Goal: Task Accomplishment & Management: Manage account settings

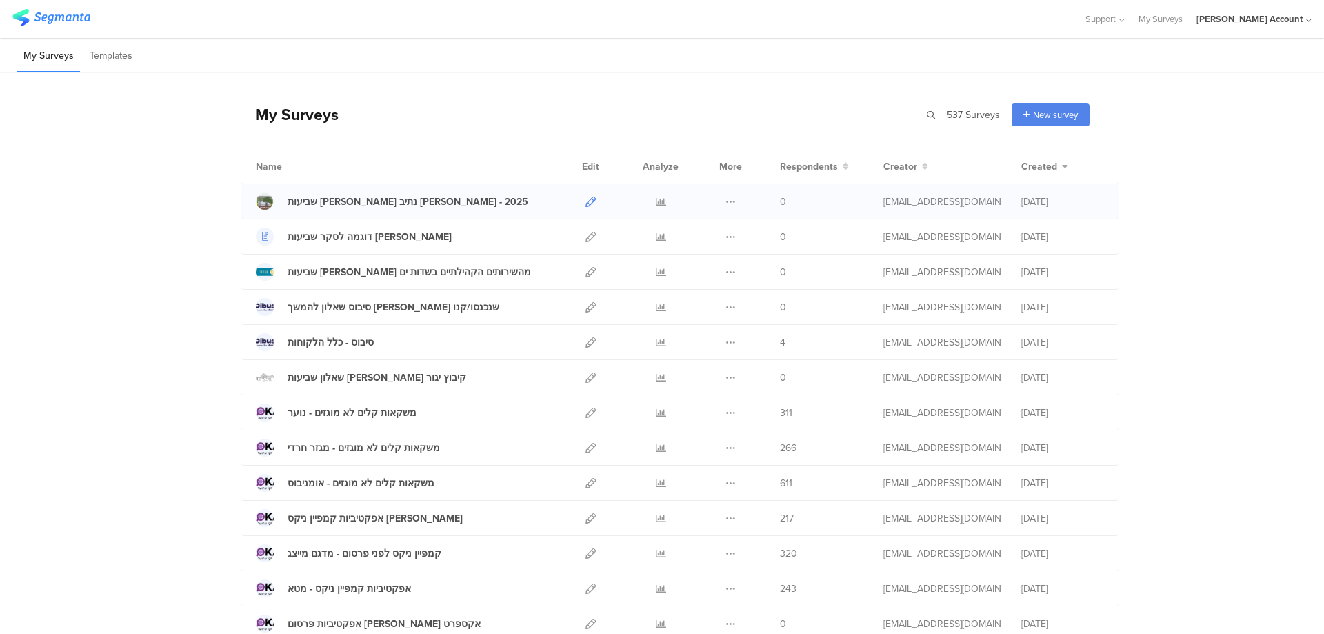
click at [588, 202] on icon at bounding box center [591, 202] width 10 height 10
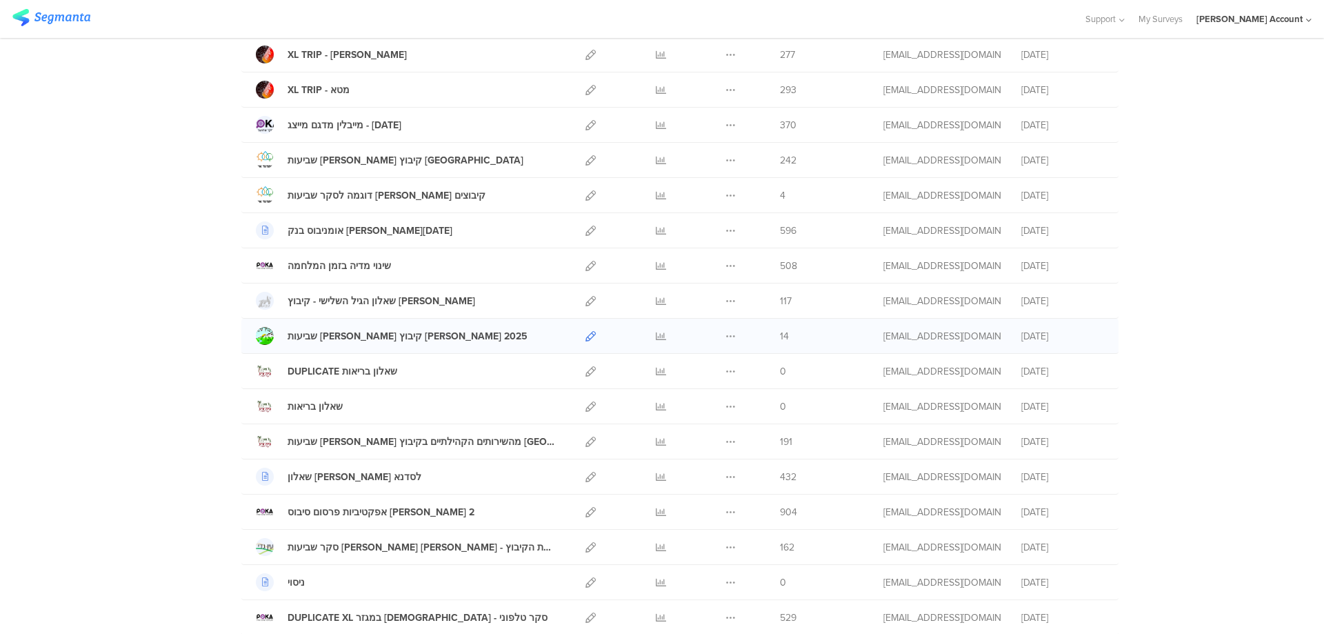
click at [586, 337] on icon at bounding box center [591, 336] width 10 height 10
click at [647, 336] on div at bounding box center [660, 336] width 41 height 34
click at [659, 335] on icon at bounding box center [661, 336] width 10 height 10
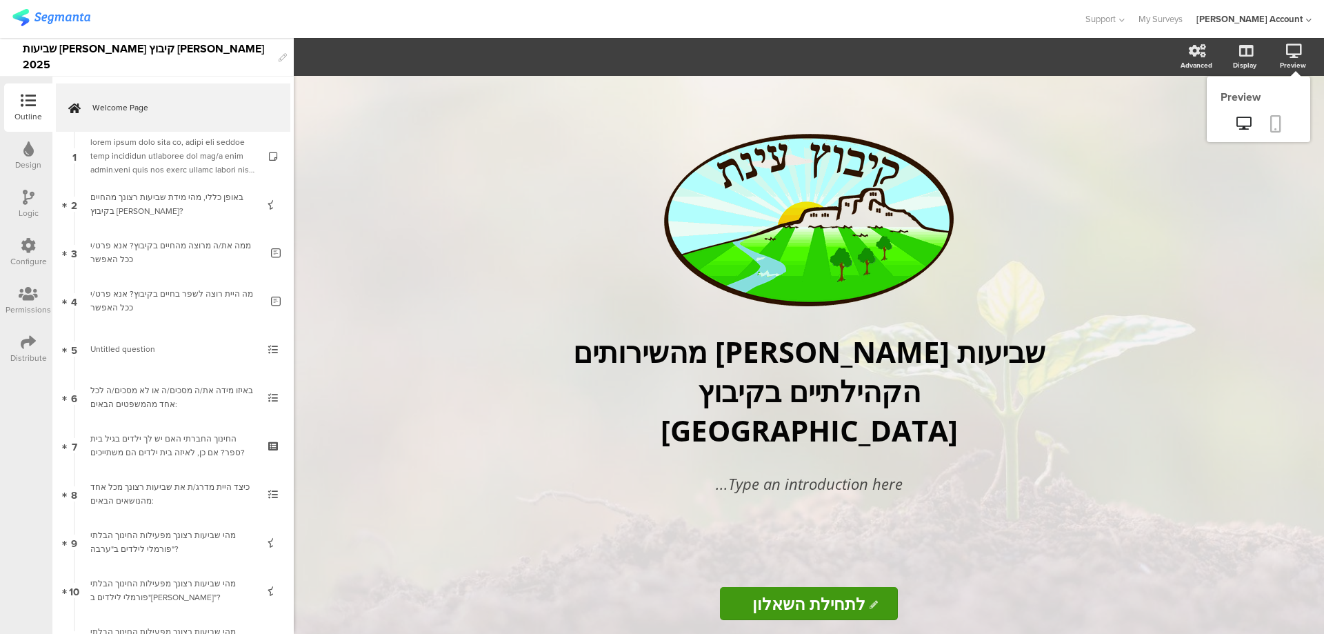
click at [1277, 126] on icon at bounding box center [1276, 123] width 11 height 17
click at [38, 154] on div "Design" at bounding box center [28, 156] width 48 height 48
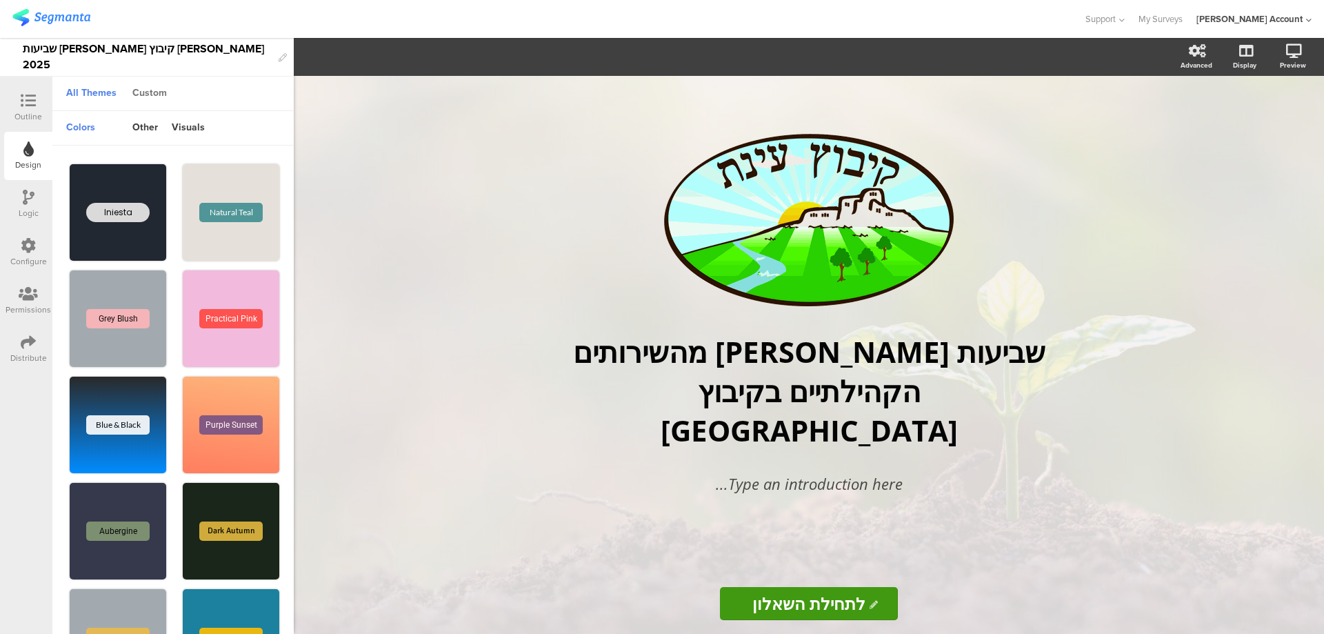
click at [155, 94] on div "Custom" at bounding box center [150, 93] width 48 height 23
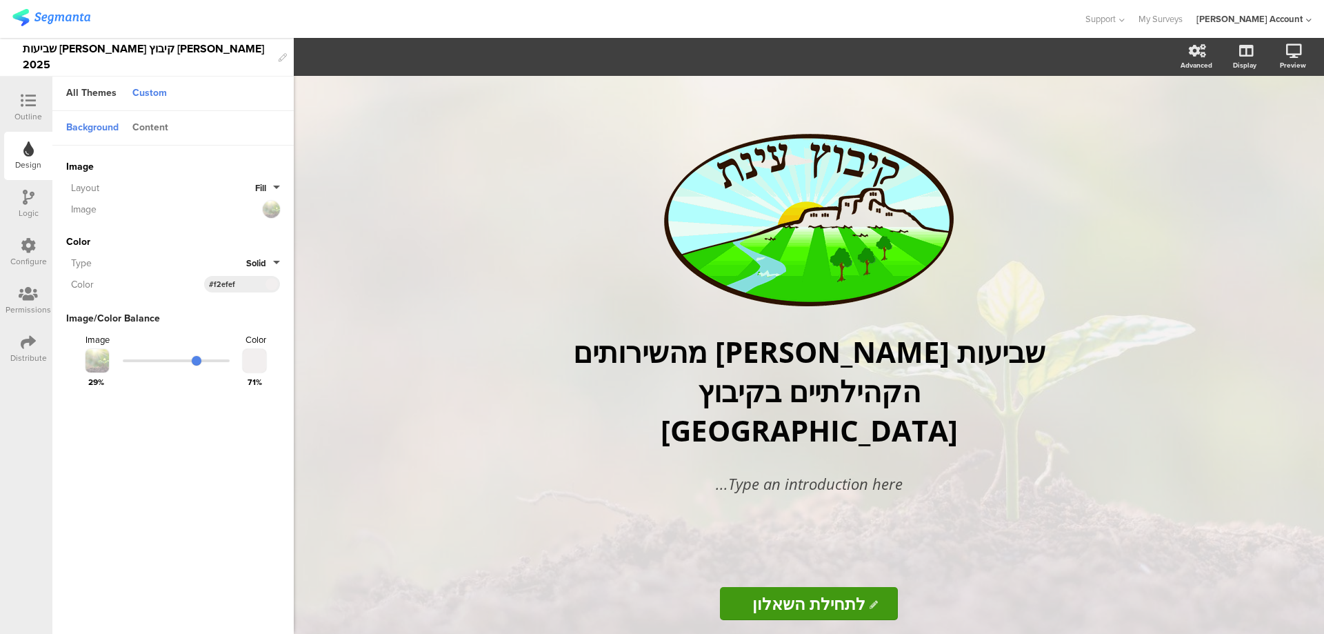
click at [154, 124] on div "Content" at bounding box center [151, 128] width 50 height 23
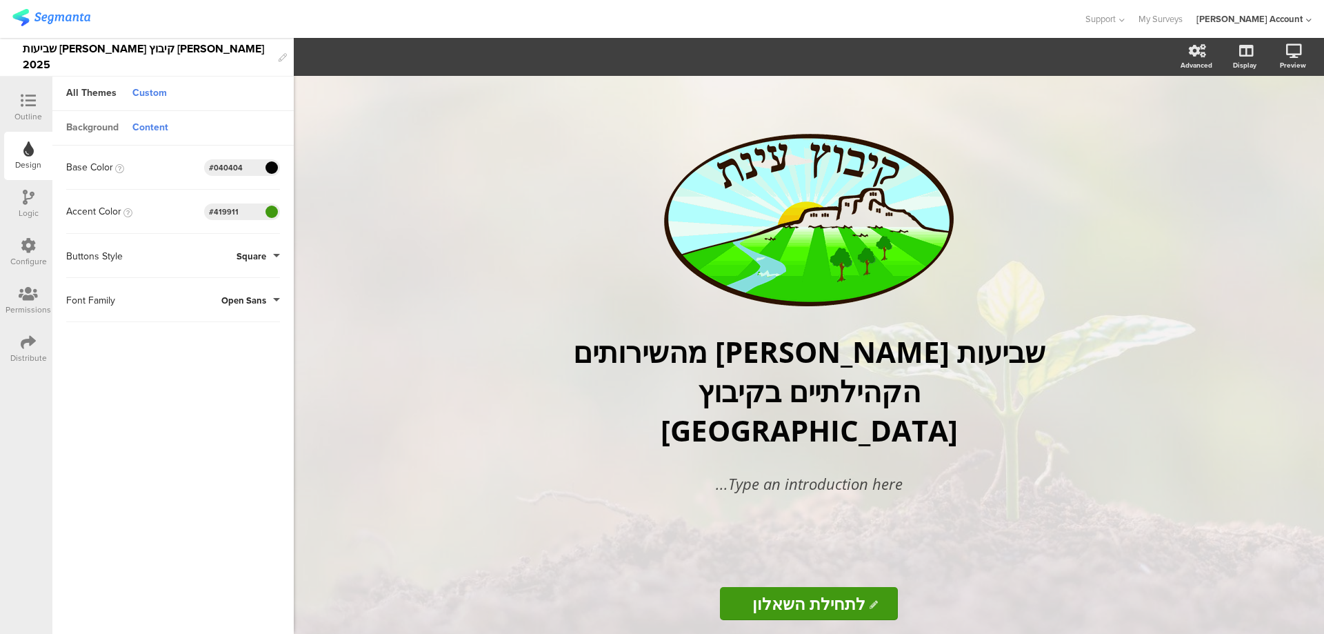
click at [100, 123] on div "Background" at bounding box center [92, 128] width 66 height 23
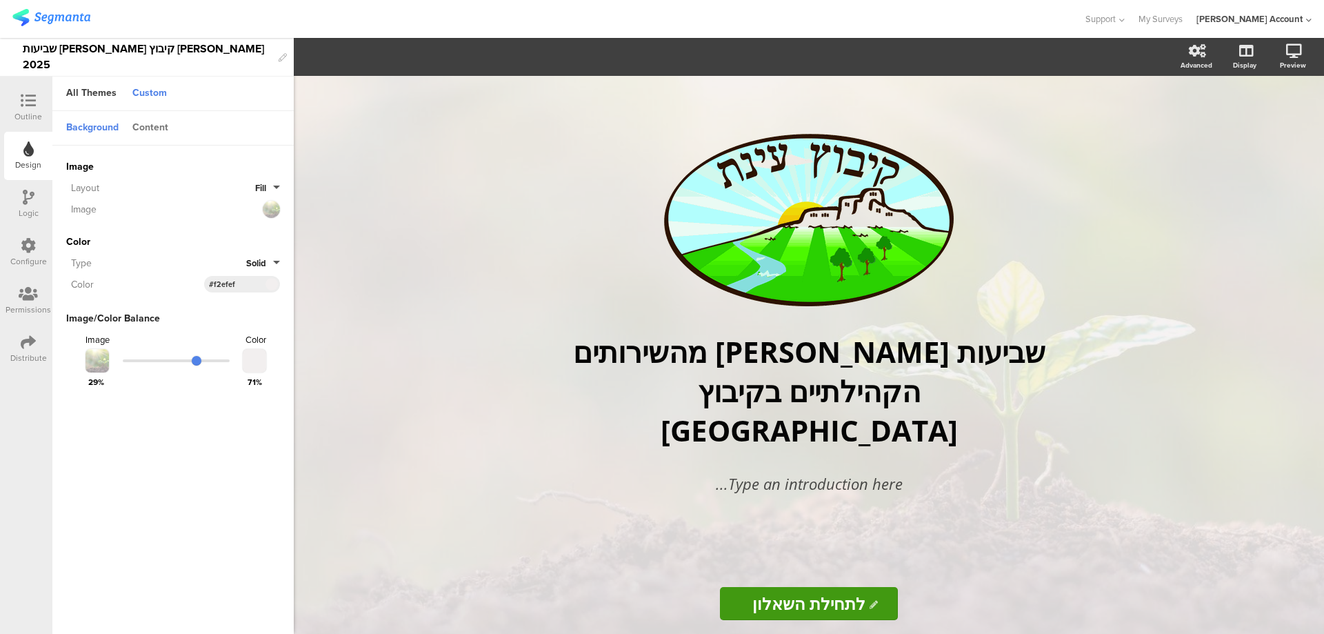
click at [152, 130] on div "Content" at bounding box center [151, 128] width 50 height 23
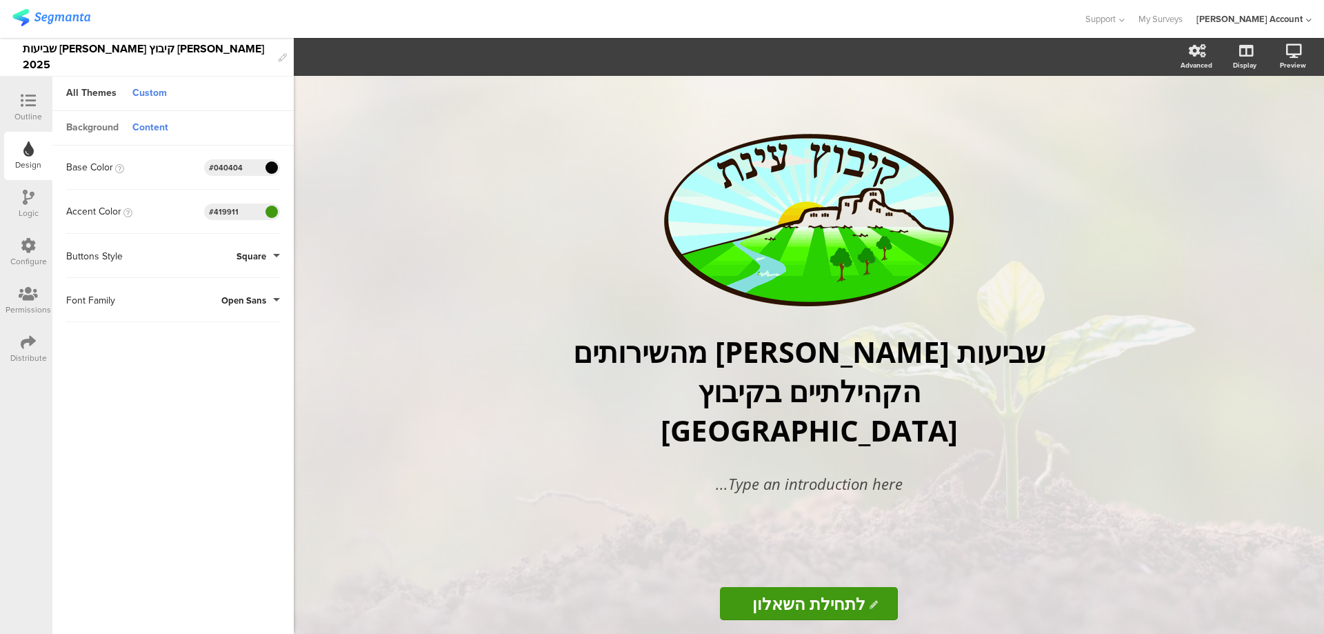
click at [94, 124] on div "Background" at bounding box center [92, 128] width 66 height 23
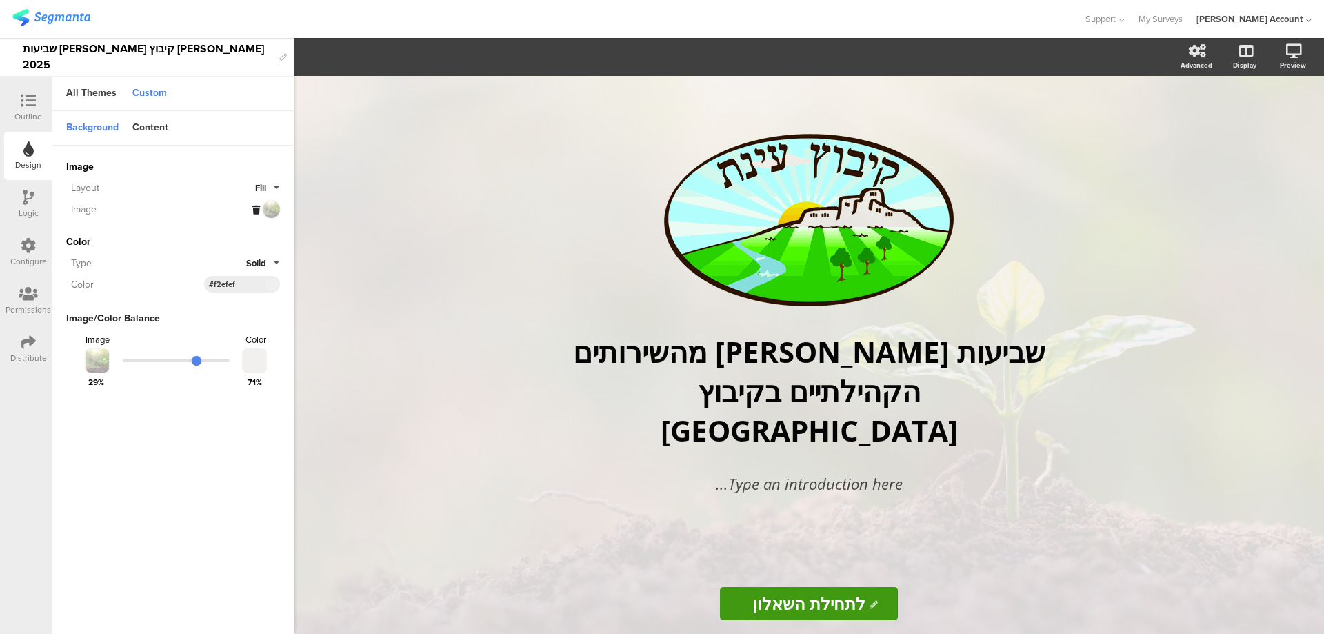
click at [257, 210] on icon at bounding box center [256, 210] width 8 height 9
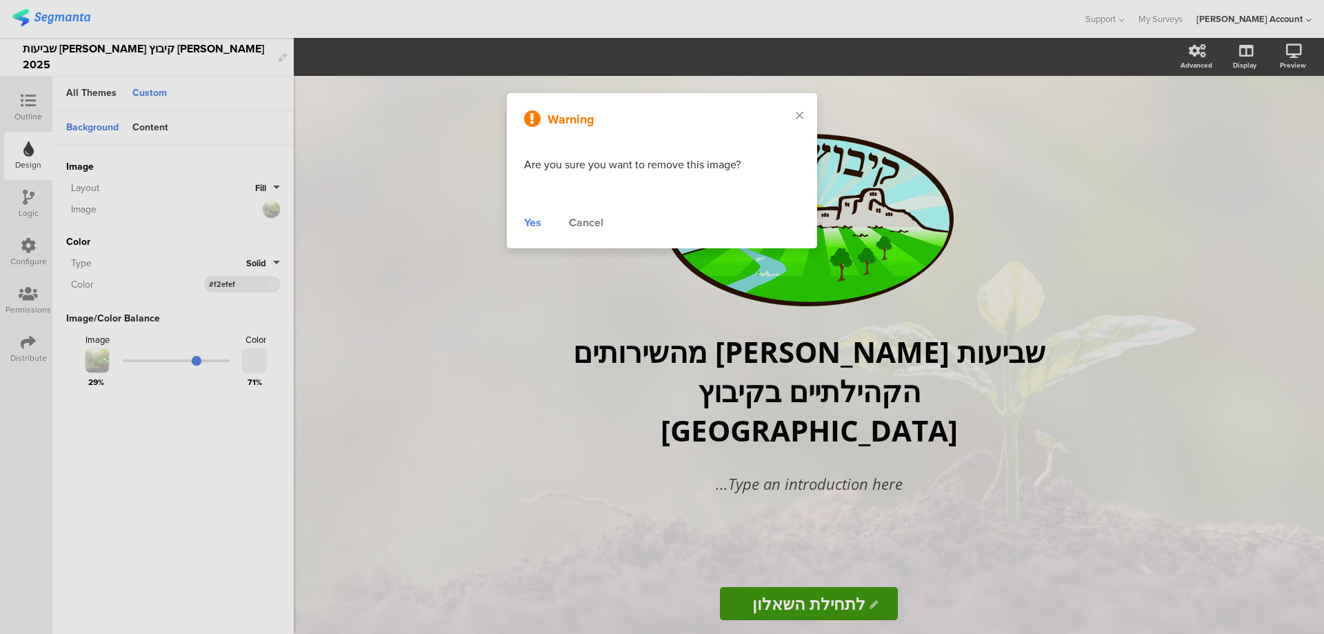
click at [536, 223] on div "Yes" at bounding box center [532, 223] width 17 height 17
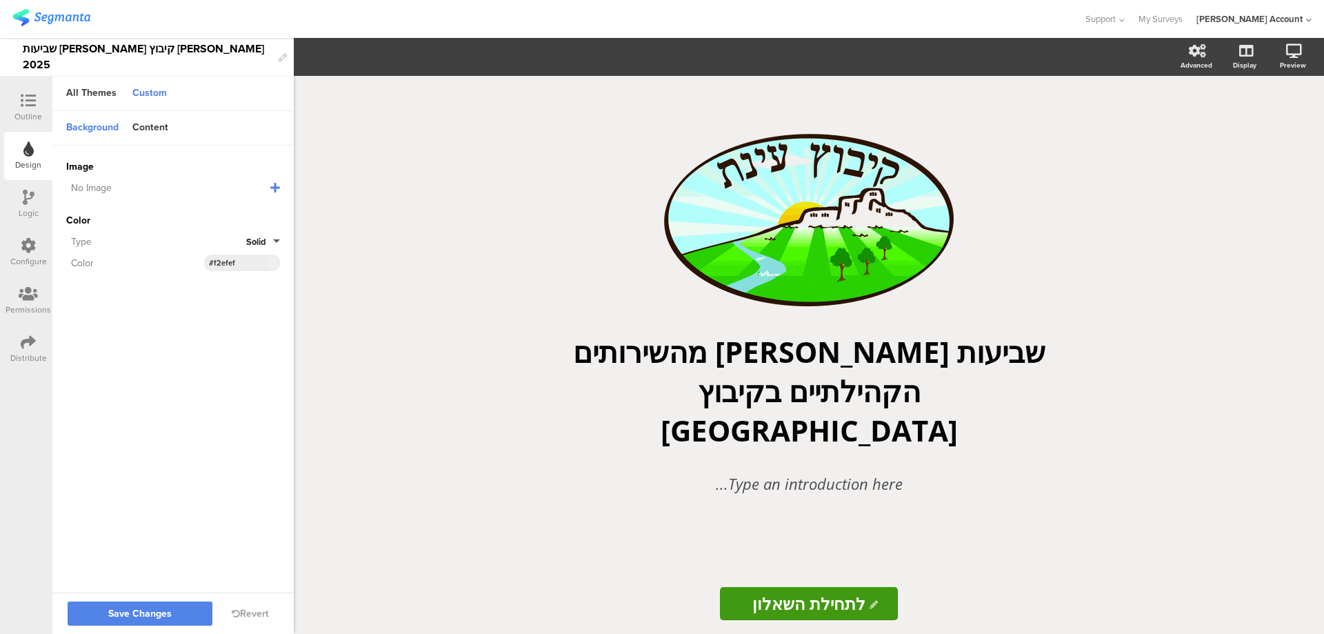
click at [277, 186] on icon at bounding box center [275, 187] width 10 height 11
click at [102, 252] on span "Upload File" at bounding box center [91, 258] width 51 height 14
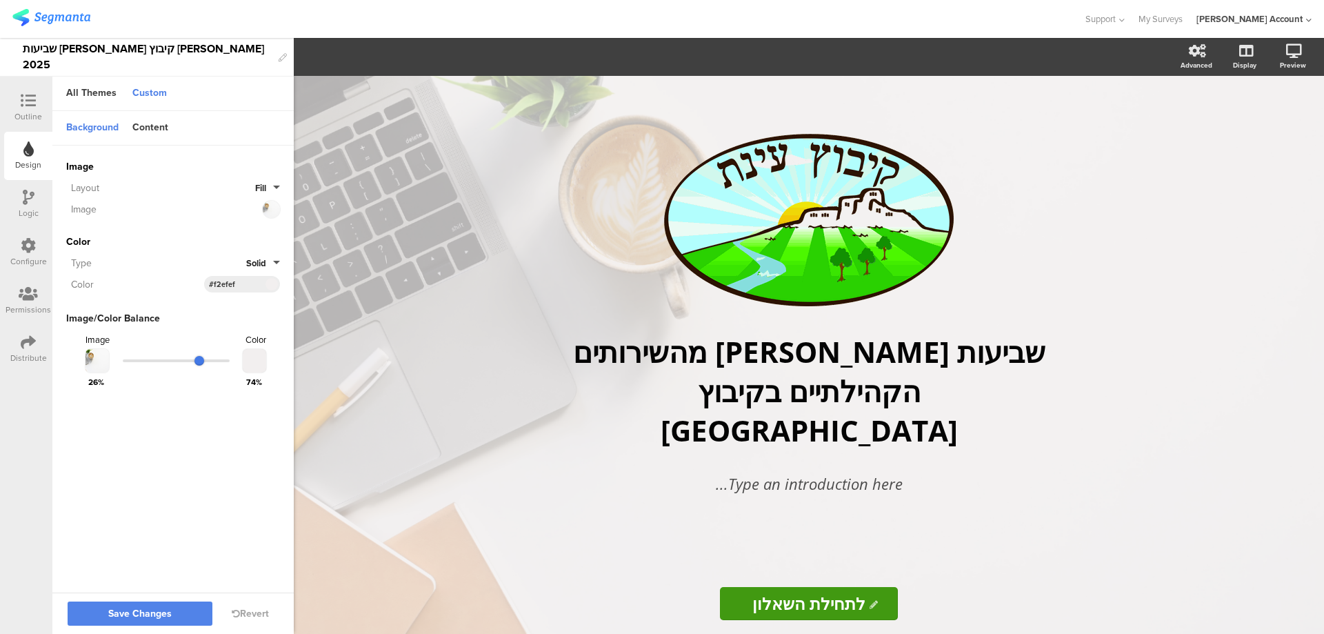
click at [200, 361] on input "range" at bounding box center [176, 360] width 107 height 3
click at [146, 614] on span "Save Changes" at bounding box center [139, 614] width 63 height 0
click at [1275, 119] on icon at bounding box center [1276, 123] width 11 height 17
click at [35, 103] on icon at bounding box center [28, 100] width 15 height 15
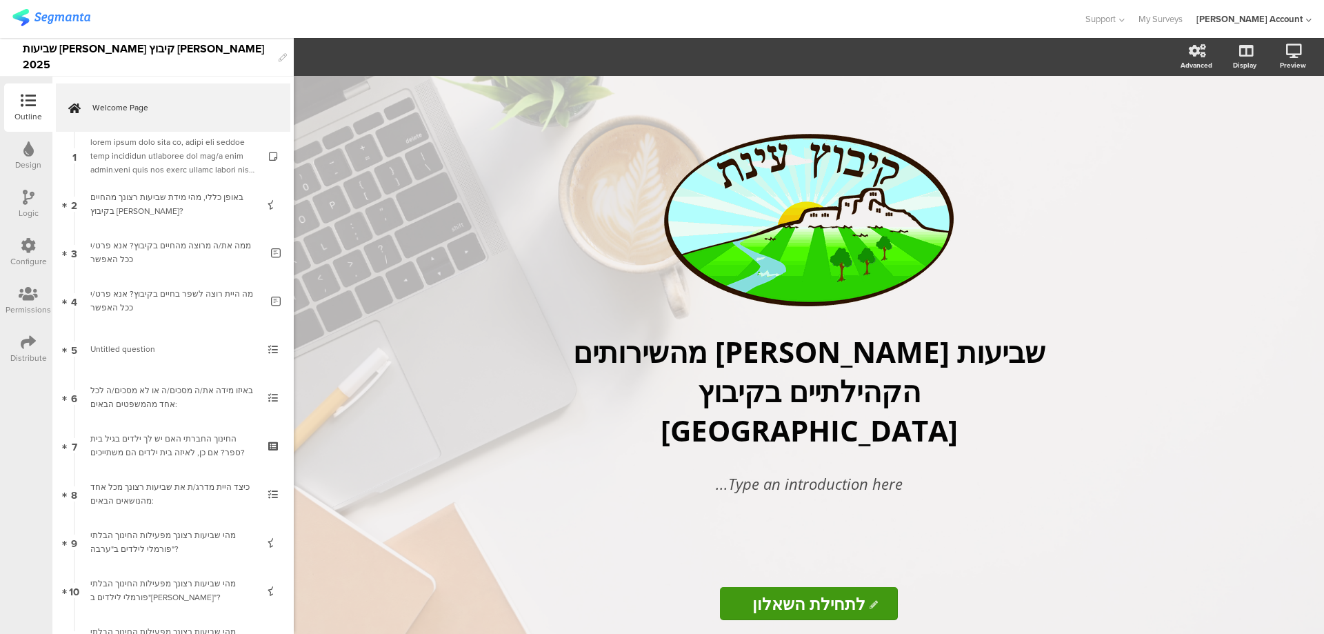
click at [21, 346] on icon at bounding box center [28, 342] width 15 height 15
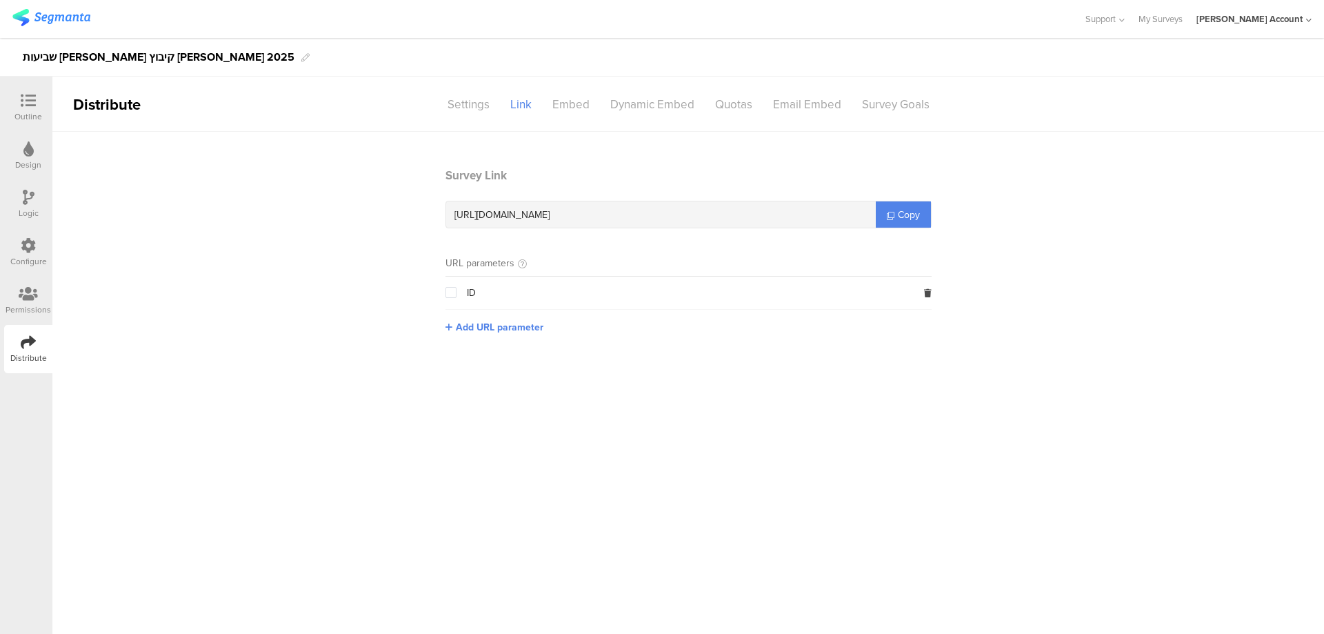
drag, startPoint x: 582, startPoint y: 217, endPoint x: 630, endPoint y: 215, distance: 48.4
click at [630, 215] on div "https://surveys.segmanta.com/j0b0c9" at bounding box center [661, 214] width 430 height 26
copy span "j0b0c9"
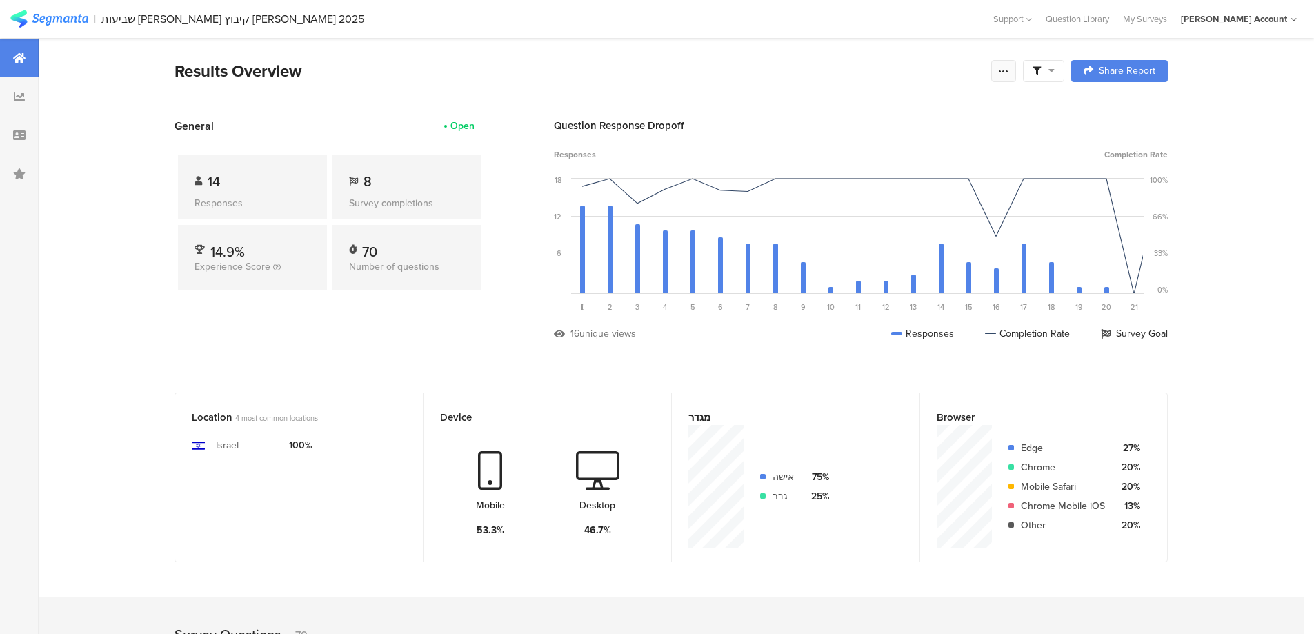
click at [1015, 72] on div at bounding box center [1003, 71] width 25 height 22
click at [877, 238] on div "Purge results" at bounding box center [858, 241] width 57 height 14
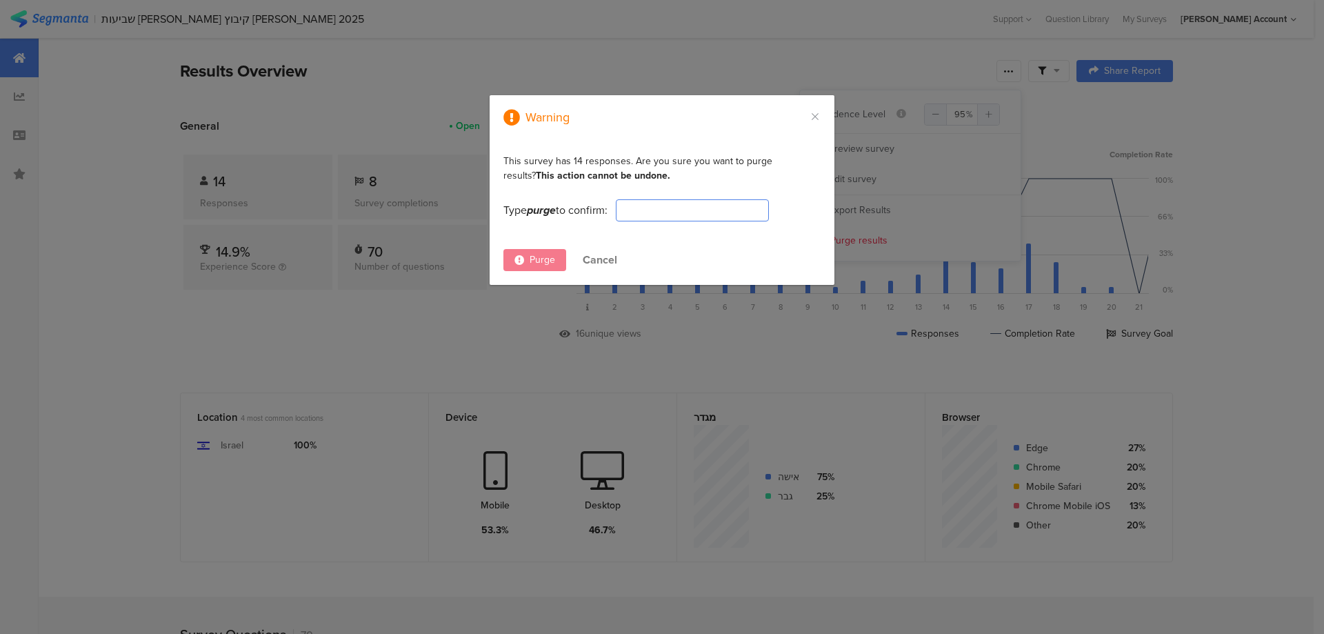
click at [537, 250] on div "Purge" at bounding box center [535, 260] width 63 height 22
click at [537, 259] on span "Purge" at bounding box center [543, 259] width 26 height 14
click at [710, 204] on input "dialog" at bounding box center [692, 210] width 153 height 22
type input "PURGE"
click at [520, 262] on icon "dialog" at bounding box center [520, 260] width 10 height 10
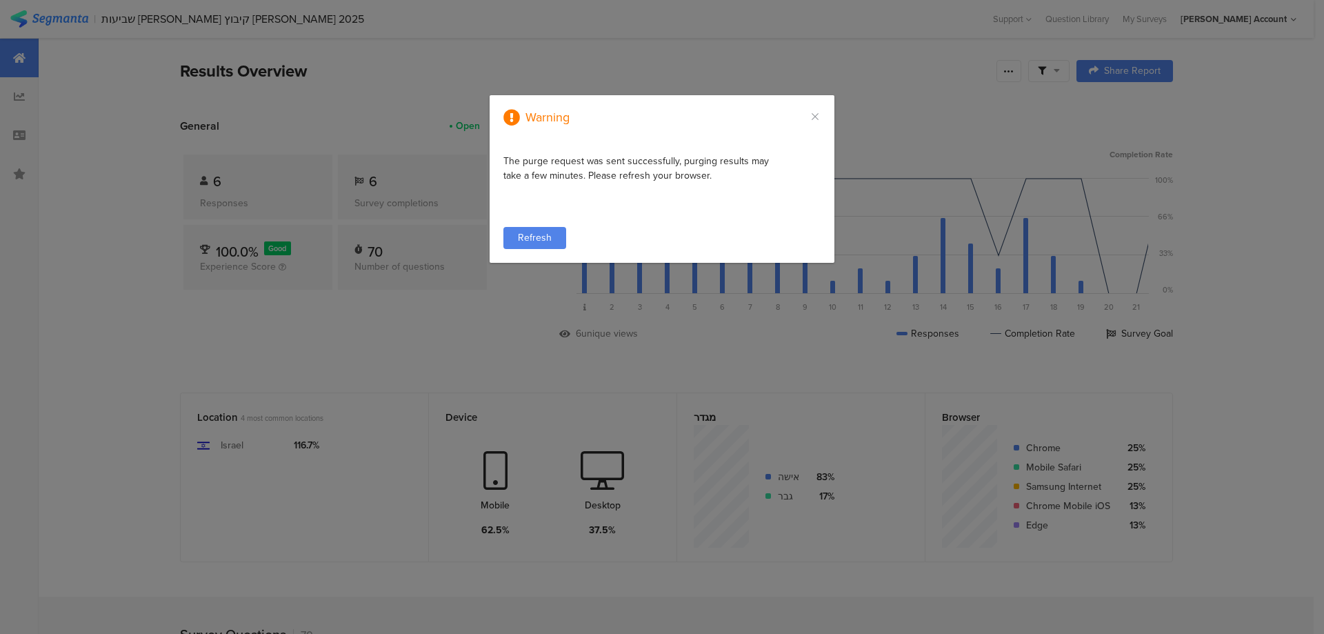
click at [532, 234] on span "Refresh" at bounding box center [535, 237] width 34 height 14
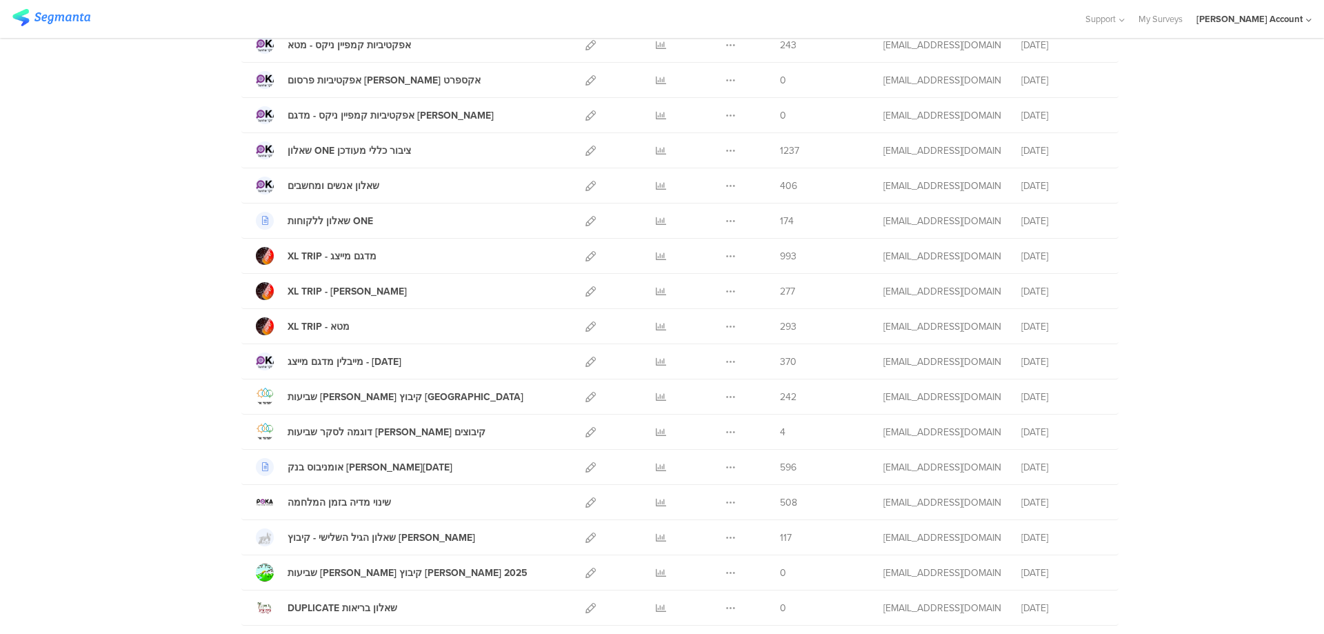
scroll to position [644, 0]
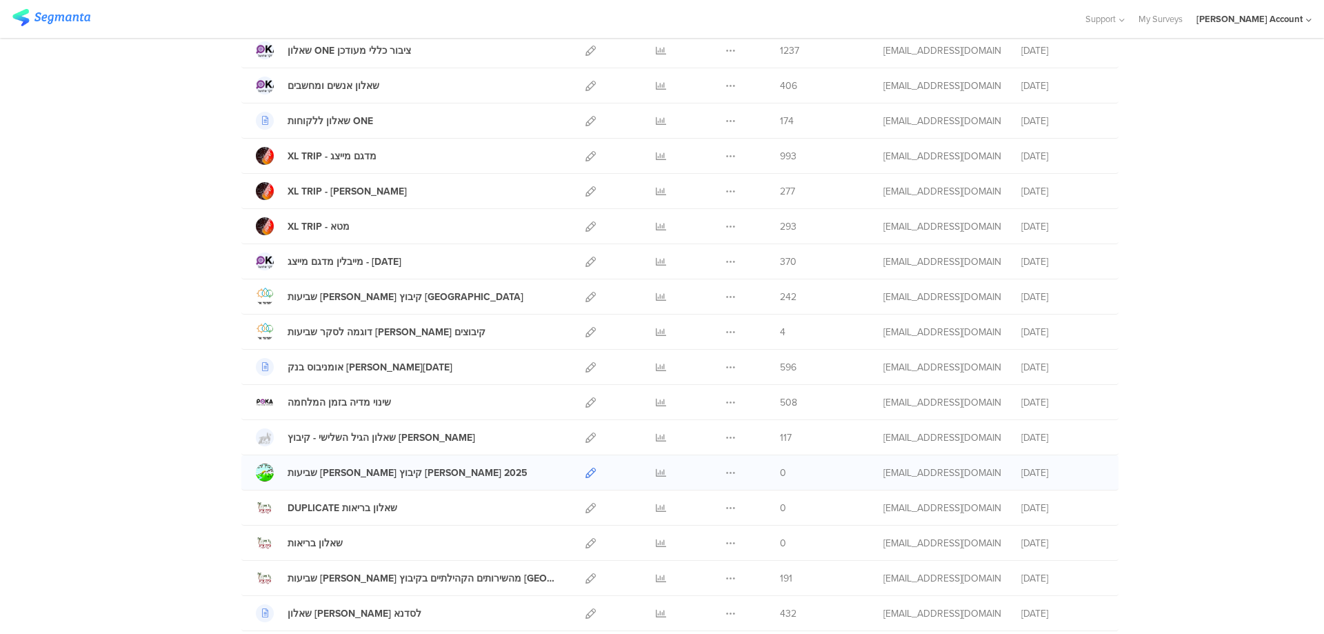
click at [586, 474] on icon at bounding box center [591, 473] width 10 height 10
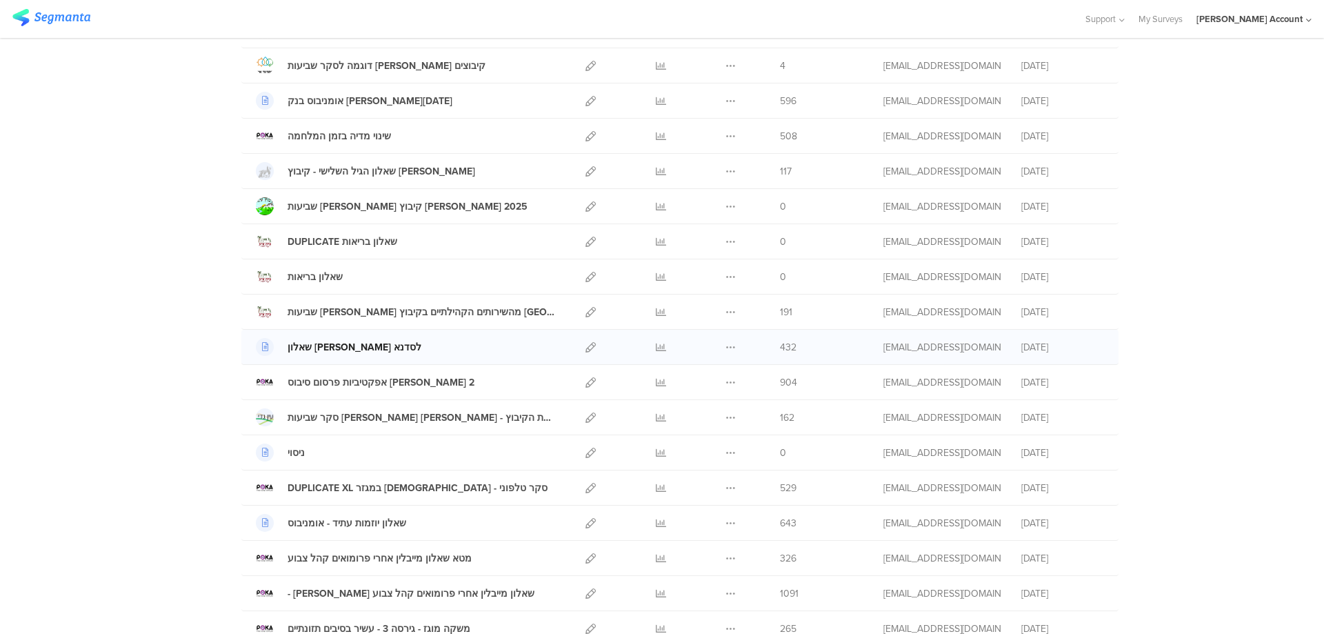
scroll to position [919, 0]
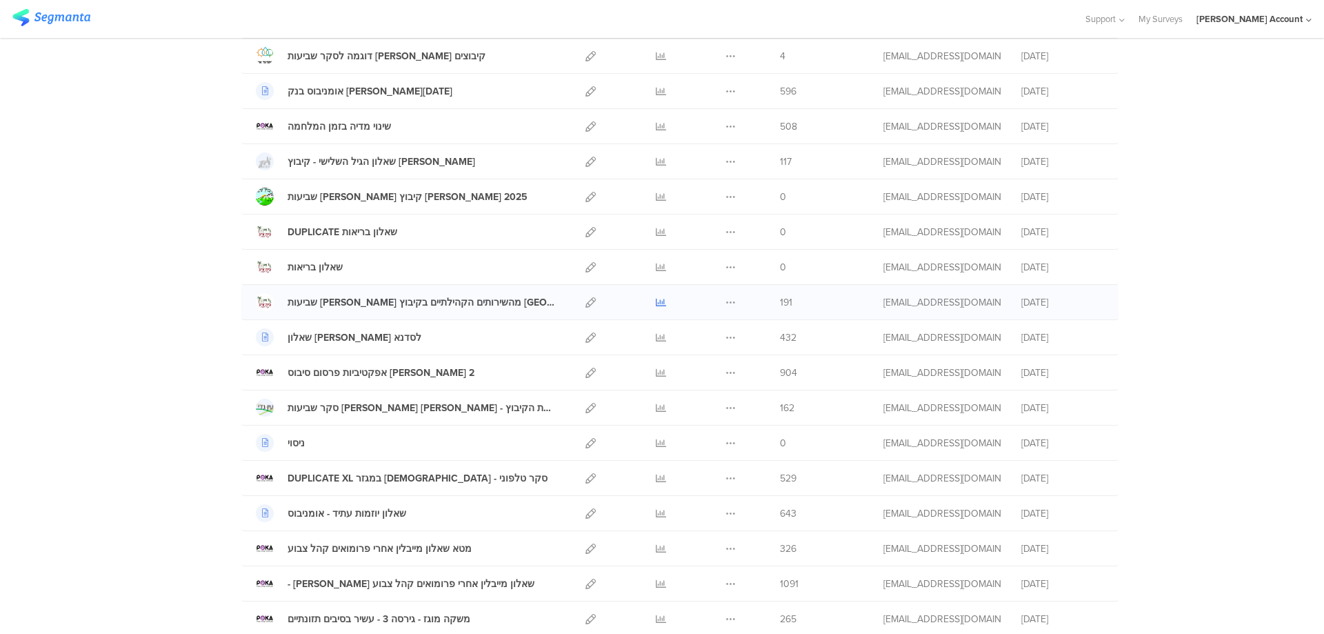
click at [657, 299] on icon at bounding box center [661, 302] width 10 height 10
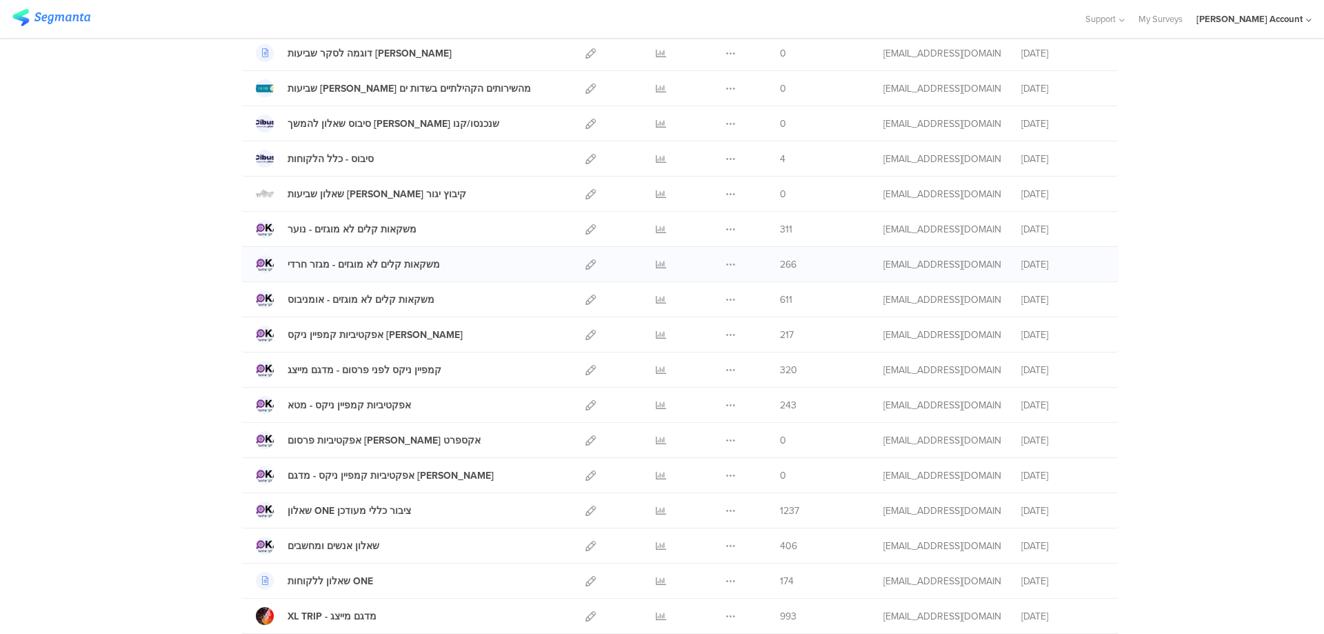
scroll to position [184, 0]
click at [656, 580] on icon at bounding box center [661, 580] width 10 height 10
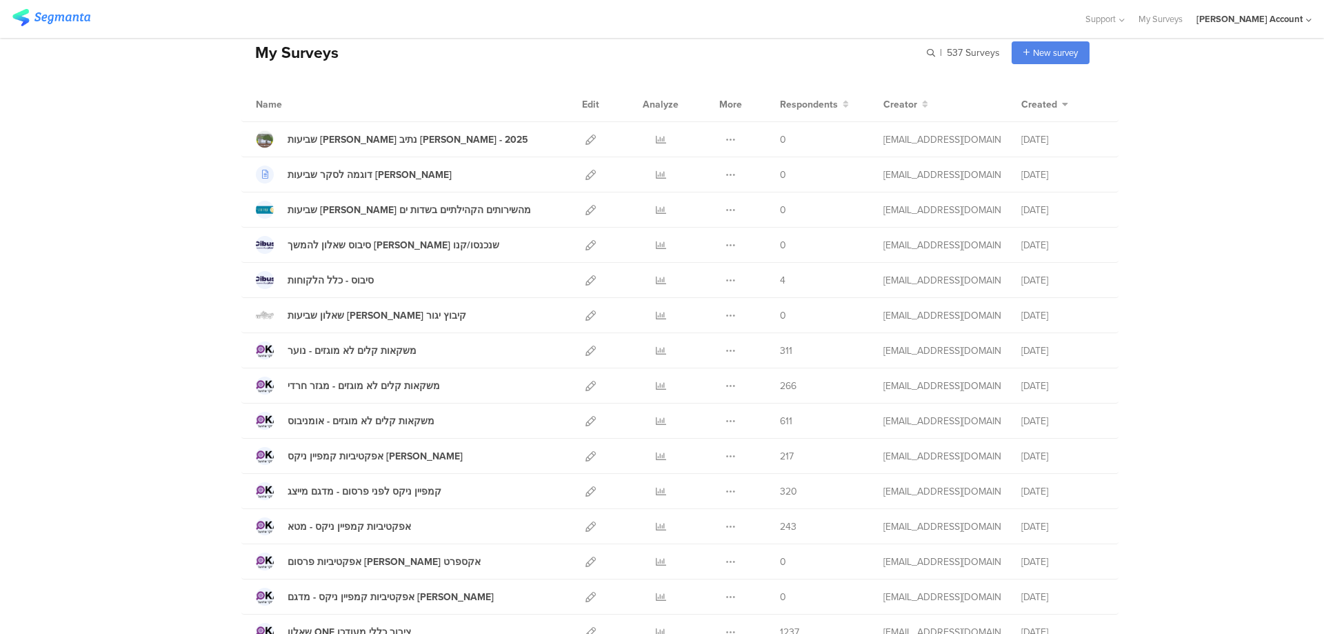
scroll to position [0, 0]
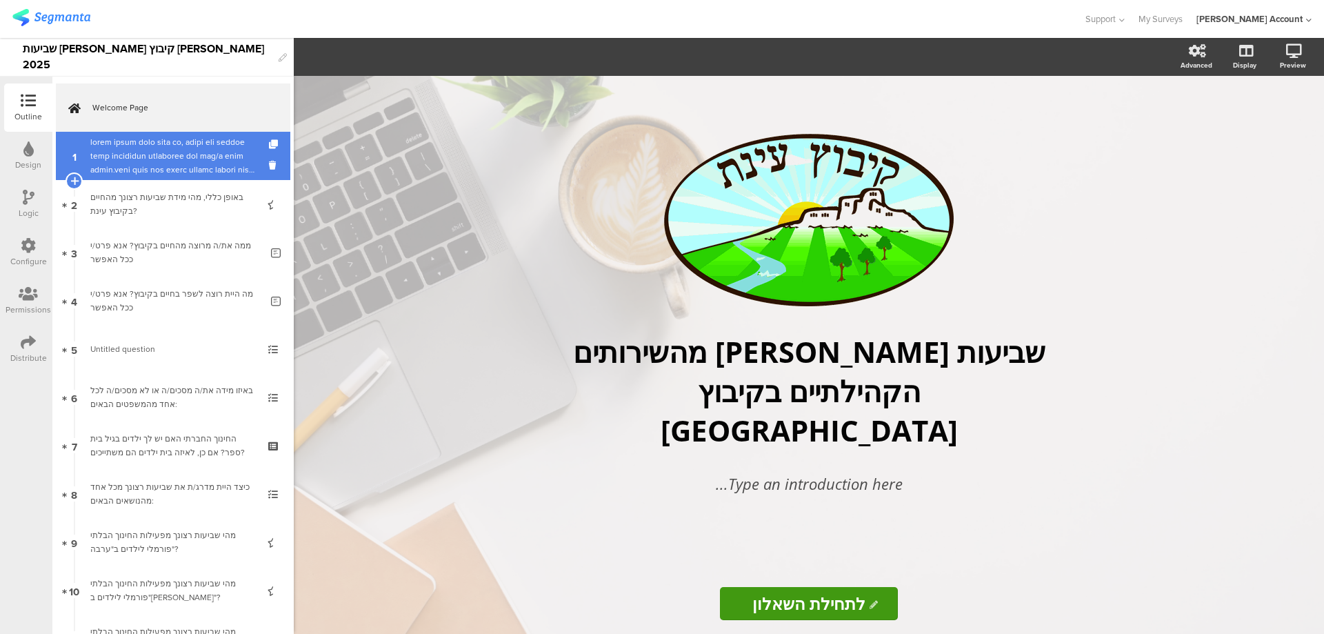
click at [178, 151] on div at bounding box center [172, 155] width 165 height 41
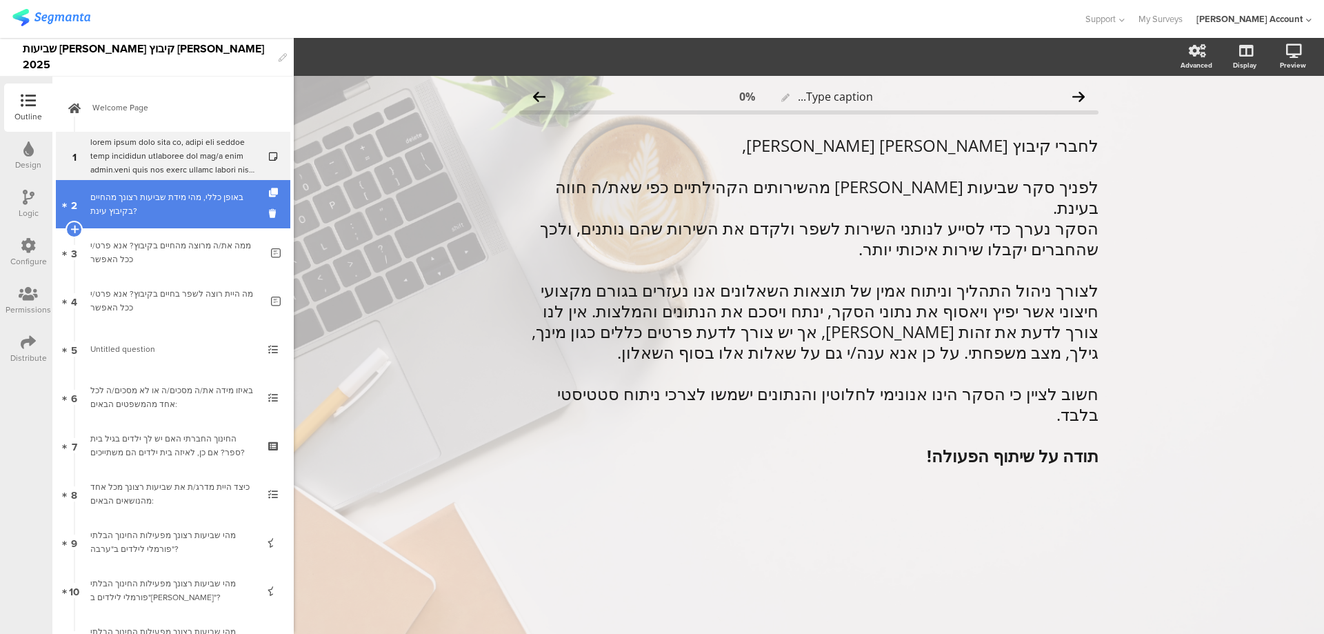
click at [170, 213] on div "באופן כללי, מהי מידת שביעות רצונך מהחיים בקיבוץ עינת?" at bounding box center [172, 204] width 165 height 28
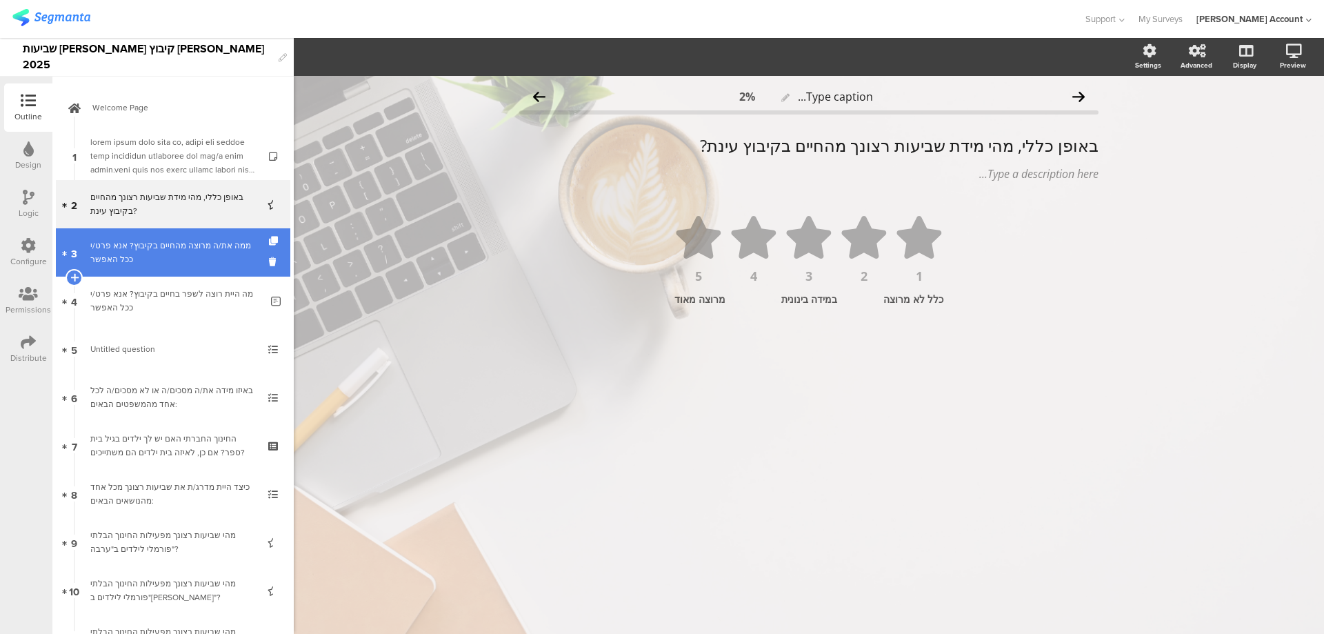
click at [170, 244] on div "ממה את/ה מרוצה מהחיים בקיבוץ? אנא פרט/י ככל האפשר" at bounding box center [175, 253] width 170 height 28
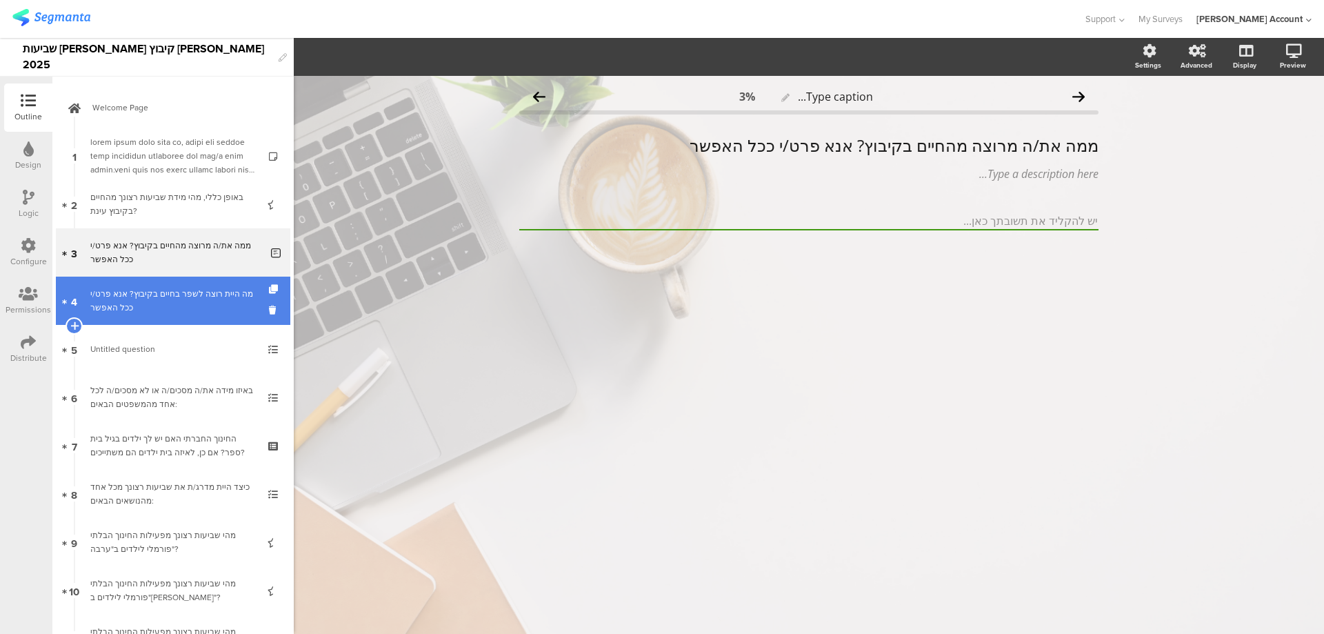
click at [175, 292] on div "מה היית רוצה לשפר בחיים בקיבוץ? אנא פרט/י ככל האפשר" at bounding box center [175, 301] width 170 height 28
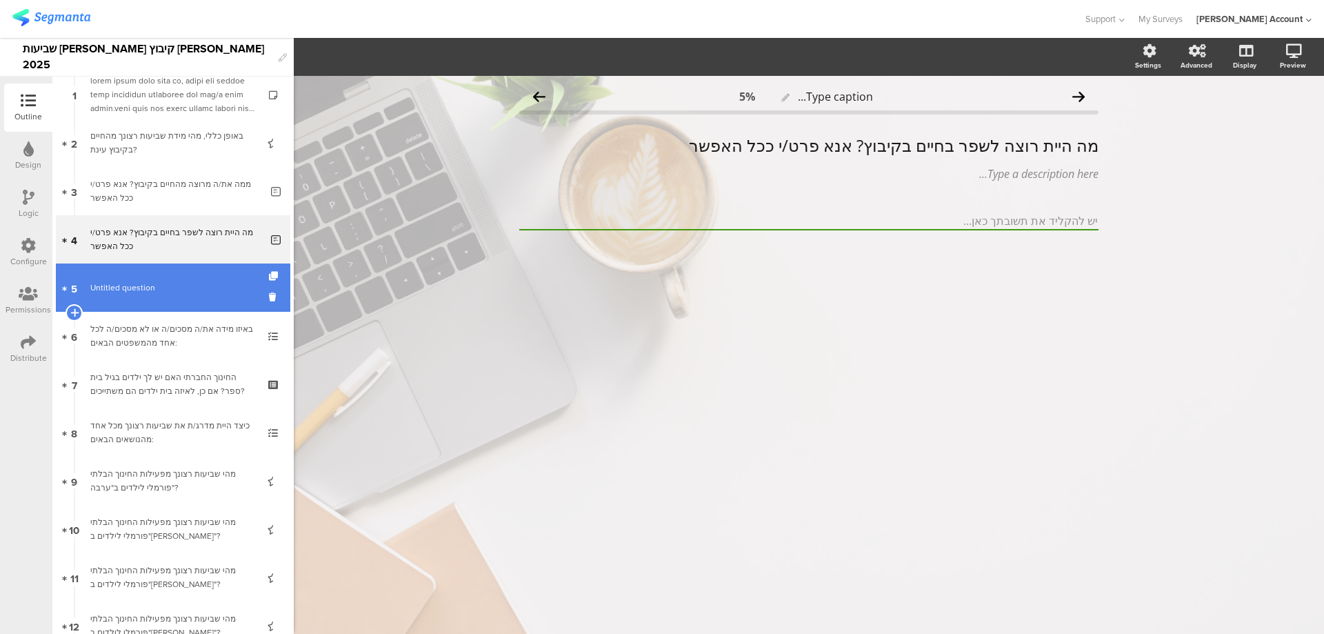
scroll to position [92, 0]
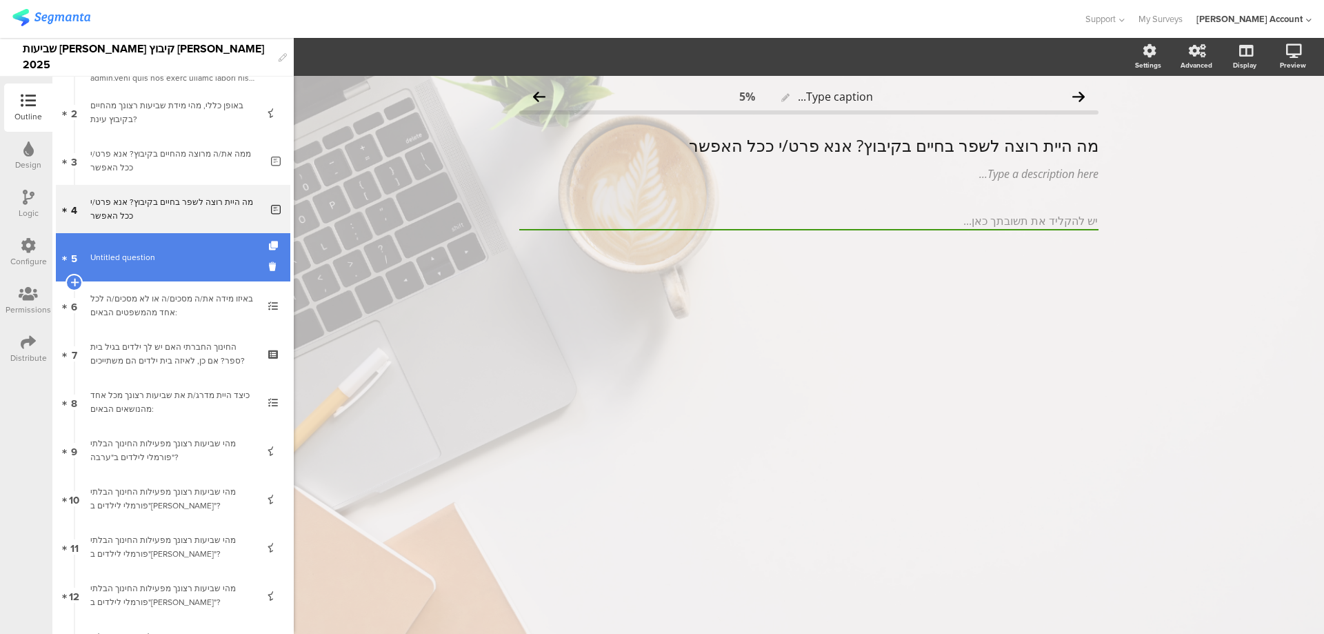
click at [185, 259] on span "Untitled question" at bounding box center [172, 257] width 165 height 14
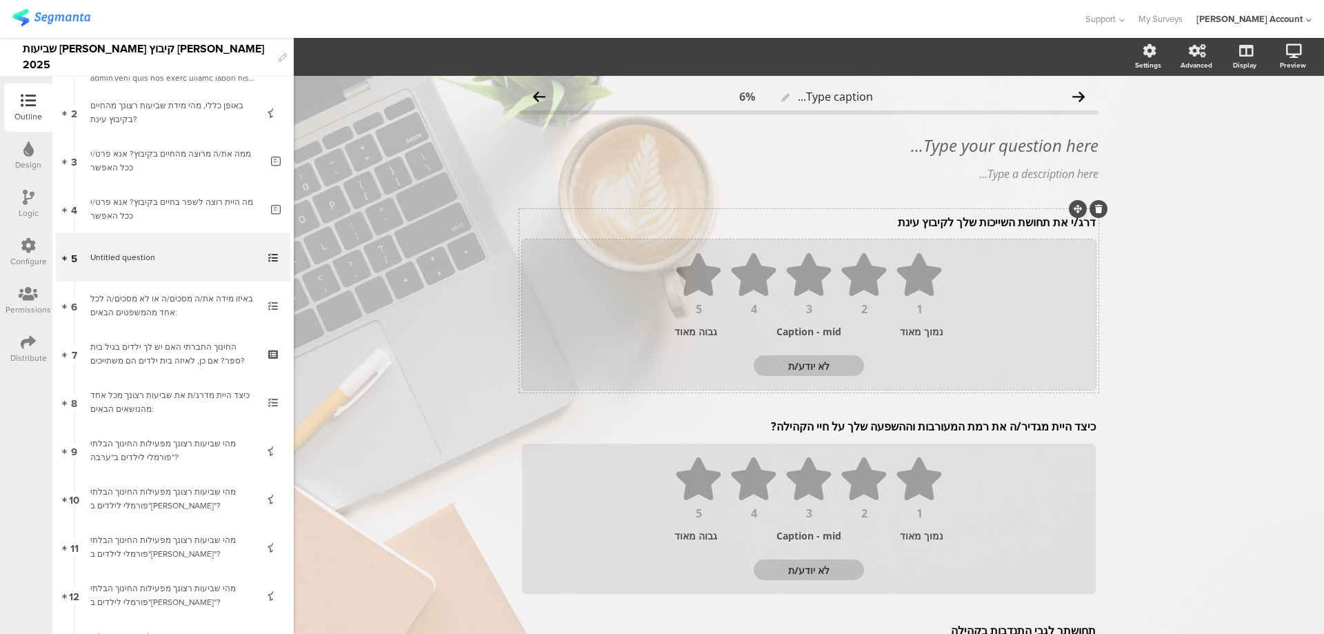
click at [917, 332] on div "נמוך מאוד" at bounding box center [903, 331] width 81 height 13
click at [920, 332] on div "נמוך מאוד" at bounding box center [903, 331] width 81 height 13
click at [930, 330] on div "נמוכ מאוד" at bounding box center [903, 331] width 81 height 13
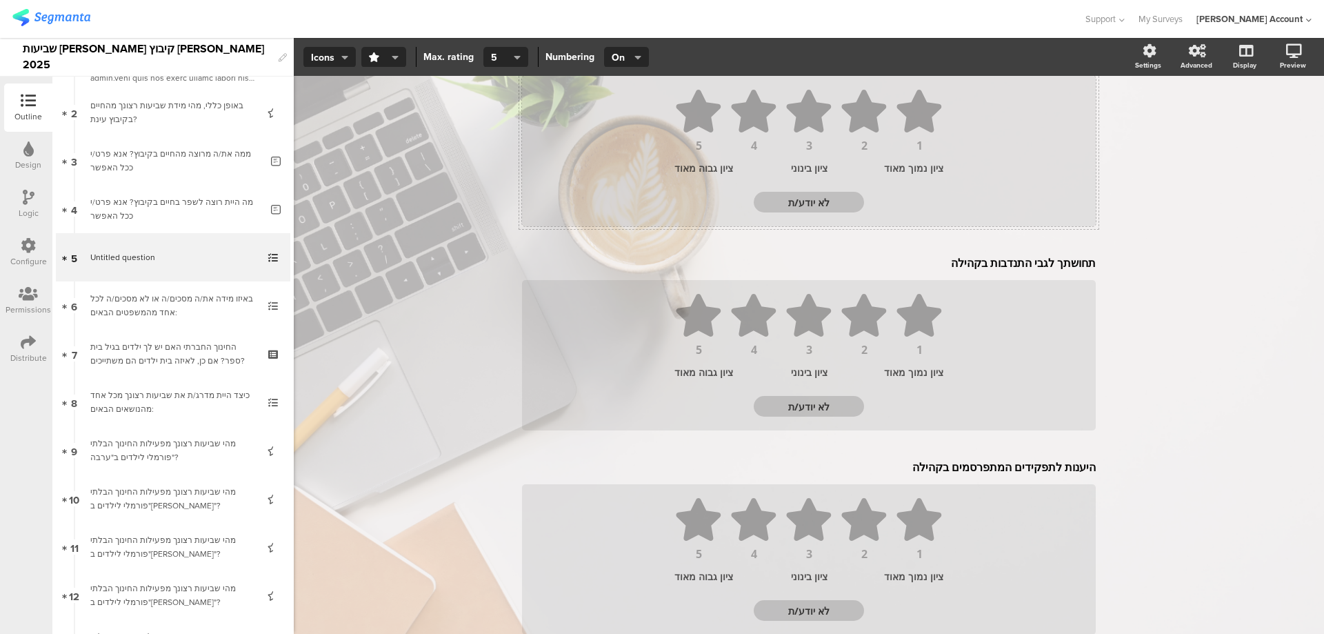
scroll to position [460, 0]
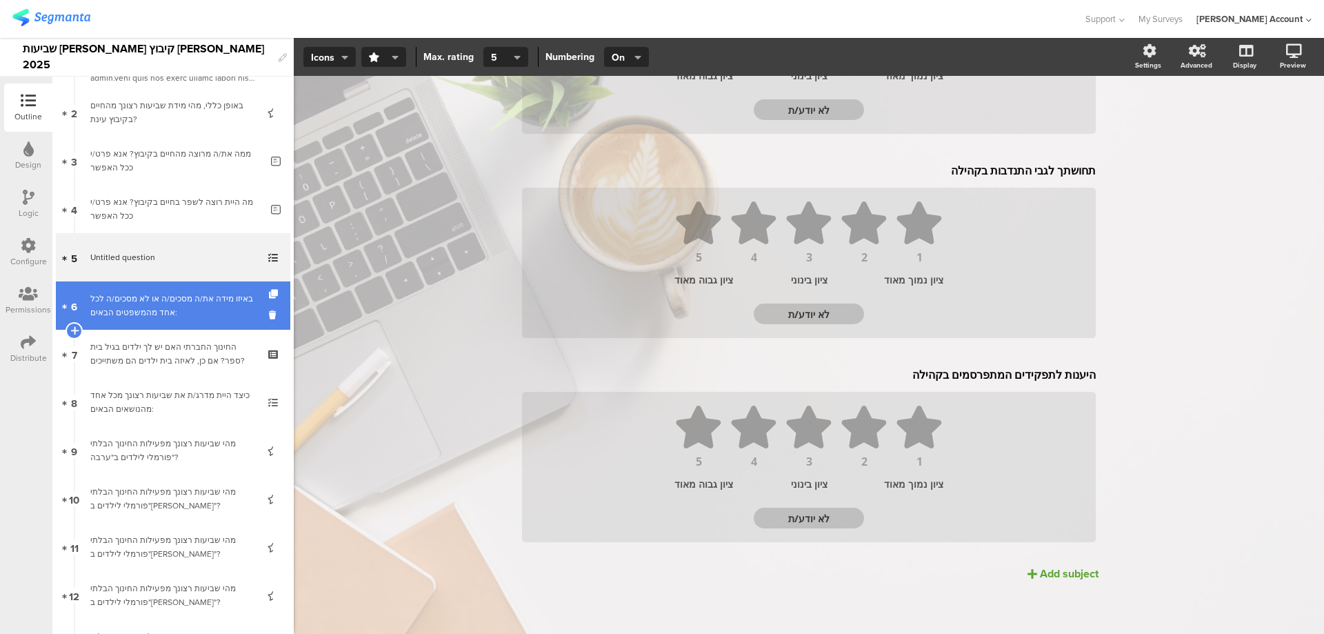
click at [190, 289] on link "6 באיזו מידה את/ה מסכים/ה או לא מסכים/ה לכל אחד מהמשפטים הבאים:" at bounding box center [173, 305] width 235 height 48
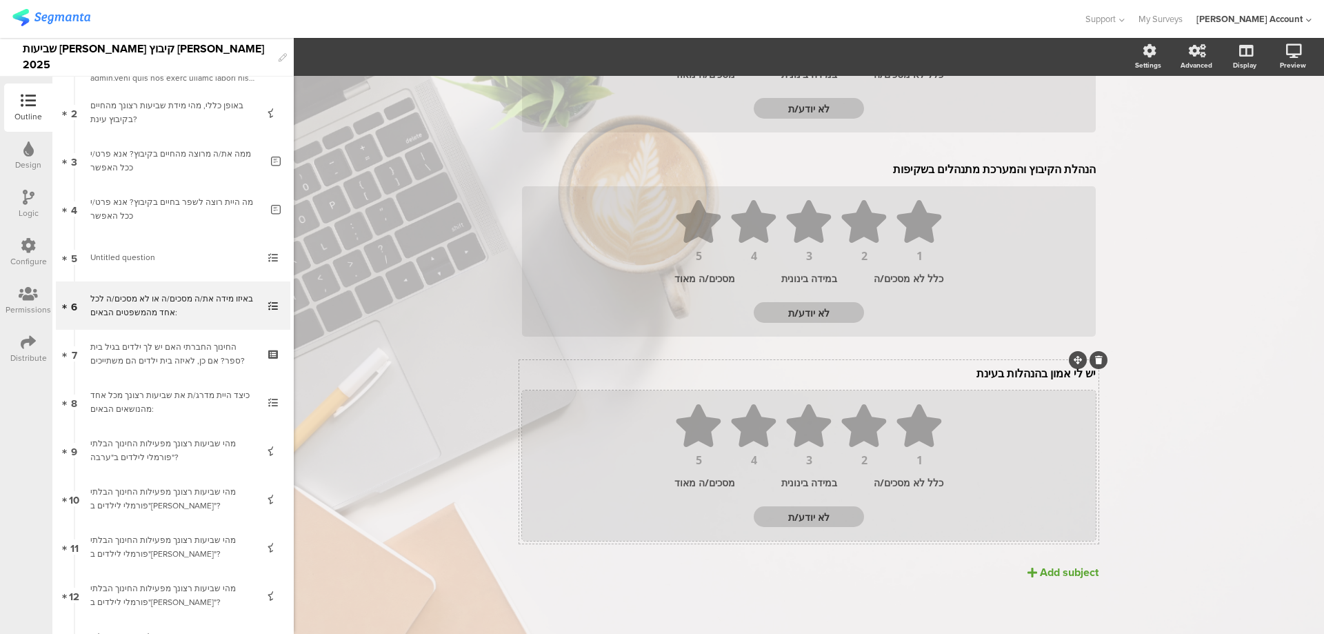
scroll to position [463, 0]
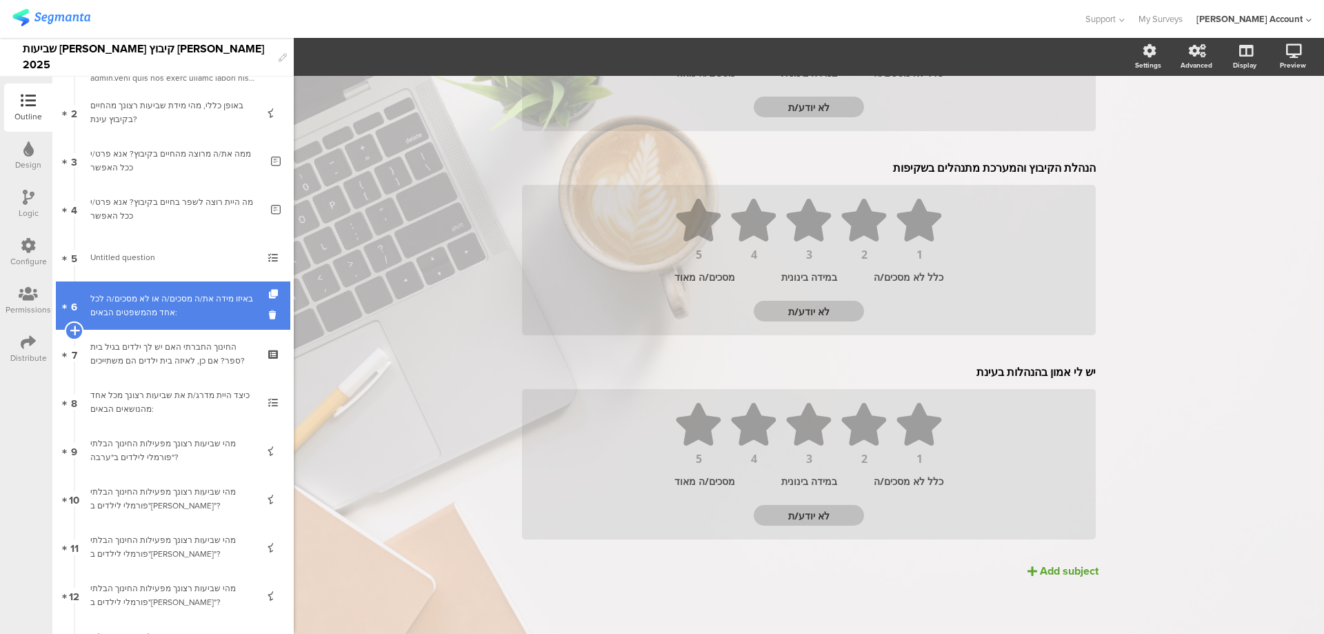
click at [72, 329] on icon at bounding box center [74, 330] width 9 height 12
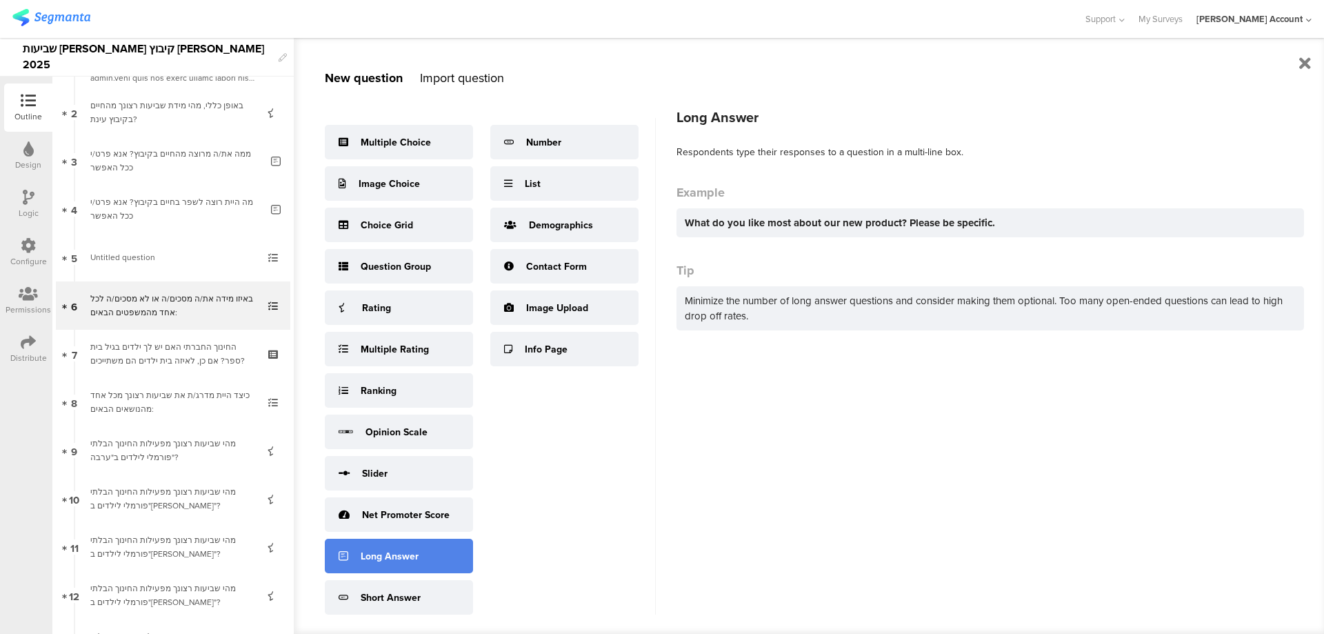
click at [404, 564] on div "Long Answer" at bounding box center [399, 556] width 148 height 34
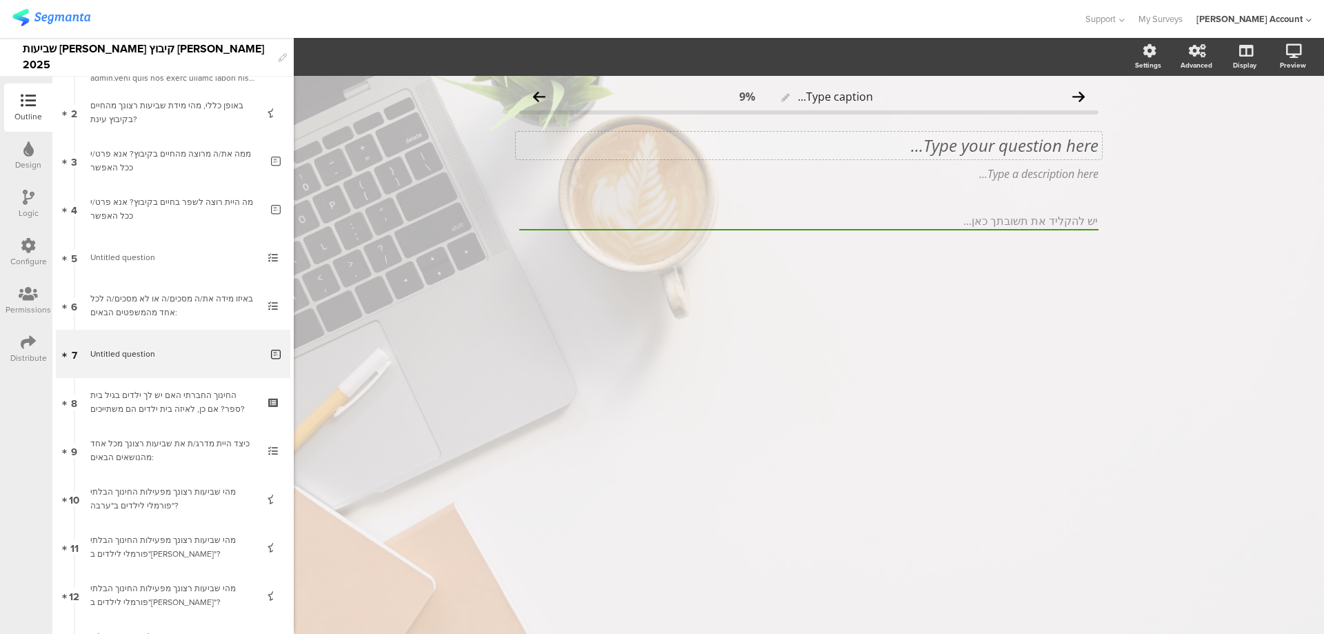
drag, startPoint x: 1055, startPoint y: 132, endPoint x: 1056, endPoint y: 141, distance: 8.3
click at [1055, 137] on div "Type your question here..." at bounding box center [809, 146] width 586 height 28
click at [1057, 142] on p "מדוע האמון שלך בהנהלות גבוה?" at bounding box center [808, 145] width 579 height 21
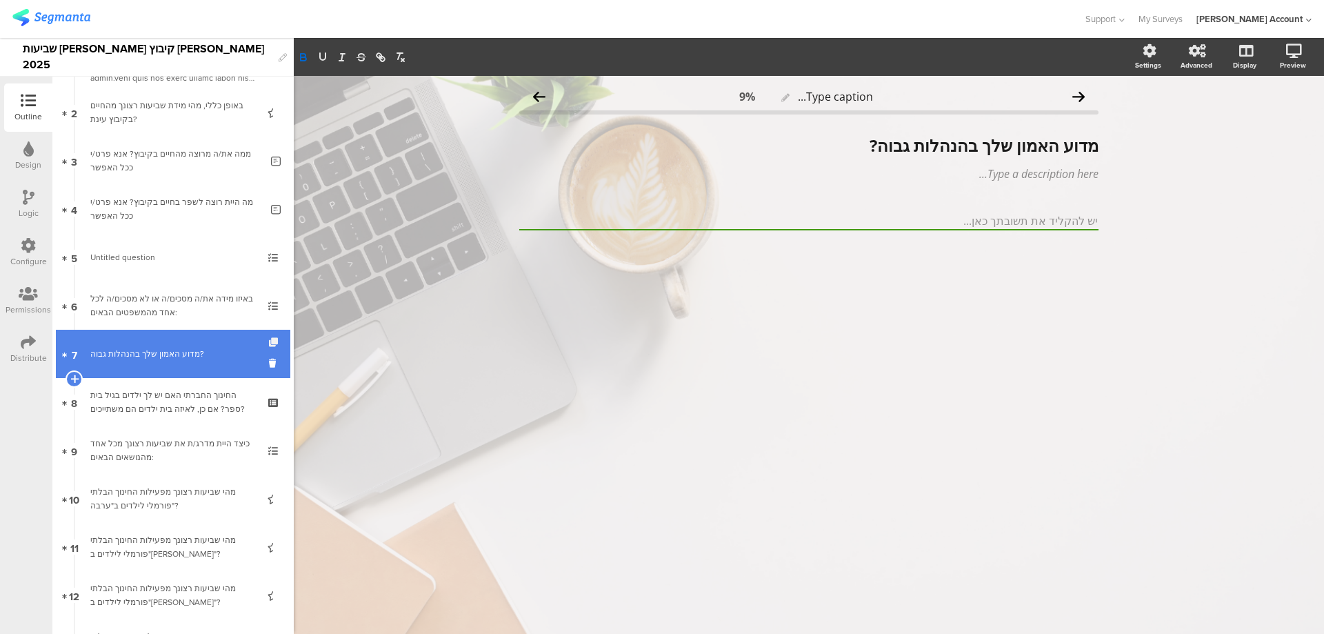
click at [269, 340] on icon at bounding box center [275, 342] width 12 height 9
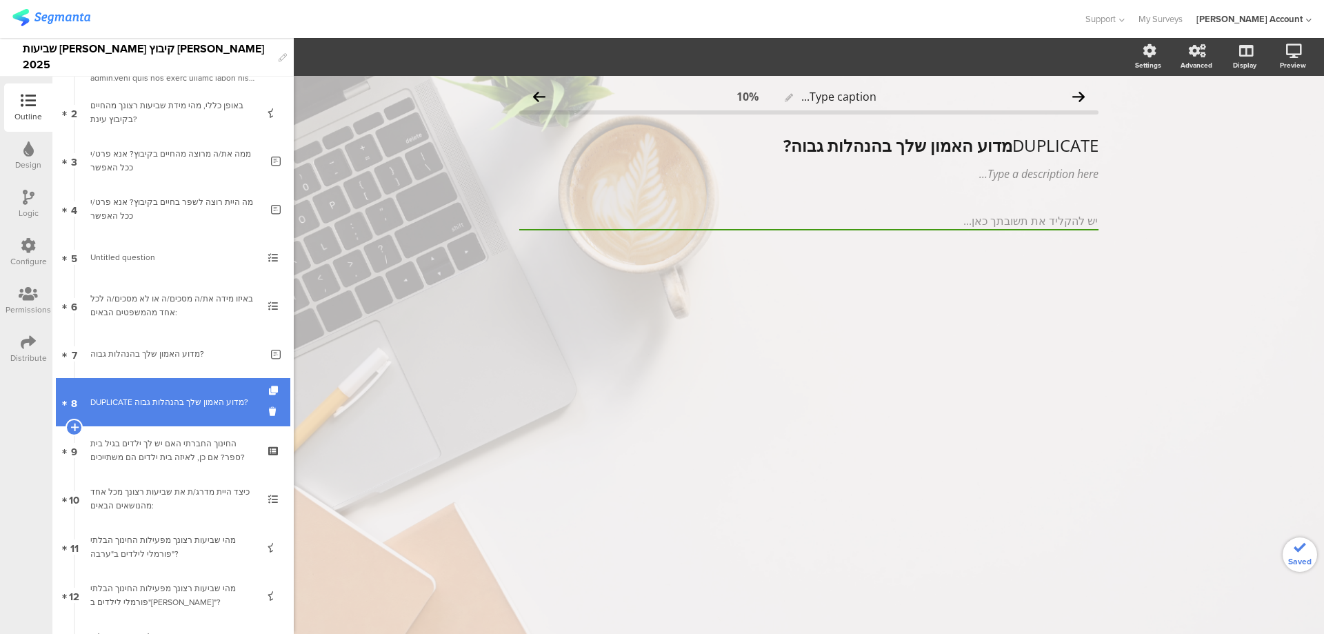
click at [226, 397] on div "DUPLICATE מדוע האמון שלך בהנהלות גבוה?" at bounding box center [175, 402] width 170 height 14
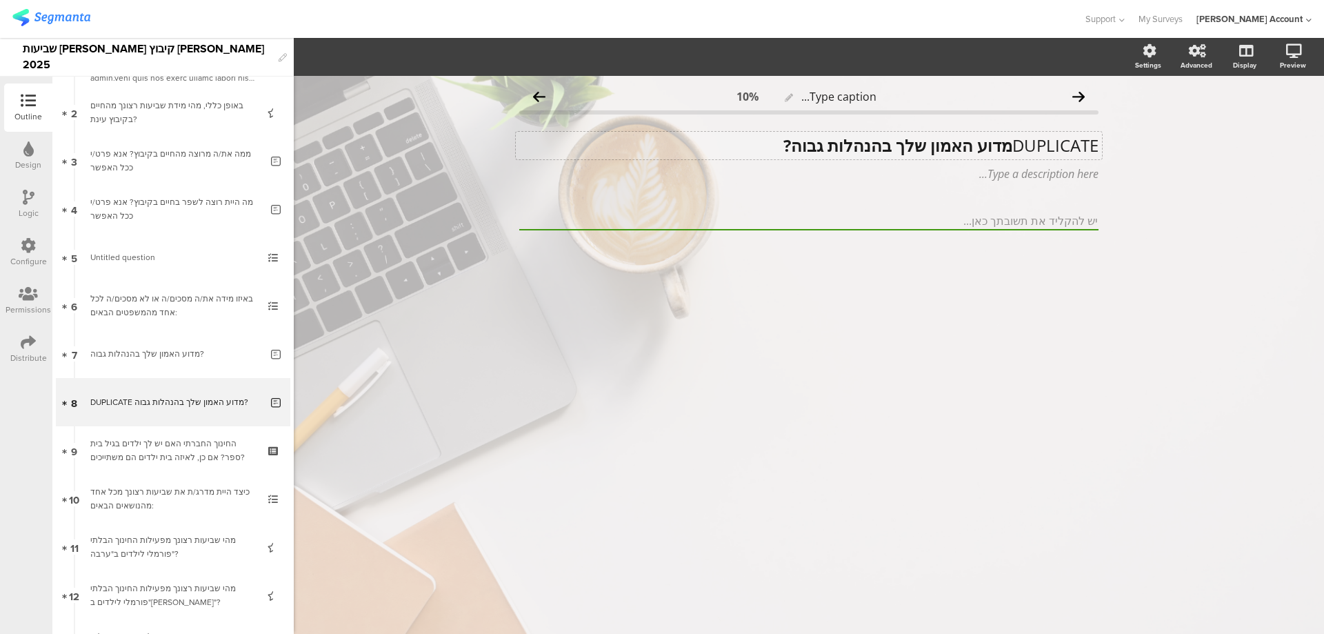
click at [1008, 146] on p "DUPLICATE מדוע האמון שלך בהנהלות גבוה?" at bounding box center [808, 145] width 579 height 21
drag, startPoint x: 908, startPoint y: 141, endPoint x: 814, endPoint y: 142, distance: 94.5
click at [814, 142] on p "מדוע האמון שלך בהנהלות גבוה?" at bounding box center [808, 145] width 579 height 21
drag, startPoint x: 907, startPoint y: 146, endPoint x: 751, endPoint y: 148, distance: 155.9
click at [751, 148] on p "מדוע האמון שלך בהנהלות בינוני או נמוך?" at bounding box center [808, 145] width 579 height 21
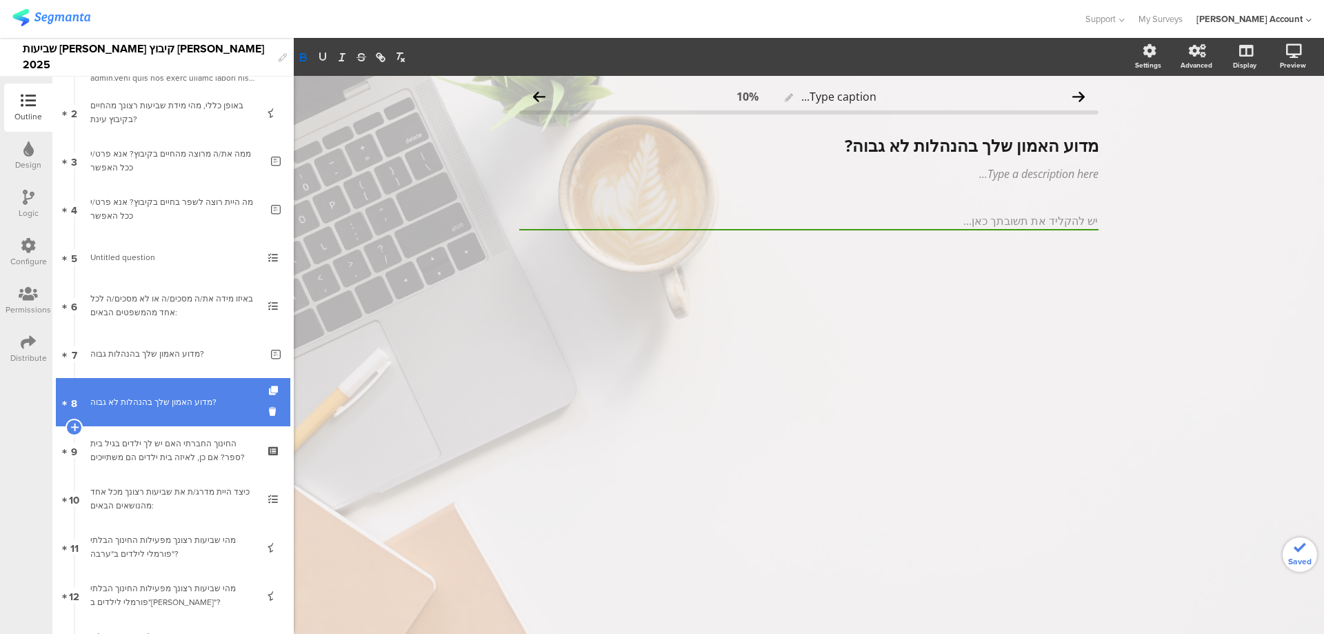
click at [208, 401] on div "מדוע האמון שלך בהנהלות לא גבוה?" at bounding box center [175, 402] width 170 height 14
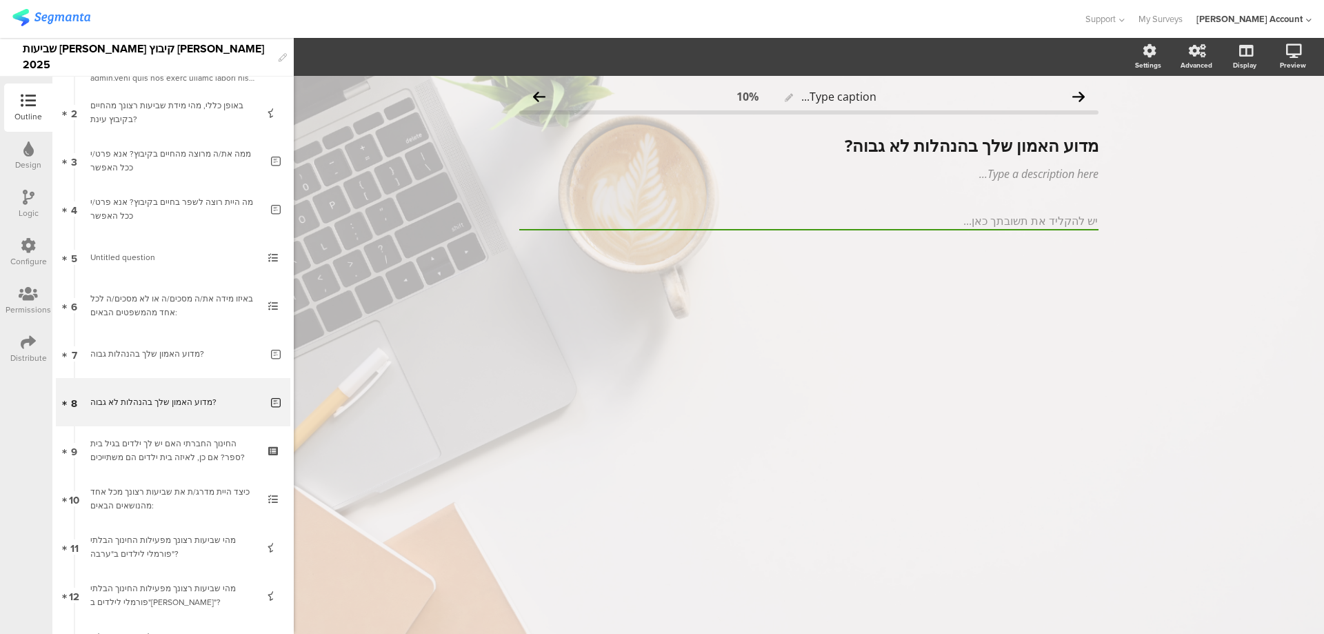
click at [23, 197] on icon at bounding box center [29, 197] width 12 height 15
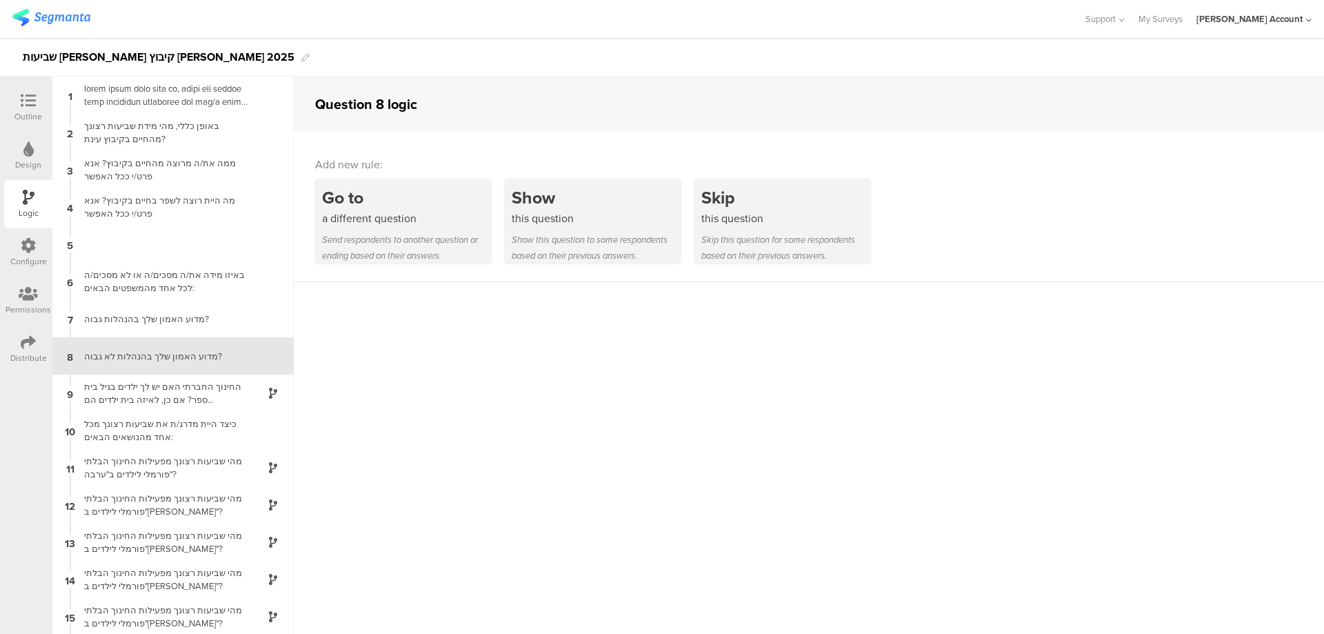
scroll to position [1, 0]
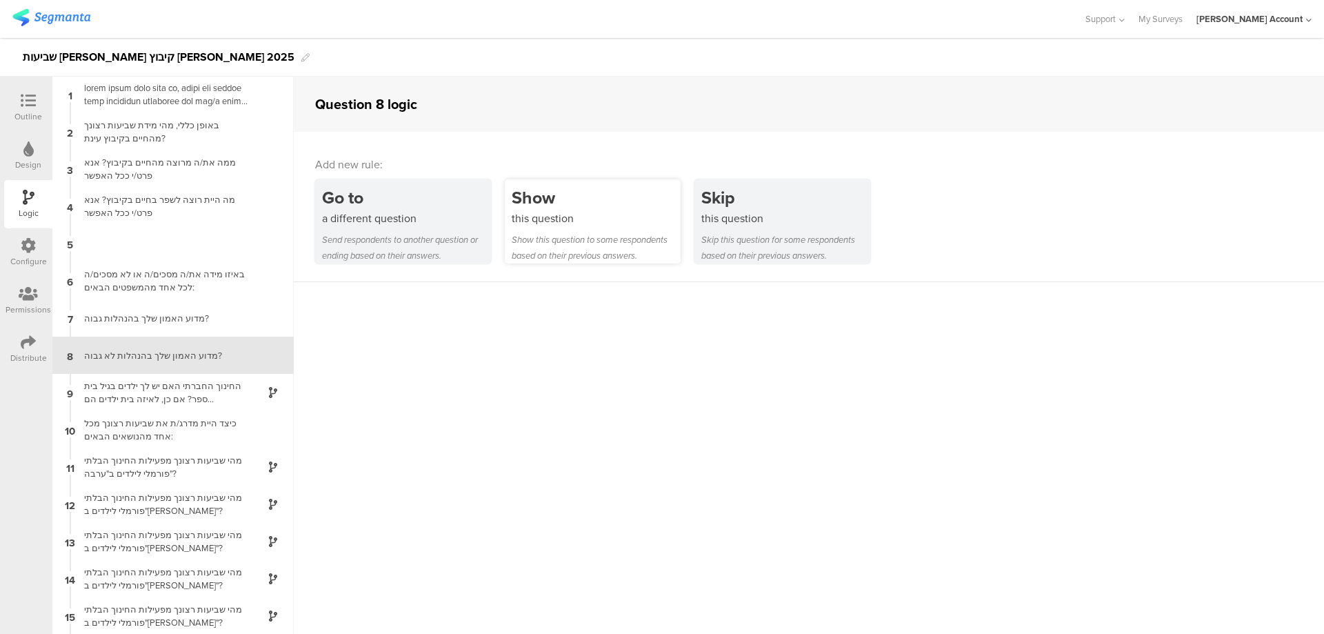
click at [566, 211] on div "this question" at bounding box center [596, 218] width 169 height 16
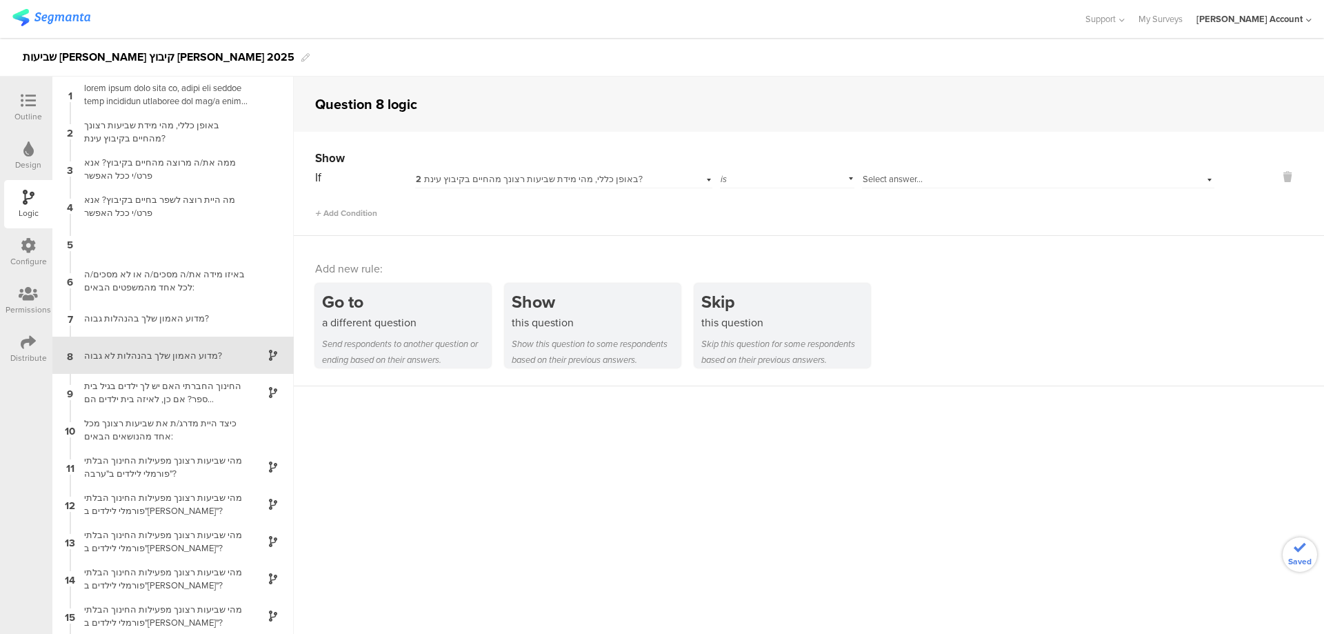
click at [589, 179] on span "2 באופן כללי, מהי מידת שביעות רצונך מהחיים בקיבוץ עינת?" at bounding box center [529, 178] width 227 height 13
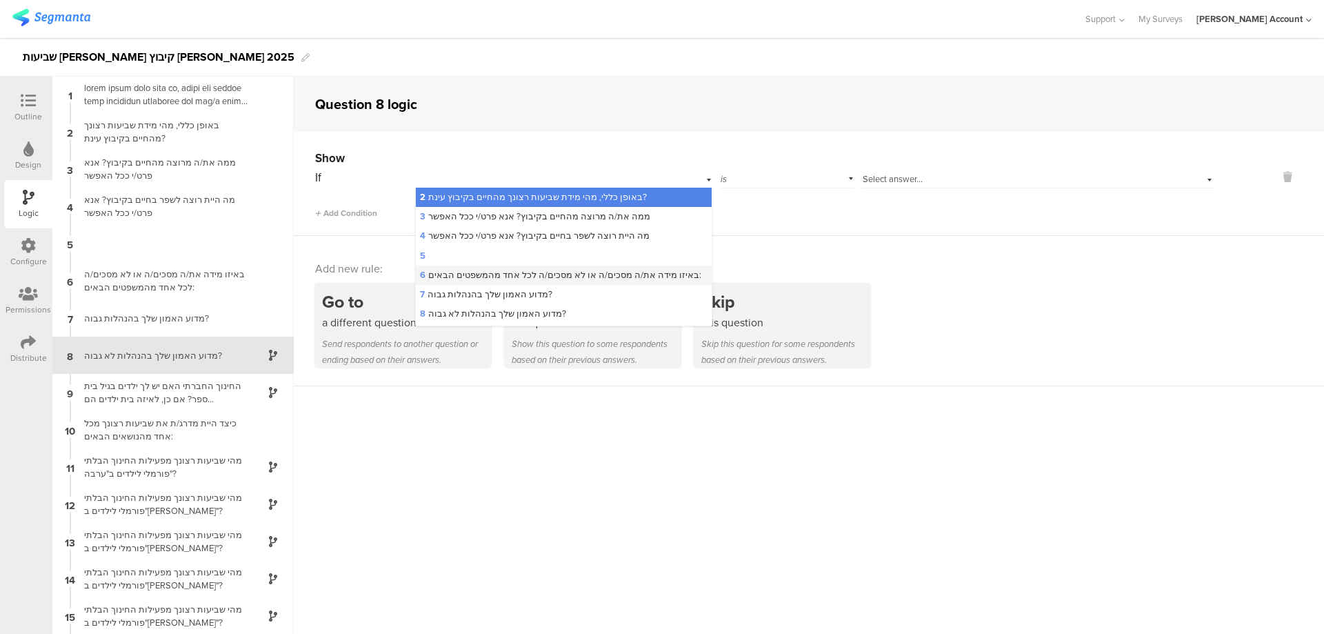
click at [651, 270] on span "6 באיזו מידה את/ה מסכים/ה או לא מסכים/ה לכל אחד מהמשפטים הבאים:" at bounding box center [560, 274] width 281 height 13
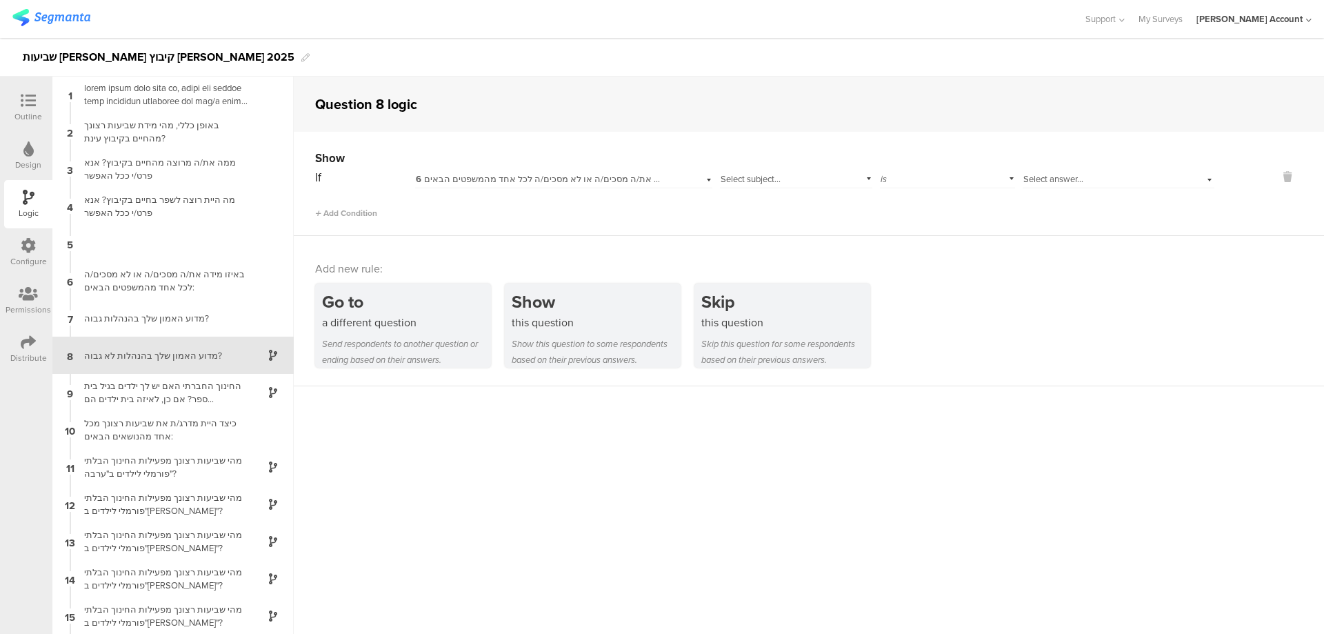
click at [768, 183] on div "Select subject..." at bounding box center [796, 177] width 153 height 21
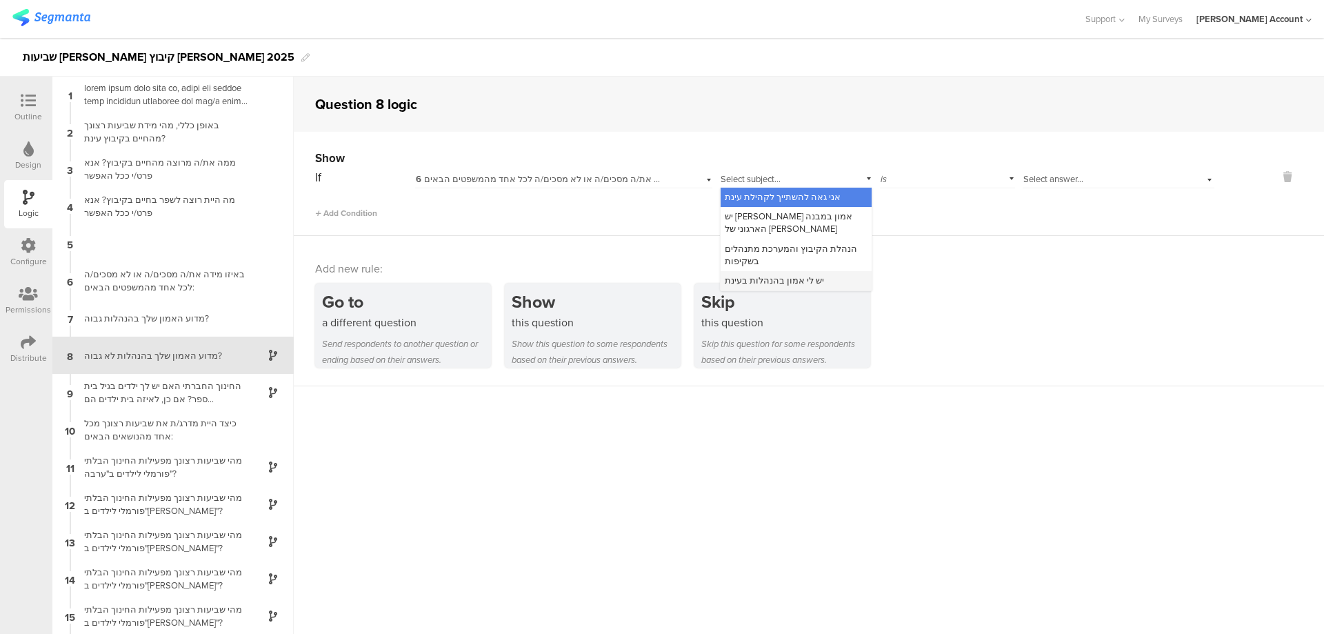
click at [806, 271] on div "יש לי אמון בהנהלות בעינת" at bounding box center [797, 280] width 152 height 19
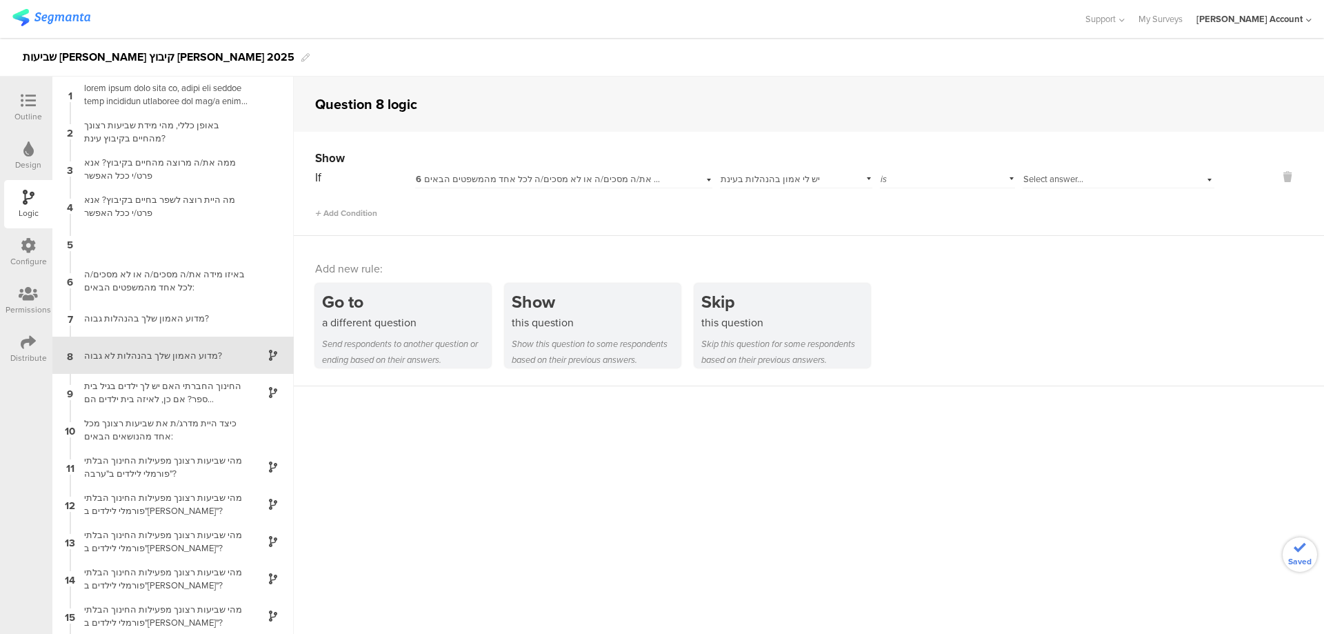
click at [880, 180] on div "is" at bounding box center [947, 177] width 135 height 21
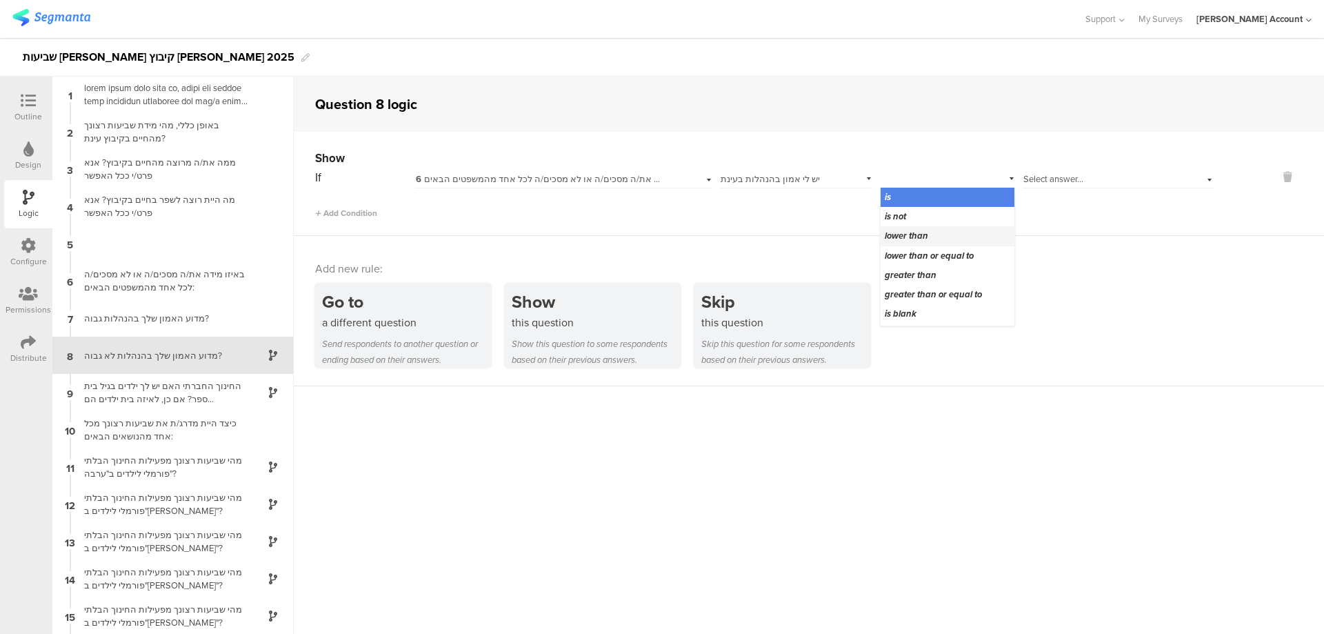
click at [897, 230] on span "lower than" at bounding box center [906, 235] width 43 height 13
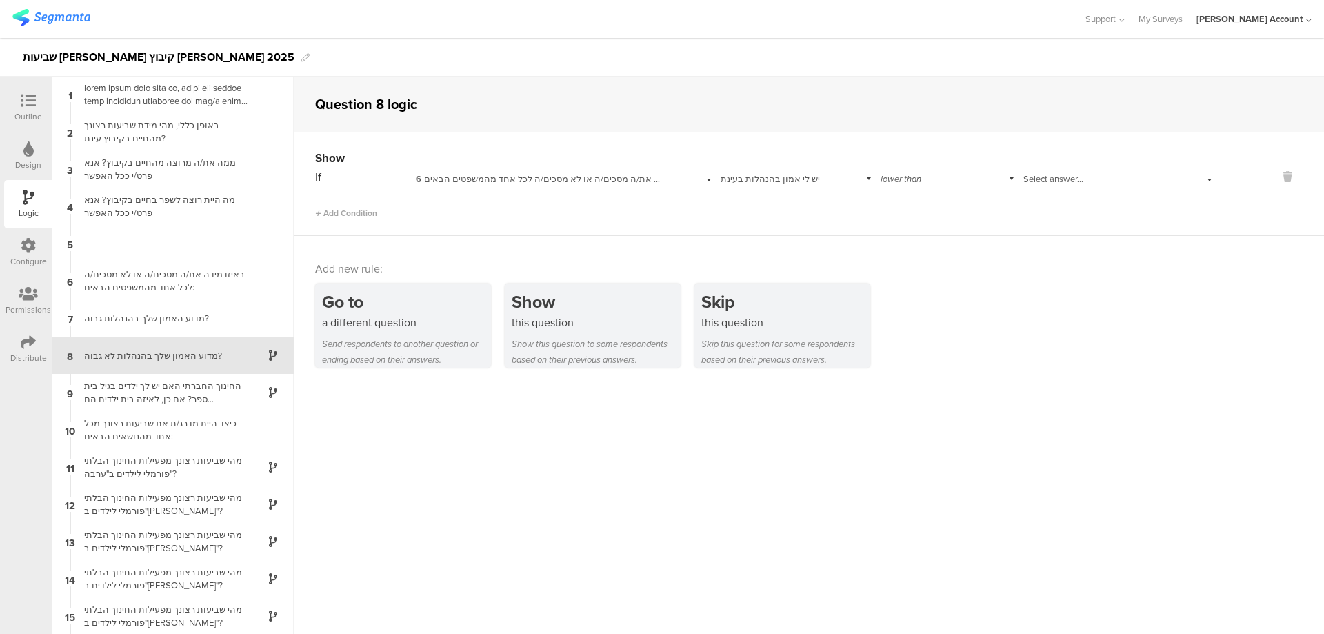
click at [1044, 178] on span "Select answer..." at bounding box center [1054, 178] width 60 height 13
click at [1033, 255] on div "4" at bounding box center [1119, 255] width 190 height 19
click at [189, 329] on div "7 מדוע האמון שלך בהנהלות גבוה?" at bounding box center [172, 317] width 241 height 37
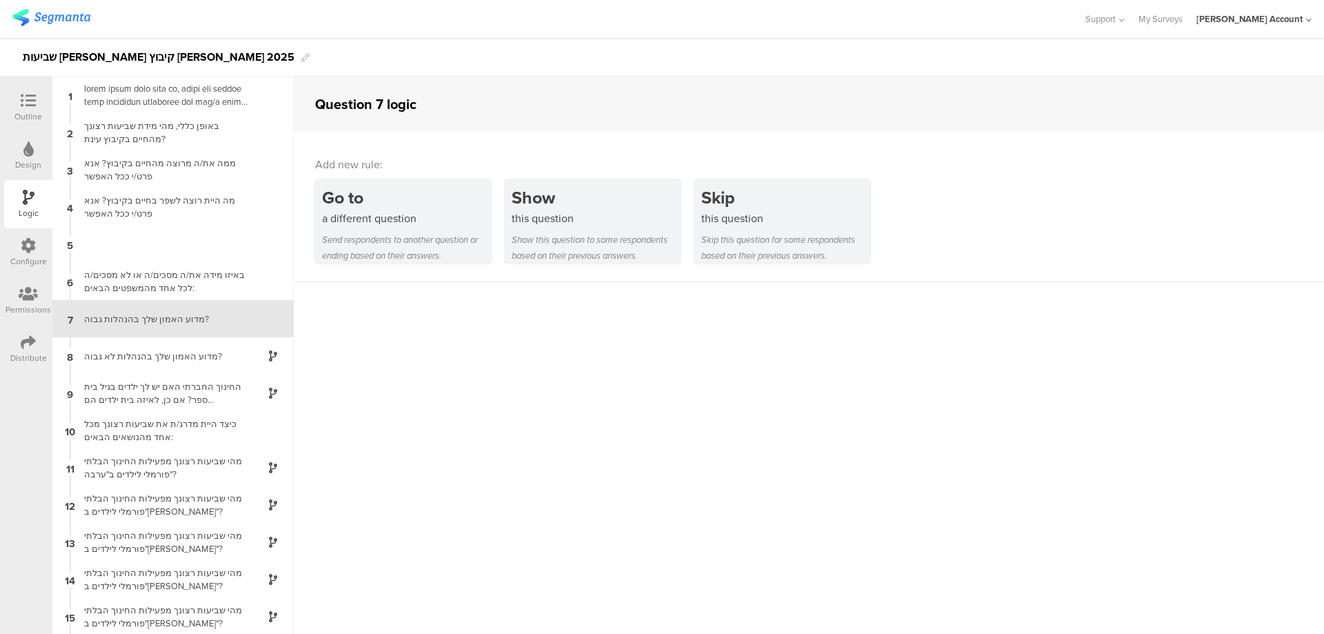
scroll to position [19, 0]
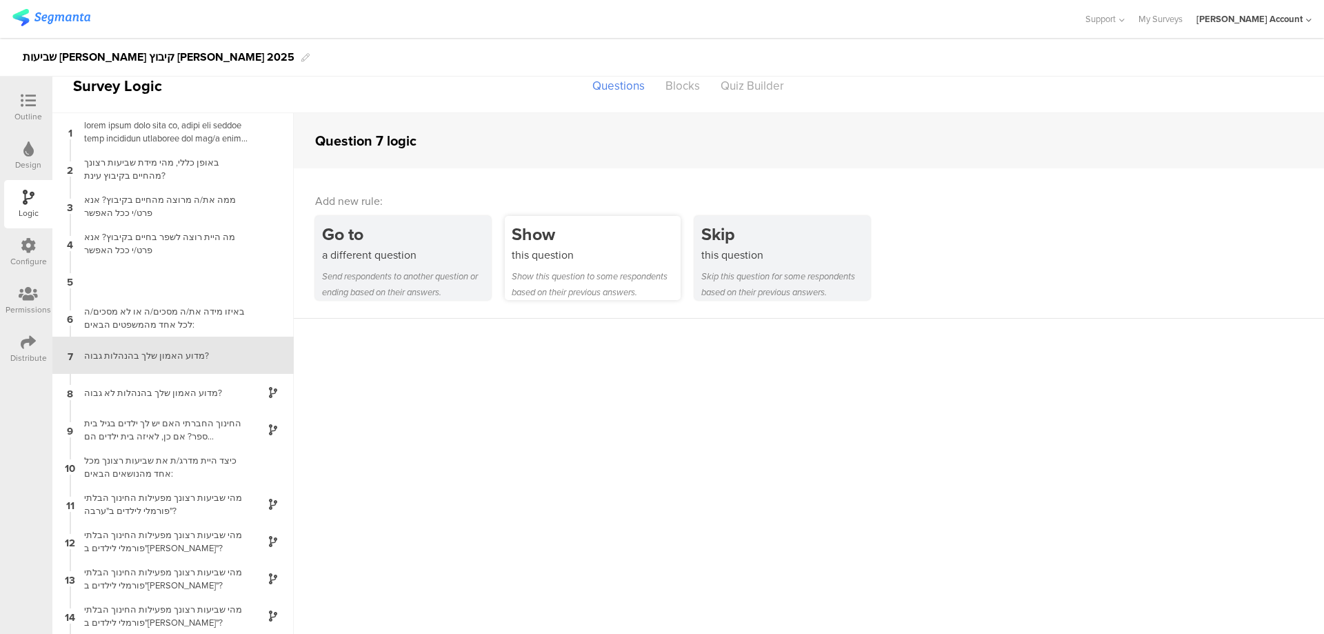
click at [556, 259] on div "this question" at bounding box center [596, 255] width 169 height 16
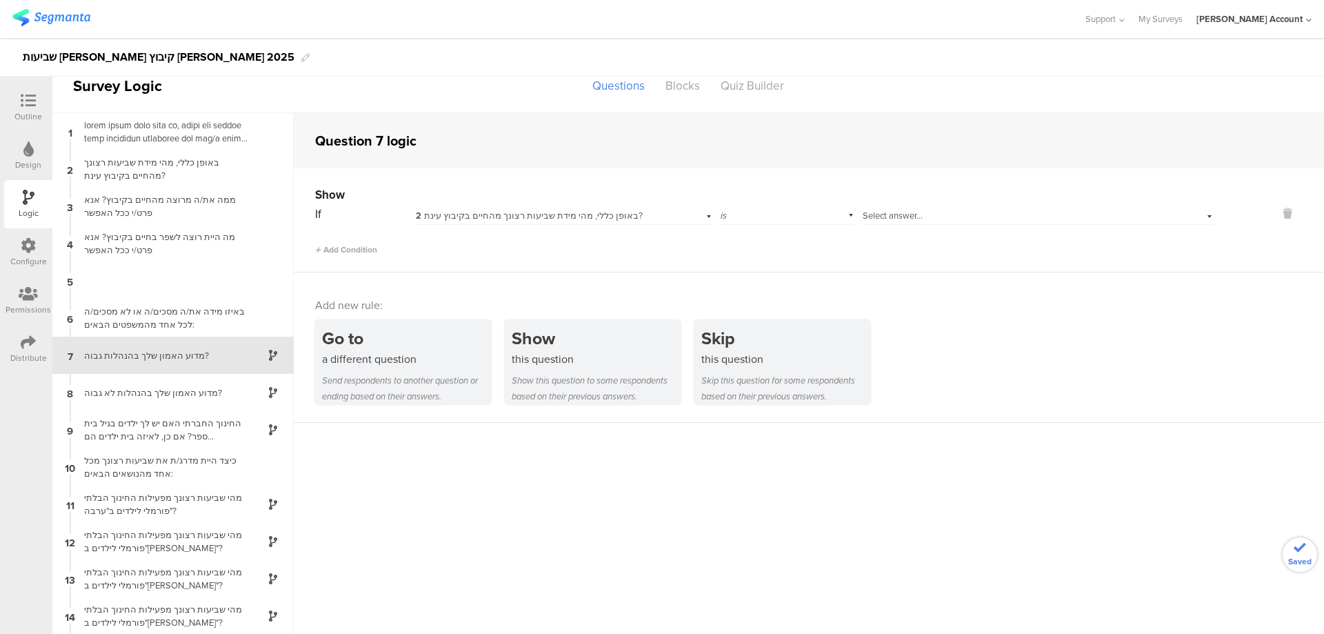
click at [537, 211] on span "2 באופן כללי, מהי מידת שביעות רצונך מהחיים בקיבוץ עינת?" at bounding box center [529, 215] width 227 height 13
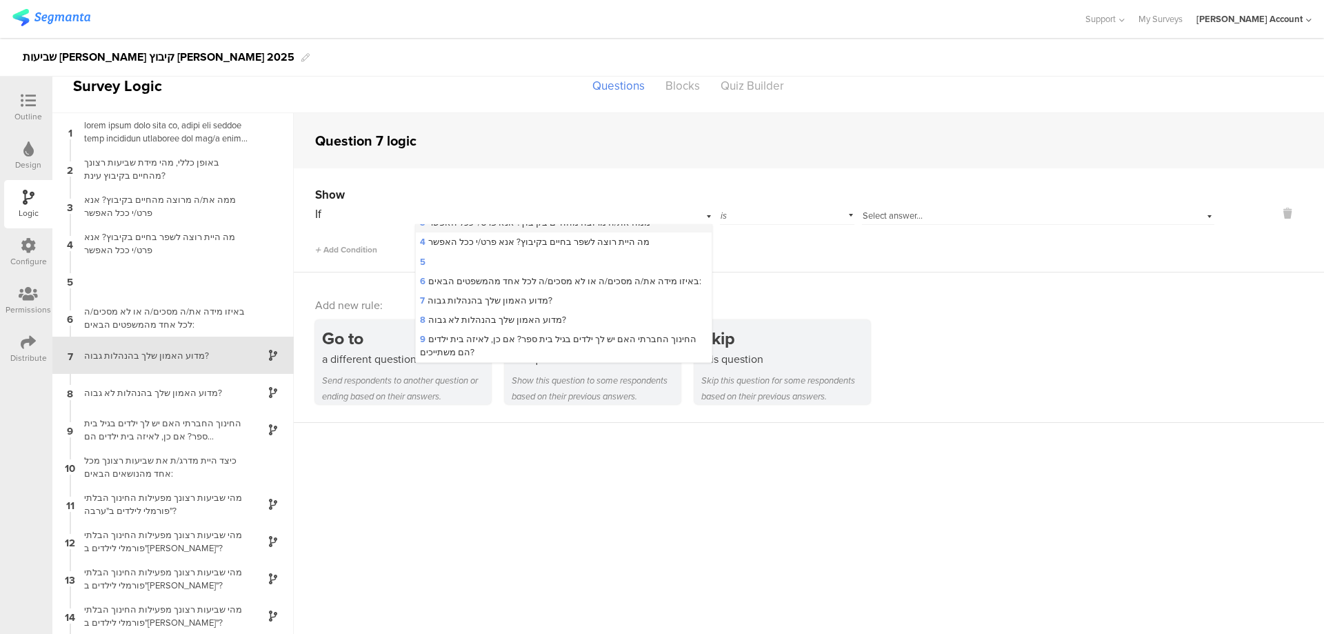
scroll to position [0, 0]
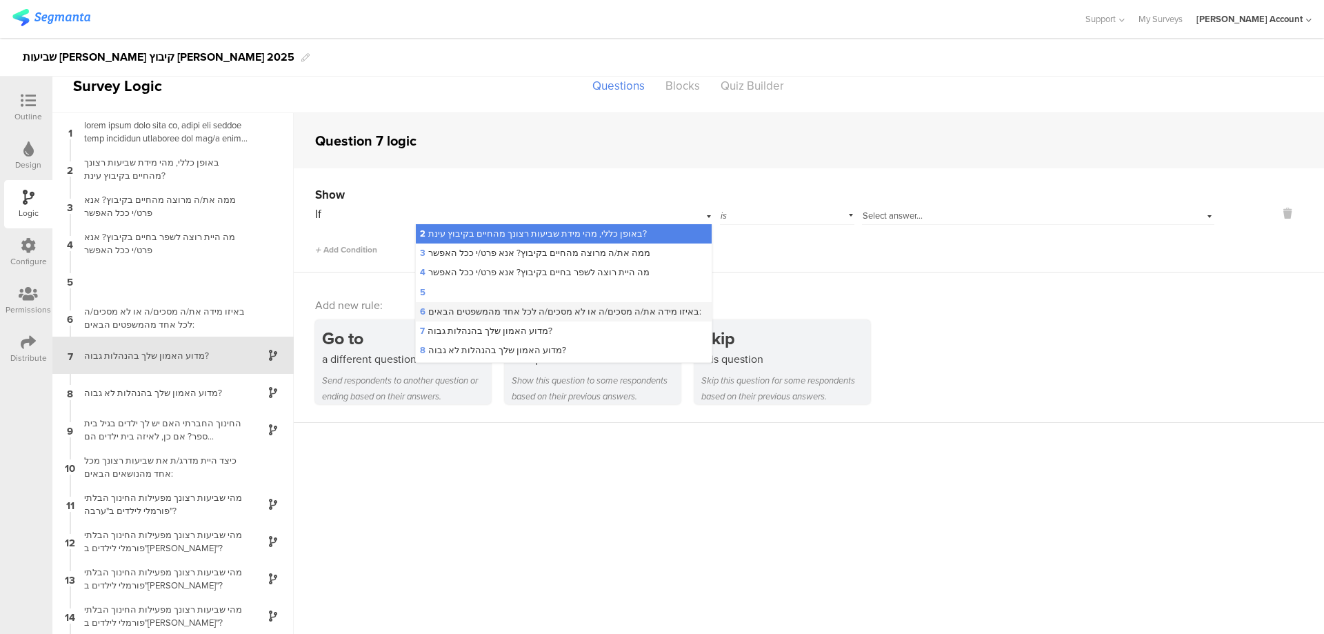
click at [510, 308] on span "6 באיזו מידה את/ה מסכים/ה או לא מסכים/ה לכל אחד מהמשפטים הבאים:" at bounding box center [560, 311] width 281 height 13
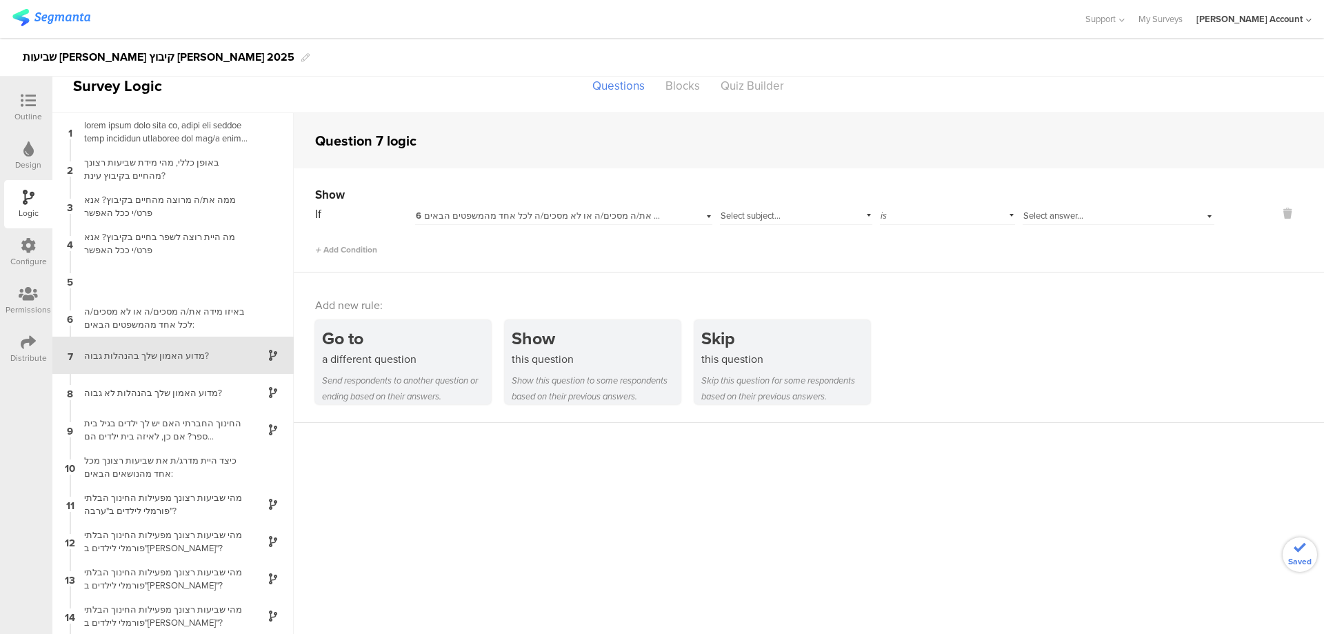
click at [756, 219] on span "Select subject..." at bounding box center [751, 215] width 60 height 13
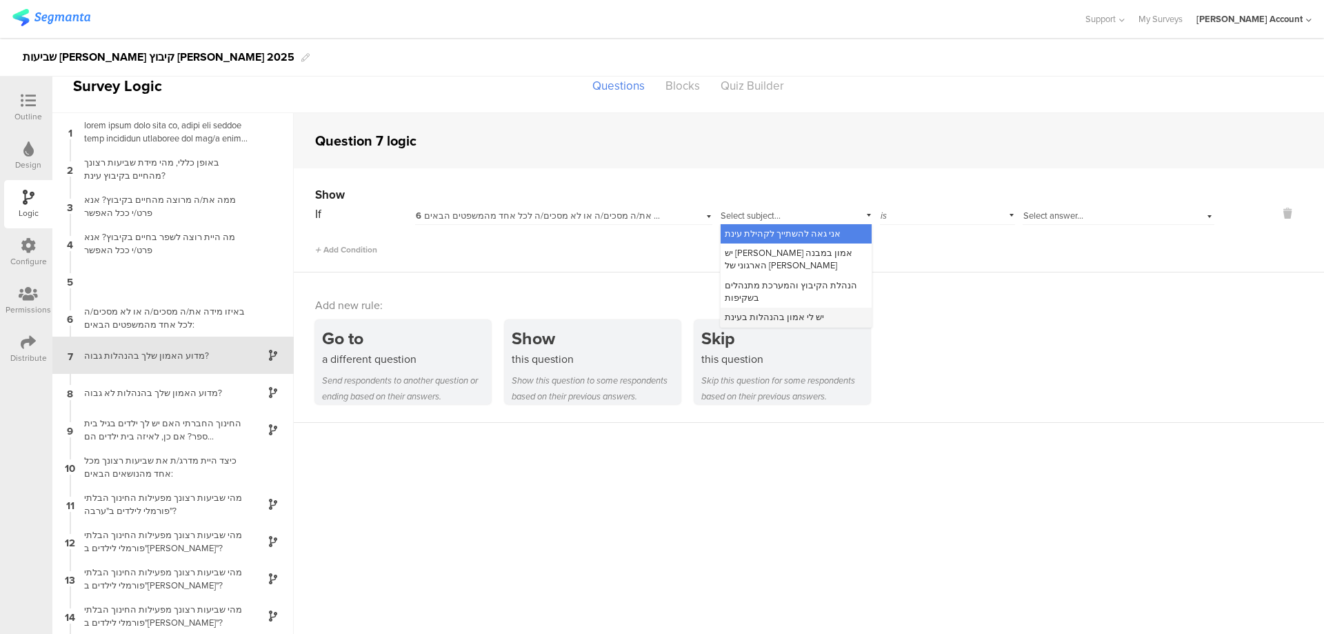
click at [792, 308] on div "יש לי אמון בהנהלות בעינת" at bounding box center [797, 317] width 152 height 19
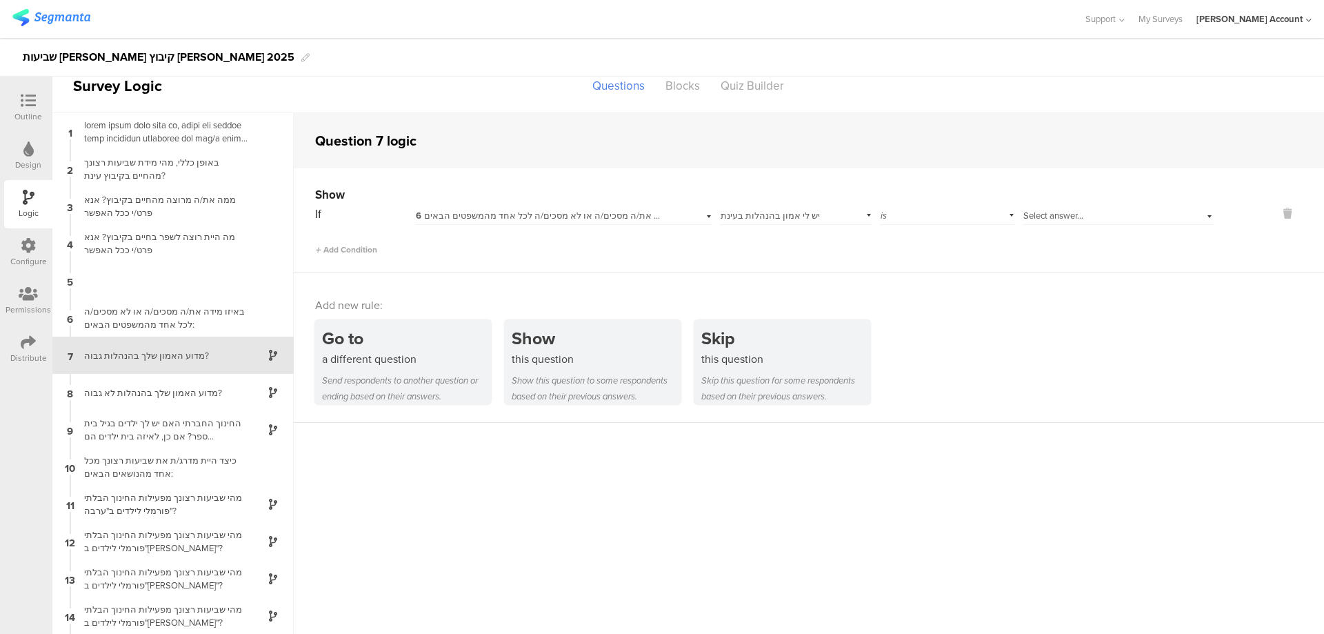
click at [881, 217] on div "is" at bounding box center [947, 213] width 135 height 21
click at [916, 326] on span "greater than or equal to" at bounding box center [933, 330] width 97 height 13
click at [1035, 211] on span "Select answer..." at bounding box center [1054, 215] width 60 height 13
click at [1034, 290] on div "4" at bounding box center [1119, 292] width 190 height 19
click at [170, 388] on div "מדוע האמון שלך בהנהלות לא גבוה?" at bounding box center [162, 392] width 172 height 13
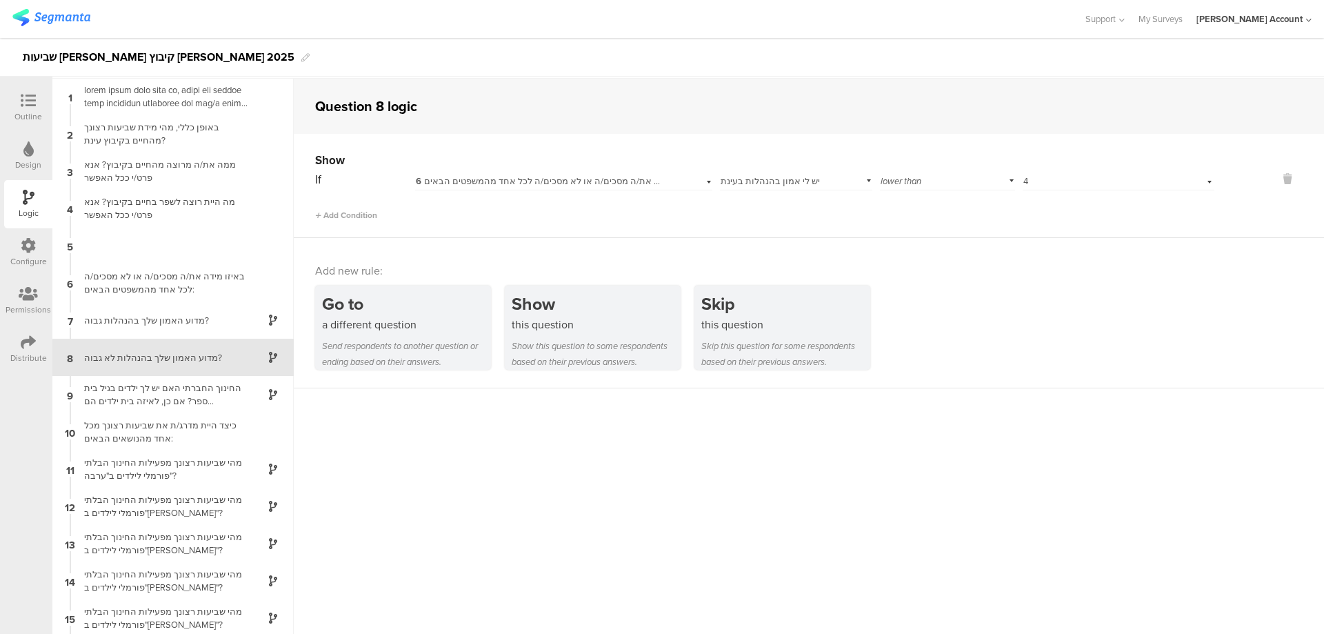
scroll to position [55, 0]
click at [28, 104] on icon at bounding box center [28, 100] width 15 height 15
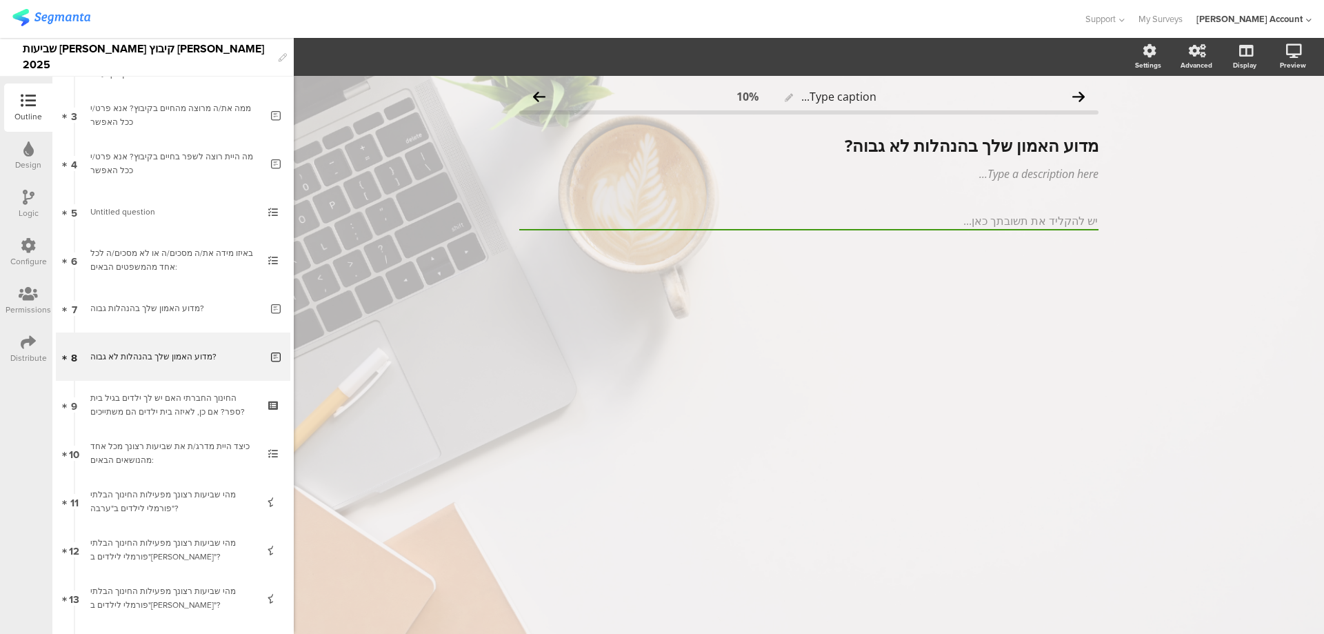
scroll to position [139, 0]
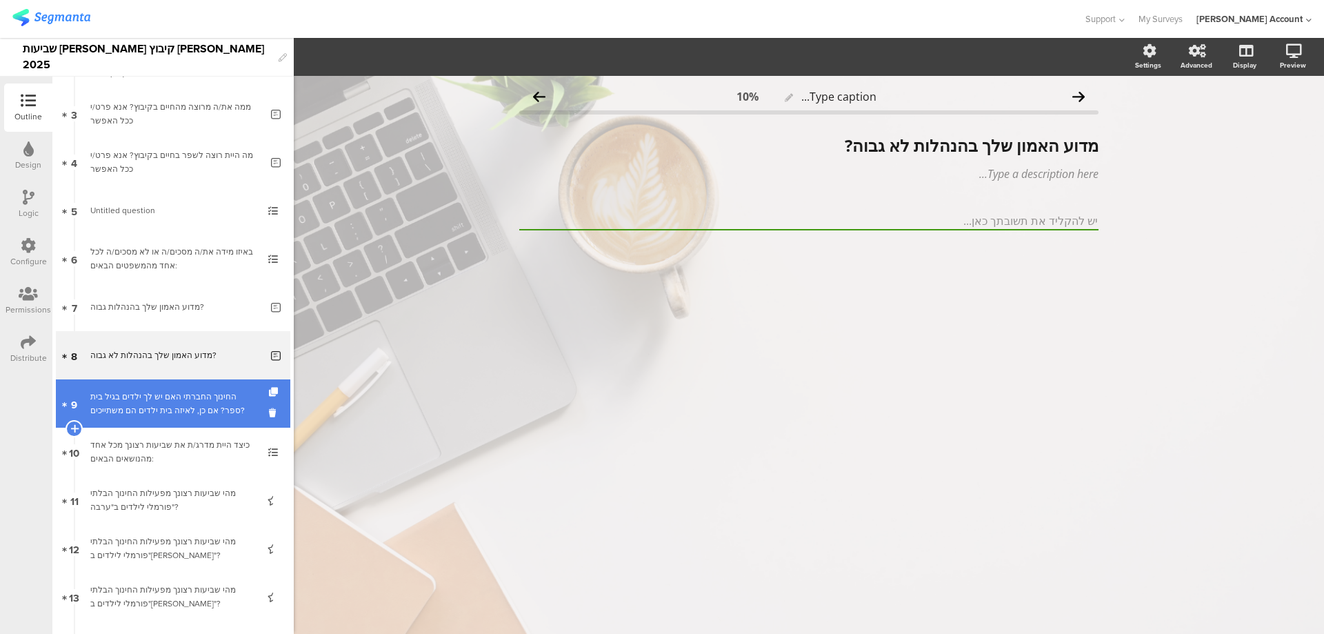
click at [198, 392] on div "החינוך החברתי האם יש לך ילדים בגיל בית ספר? אם כן, לאיזה בית ילדים הם משתייכים?" at bounding box center [172, 404] width 165 height 28
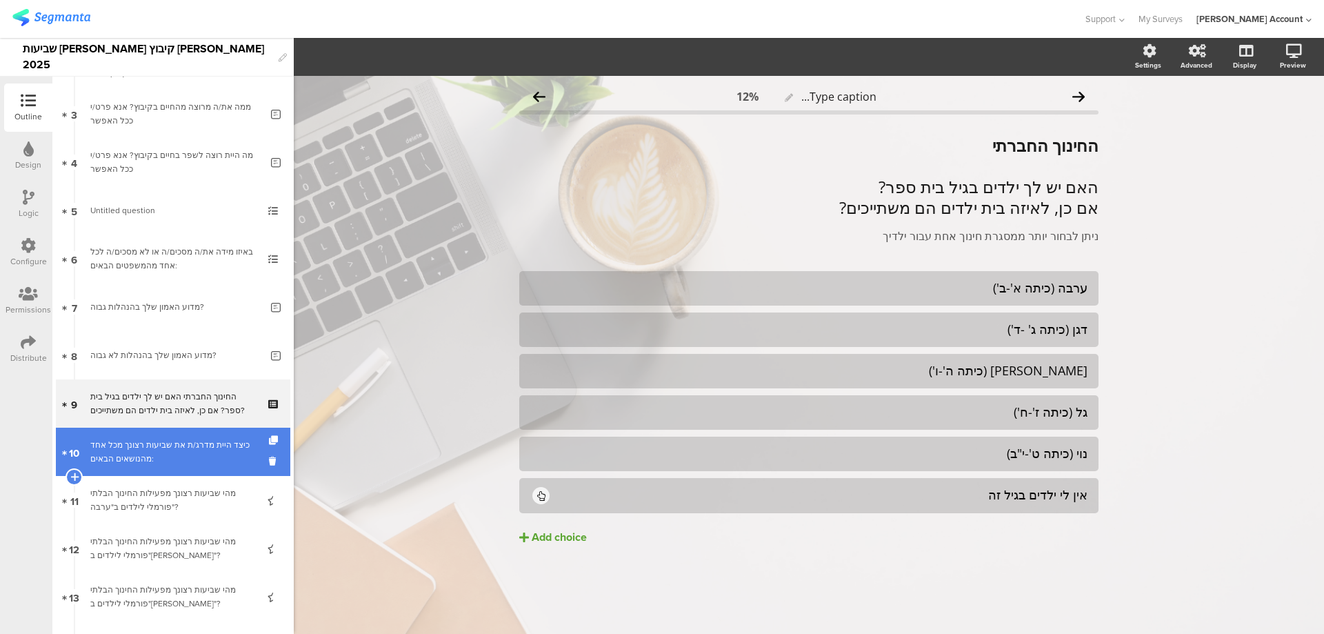
click at [166, 454] on div "כיצד היית מדרג/ת את שביעות רצונך מכל אחד מהנושאים הבאים:" at bounding box center [172, 452] width 165 height 28
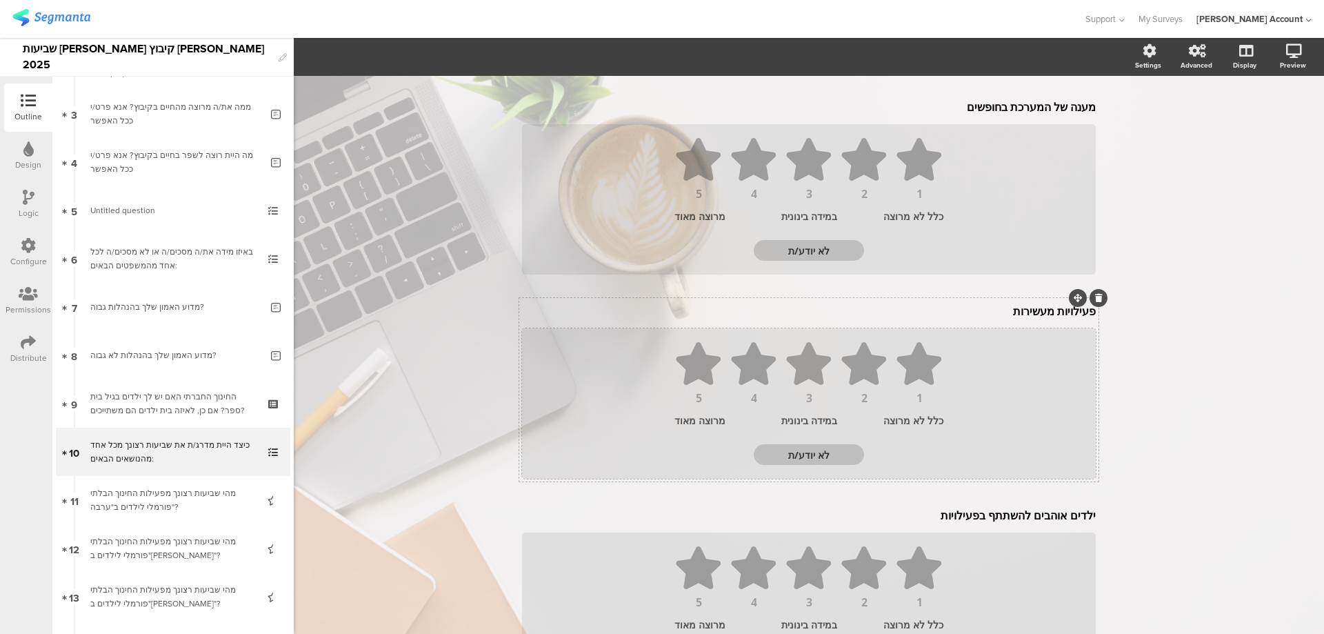
scroll to position [644, 0]
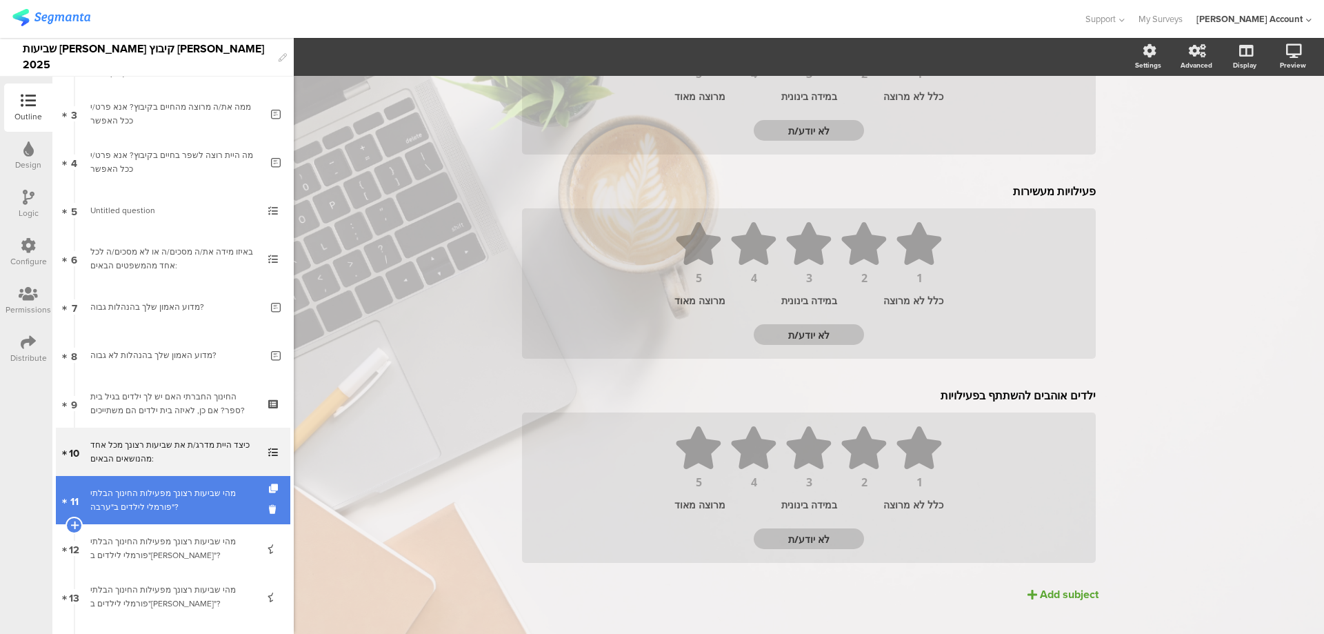
click at [181, 495] on div "מהי שביעות רצונך מפעילות החינוך הבלתי פורמלי לילדים ב"ערבה"?" at bounding box center [172, 500] width 165 height 28
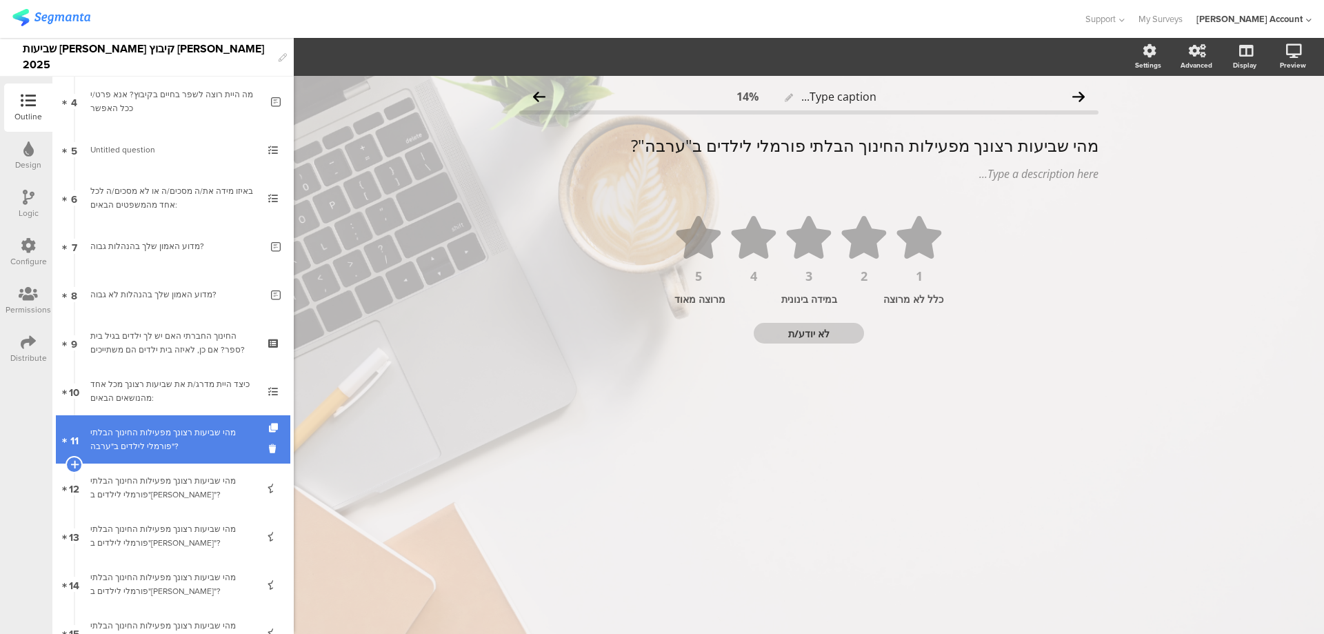
scroll to position [230, 0]
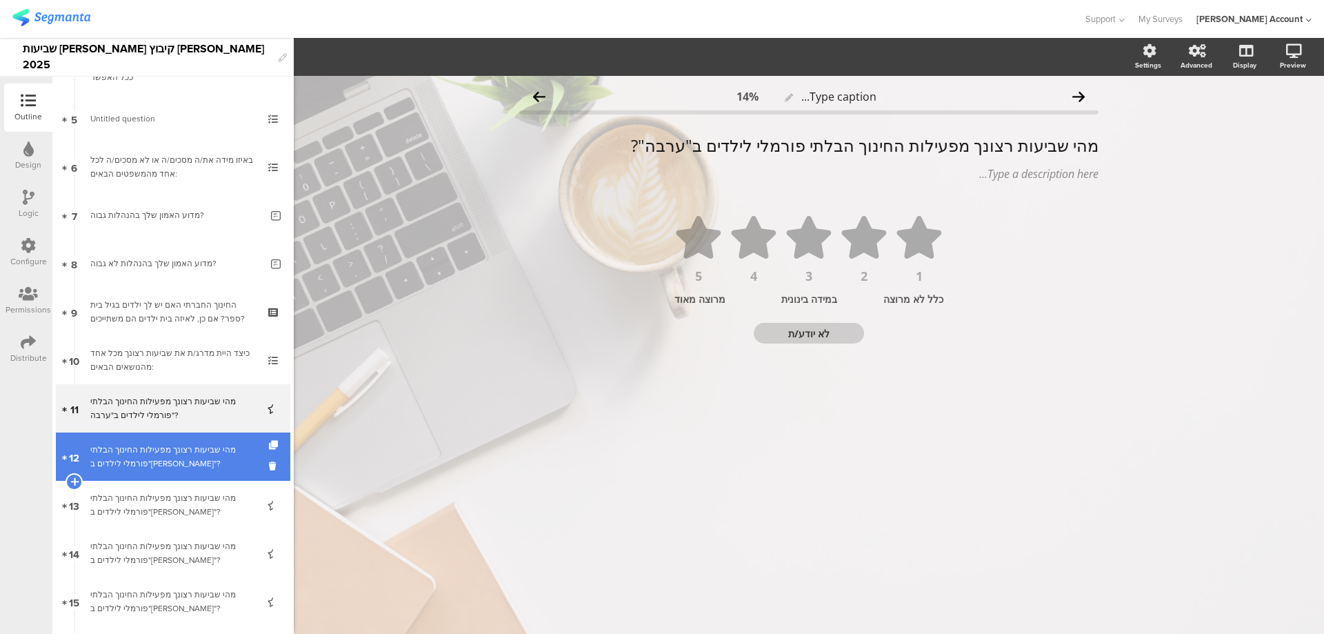
click at [193, 475] on link "12 מהי שביעות רצונך מפעילות החינוך הבלתי פורמלי לילדים ב"דגן"?" at bounding box center [173, 456] width 235 height 48
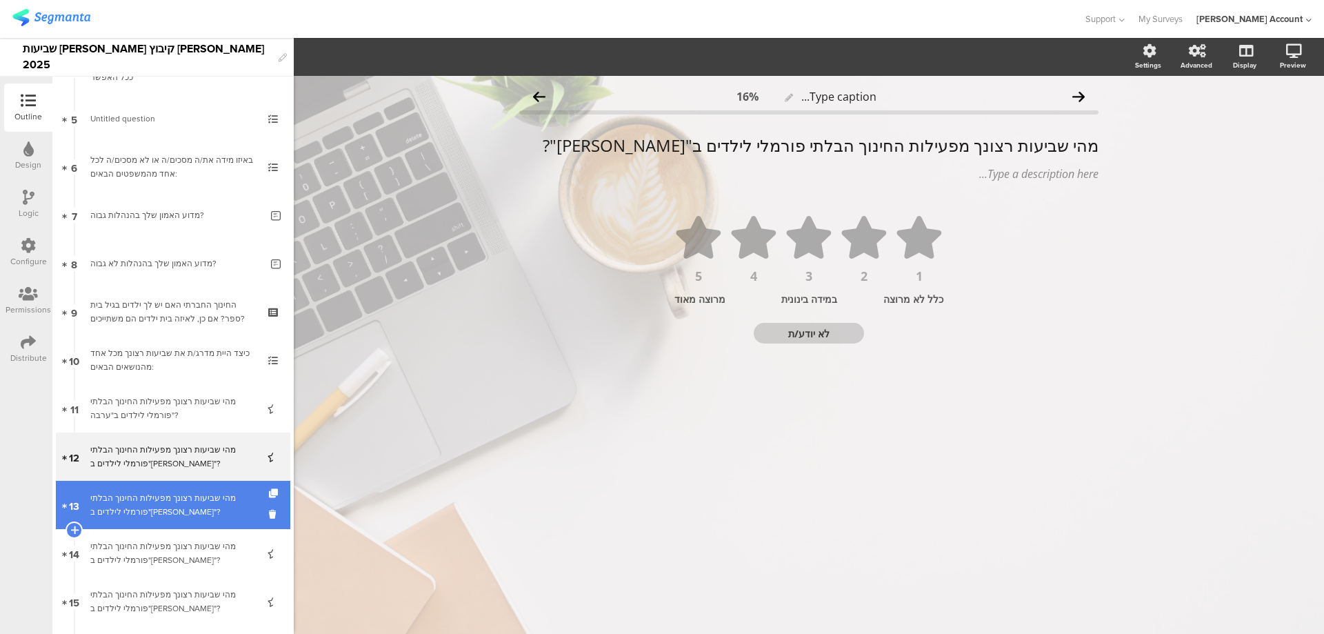
click at [183, 510] on div "מהי שביעות רצונך מפעילות החינוך הבלתי פורמלי לילדים ב"אלון"?" at bounding box center [172, 505] width 165 height 28
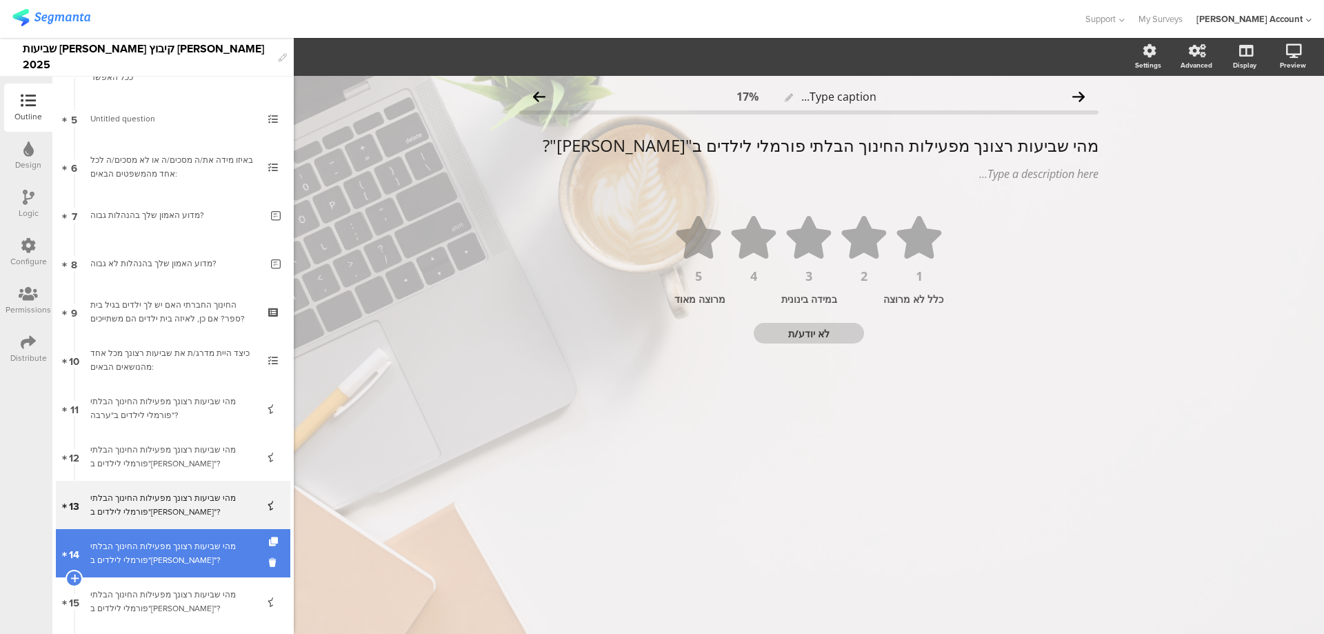
click at [182, 535] on link "14 מהי שביעות רצונך מפעילות החינוך הבלתי פורמלי לילדים ב"גל"?" at bounding box center [173, 553] width 235 height 48
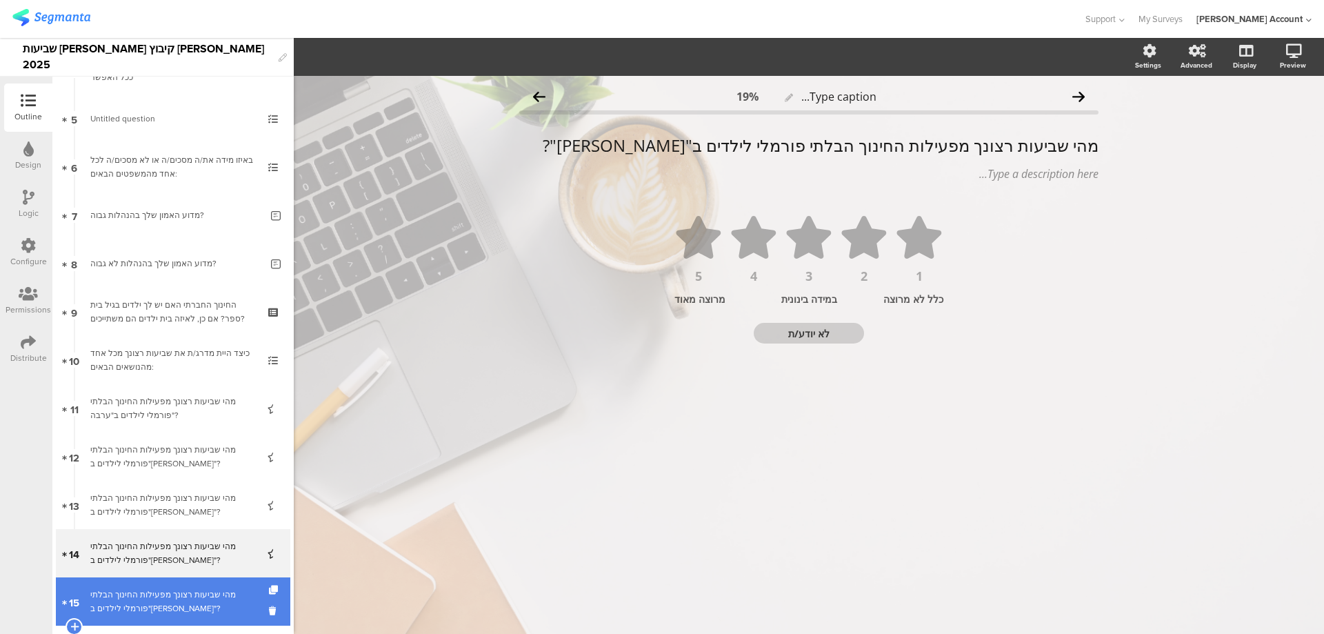
click at [181, 591] on div "מהי שביעות רצונך מפעילות החינוך הבלתי פורמלי לילדים ב"נוי"?" at bounding box center [172, 602] width 165 height 28
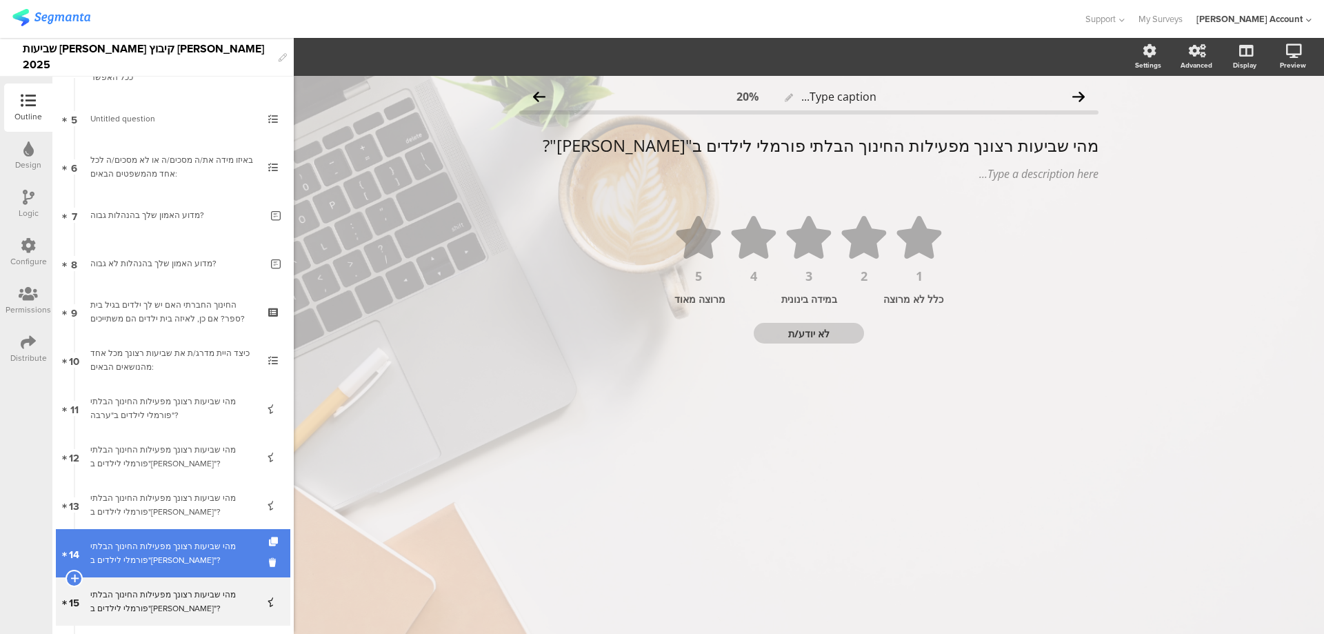
scroll to position [323, 0]
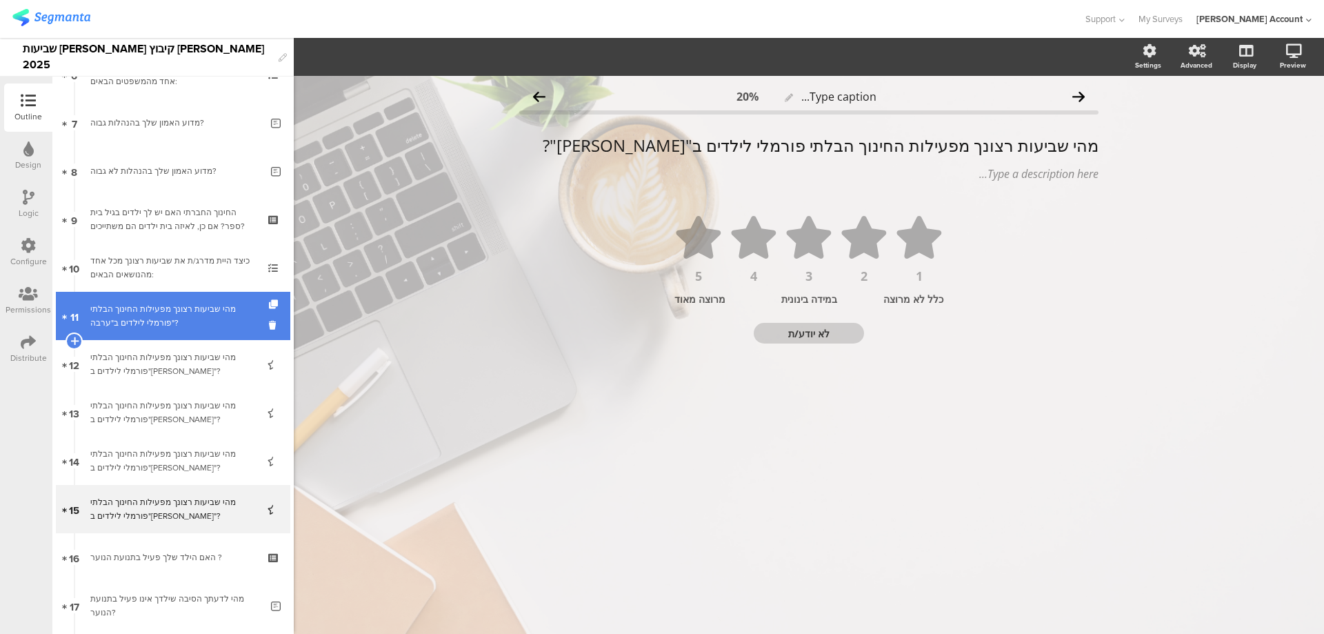
click at [157, 318] on div "מהי שביעות רצונך מפעילות החינוך הבלתי פורמלי לילדים ב"ערבה"?" at bounding box center [172, 316] width 165 height 28
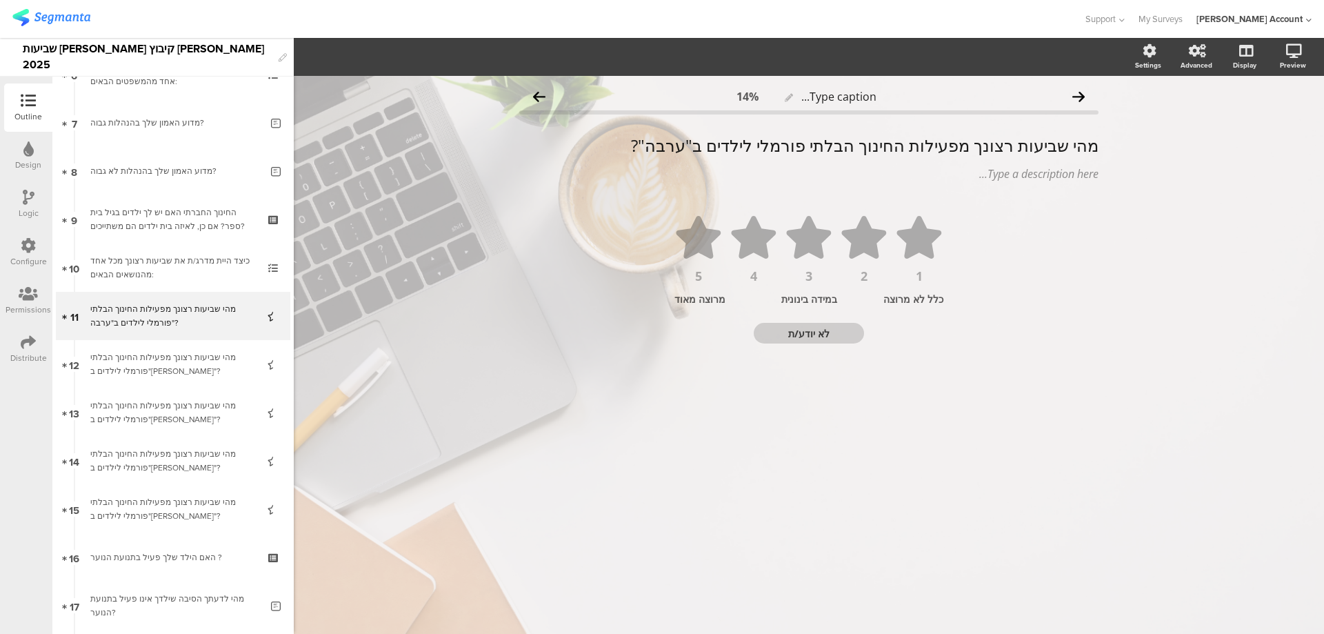
click at [20, 200] on div "Logic" at bounding box center [28, 204] width 48 height 48
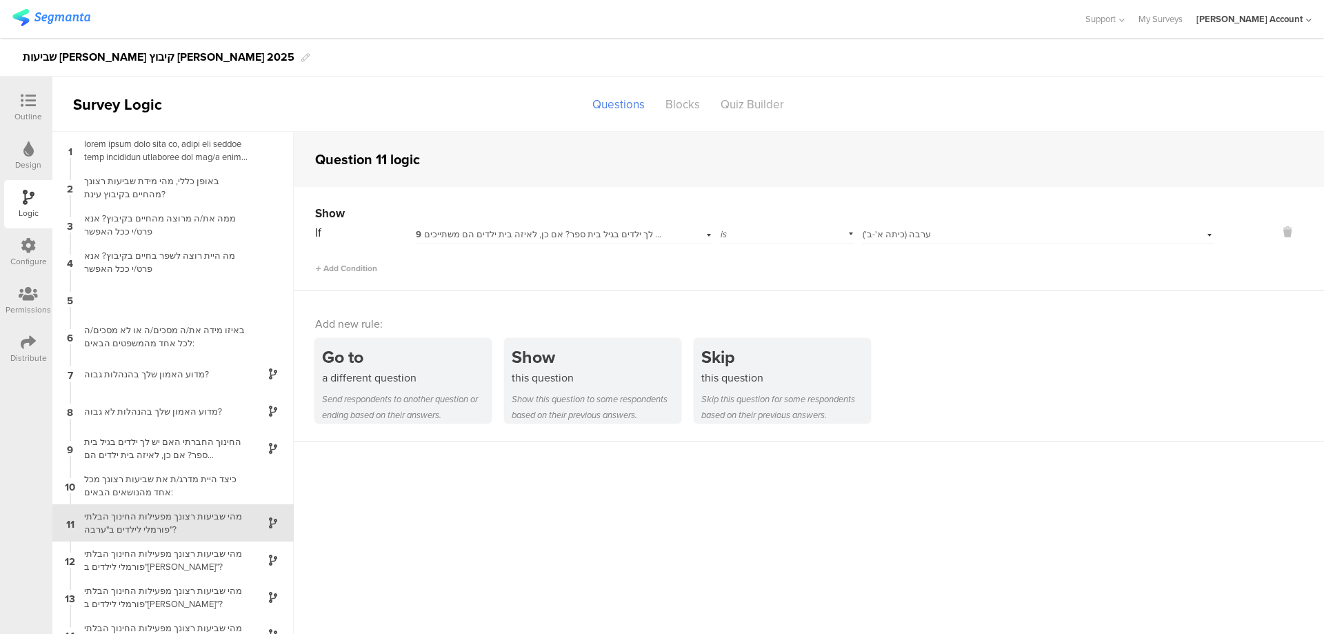
scroll to position [112, 0]
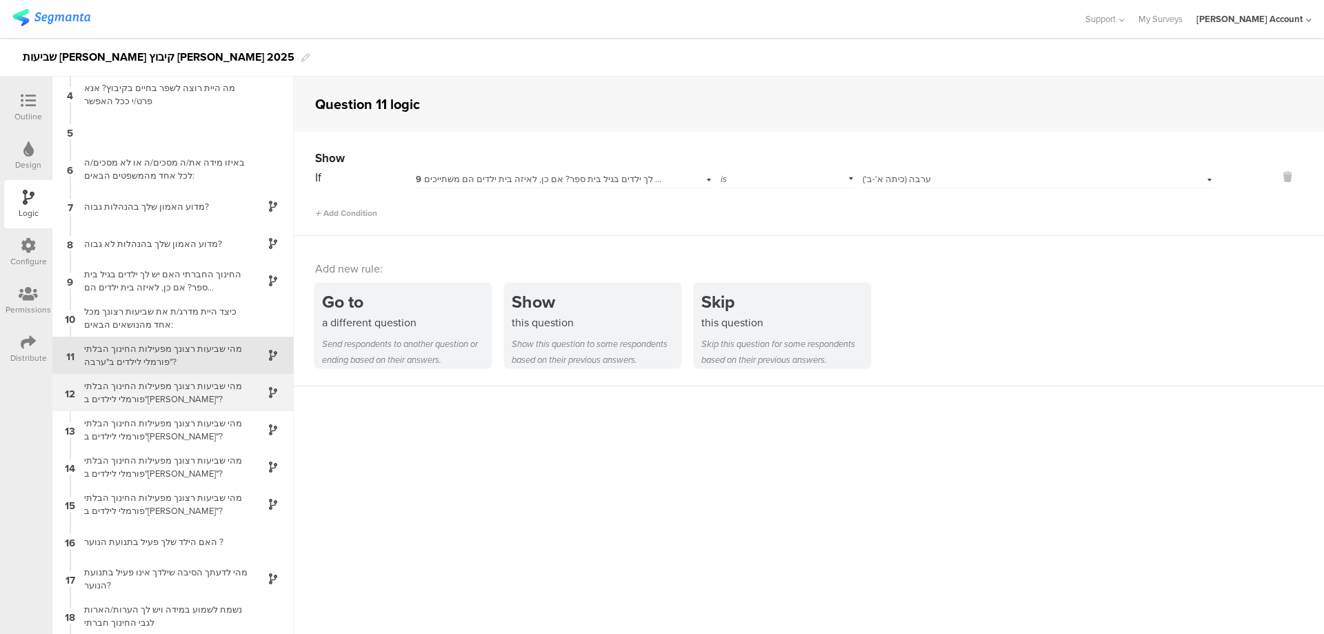
click at [141, 386] on div "מהי שביעות רצונך מפעילות החינוך הבלתי פורמלי לילדים ב"דגן"?" at bounding box center [162, 392] width 172 height 26
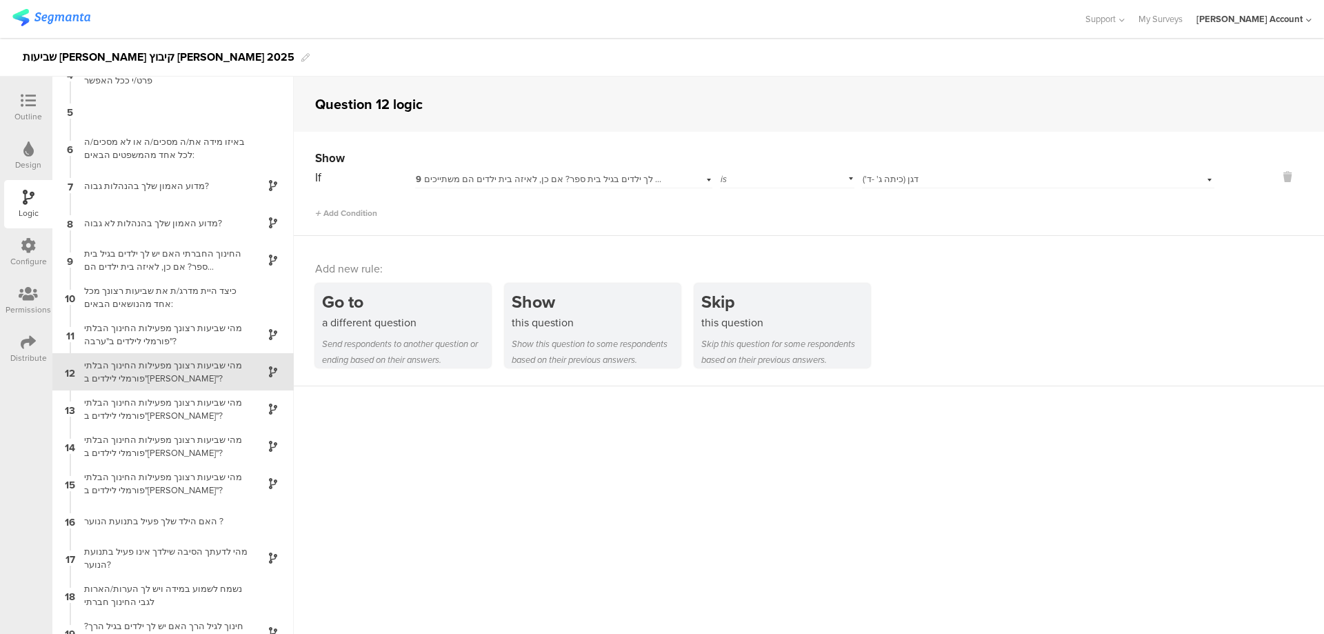
scroll to position [150, 0]
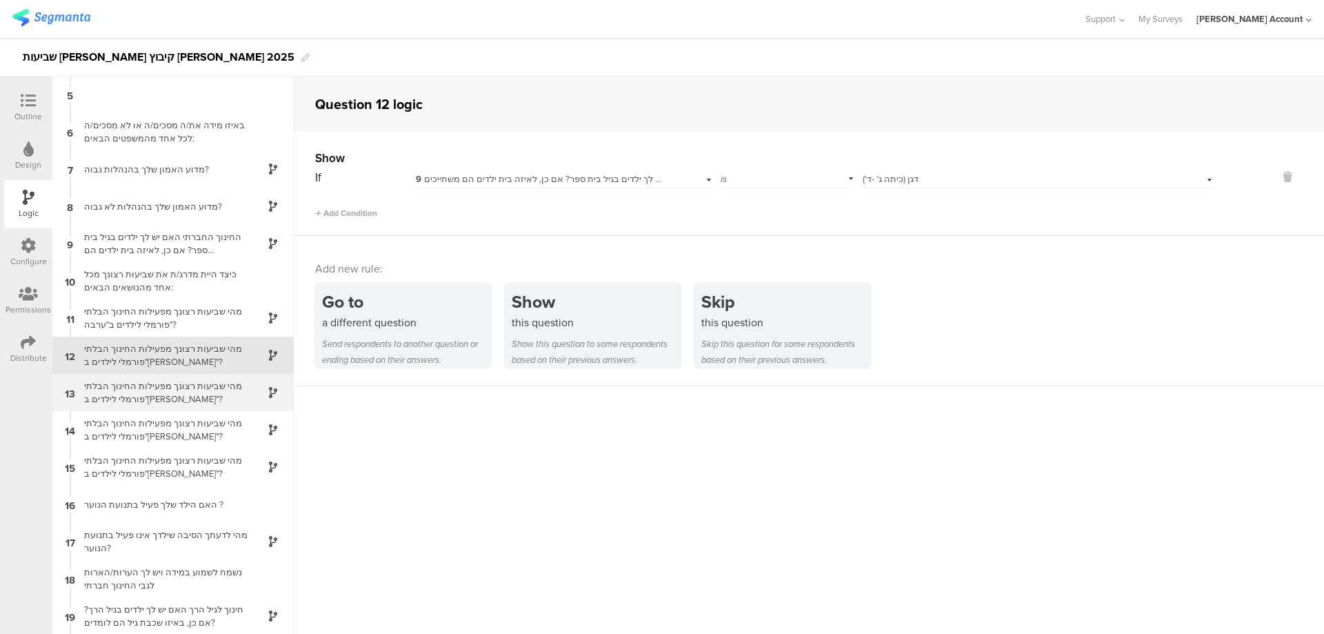
click at [174, 392] on div "מהי שביעות רצונך מפעילות החינוך הבלתי פורמלי לילדים ב"אלון"?" at bounding box center [162, 392] width 172 height 26
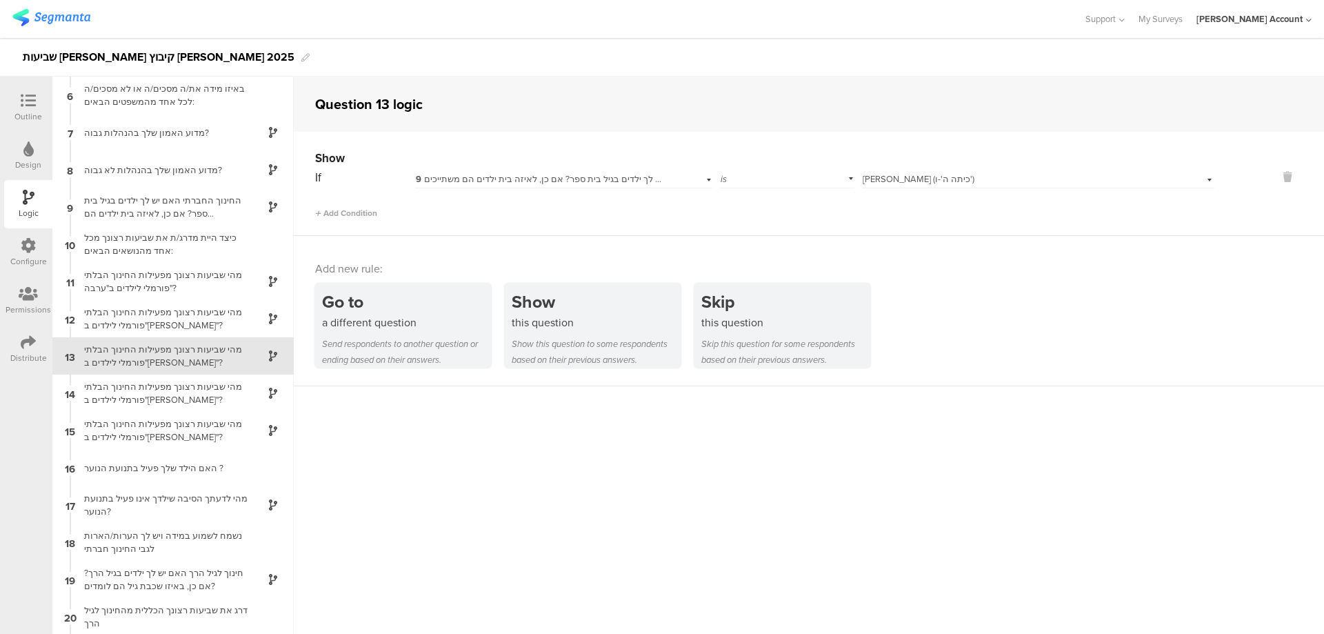
scroll to position [187, 0]
click at [179, 391] on div "מהי שביעות רצונך מפעילות החינוך הבלתי פורמלי לילדים ב"גל"?" at bounding box center [162, 392] width 172 height 26
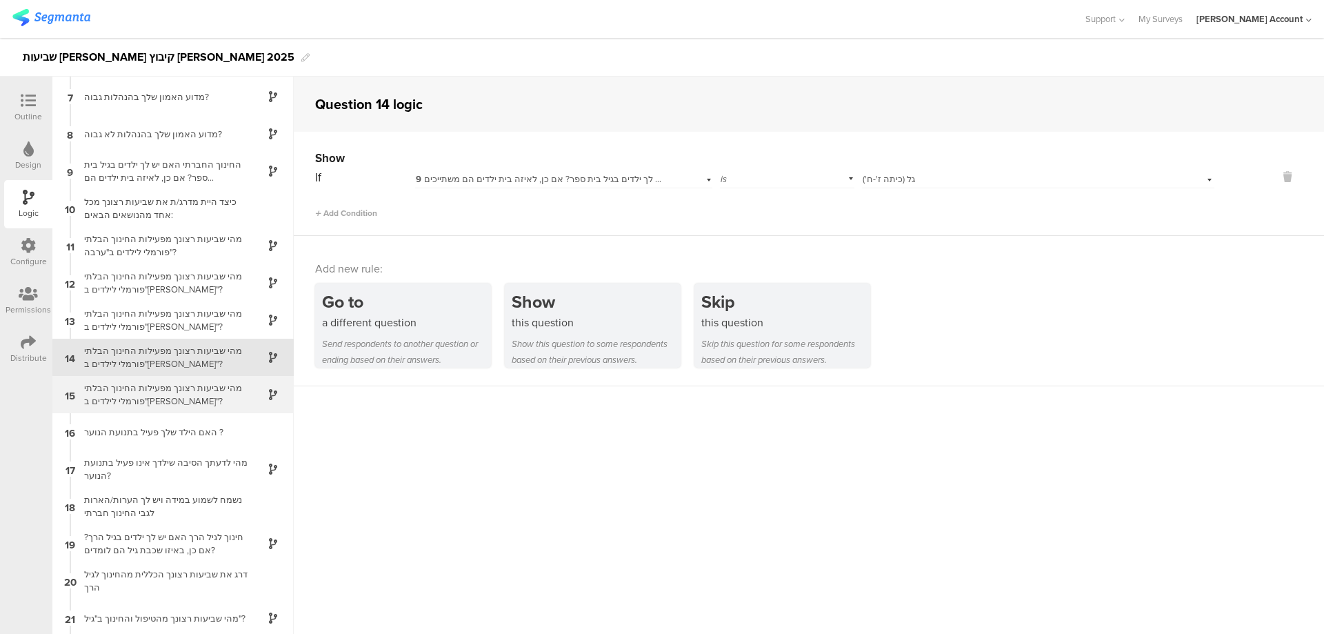
scroll to position [224, 0]
click at [184, 397] on div "מהי שביעות רצונך מפעילות החינוך הבלתי פורמלי לילדים ב"נוי"?" at bounding box center [162, 392] width 172 height 26
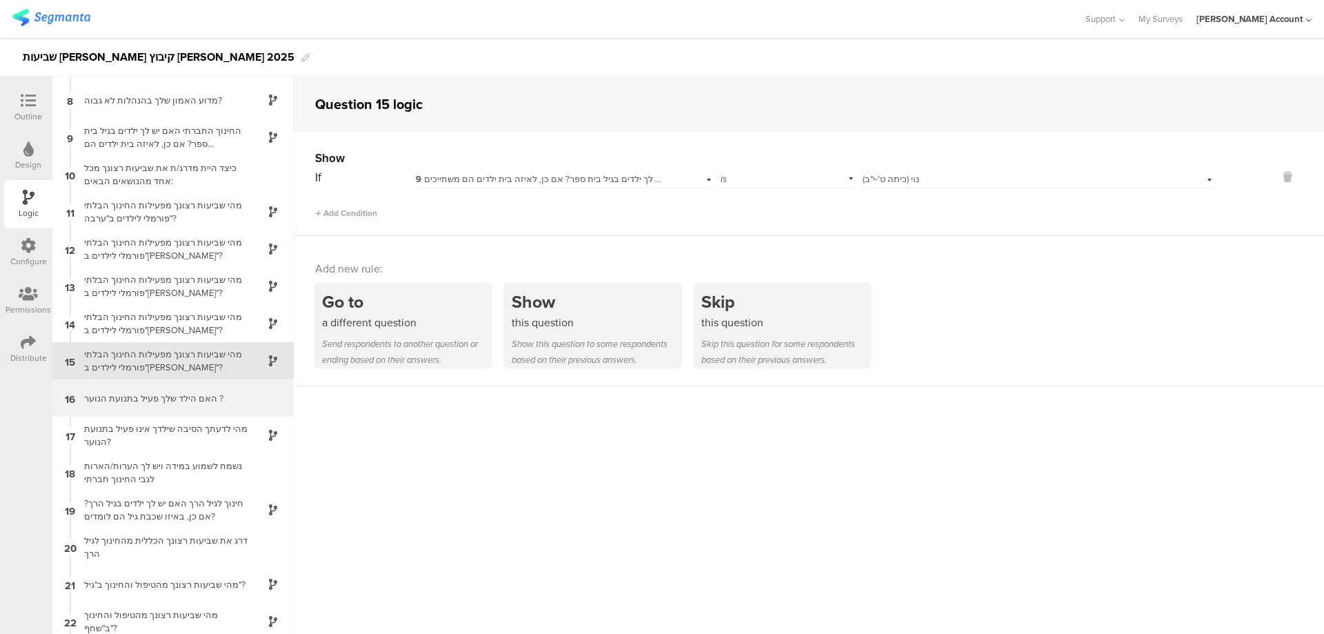
scroll to position [261, 0]
click at [190, 397] on div "האם הילד שלך פעיל בתנועת הנוער ?" at bounding box center [162, 392] width 172 height 13
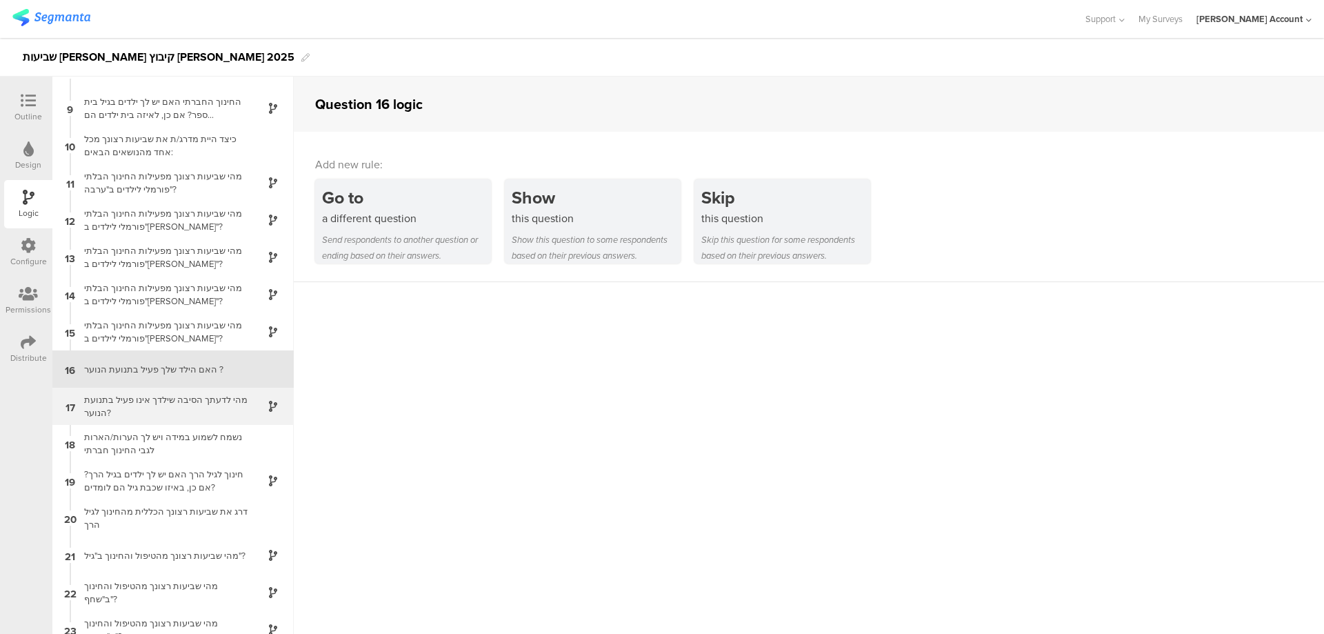
scroll to position [299, 0]
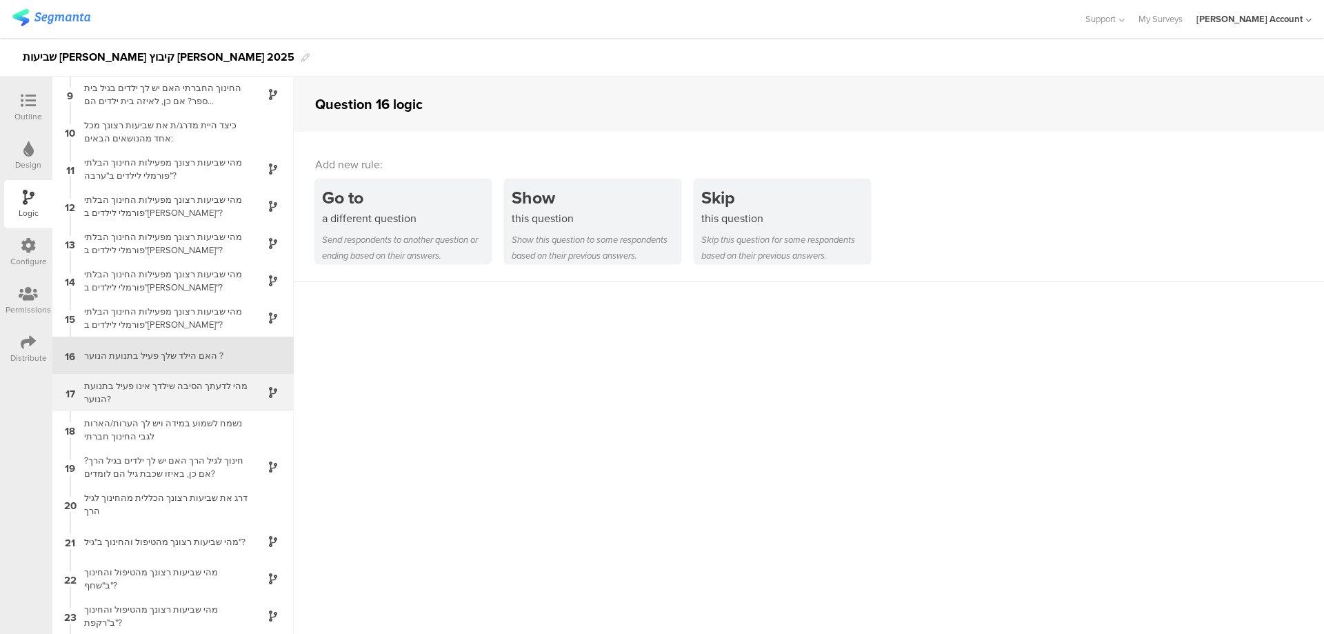
click at [185, 387] on div "מהי לדעתך הסיבה שילדך אינו פעיל בתנועת הנוער?" at bounding box center [162, 392] width 172 height 26
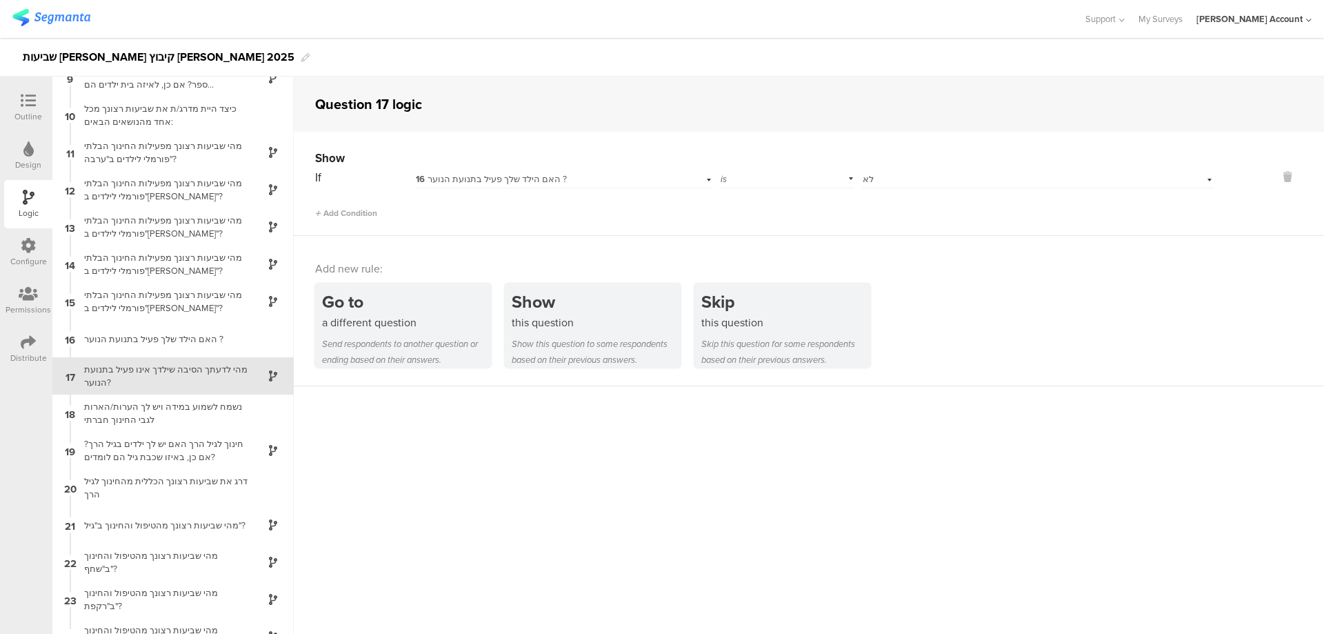
scroll to position [336, 0]
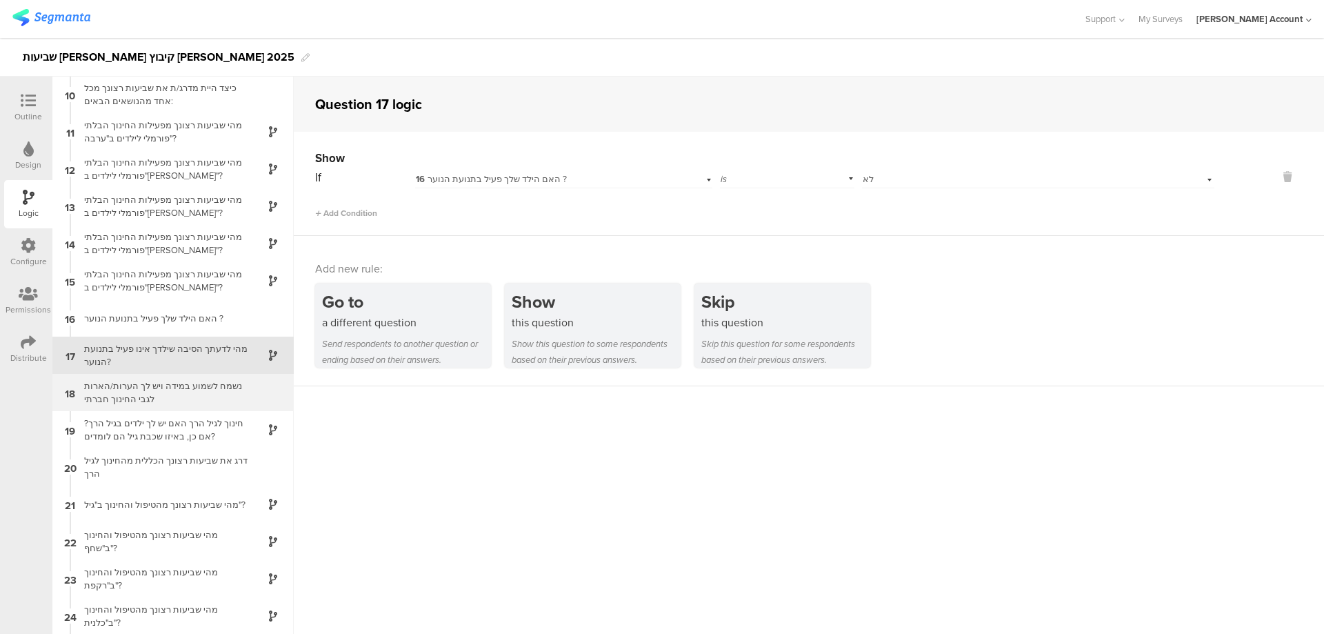
click at [210, 394] on div "נשמח לשמוע במידה ויש לך הערות/הארות לגבי החינוך חברתי" at bounding box center [162, 392] width 172 height 26
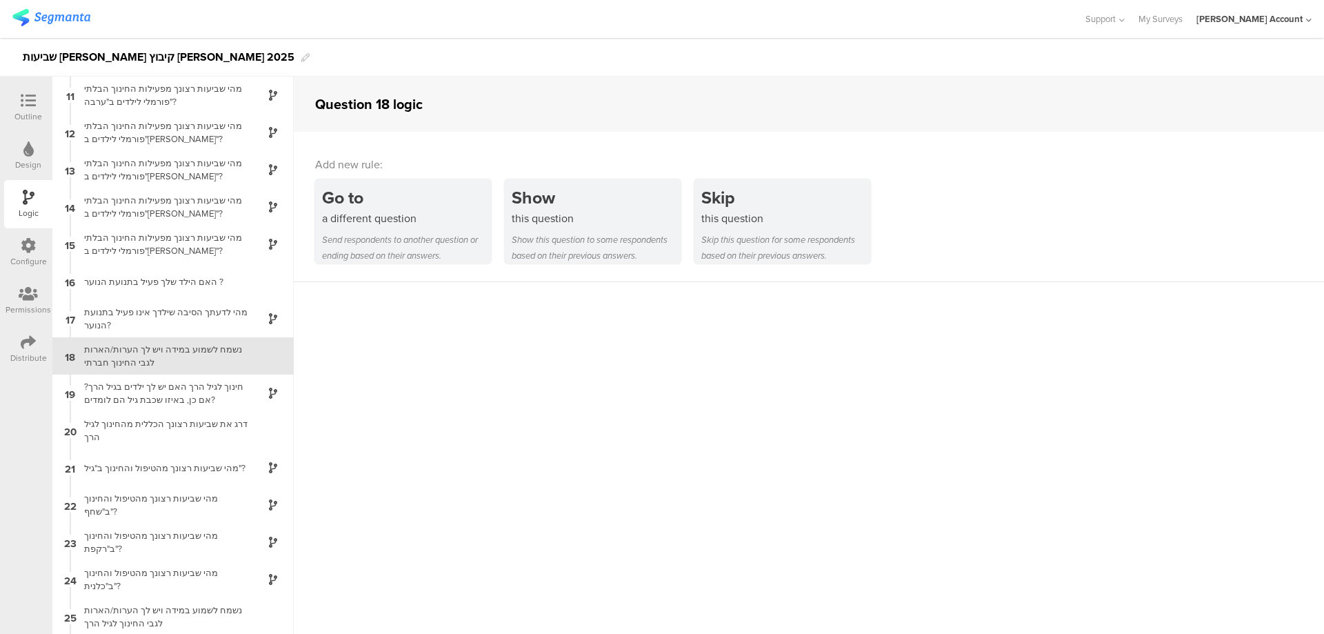
scroll to position [373, 0]
click at [208, 397] on div "חינוך לגיל הרך האם יש לך ילדים בגיל הרך? אם כן, באיזו שכבת גיל הם לומדים?" at bounding box center [162, 392] width 172 height 26
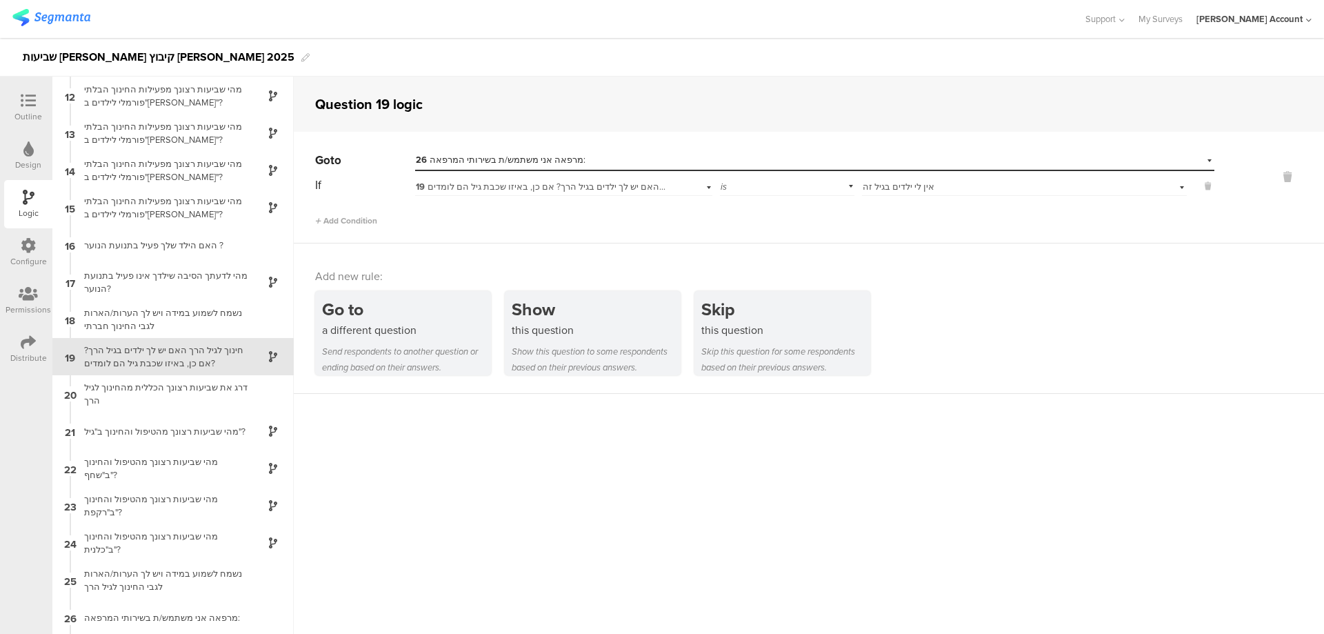
scroll to position [410, 0]
click at [24, 103] on icon at bounding box center [28, 100] width 15 height 15
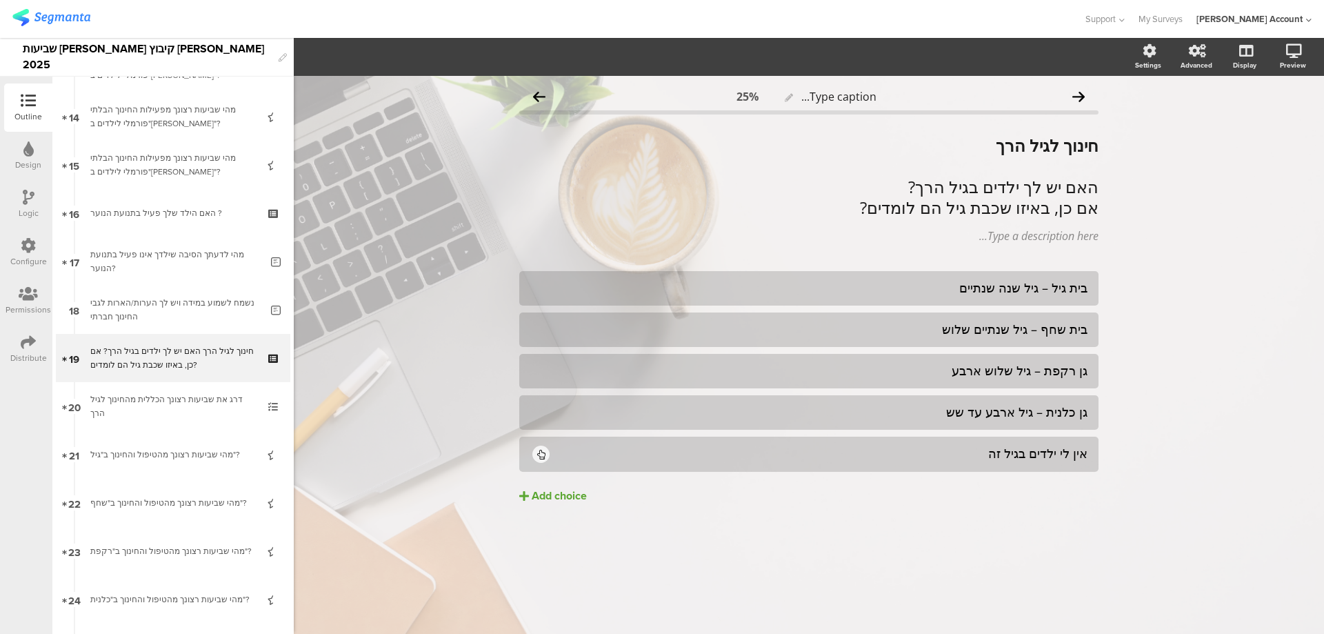
scroll to position [670, 0]
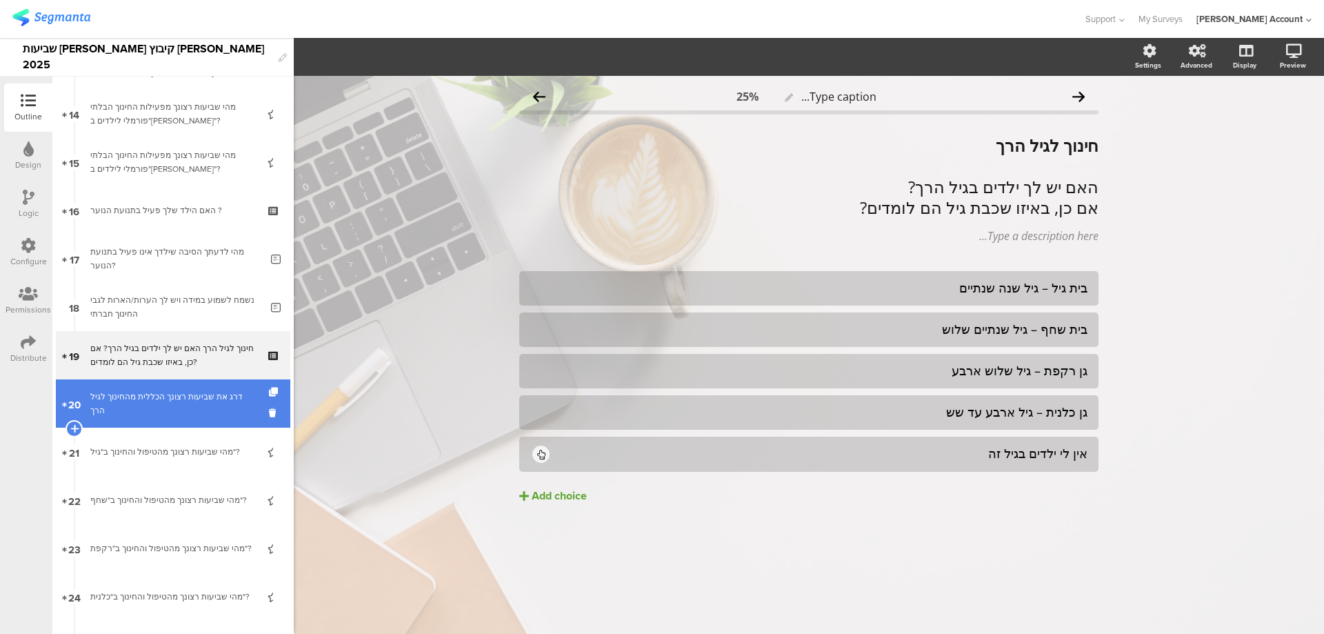
click at [137, 404] on div "דרג את שביעות רצונך הכללית מהחינוך לגיל הרך" at bounding box center [172, 404] width 165 height 28
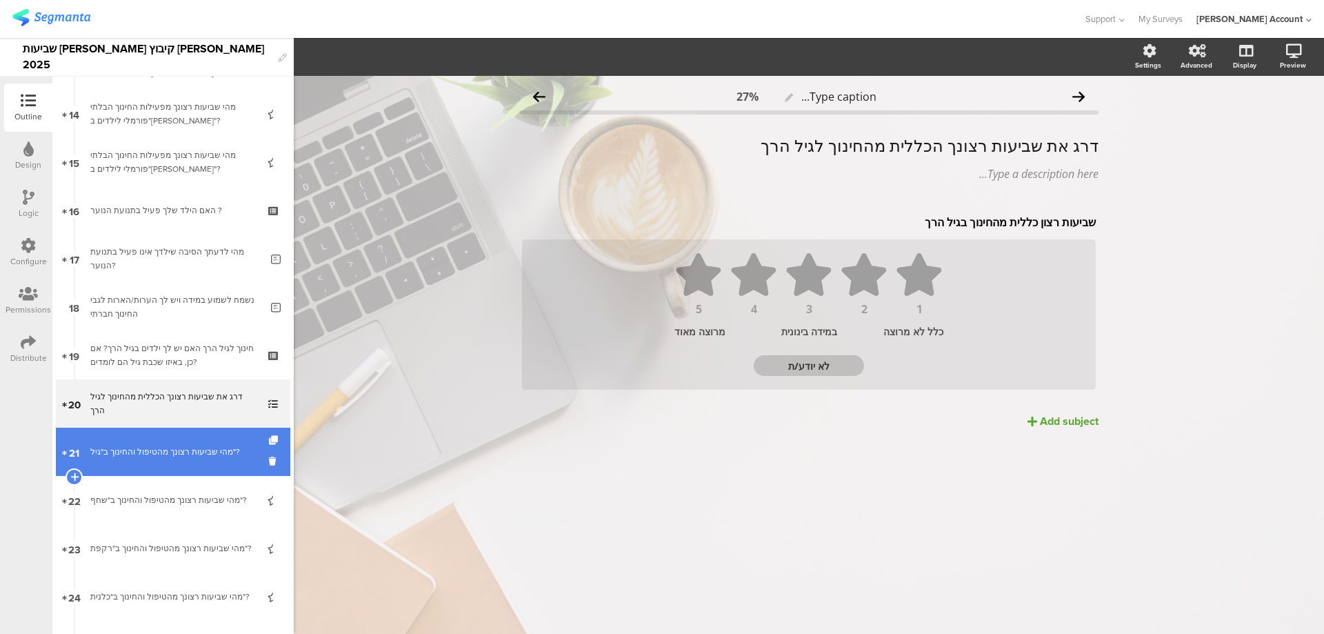
click at [146, 445] on div "מהי שביעות רצונך מהטיפול והחינוך ב"גיל"?" at bounding box center [172, 452] width 165 height 14
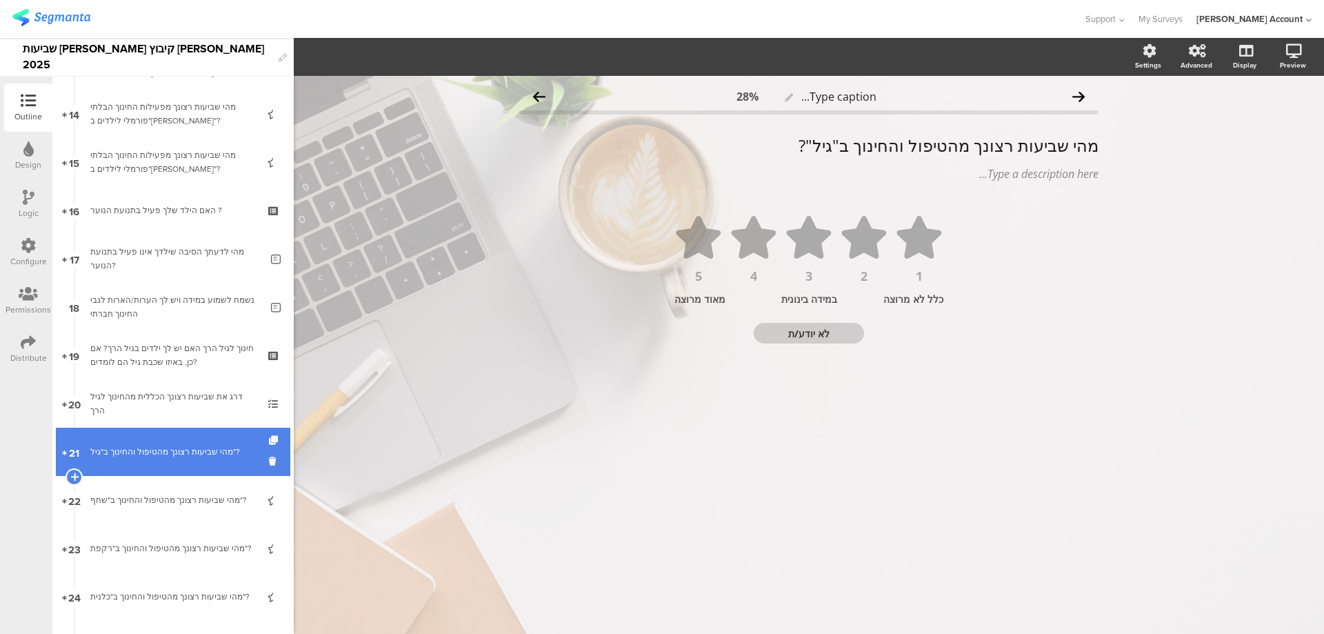
click at [153, 473] on link "21 מהי שביעות רצונך מהטיפול והחינוך ב"גיל"?" at bounding box center [173, 452] width 235 height 48
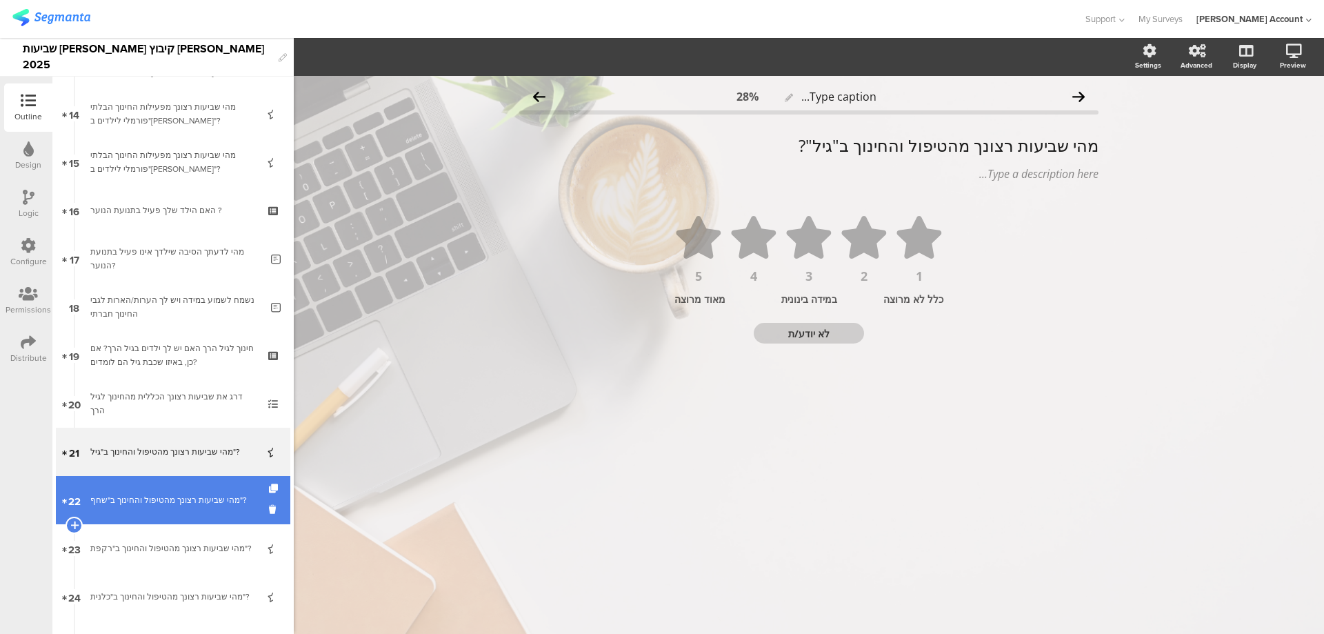
click at [153, 494] on div "מהי שביעות רצונך מהטיפול והחינוך ב"שחף"?" at bounding box center [172, 500] width 165 height 14
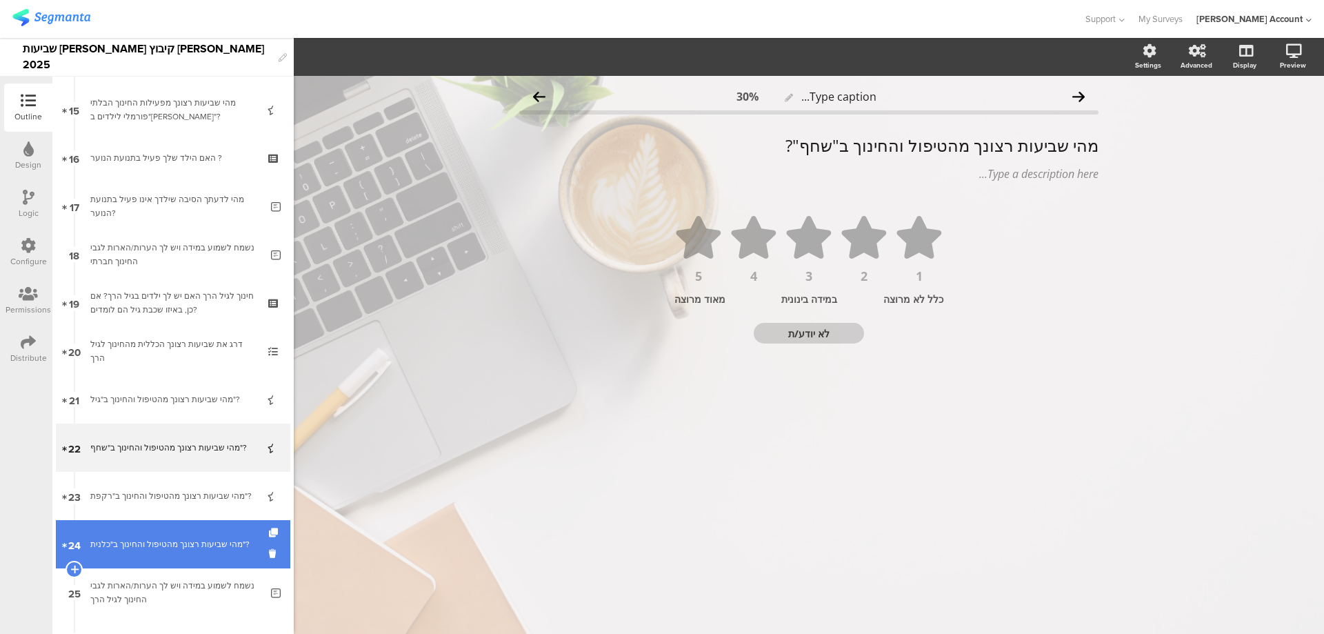
scroll to position [761, 0]
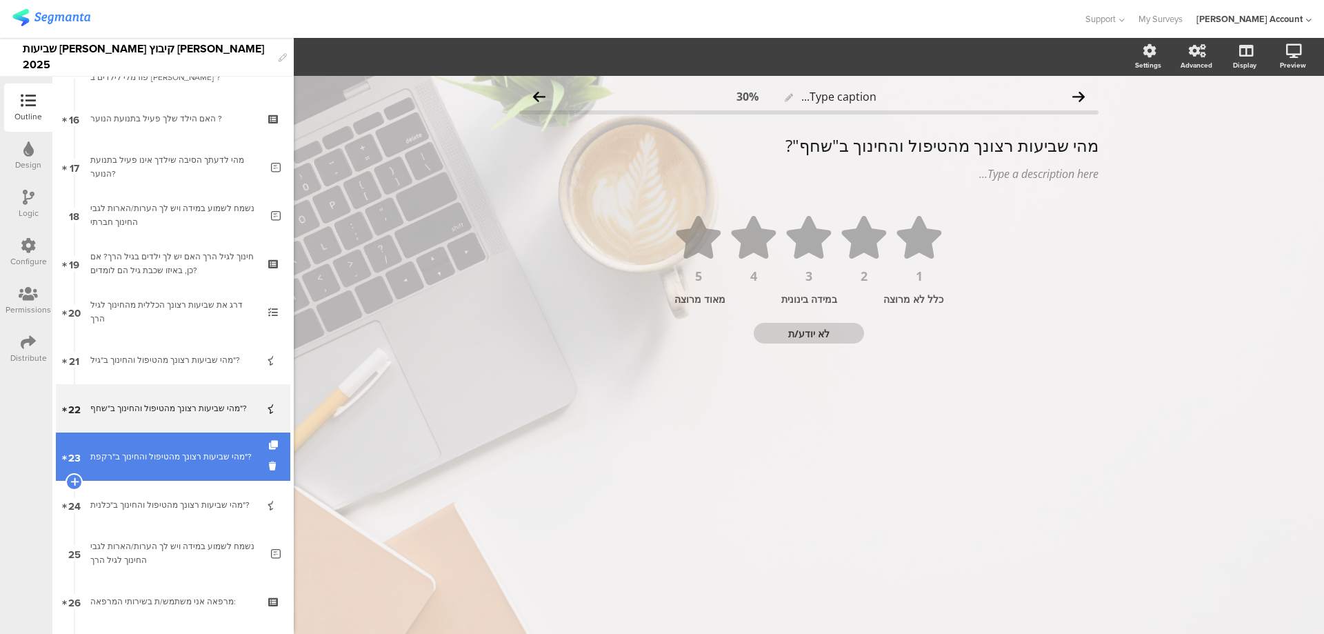
click at [197, 468] on link "23 מהי שביעות רצונך מהטיפול והחינוך ב"רקפת"?" at bounding box center [173, 456] width 235 height 48
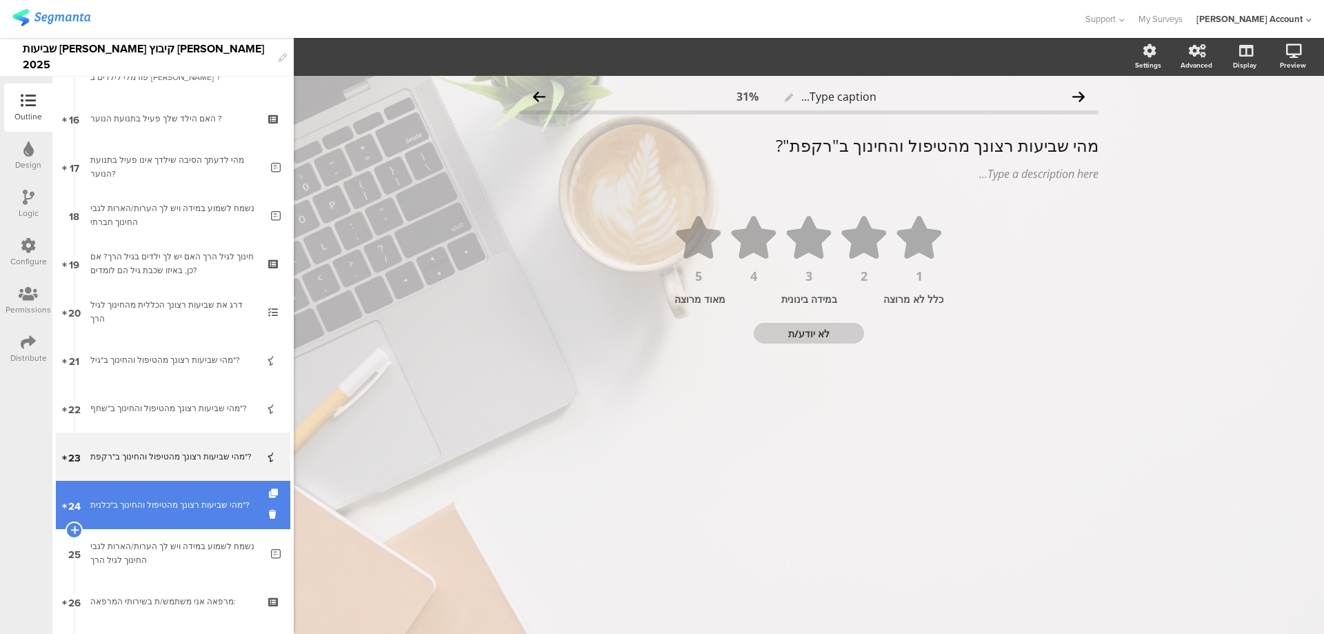
click at [195, 503] on div "מהי שביעות רצונך מהטיפול והחינוך ב"כלנית"?" at bounding box center [172, 505] width 165 height 14
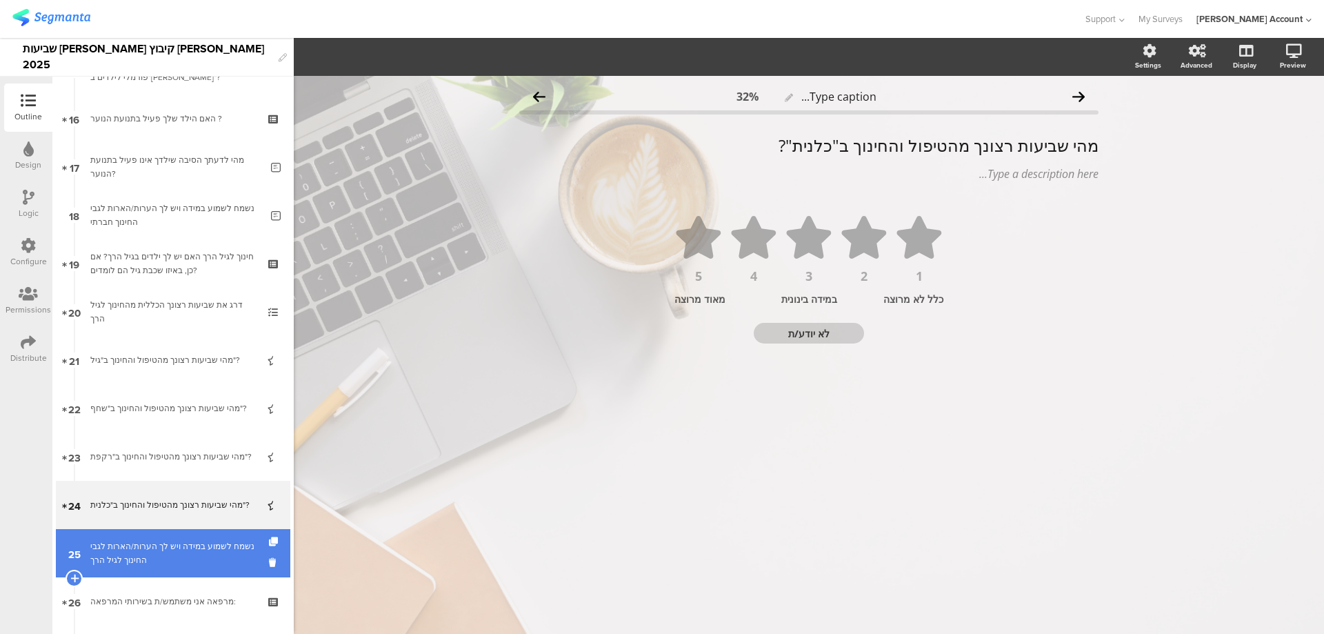
click at [202, 557] on div "נשמח לשמוע במידה ויש לך הערות/הארות לגבי החינוך לגיל הרך" at bounding box center [175, 553] width 170 height 28
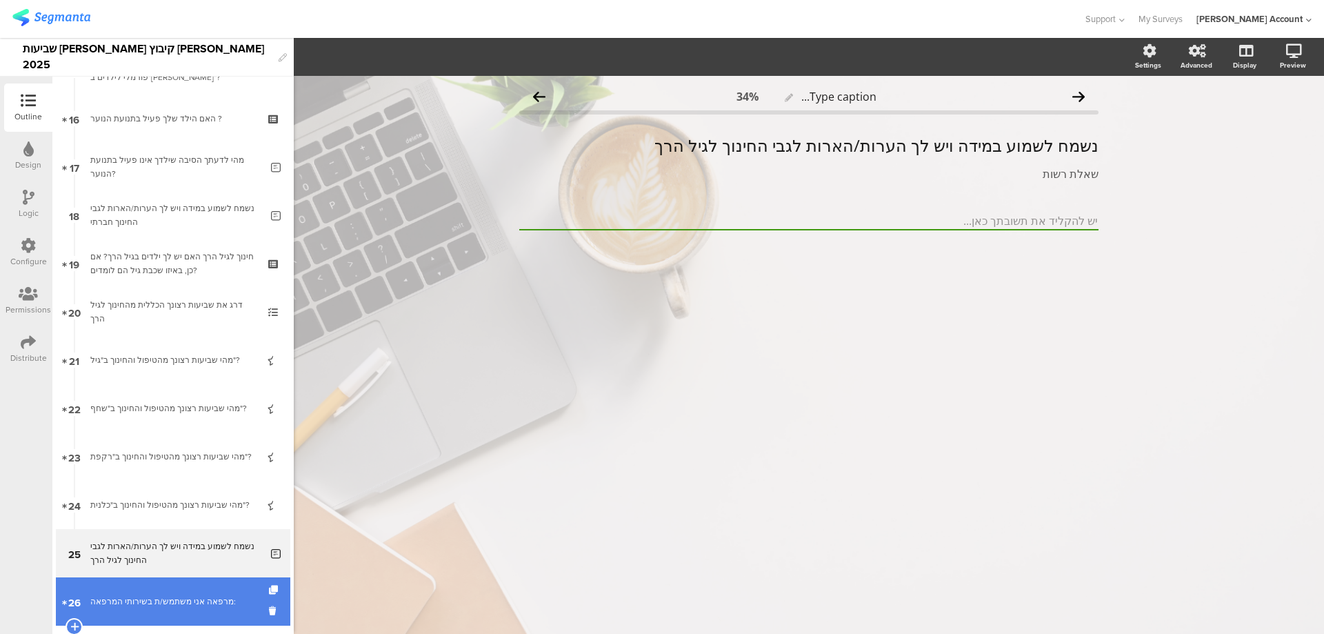
click at [197, 592] on link "26 מרפאה אני משתמש/ת בשירותי המרפאה:" at bounding box center [173, 601] width 235 height 48
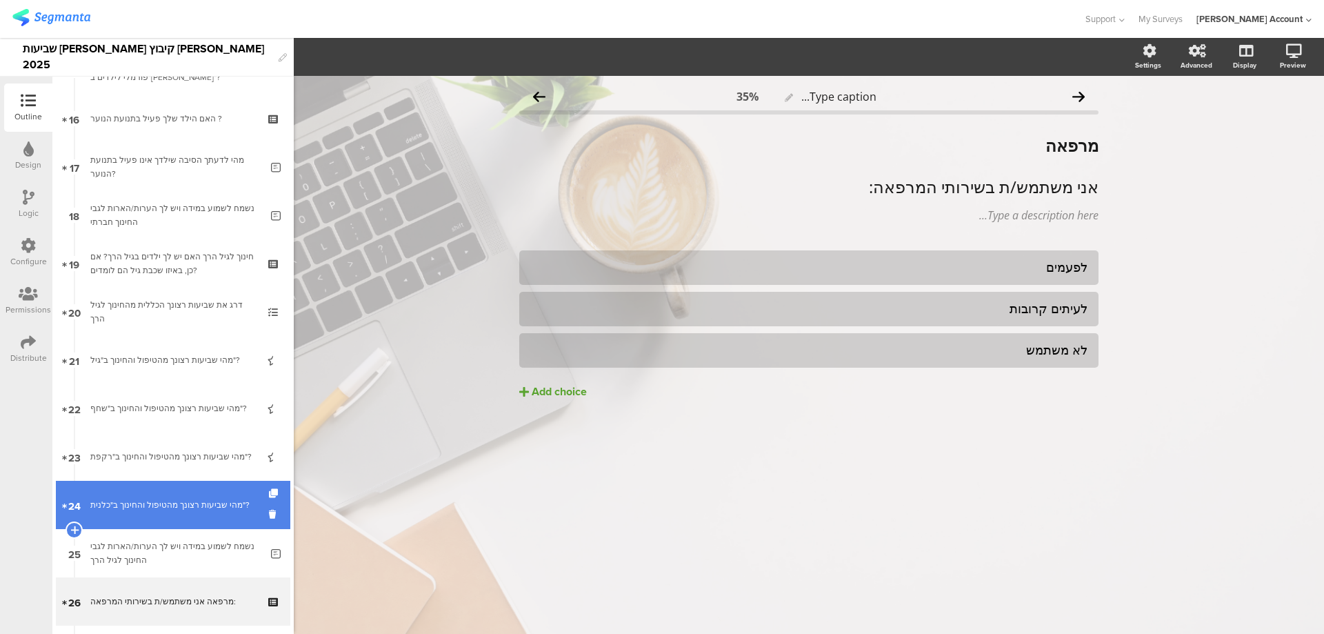
scroll to position [946, 0]
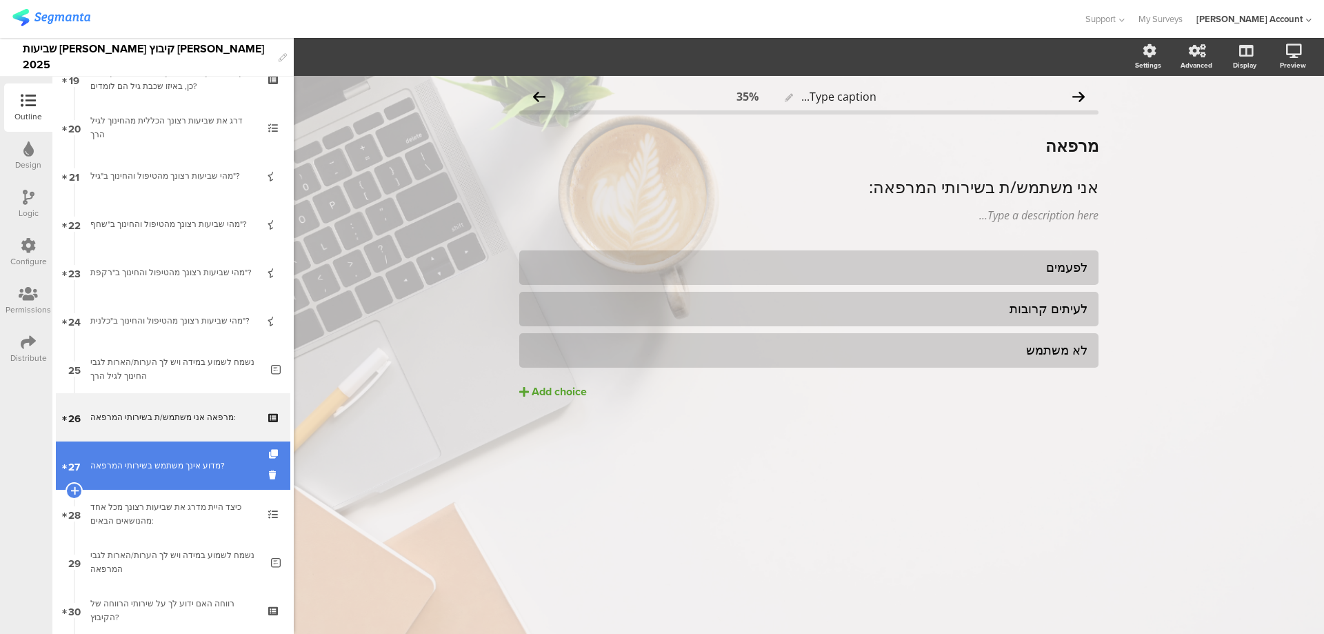
click at [214, 472] on link "27 מדוע אינך משתמש בשירותי המרפאה?" at bounding box center [173, 465] width 235 height 48
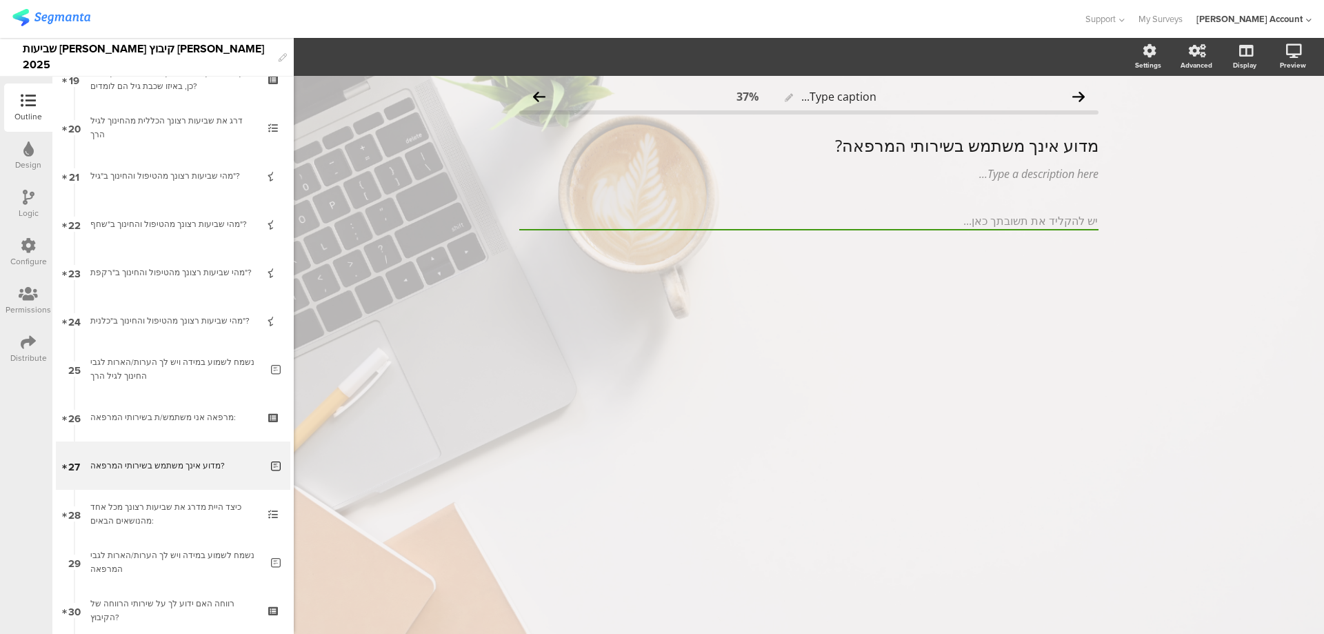
click at [21, 194] on div "Logic" at bounding box center [28, 204] width 48 height 48
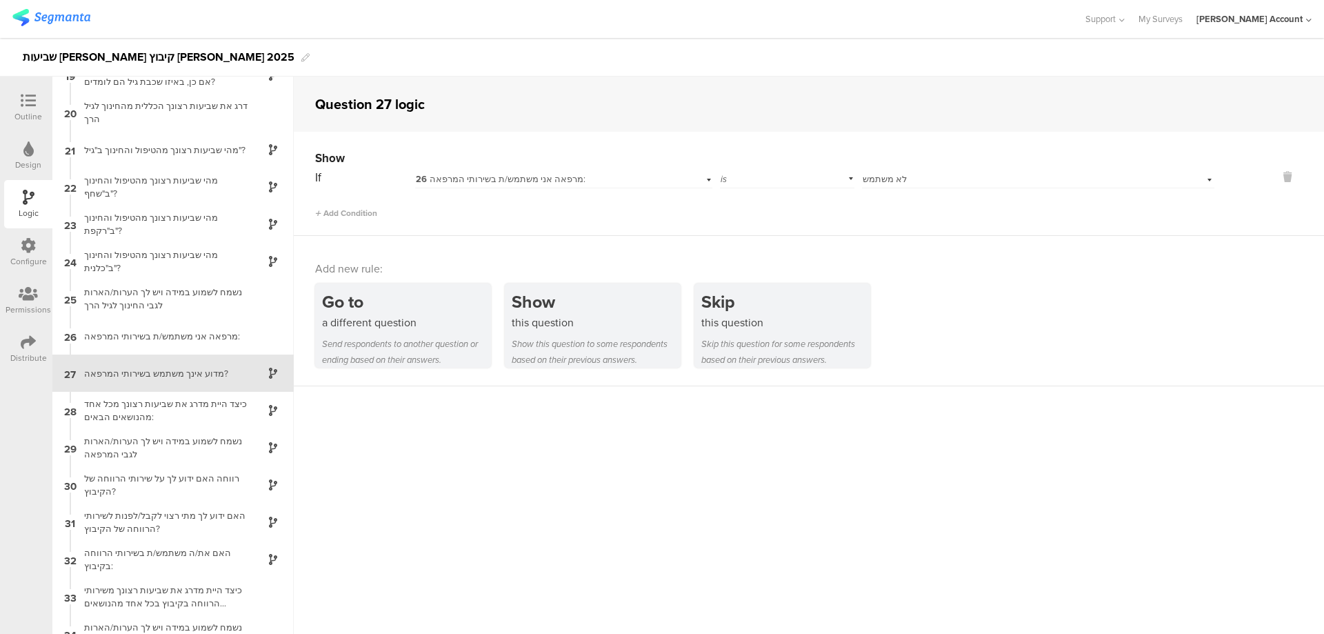
scroll to position [708, 0]
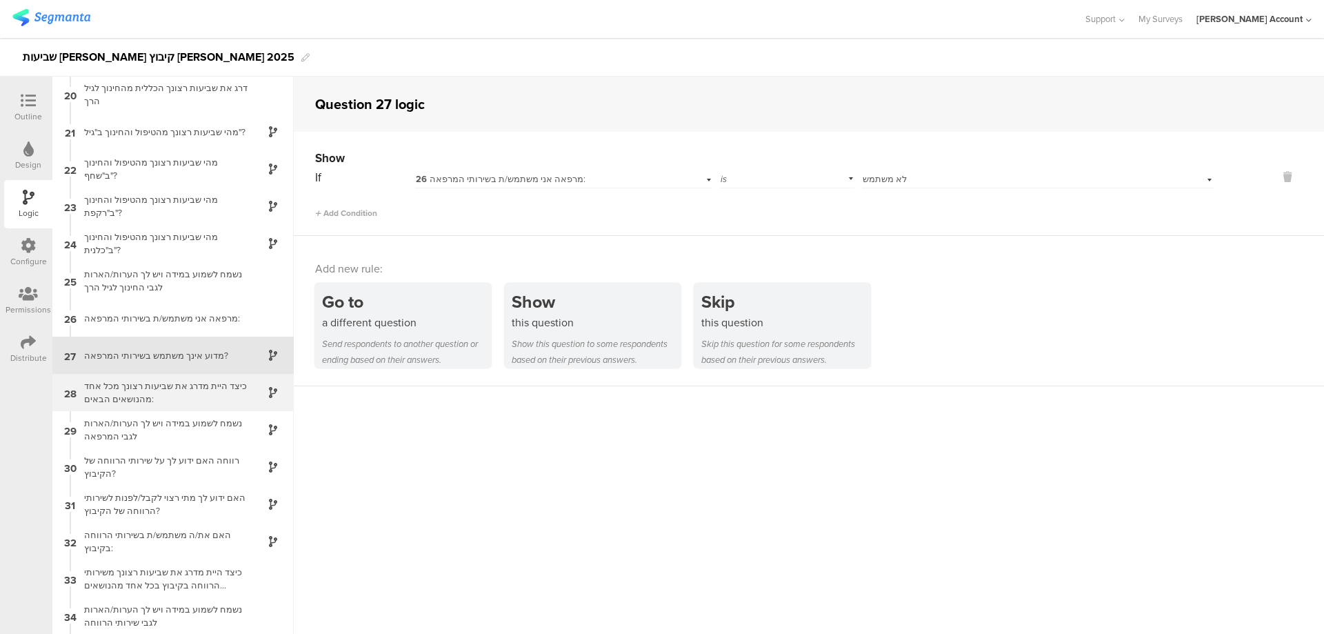
click at [179, 388] on div "כיצד היית מדרג את שביעות רצונך מכל אחד מהנושאים הבאים:" at bounding box center [162, 392] width 172 height 26
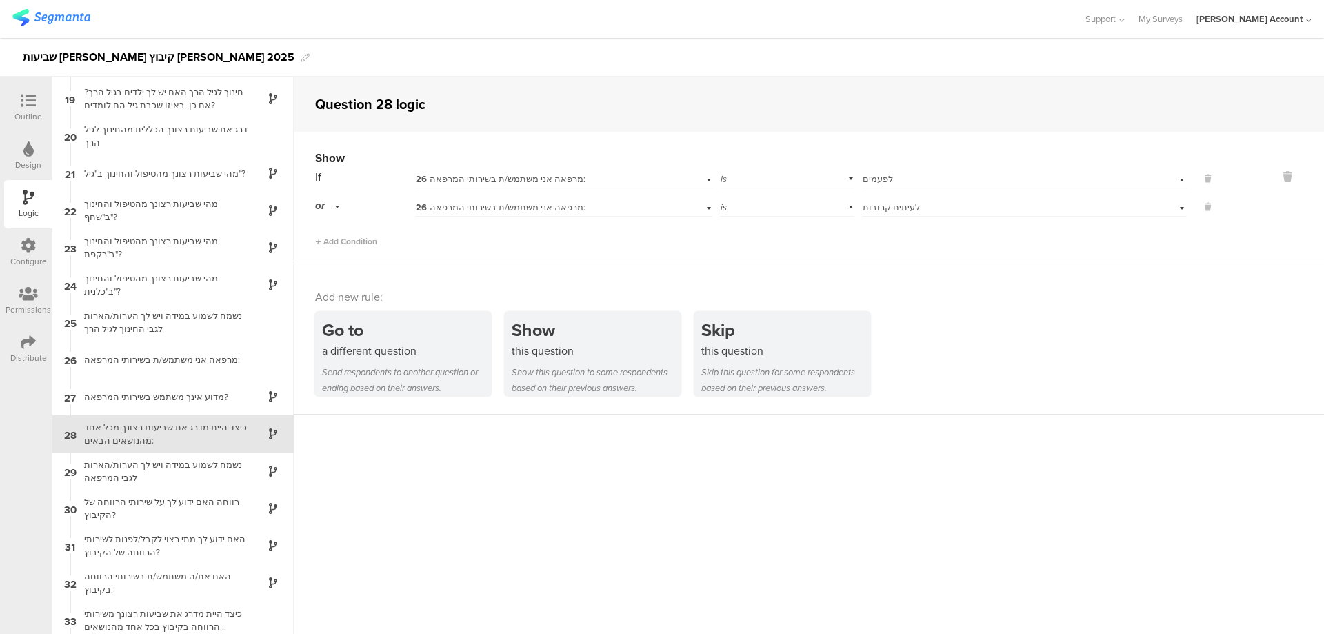
scroll to position [746, 0]
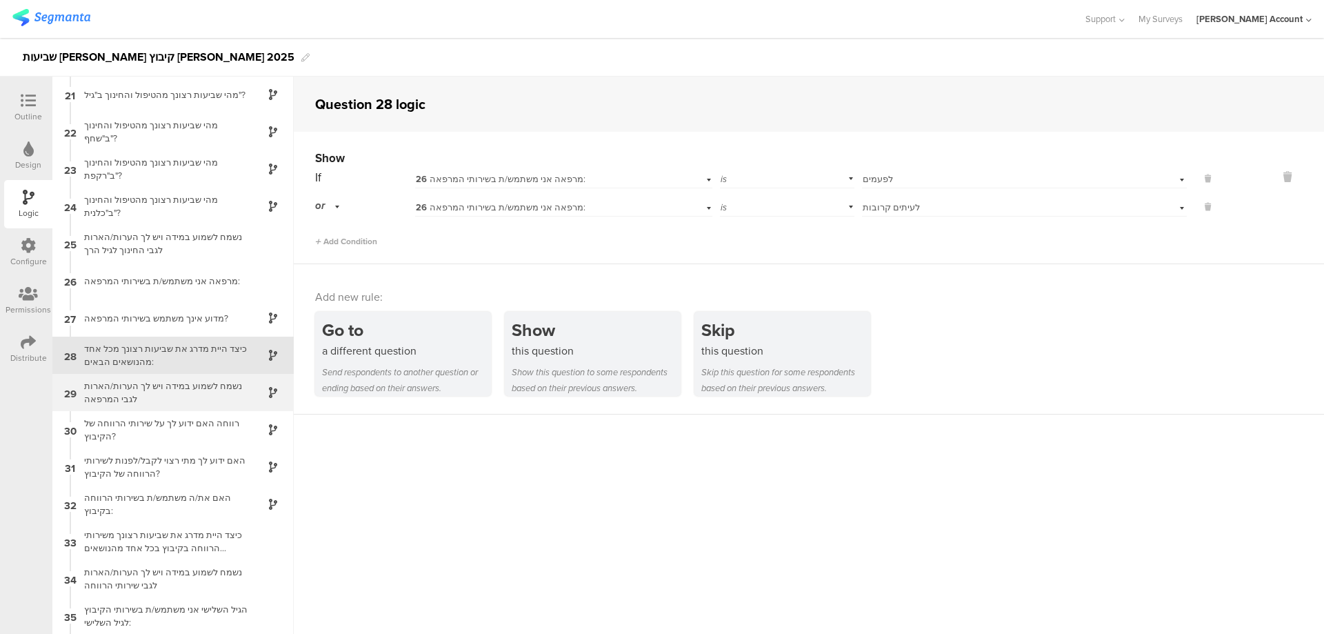
click at [202, 389] on div "נשמח לשמוע במידה ויש לך הערות/הארות לגבי המרפאה" at bounding box center [162, 392] width 172 height 26
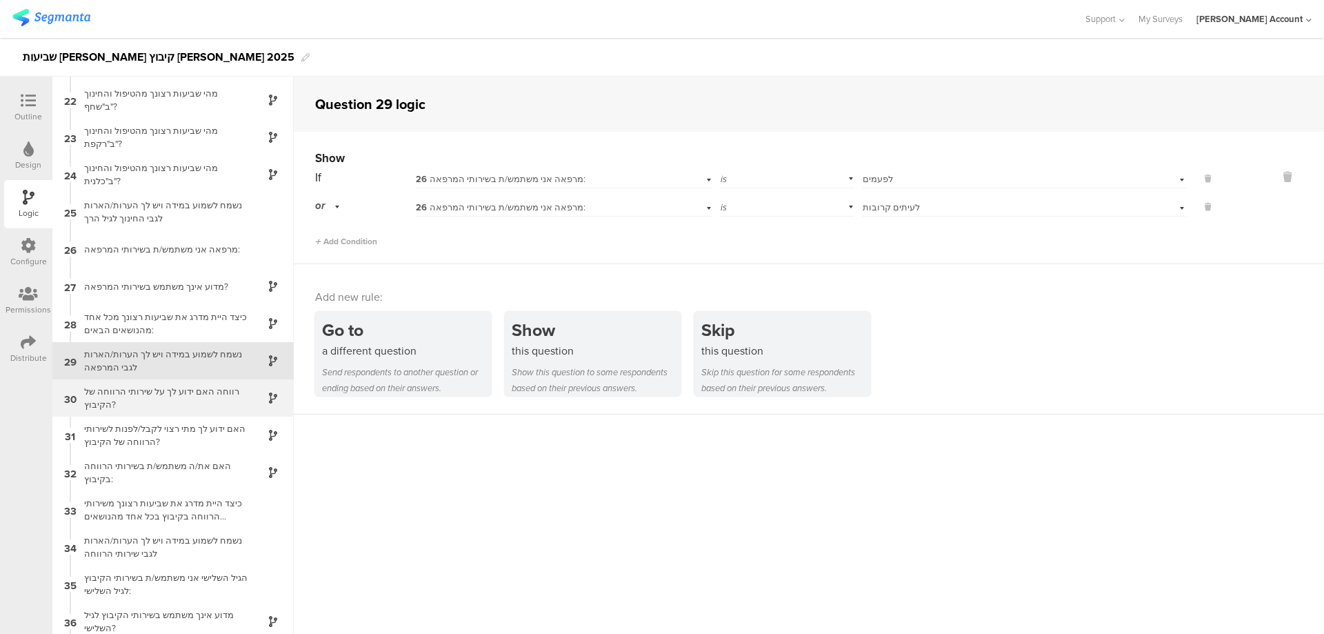
scroll to position [783, 0]
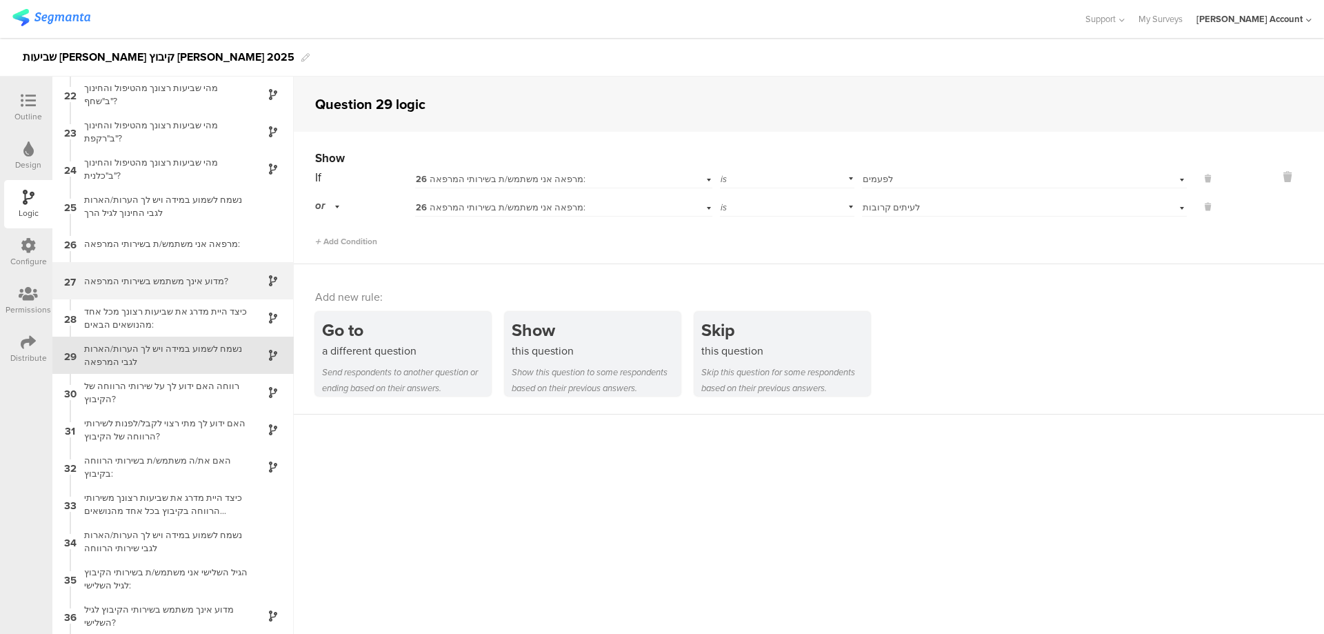
click at [205, 288] on div "27 מדוע אינך משתמש בשירותי המרפאה?" at bounding box center [172, 280] width 241 height 37
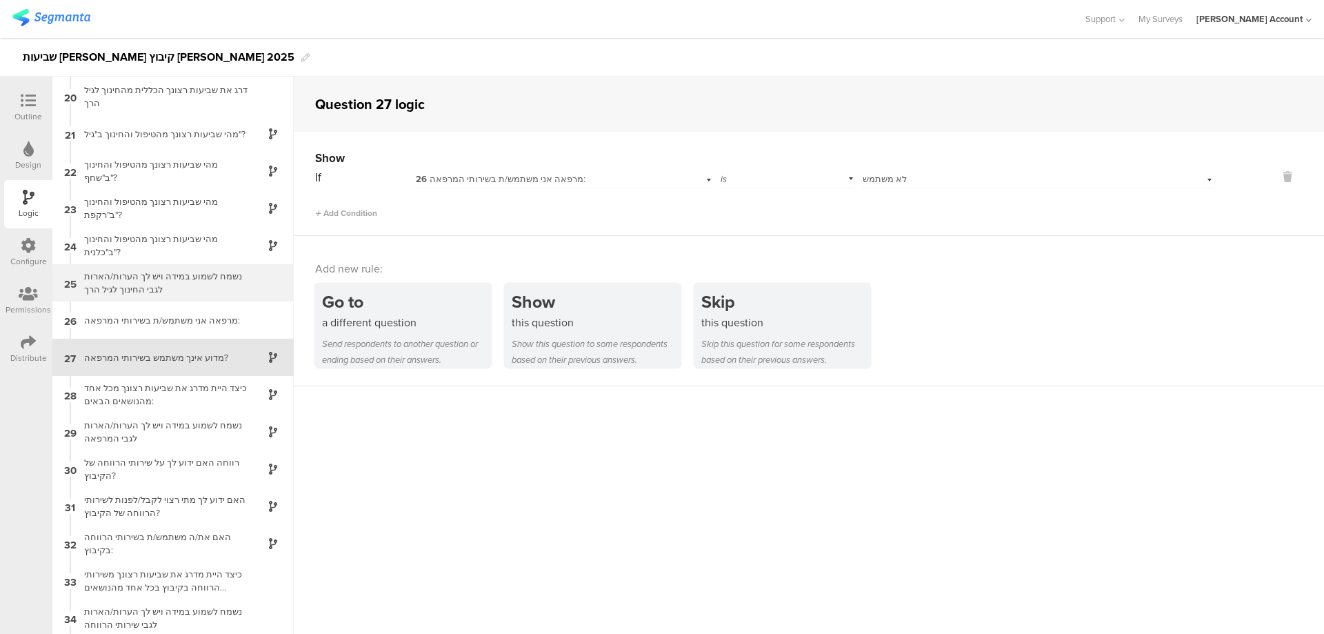
scroll to position [708, 0]
click at [26, 108] on icon at bounding box center [28, 100] width 15 height 15
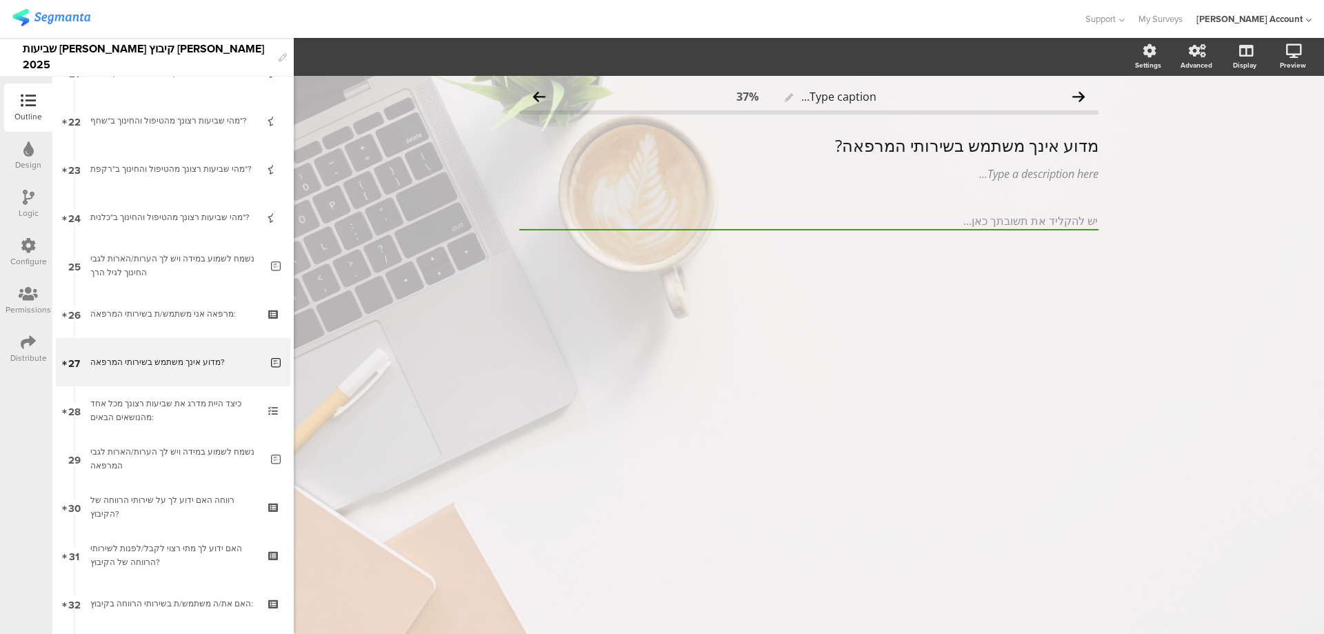
scroll to position [1056, 0]
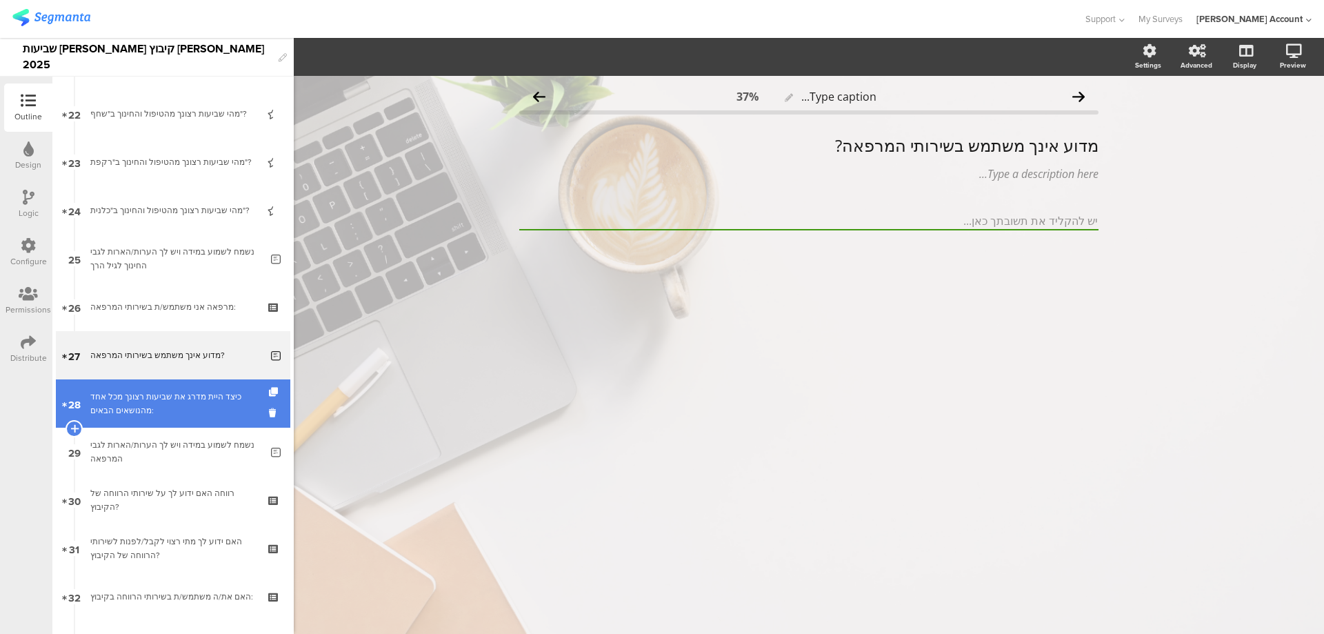
click at [231, 399] on div "כיצד היית מדרג את שביעות רצונך מכל אחד מהנושאים הבאים:" at bounding box center [172, 404] width 165 height 28
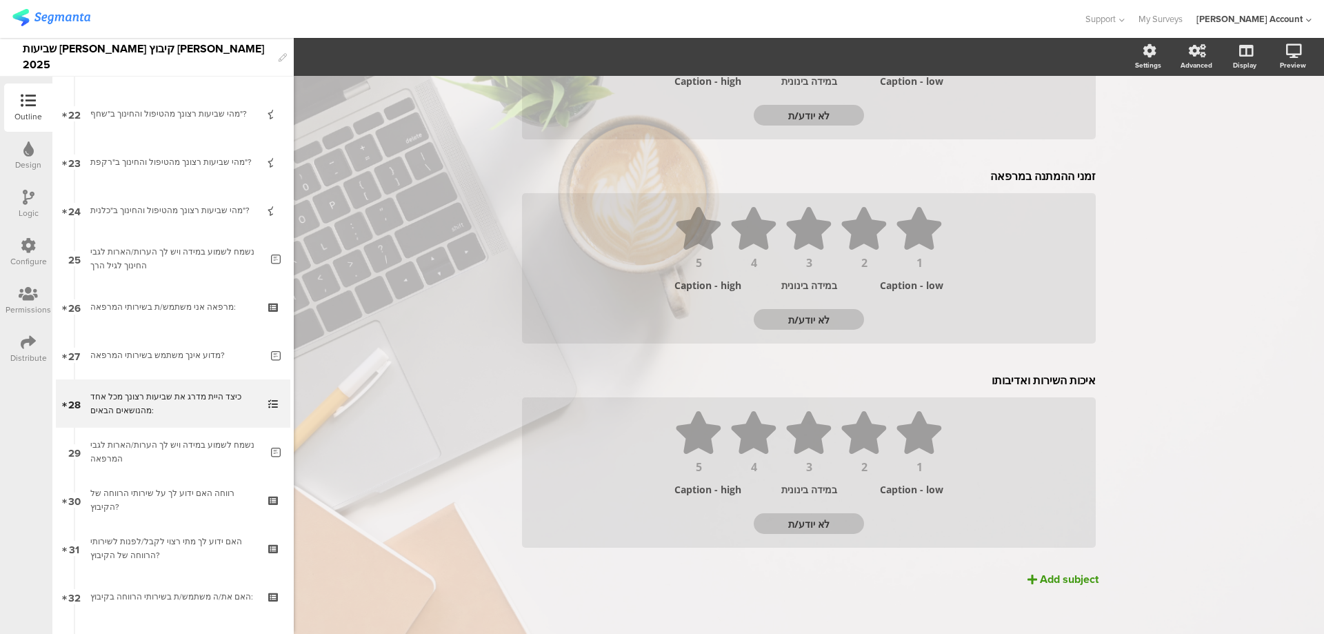
scroll to position [667, 0]
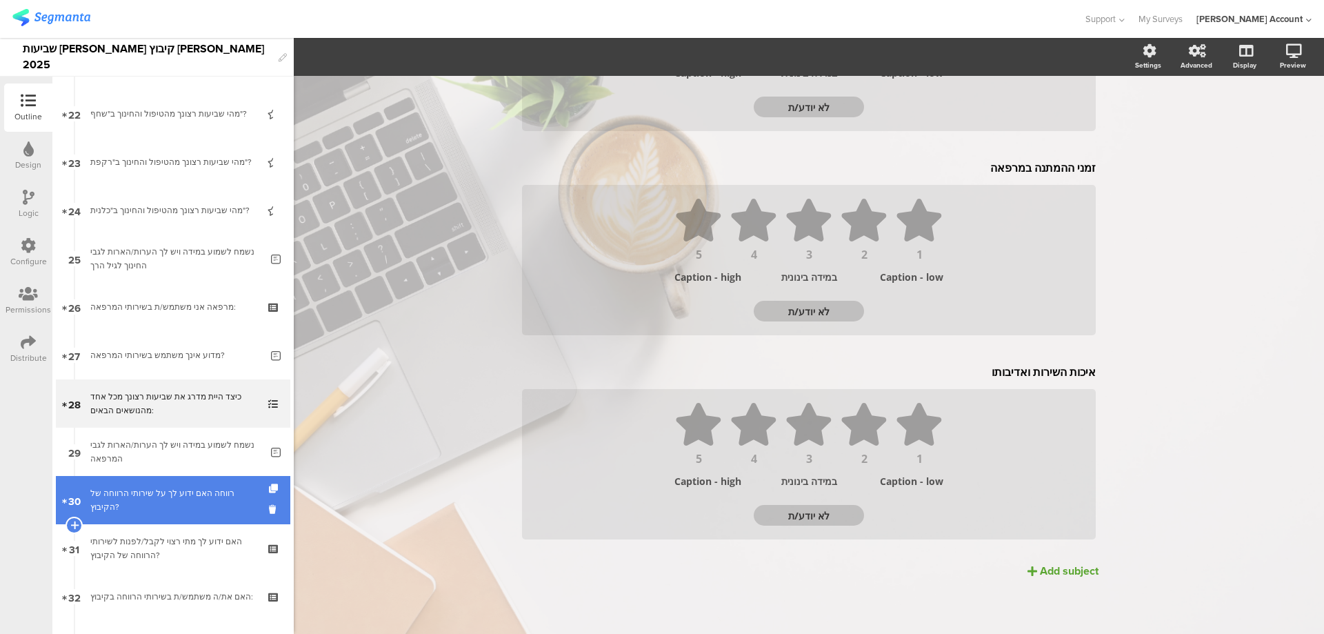
click at [201, 487] on div "רווחה האם ידוע לך על שירותי הרווחה של הקיבוץ?" at bounding box center [172, 500] width 165 height 28
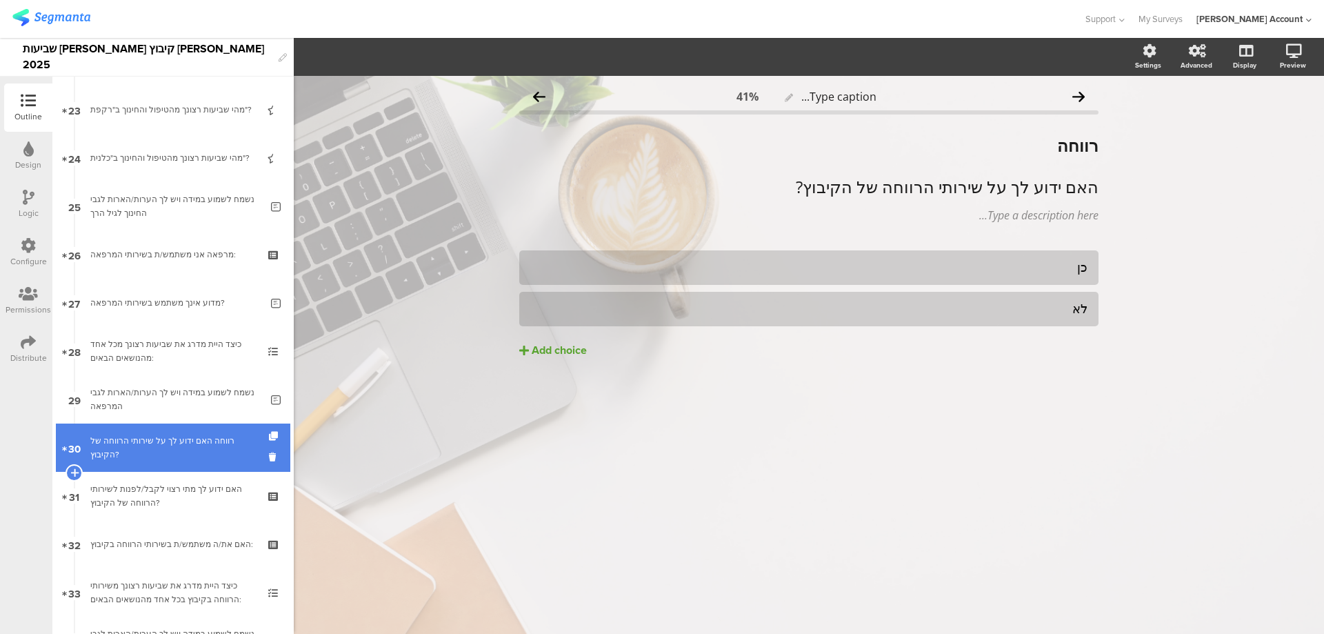
scroll to position [1148, 0]
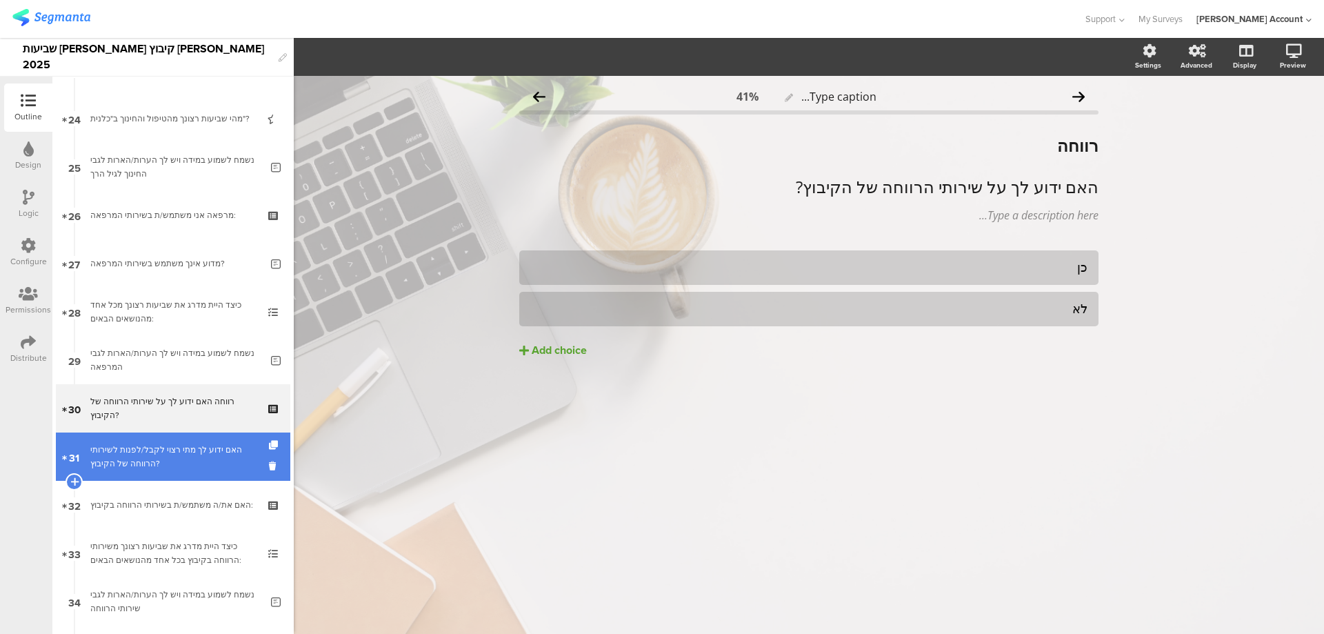
click at [221, 464] on div "האם ידוע לך מתי רצוי לקבל/לפנות לשירותי הרווחה של הקיבוץ?" at bounding box center [172, 457] width 165 height 28
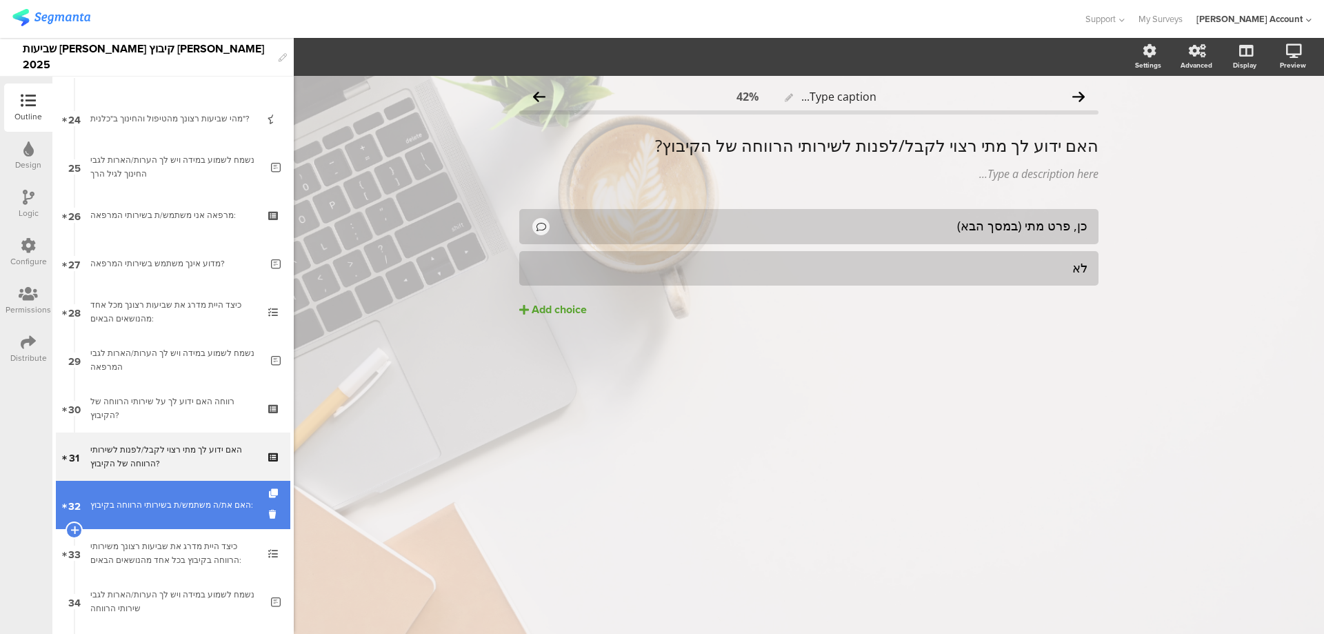
click at [217, 510] on div "האם את/ה משתמש/ת בשירותי הרווחה בקיבוץ:" at bounding box center [172, 505] width 165 height 14
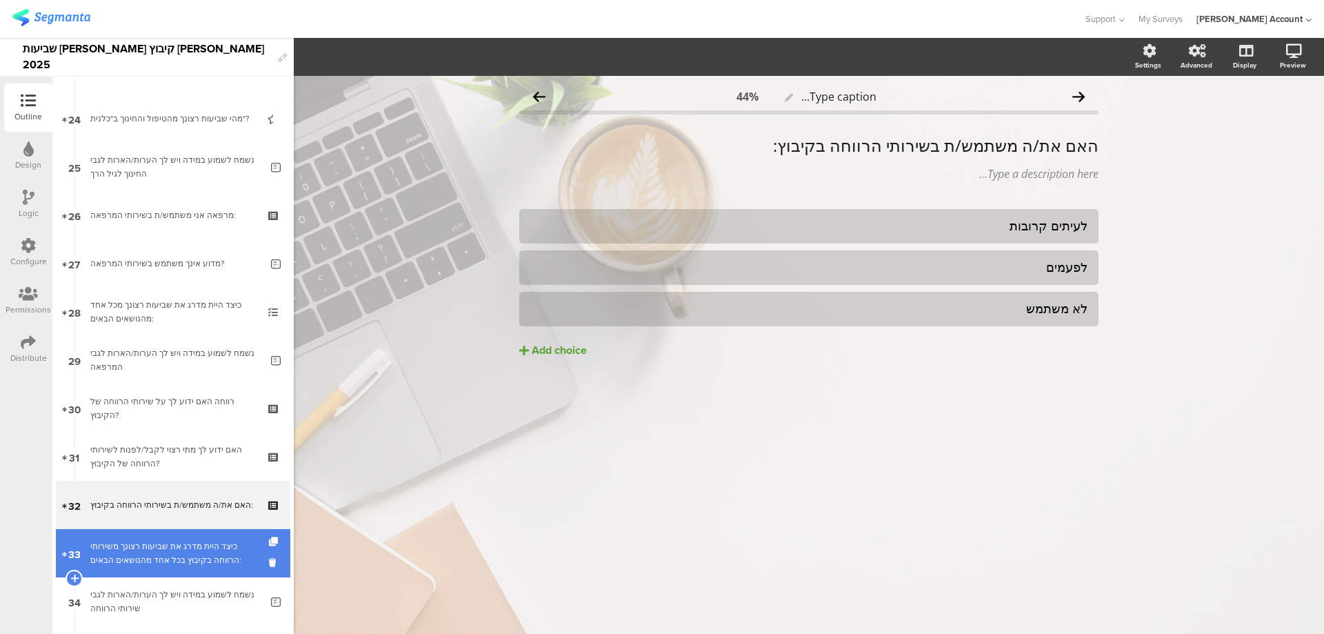
click at [175, 555] on div "כיצד היית מדרג את שביעות רצונך משירותי הרווחה בקיבוץ בכל אחד מהנושאים הבאים:" at bounding box center [172, 553] width 165 height 28
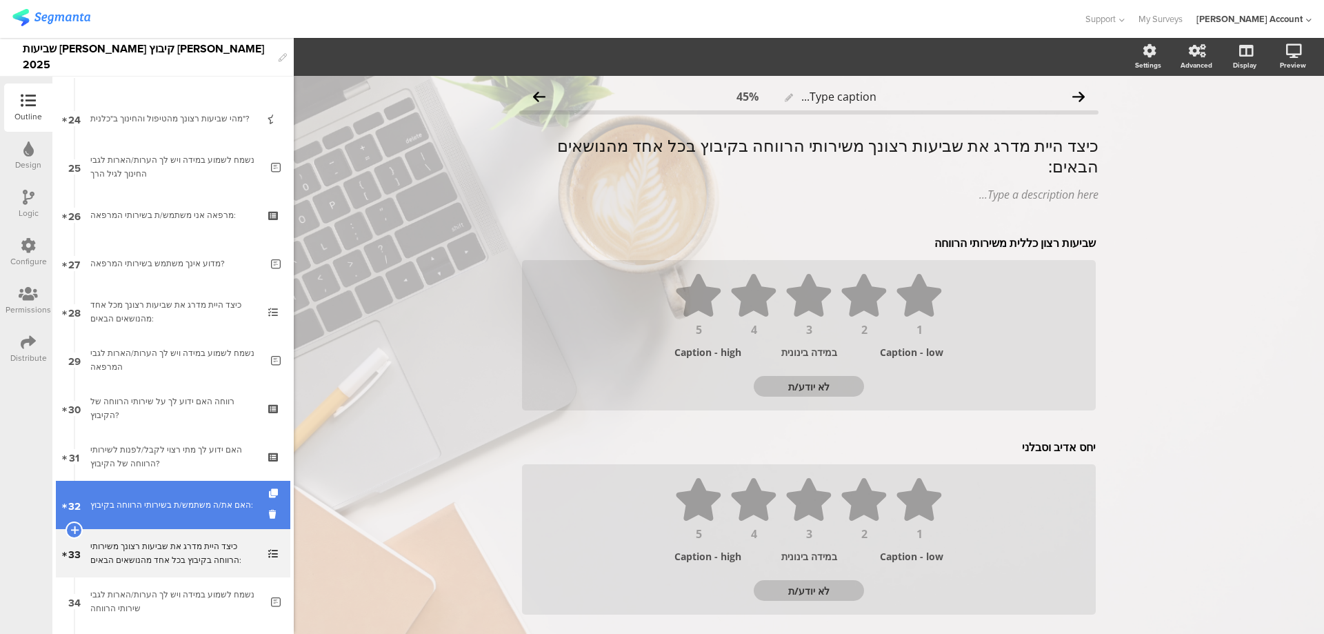
click at [205, 508] on div "האם את/ה משתמש/ת בשירותי הרווחה בקיבוץ:" at bounding box center [172, 505] width 165 height 14
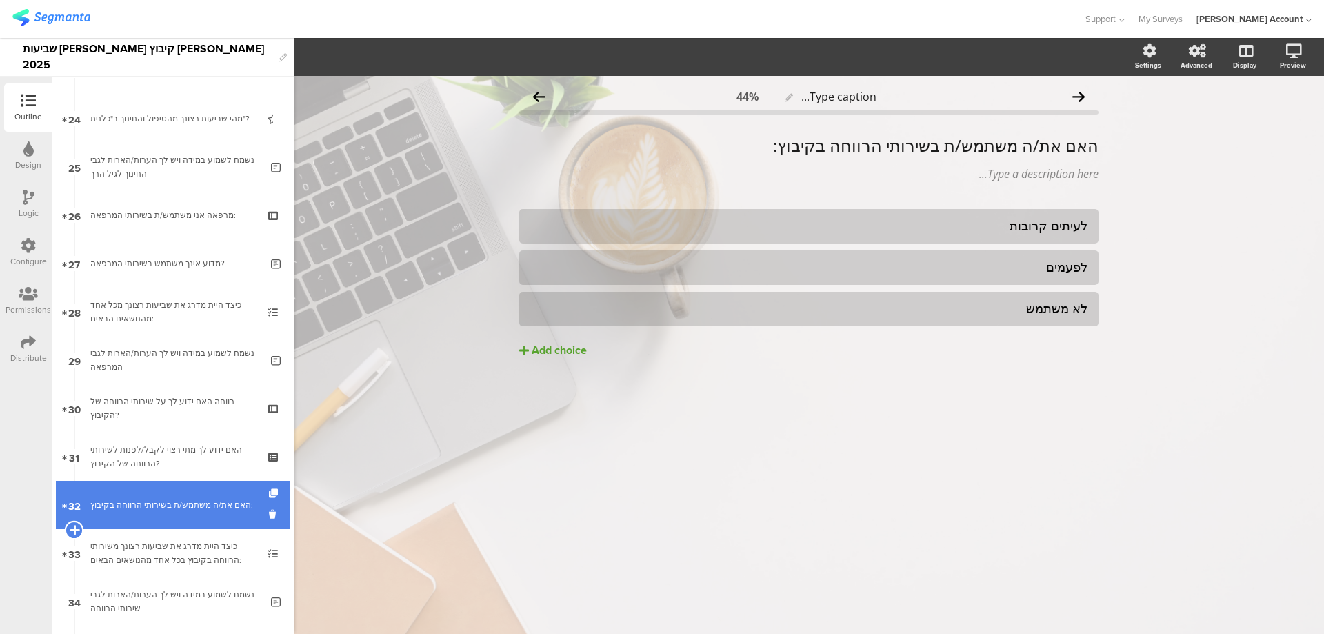
click at [77, 526] on icon at bounding box center [74, 530] width 9 height 12
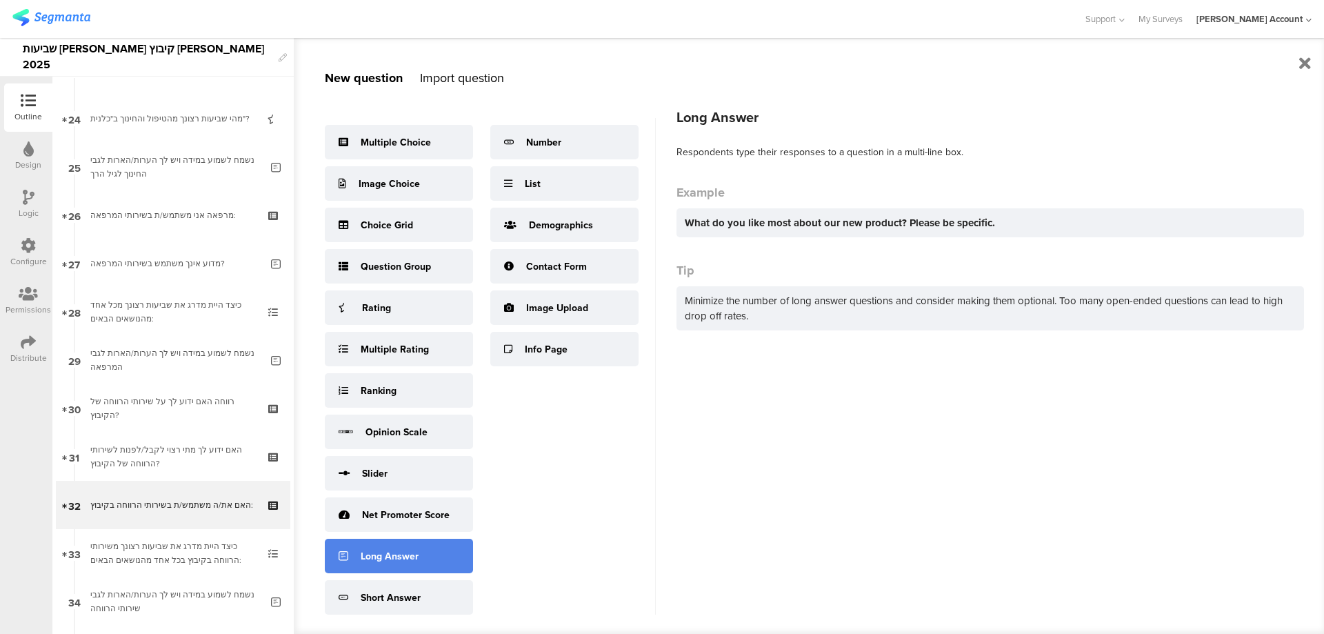
click at [409, 554] on div "Long Answer" at bounding box center [390, 556] width 58 height 14
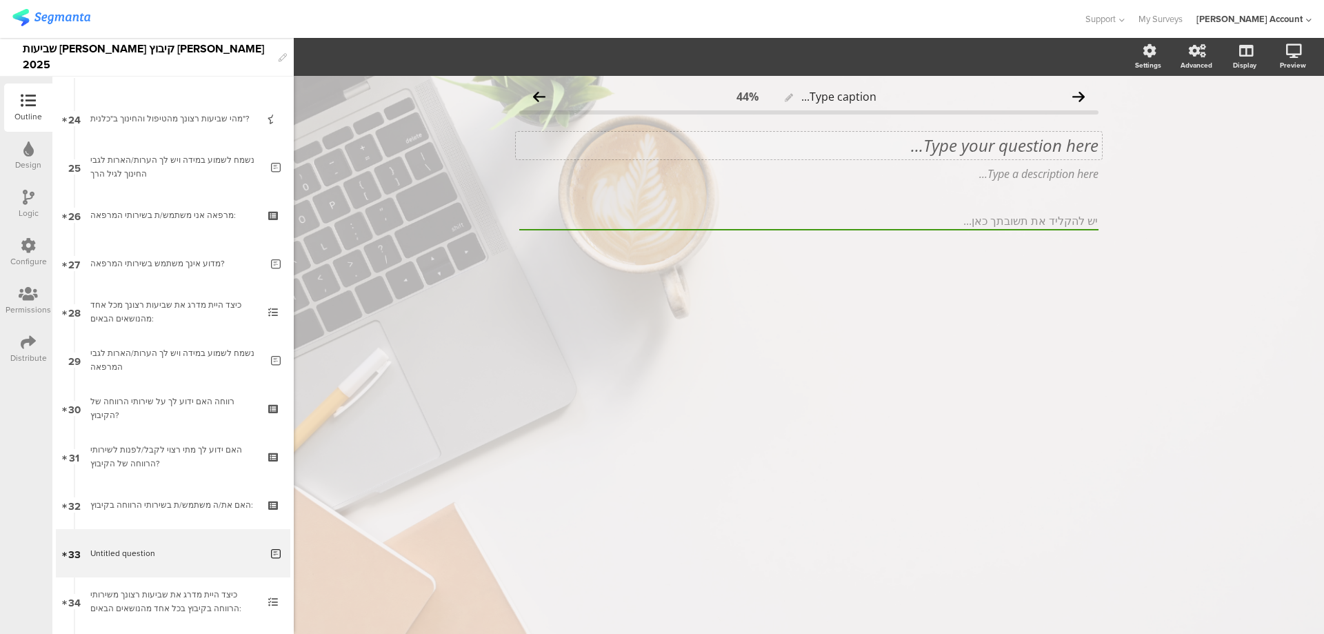
click at [1027, 147] on div "Type your question here..." at bounding box center [809, 146] width 586 height 28
click at [1062, 145] on p "44. מדוע אינך משתמש בשירותי הרווחה של הקיבוץ?" at bounding box center [808, 145] width 579 height 21
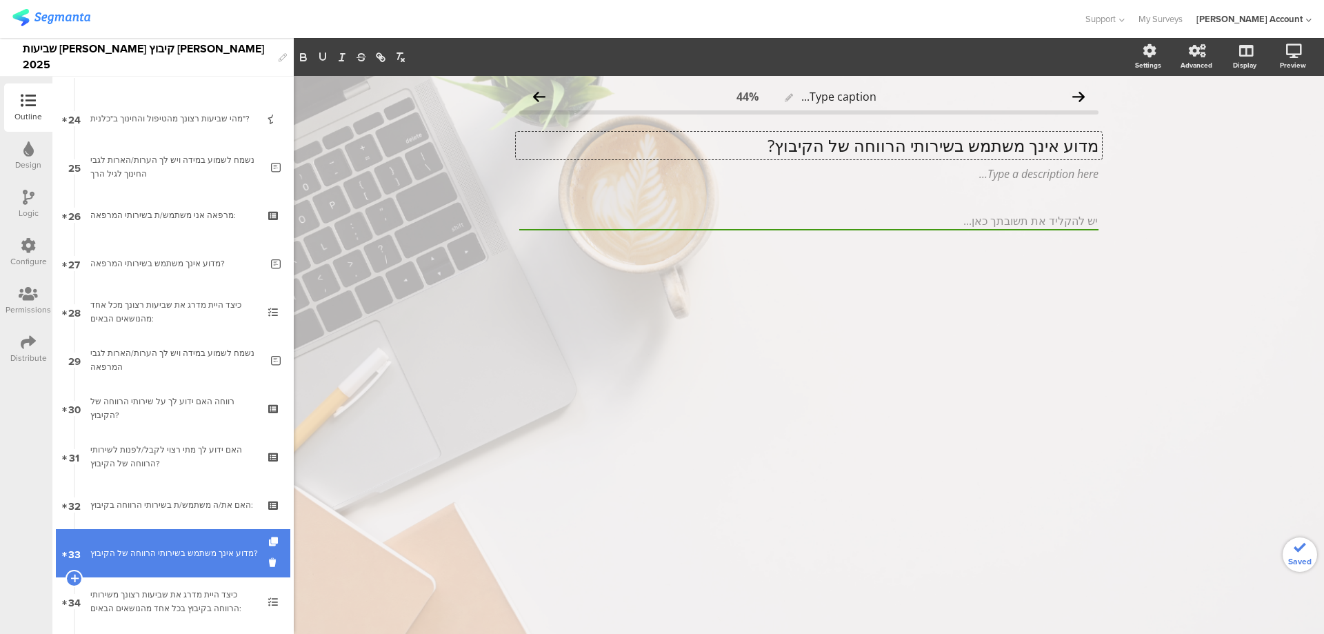
click at [145, 544] on link "33 מדוע אינך משתמש בשירותי הרווחה של הקיבוץ?" at bounding box center [173, 553] width 235 height 48
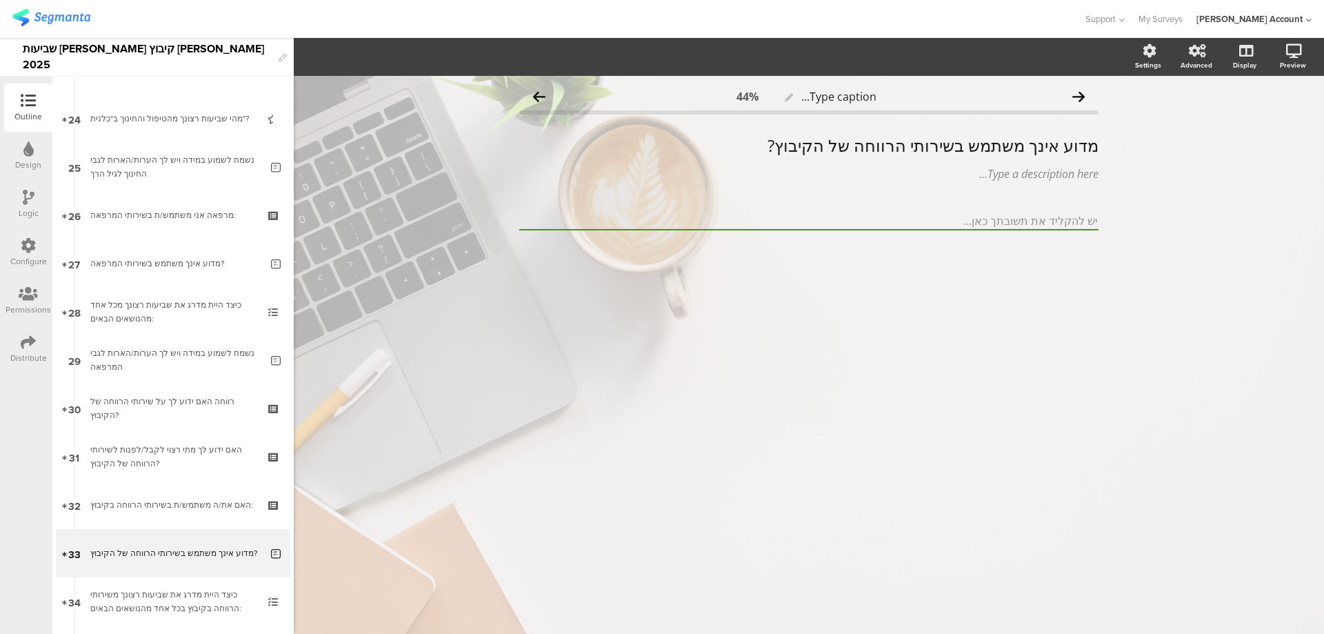
click at [20, 198] on div "Logic" at bounding box center [28, 204] width 48 height 48
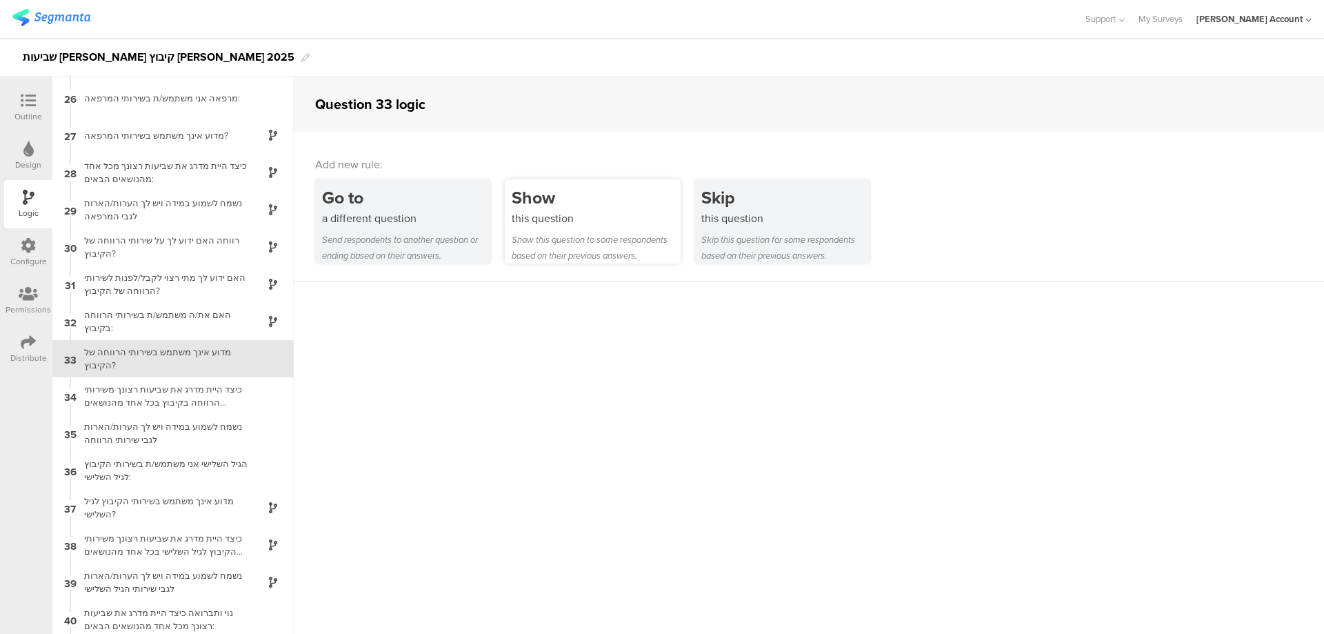
scroll to position [932, 0]
click at [536, 203] on div "Show" at bounding box center [596, 198] width 169 height 26
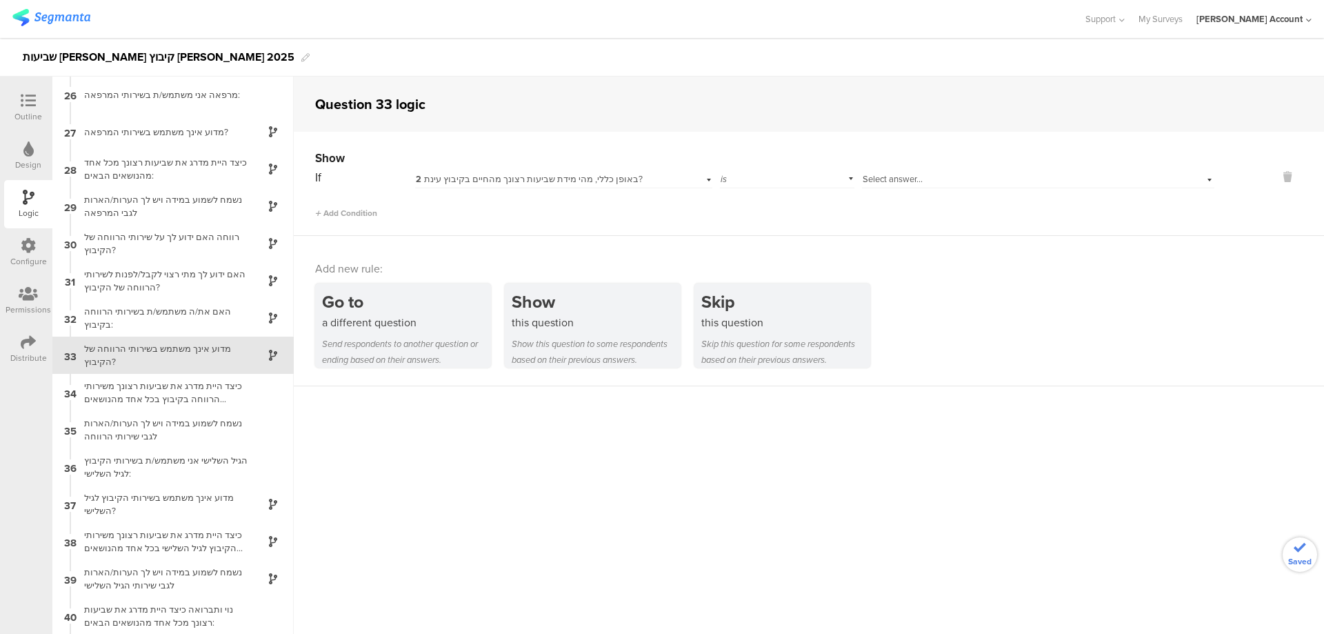
click at [496, 184] on span "2 באופן כללי, מהי מידת שביעות רצונך מהחיים בקיבוץ עינת?" at bounding box center [529, 178] width 227 height 13
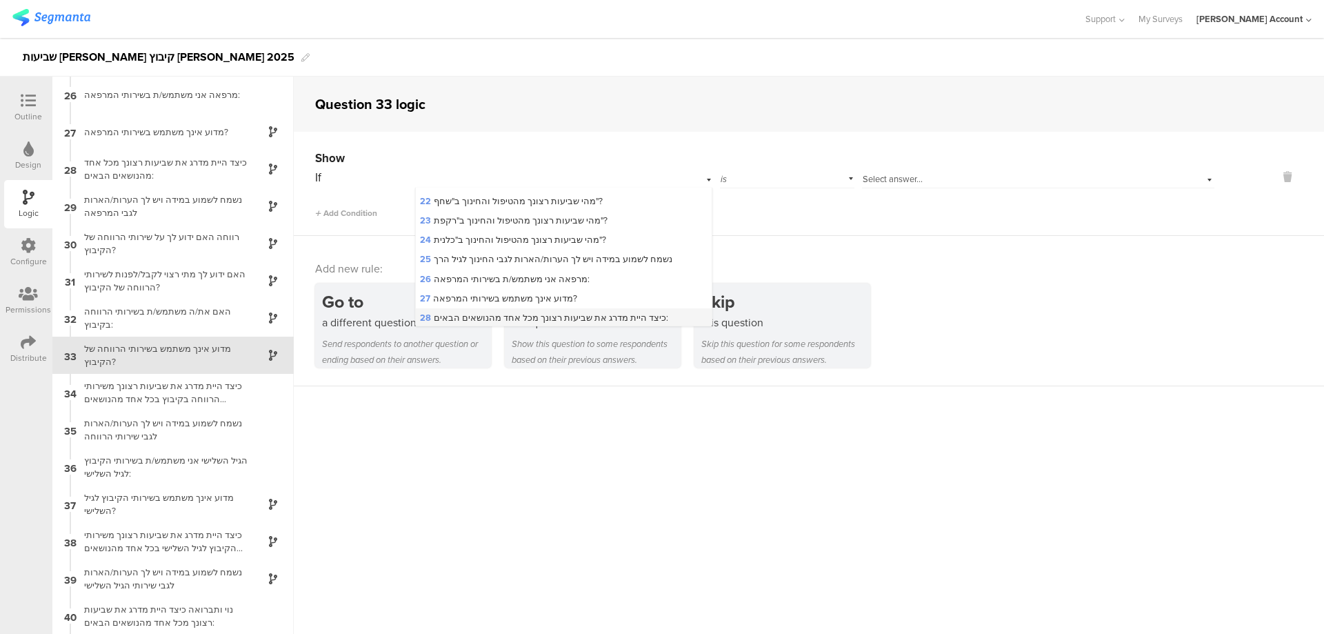
scroll to position [552, 0]
click at [494, 297] on span "32 האם את/ה משתמש/ת בשירותי הרווחה בקיבוץ:" at bounding box center [516, 303] width 192 height 13
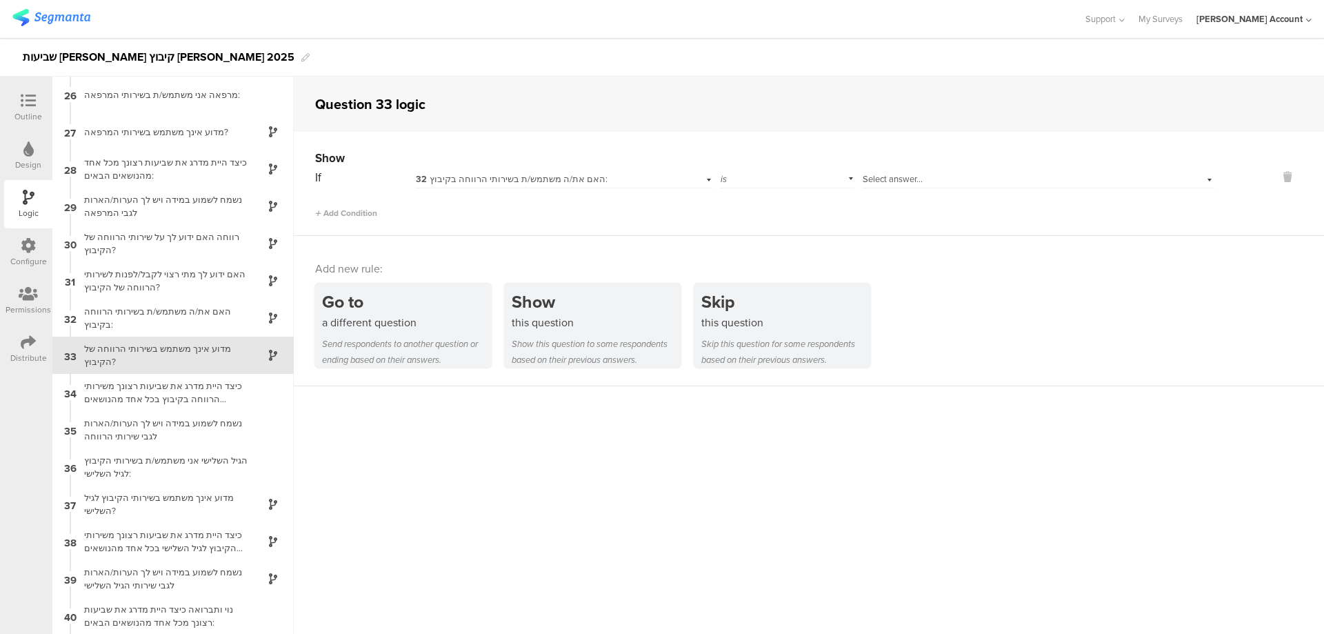
click at [880, 175] on span "Select answer..." at bounding box center [893, 178] width 60 height 13
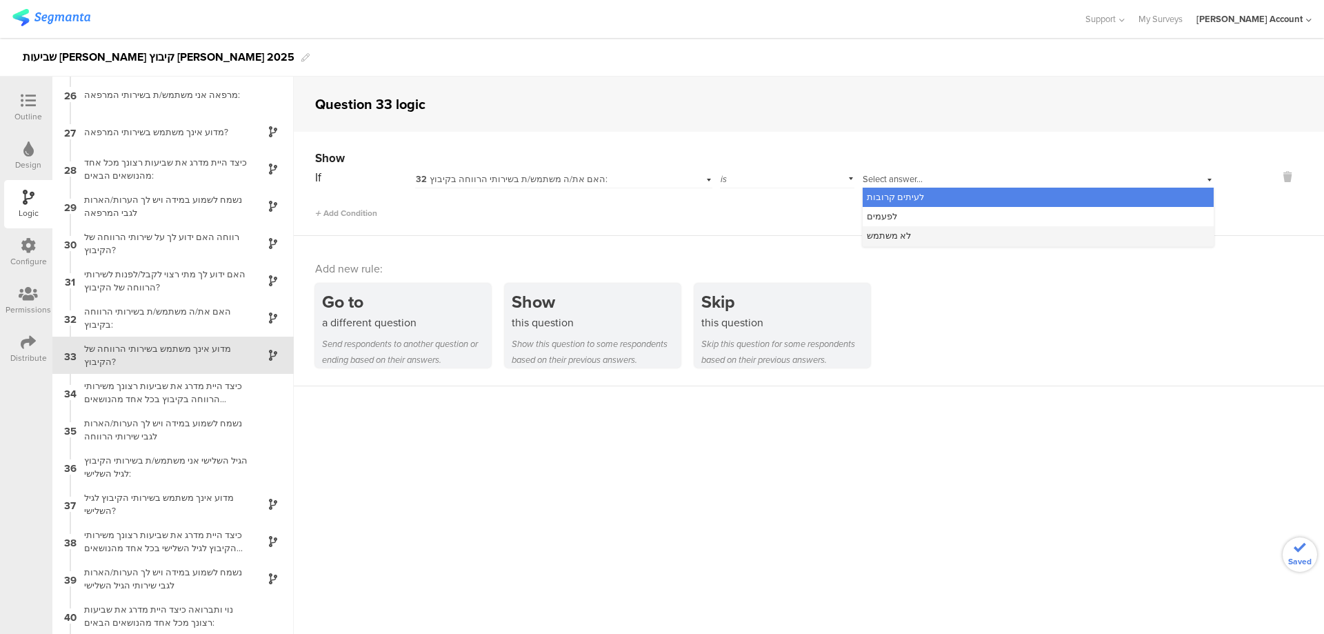
click at [915, 230] on div "לא משתמש" at bounding box center [1038, 235] width 351 height 19
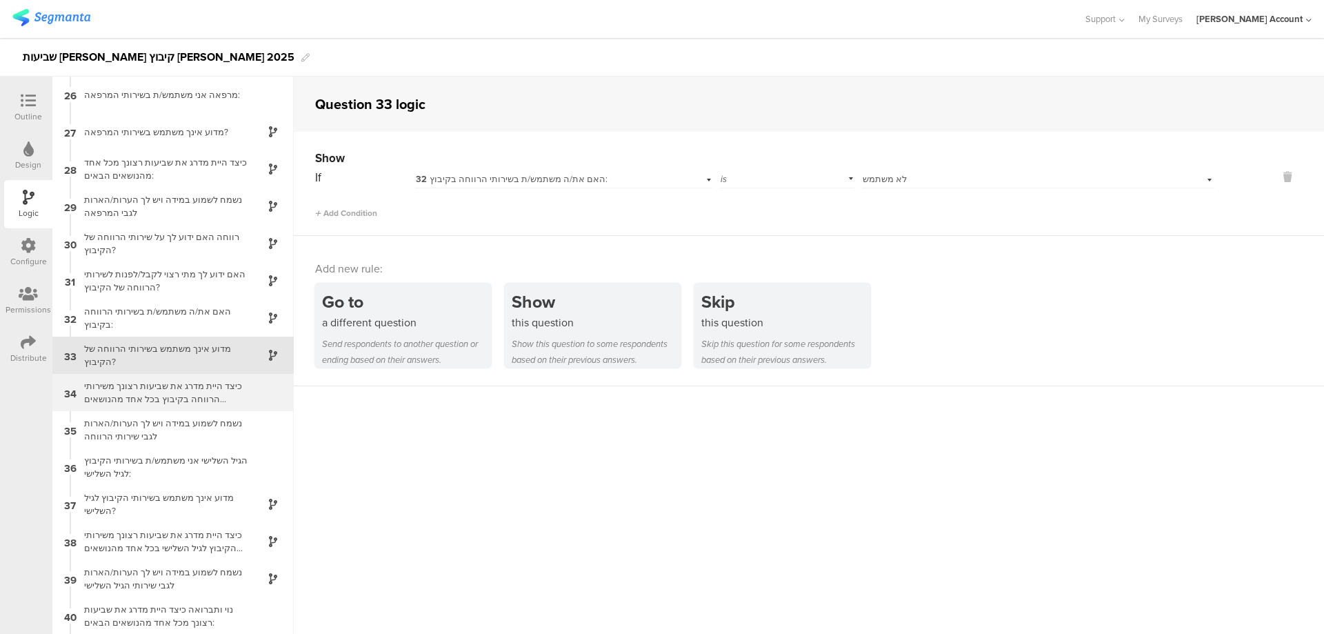
click at [229, 391] on div "כיצד היית מדרג את שביעות רצונך משירותי הרווחה בקיבוץ בכל אחד מהנושאים הבאים:" at bounding box center [162, 392] width 172 height 26
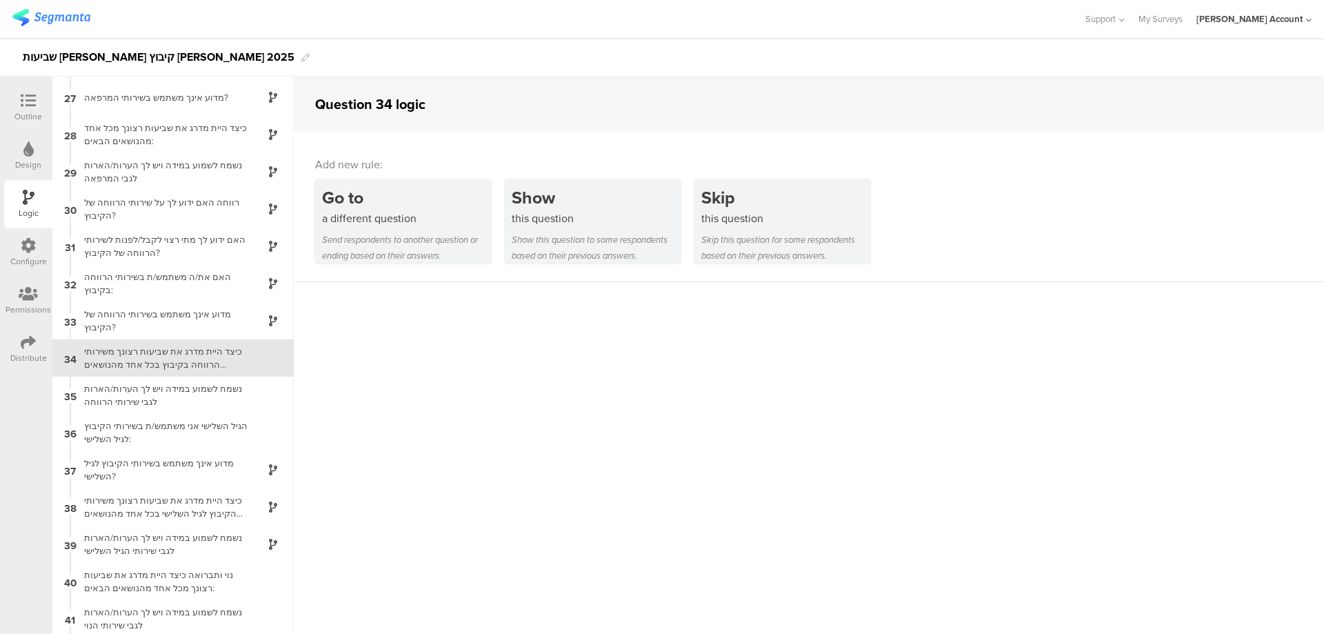
scroll to position [969, 0]
click at [231, 352] on div "כיצד היית מדרג את שביעות רצונך משירותי הרווחה בקיבוץ בכל אחד מהנושאים הבאים:" at bounding box center [162, 355] width 172 height 26
click at [19, 108] on div at bounding box center [28, 101] width 28 height 17
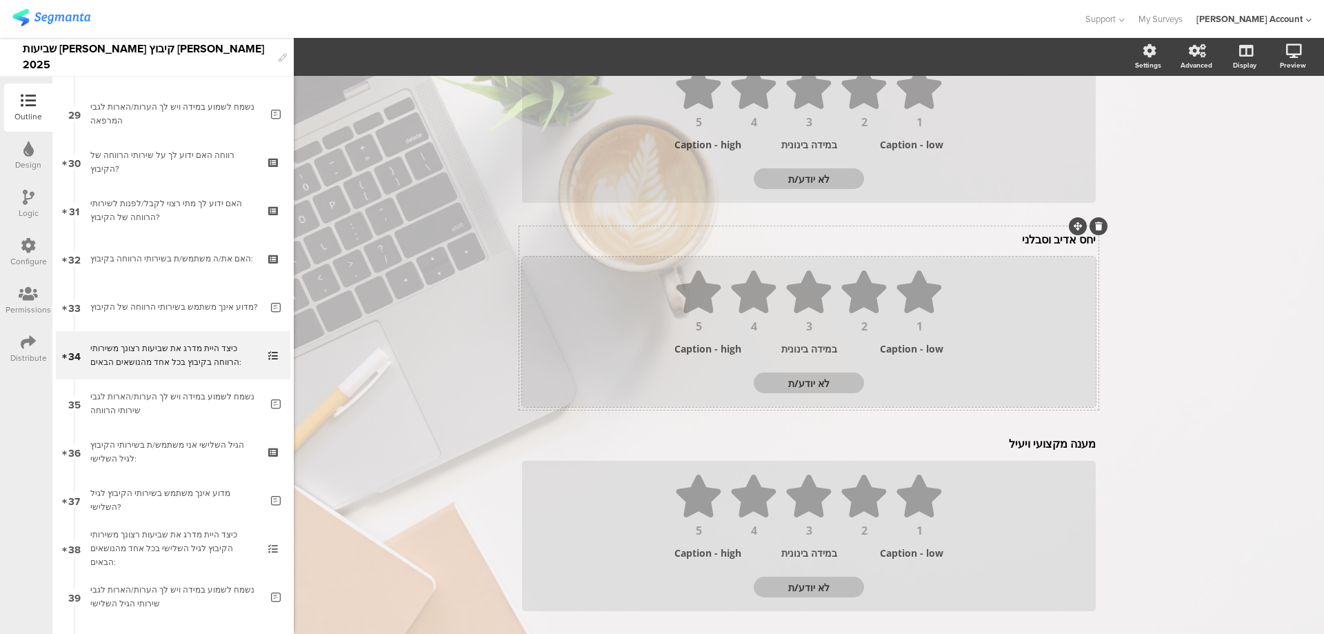
scroll to position [239, 0]
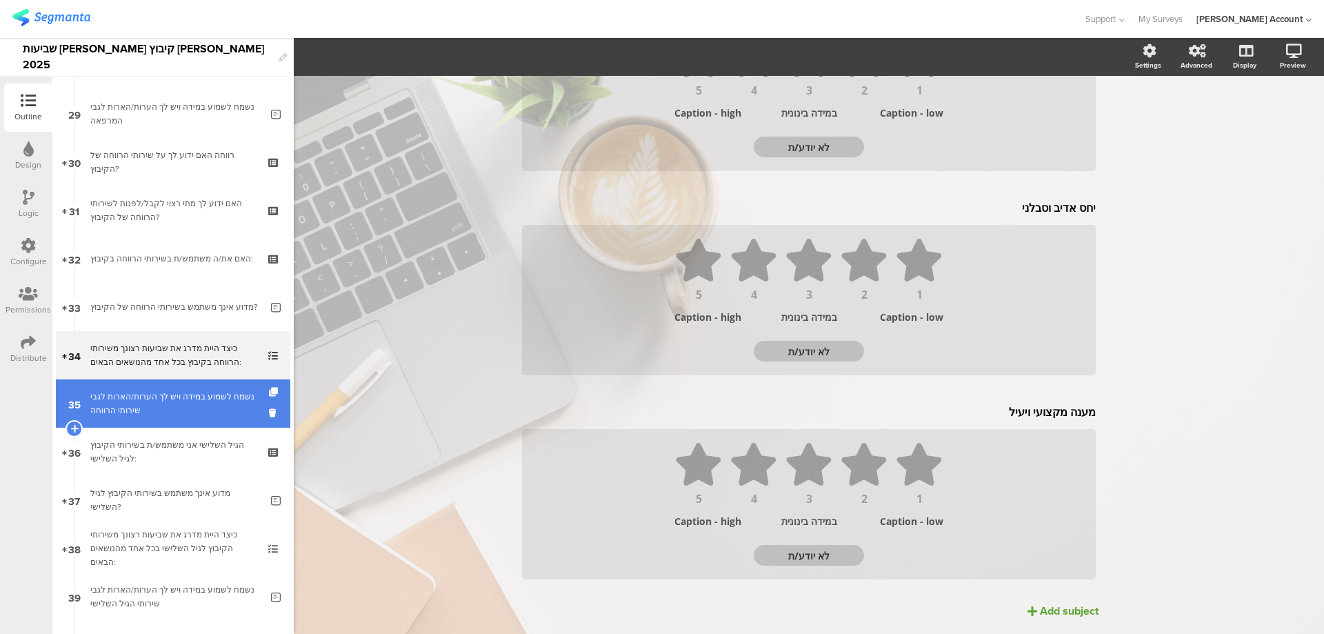
click at [177, 397] on div "נשמח לשמוע במידה ויש לך הערות/הארות לגבי שירותי הרווחה" at bounding box center [175, 404] width 170 height 28
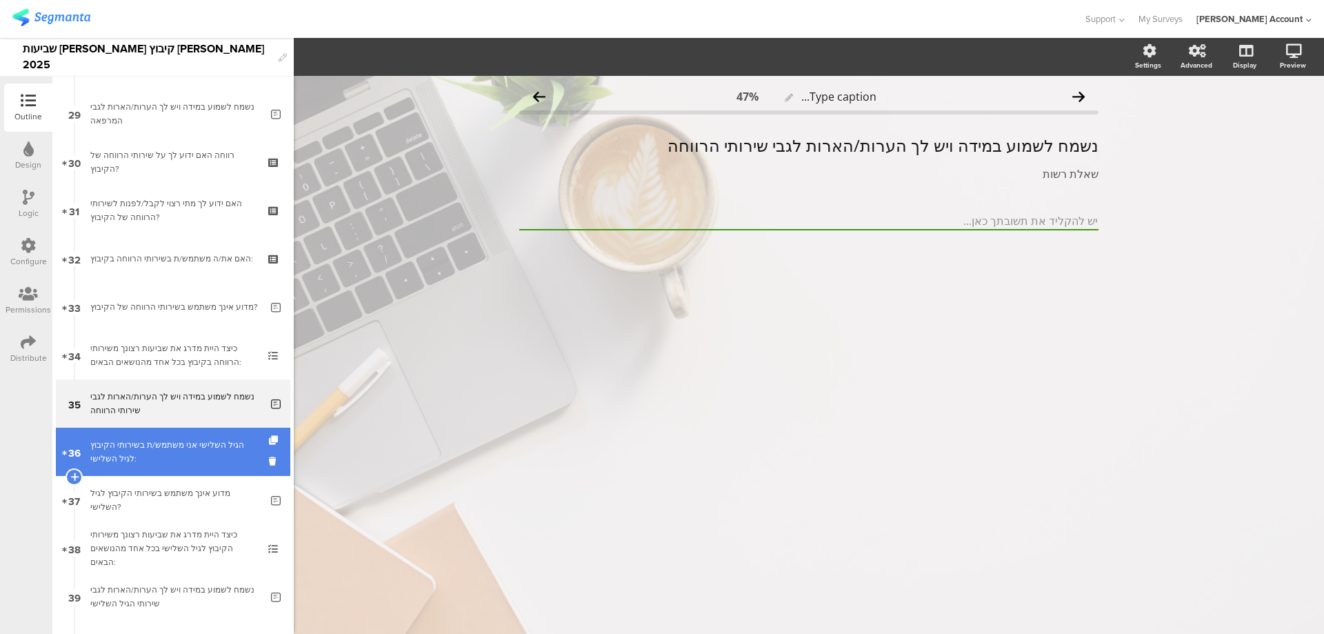
click at [195, 444] on div "הגיל השלישי אני משתמש/ת בשירותי הקיבוץ לגיל השלישי:" at bounding box center [172, 452] width 165 height 28
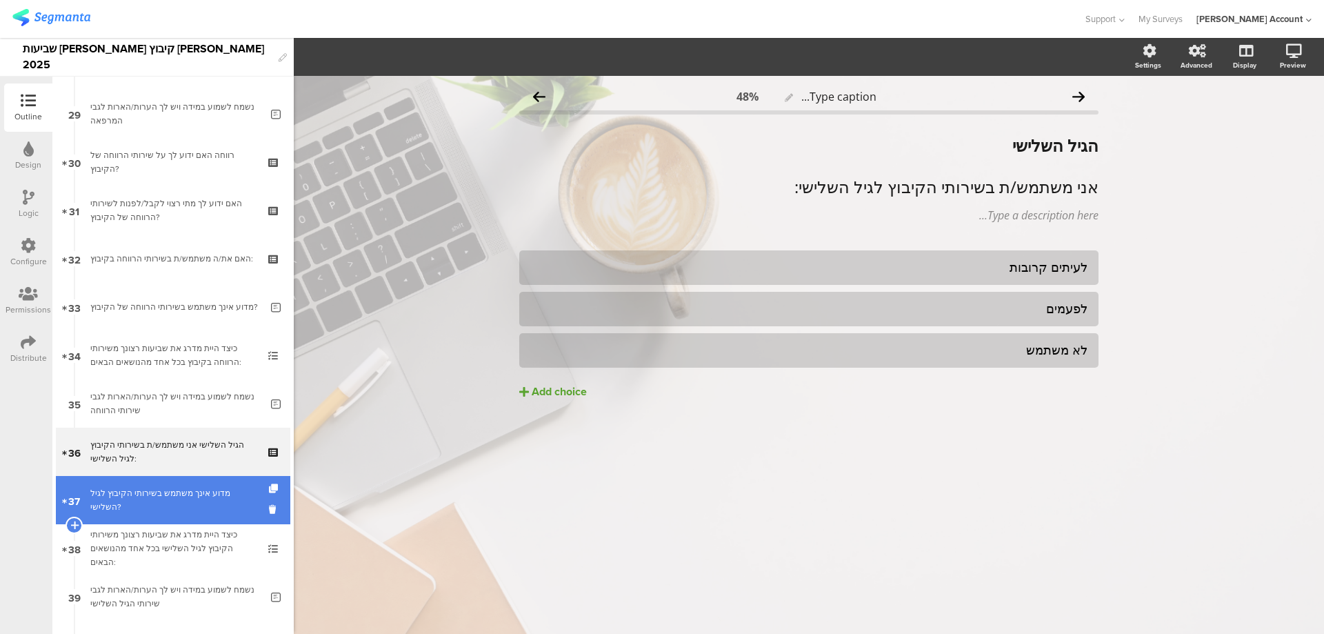
click at [167, 497] on div "מדוע אינך משתמש בשירותי הקיבוץ לגיל השלישי?" at bounding box center [175, 500] width 170 height 28
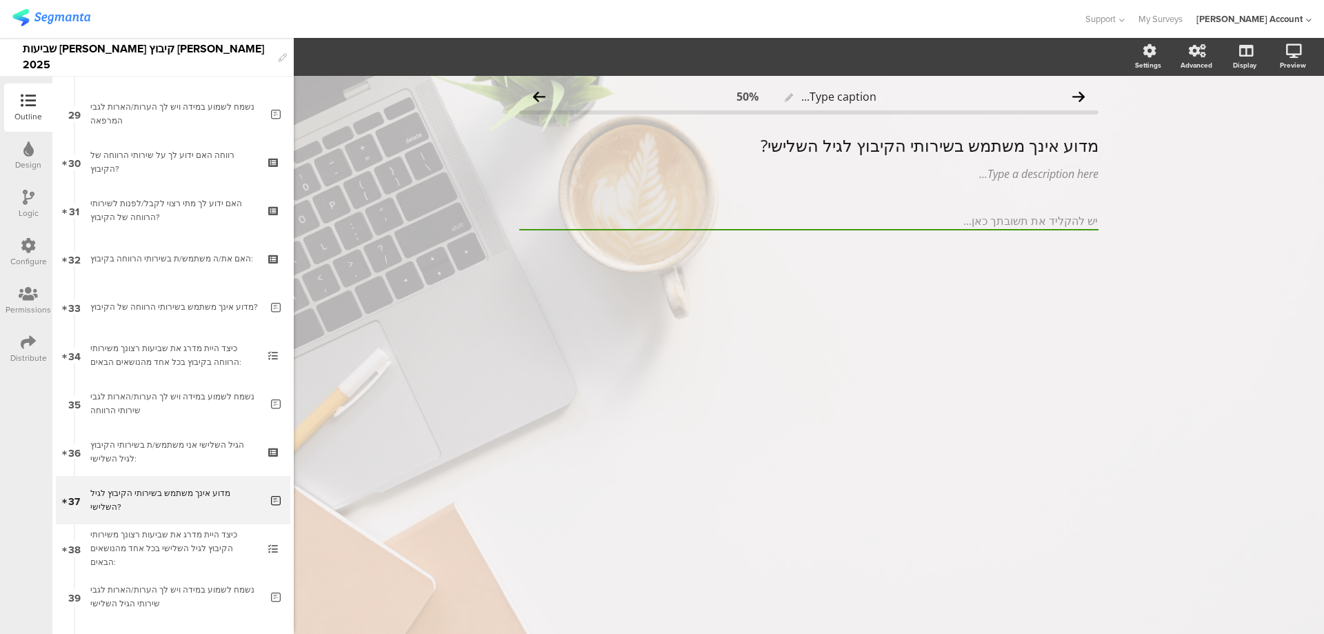
click at [24, 201] on icon at bounding box center [29, 197] width 12 height 15
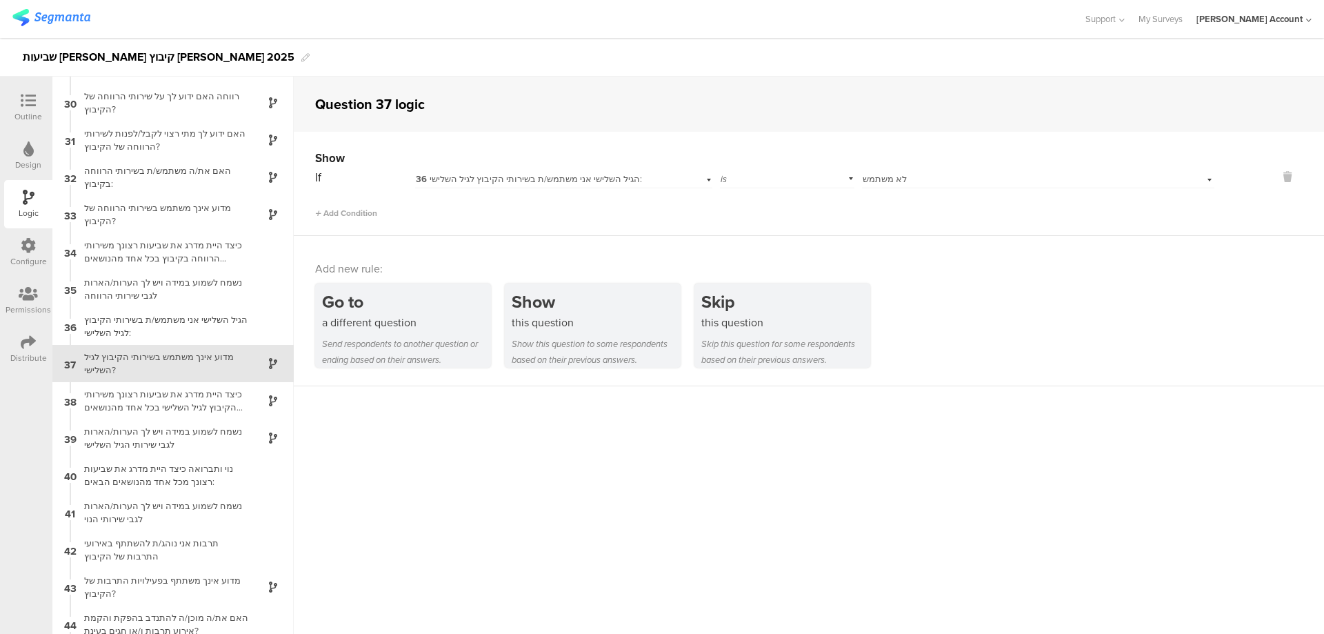
scroll to position [1081, 0]
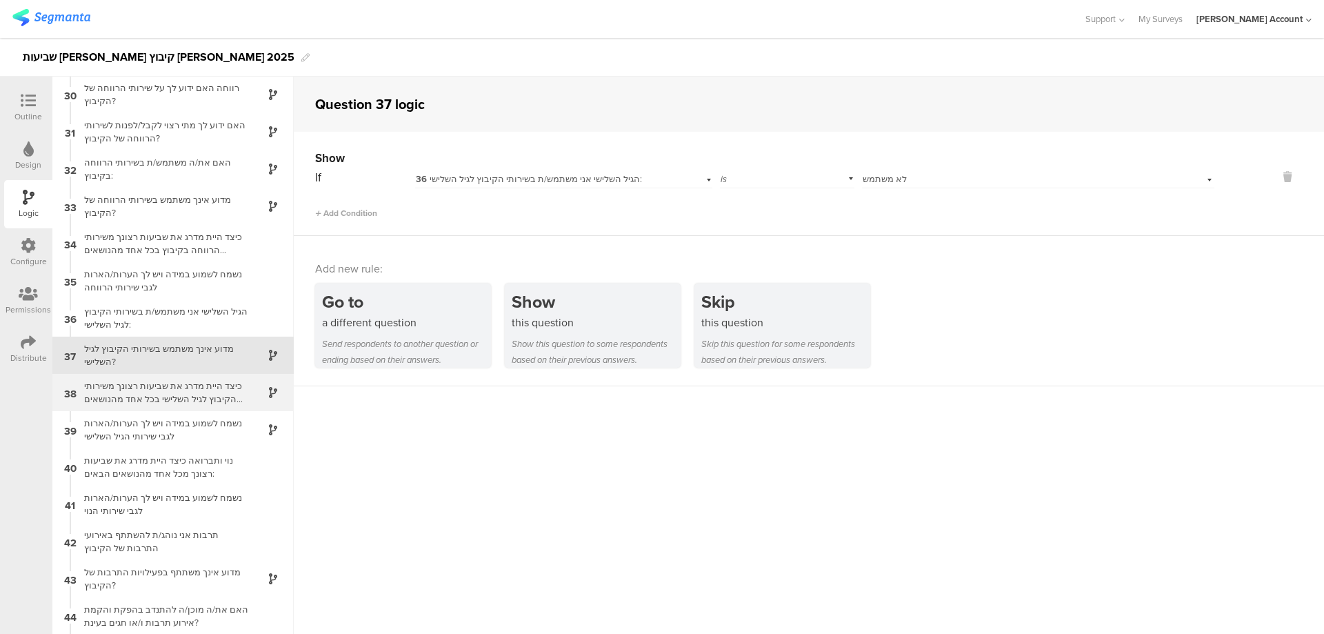
click at [177, 395] on div "כיצד היית מדרג את שביעות רצונך משירותי הקיבוץ לגיל השלישי בכל אחד מהנושאים הבאי…" at bounding box center [162, 392] width 172 height 26
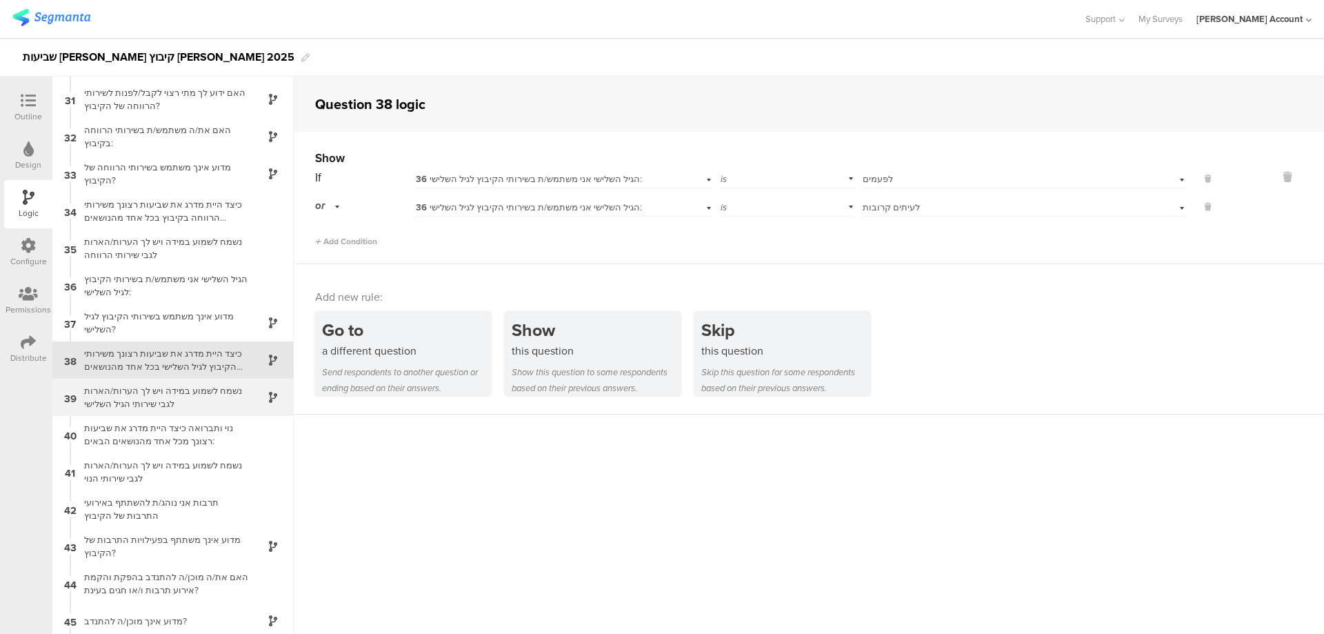
scroll to position [1118, 0]
click at [226, 391] on div "נשמח לשמוע במידה ויש לך הערות/הארות לגבי שירותי הגיל השלישי" at bounding box center [162, 392] width 172 height 26
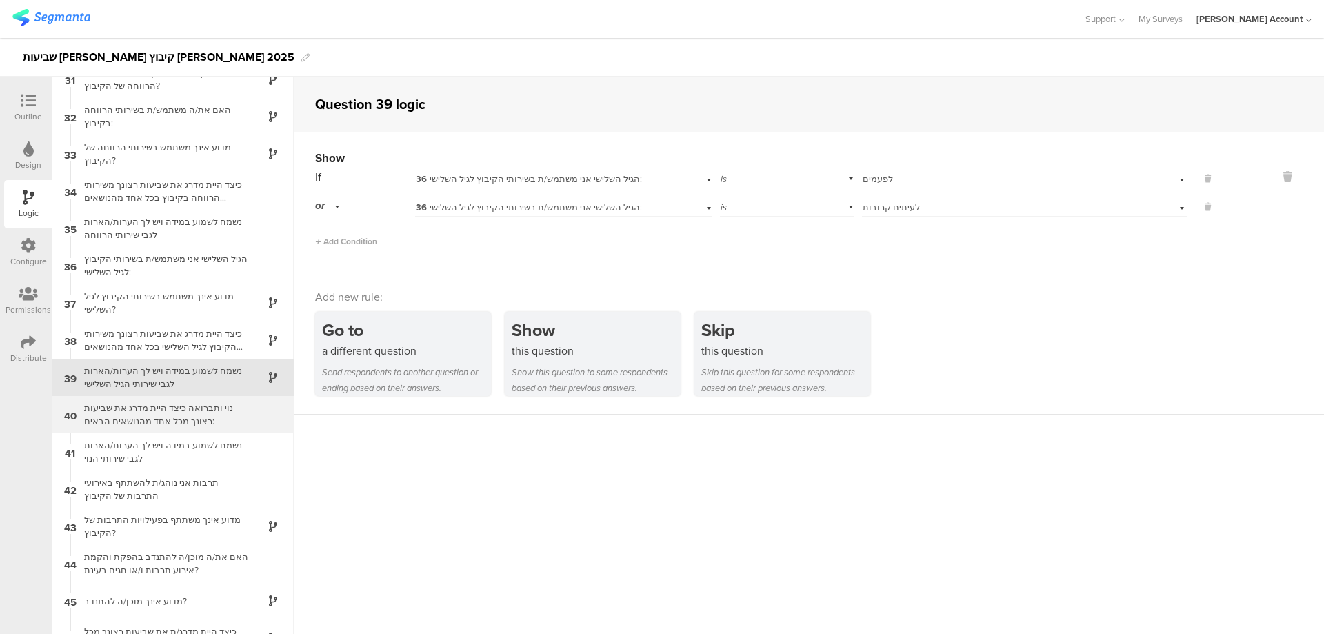
scroll to position [1155, 0]
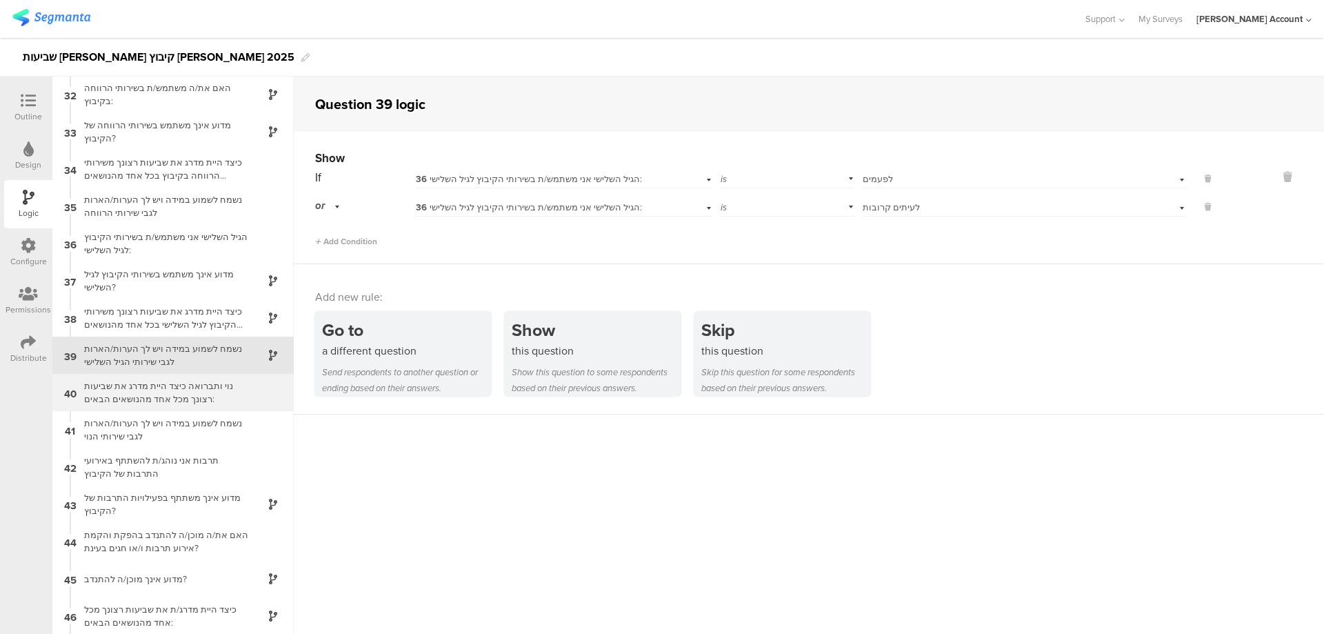
click at [211, 395] on div "נוי ותברואה כיצד היית מדרג את שביעות רצונך מכל אחד מהנושאים הבאים:" at bounding box center [162, 392] width 172 height 26
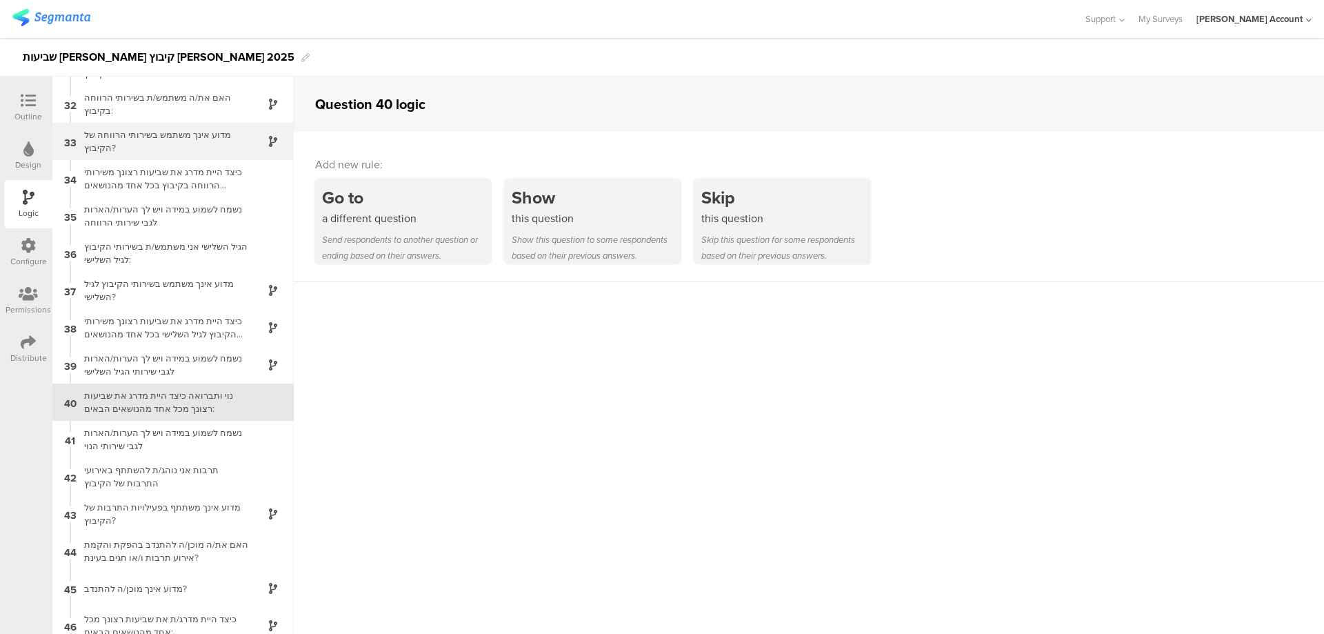
scroll to position [1193, 0]
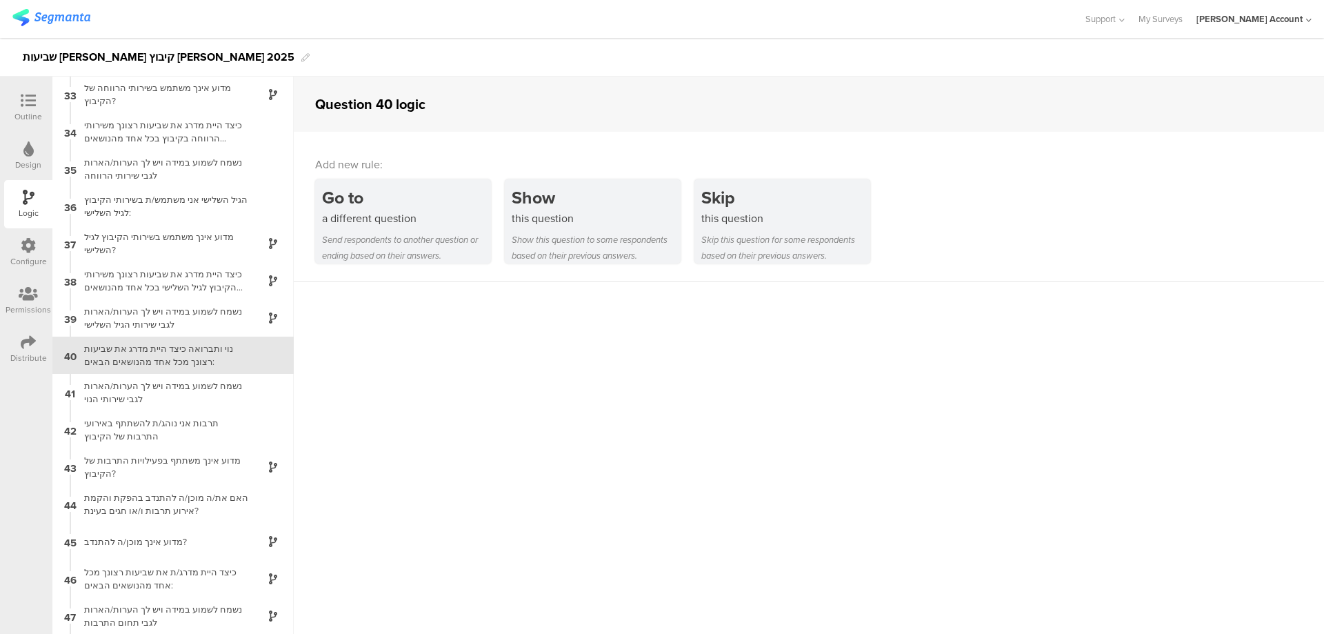
click at [32, 106] on icon at bounding box center [28, 100] width 15 height 15
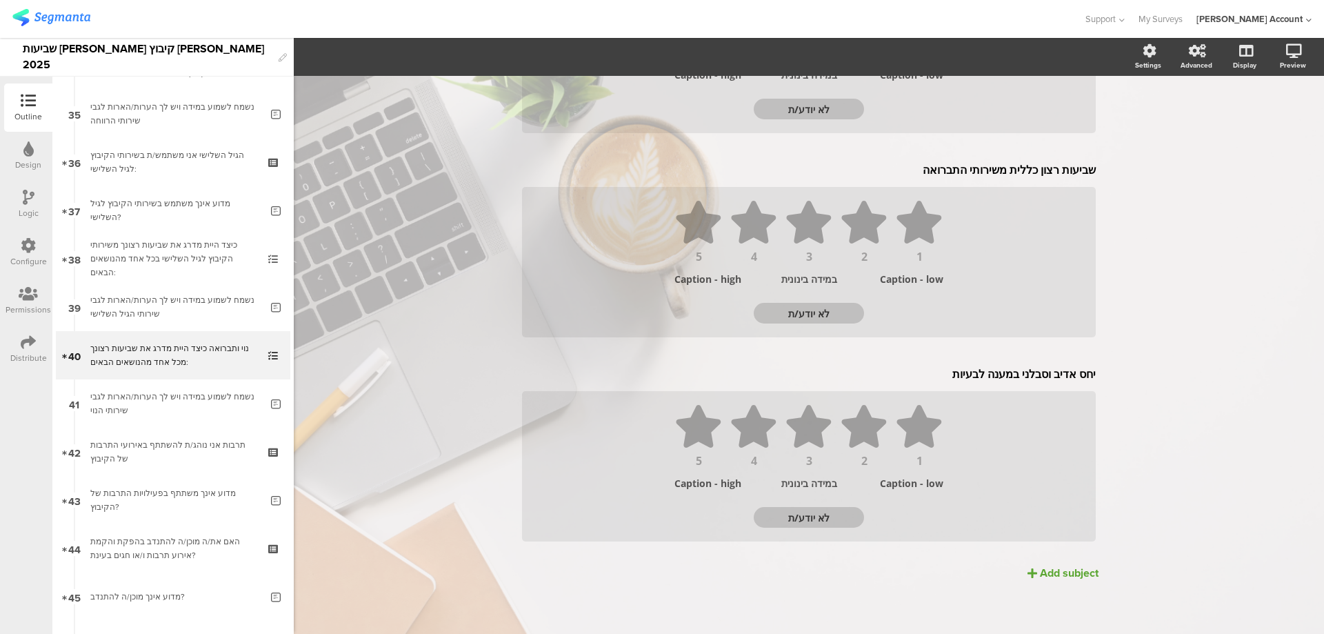
scroll to position [504, 0]
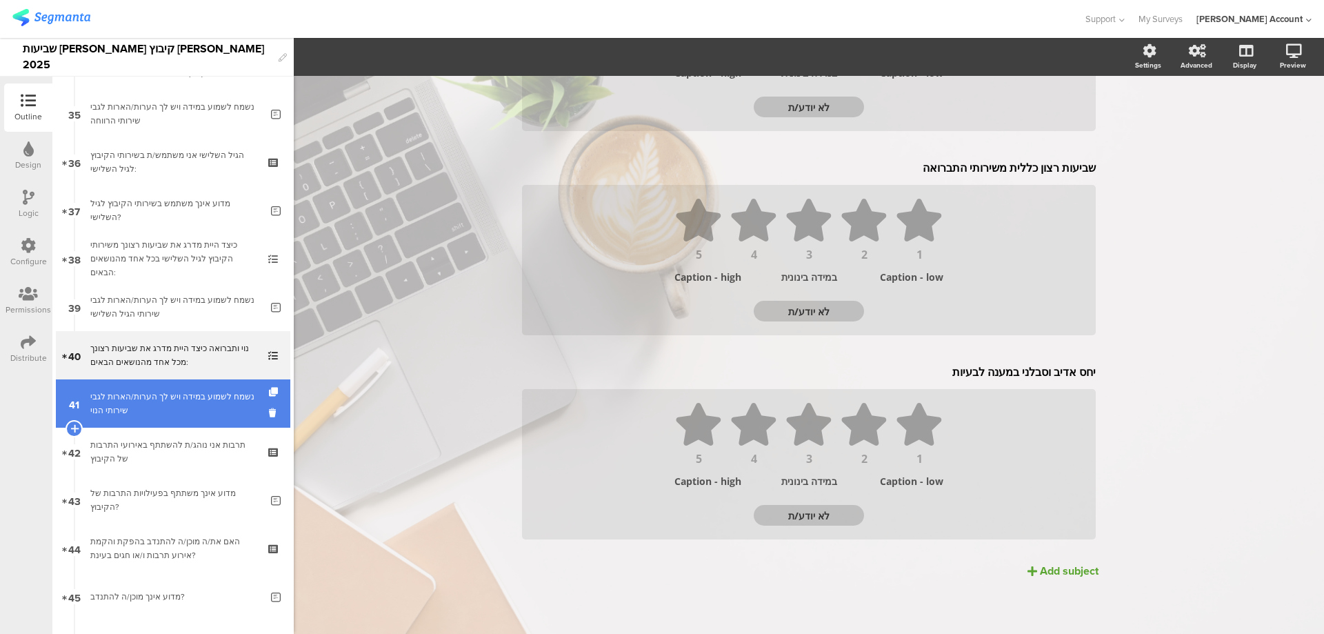
click at [215, 406] on div "נשמח לשמוע במידה ויש לך הערות/הארות לגבי שירותי הנוי" at bounding box center [175, 404] width 170 height 28
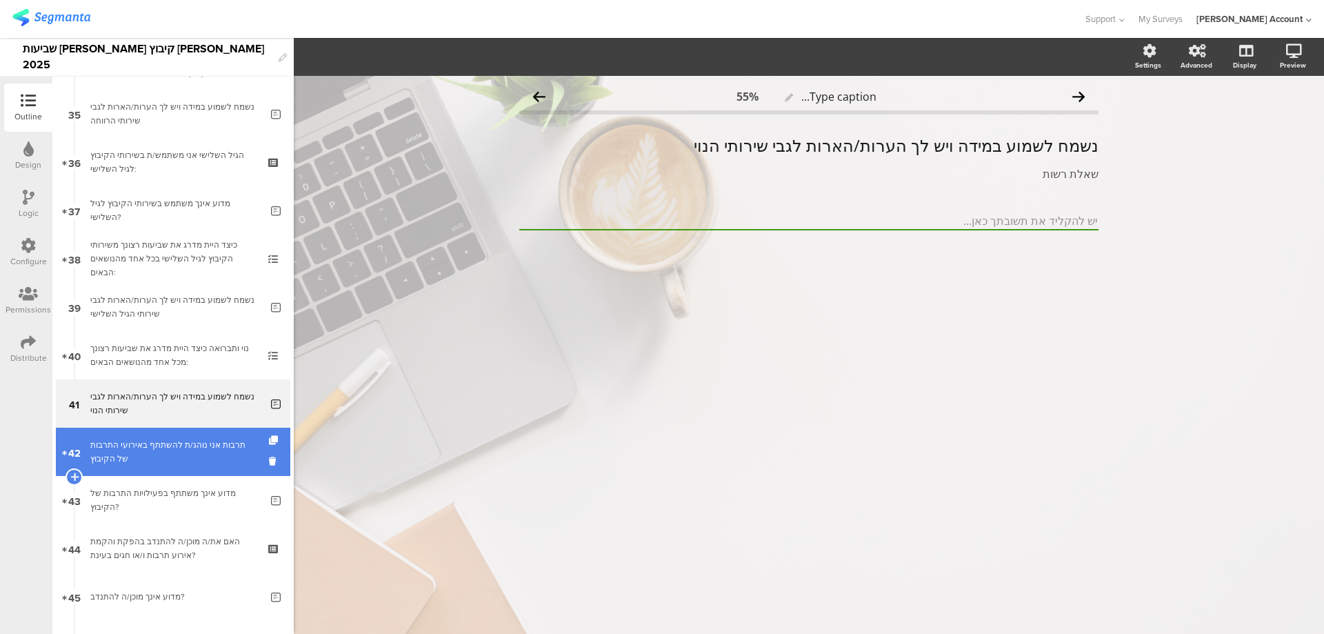
click at [206, 445] on div "תרבות אני נוהג/ת להשתתף באירועי התרבות של הקיבוץ" at bounding box center [172, 452] width 165 height 28
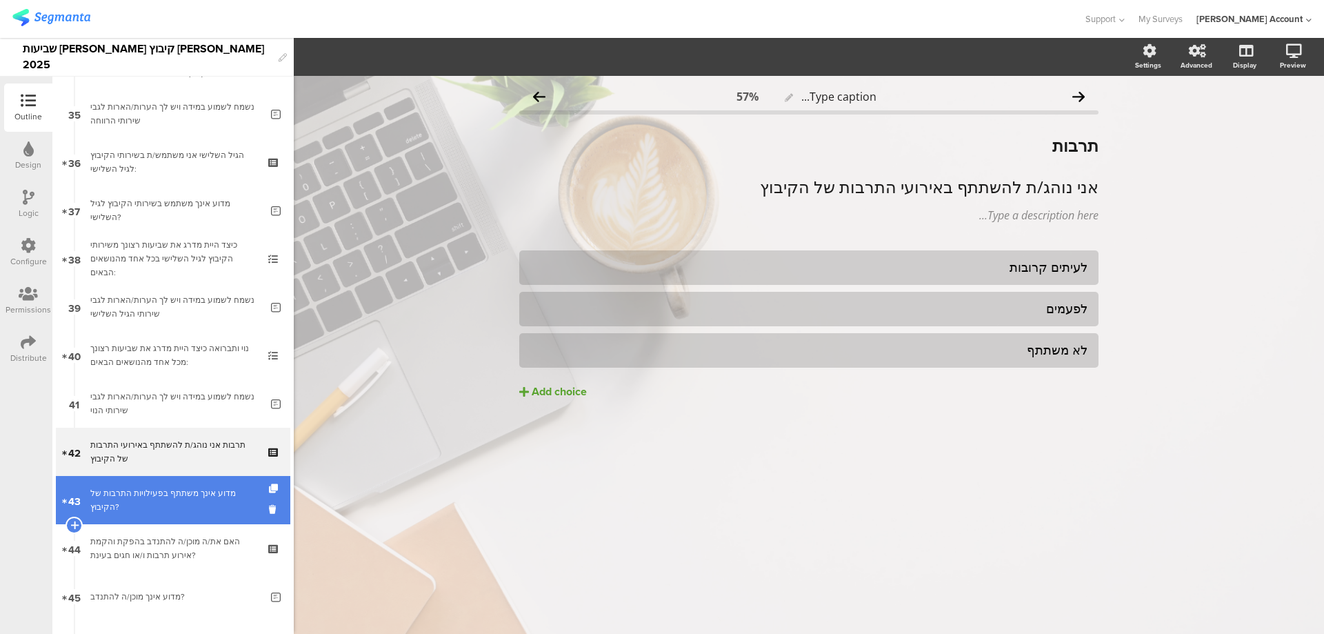
click at [221, 495] on div "מדוע אינך משתתף בפעילויות התרבות של הקיבוץ?" at bounding box center [175, 500] width 170 height 28
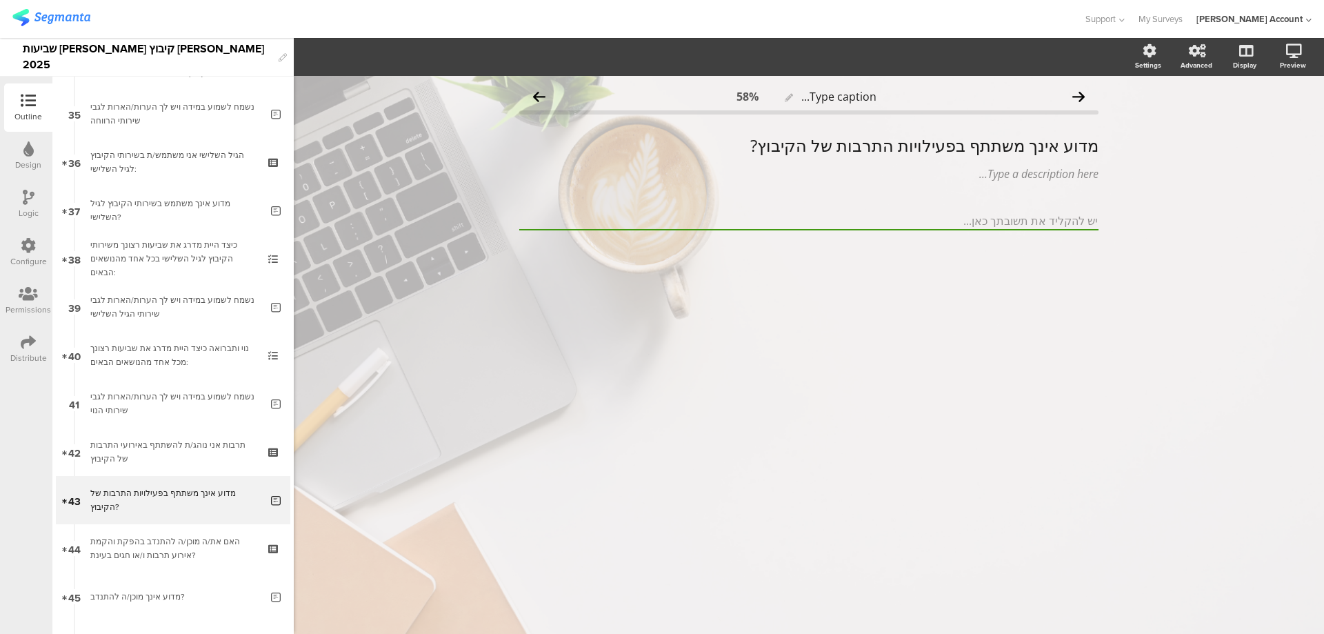
click at [23, 192] on icon at bounding box center [29, 197] width 12 height 15
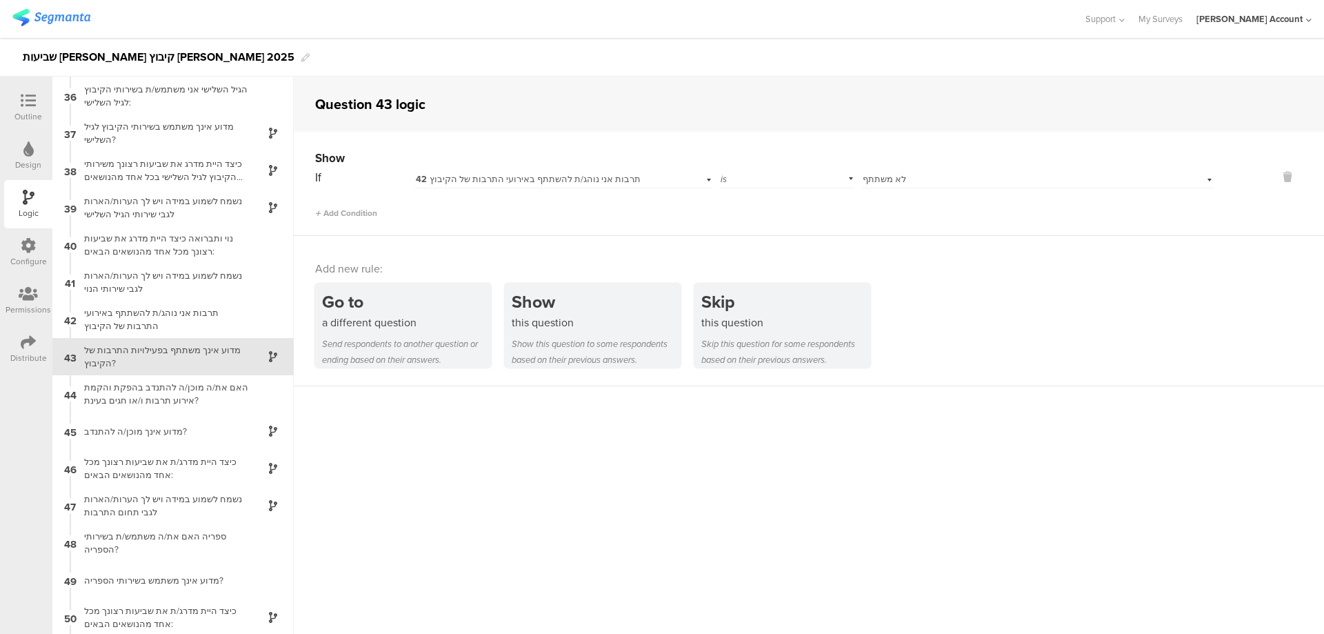
scroll to position [1304, 0]
click at [210, 395] on div "האם את/ה מוכן/ה להתנדב בהפקת והקמת אירוע תרבות ו/או חגים בעינת?" at bounding box center [162, 392] width 172 height 26
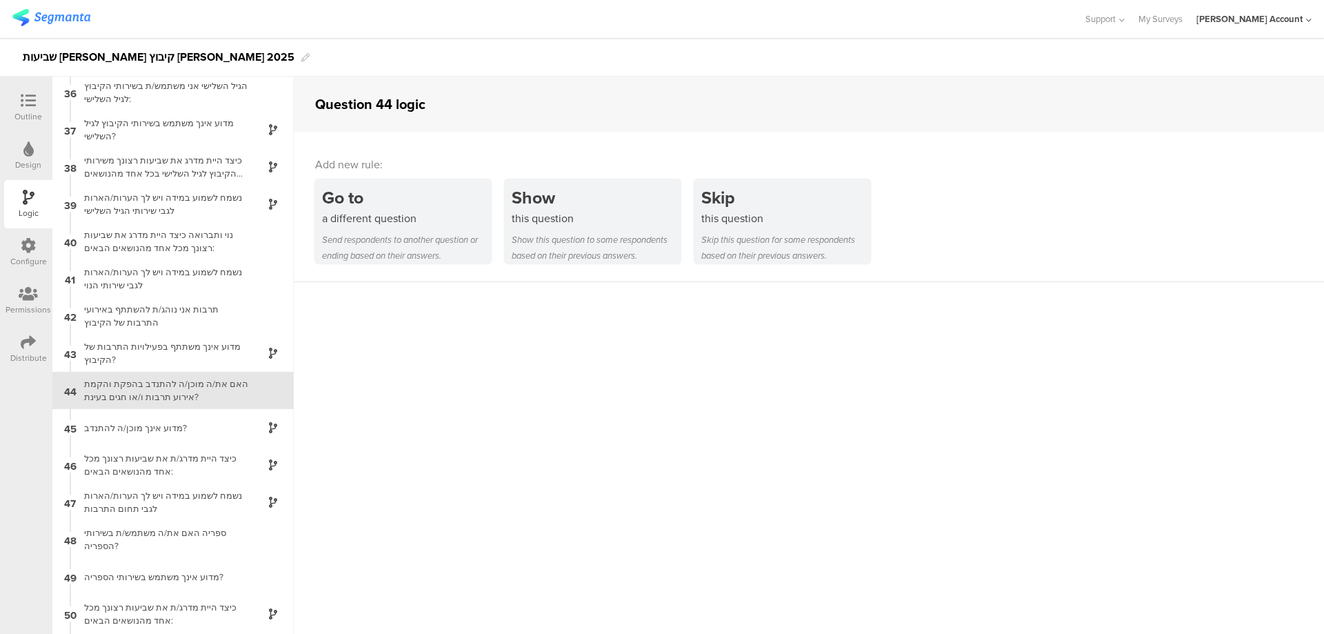
scroll to position [1342, 0]
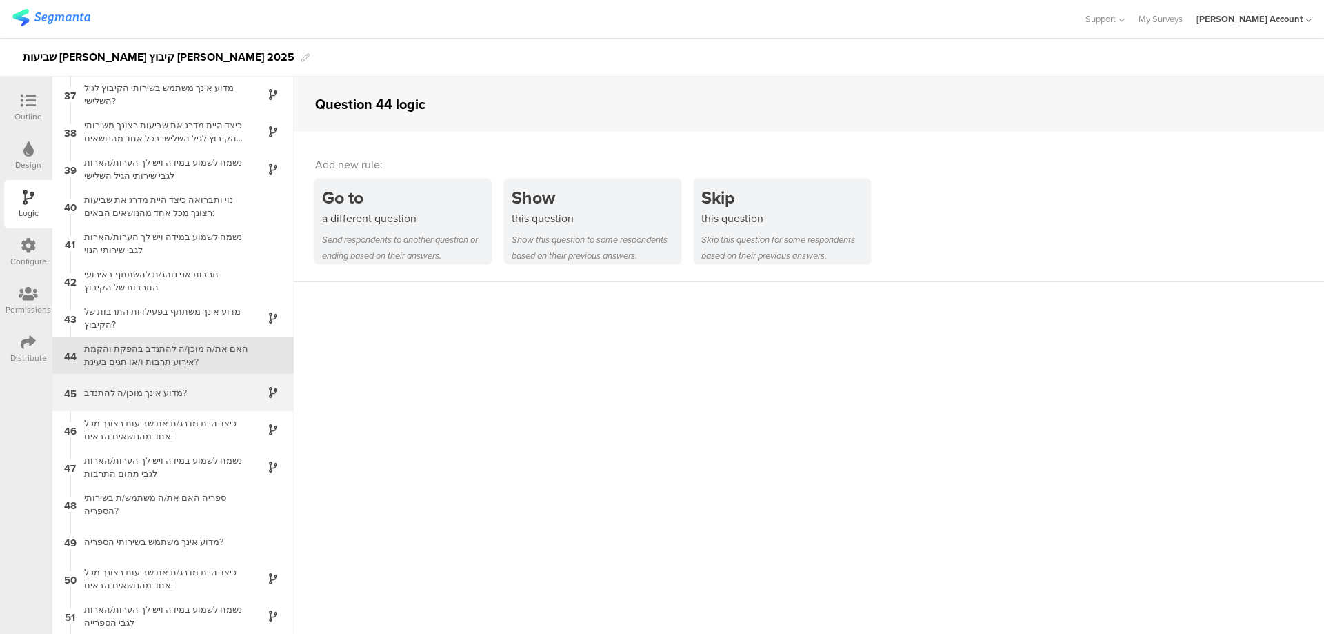
click at [217, 394] on div "מדוע אינך מוכן/ה להתנדב?" at bounding box center [162, 392] width 172 height 13
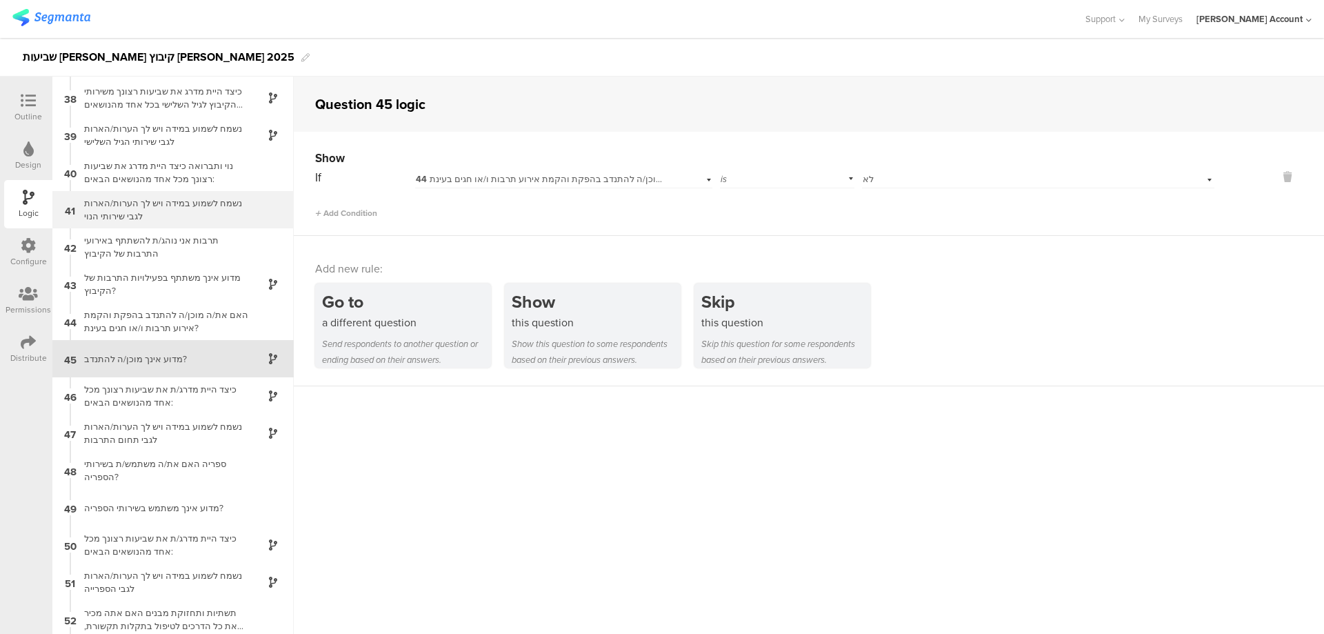
scroll to position [1379, 0]
click at [217, 389] on div "כיצד היית מדרג/ת את שביעות רצונך מכל אחד מהנושאים הבאים:" at bounding box center [162, 392] width 172 height 26
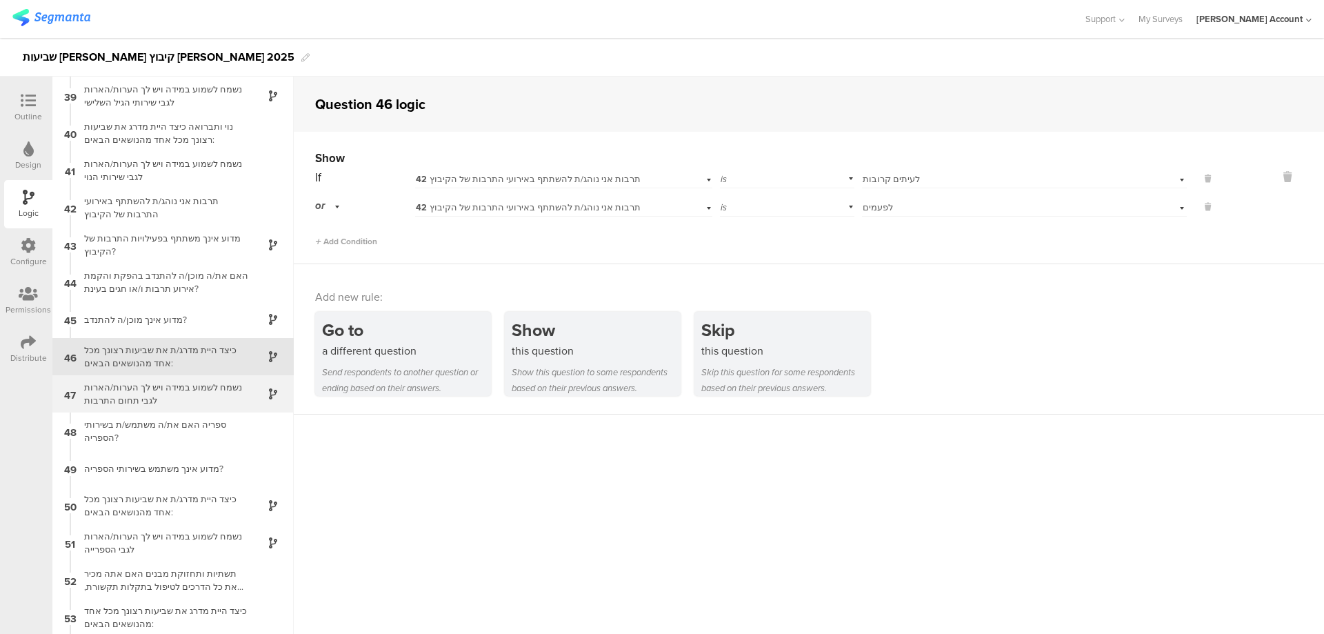
scroll to position [1416, 0]
click at [218, 386] on div "נשמח לשמוע במידה ויש לך הערות/הארות לגבי תחום התרבות" at bounding box center [162, 392] width 172 height 26
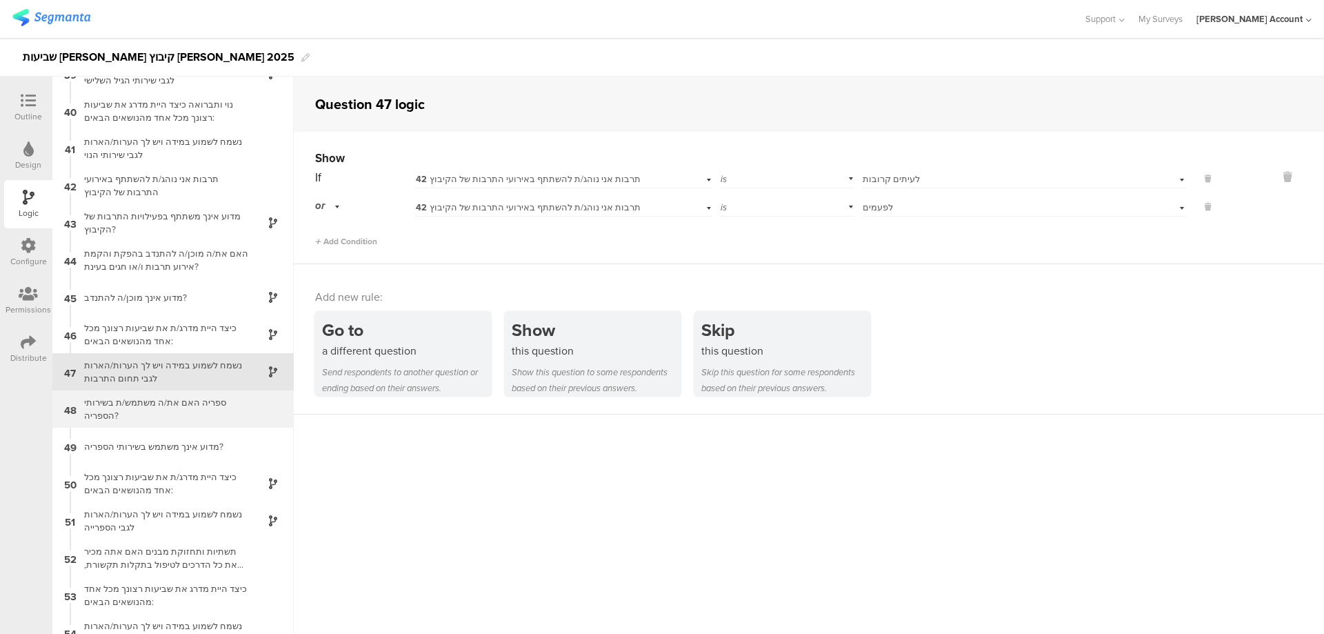
scroll to position [1453, 0]
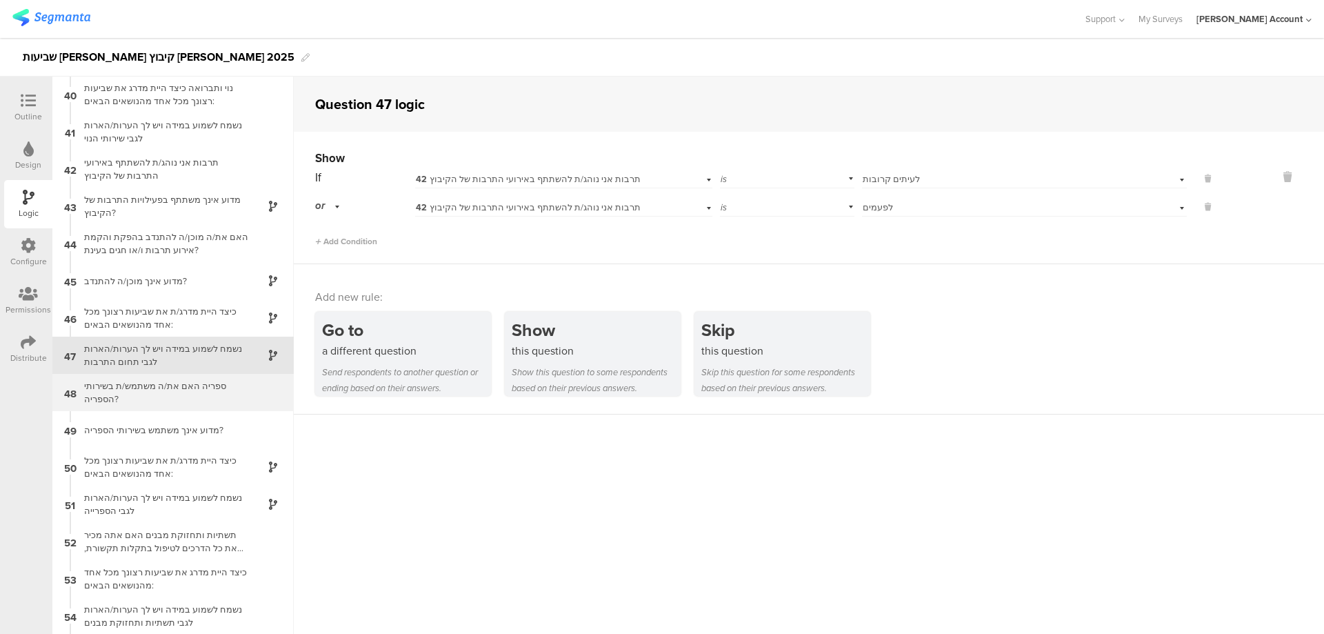
click at [215, 389] on div "ספריה האם את/ה משתמש/ת בשירותי הספריה?" at bounding box center [162, 392] width 172 height 26
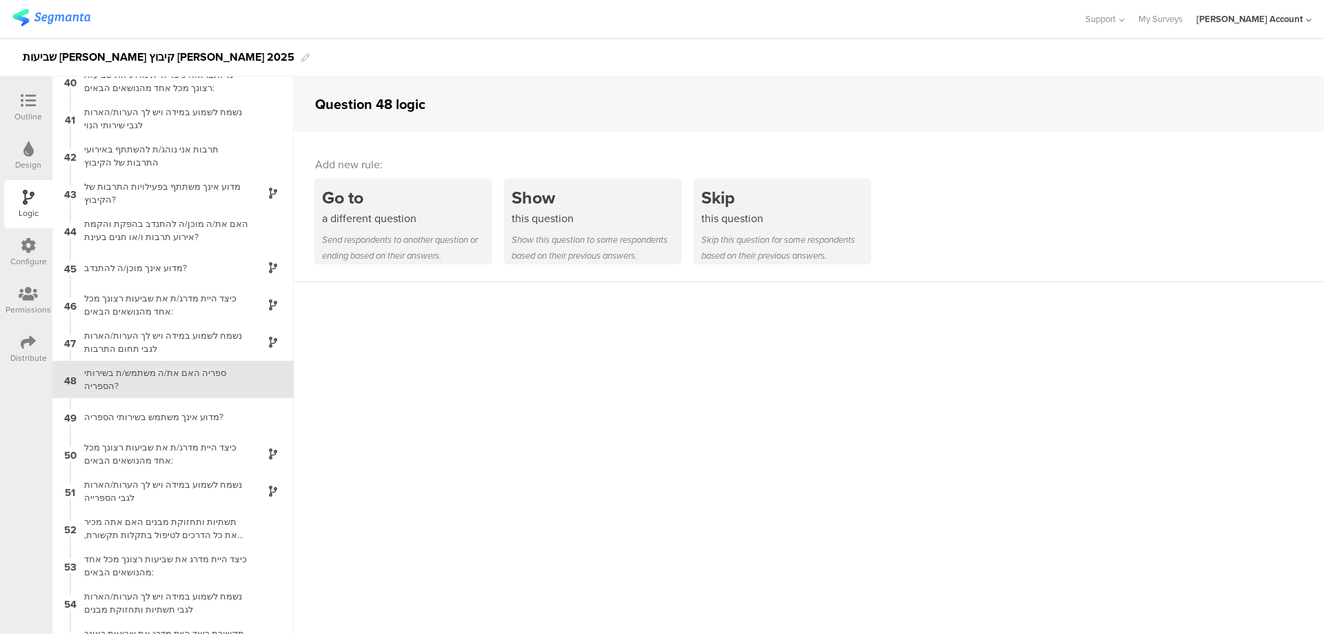
scroll to position [1491, 0]
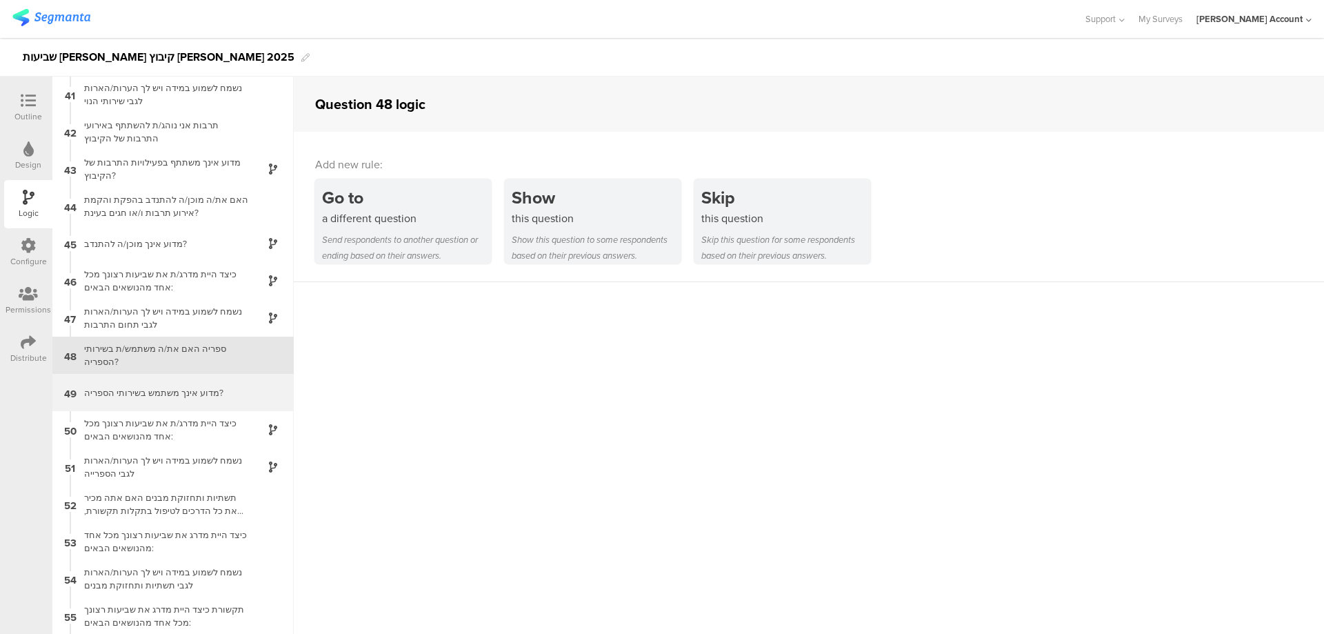
click at [222, 392] on div "מדוע אינך משתמש בשירותי הספריה?" at bounding box center [162, 392] width 172 height 13
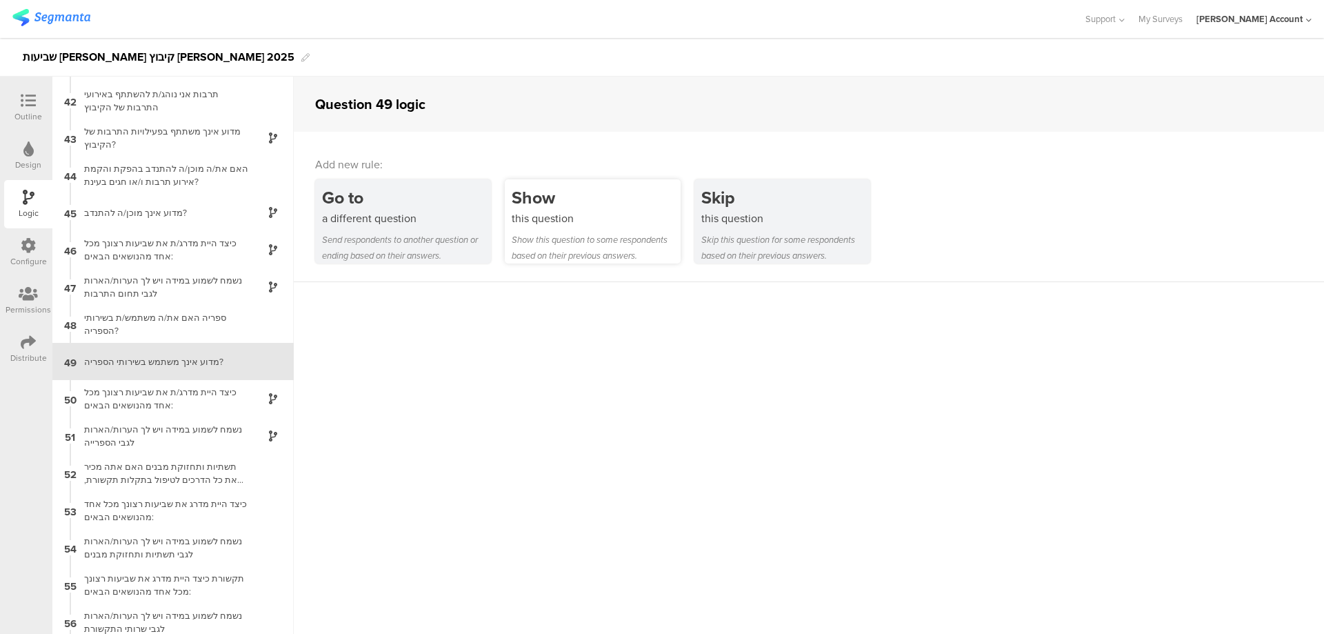
scroll to position [1528, 0]
click at [563, 201] on div "Show" at bounding box center [596, 198] width 169 height 26
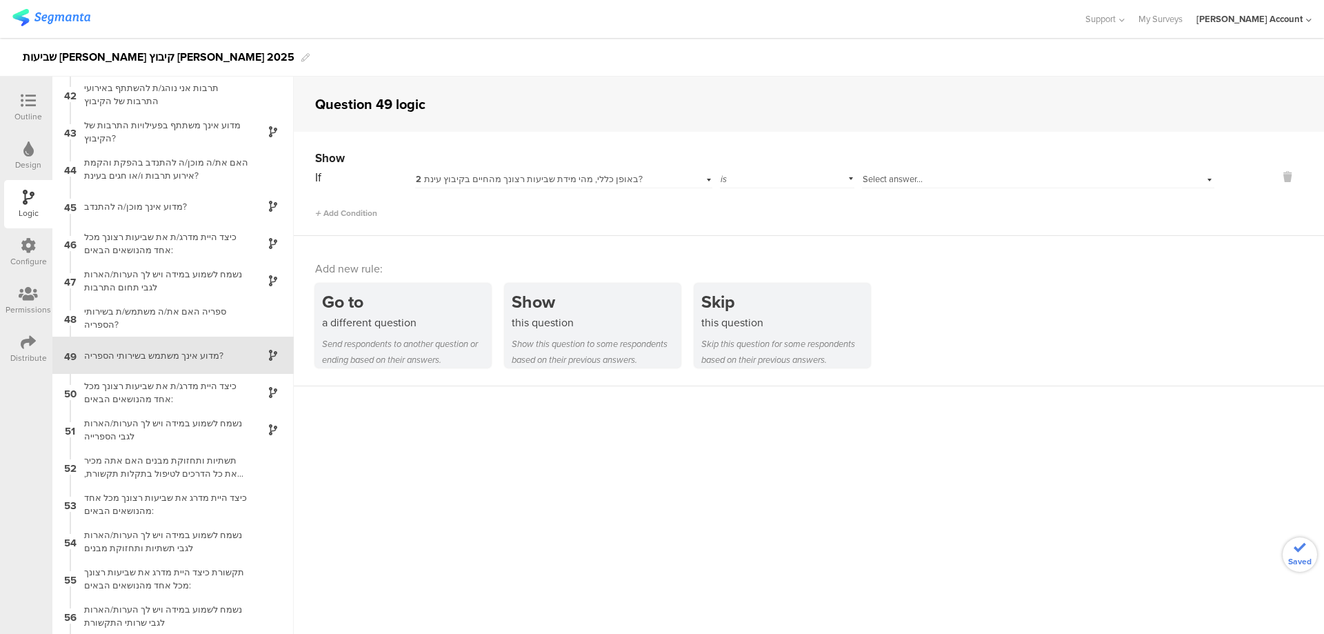
click at [512, 179] on span "2 באופן כללי, מהי מידת שביעות רצונך מהחיים בקיבוץ עינת?" at bounding box center [529, 178] width 227 height 13
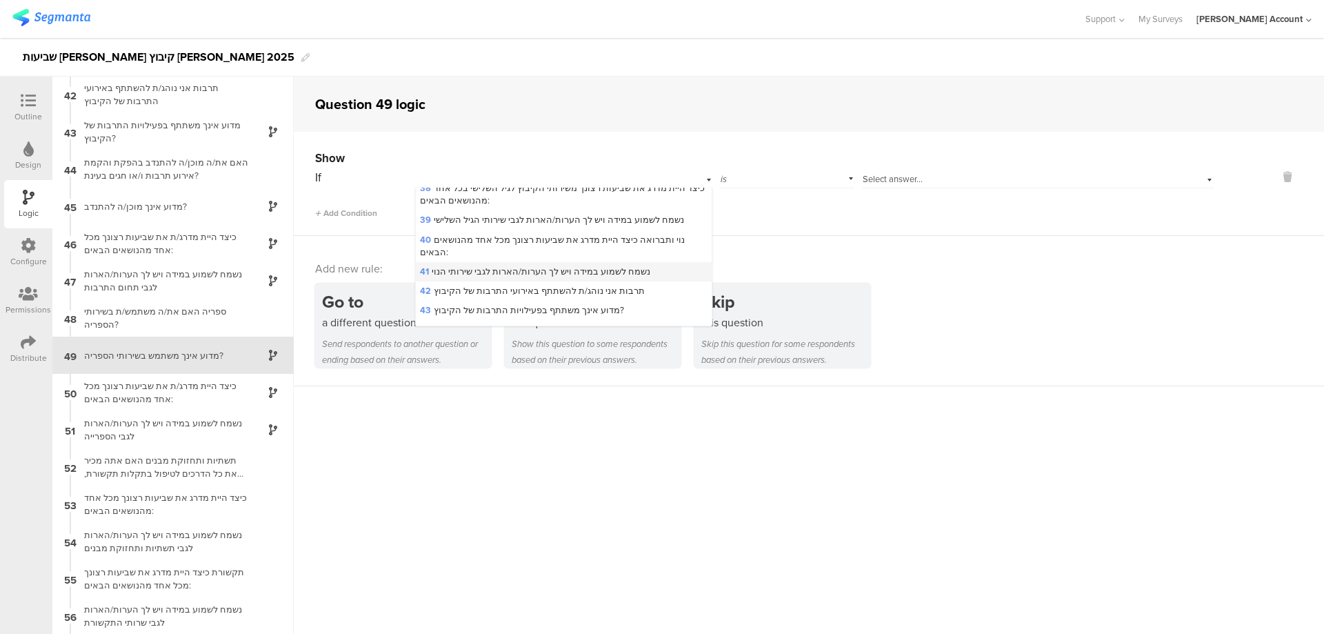
scroll to position [828, 0]
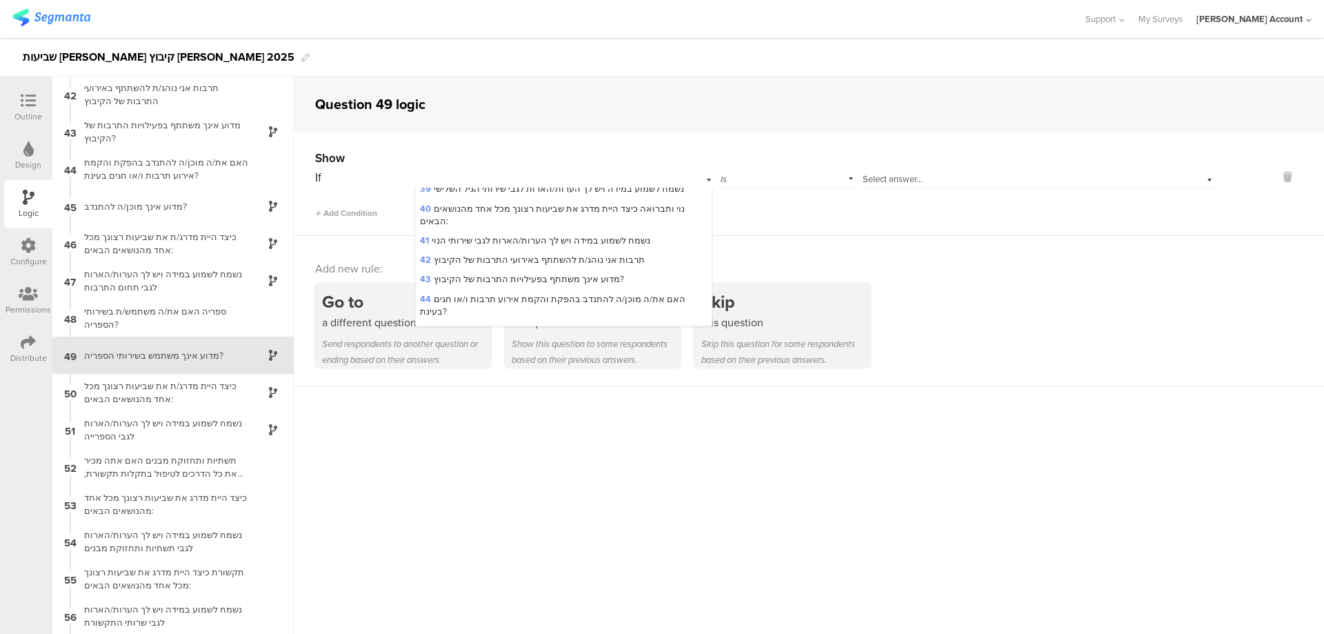
click at [508, 380] on div "48 ספריה האם את/ה משתמש/ת בשירותי הספריה?" at bounding box center [563, 389] width 295 height 19
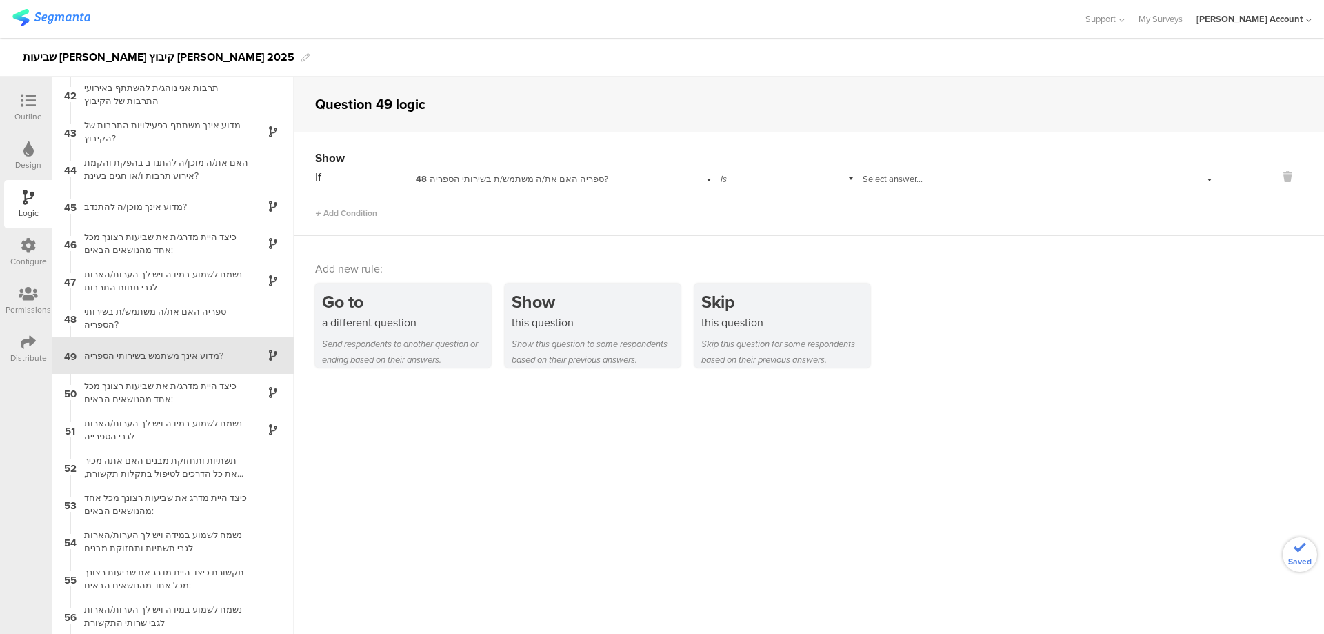
click at [899, 174] on span "Select answer..." at bounding box center [893, 178] width 60 height 13
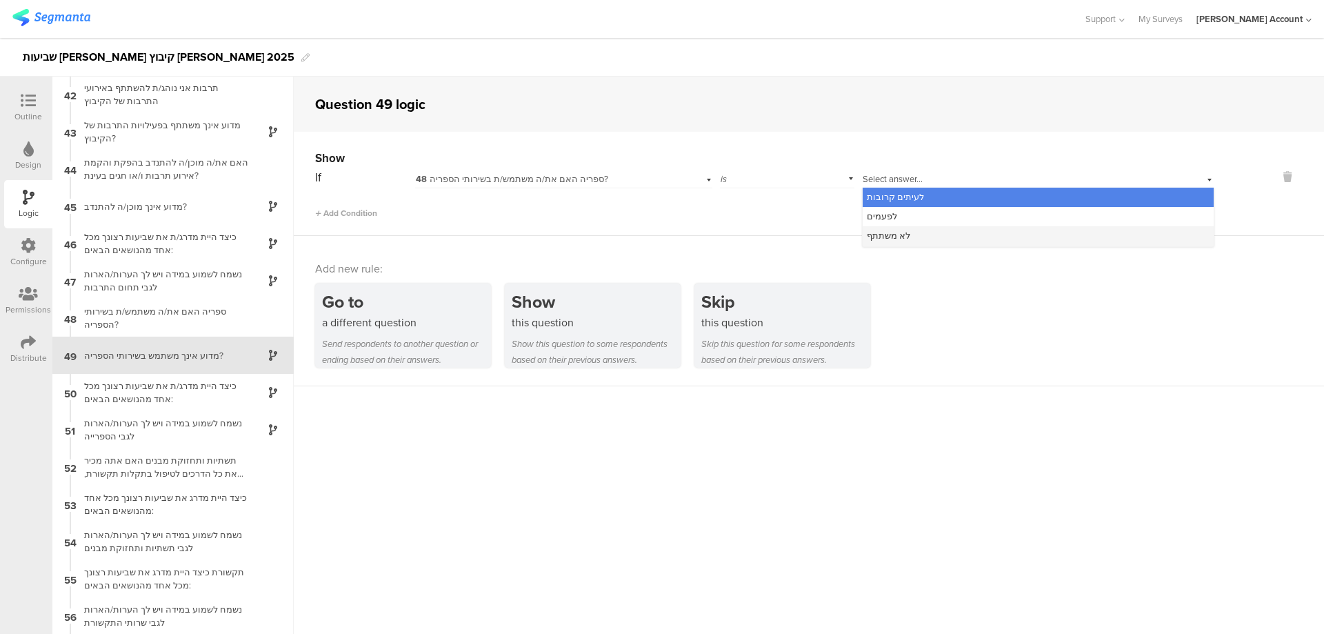
click at [914, 230] on div "לא משתתף" at bounding box center [1038, 235] width 351 height 19
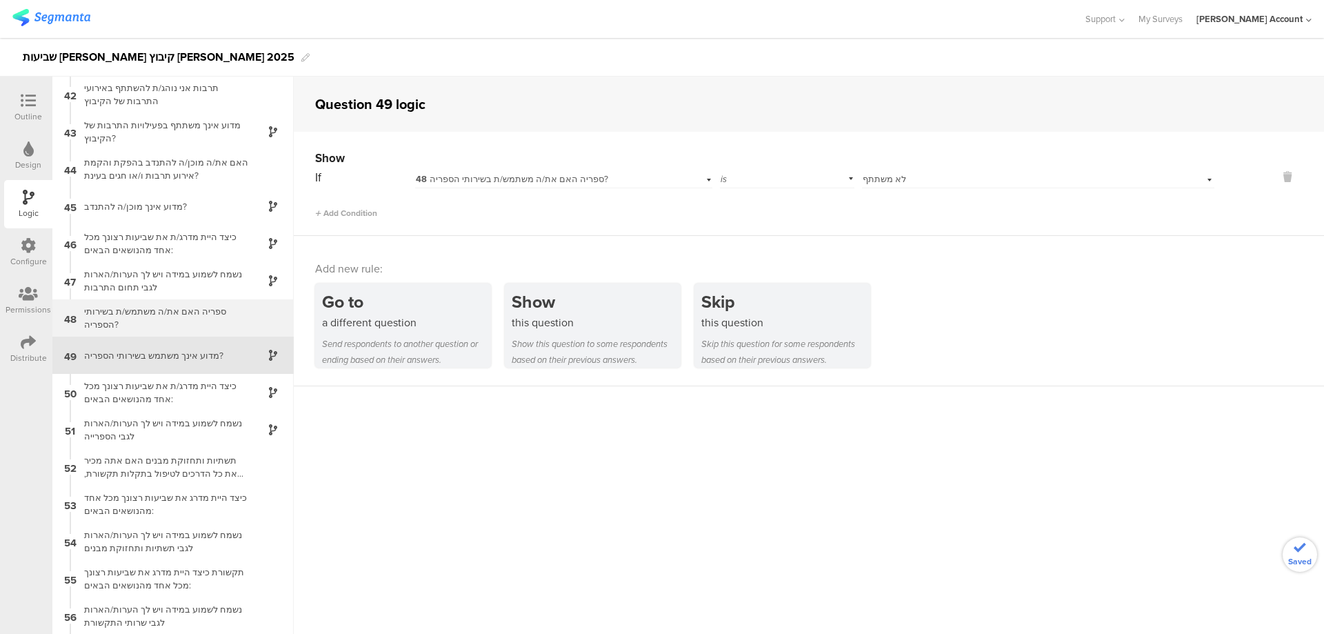
click at [183, 314] on div "ספריה האם את/ה משתמש/ת בשירותי הספריה?" at bounding box center [162, 318] width 172 height 26
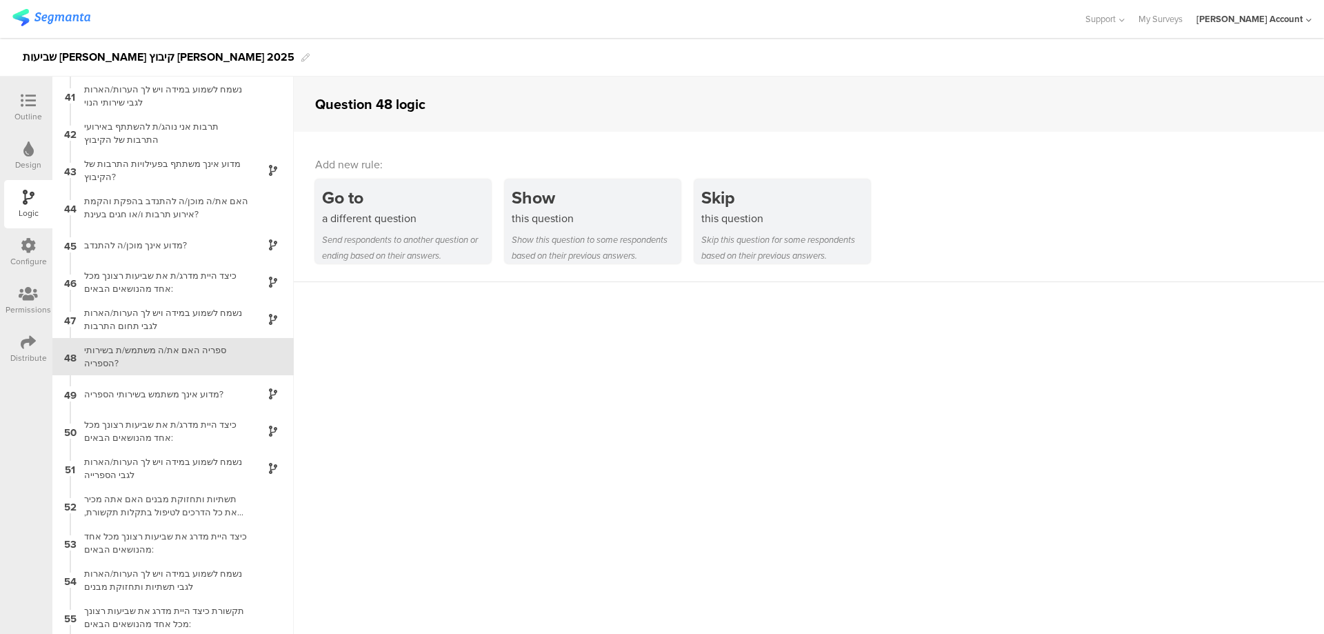
scroll to position [1491, 0]
click at [28, 106] on icon at bounding box center [28, 100] width 15 height 15
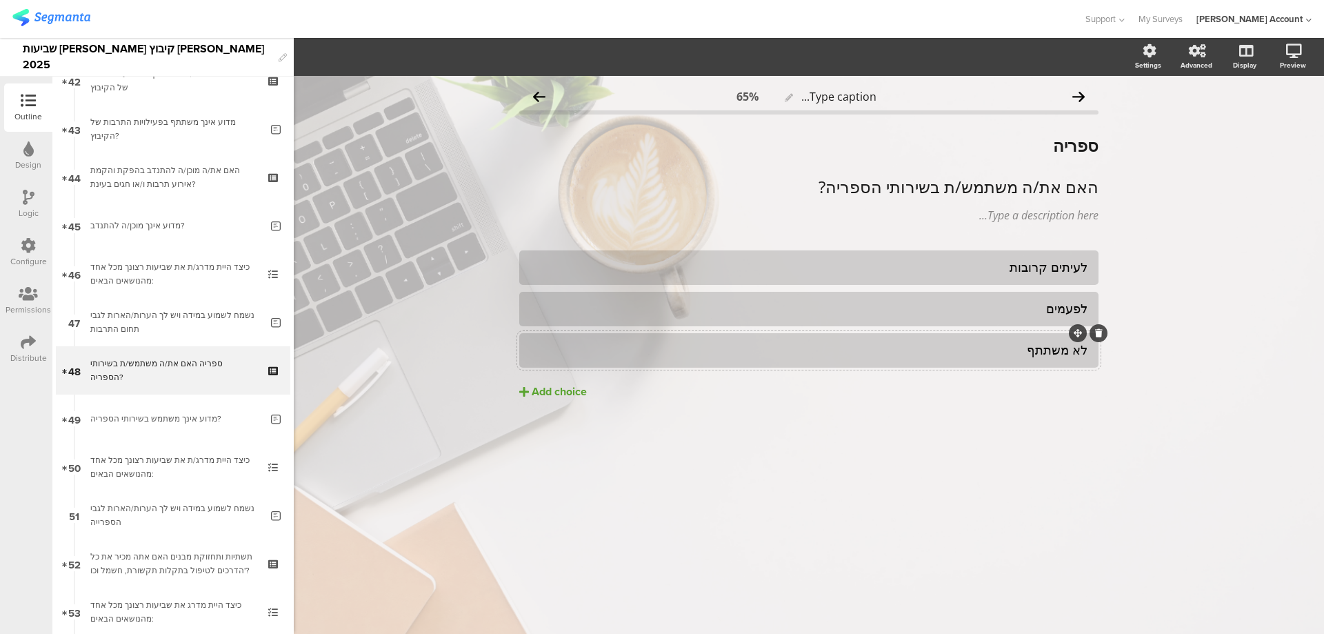
scroll to position [2070, 0]
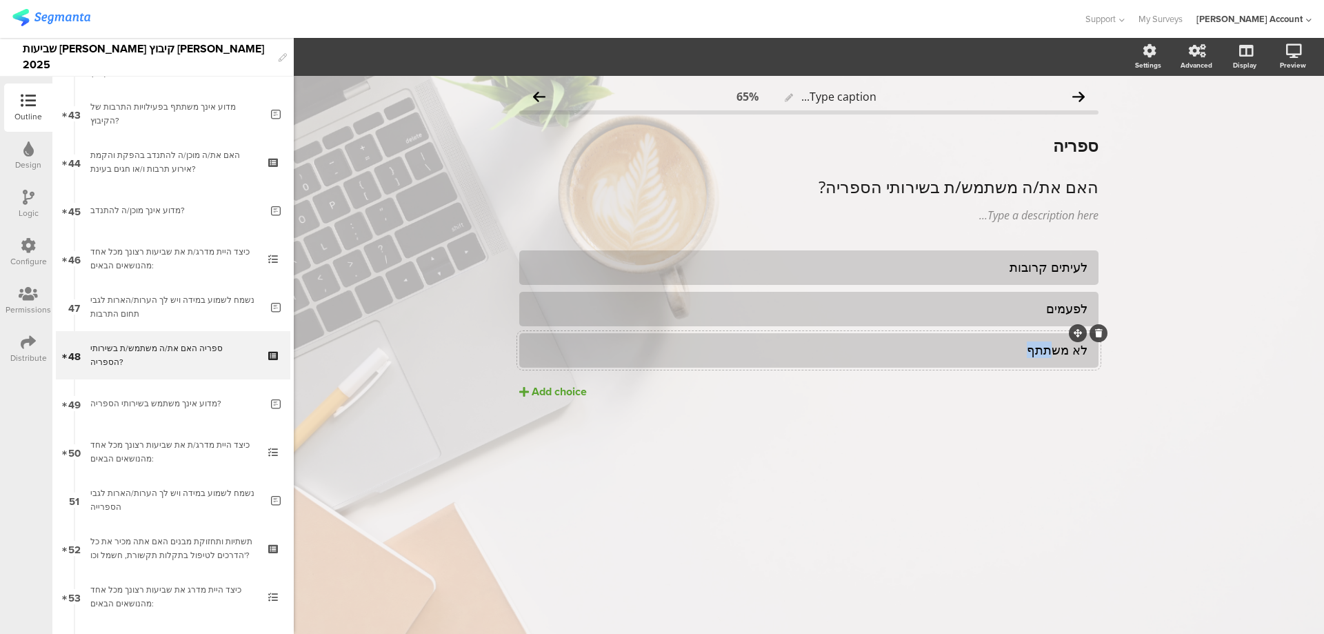
drag, startPoint x: 1059, startPoint y: 349, endPoint x: 1012, endPoint y: 350, distance: 46.9
click at [1012, 350] on div "לא משתתף" at bounding box center [808, 350] width 557 height 16
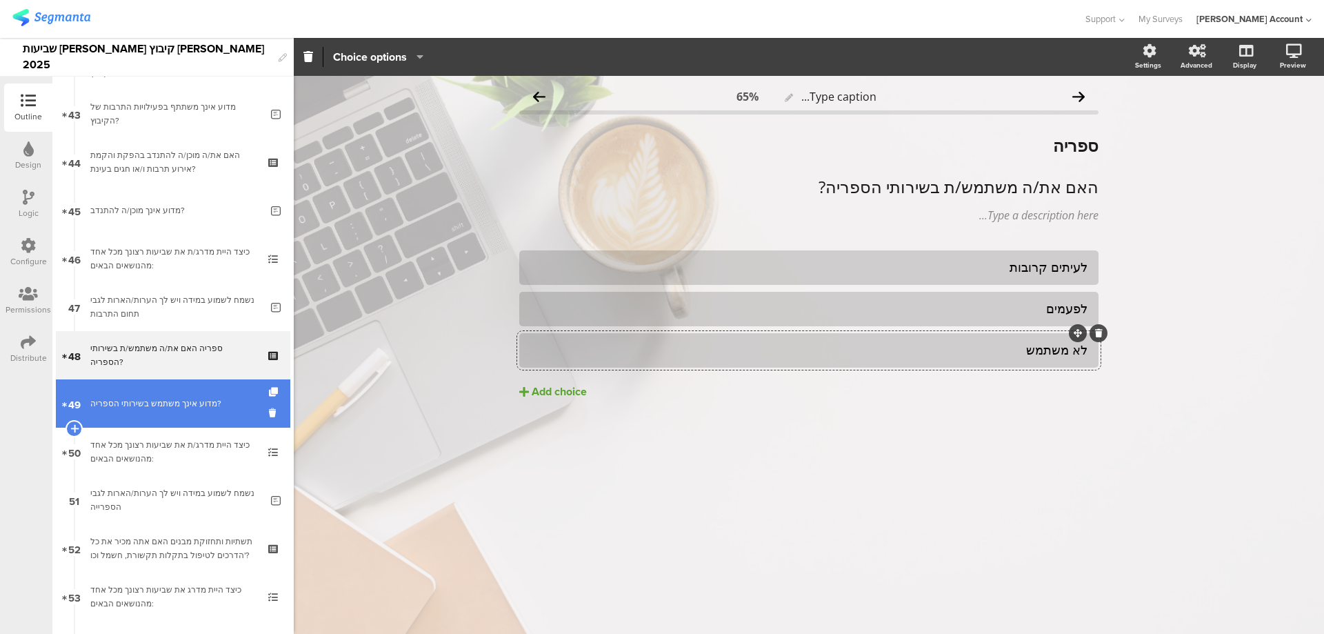
click at [151, 399] on div "מדוע אינך משתמש בשירותי הספריה?" at bounding box center [175, 404] width 170 height 14
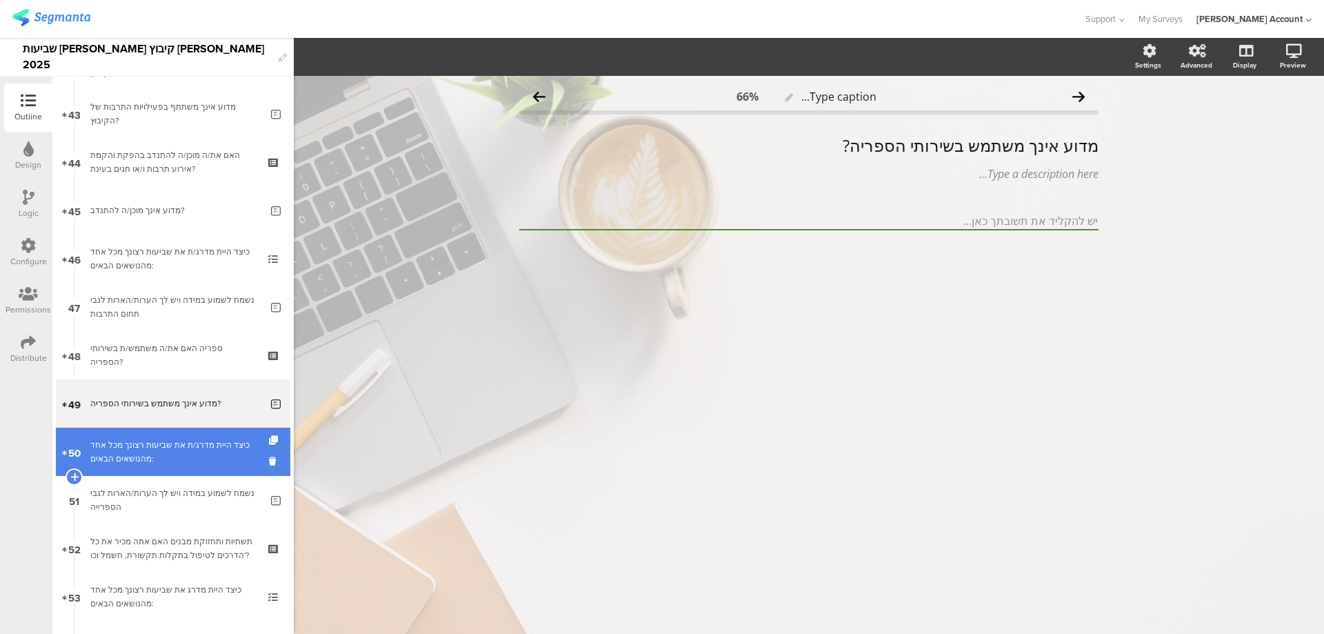
click at [191, 442] on div "כיצד היית מדרג/ת את שביעות רצונך מכל אחד מהנושאים הבאים:" at bounding box center [172, 452] width 165 height 28
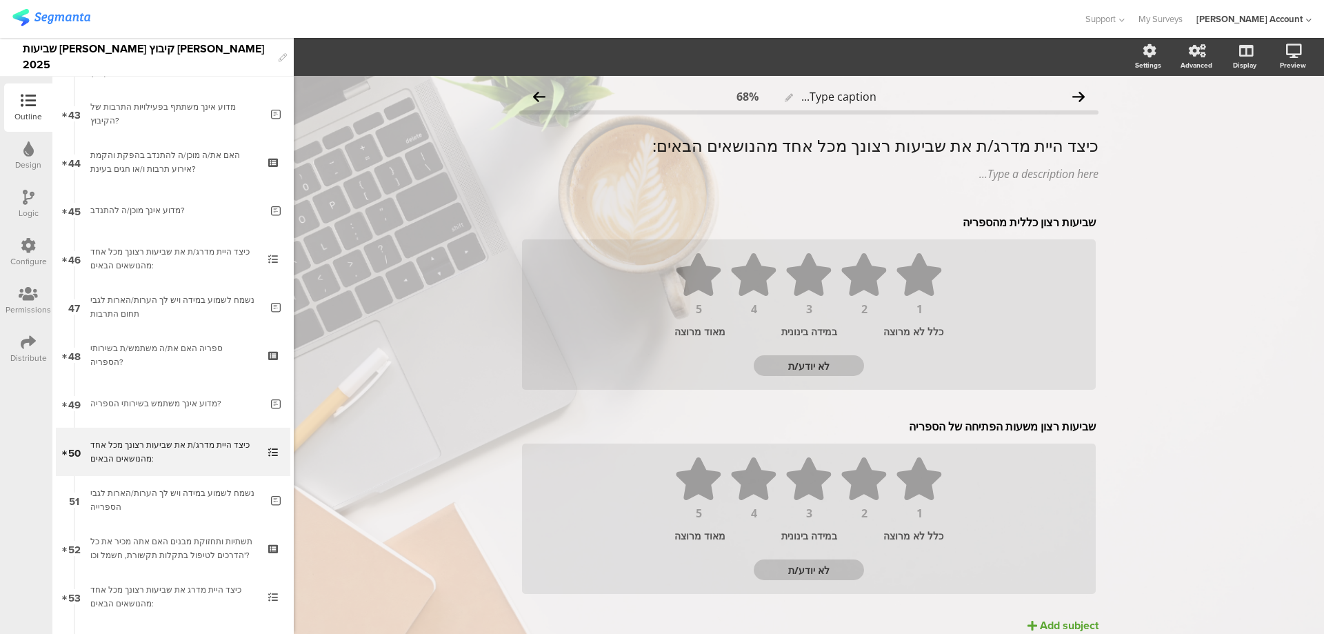
click at [28, 203] on icon at bounding box center [29, 197] width 12 height 15
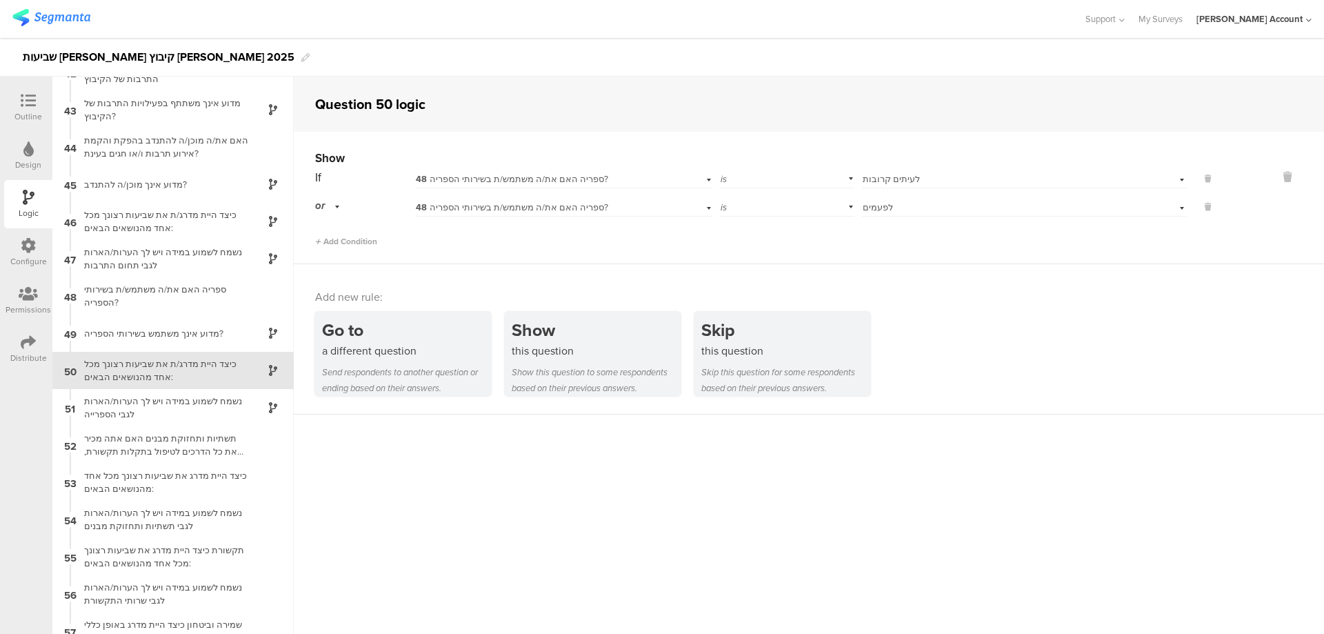
scroll to position [1565, 0]
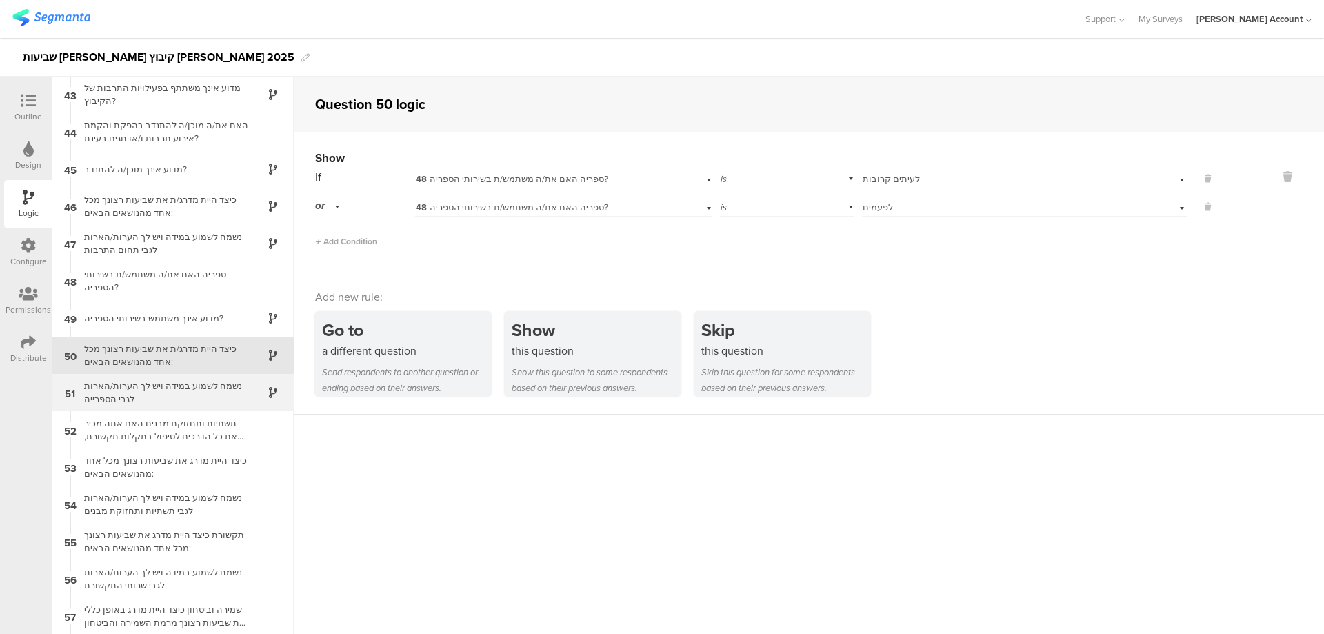
click at [197, 387] on div "נשמח לשמוע במידה ויש לך הערות/הארות לגבי הספרייה" at bounding box center [162, 392] width 172 height 26
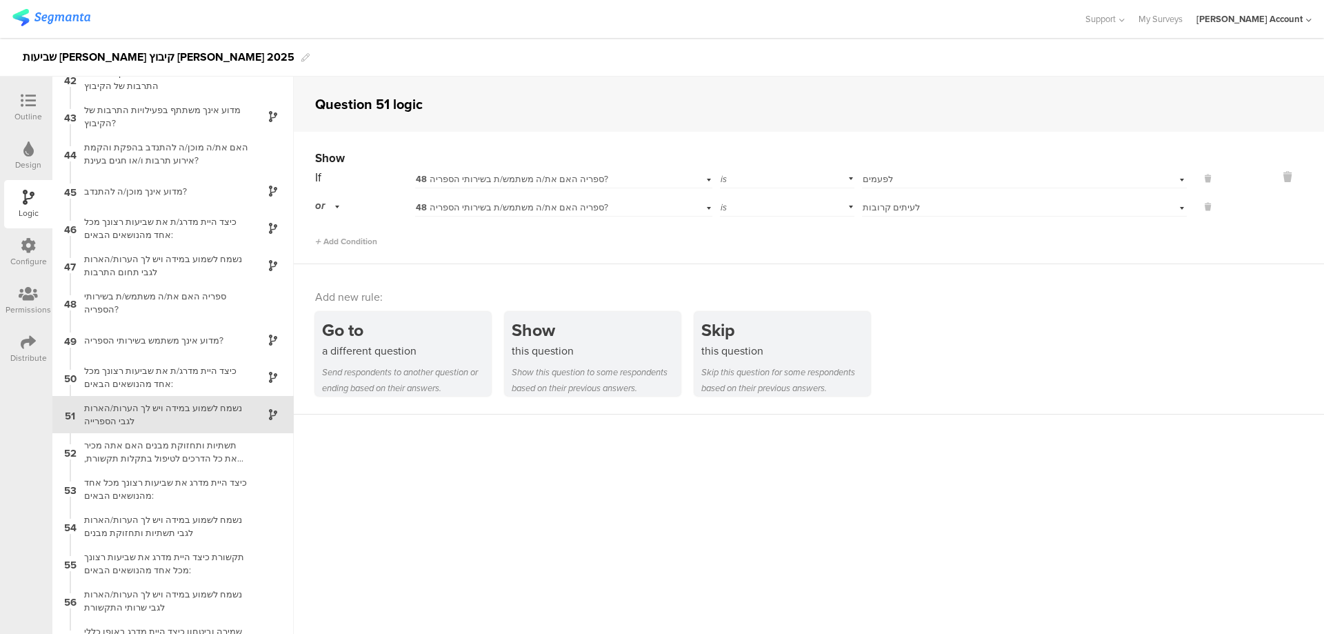
scroll to position [1602, 0]
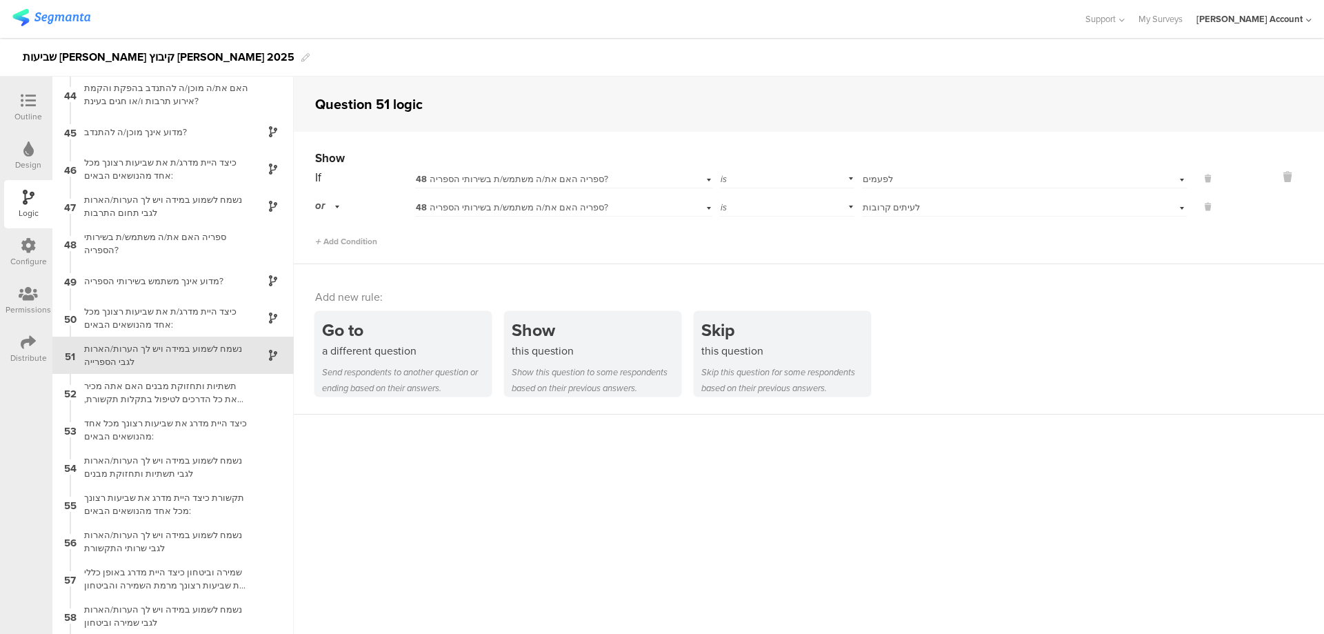
click at [26, 98] on icon at bounding box center [28, 100] width 15 height 15
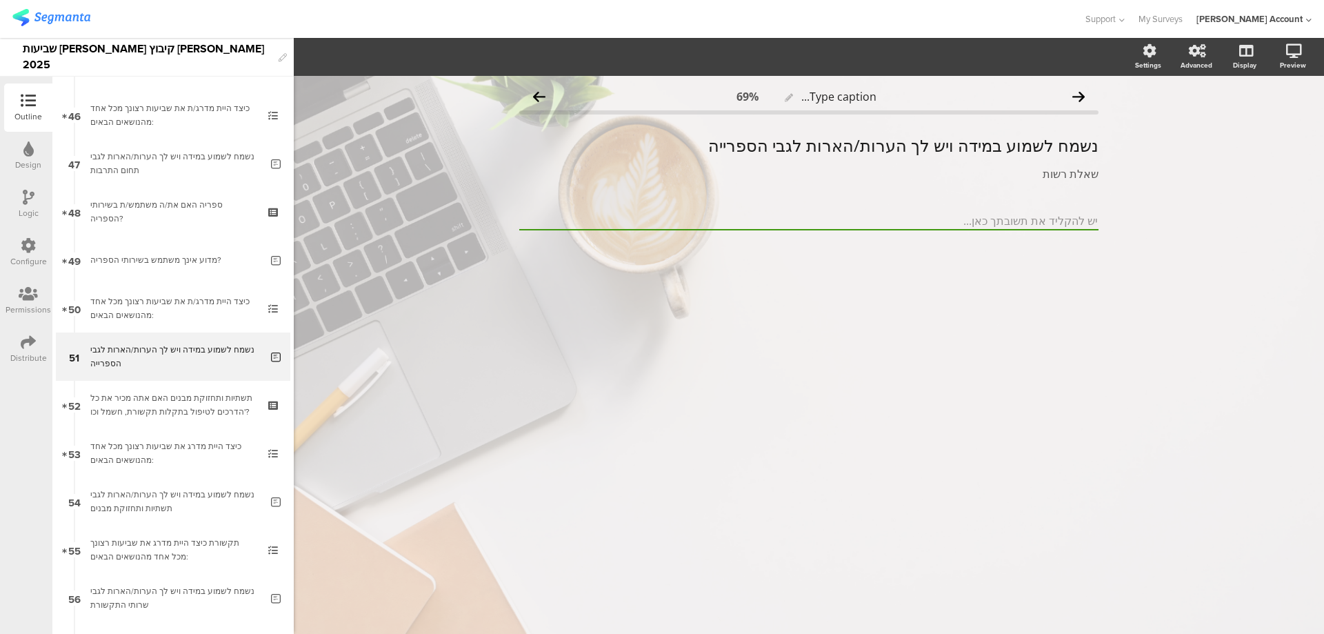
scroll to position [2215, 0]
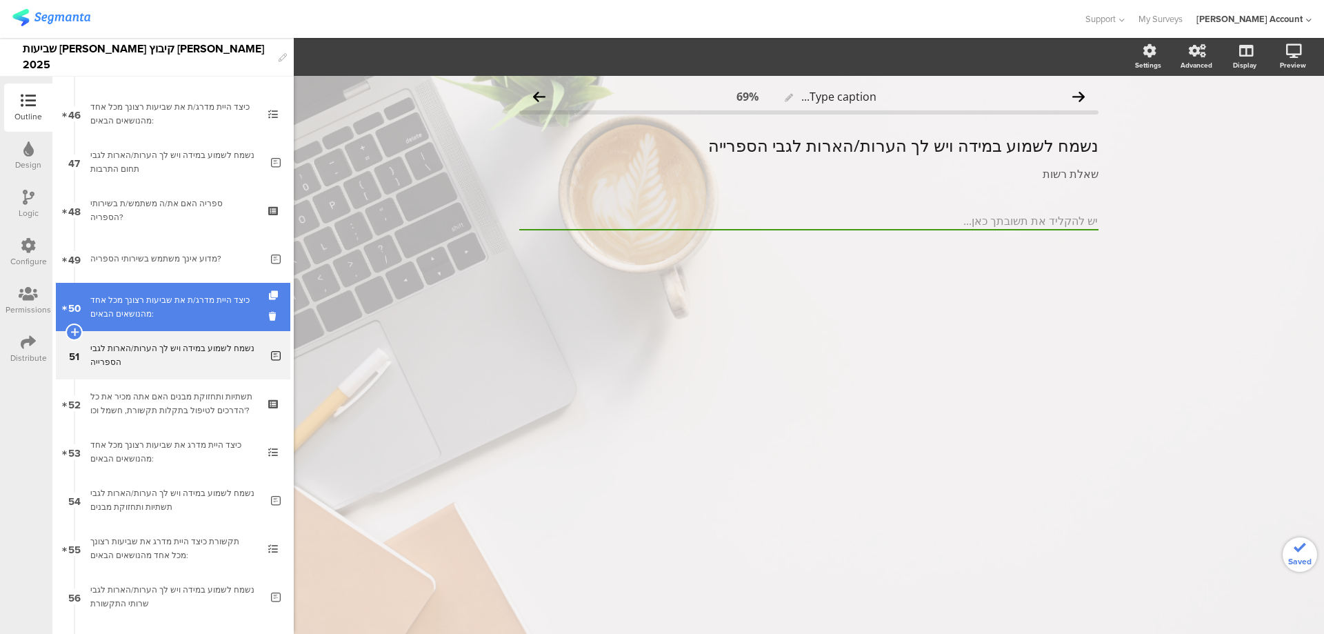
click at [157, 301] on div "כיצד היית מדרג/ת את שביעות רצונך מכל אחד מהנושאים הבאים:" at bounding box center [172, 307] width 165 height 28
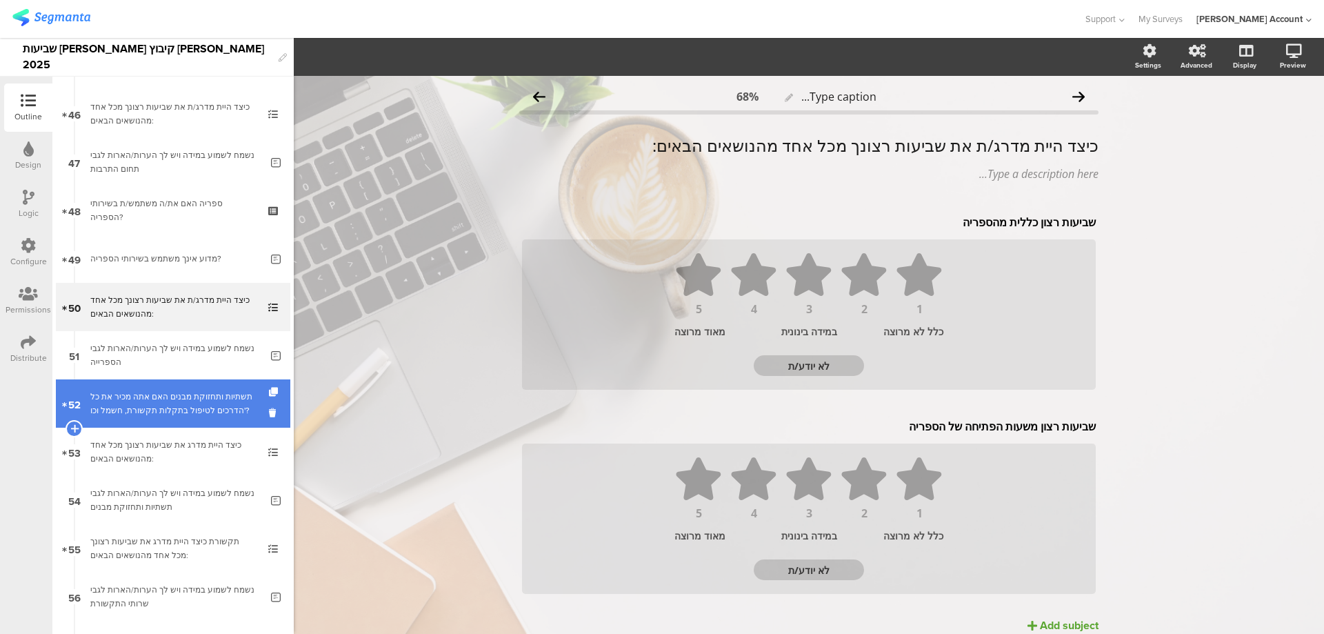
click at [223, 398] on div "תשתיות ותחזוקת מבנים האם אתה מכיר את כל הדרכים לטיפול בתקלות תקשורת, חשמל וכו'?" at bounding box center [172, 404] width 165 height 28
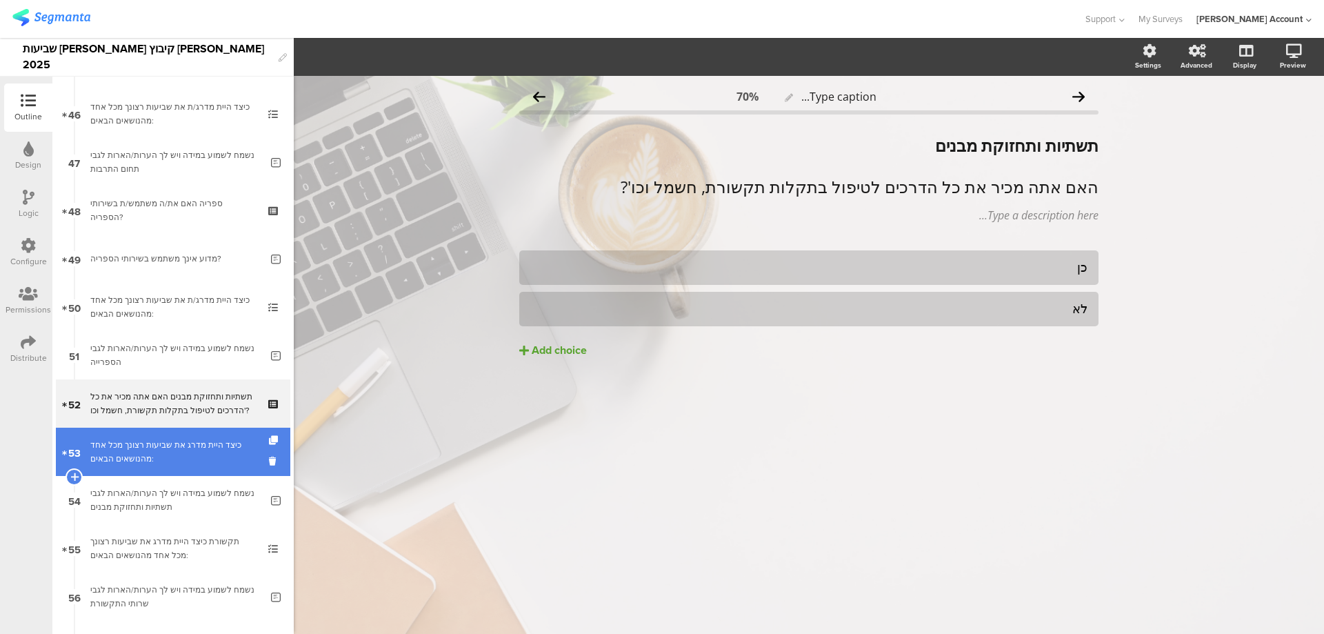
click at [198, 466] on link "53 כיצד היית מדרג את שביעות רצונך מכל אחד מהנושאים הבאים:" at bounding box center [173, 452] width 235 height 48
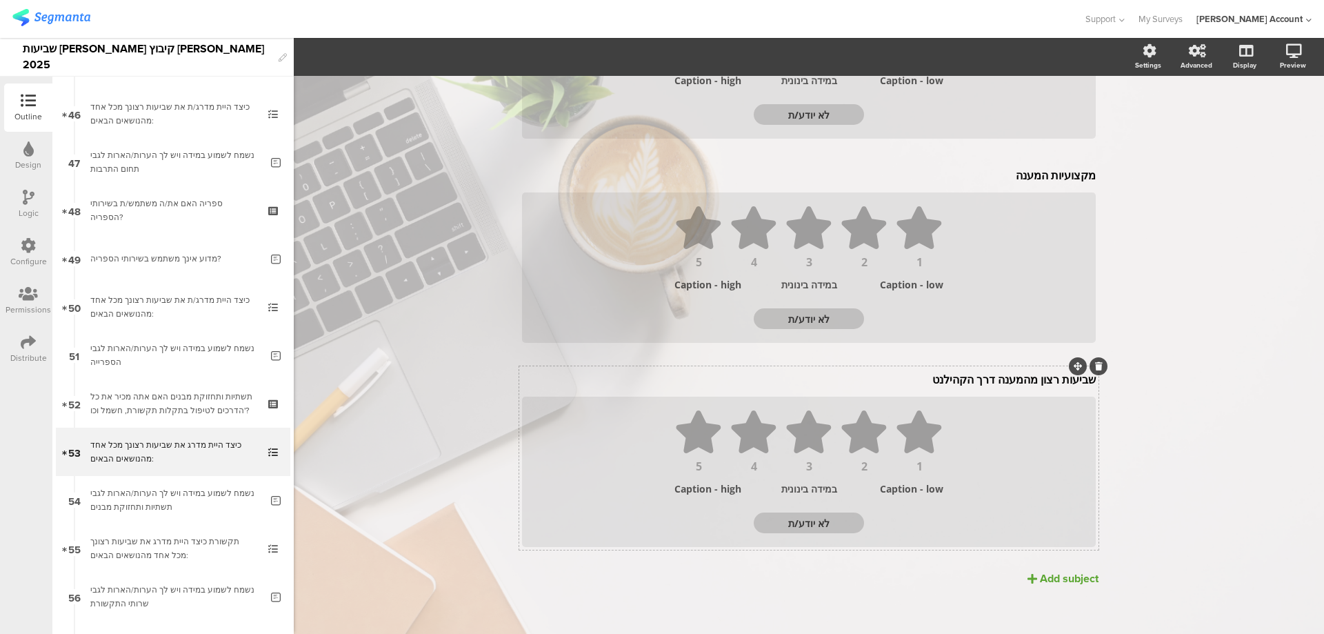
scroll to position [1493, 0]
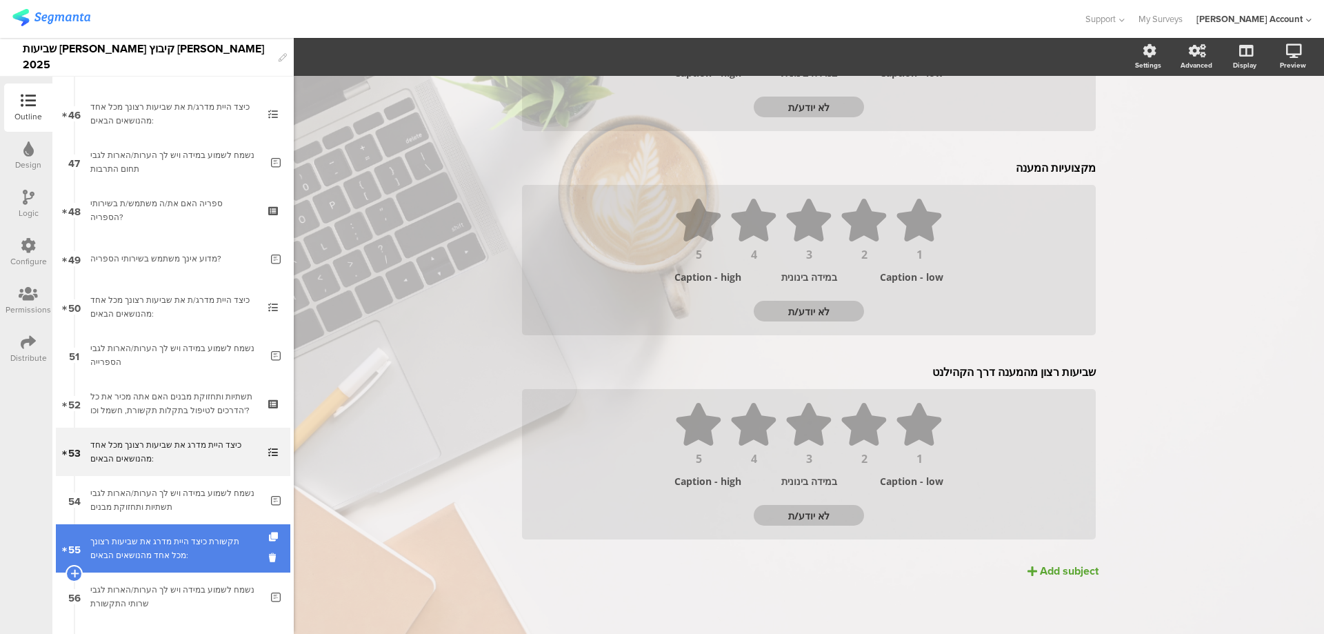
click at [232, 541] on div "תקשורת כיצד היית מדרג את שביעות רצונך מכל אחד מהנושאים הבאים:" at bounding box center [172, 549] width 165 height 28
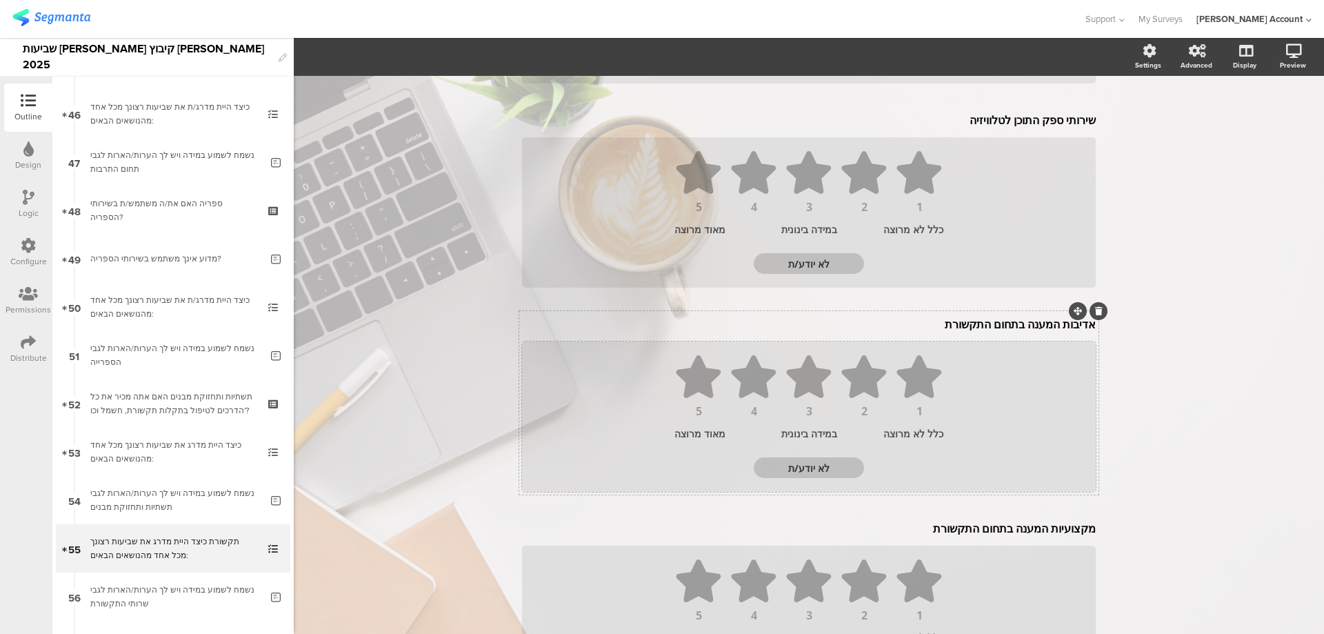
scroll to position [708, 0]
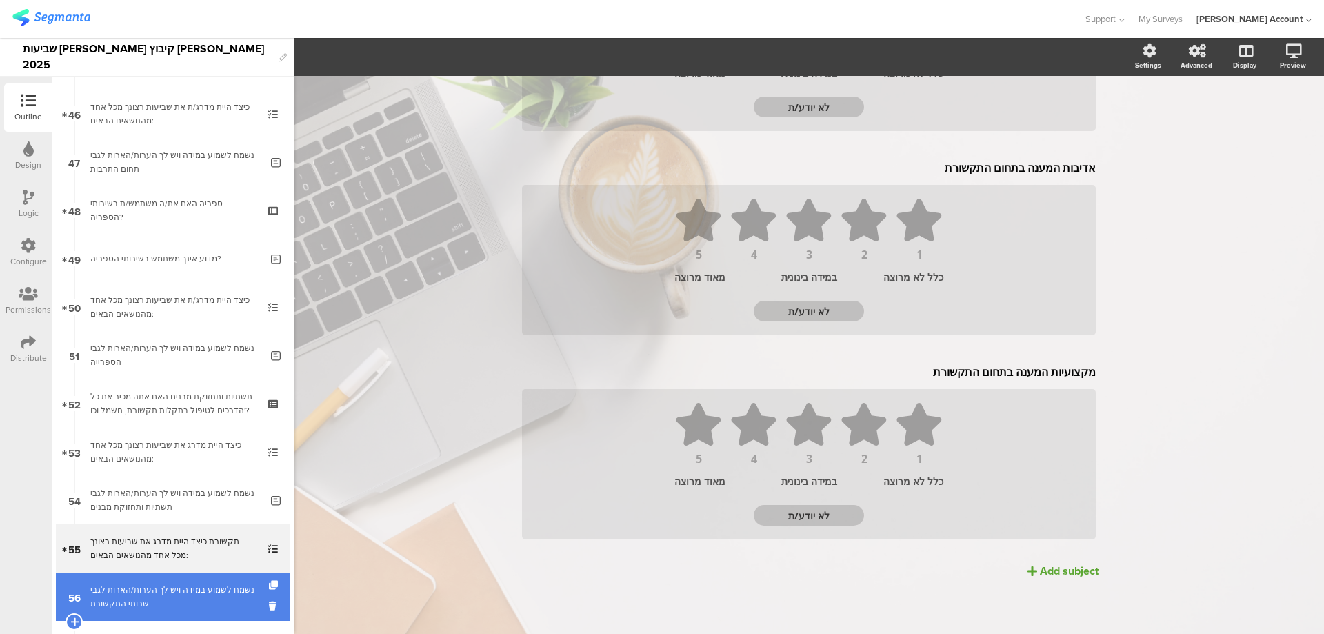
click at [203, 588] on div "נשמח לשמוע במידה ויש לך הערות/הארות לגבי שרותי התקשורת" at bounding box center [175, 597] width 170 height 28
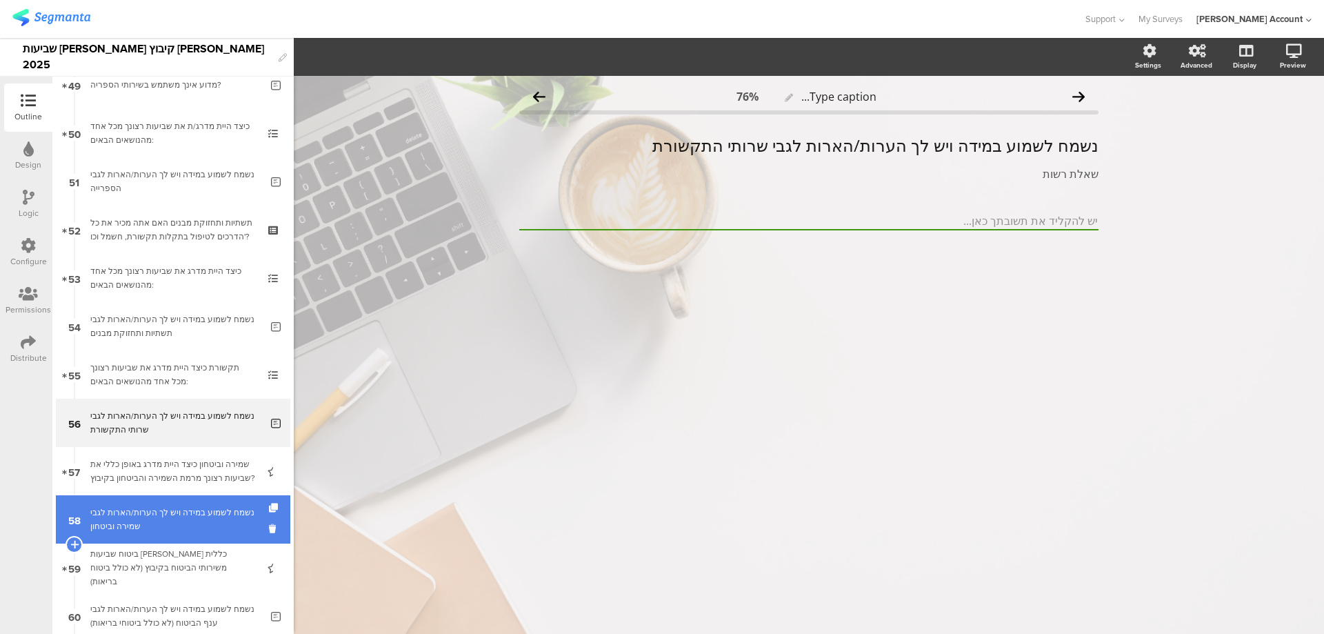
scroll to position [2399, 0]
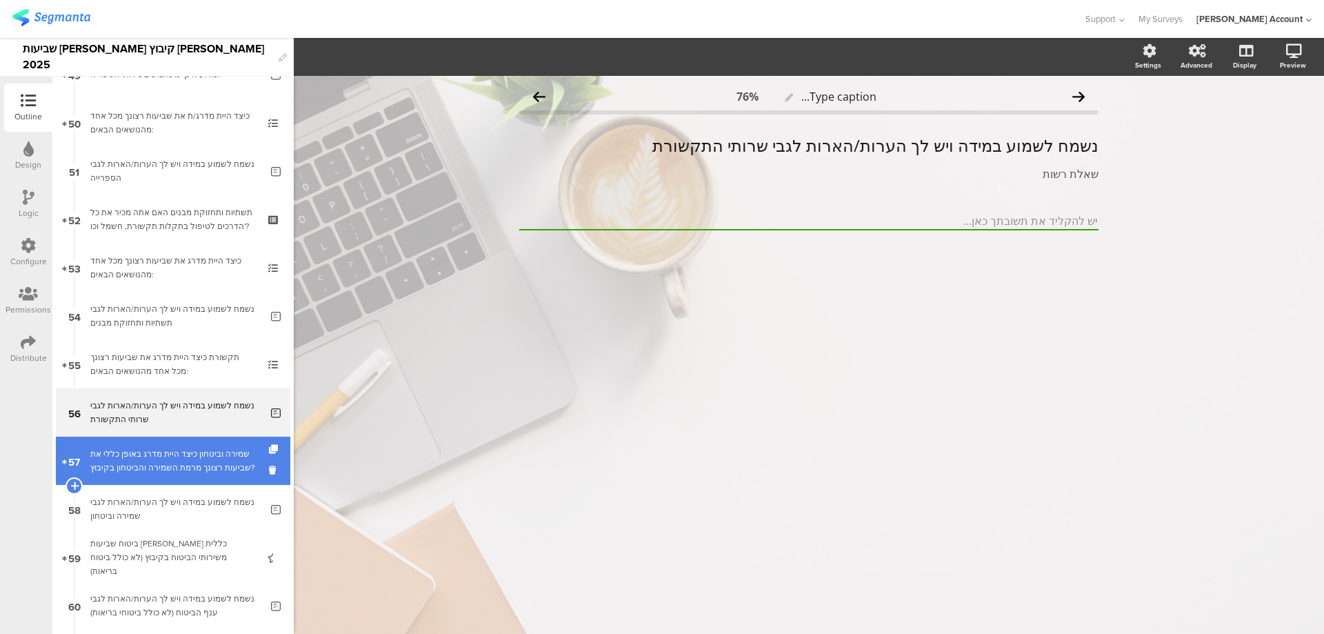
click at [232, 468] on div "שמירה וביטחון כיצד היית מדרג באופן כללי את שביעות רצונך מרמת השמירה והביטחון בק…" at bounding box center [172, 461] width 165 height 28
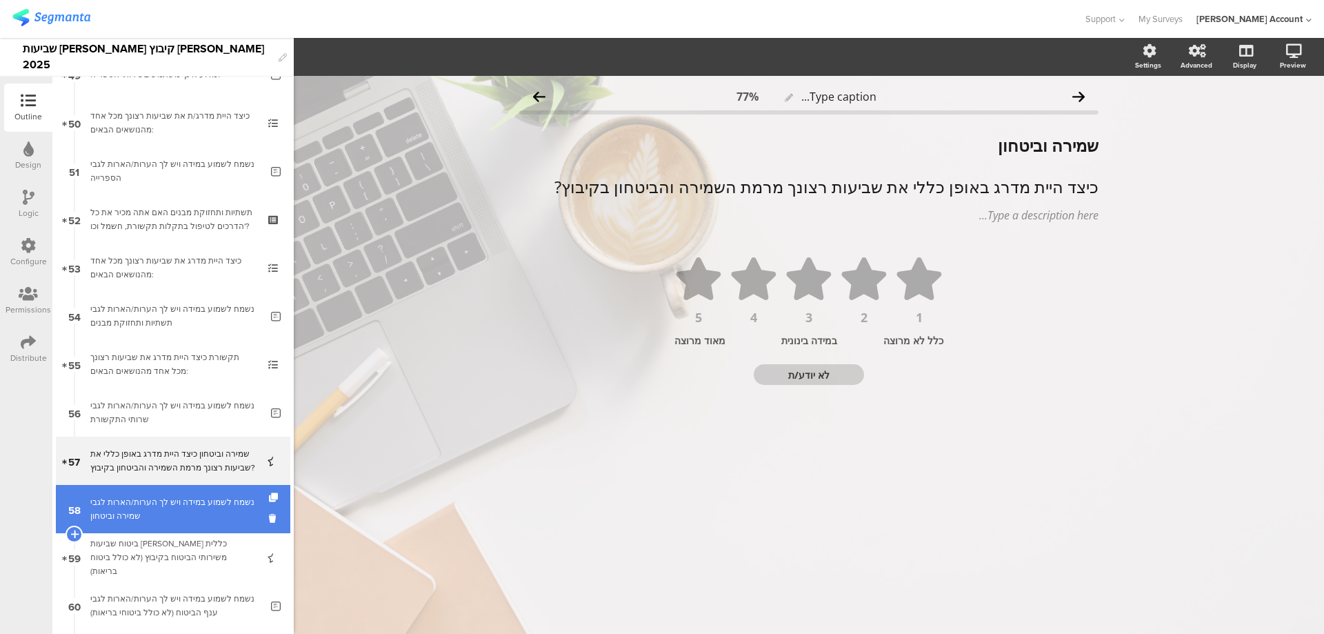
click at [230, 503] on div "נשמח לשמוע במידה ויש לך הערות/הארות לגבי שמירה וביטחון" at bounding box center [175, 509] width 170 height 28
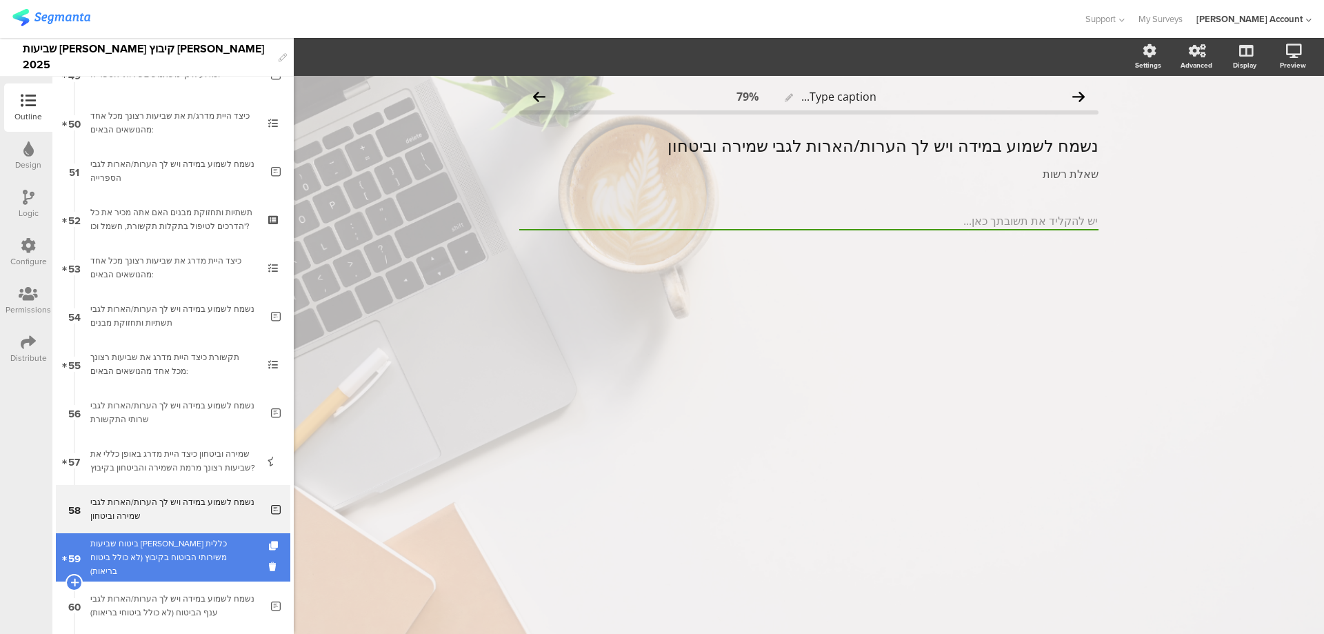
click at [232, 563] on div "ביטוח שביעות רצון כללית משירותי הביטוח בקיבוץ (לא כולל ביטוח בריאות)" at bounding box center [172, 557] width 165 height 41
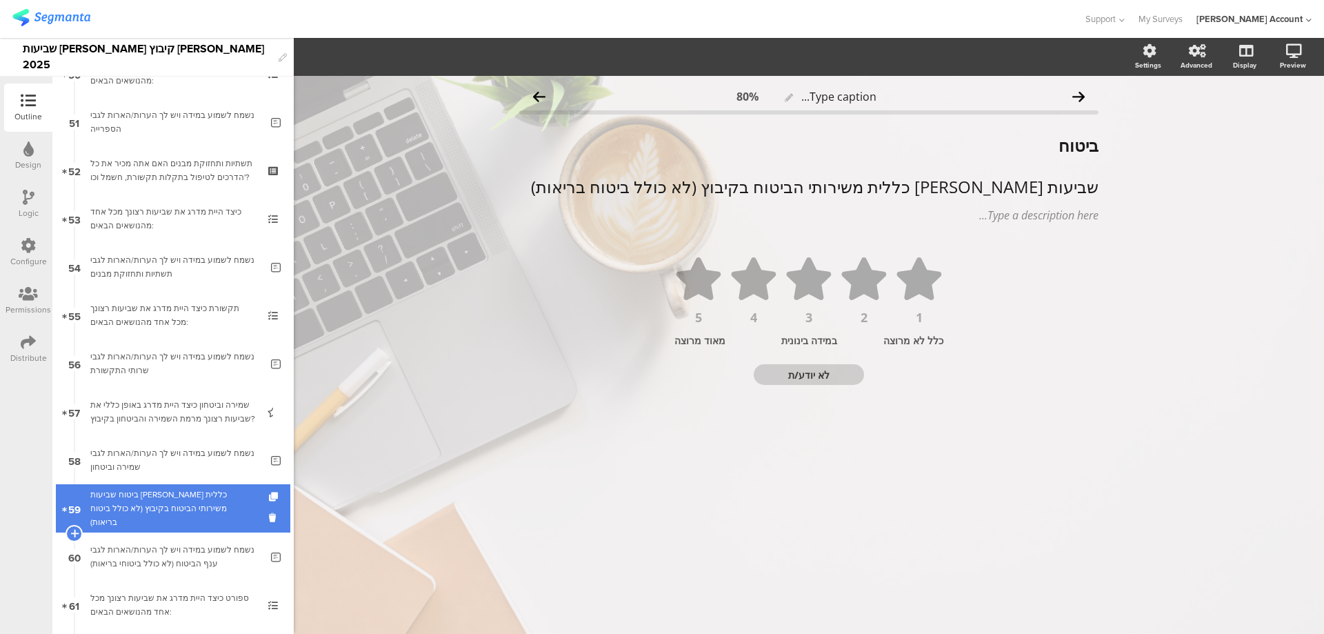
scroll to position [2491, 0]
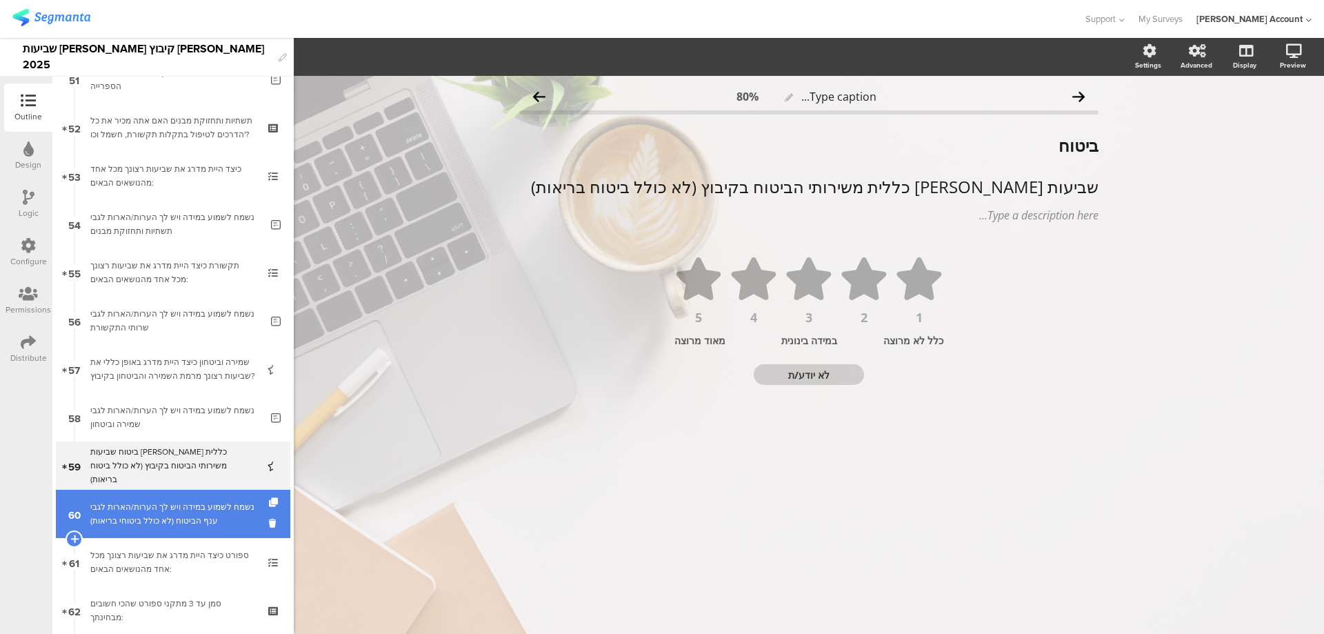
click at [218, 508] on div "נשמח לשמוע במידה ויש לך הערות/הארות לגבי ענף הביטוח (לא כולל ביטוחי בריאות)" at bounding box center [175, 514] width 170 height 28
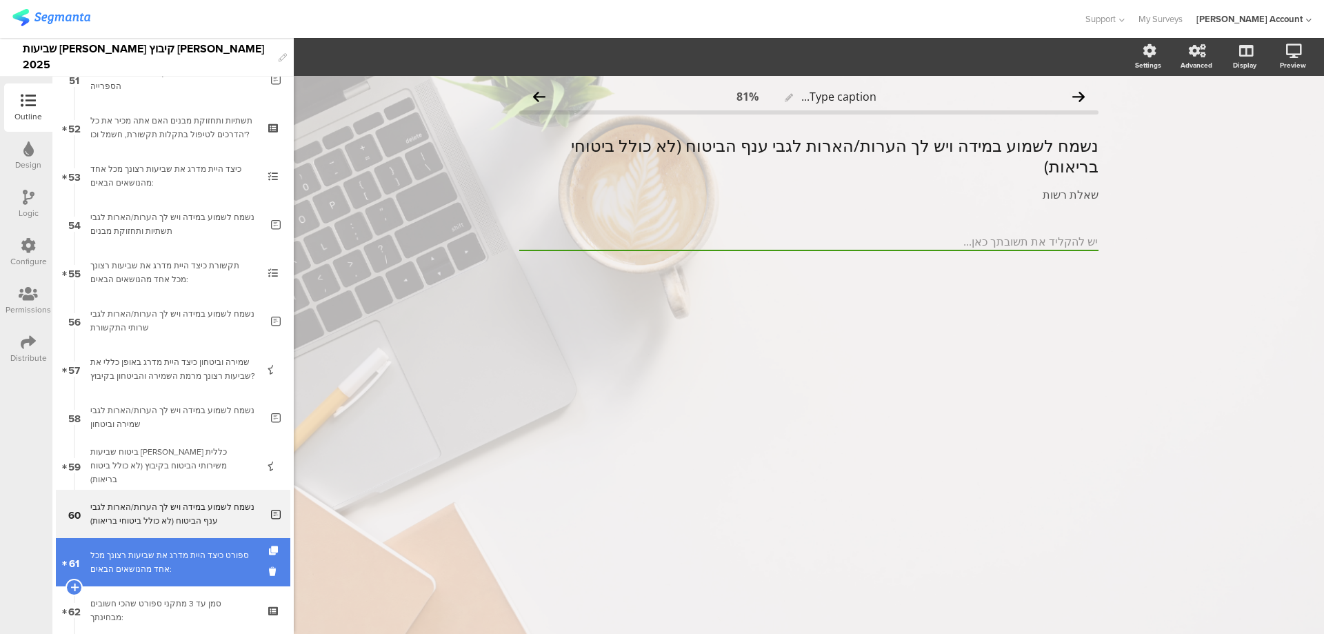
click at [216, 550] on div "ספורט כיצד היית מדרג את שביעות רצונך מכל אחד מהנושאים הבאים:" at bounding box center [172, 562] width 165 height 28
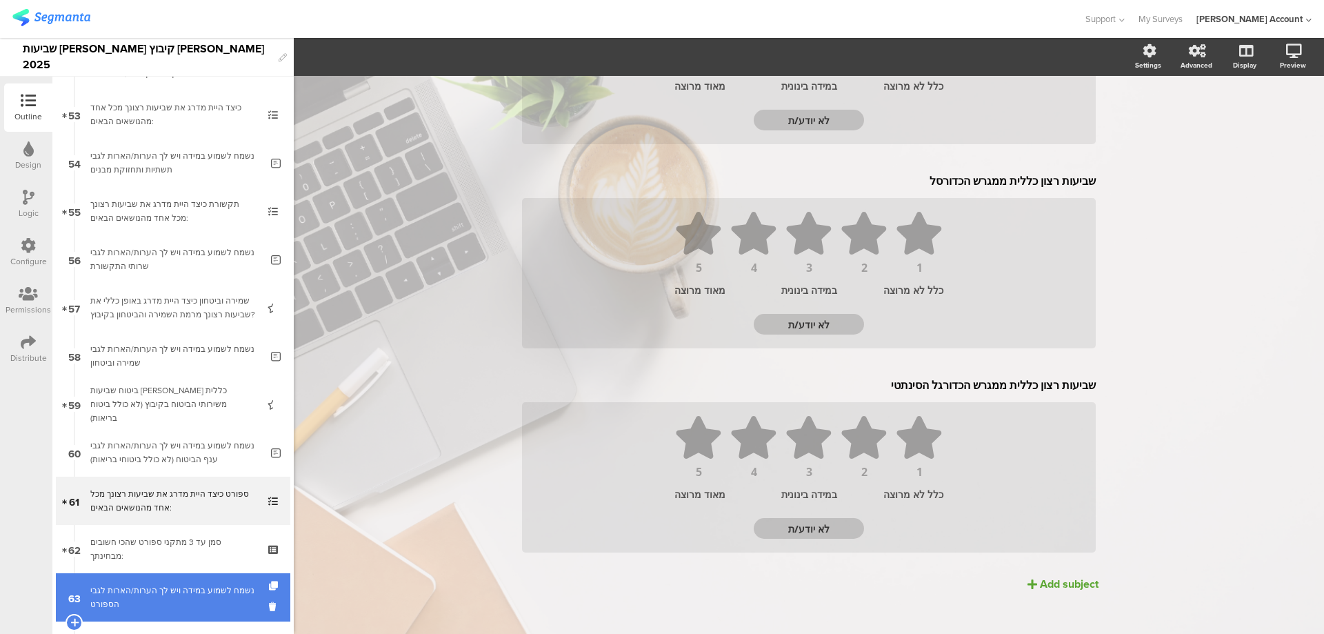
scroll to position [2582, 0]
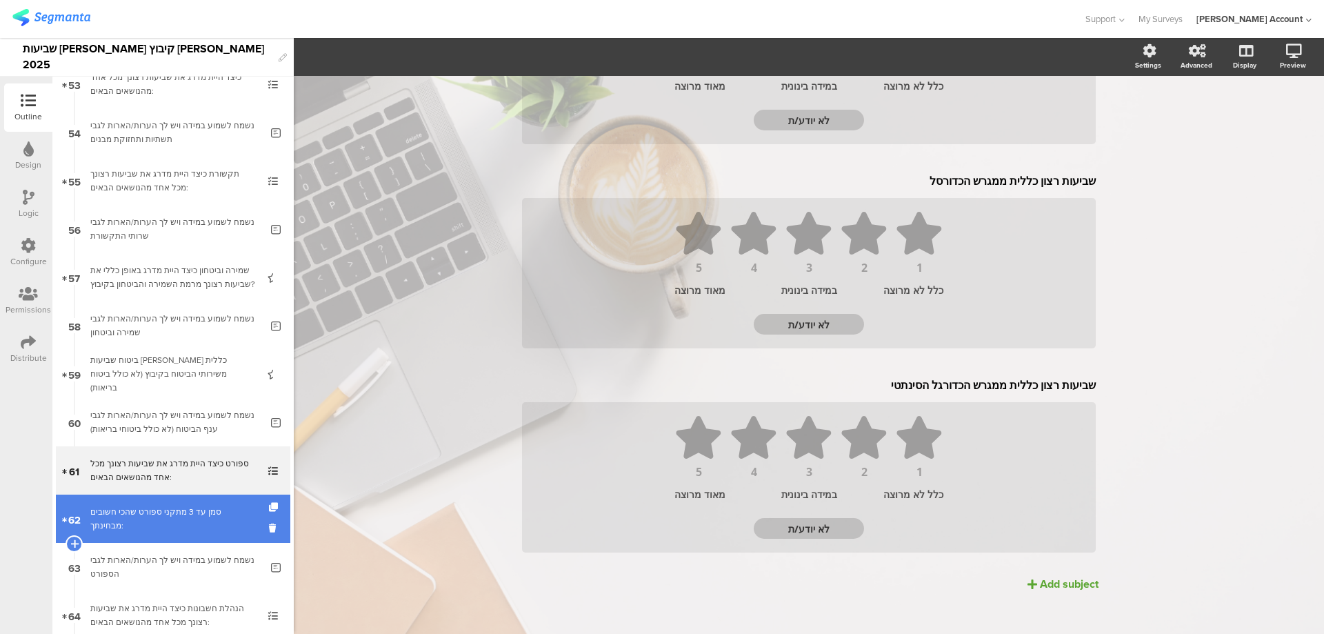
click at [216, 526] on link "62 סמן עד 3 מתקני ספורט שהכי חשובים מבחינתך:" at bounding box center [173, 519] width 235 height 48
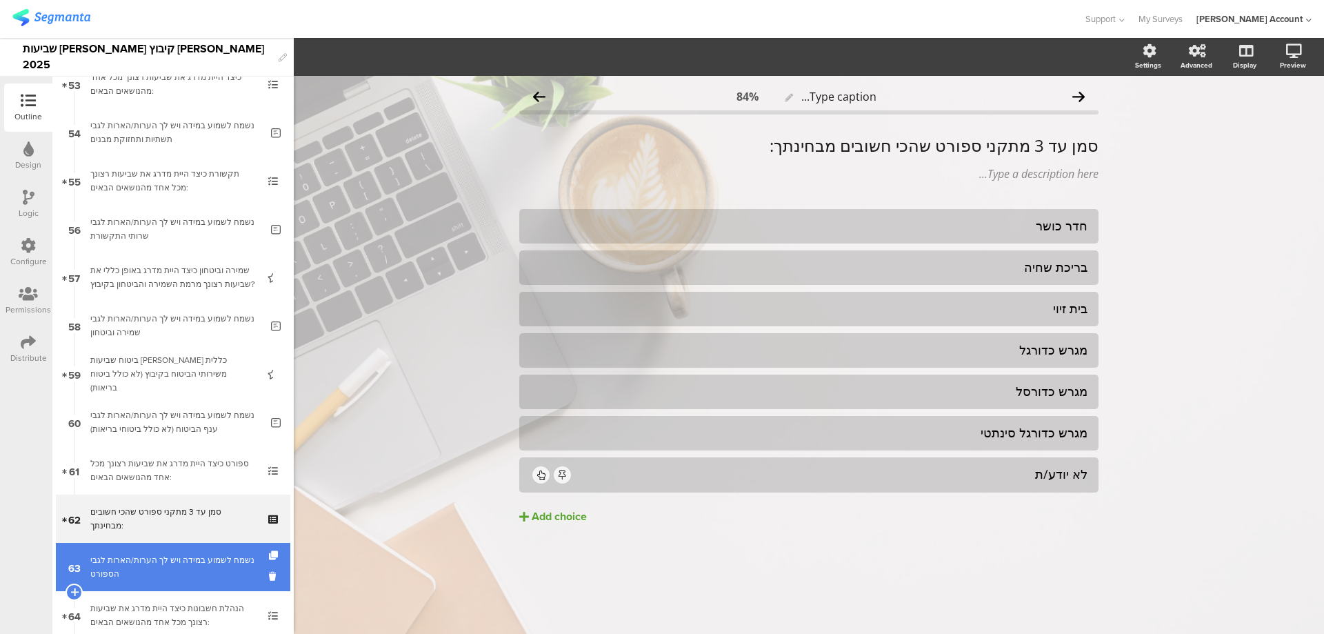
click at [146, 569] on div "נשמח לשמוע במידה ויש לך הערות/הארות לגבי הספורט" at bounding box center [175, 567] width 170 height 28
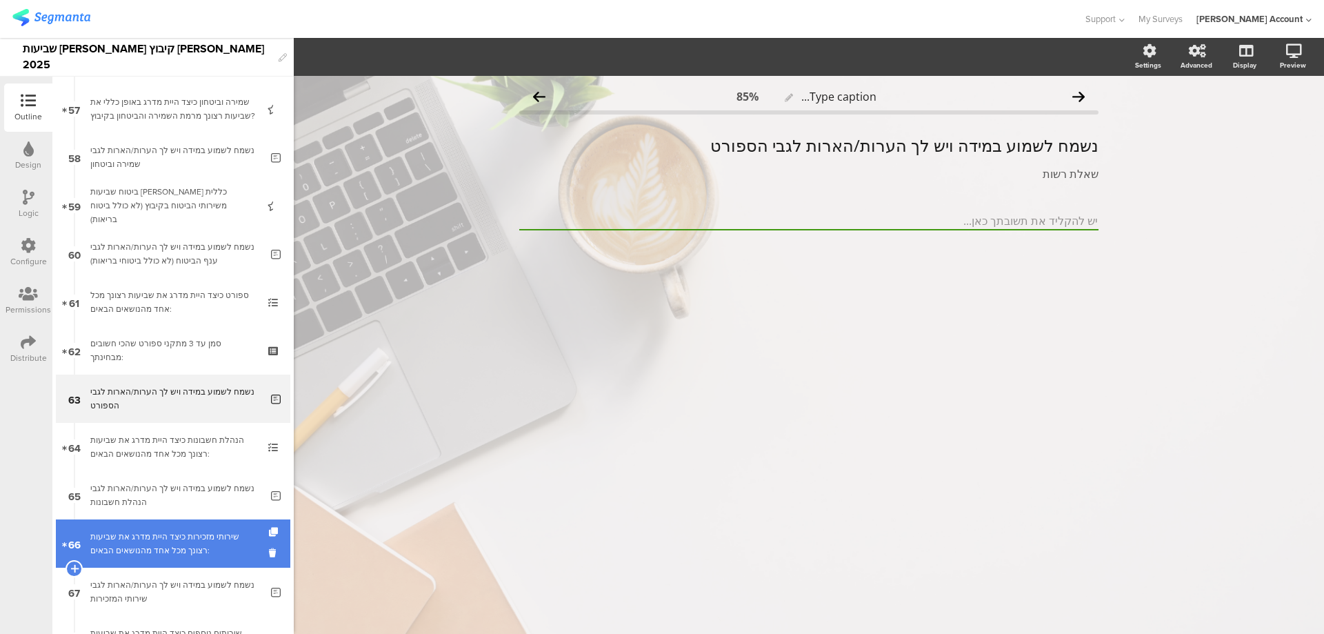
scroll to position [2767, 0]
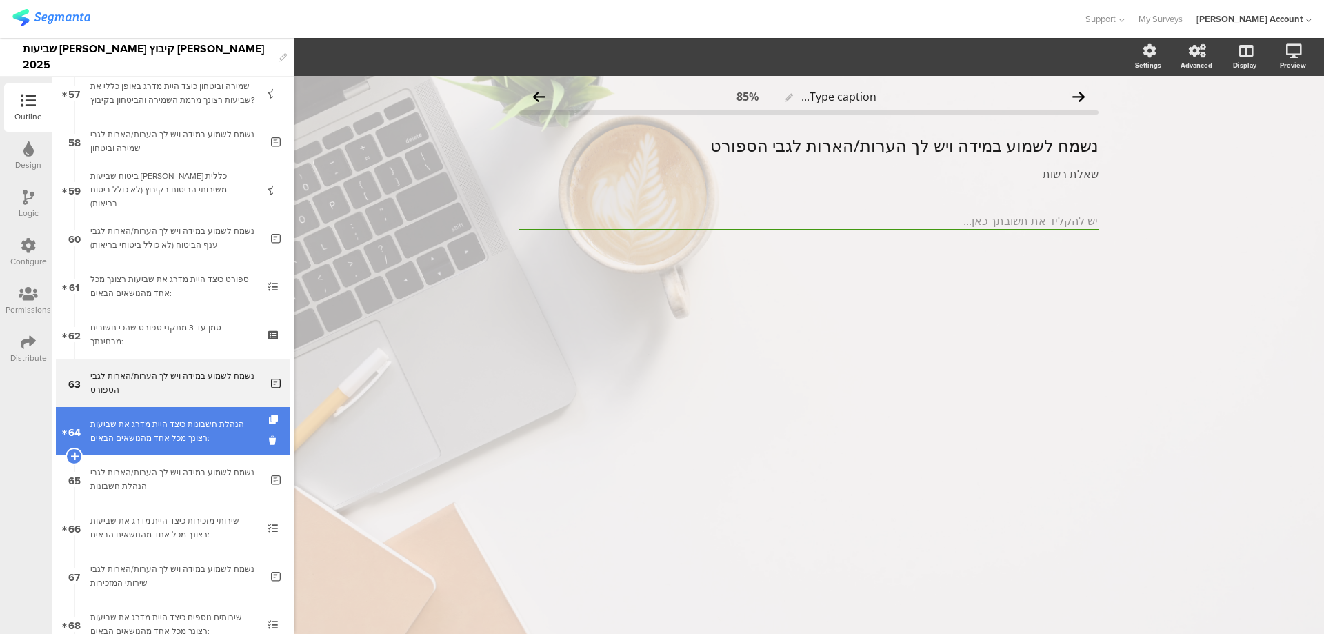
click at [209, 430] on div "הנהלת חשבונות כיצד היית מדרג את שביעות רצונך מכל אחד מהנושאים הבאים:" at bounding box center [172, 431] width 165 height 28
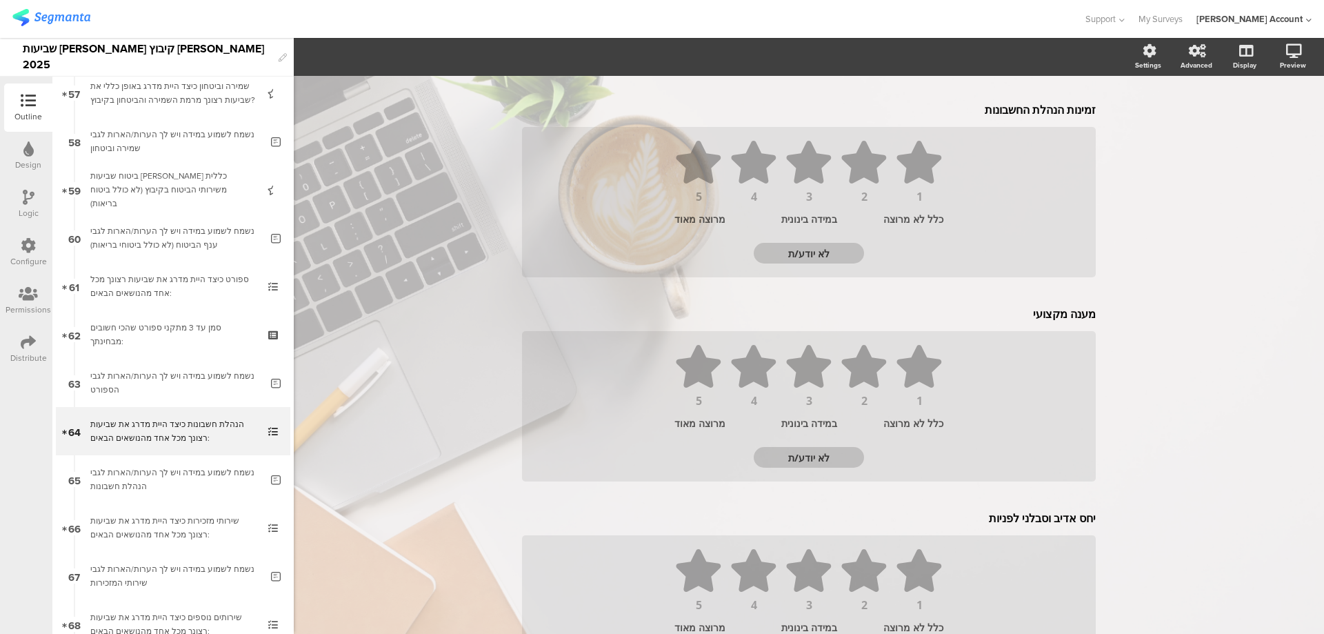
scroll to position [504, 0]
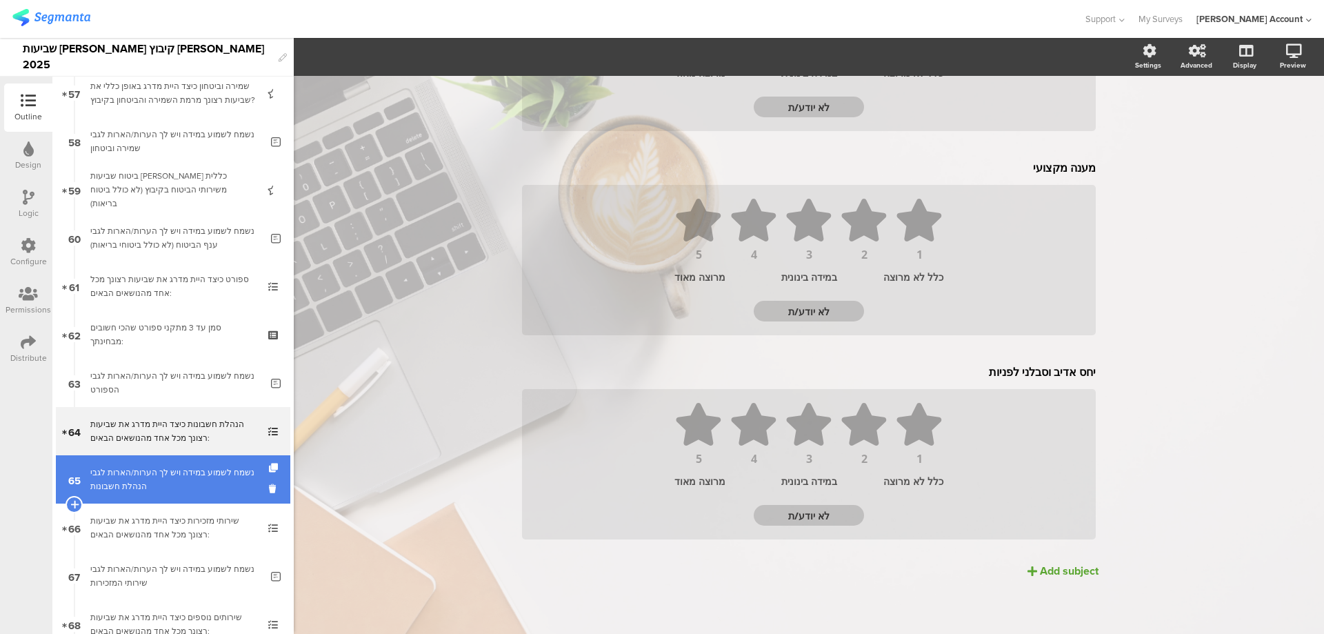
click at [157, 484] on div "נשמח לשמוע במידה ויש לך הערות/הארות לגבי הנהלת חשבונות" at bounding box center [175, 480] width 170 height 28
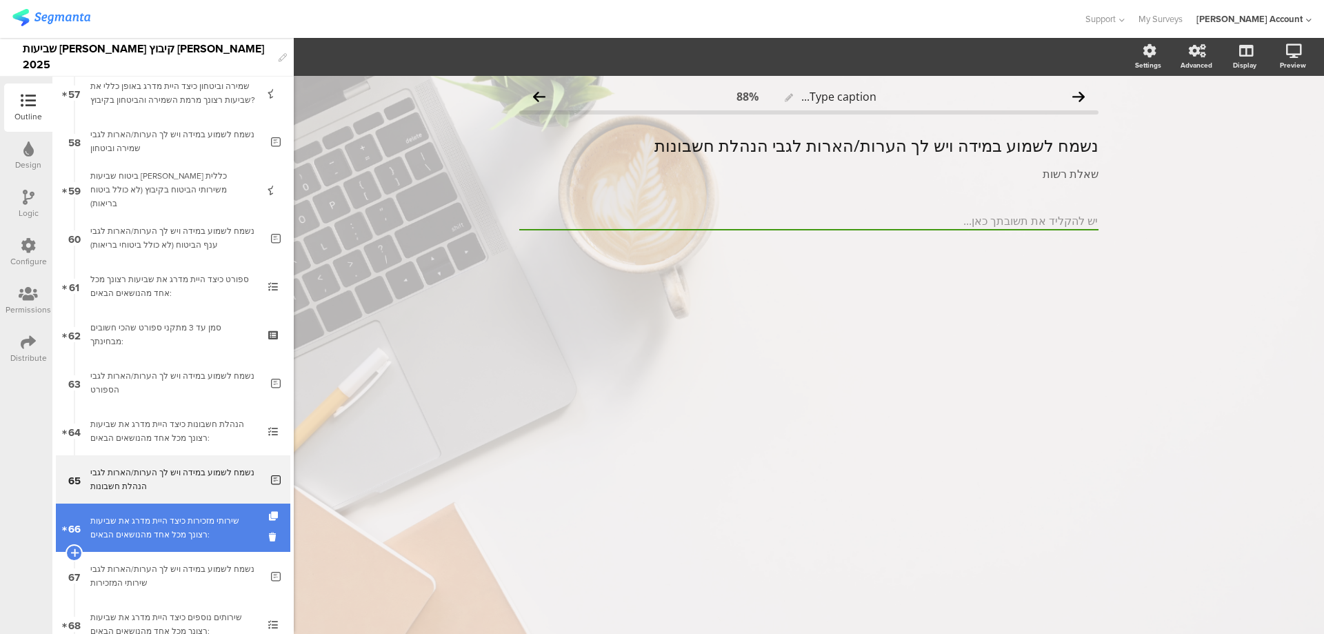
click at [166, 528] on div "שירותי מזכירות כיצד היית מדרג את שביעות רצונך מכל אחד מהנושאים הבאים:" at bounding box center [172, 528] width 165 height 28
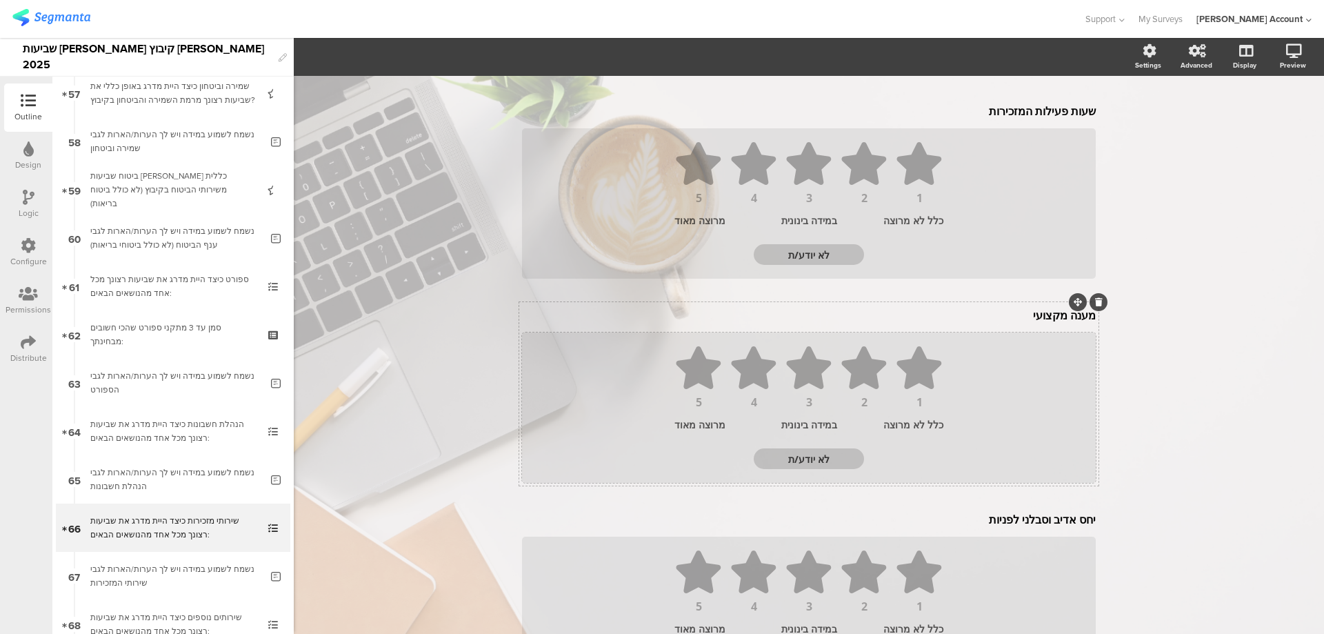
scroll to position [504, 0]
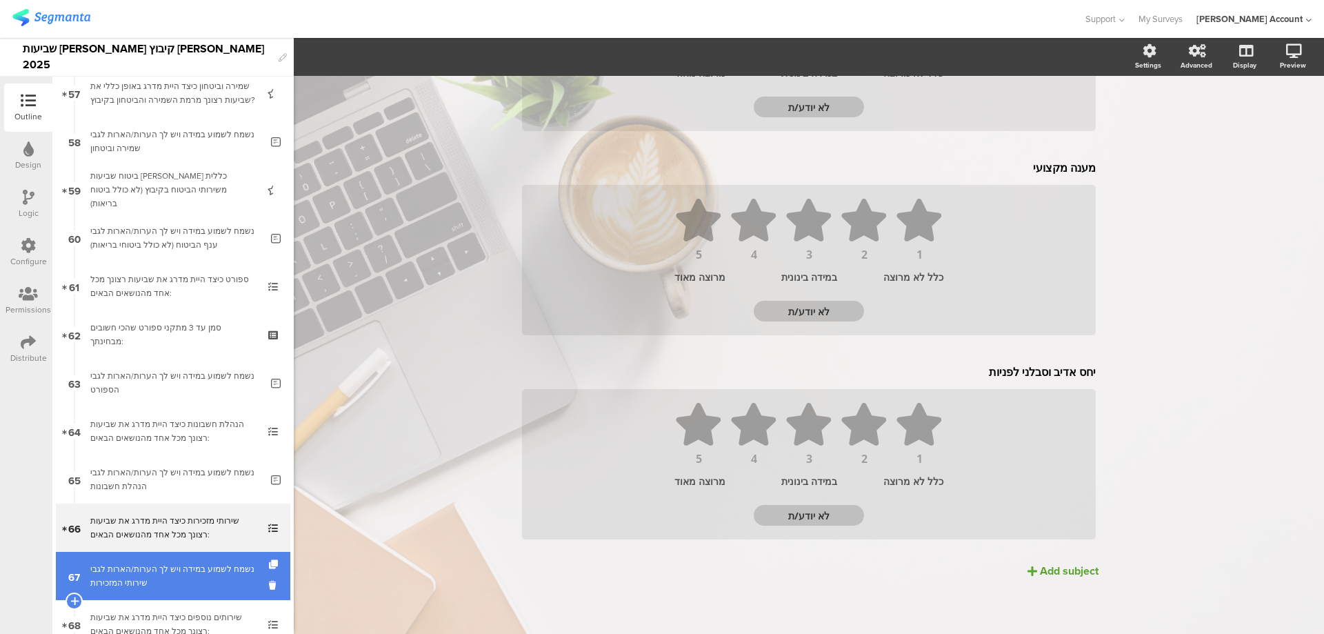
click at [192, 570] on div "נשמח לשמוע במידה ויש לך הערות/הארות לגבי שירותי המזכירות" at bounding box center [175, 576] width 170 height 28
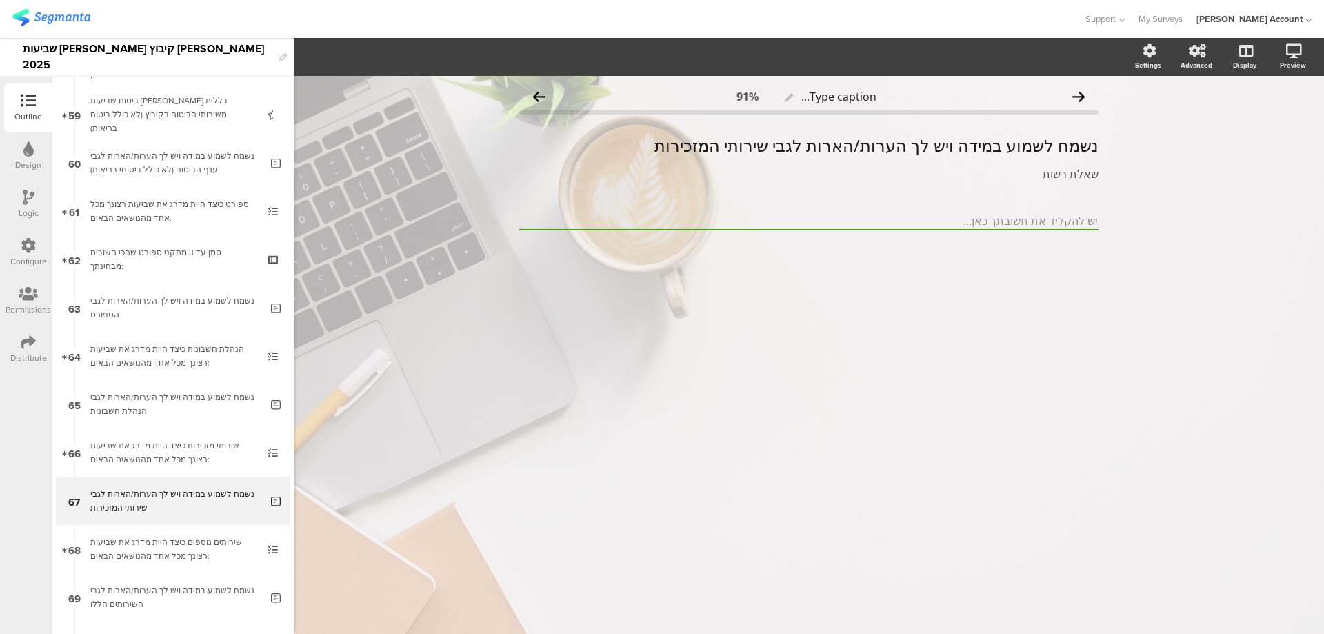
scroll to position [2951, 0]
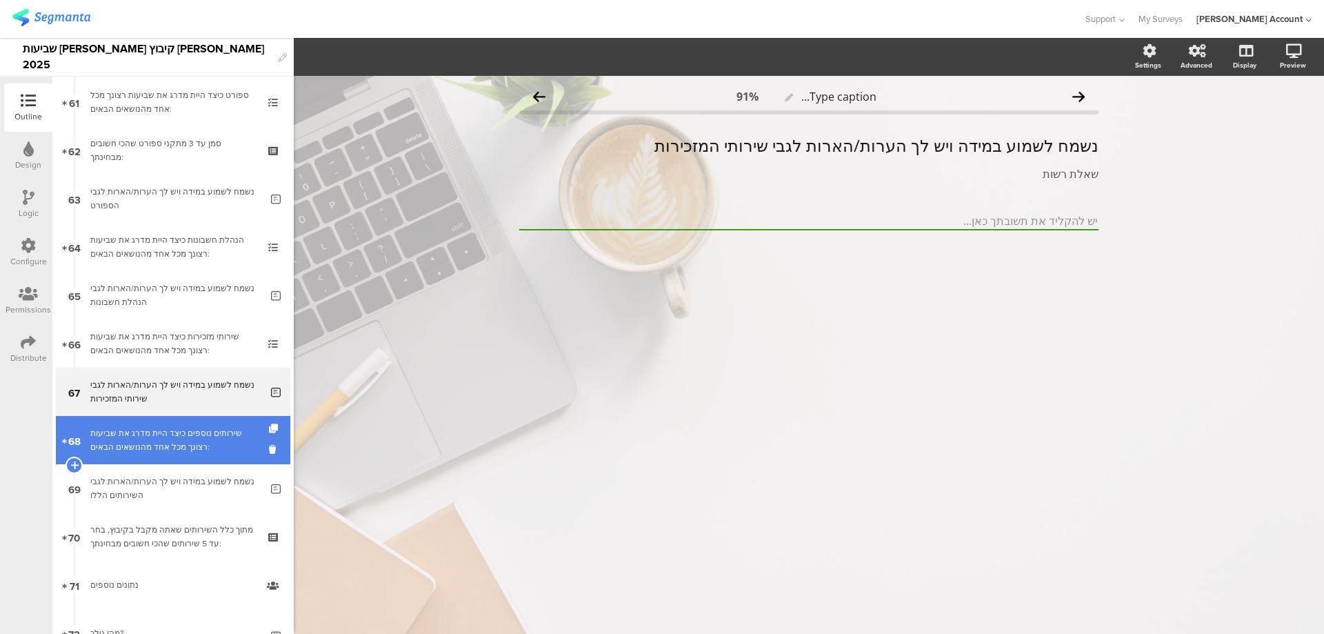
click at [221, 448] on div "שירותים נוספים כיצד היית מדרג את שביעות רצונך מכל אחד מהנושאים הבאים:" at bounding box center [172, 440] width 165 height 28
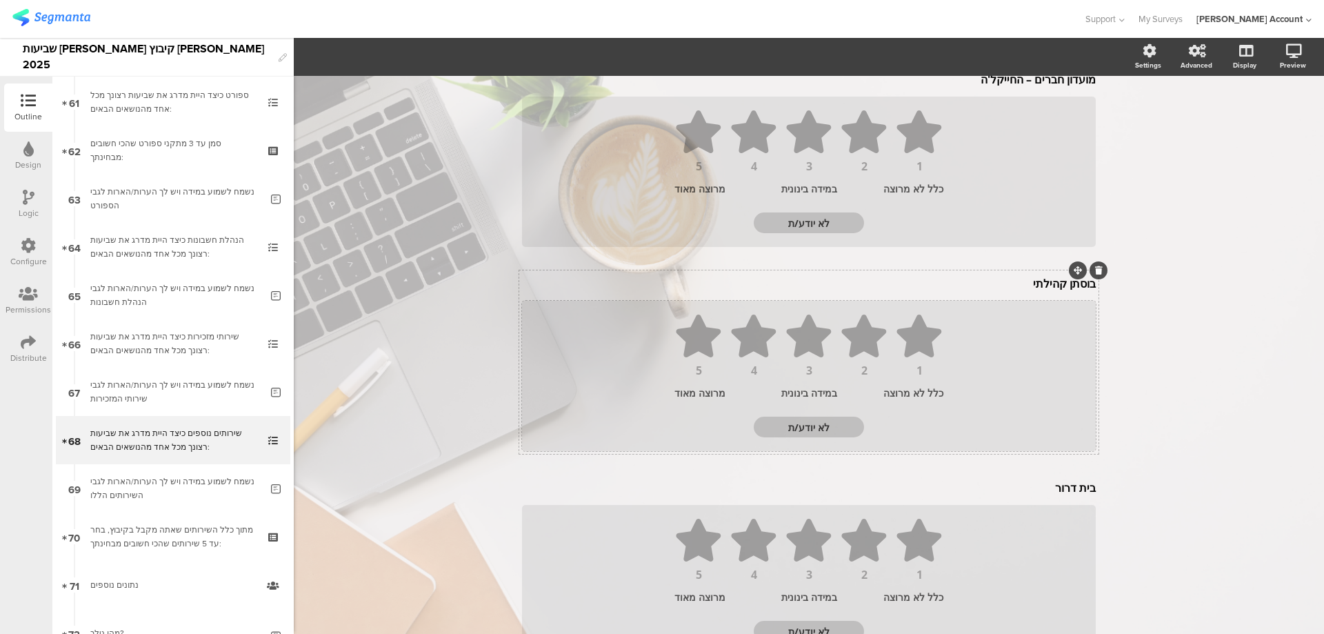
scroll to position [300, 0]
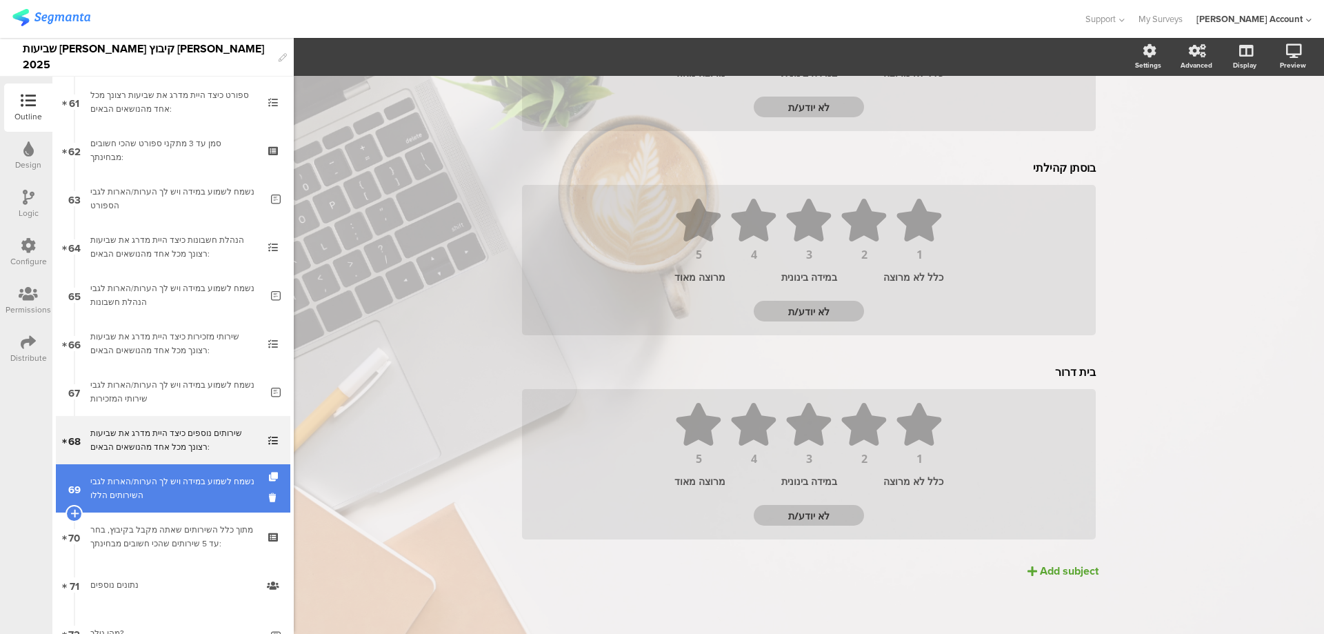
click at [191, 482] on div "נשמח לשמוע במידה ויש לך הערות/הארות לגבי השירותים הללו" at bounding box center [175, 489] width 170 height 28
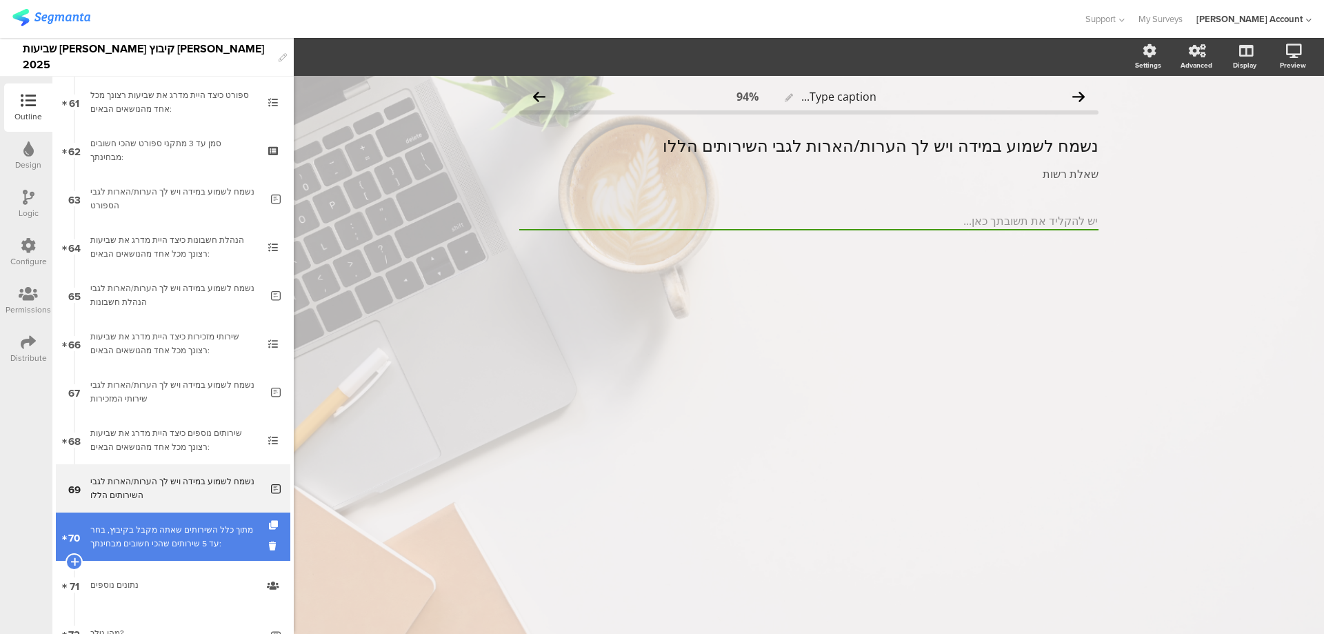
click at [199, 543] on div "מתוך כלל השירותים שאתה מקבל בקיבוץ, בחר עד 5 שירותים שהכי חשובים מבחינתך:" at bounding box center [172, 537] width 165 height 28
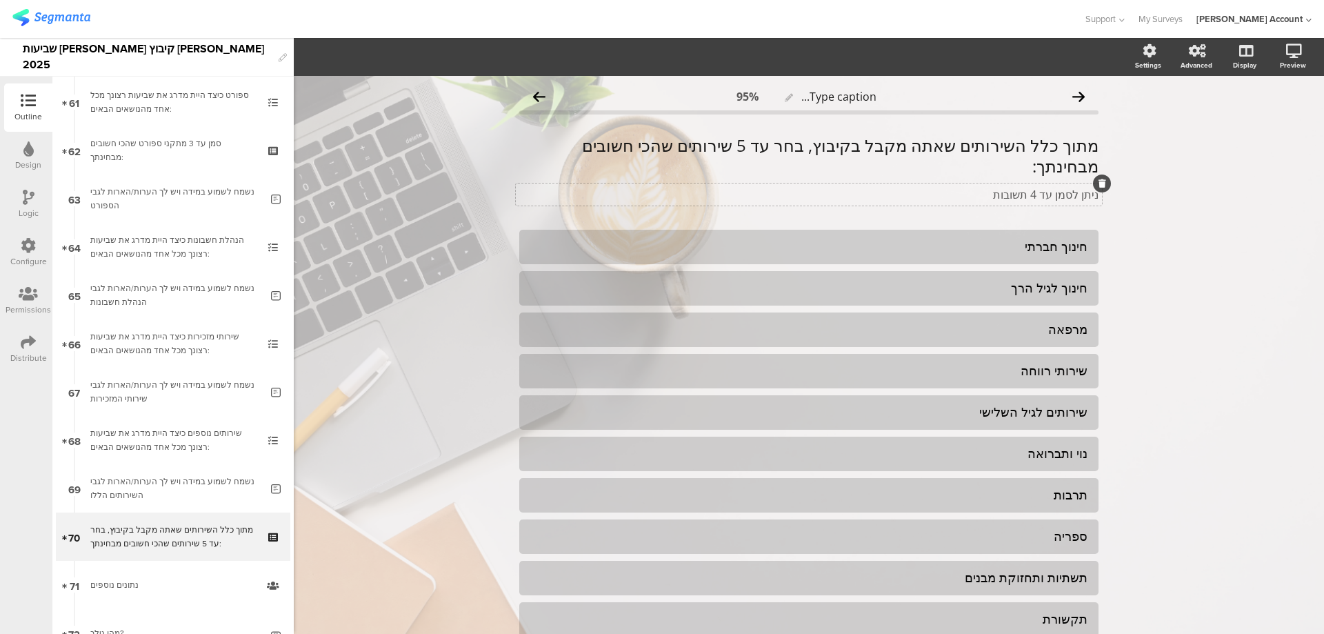
click at [1033, 187] on p "ניתן לסמן עד 4 תשובות" at bounding box center [808, 194] width 579 height 15
click at [1030, 187] on p "ניתן לסמן עד 4 תשובות" at bounding box center [808, 194] width 579 height 15
click at [1031, 187] on p "ניתן לסמן עד 4 תשובות" at bounding box center [808, 194] width 579 height 15
click at [1030, 187] on p "ניתן לסמן עד 4 תשובות" at bounding box center [808, 194] width 579 height 15
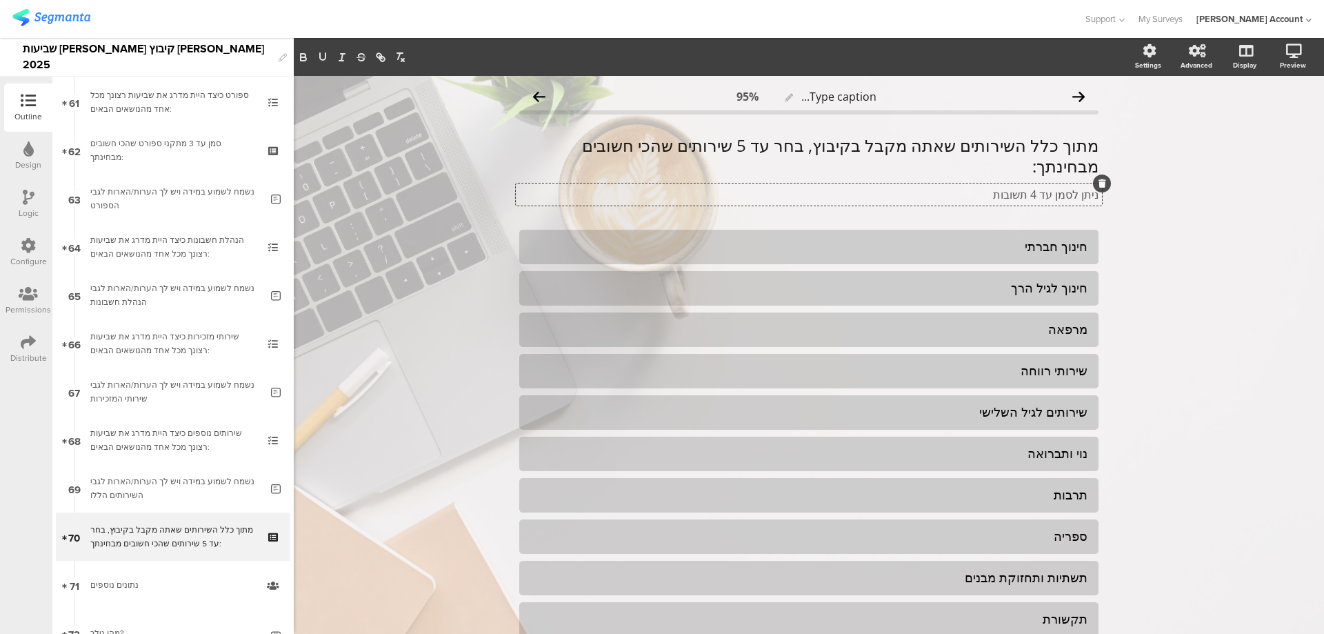
click at [1028, 187] on p "ניתן לסמן עד 4 תשובות" at bounding box center [808, 194] width 579 height 15
click at [1032, 187] on p "ניתן לסמן עד 4 תשובות" at bounding box center [808, 194] width 579 height 15
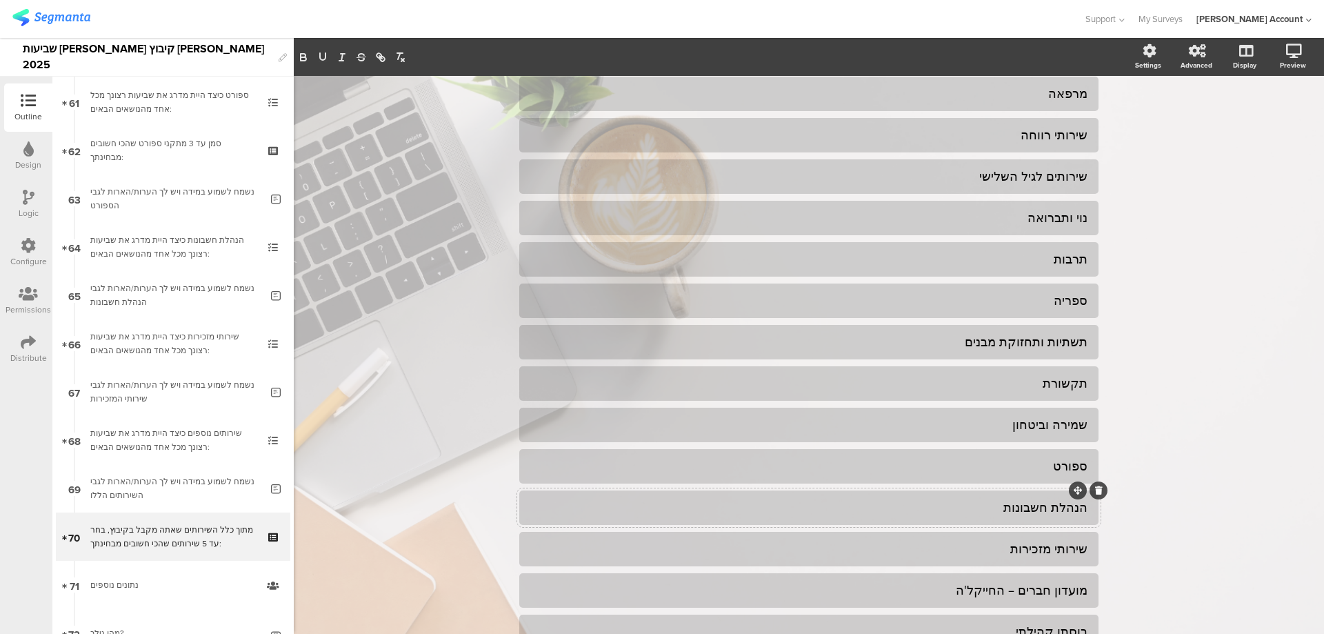
scroll to position [276, 0]
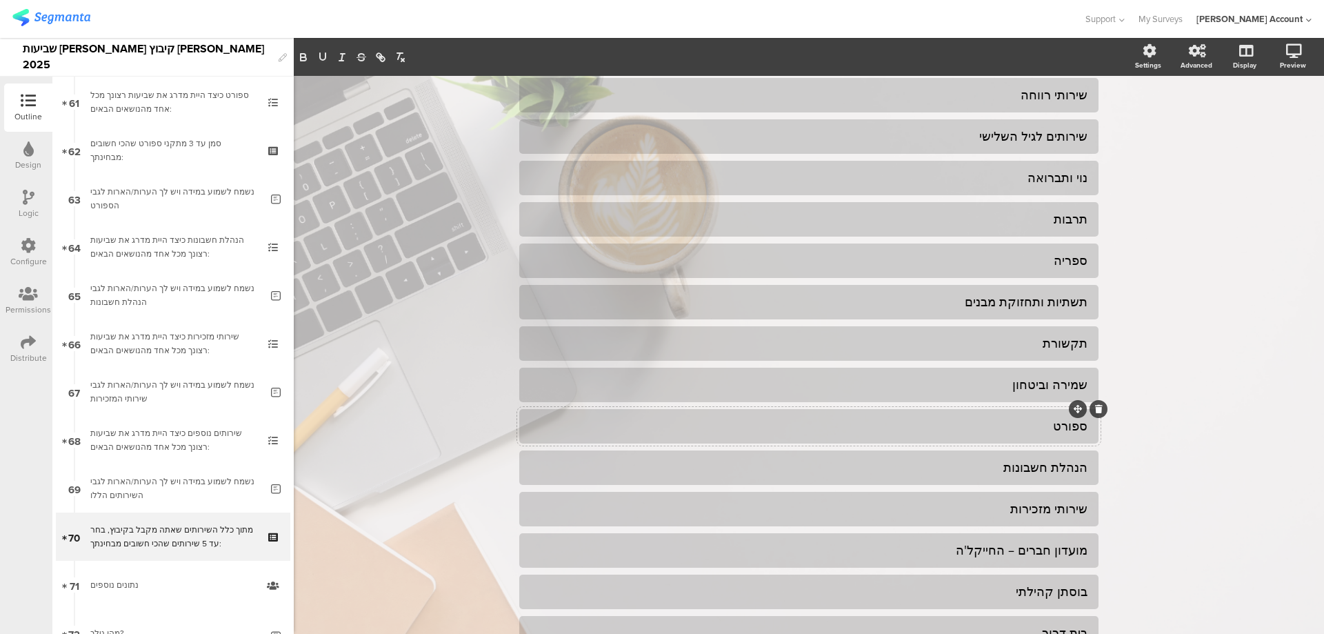
click at [1040, 418] on div "ספורט" at bounding box center [808, 426] width 557 height 16
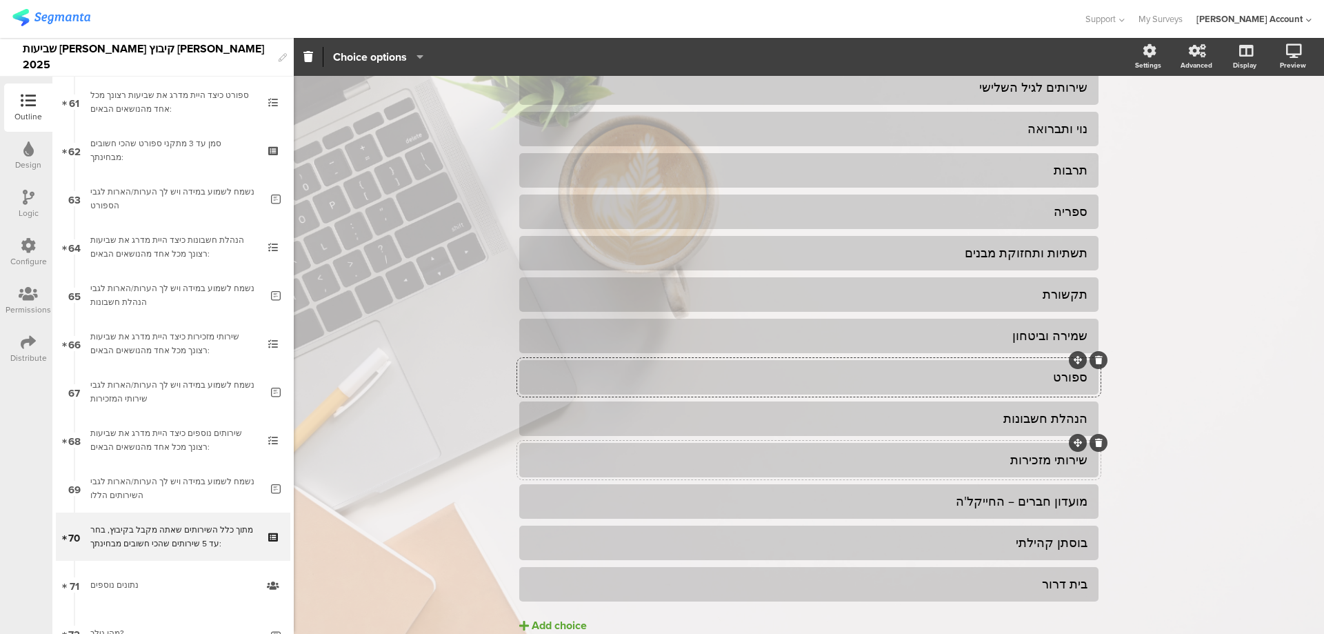
scroll to position [368, 0]
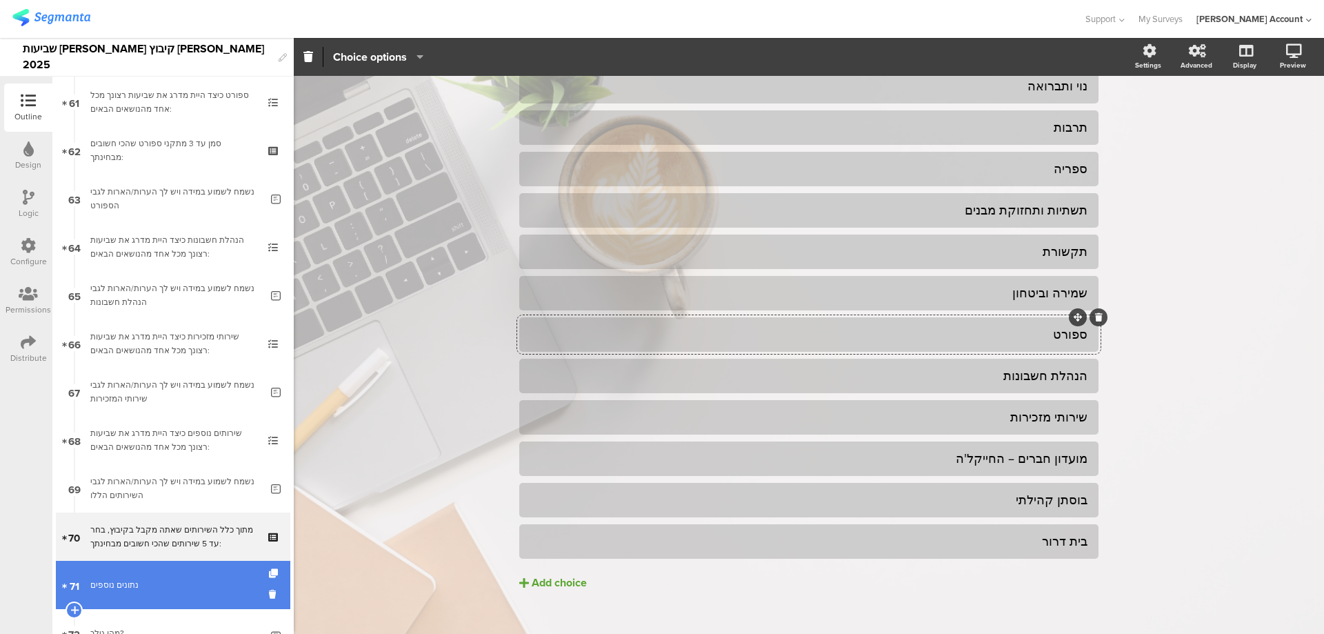
click at [147, 584] on div "נתונים נוספים" at bounding box center [172, 585] width 165 height 14
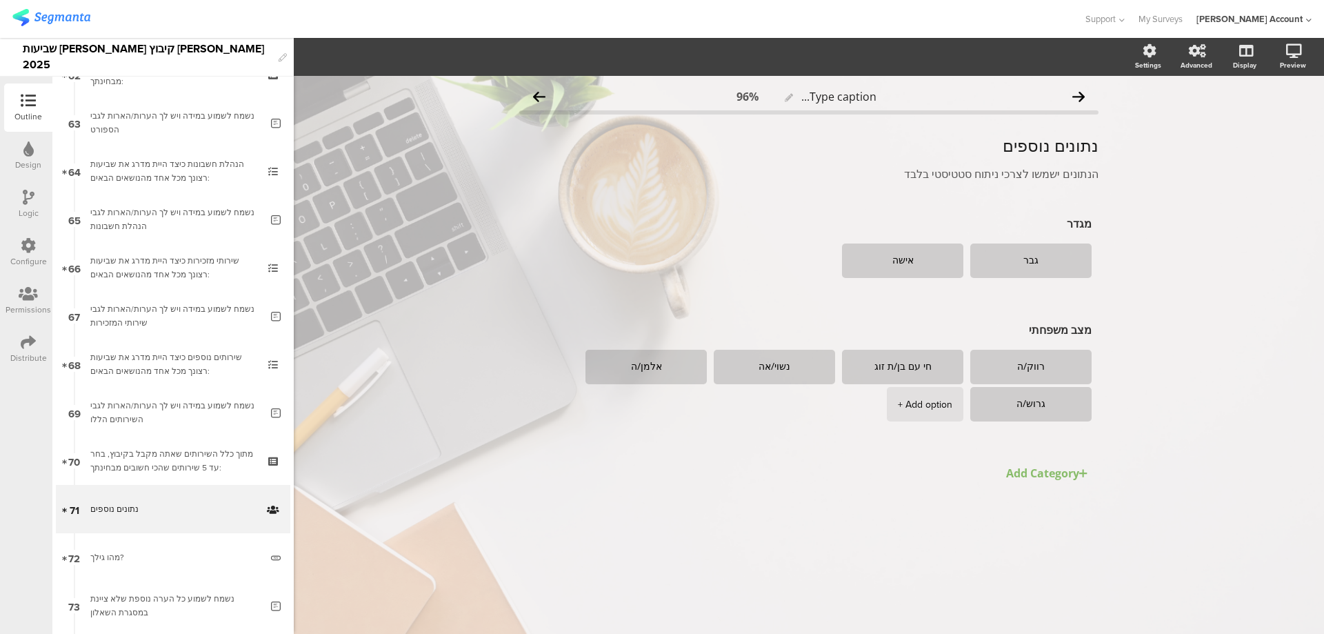
scroll to position [3134, 0]
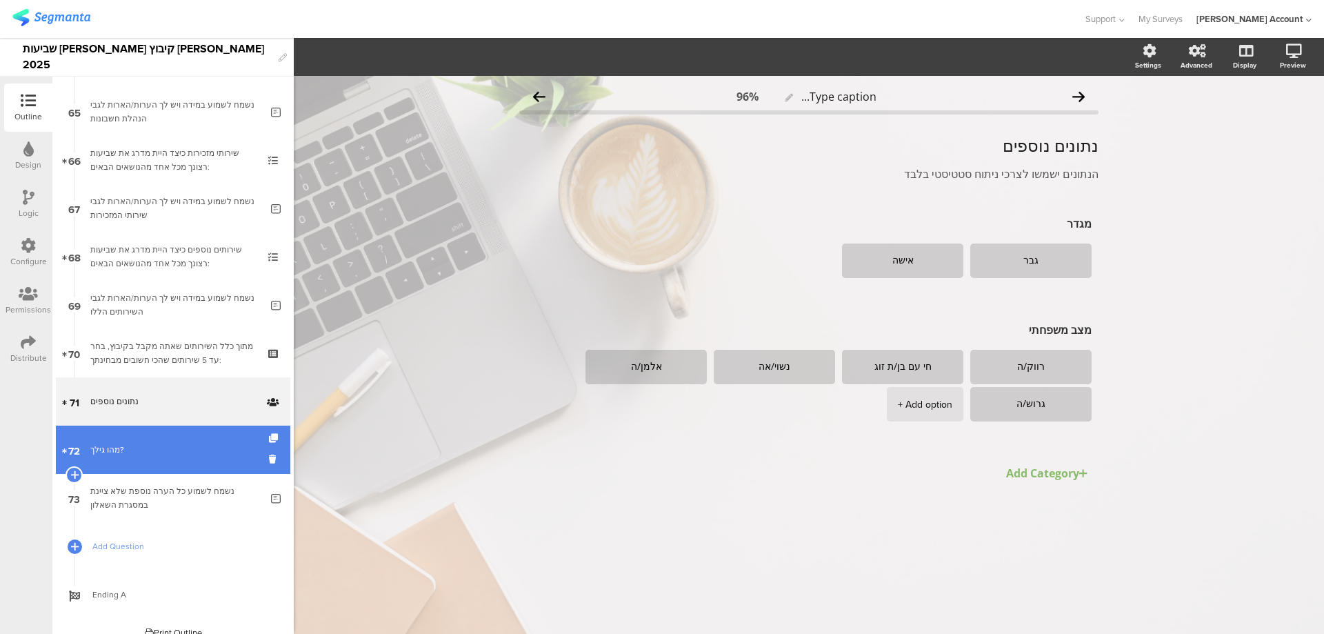
click at [206, 454] on div "מהו גילך?" at bounding box center [175, 450] width 170 height 14
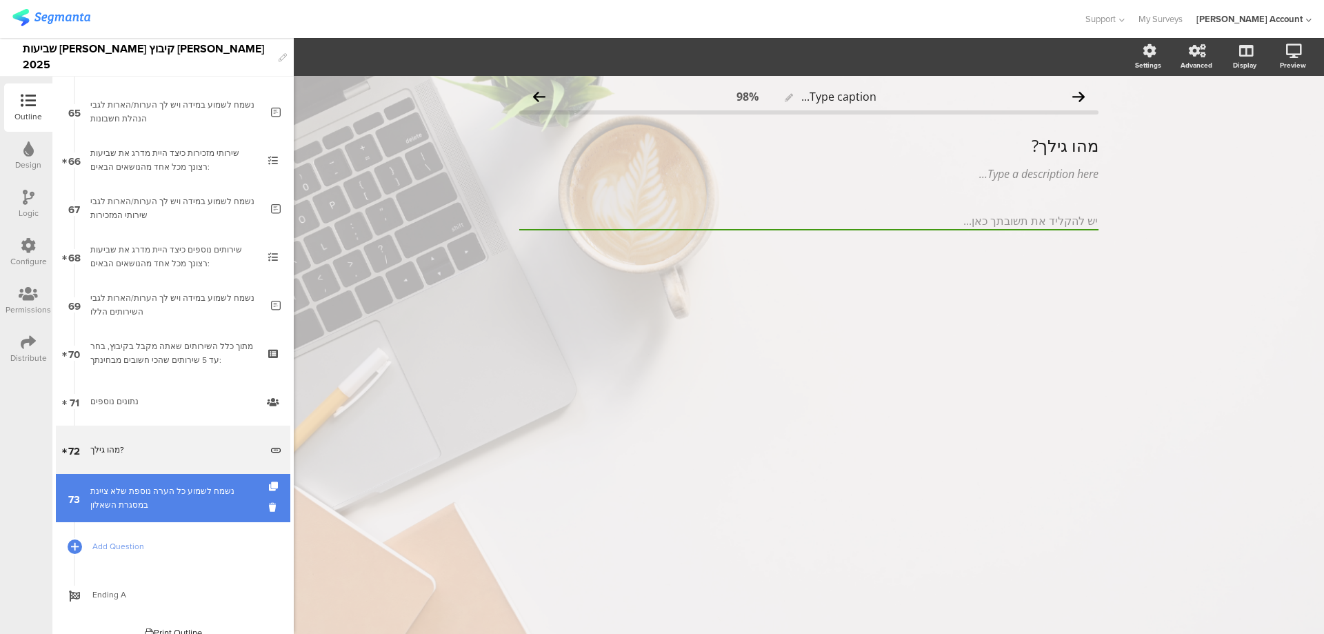
click at [202, 494] on div "נשמח לשמוע כל הערה נוספת שלא ציינת במסגרת השאלון" at bounding box center [175, 498] width 170 height 28
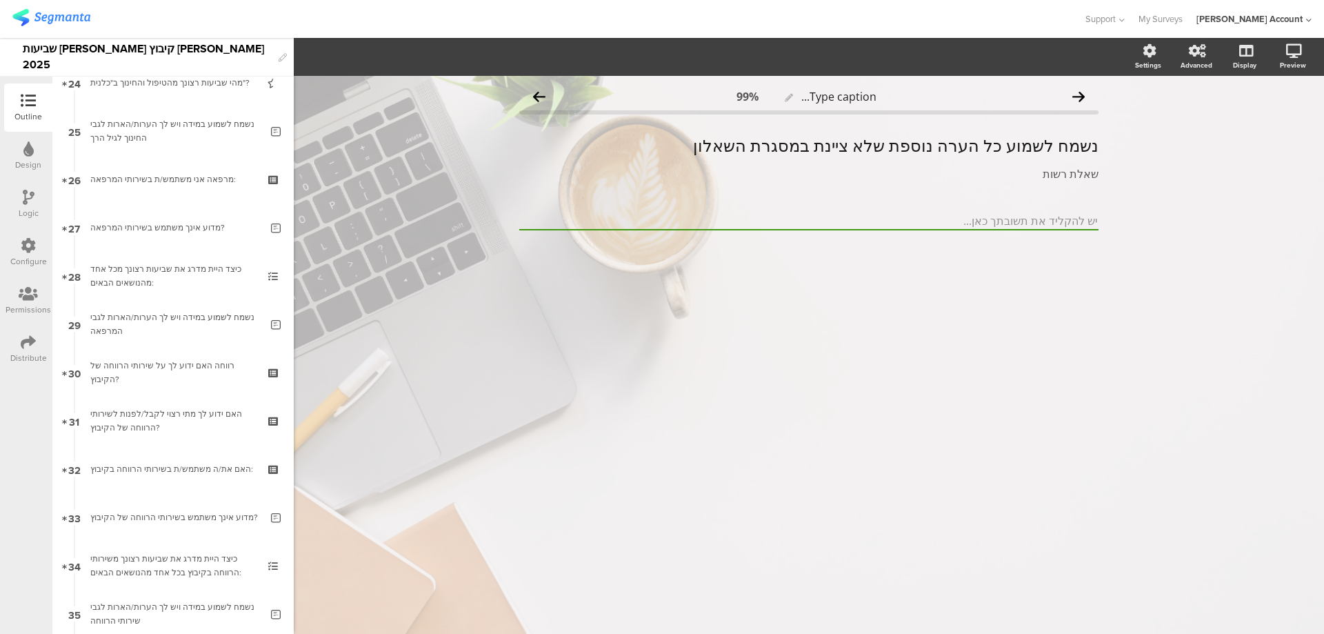
scroll to position [696, 0]
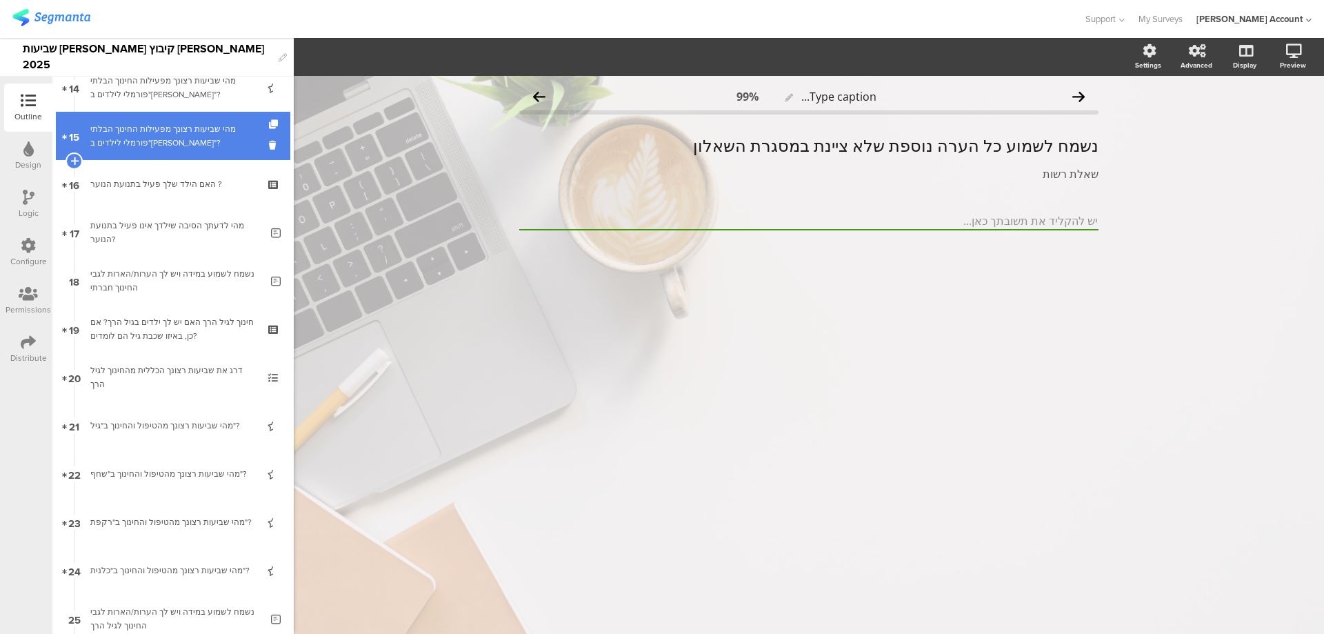
click at [217, 141] on div "מהי שביעות רצונך מפעילות החינוך הבלתי פורמלי לילדים ב"נוי"?" at bounding box center [172, 136] width 165 height 28
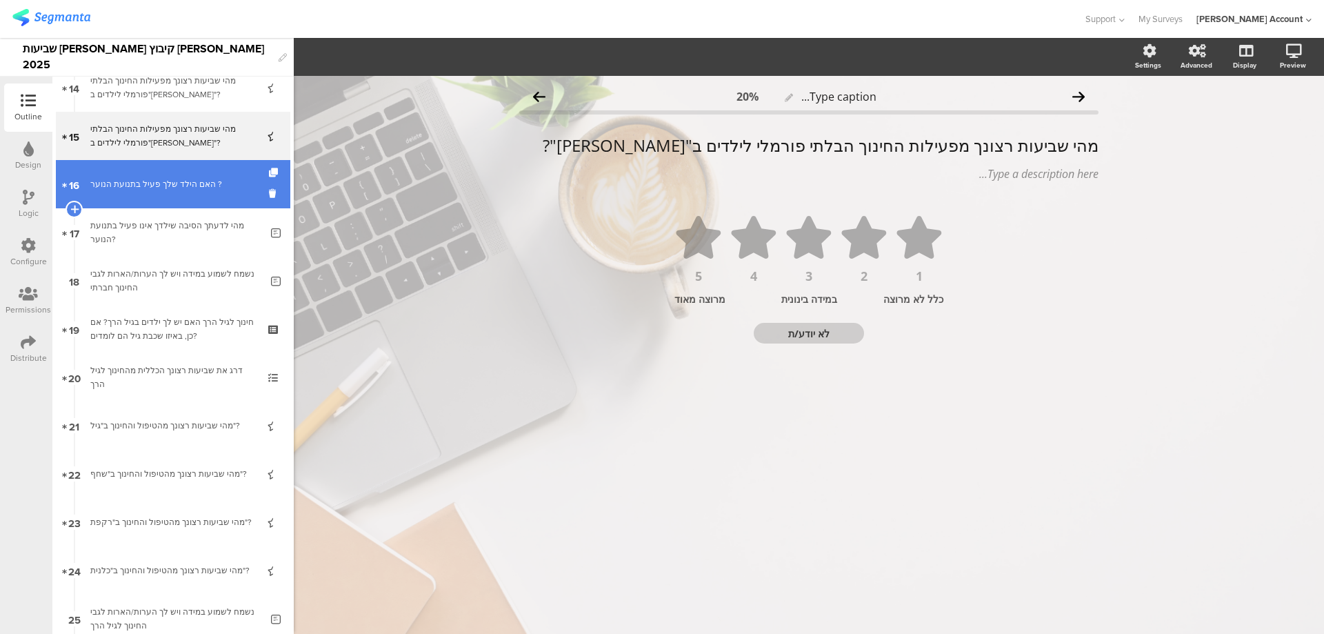
click at [207, 177] on link "16 האם הילד שלך פעיל בתנועת הנוער ?" at bounding box center [173, 184] width 235 height 48
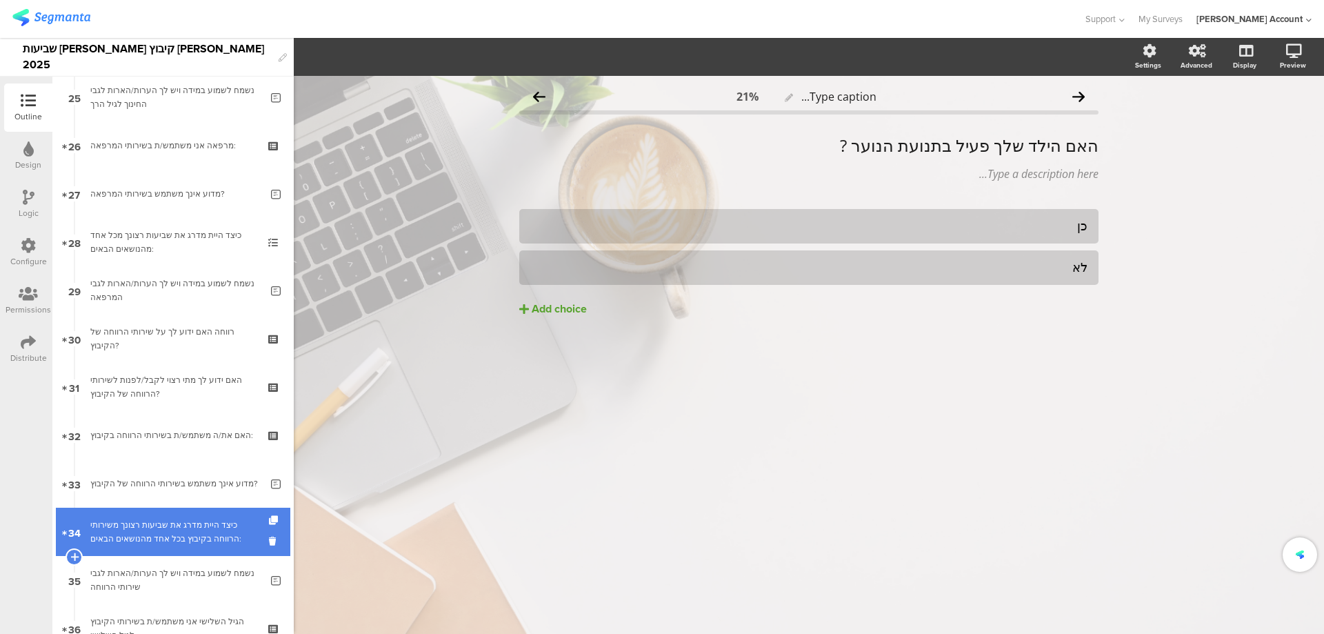
scroll to position [1248, 0]
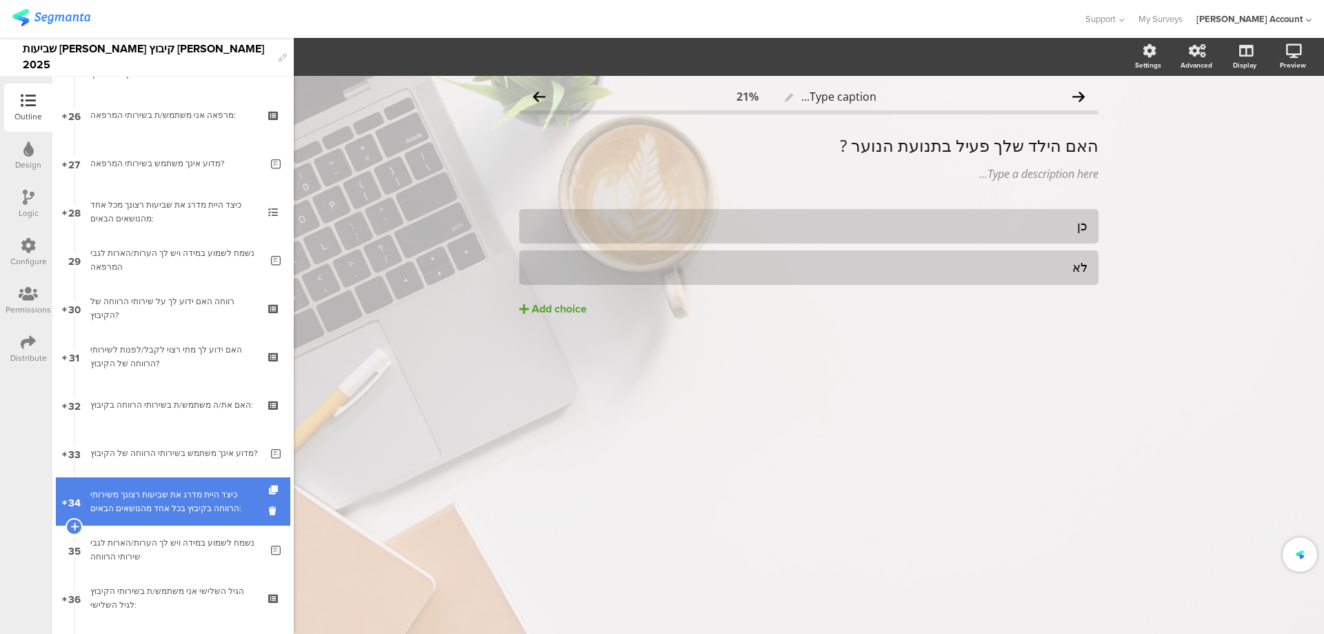
click at [217, 493] on div "כיצד היית מדרג את שביעות רצונך משירותי הרווחה בקיבוץ בכל אחד מהנושאים הבאים:" at bounding box center [172, 502] width 165 height 28
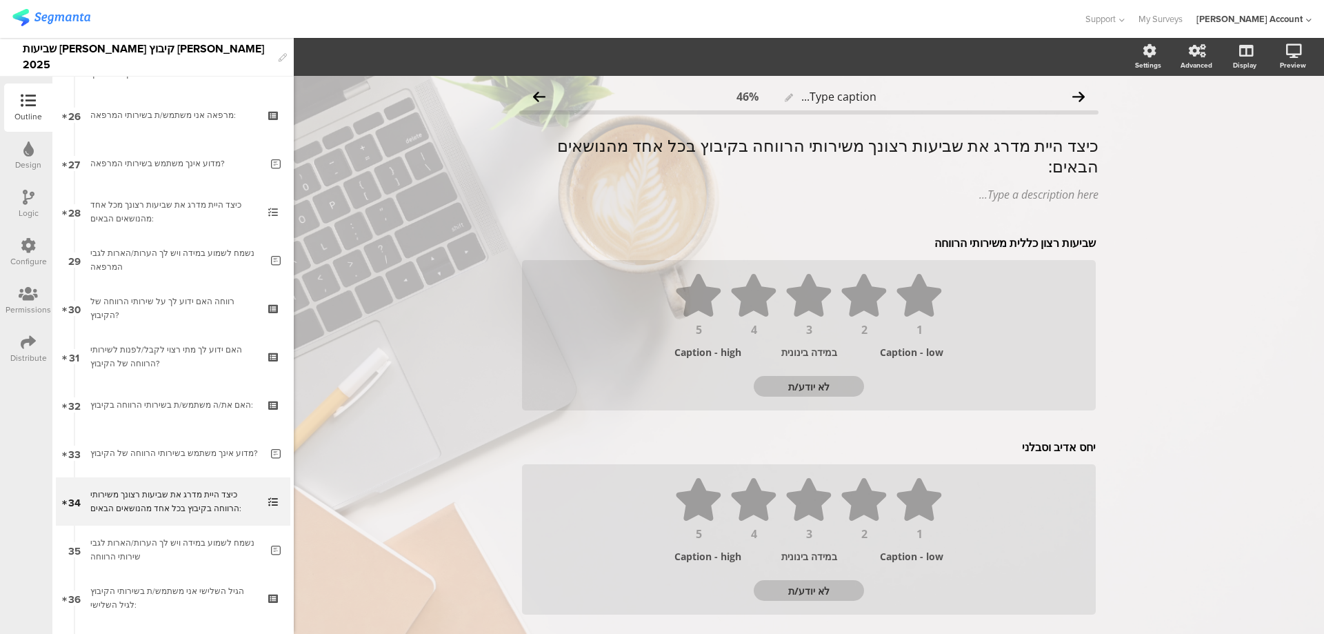
click at [28, 198] on icon at bounding box center [29, 197] width 12 height 15
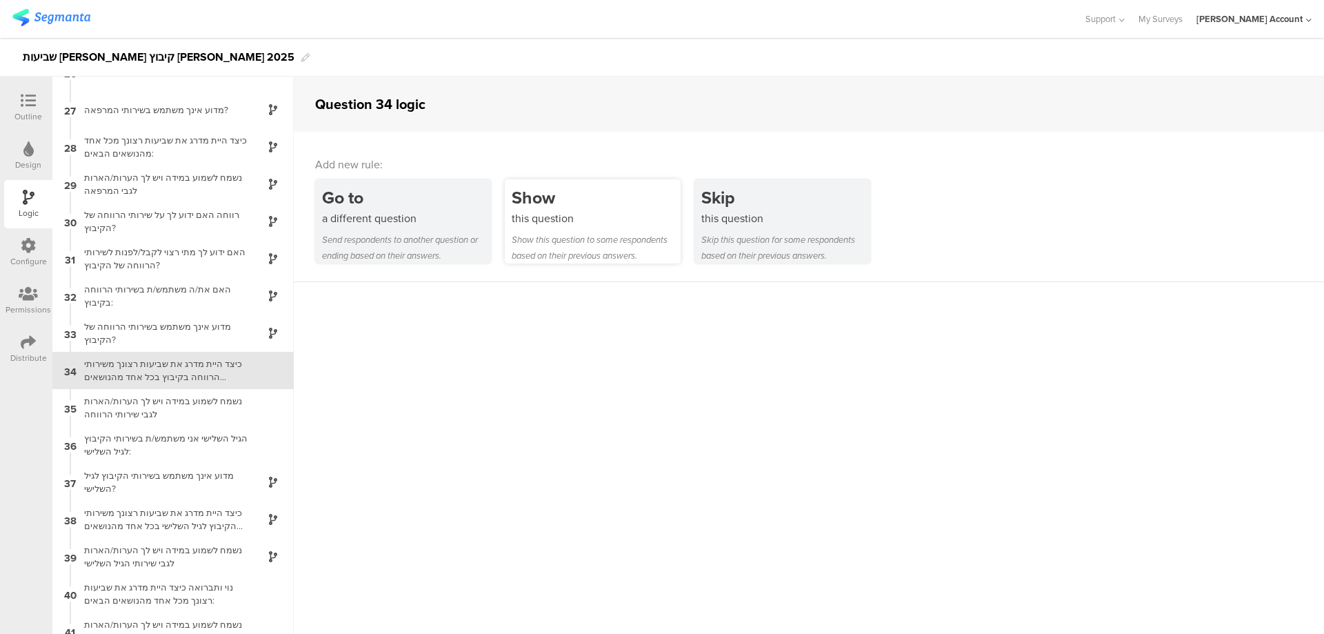
scroll to position [969, 0]
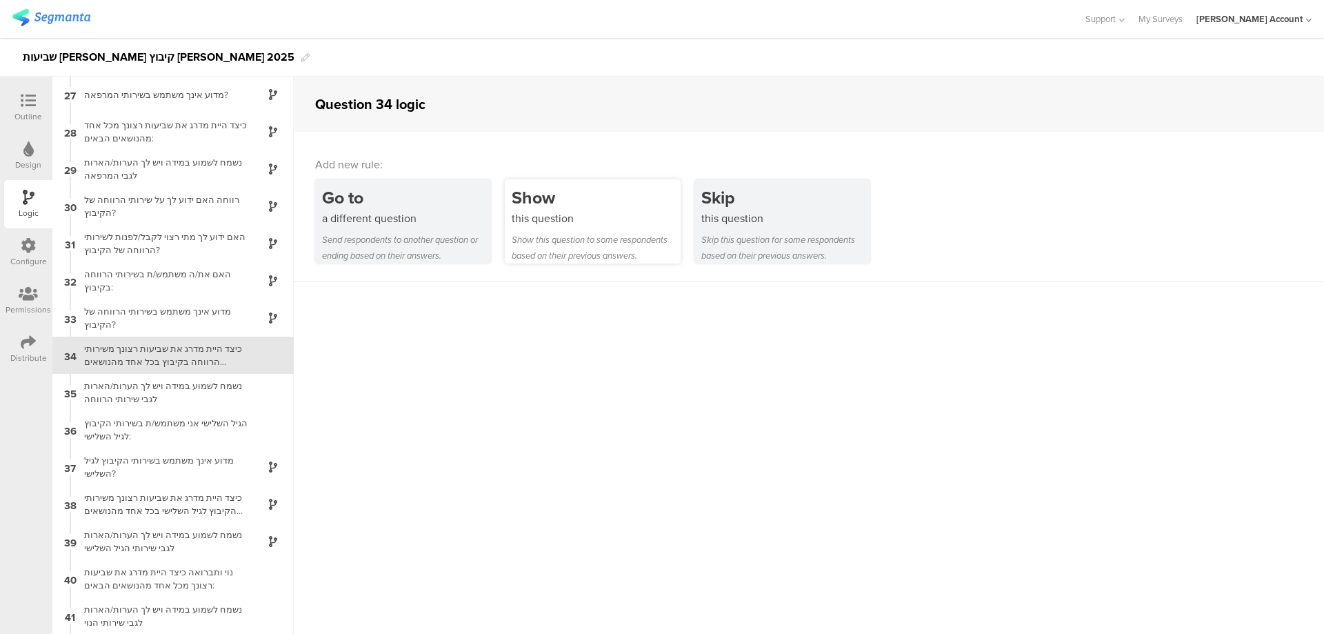
click at [564, 218] on div "this question" at bounding box center [596, 218] width 169 height 16
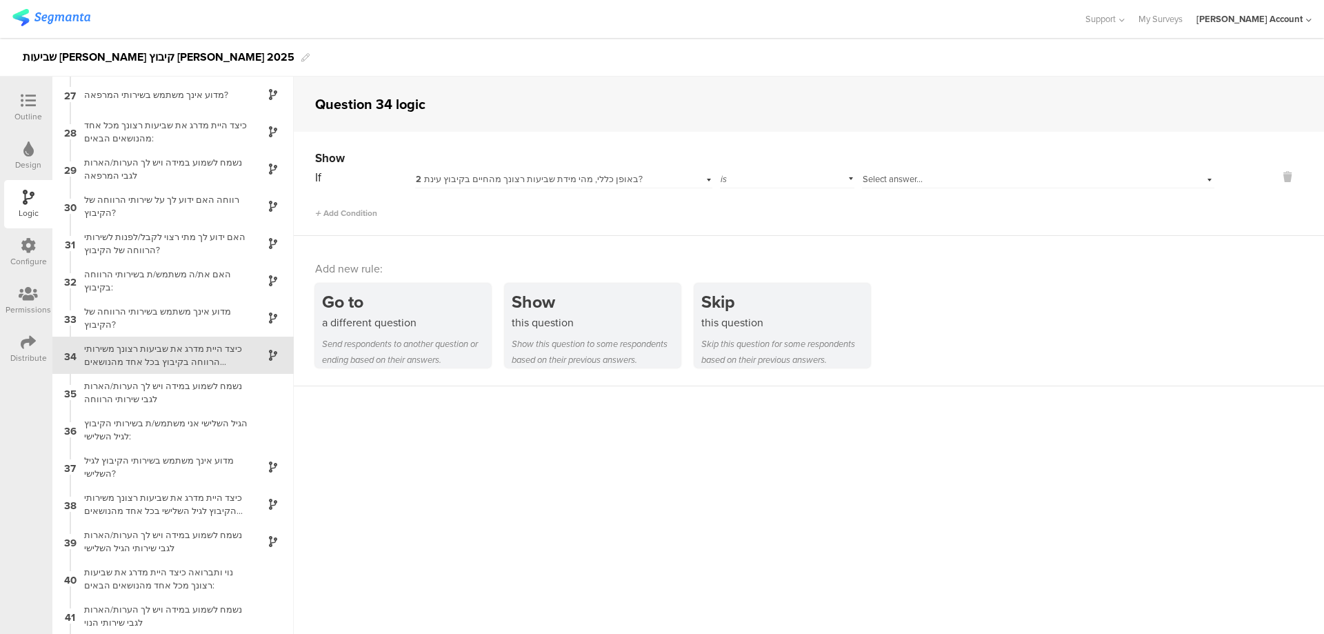
click at [535, 175] on span "2 באופן כללי, מהי מידת שביעות רצונך מהחיים בקיבוץ עינת?" at bounding box center [529, 178] width 227 height 13
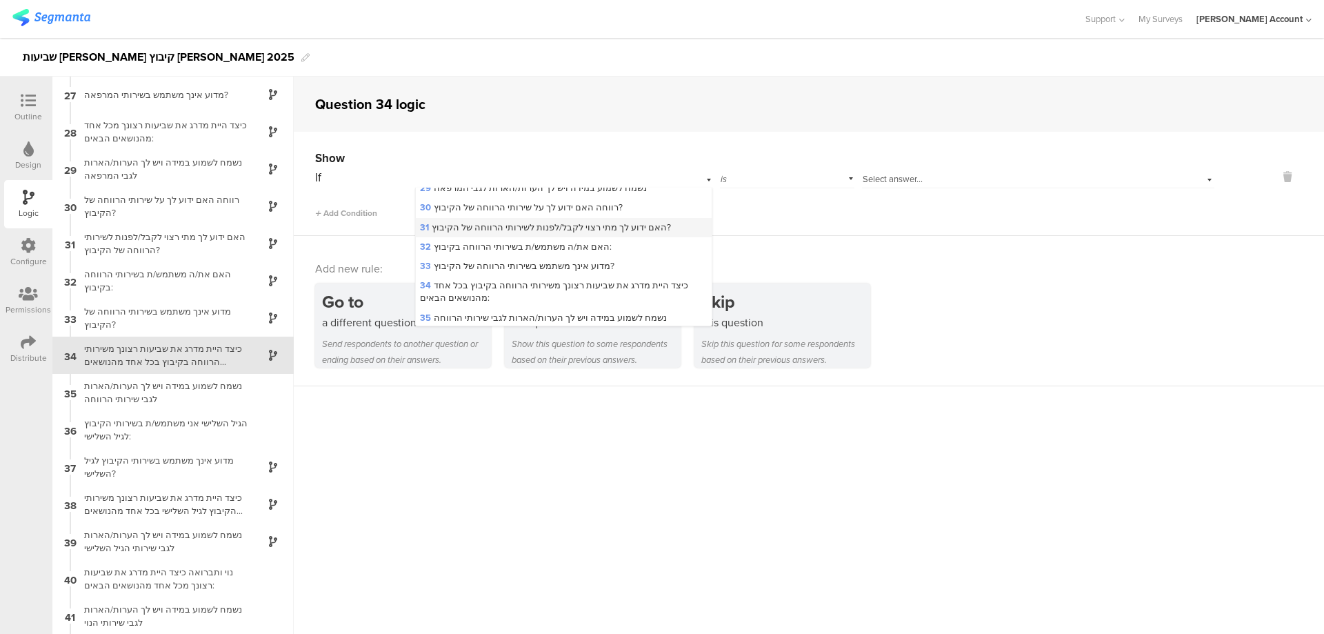
scroll to position [552, 0]
click at [541, 297] on span "32 האם את/ה משתמש/ת בשירותי הרווחה בקיבוץ:" at bounding box center [516, 303] width 192 height 13
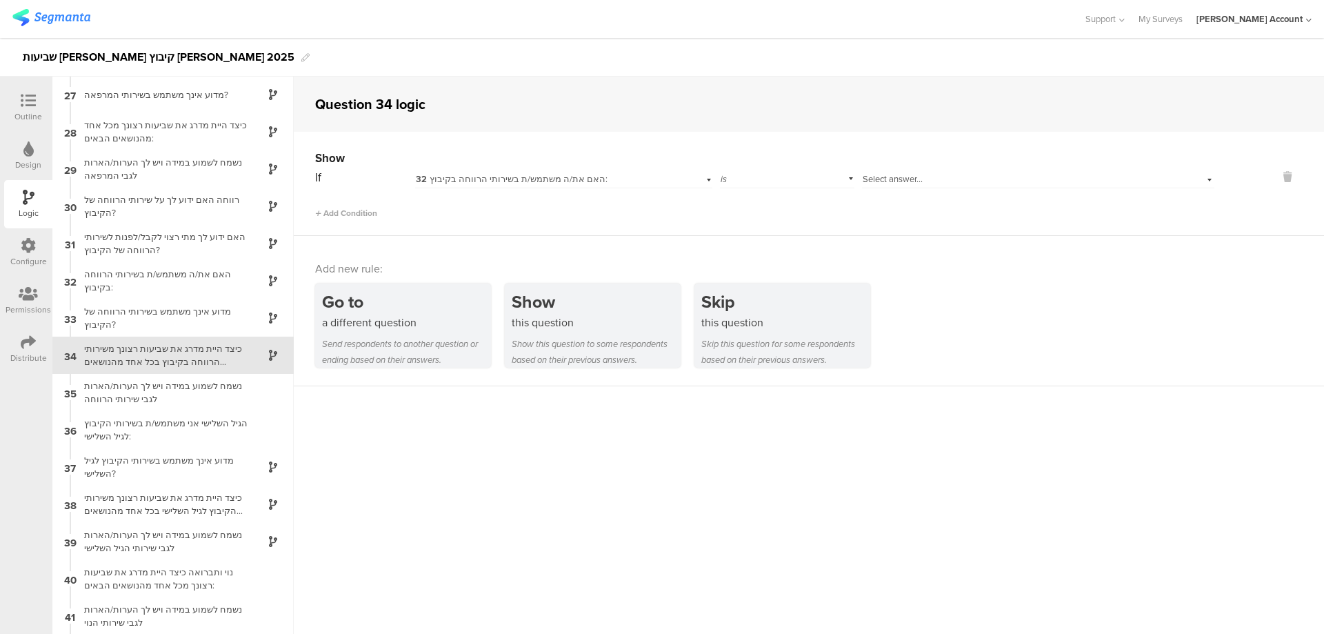
click at [873, 177] on span "Select answer..." at bounding box center [893, 178] width 60 height 13
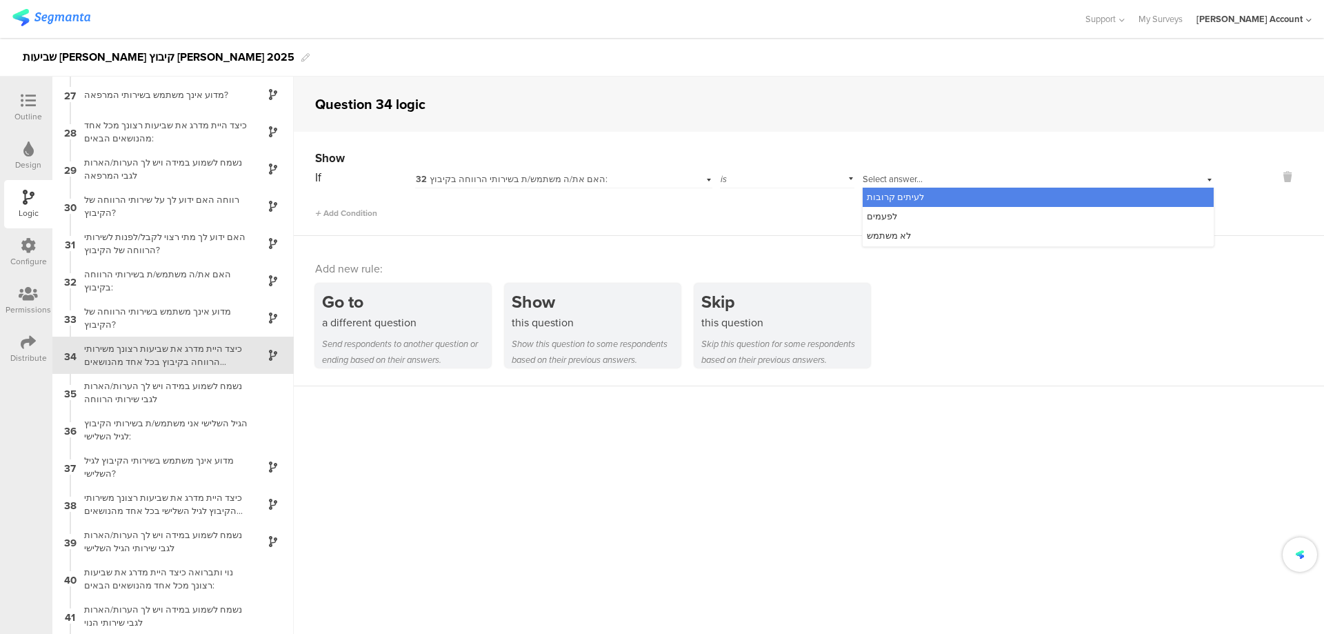
click at [895, 196] on span "לעיתים קרובות" at bounding box center [895, 196] width 57 height 13
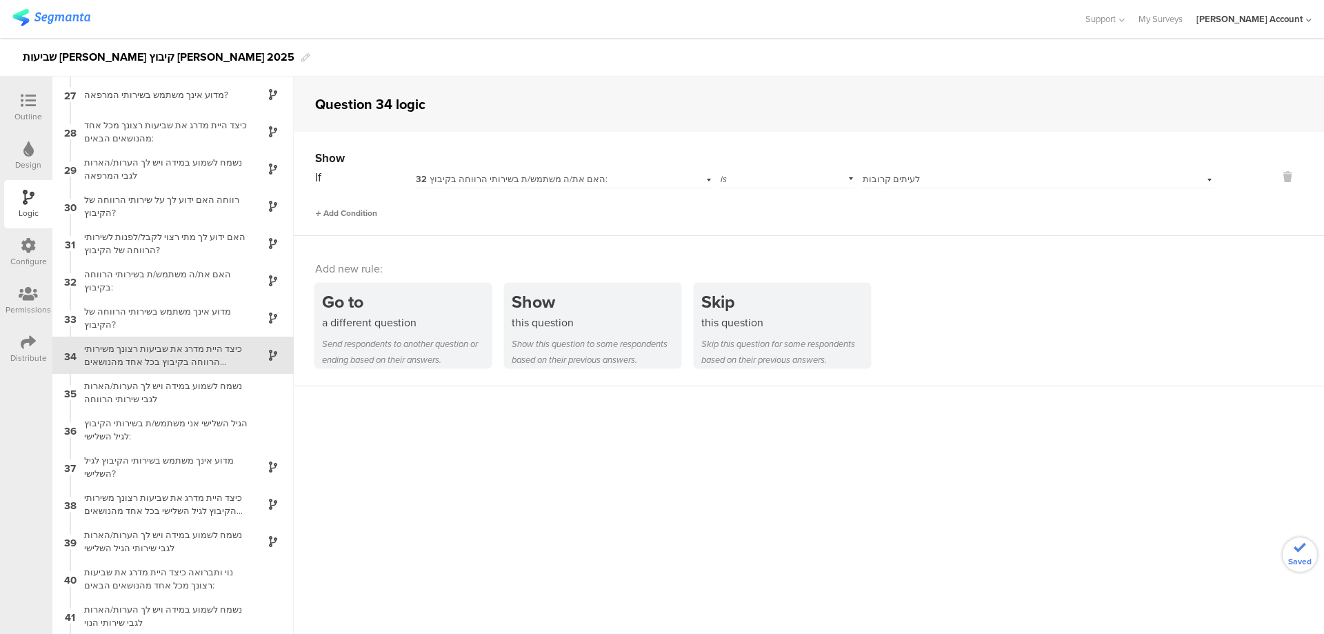
click at [353, 213] on span "Add Condition" at bounding box center [346, 213] width 62 height 12
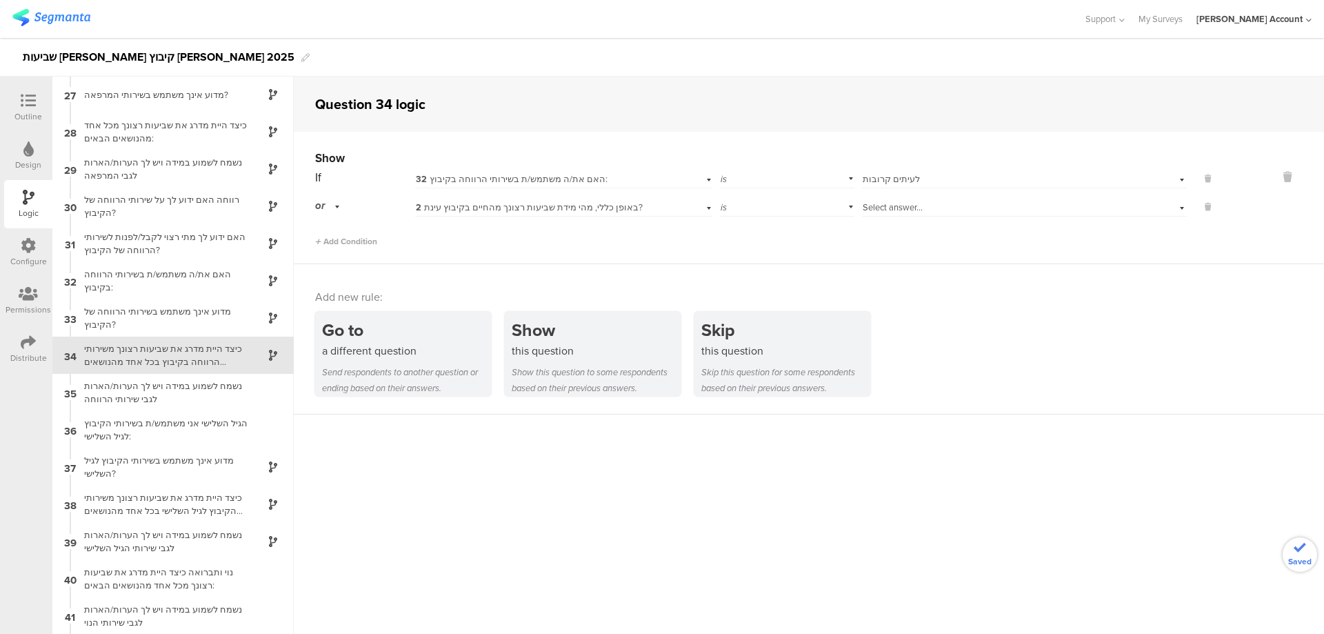
click at [500, 209] on span "2 באופן כללי, מהי מידת שביעות רצונך מהחיים בקיבוץ עינת?" at bounding box center [529, 207] width 227 height 13
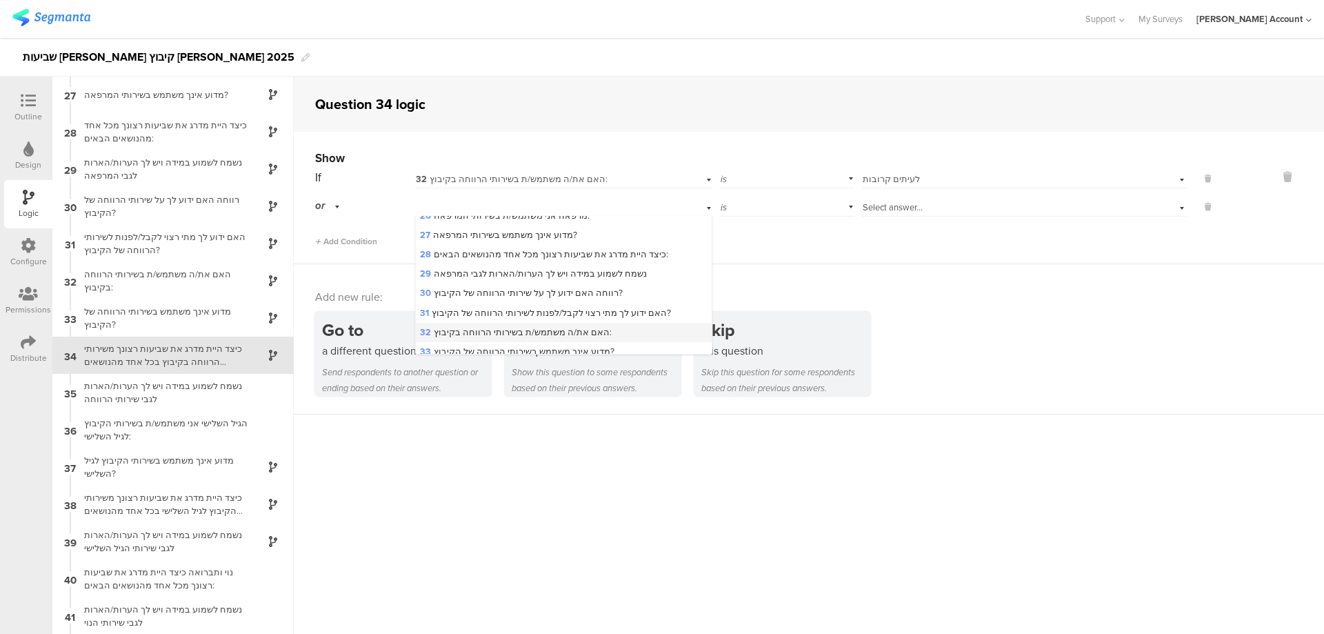
click at [494, 326] on span "32 האם את/ה משתמש/ת בשירותי הרווחה בקיבוץ:" at bounding box center [516, 332] width 192 height 13
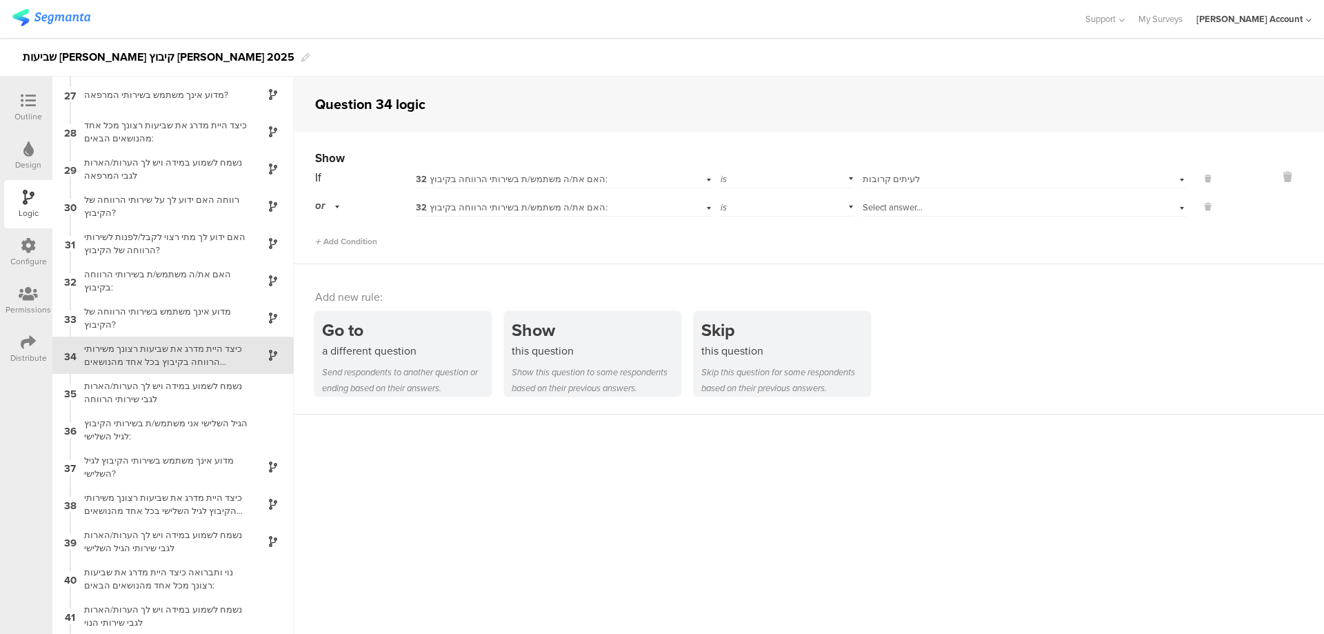
click at [893, 203] on span "Select answer..." at bounding box center [893, 207] width 60 height 13
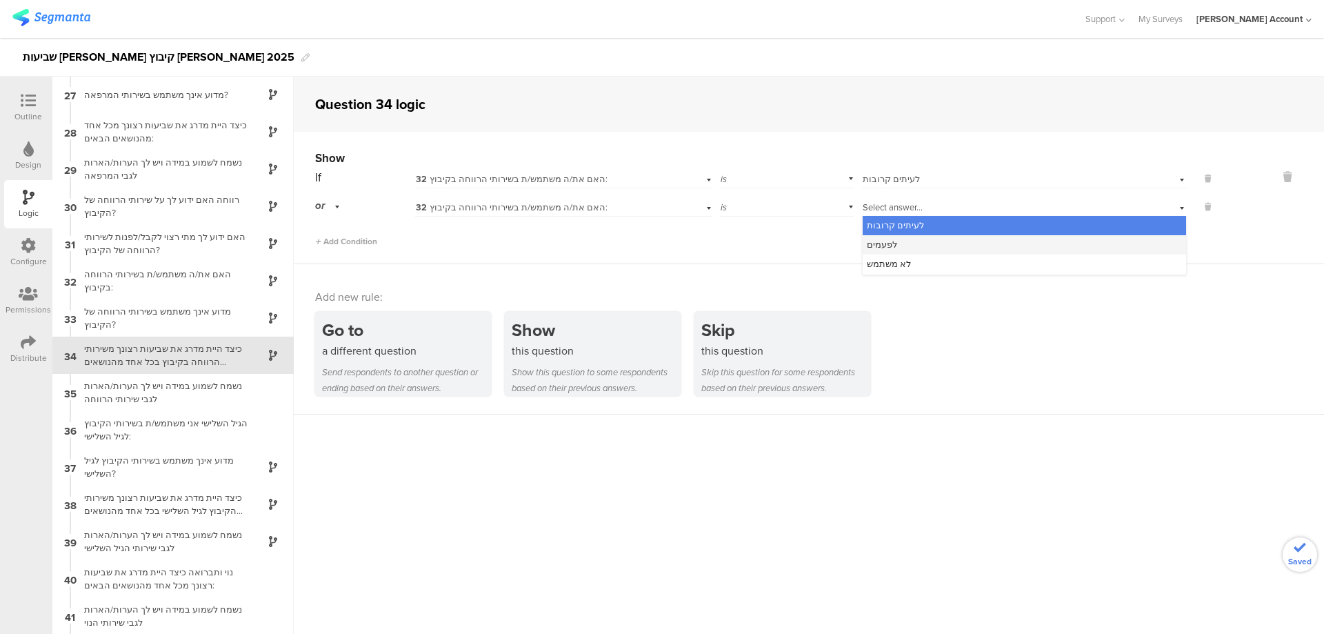
click at [915, 242] on div "לפעמים" at bounding box center [1024, 244] width 323 height 19
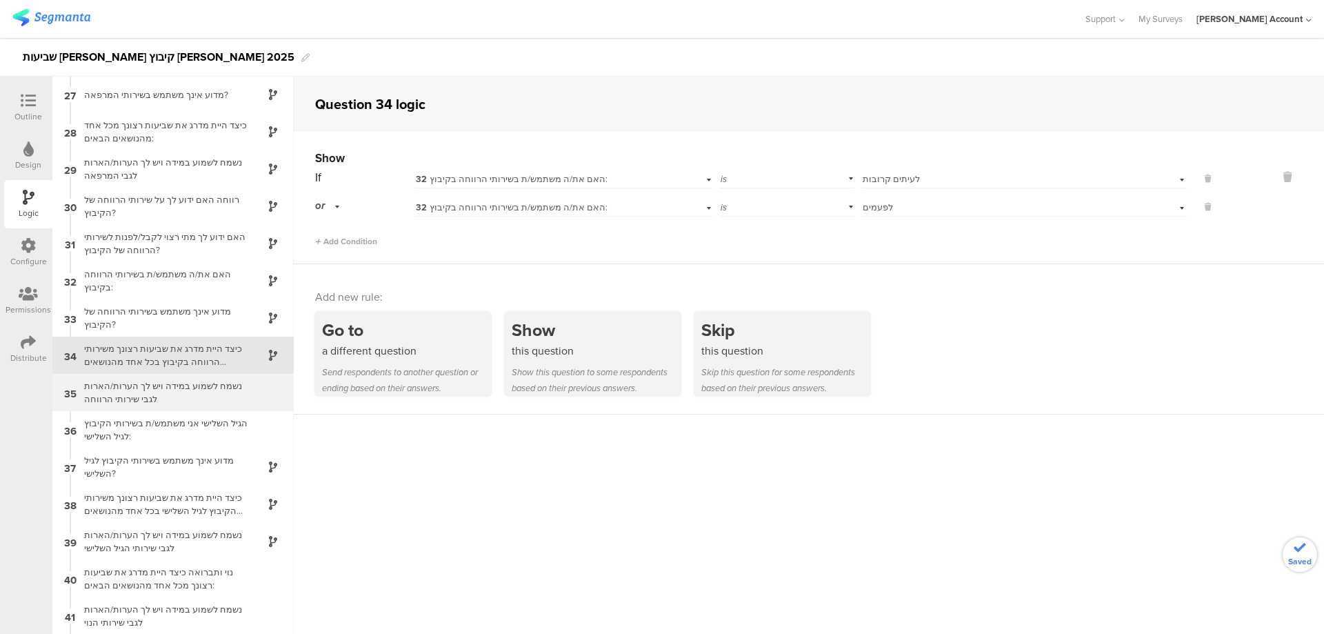
click at [161, 389] on div "נשמח לשמוע במידה ויש לך הערות/הארות לגבי שירותי הרווחה" at bounding box center [162, 392] width 172 height 26
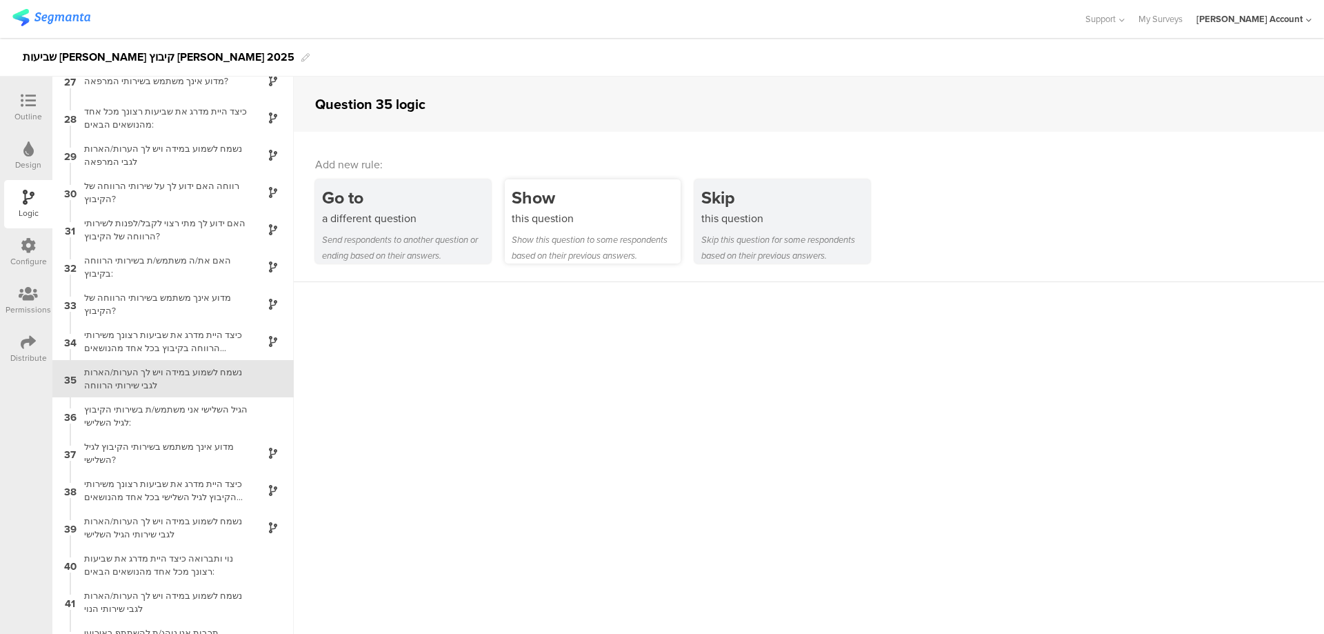
click at [551, 208] on div "Show" at bounding box center [596, 198] width 169 height 26
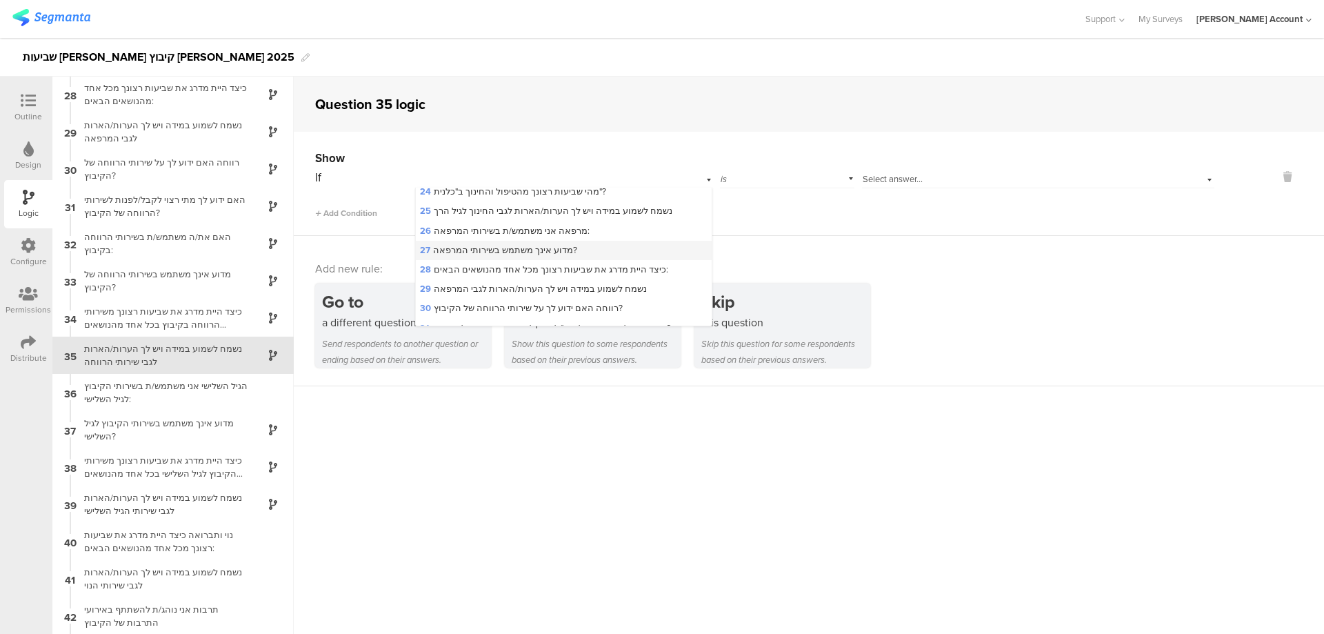
scroll to position [552, 0]
click at [509, 297] on span "32 האם את/ה משתמש/ת בשירותי הרווחה בקיבוץ:" at bounding box center [516, 303] width 192 height 13
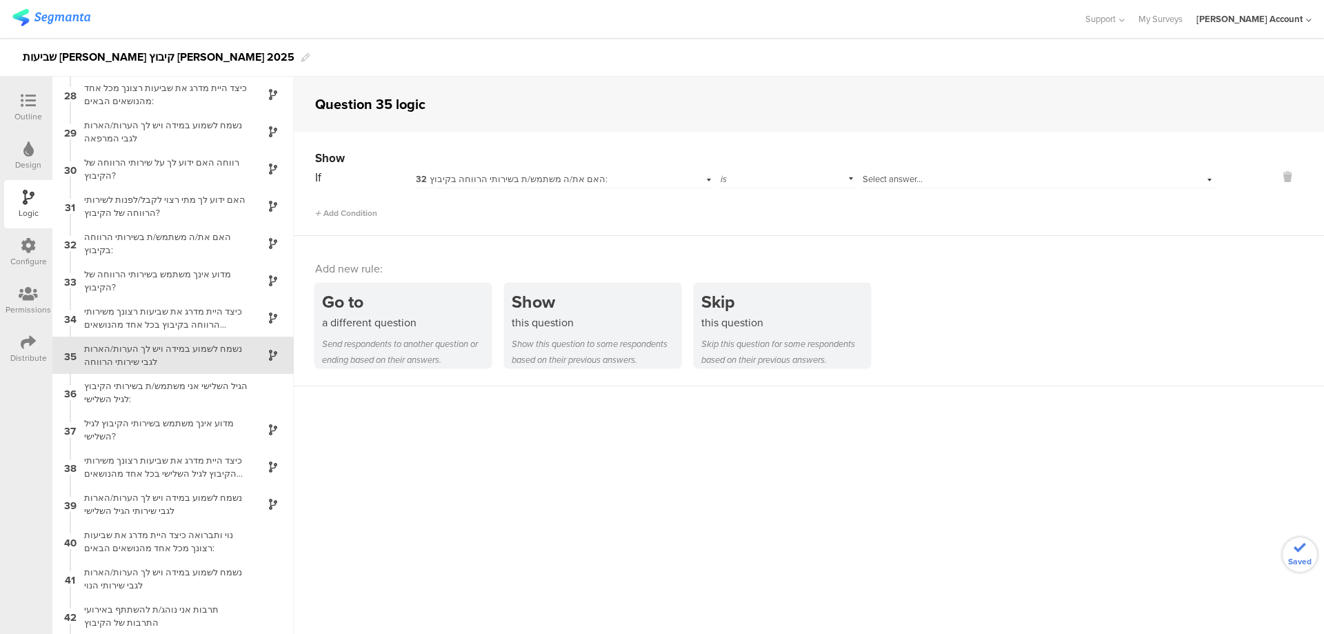
click at [884, 179] on span "Select answer..." at bounding box center [893, 178] width 60 height 13
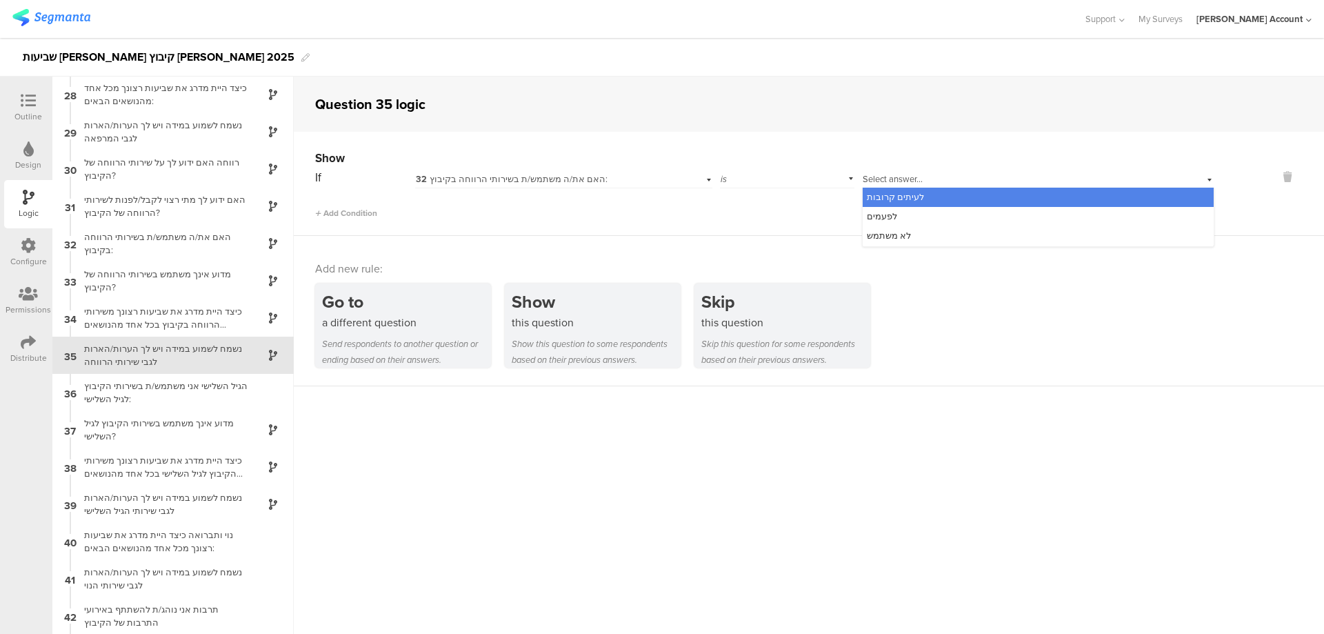
click at [885, 197] on span "לעיתים קרובות" at bounding box center [895, 196] width 57 height 13
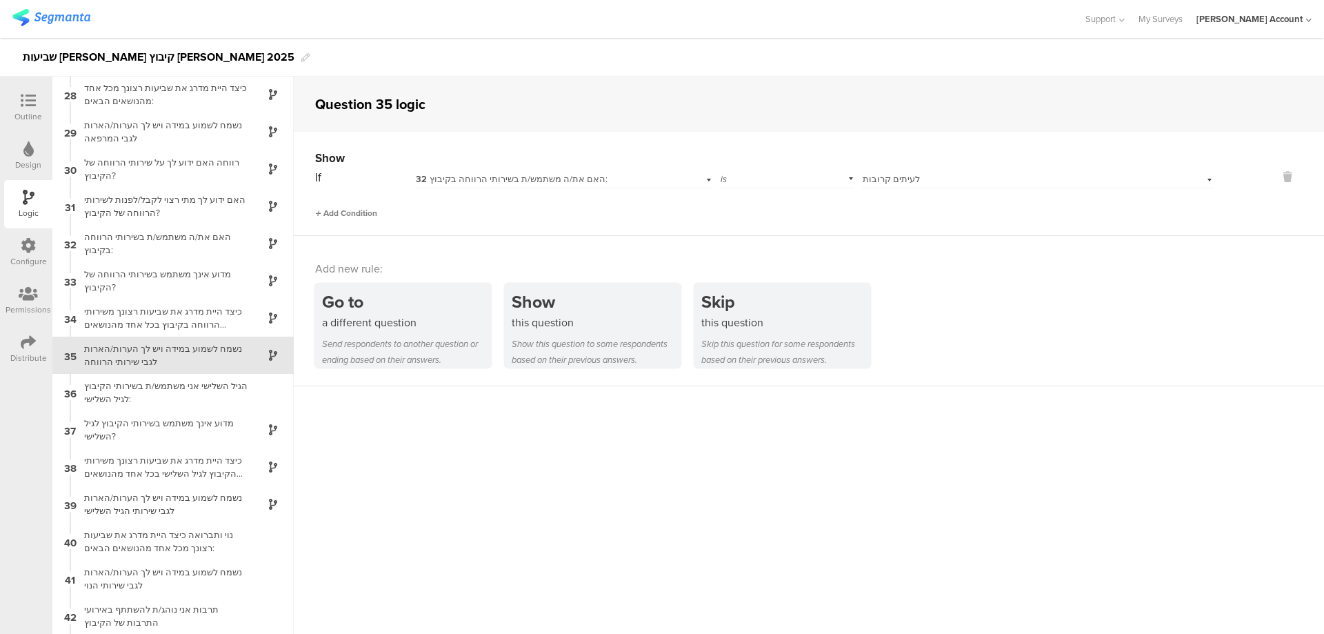
click at [355, 211] on span "Add Condition" at bounding box center [346, 213] width 62 height 12
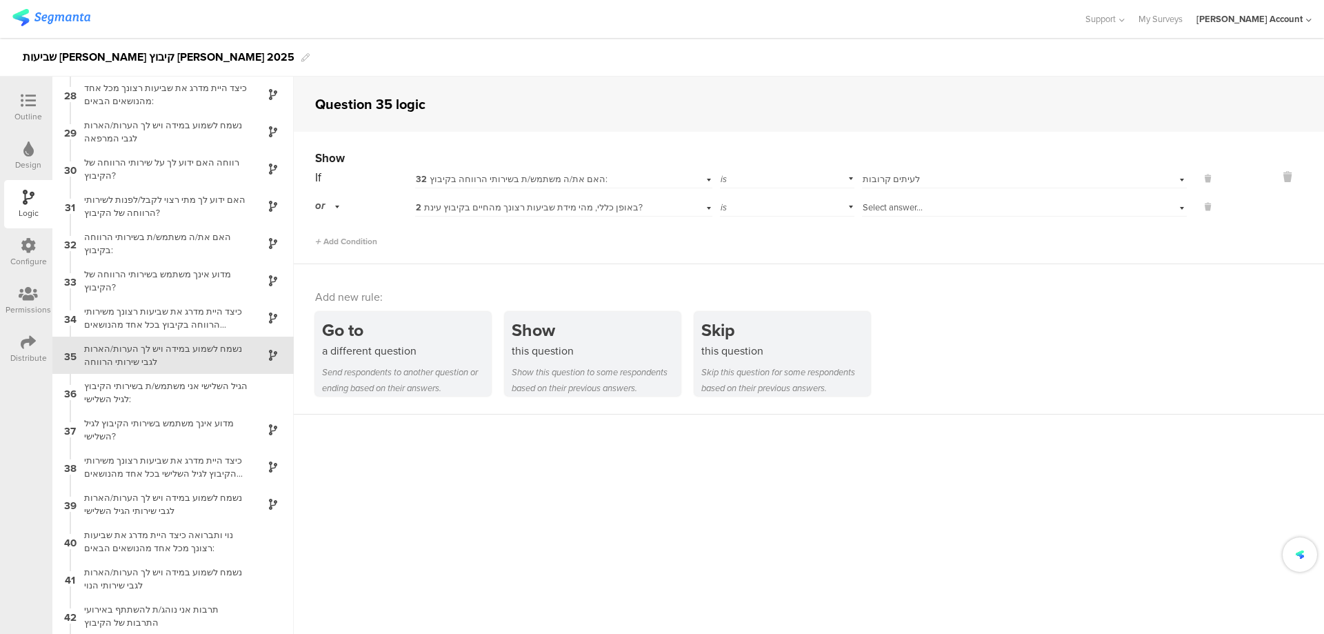
click at [461, 206] on span "2 באופן כללי, מהי מידת שביעות רצונך מהחיים בקיבוץ עינת?" at bounding box center [529, 207] width 227 height 13
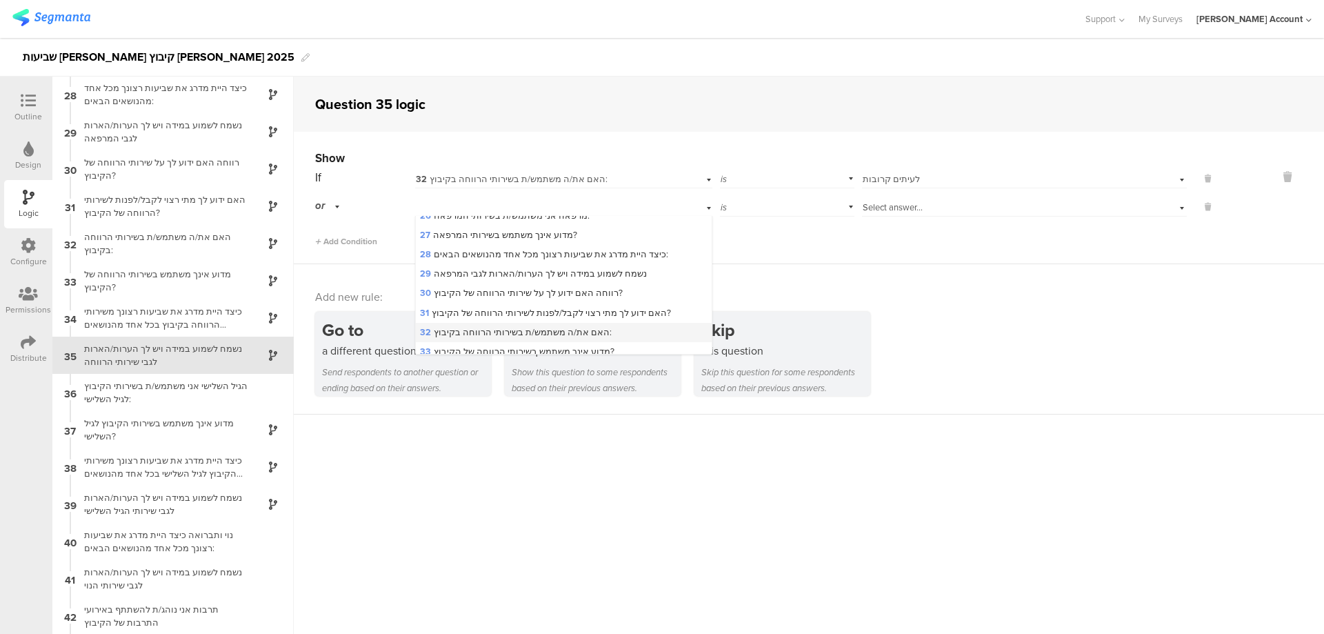
click at [483, 326] on span "32 האם את/ה משתמש/ת בשירותי הרווחה בקיבוץ:" at bounding box center [516, 332] width 192 height 13
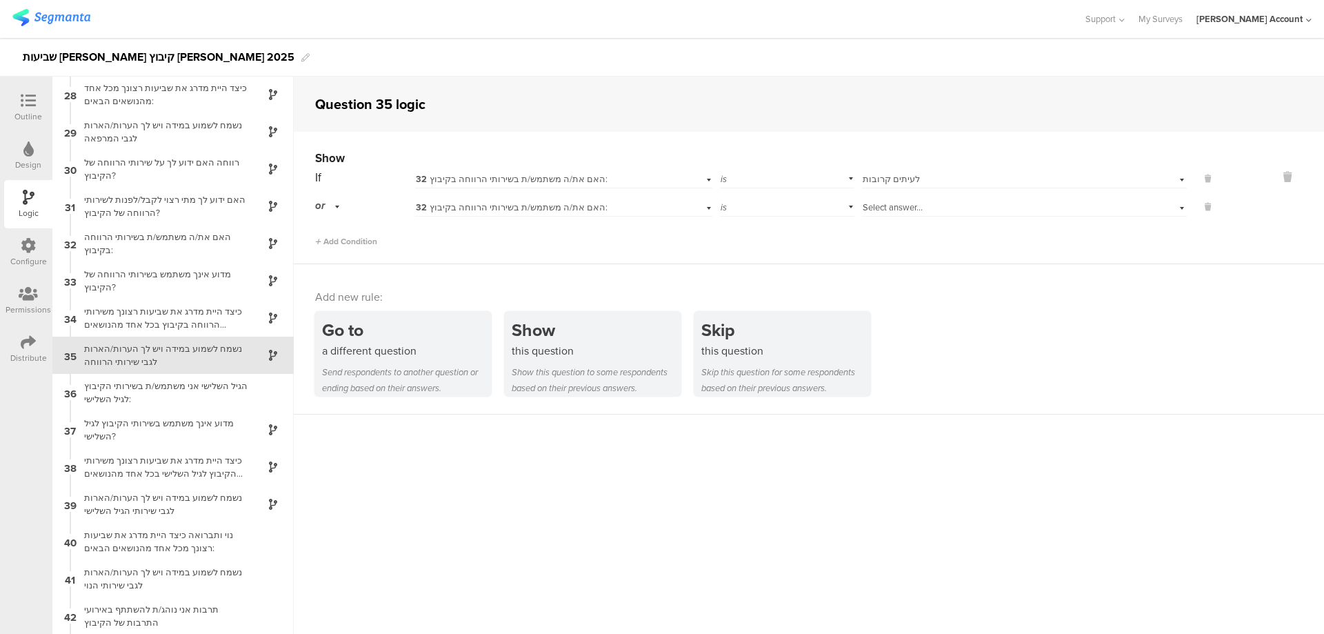
click at [895, 209] on span "Select answer..." at bounding box center [893, 207] width 60 height 13
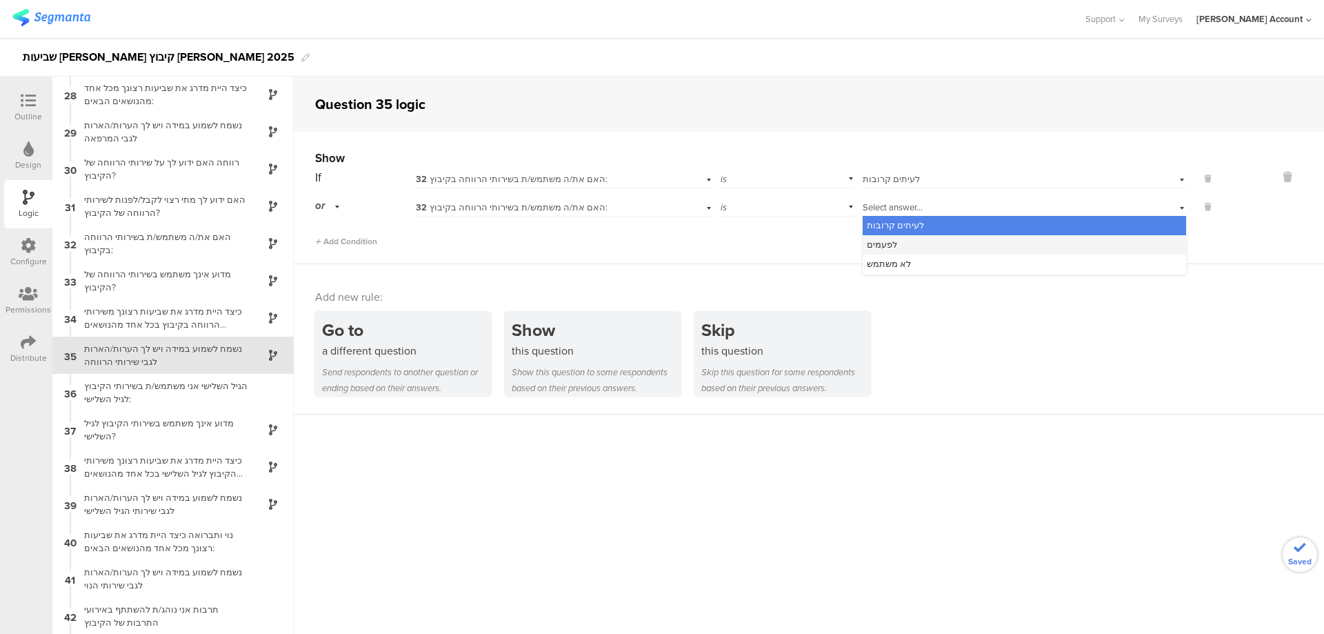
click at [902, 244] on div "לפעמים" at bounding box center [1024, 244] width 323 height 19
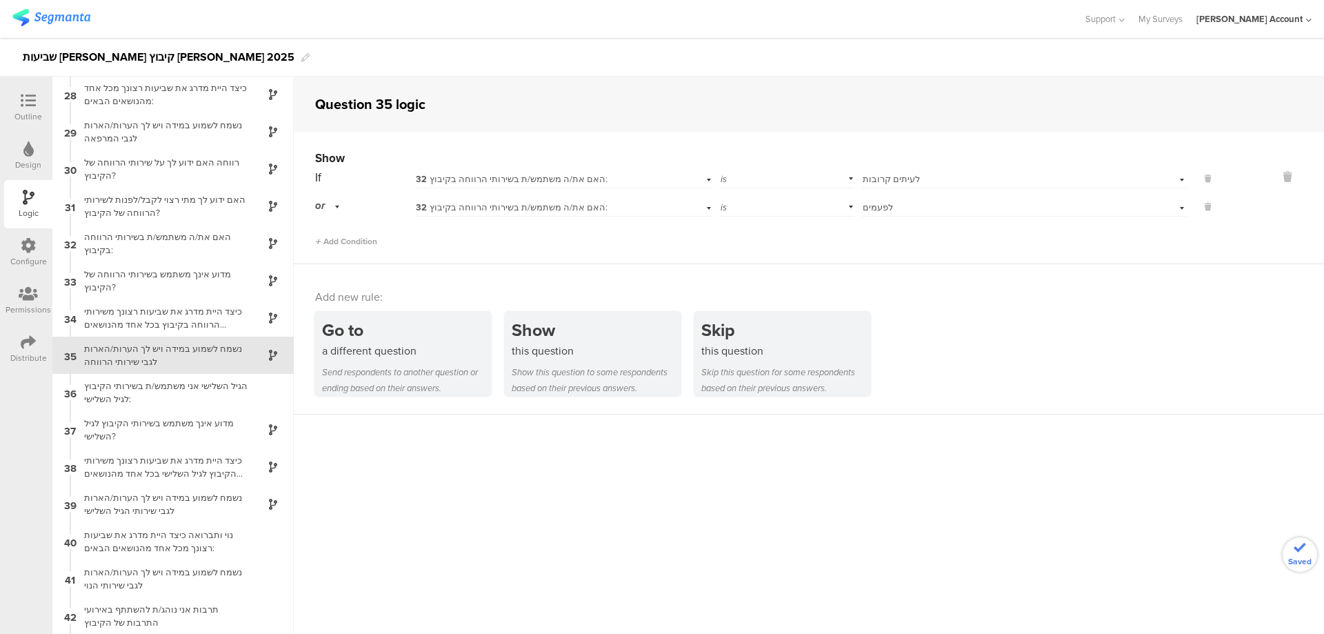
click at [31, 100] on icon at bounding box center [28, 100] width 15 height 15
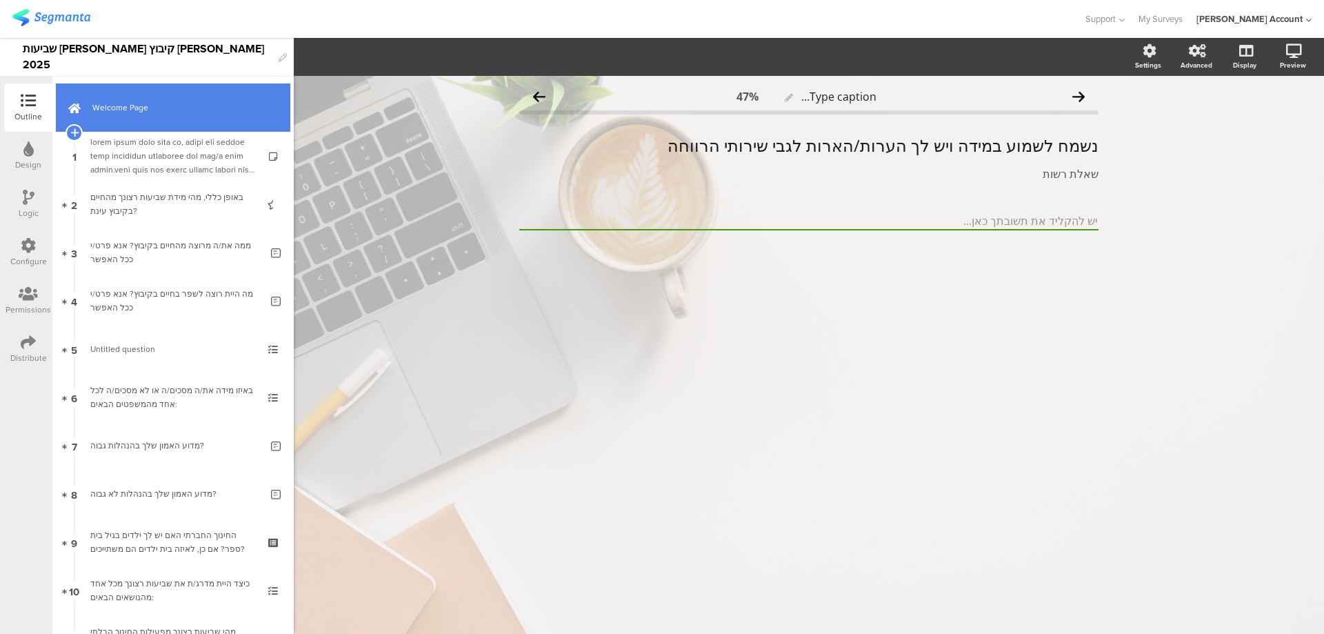
click at [208, 110] on span "Welcome Page" at bounding box center [180, 108] width 177 height 14
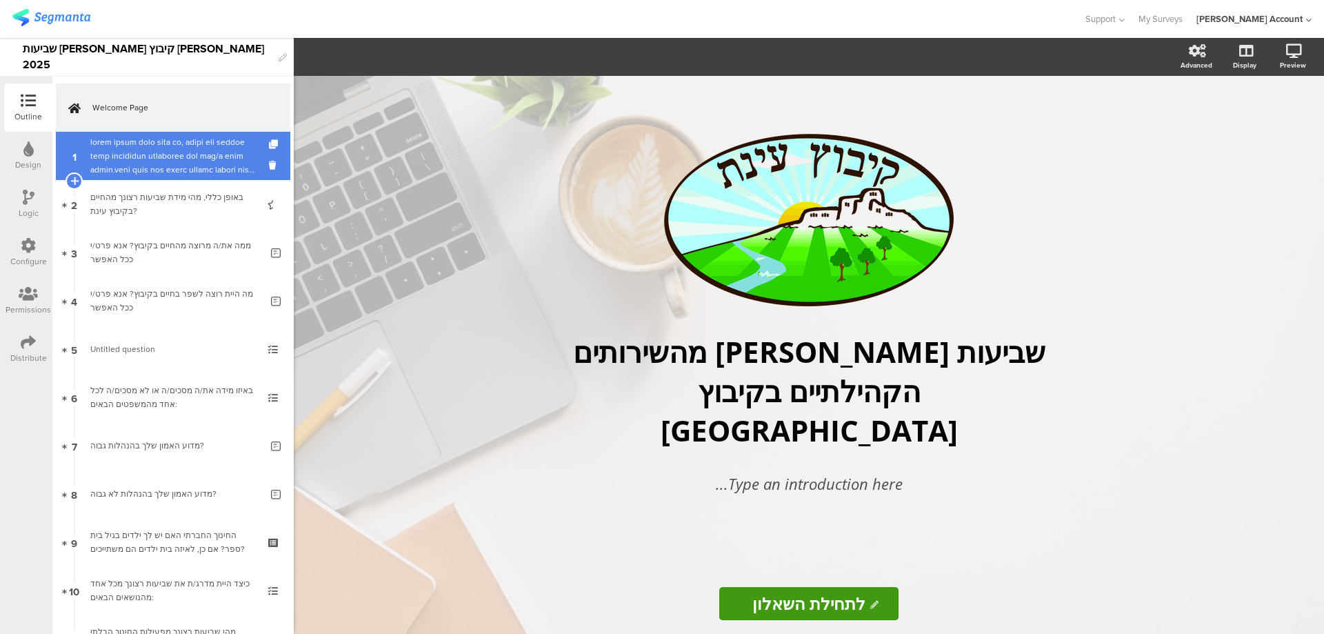
click at [183, 161] on div at bounding box center [172, 155] width 165 height 41
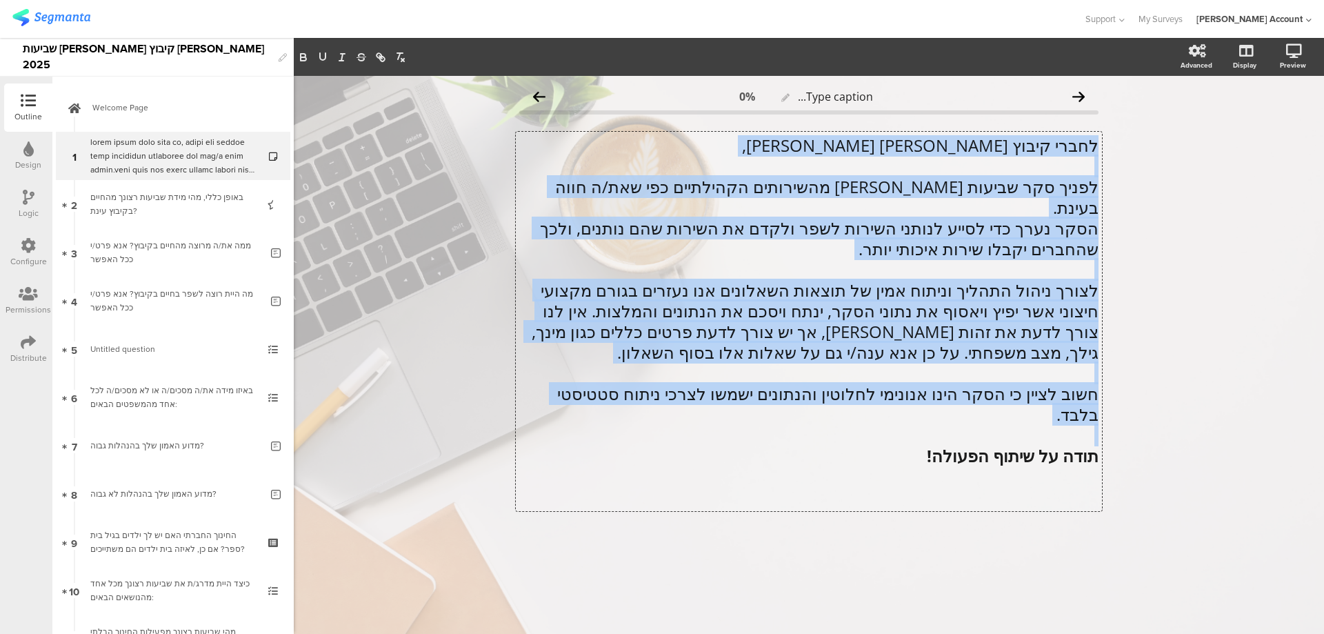
drag, startPoint x: 1096, startPoint y: 150, endPoint x: 541, endPoint y: 397, distance: 606.8
click at [541, 397] on div "לחברי קיבוץ עינת שלום רב, לפניך סקר שביעות רצון מהשירותים הקהילתיים כפי שאת/ה ח…" at bounding box center [809, 321] width 586 height 379
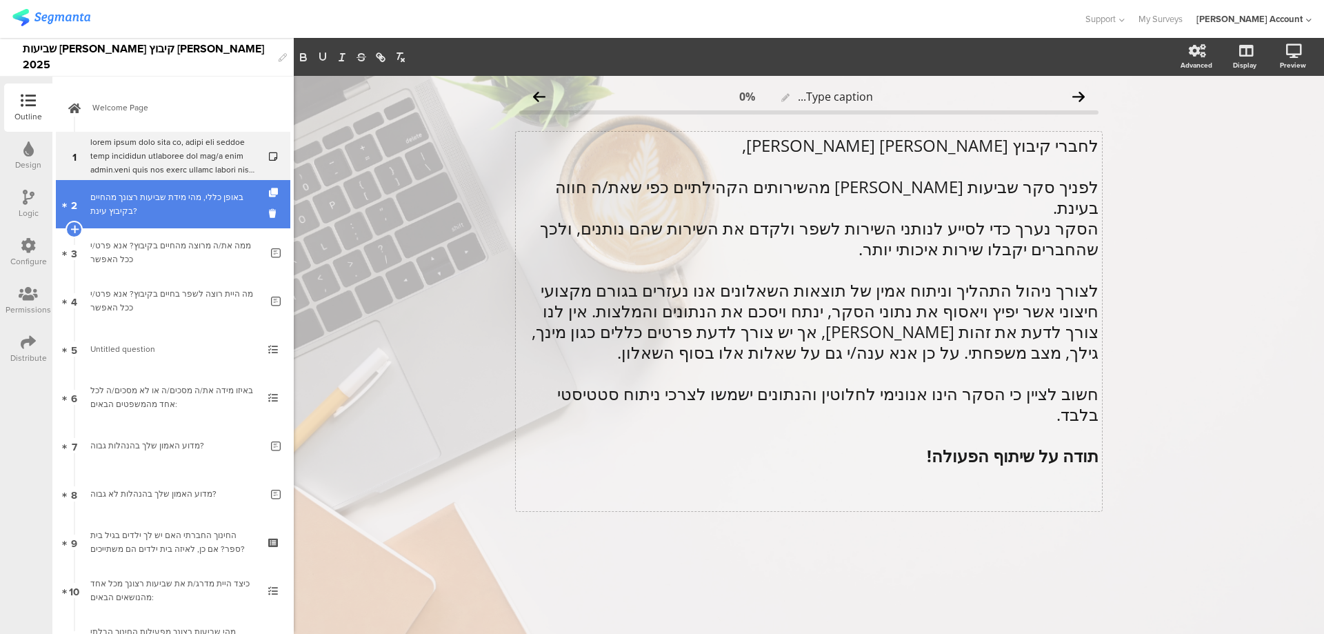
click at [233, 208] on div "באופן כללי, מהי מידת שביעות רצונך מהחיים בקיבוץ עינת?" at bounding box center [172, 204] width 165 height 28
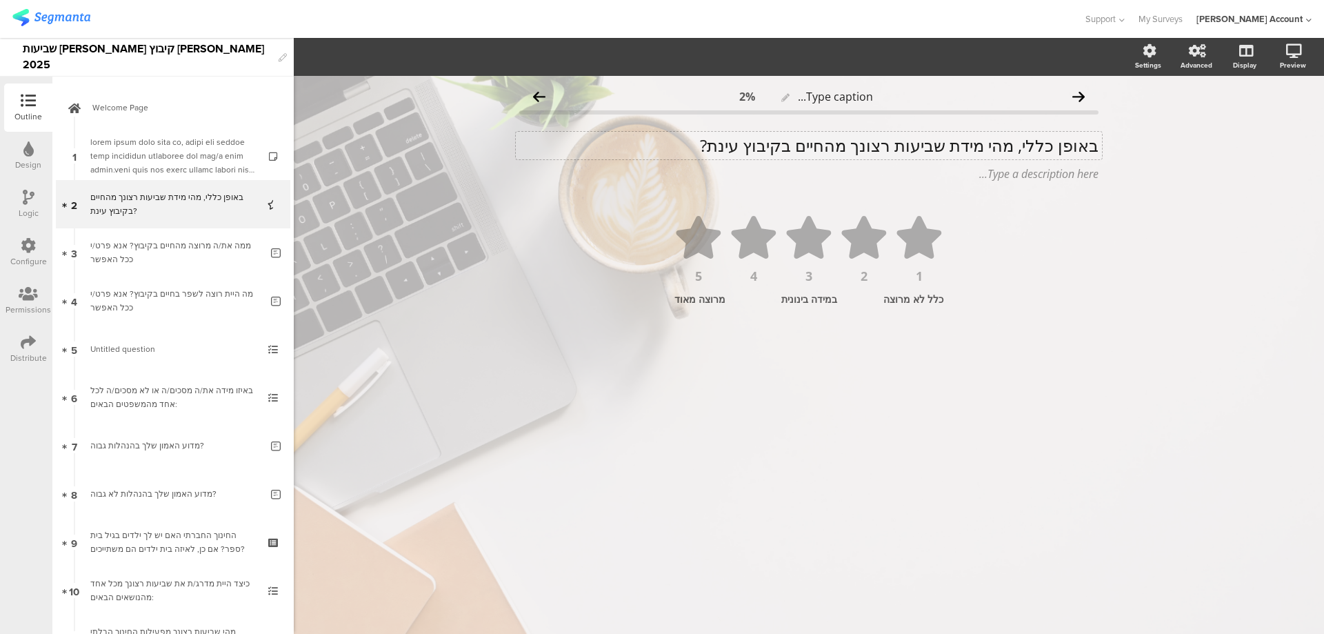
click at [995, 142] on div "באופן כללי, מהי מידת שביעות רצונך מהחיים בקיבוץ עינת? באופן כללי, מהי מידת שביע…" at bounding box center [809, 146] width 586 height 28
click at [994, 142] on p "באופן כללי, מהי מידת שביעות רצונך מהחיים בקיבוץ עינת?" at bounding box center [808, 145] width 579 height 21
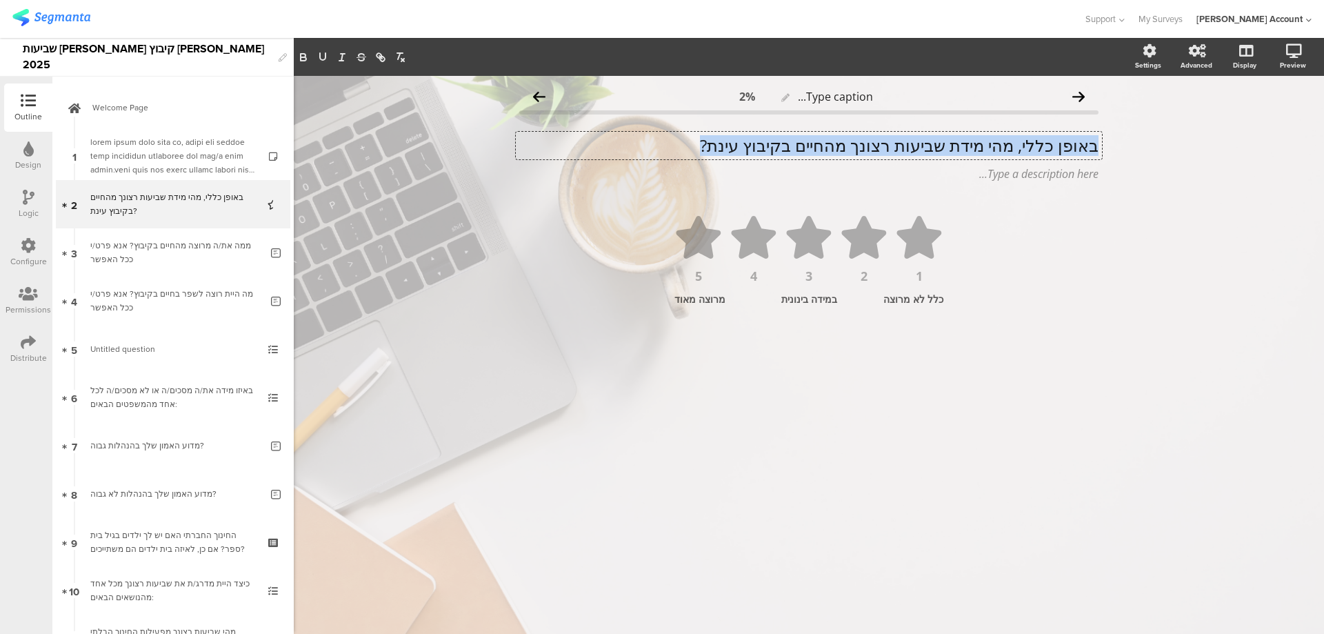
click at [993, 142] on p "באופן כללי, מהי מידת שביעות רצונך מהחיים בקיבוץ עינת?" at bounding box center [808, 145] width 579 height 21
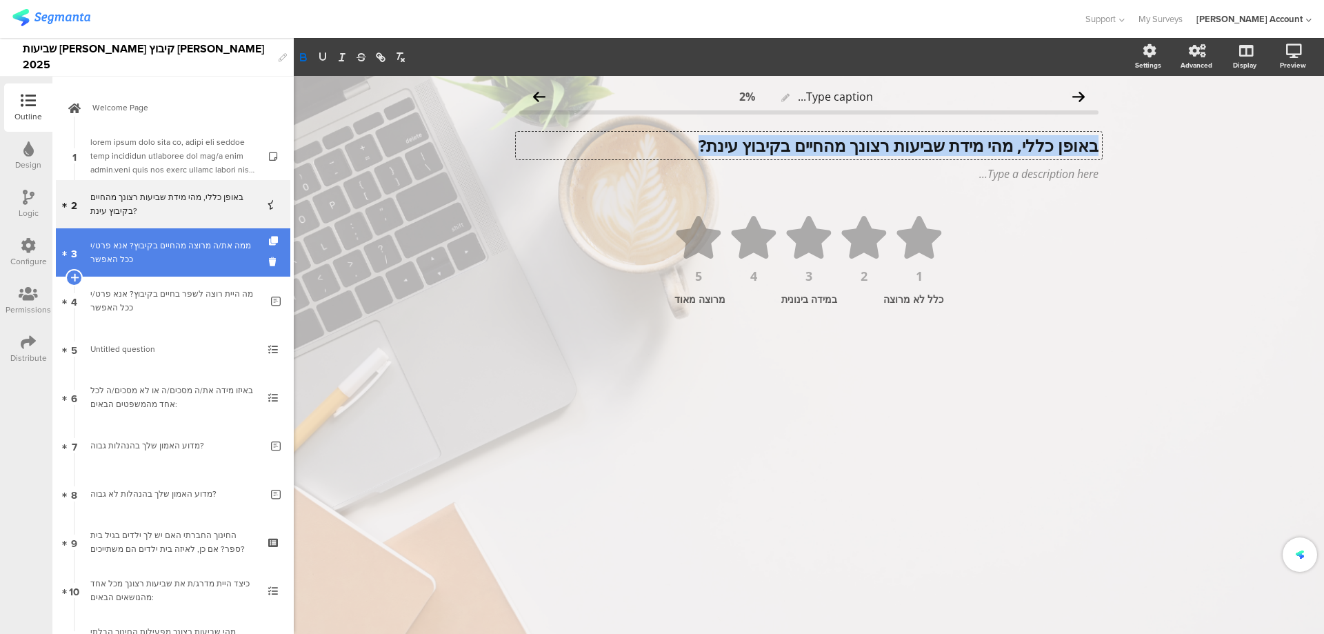
click at [197, 255] on div "ממה את/ה מרוצה מהחיים בקיבוץ? אנא פרט/י ככל האפשר" at bounding box center [175, 253] width 170 height 28
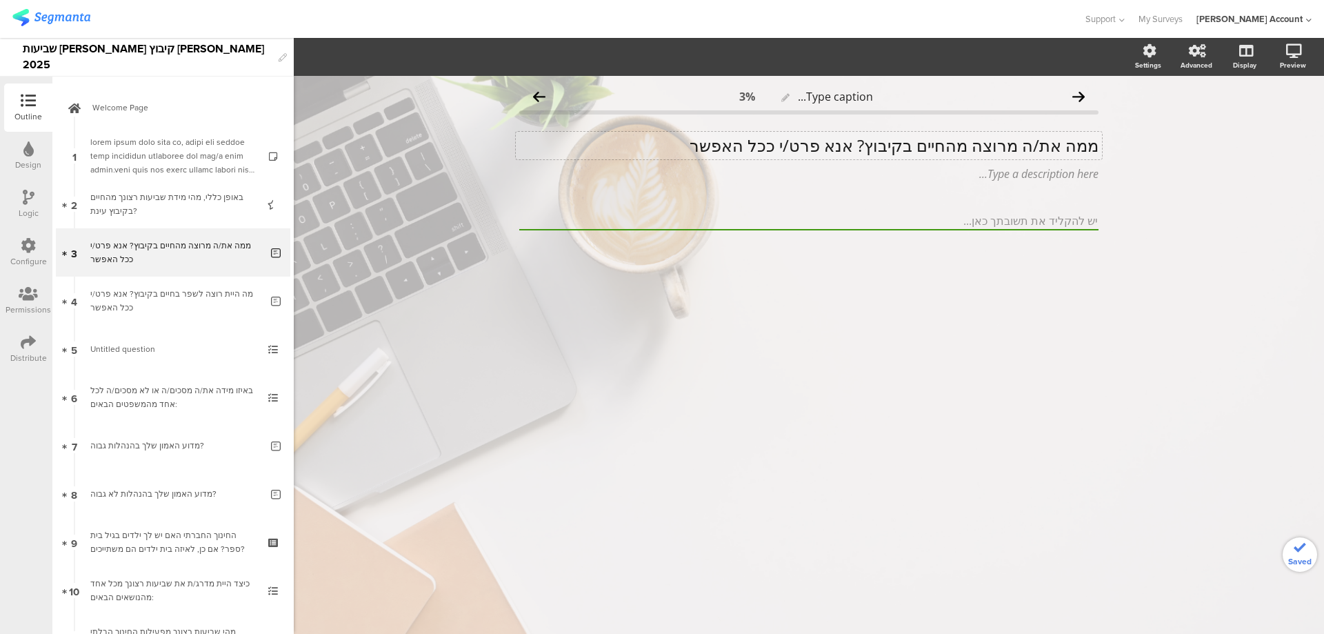
click at [913, 145] on p "ממה את/ה מרוצה מהחיים בקיבוץ? אנא פרט/י ככל האפשר" at bounding box center [808, 145] width 579 height 21
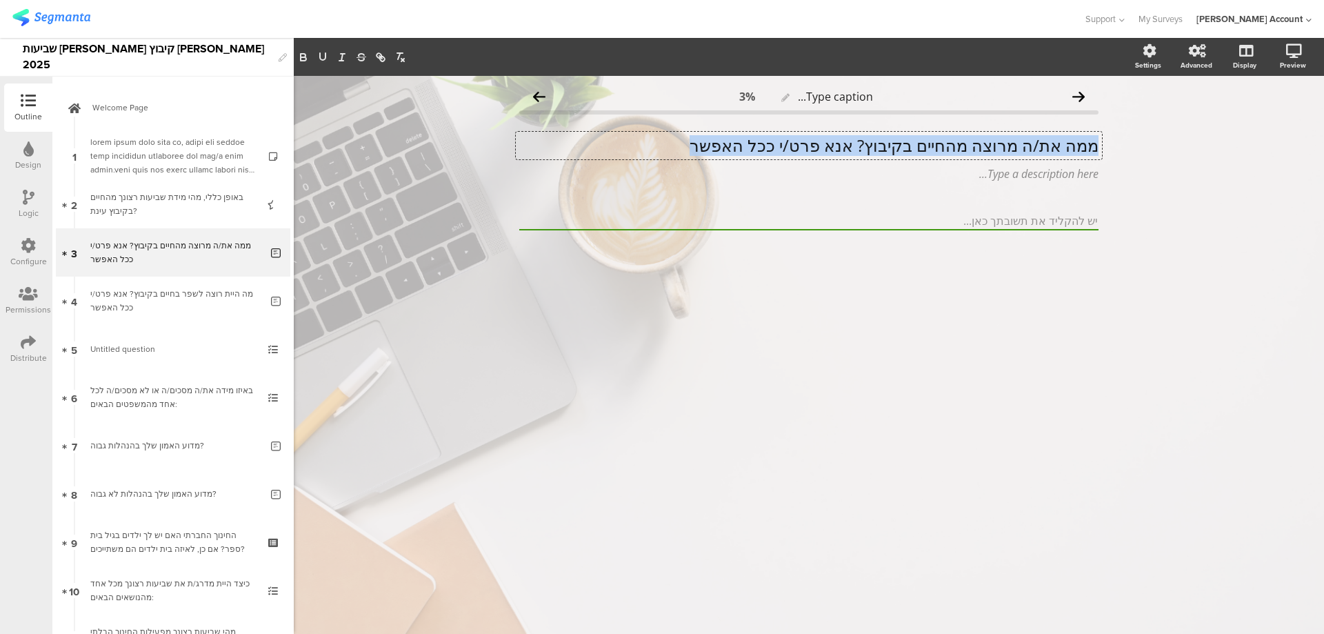
click at [913, 145] on p "ממה את/ה מרוצה מהחיים בקיבוץ? אנא פרט/י ככל האפשר" at bounding box center [808, 145] width 579 height 21
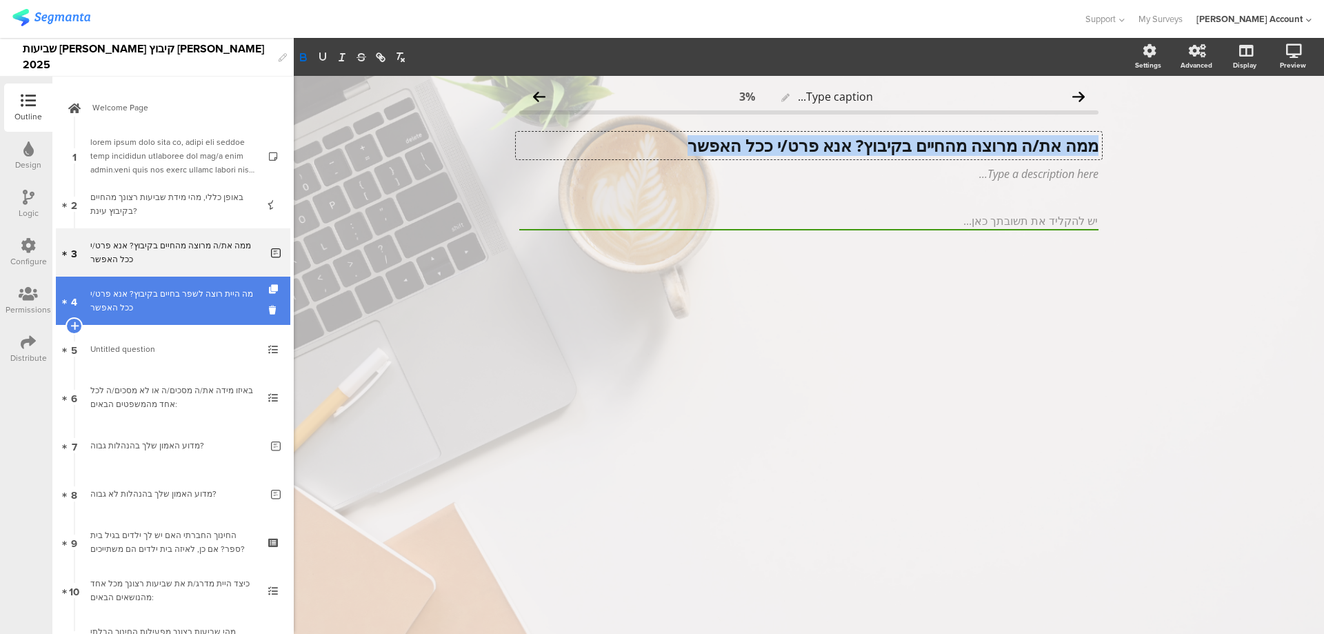
click at [209, 310] on div "מה היית רוצה לשפר בחיים בקיבוץ? אנא פרט/י ככל האפשר" at bounding box center [175, 301] width 170 height 28
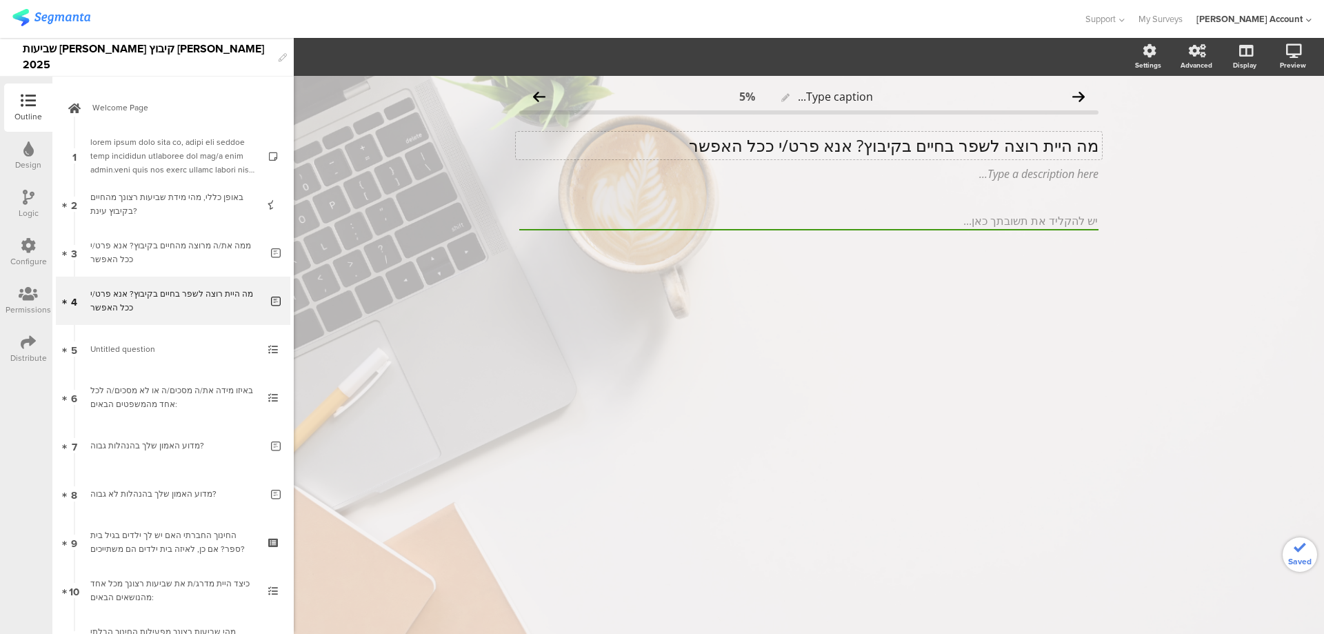
click at [869, 147] on div "מה היית רוצה לשפר בחיים בקיבוץ? אנא פרט/י ככל האפשר מה היית רוצה לשפר בחיים בקי…" at bounding box center [809, 146] width 586 height 28
click at [869, 147] on p "מה היית רוצה לשפר בחיים בקיבוץ? אנא פרט/י ככל האפשר" at bounding box center [808, 145] width 579 height 21
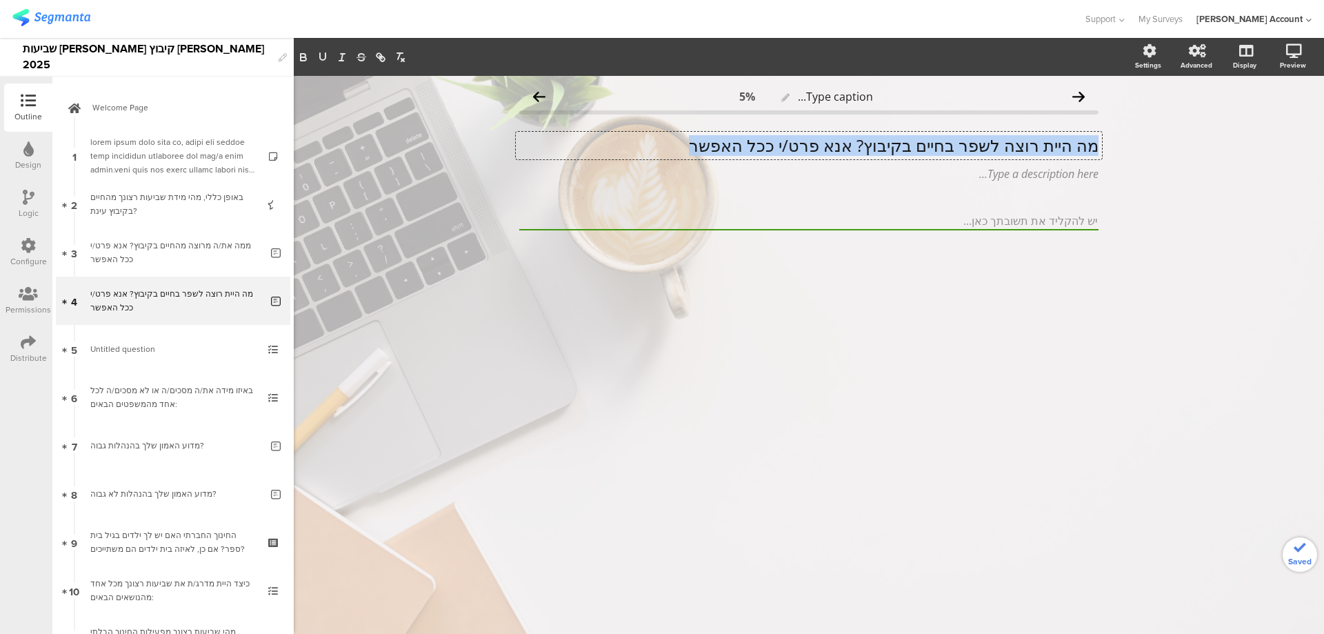
click at [869, 147] on p "מה היית רוצה לשפר בחיים בקיבוץ? אנא פרט/י ככל האפשר" at bounding box center [808, 145] width 579 height 21
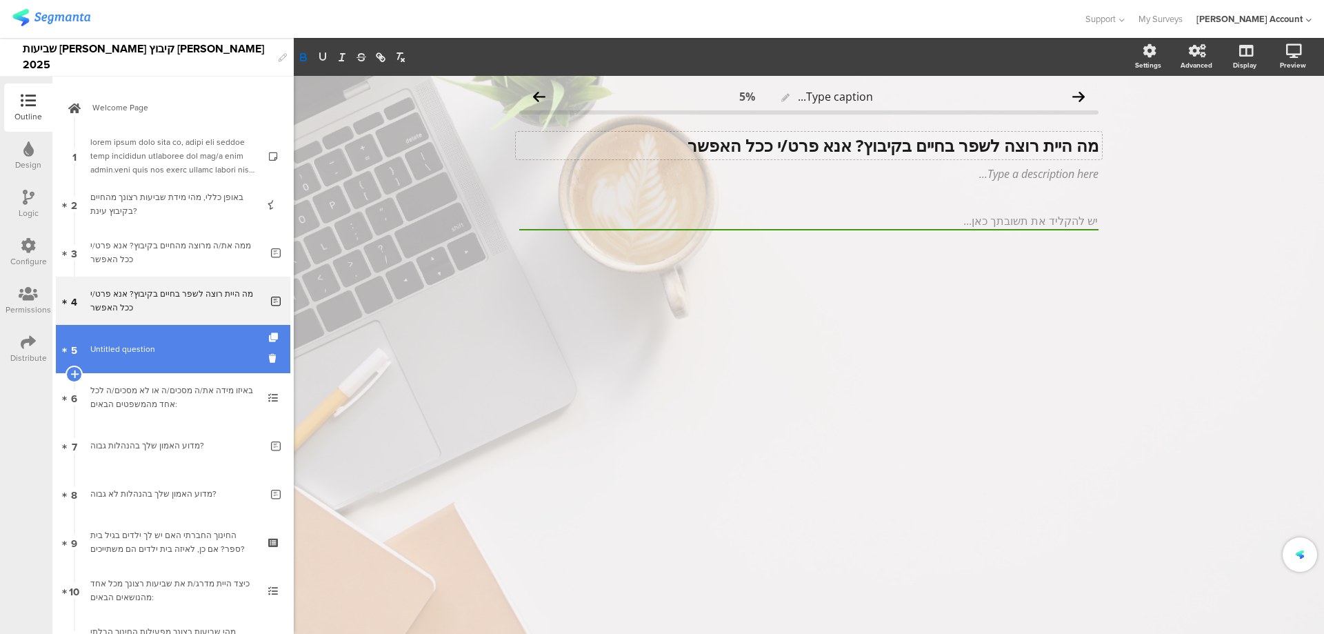
click at [186, 343] on span "Untitled question" at bounding box center [172, 349] width 165 height 14
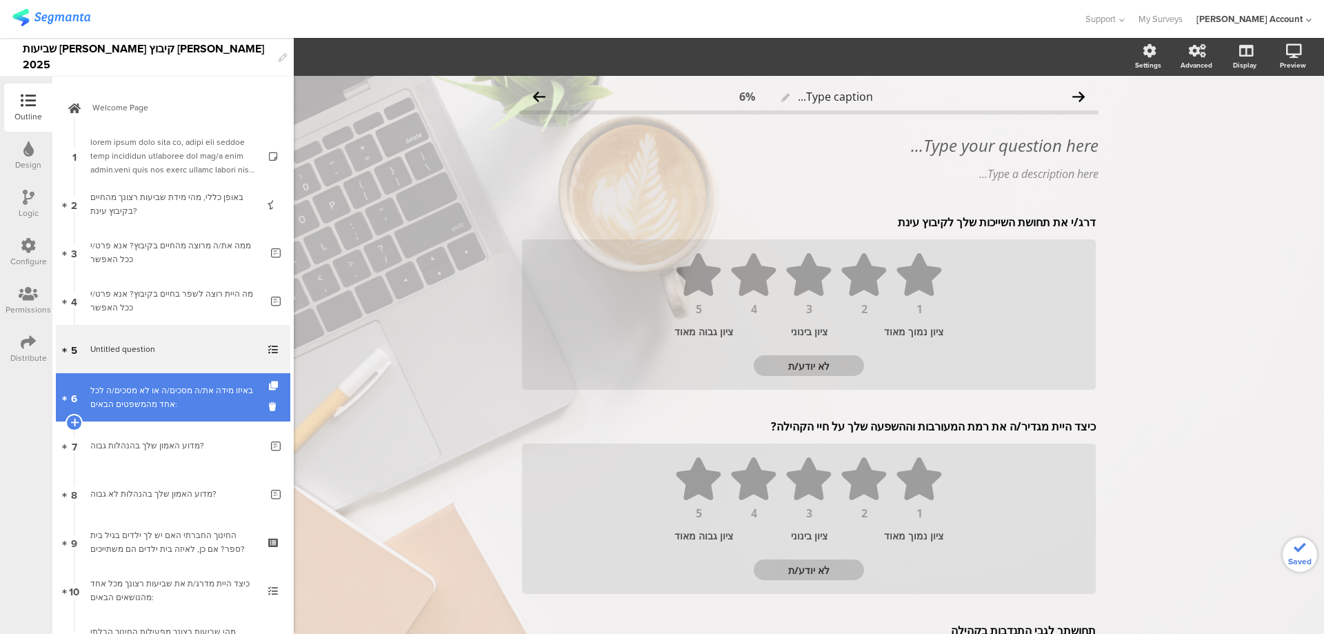
click at [173, 387] on div "באיזו מידה את/ה מסכים/ה או לא מסכים/ה לכל אחד מהמשפטים הבאים:" at bounding box center [172, 398] width 165 height 28
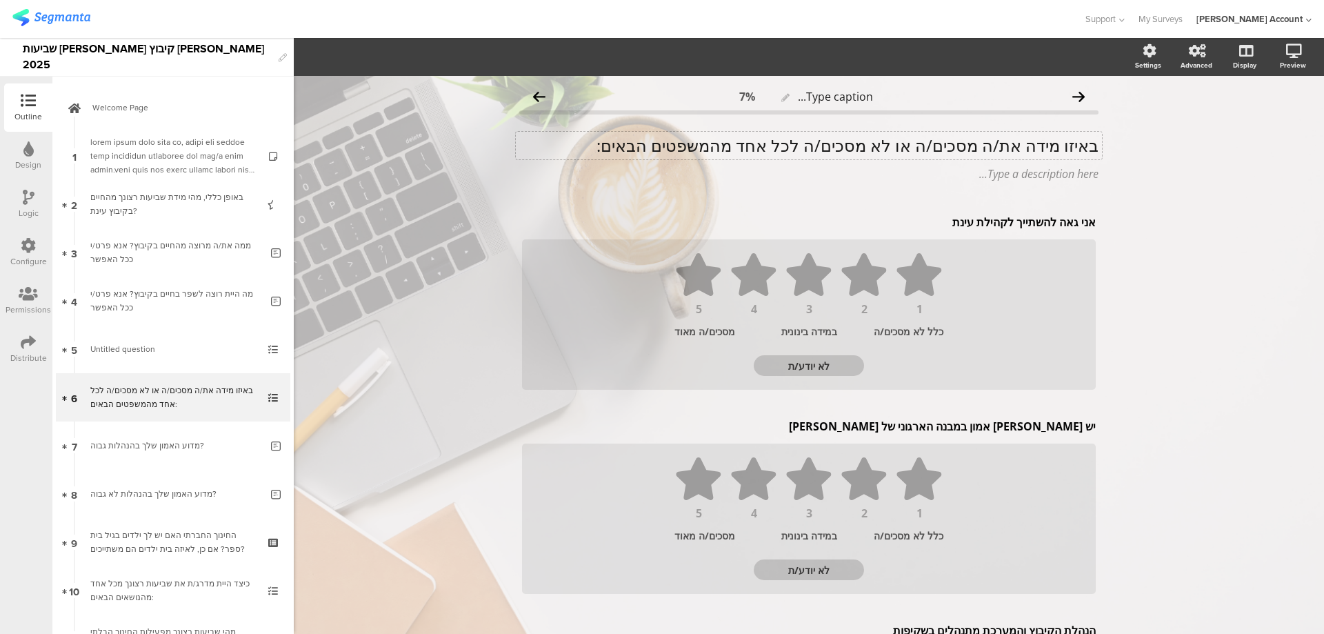
click at [932, 150] on div "באיזו מידה את/ה מסכים/ה או לא מסכים/ה לכל אחד מהמשפטים הבאים: באיזו מידה את/ה מ…" at bounding box center [809, 146] width 586 height 28
click at [932, 150] on p "באיזו מידה את/ה מסכים/ה או לא מסכים/ה לכל אחד מהמשפטים הבאים:" at bounding box center [808, 145] width 579 height 21
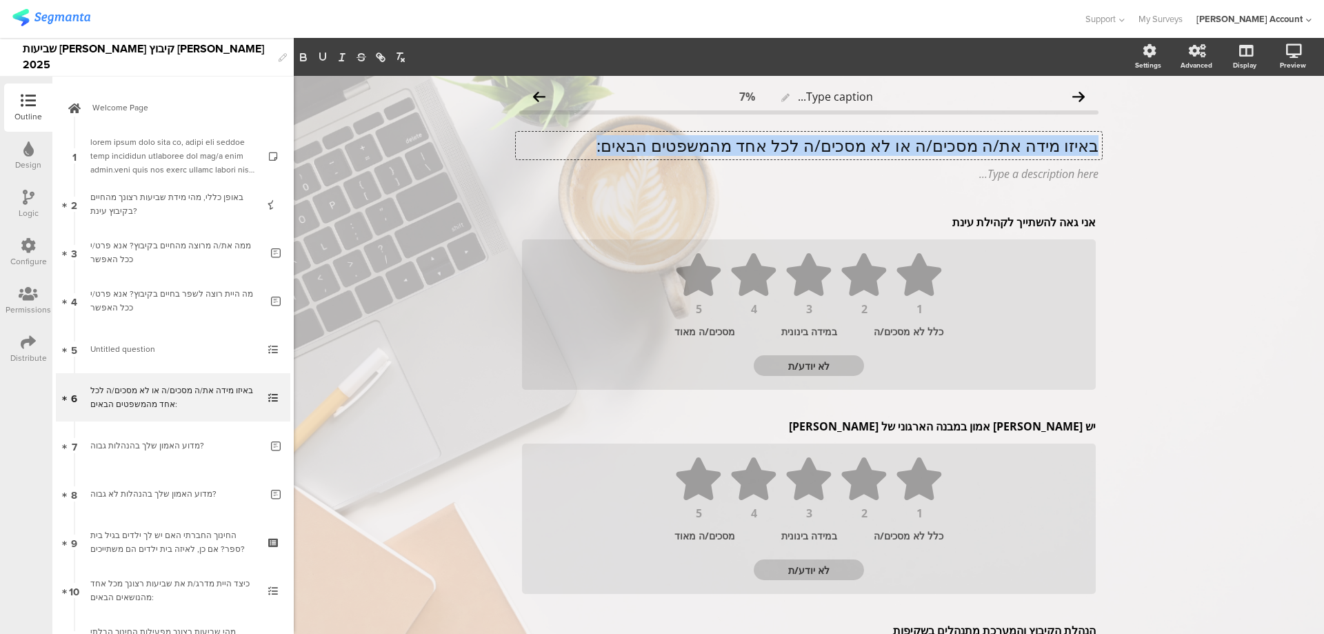
click at [932, 150] on p "באיזו מידה את/ה מסכים/ה או לא מסכים/ה לכל אחד מהמשפטים הבאים:" at bounding box center [808, 145] width 579 height 21
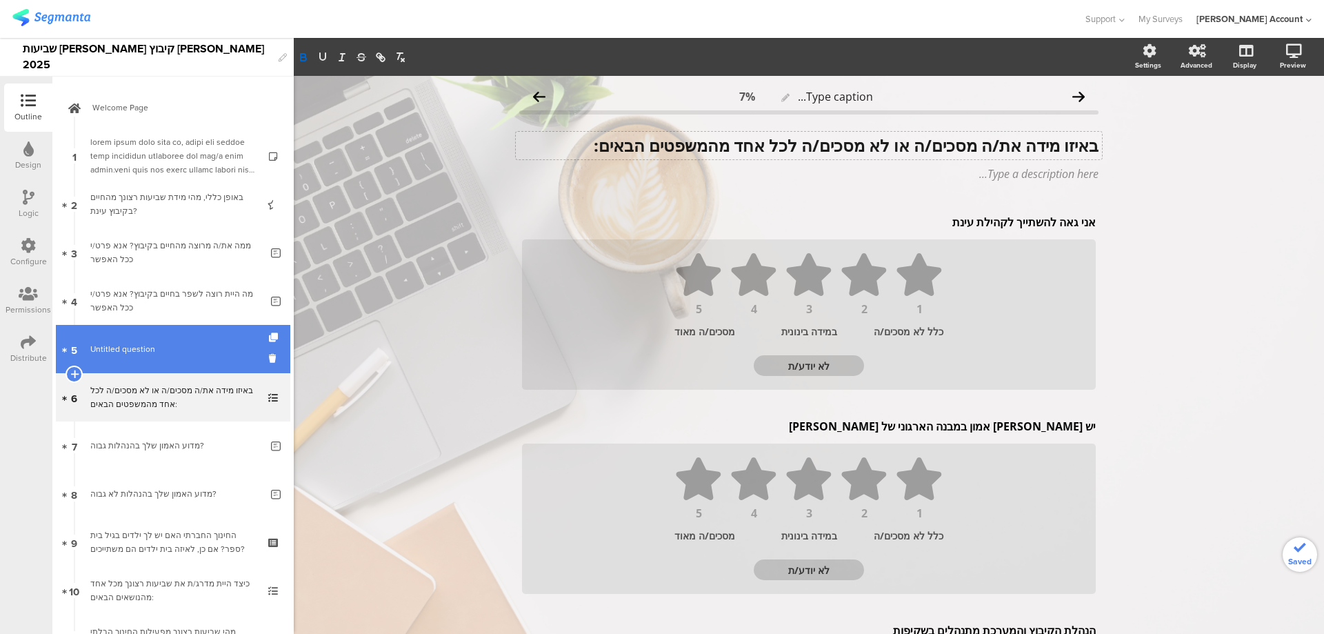
click at [170, 344] on span "Untitled question" at bounding box center [172, 349] width 165 height 14
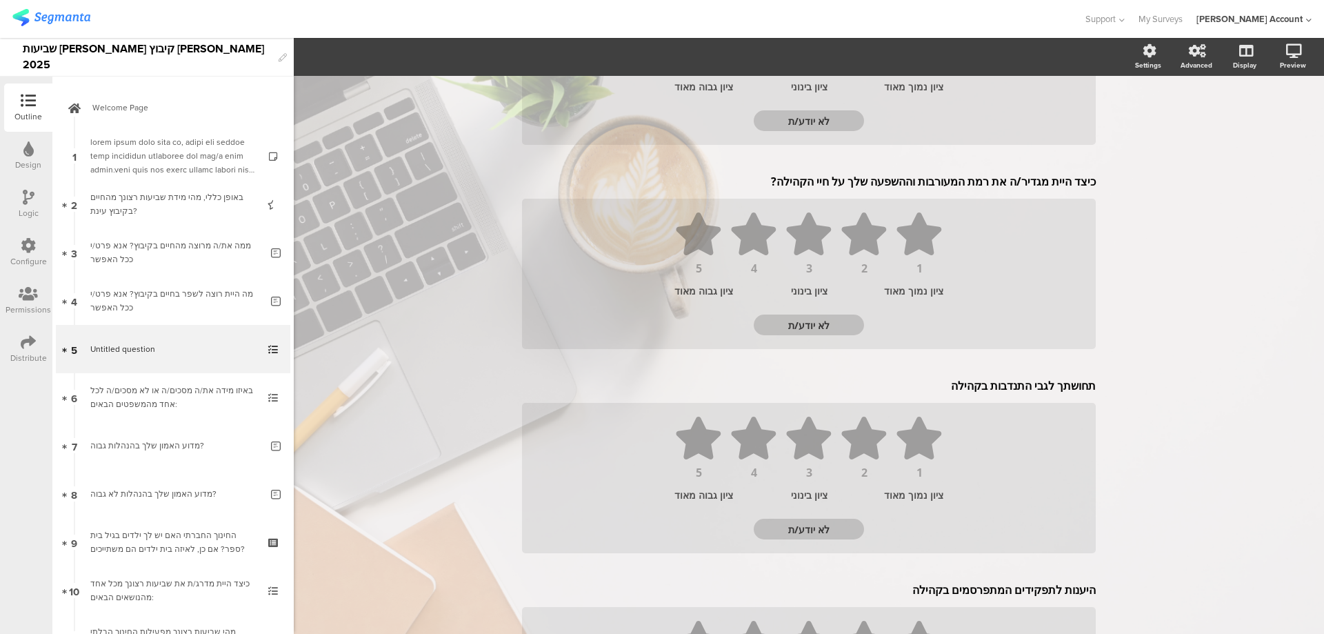
scroll to position [276, 0]
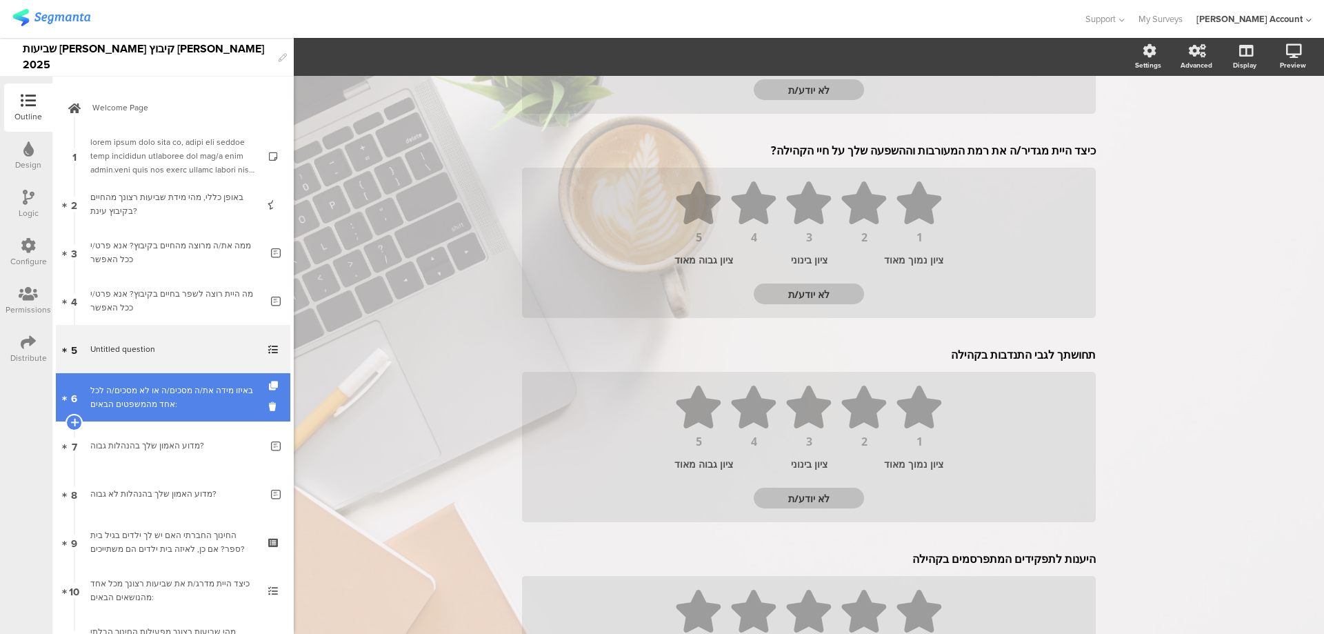
click at [192, 391] on div "באיזו מידה את/ה מסכים/ה או לא מסכים/ה לכל אחד מהמשפטים הבאים:" at bounding box center [172, 398] width 165 height 28
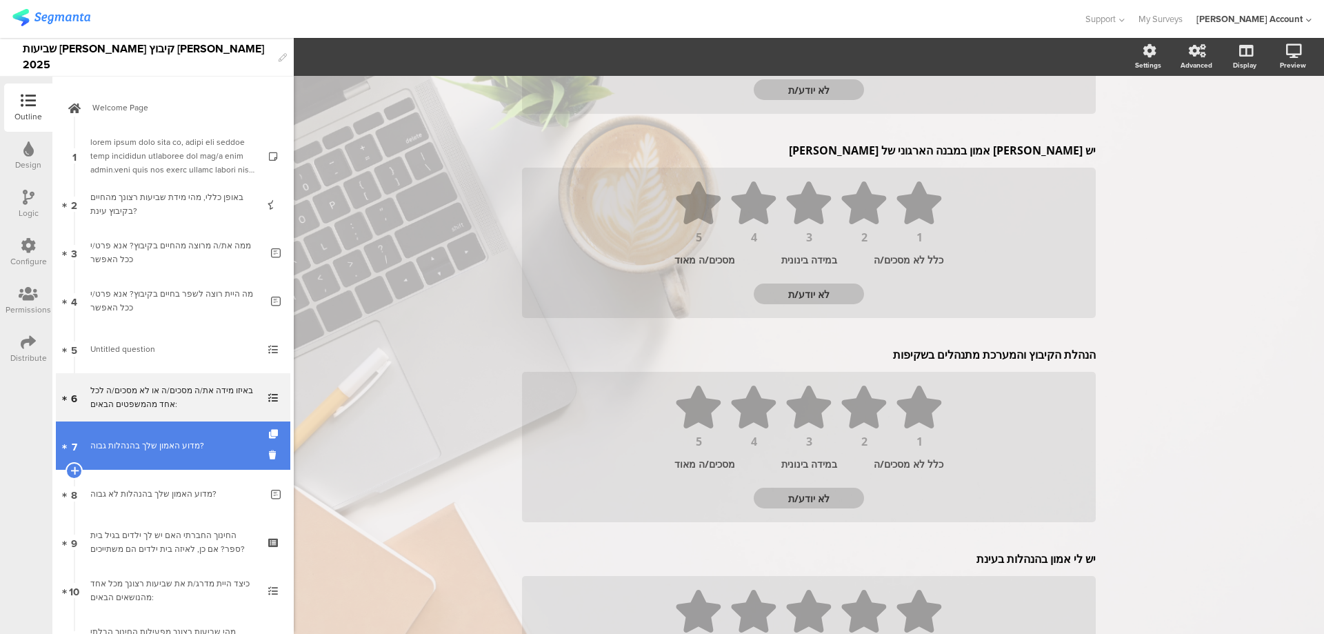
click at [194, 439] on div "מדוע האמון שלך בהנהלות גבוה?" at bounding box center [175, 446] width 170 height 14
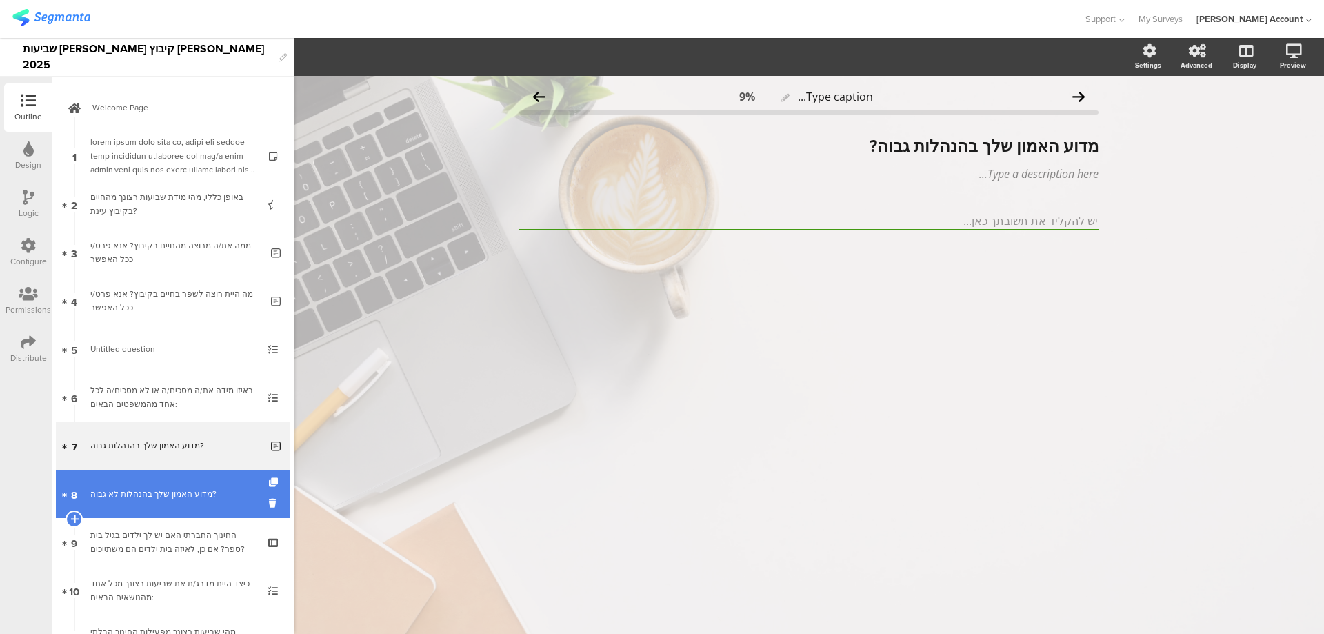
click at [176, 488] on div "מדוע האמון שלך בהנהלות לא גבוה?" at bounding box center [175, 494] width 170 height 14
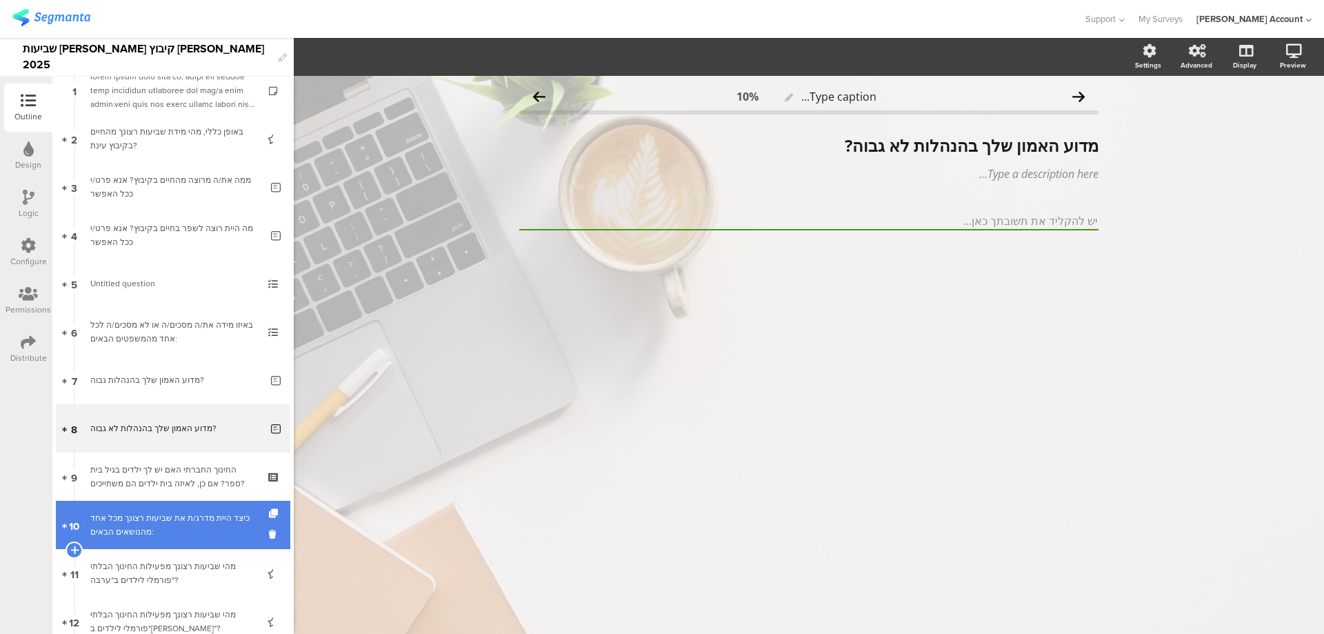
scroll to position [92, 0]
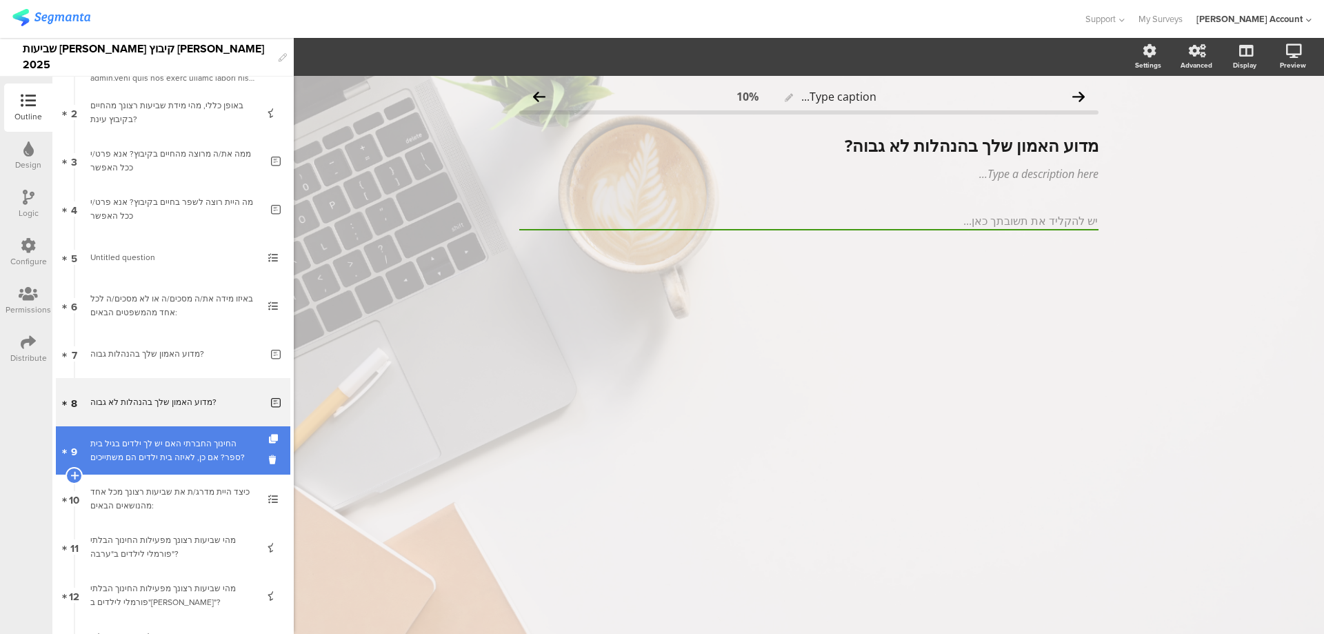
click at [191, 445] on div "החינוך החברתי האם יש לך ילדים בגיל בית ספר? אם כן, לאיזה בית ילדים הם משתייכים?" at bounding box center [172, 451] width 165 height 28
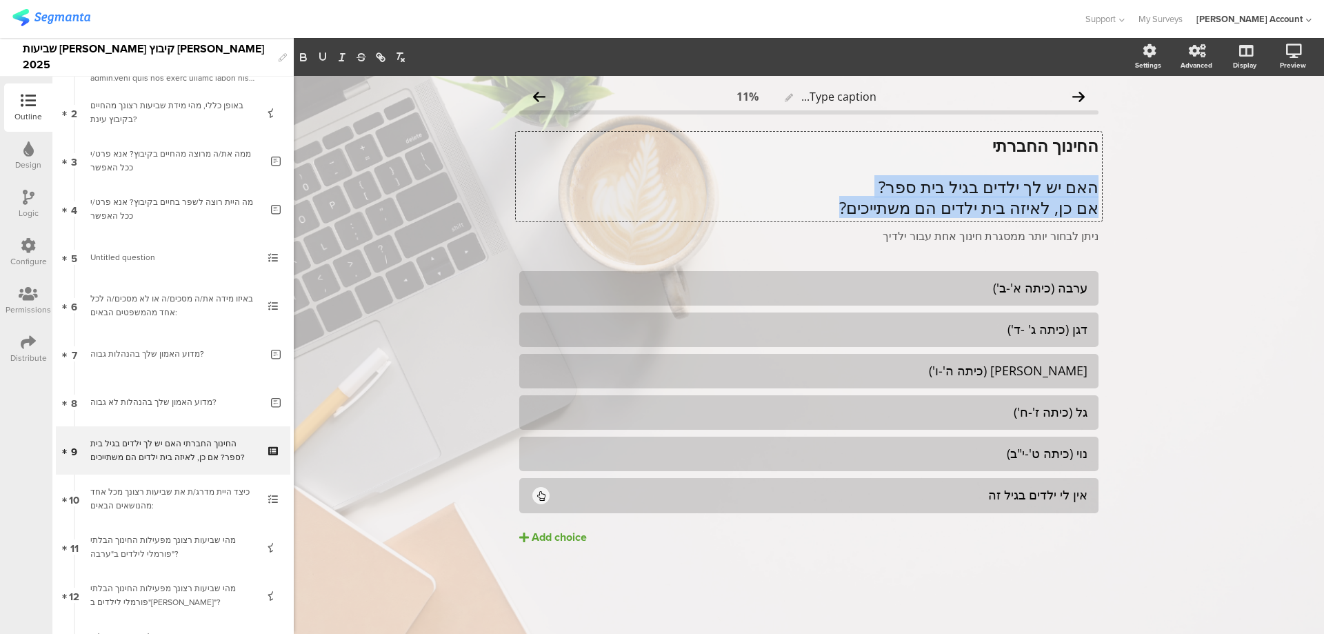
drag, startPoint x: 1096, startPoint y: 188, endPoint x: 781, endPoint y: 213, distance: 316.2
click at [783, 212] on div "החינוך החברתי האם יש לך ילדים בגיל בית ספר? אם כן, לאיזה בית ילדים הם משתייכים?…" at bounding box center [809, 177] width 586 height 90
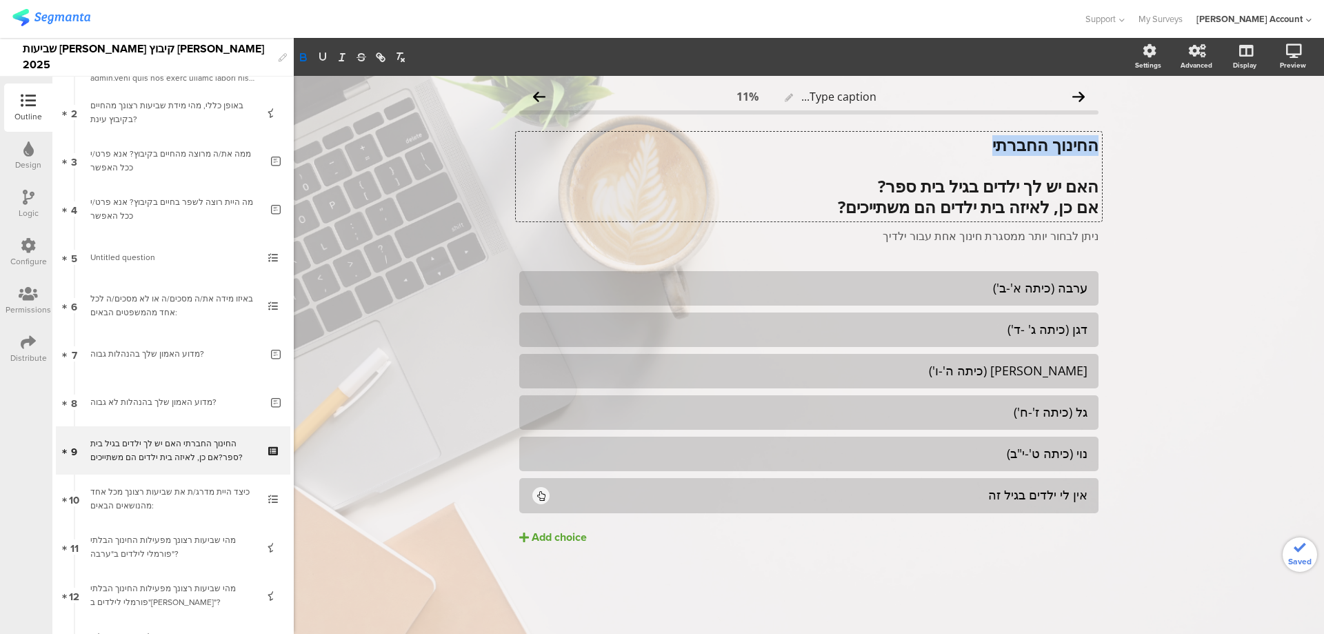
drag, startPoint x: 978, startPoint y: 146, endPoint x: 1105, endPoint y: 143, distance: 126.9
click at [1105, 143] on div "Type caption... 11% החינוך החברתי האם יש לך ילדים בגיל בית ספר? אם כן, לאיזה בי…" at bounding box center [809, 343] width 607 height 534
click at [326, 59] on icon "button" at bounding box center [323, 56] width 6 height 7
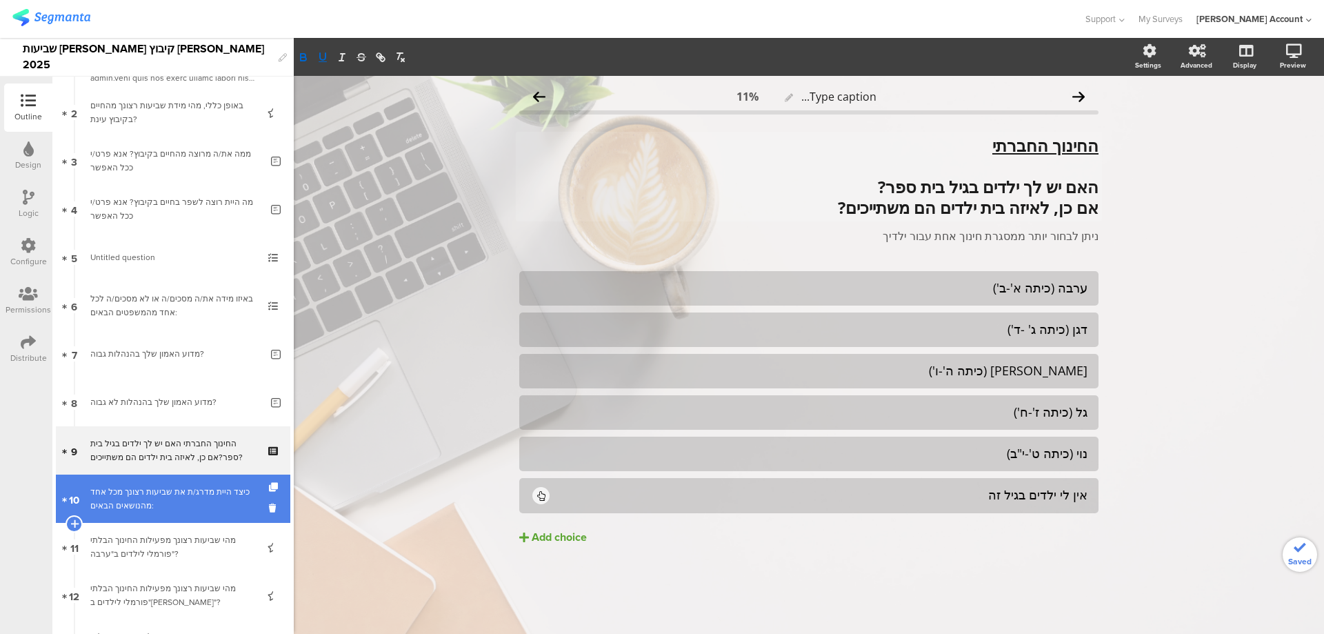
click at [168, 500] on div "כיצד היית מדרג/ת את שביעות רצונך מכל אחד מהנושאים הבאים:" at bounding box center [172, 499] width 165 height 28
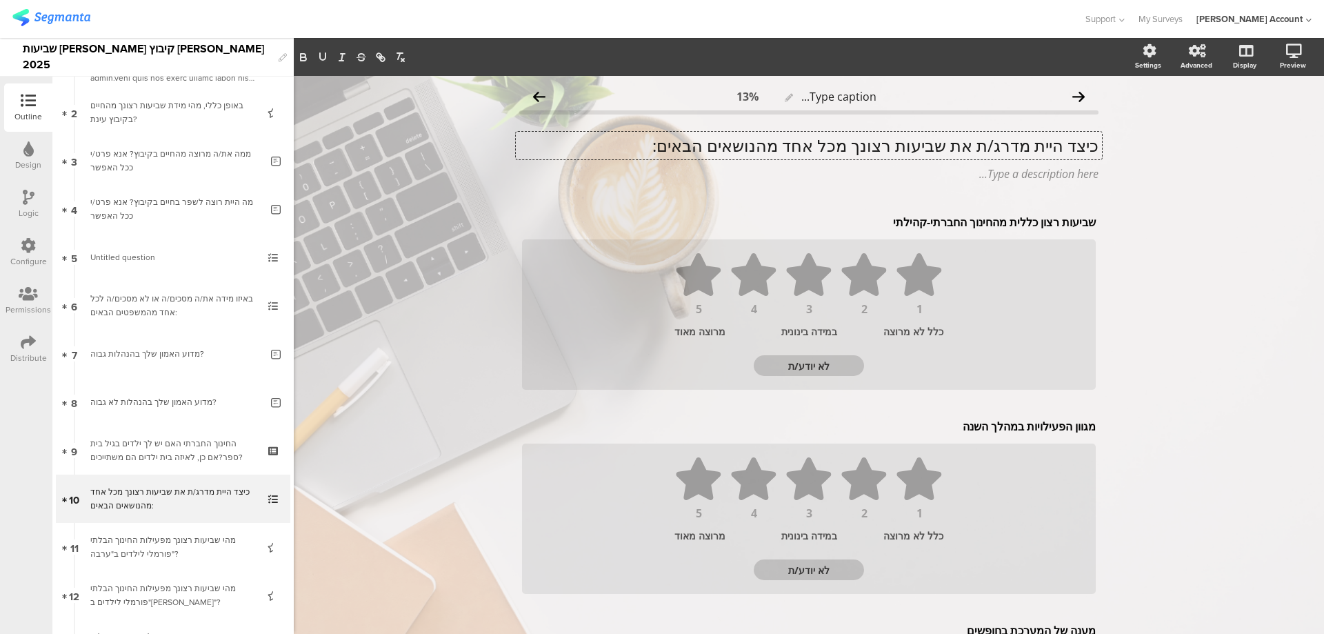
click at [849, 143] on div "כיצד היית מדרג/ת את שביעות רצונך מכל אחד מהנושאים הבאים: כיצד היית מדרג/ת את שב…" at bounding box center [809, 146] width 586 height 28
click at [849, 143] on p "כיצד היית מדרג/ת את שביעות רצונך מכל אחד מהנושאים הבאים:" at bounding box center [808, 145] width 579 height 21
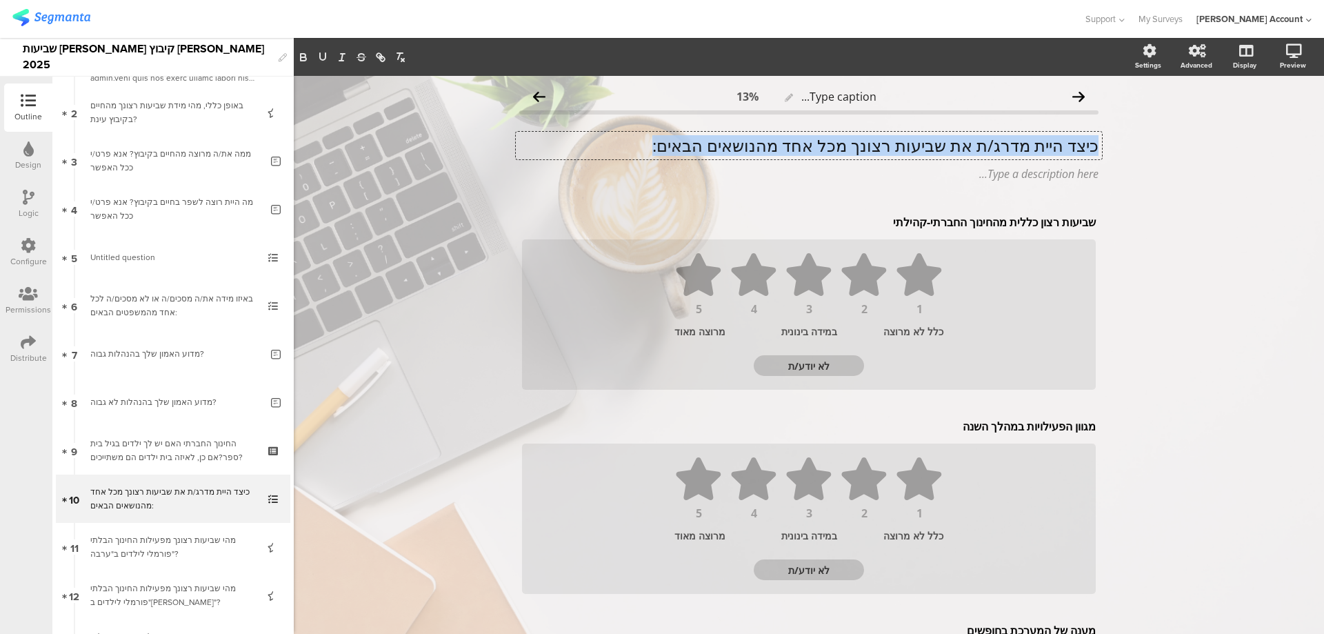
click at [849, 143] on p "כיצד היית מדרג/ת את שביעות רצונך מכל אחד מהנושאים הבאים:" at bounding box center [808, 145] width 579 height 21
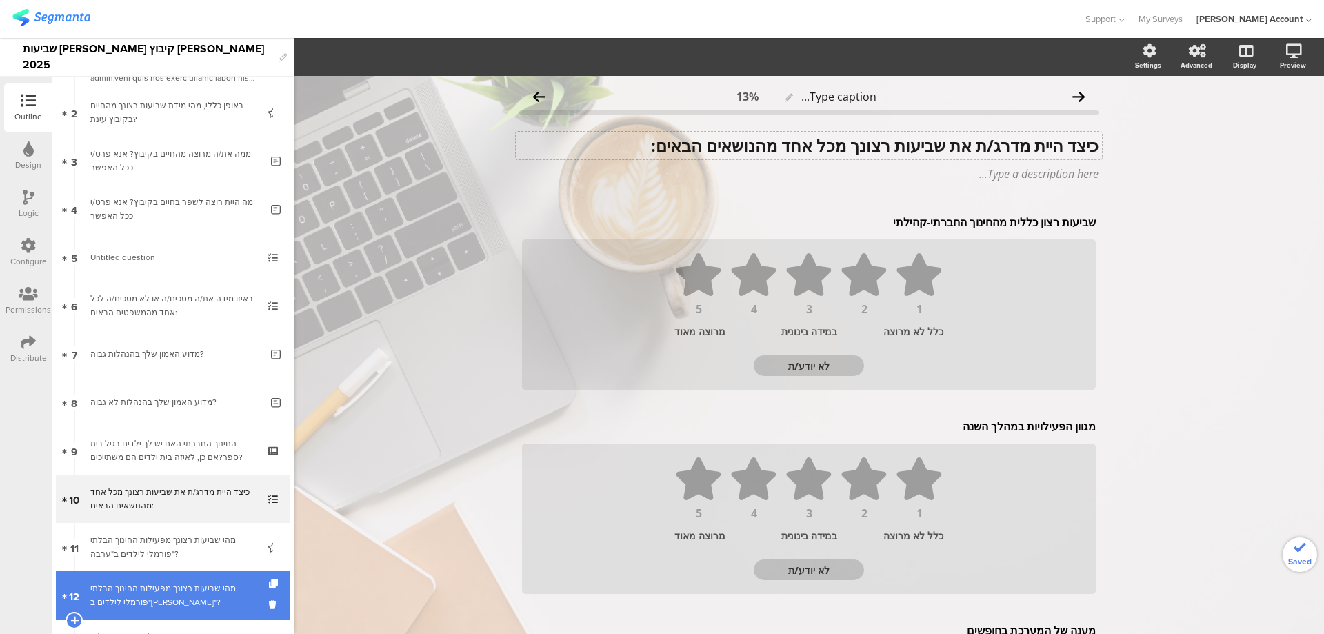
scroll to position [184, 0]
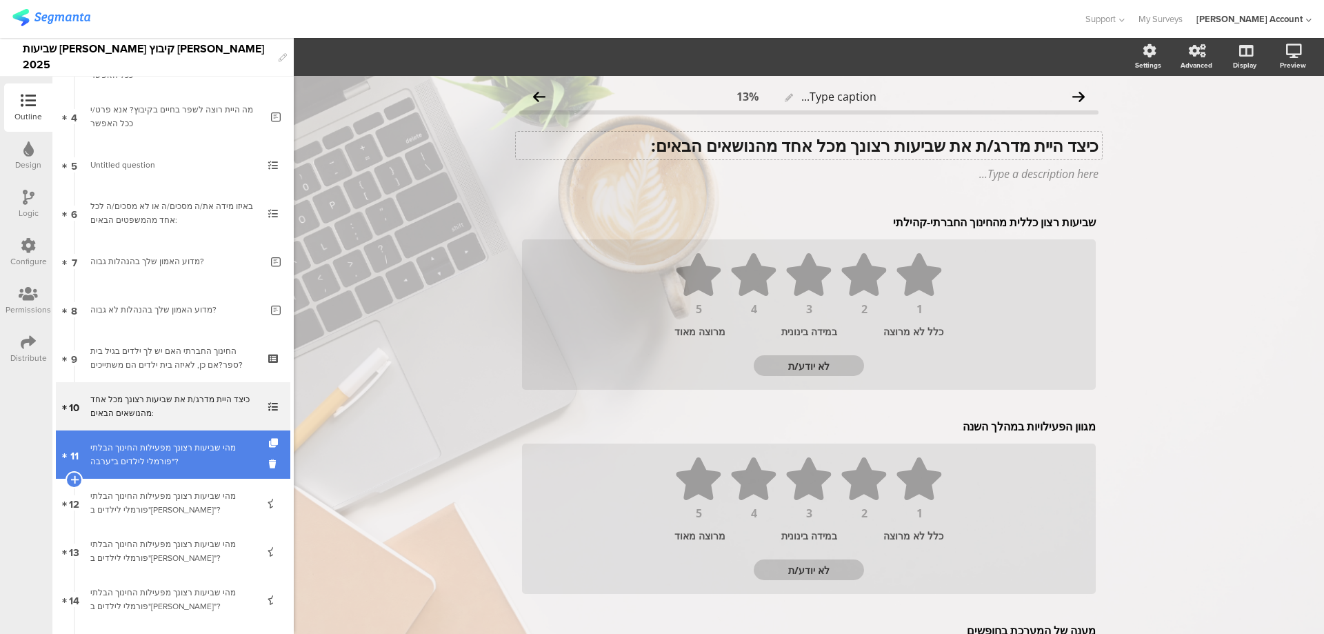
click at [213, 453] on div "מהי שביעות רצונך מפעילות החינוך הבלתי פורמלי לילדים ב"ערבה"?" at bounding box center [172, 455] width 165 height 28
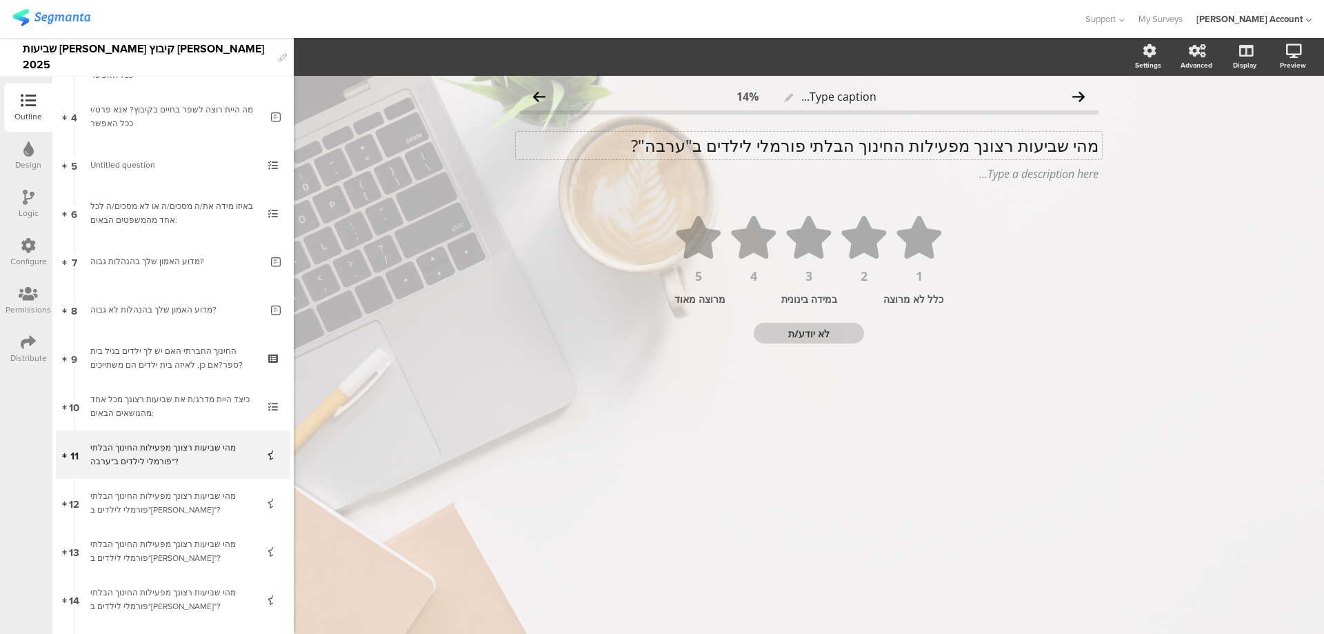
click at [879, 145] on div "מהי שביעות רצונך מפעילות החינוך הבלתי פורמלי לילדים ב"ערבה"? מהי שביעות רצונך מ…" at bounding box center [809, 146] width 586 height 28
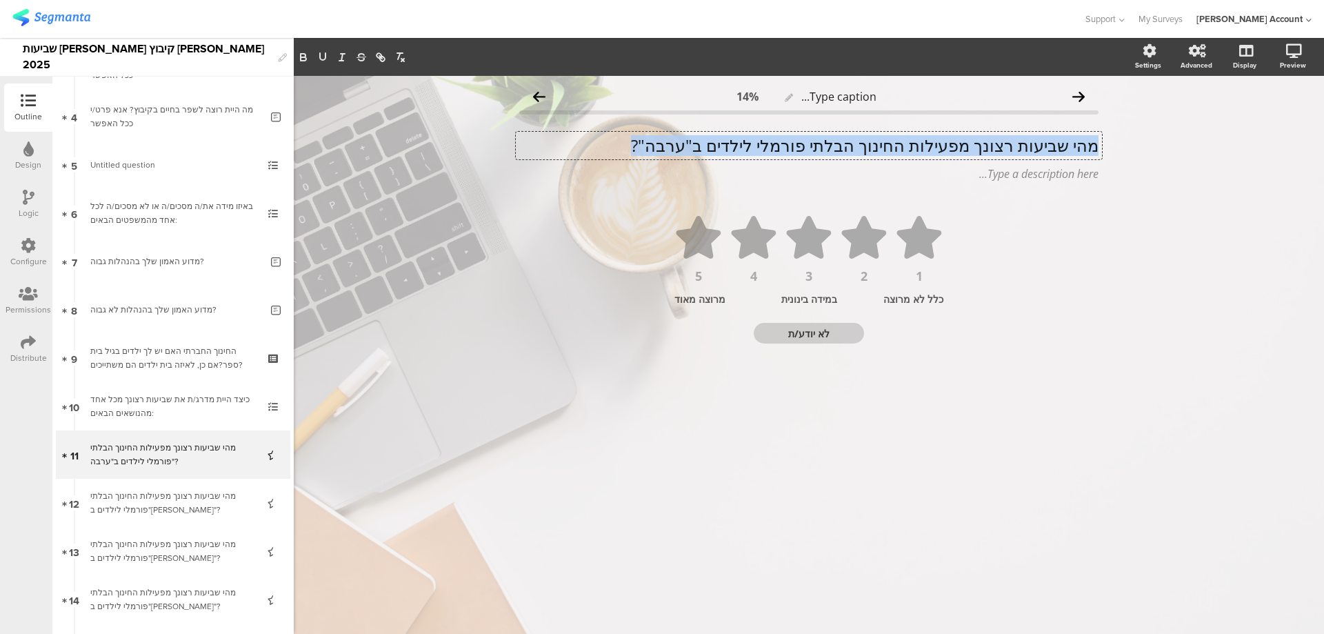
click at [879, 145] on p "מהי שביעות רצונך מפעילות החינוך הבלתי פורמלי לילדים ב"ערבה"?" at bounding box center [808, 145] width 579 height 21
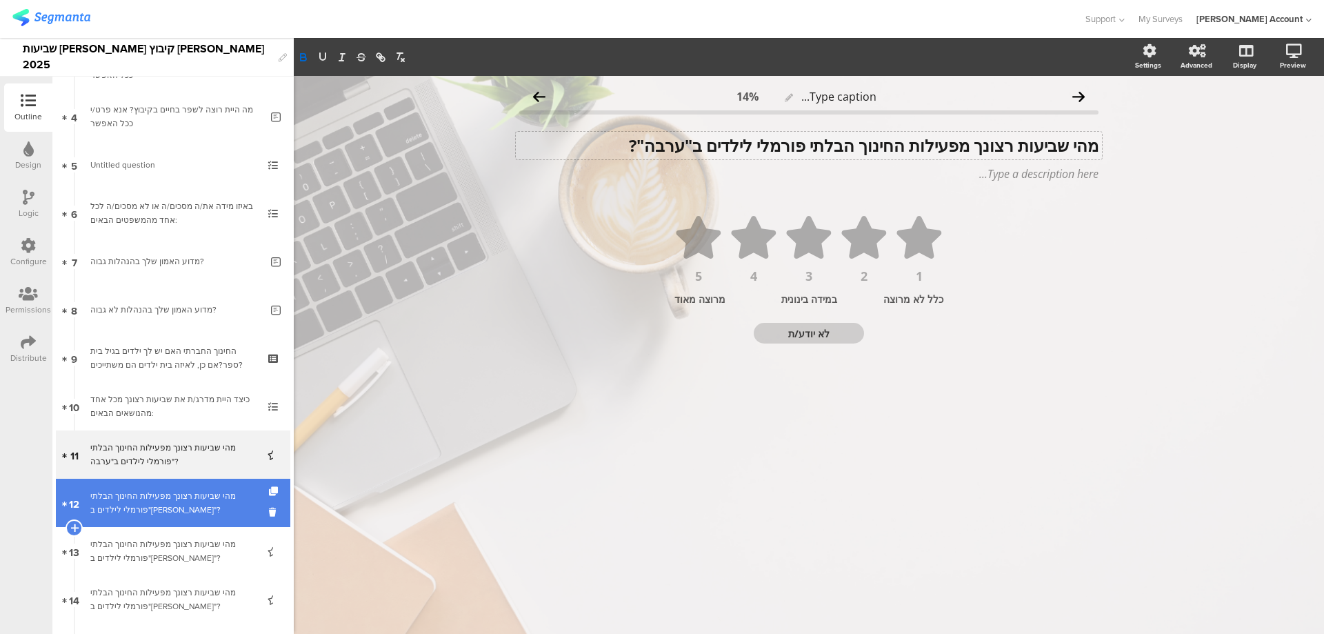
click at [186, 501] on div "מהי שביעות רצונך מפעילות החינוך הבלתי פורמלי לילדים ב"דגן"?" at bounding box center [172, 503] width 165 height 28
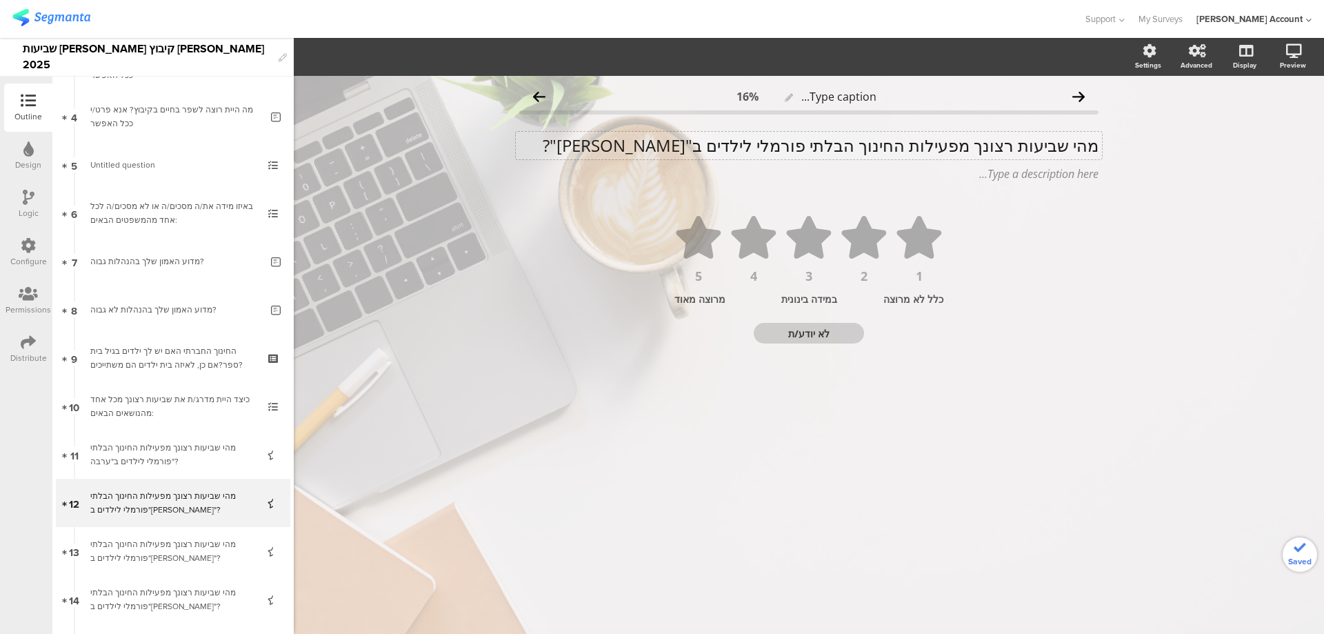
click at [811, 148] on div "מהי שביעות רצונך מפעילות החינוך הבלתי פורמלי לילדים ב"דגן"? מהי שביעות רצונך מפ…" at bounding box center [809, 146] width 586 height 28
click at [811, 148] on p "מהי שביעות רצונך מפעילות החינוך הבלתי פורמלי לילדים ב"דגן"?" at bounding box center [808, 145] width 579 height 21
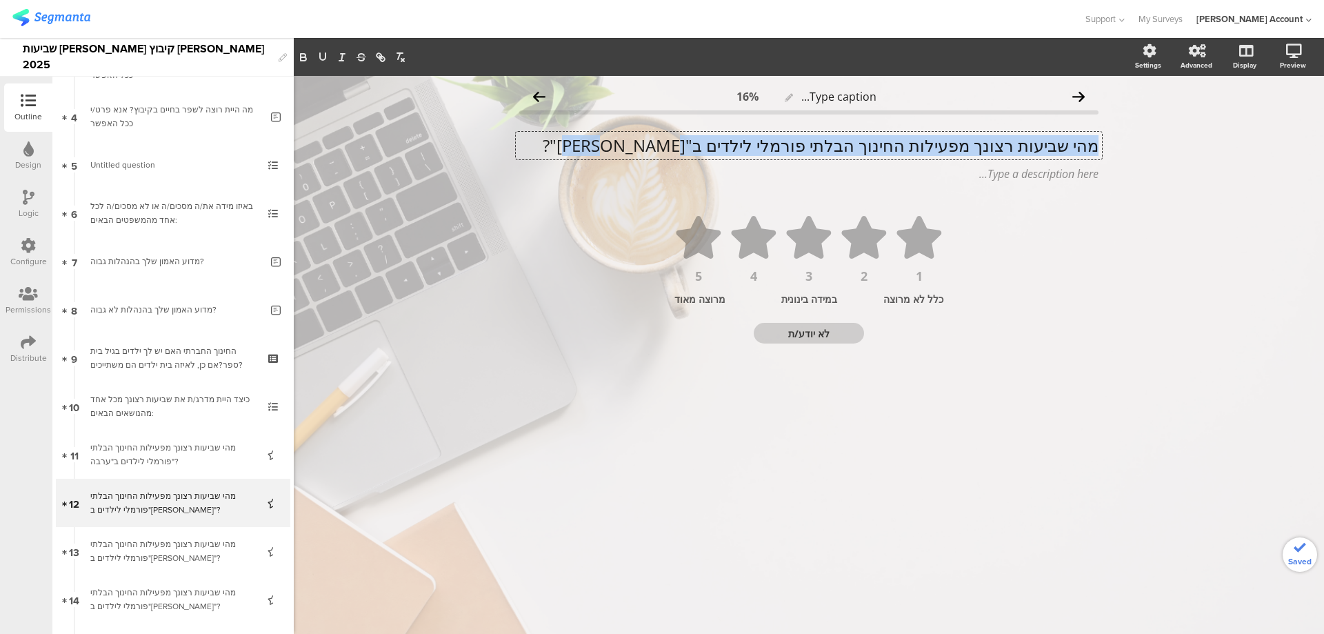
click at [811, 148] on p "מהי שביעות רצונך מפעילות החינוך הבלתי פורמלי לילדים ב"דגן"?" at bounding box center [808, 145] width 579 height 21
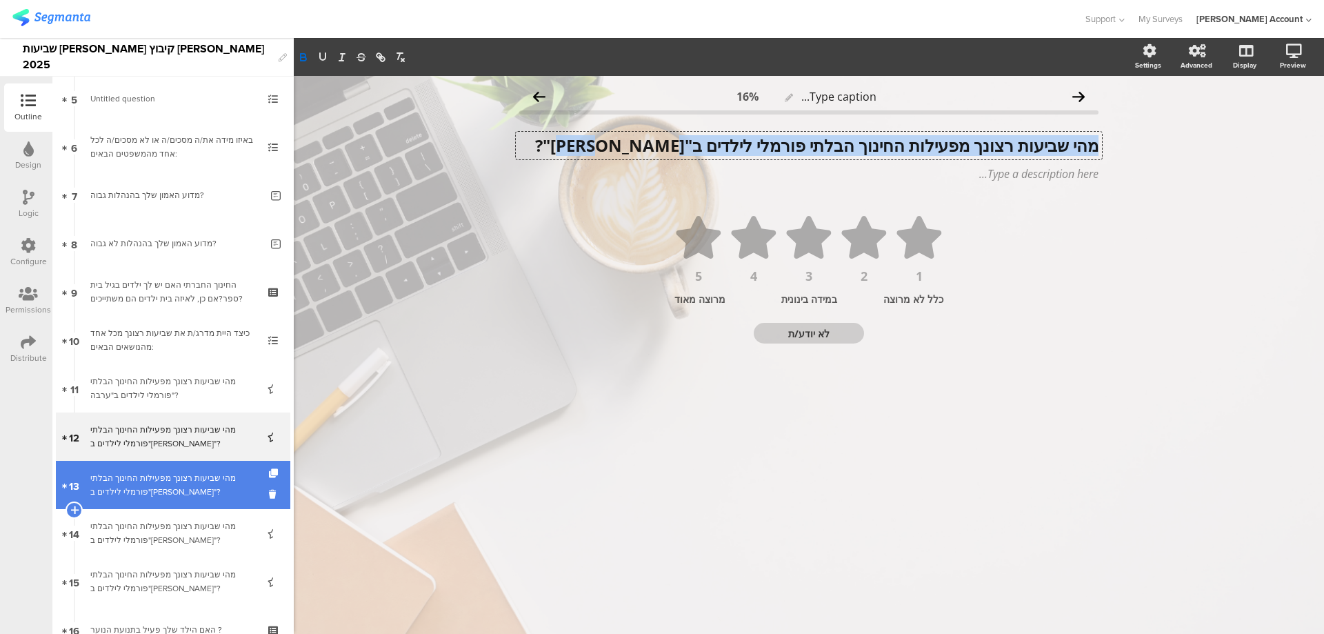
scroll to position [276, 0]
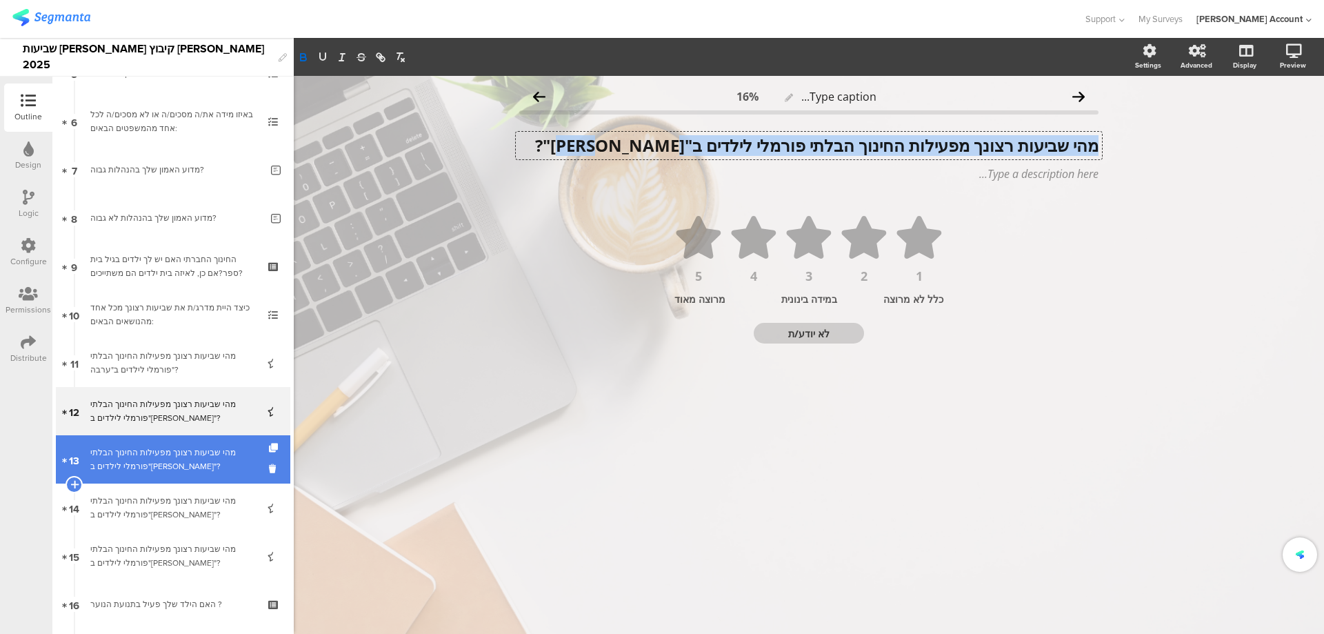
click at [140, 450] on div "מהי שביעות רצונך מפעילות החינוך הבלתי פורמלי לילדים ב"אלון"?" at bounding box center [172, 460] width 165 height 28
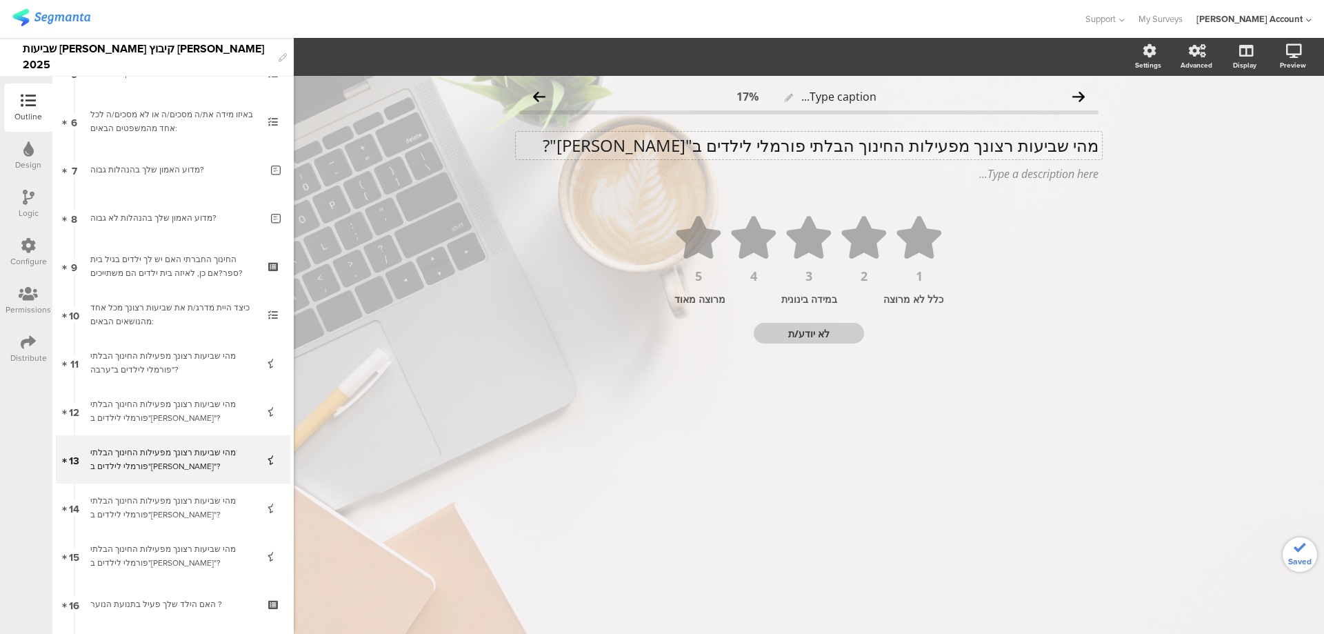
click at [777, 137] on p "מהי שביעות רצונך מפעילות החינוך הבלתי פורמלי לילדים ב"אלון"?" at bounding box center [808, 145] width 579 height 21
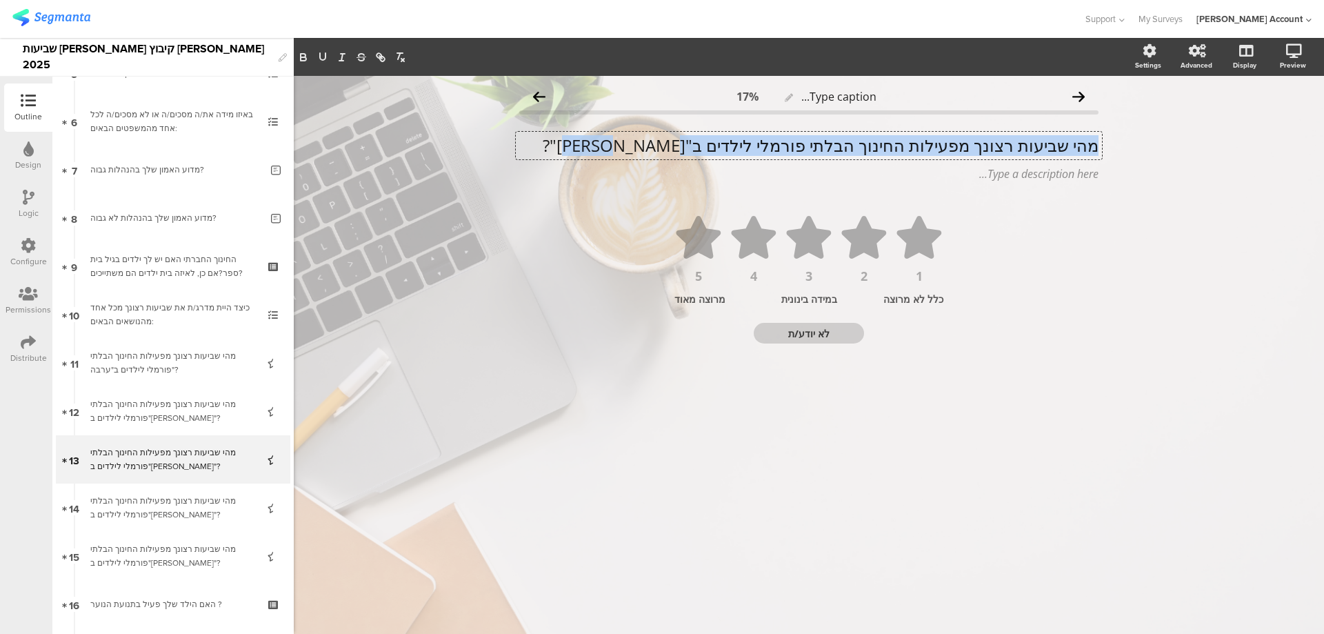
click at [777, 137] on p "מהי שביעות רצונך מפעילות החינוך הבלתי פורמלי לילדים ב"אלון"?" at bounding box center [808, 145] width 579 height 21
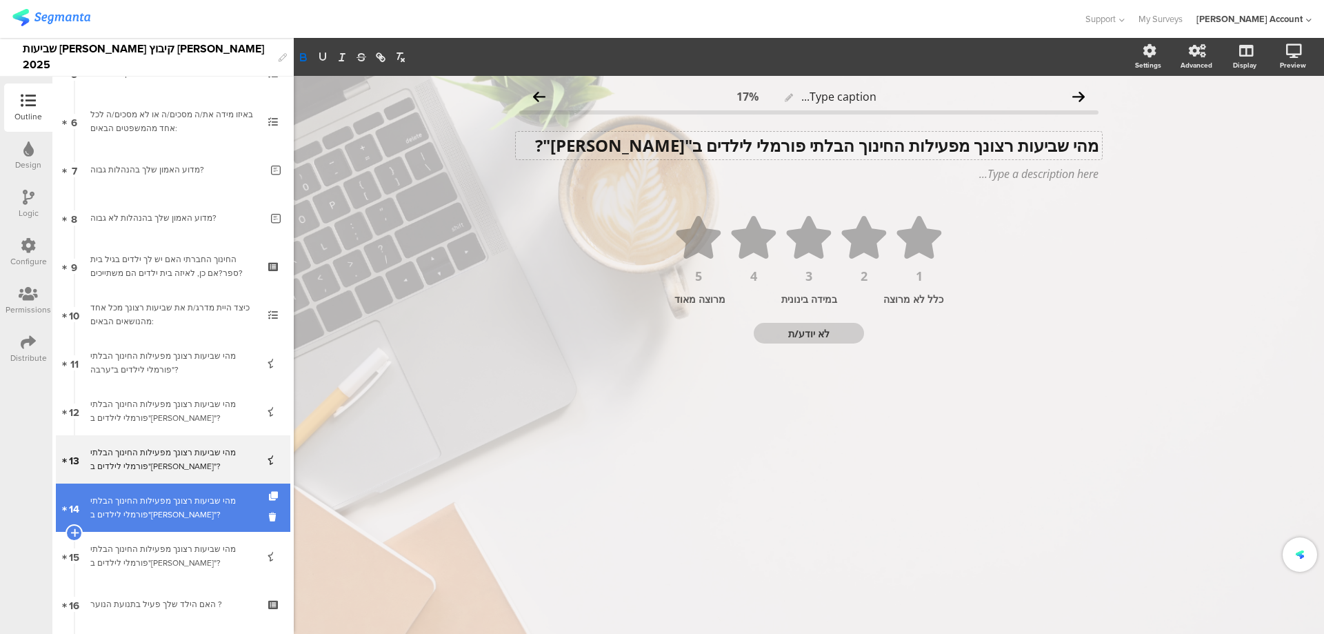
click at [175, 510] on div "מהי שביעות רצונך מפעילות החינוך הבלתי פורמלי לילדים ב"גל"?" at bounding box center [172, 508] width 165 height 28
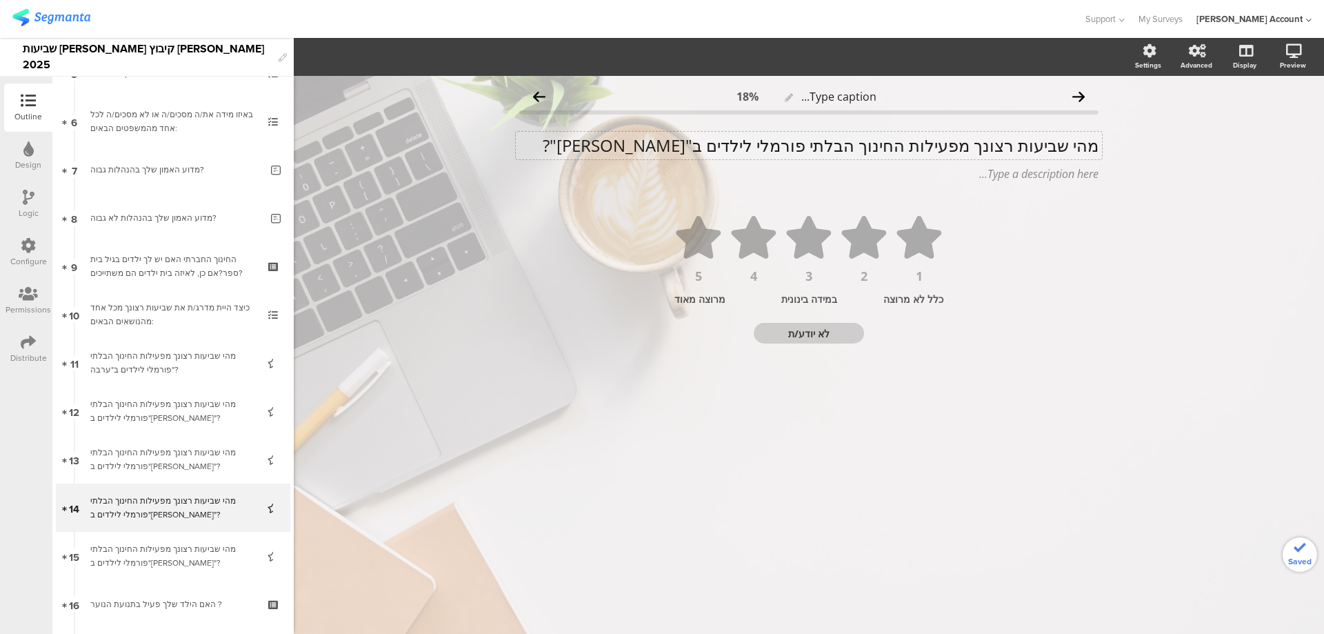
click at [824, 148] on div "מהי שביעות רצונך מפעילות החינוך הבלתי פורמלי לילדים ב"גל"? מהי שביעות רצונך מפע…" at bounding box center [809, 146] width 586 height 28
click at [824, 148] on p "מהי שביעות רצונך מפעילות החינוך הבלתי פורמלי לילדים ב"גל"?" at bounding box center [808, 145] width 579 height 21
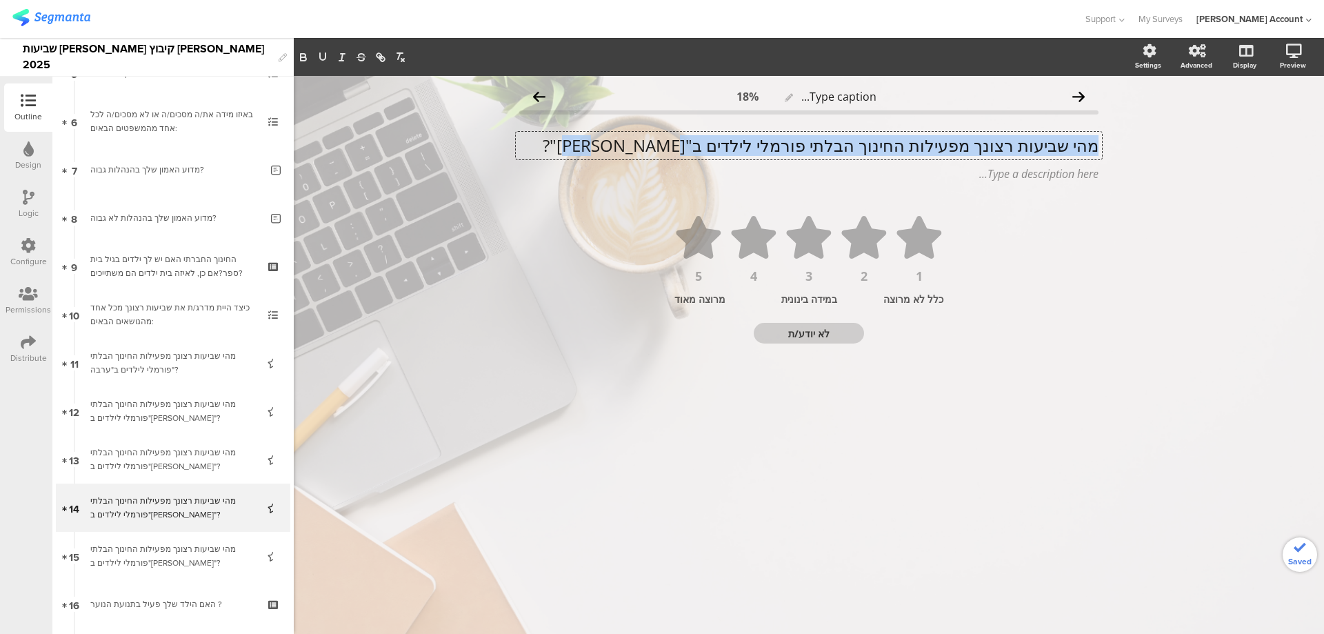
click at [824, 148] on p "מהי שביעות רצונך מפעילות החינוך הבלתי פורמלי לילדים ב"גל"?" at bounding box center [808, 145] width 579 height 21
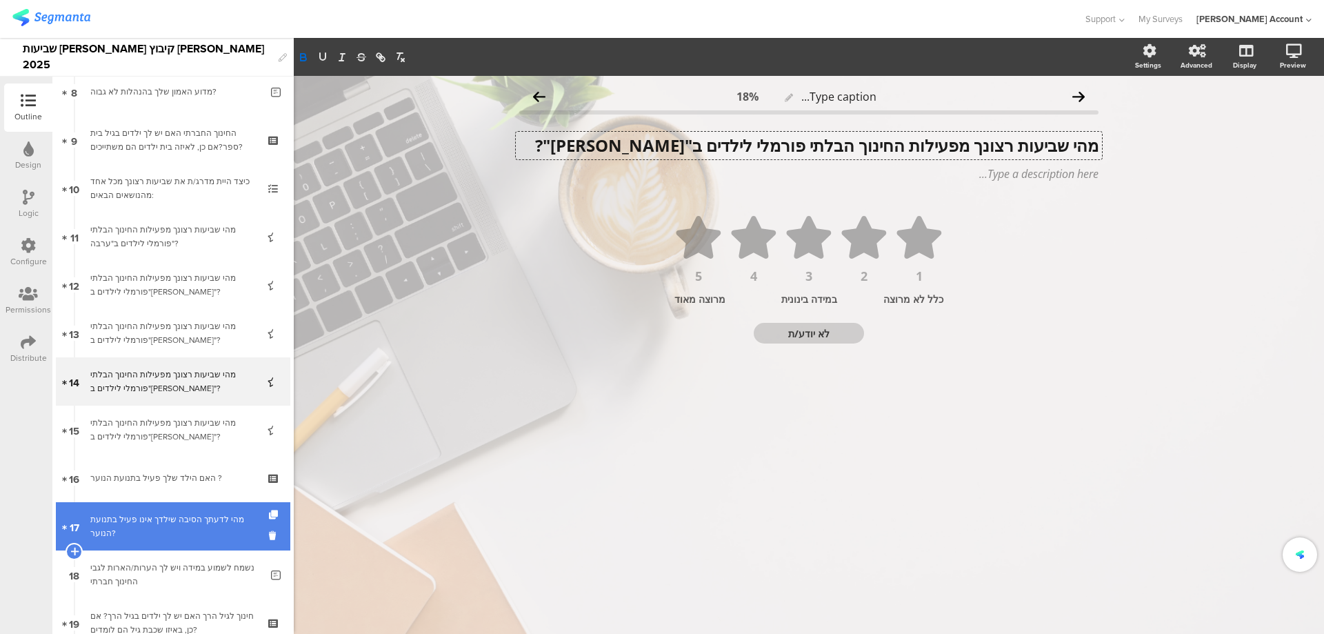
scroll to position [460, 0]
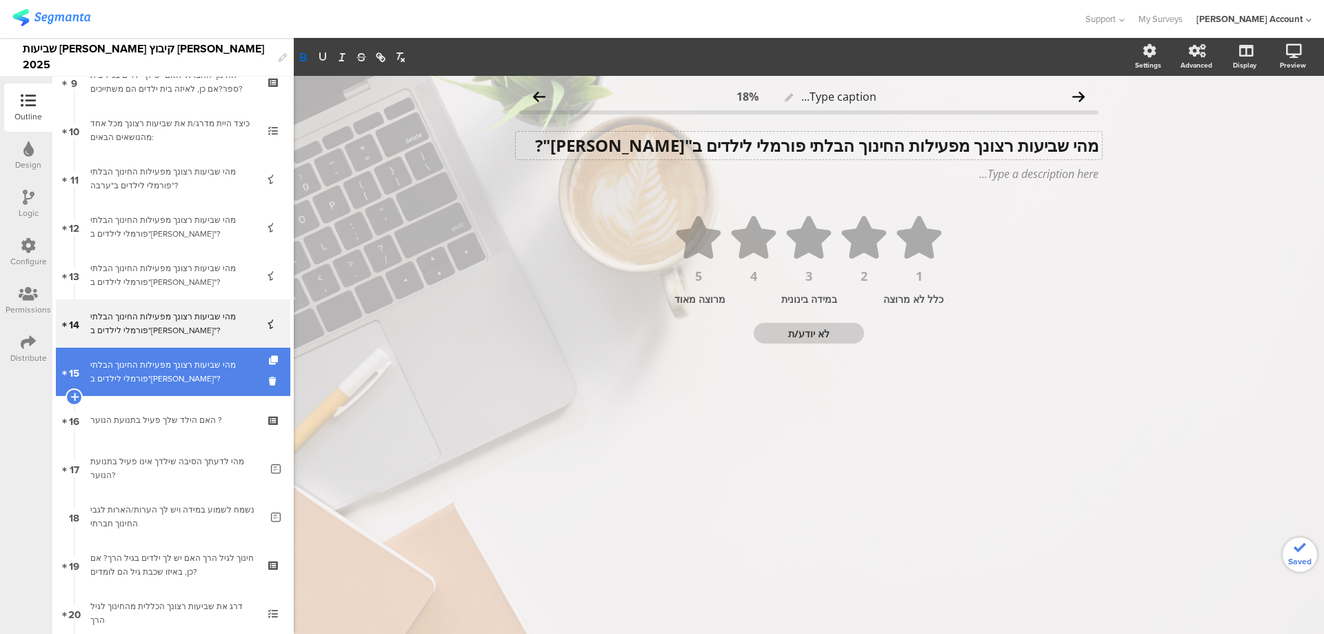
click at [208, 368] on div "מהי שביעות רצונך מפעילות החינוך הבלתי פורמלי לילדים ב"נוי"?" at bounding box center [172, 372] width 165 height 28
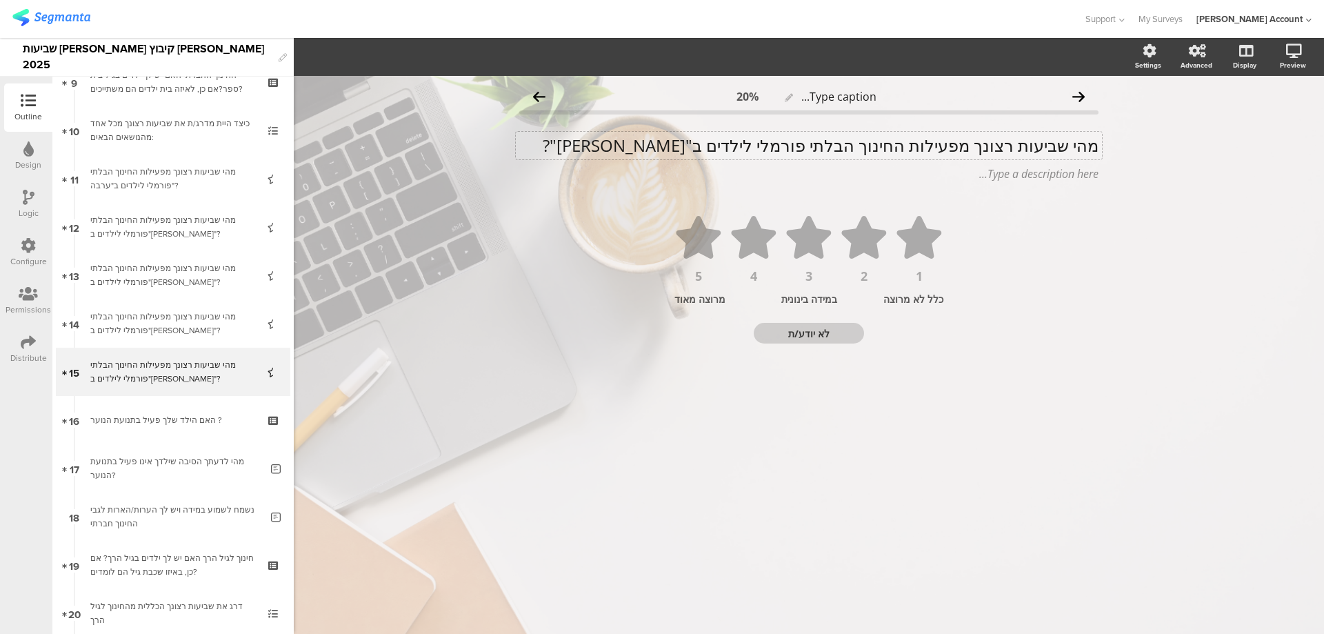
click at [882, 150] on p "מהי שביעות רצונך מפעילות החינוך הבלתי פורמלי לילדים ב"נוי"?" at bounding box center [808, 145] width 579 height 21
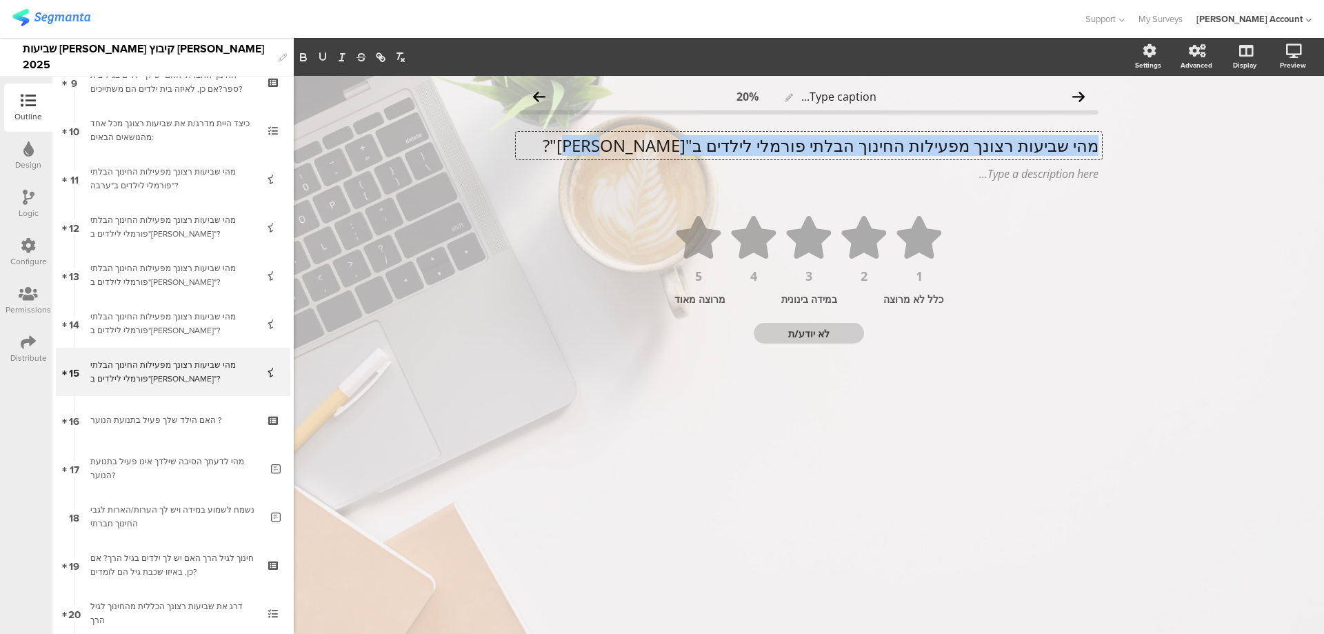
click at [882, 150] on p "מהי שביעות רצונך מפעילות החינוך הבלתי פורמלי לילדים ב"נוי"?" at bounding box center [808, 145] width 579 height 21
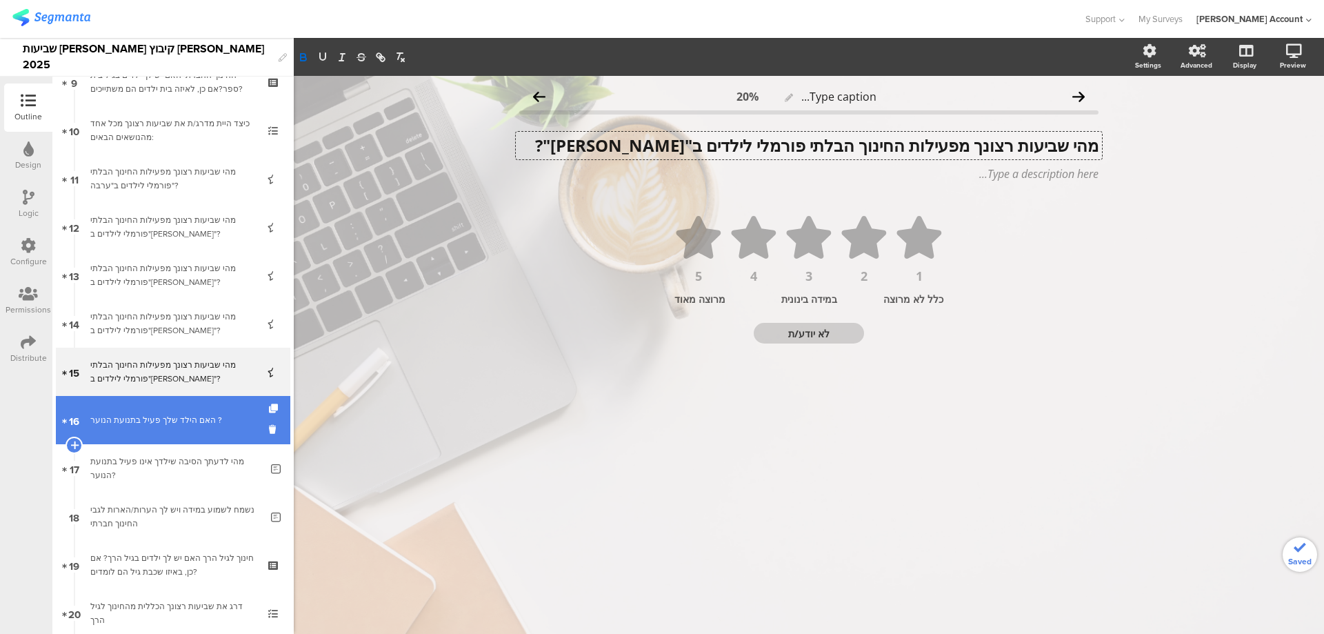
click at [188, 414] on div "האם הילד שלך פעיל בתנועת הנוער ?" at bounding box center [172, 420] width 165 height 14
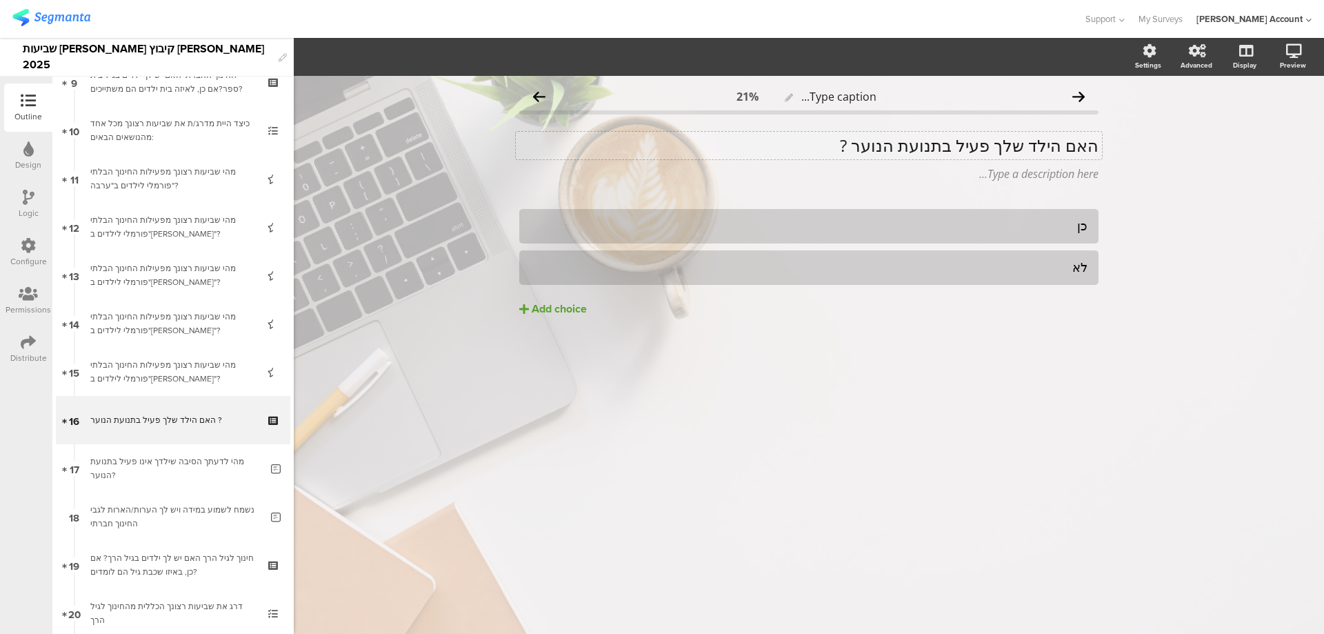
click at [957, 146] on div "האם הילד שלך פעיל בתנועת הנוער ? האם הילד שלך פעיל בתנועת הנוער ?" at bounding box center [809, 146] width 586 height 28
click at [957, 146] on p "האם הילד שלך פעיל בתנועת הנוער ?" at bounding box center [808, 145] width 579 height 21
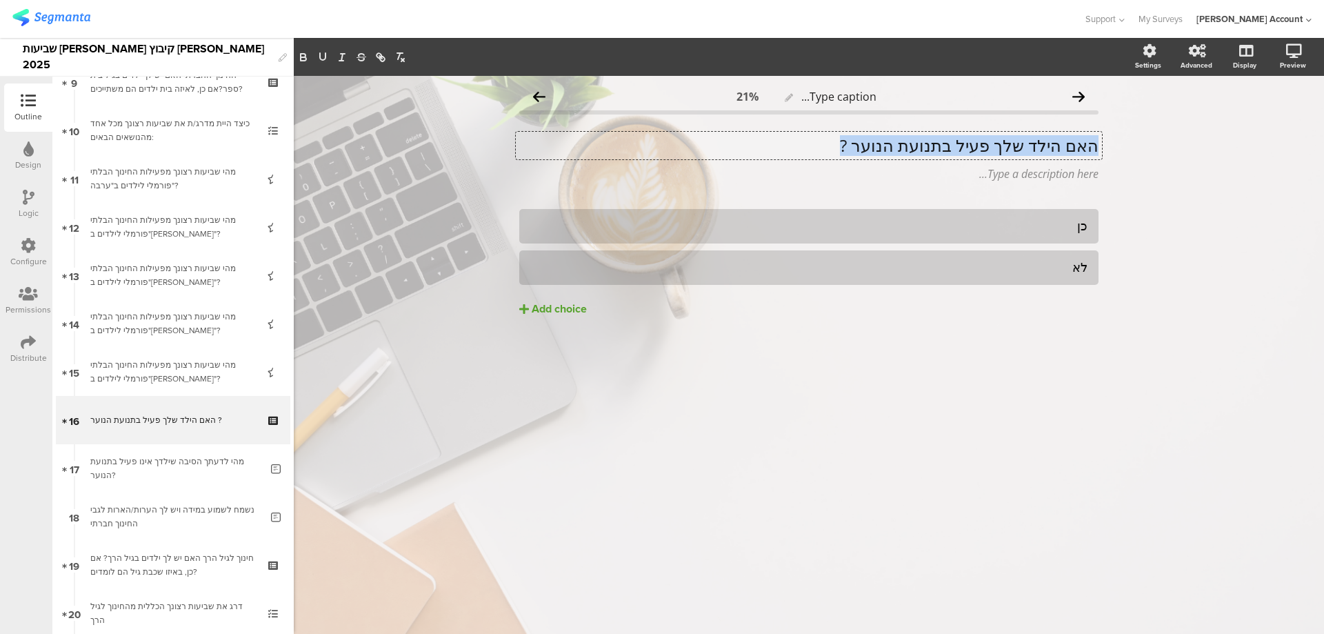
click at [957, 146] on p "האם הילד שלך פעיל בתנועת הנוער ?" at bounding box center [808, 145] width 579 height 21
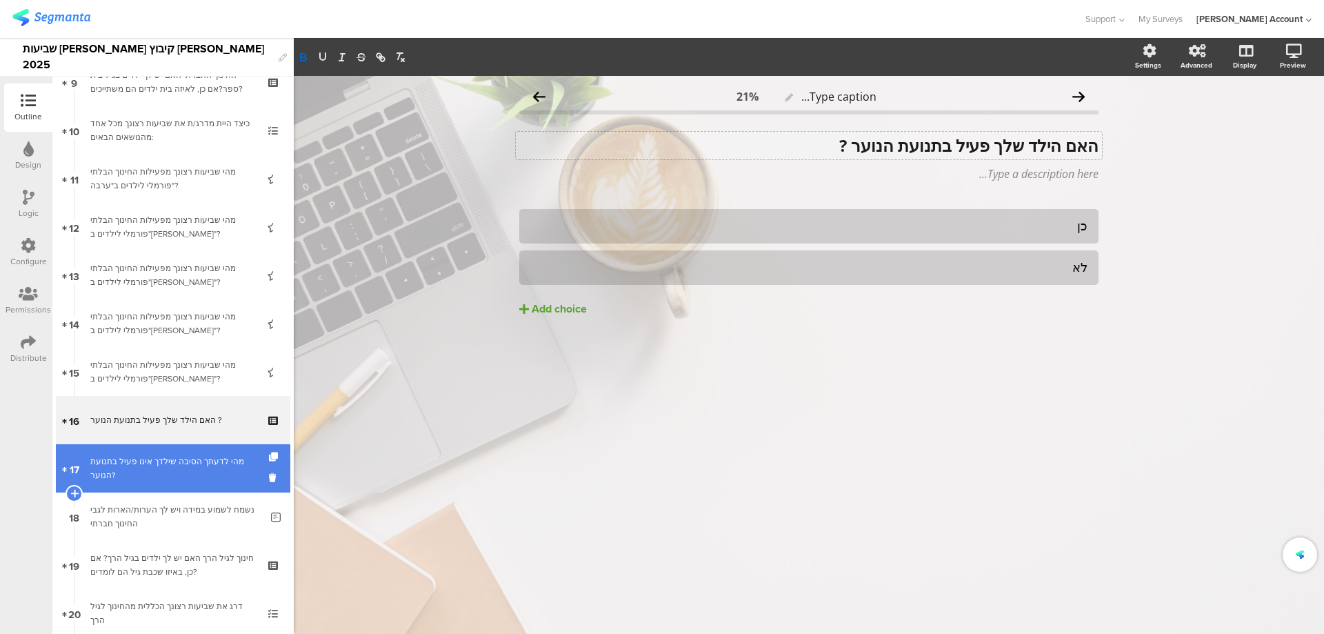
click at [199, 474] on div "מהי לדעתך הסיבה שילדך אינו פעיל בתנועת הנוער?" at bounding box center [175, 469] width 170 height 28
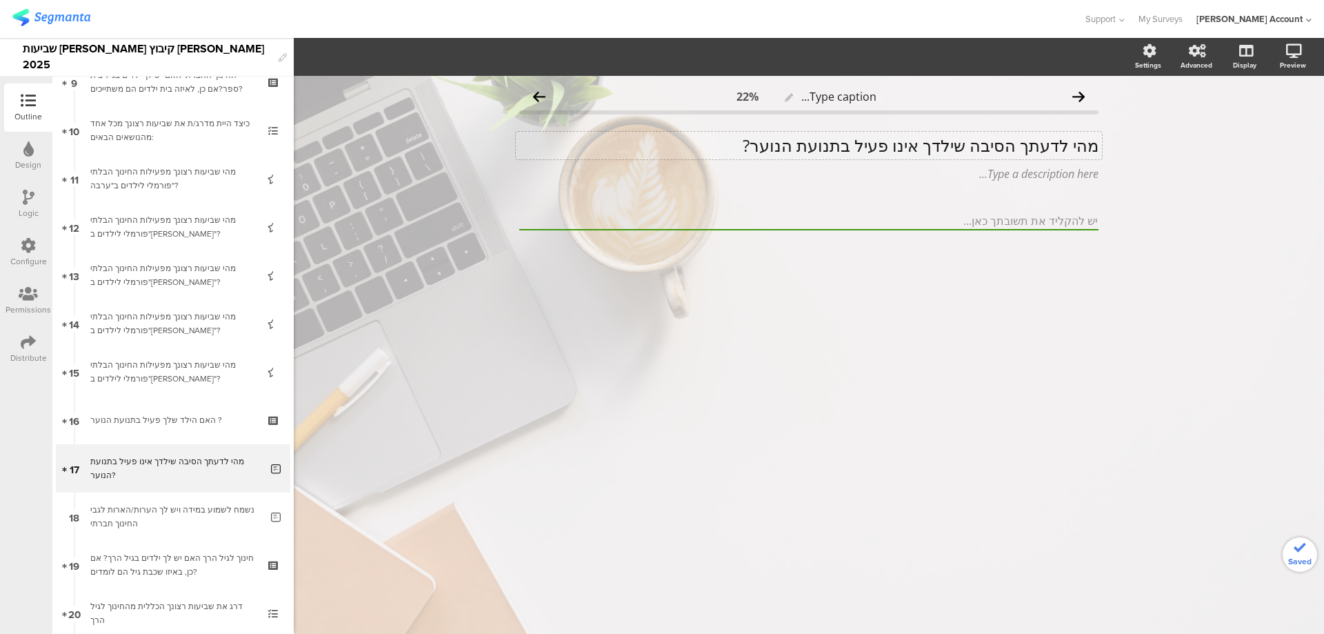
click at [946, 143] on div "מהי לדעתך הסיבה שילדך אינו פעיל בתנועת הנוער? מהי לדעתך הסיבה שילדך אינו פעיל ב…" at bounding box center [809, 146] width 586 height 28
click at [946, 143] on p "מהי לדעתך הסיבה שילדך אינו פעיל בתנועת הנוער?" at bounding box center [808, 145] width 579 height 21
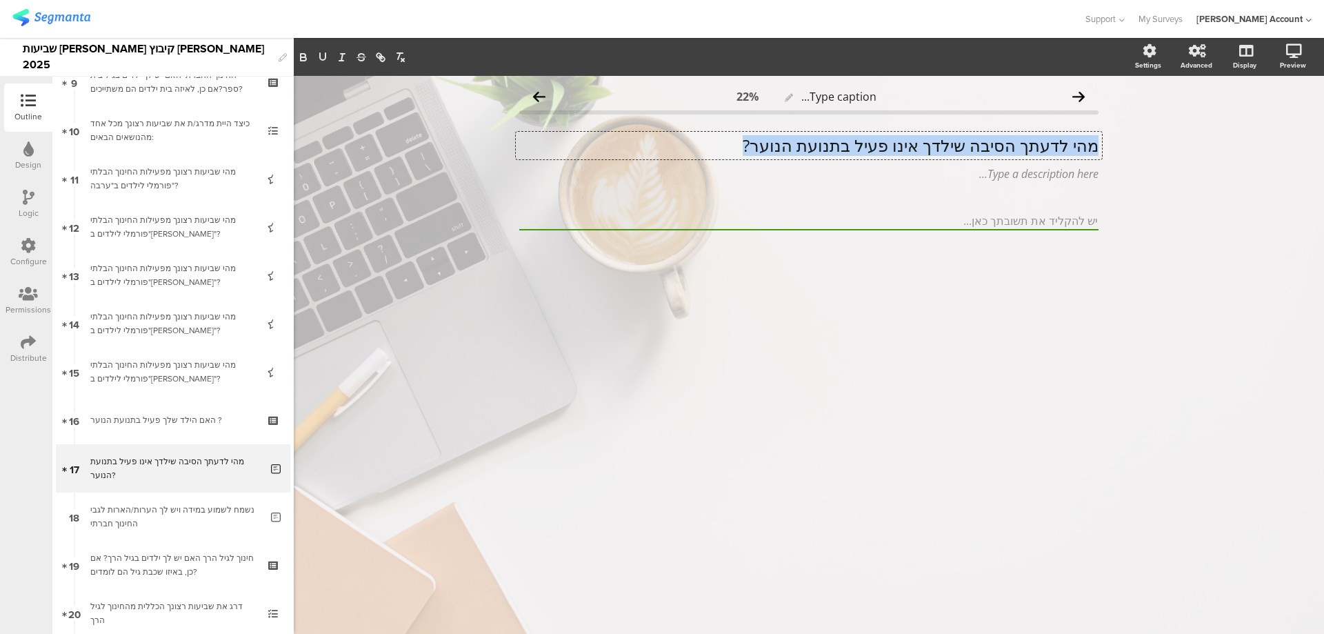
click at [946, 143] on p "מהי לדעתך הסיבה שילדך אינו פעיל בתנועת הנוער?" at bounding box center [808, 145] width 579 height 21
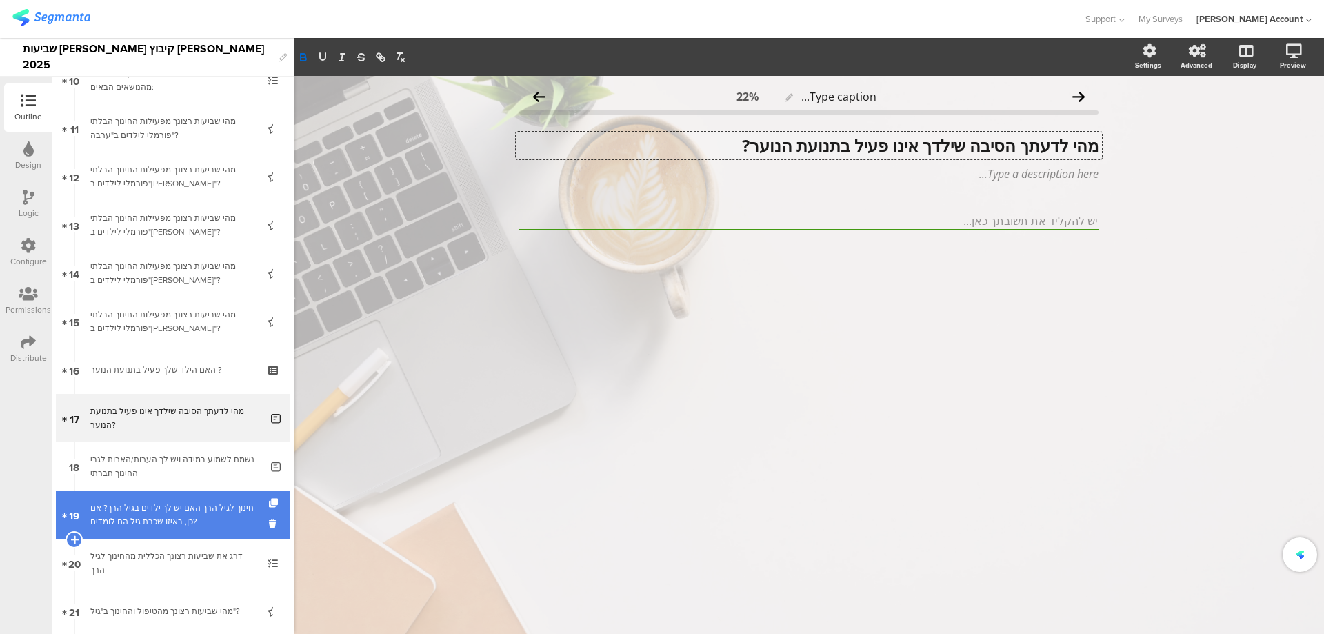
scroll to position [552, 0]
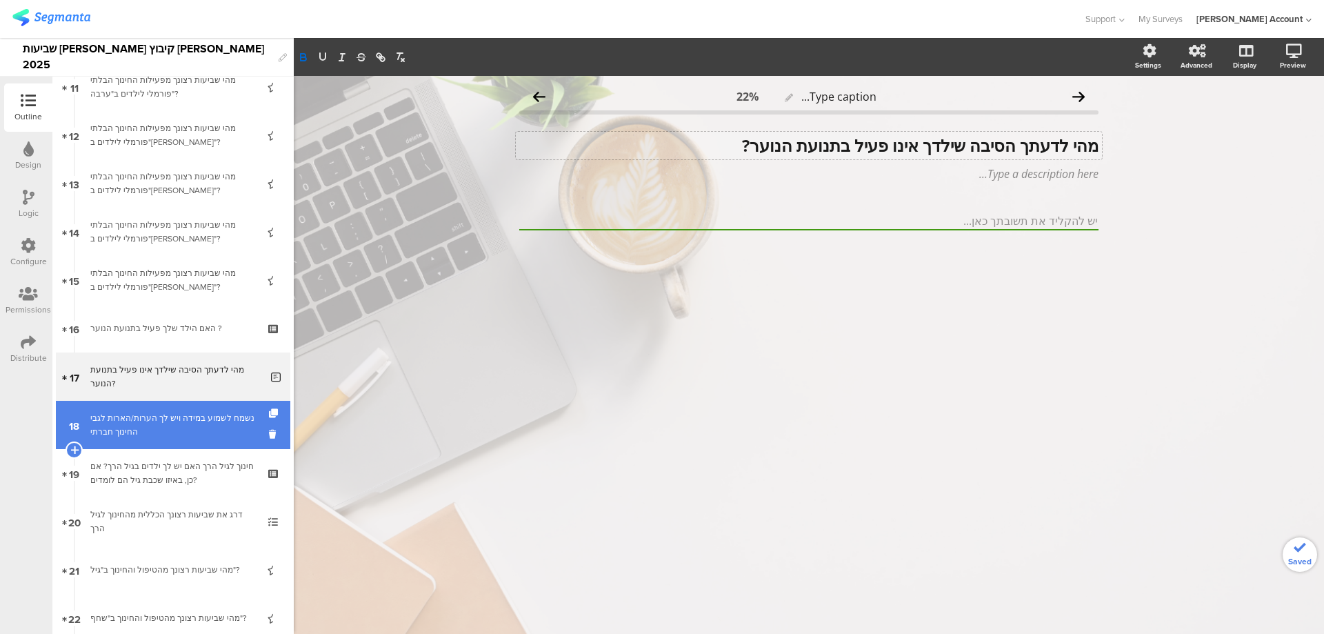
click at [155, 430] on div "נשמח לשמוע במידה ויש לך הערות/הארות לגבי החינוך חברתי" at bounding box center [175, 425] width 170 height 28
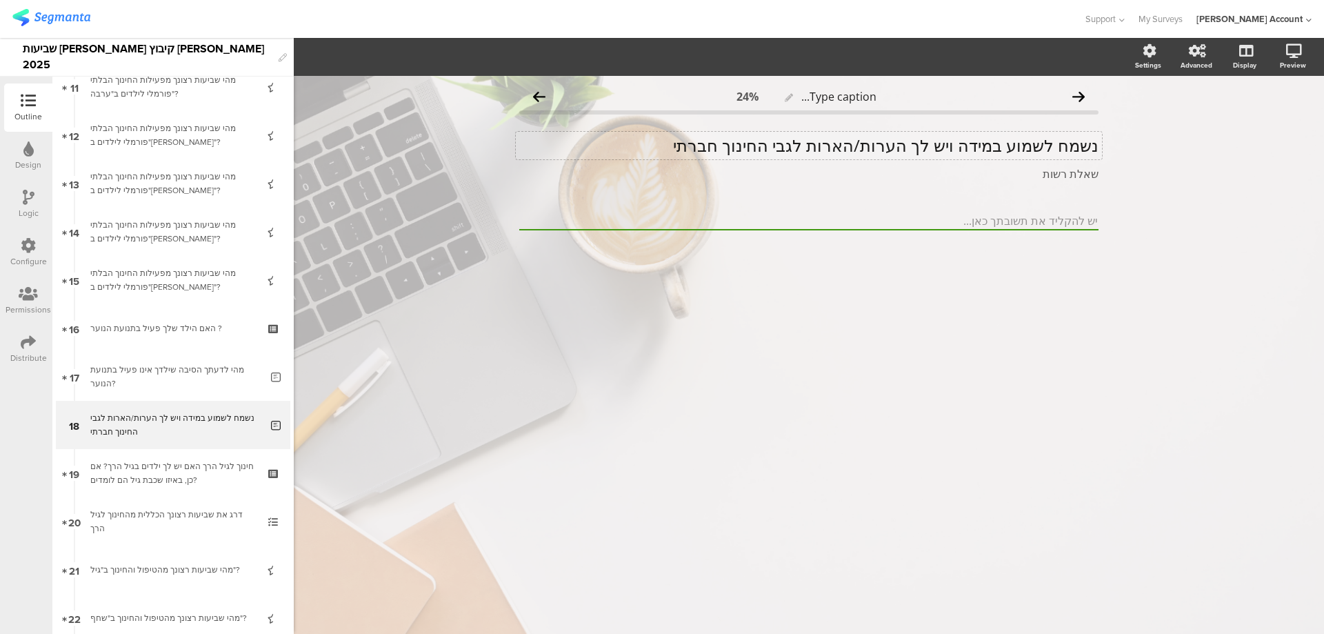
click at [922, 139] on div "נשמח לשמוע במידה ויש לך הערות/הארות לגבי החינוך חברתי נשמח לשמוע במידה ויש לך ה…" at bounding box center [809, 146] width 586 height 28
click at [922, 139] on p "נשמח לשמוע במידה ויש לך הערות/הארות לגבי החינוך חברתי" at bounding box center [808, 145] width 579 height 21
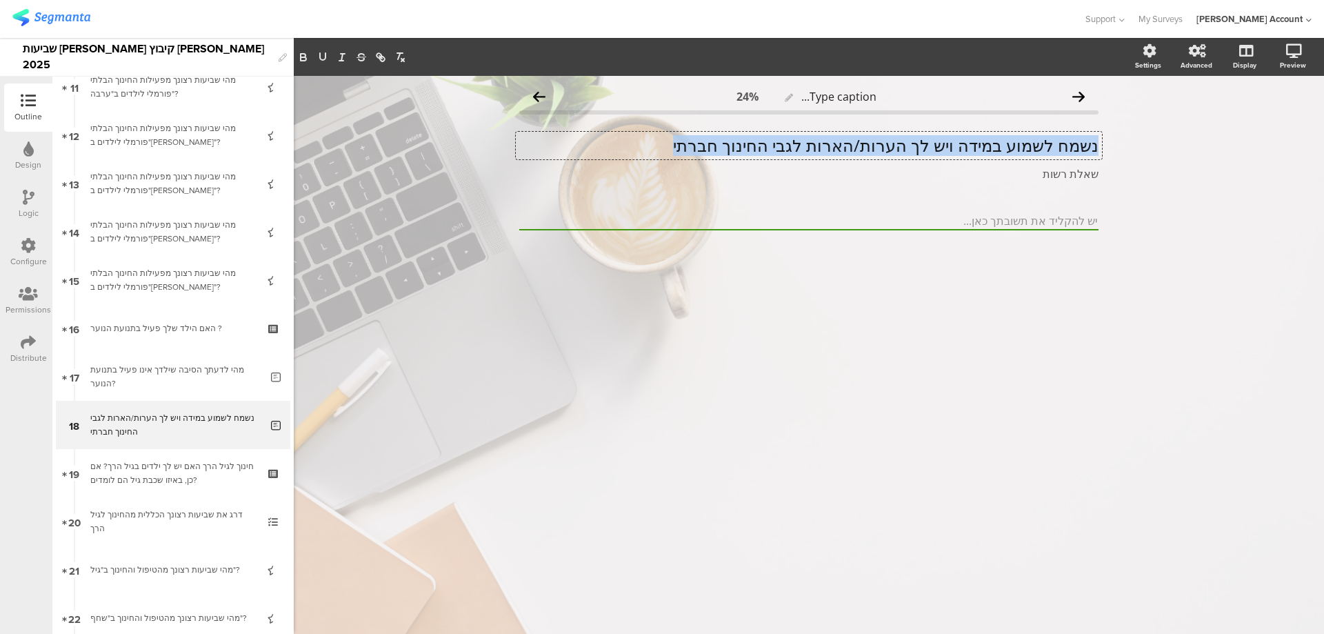
click at [922, 139] on p "נשמח לשמוע במידה ויש לך הערות/הארות לגבי החינוך חברתי" at bounding box center [808, 145] width 579 height 21
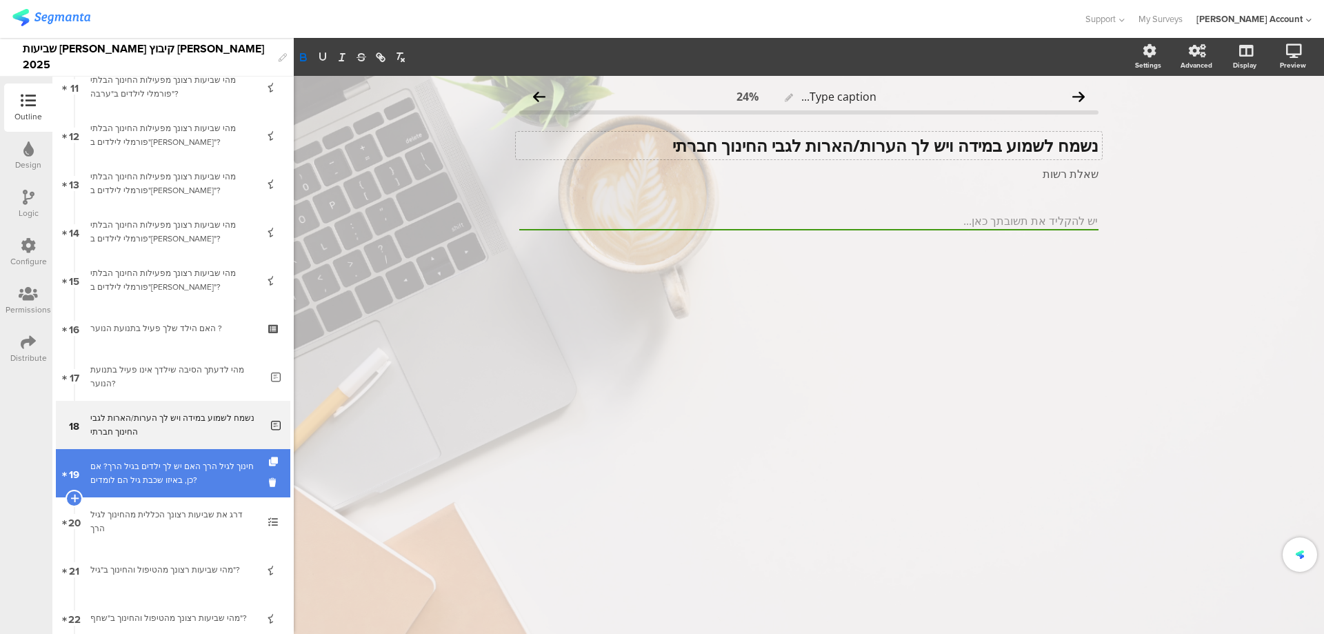
click at [153, 467] on div "חינוך לגיל הרך האם יש לך ילדים בגיל הרך? אם כן, באיזו שכבת גיל הם לומדים?" at bounding box center [172, 473] width 165 height 28
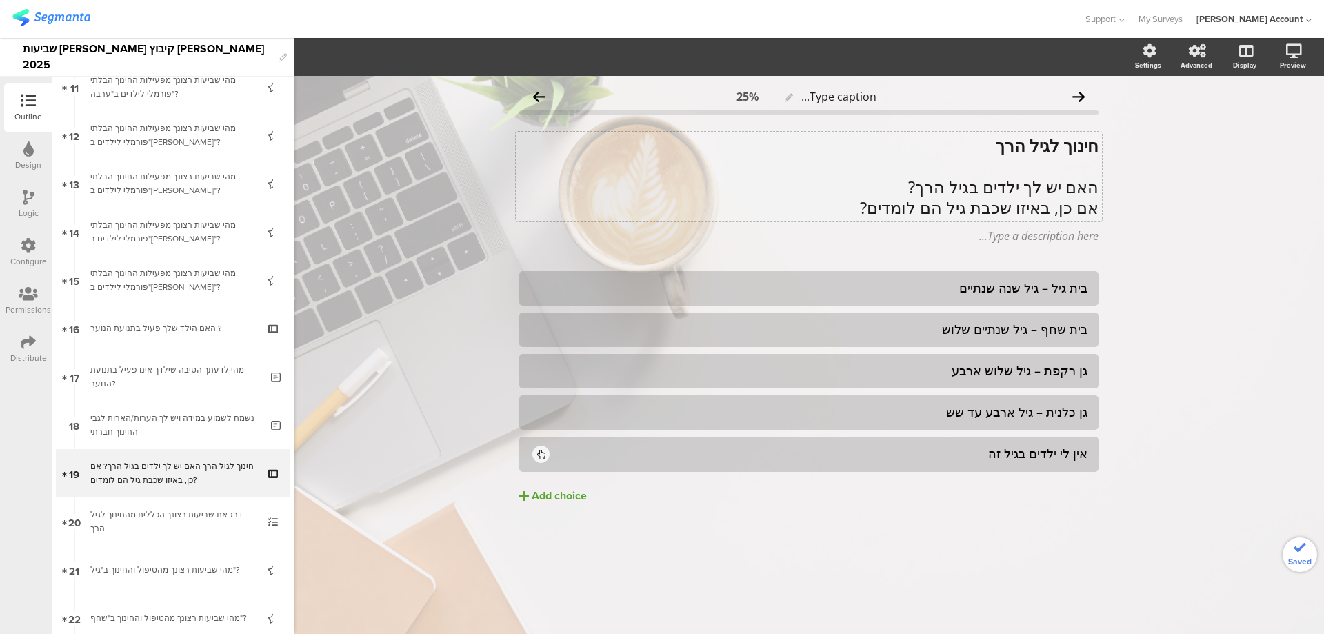
click at [1019, 147] on div "חינוך לגיל הרך האם יש לך ילדים בגיל הרך? אם כן, באיזו שכבת גיל הם לומדים? חינוך…" at bounding box center [809, 177] width 586 height 90
click at [1019, 147] on strong "חינוך לגיל הרך" at bounding box center [1047, 145] width 103 height 23
click at [319, 53] on icon "button" at bounding box center [323, 57] width 12 height 12
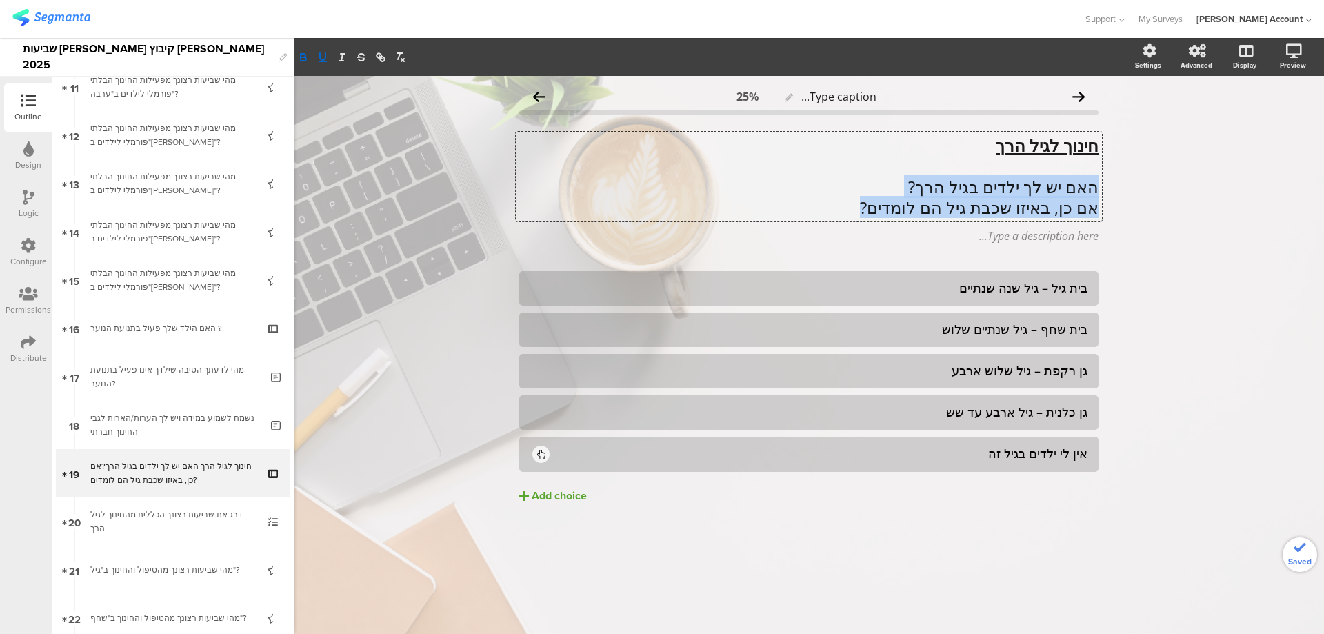
drag, startPoint x: 1094, startPoint y: 188, endPoint x: 810, endPoint y: 205, distance: 284.0
click at [810, 205] on div "חינוך לגיל הרך האם יש לך ילדים בגיל הרך? אם כן, באיזו שכבת גיל הם לומדים?" at bounding box center [808, 176] width 579 height 83
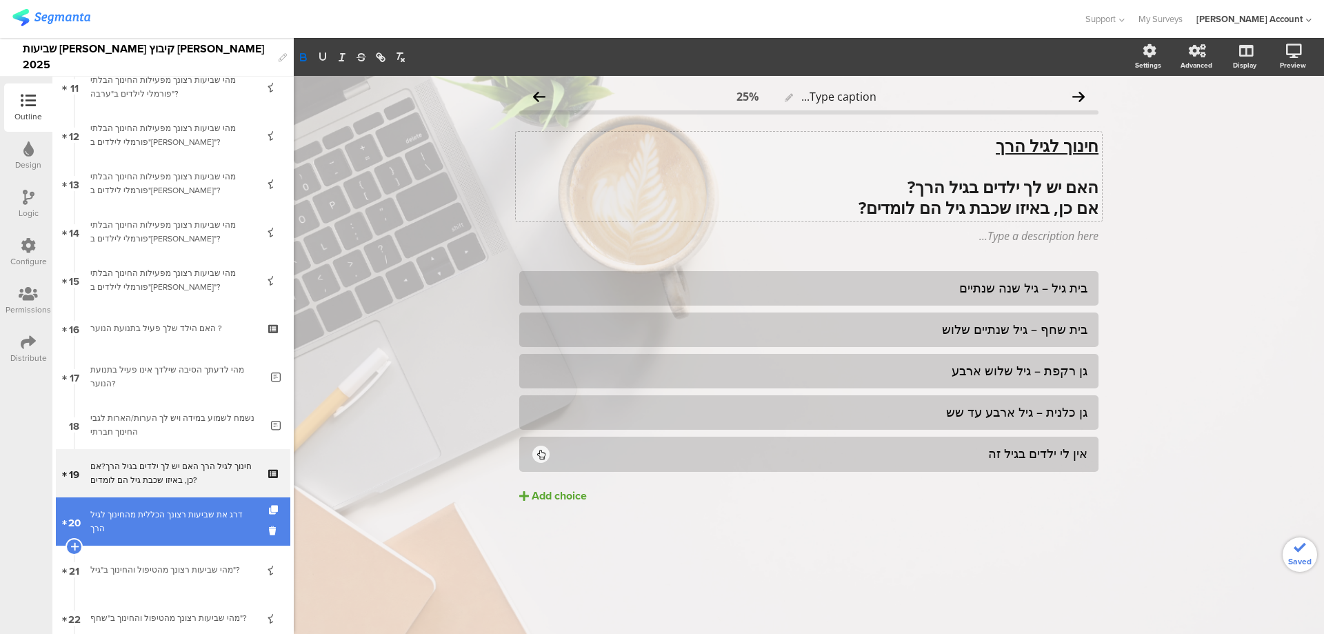
click at [172, 514] on link "20 דרג את שביעות רצונך הכללית מהחינוך לגיל הרך" at bounding box center [173, 521] width 235 height 48
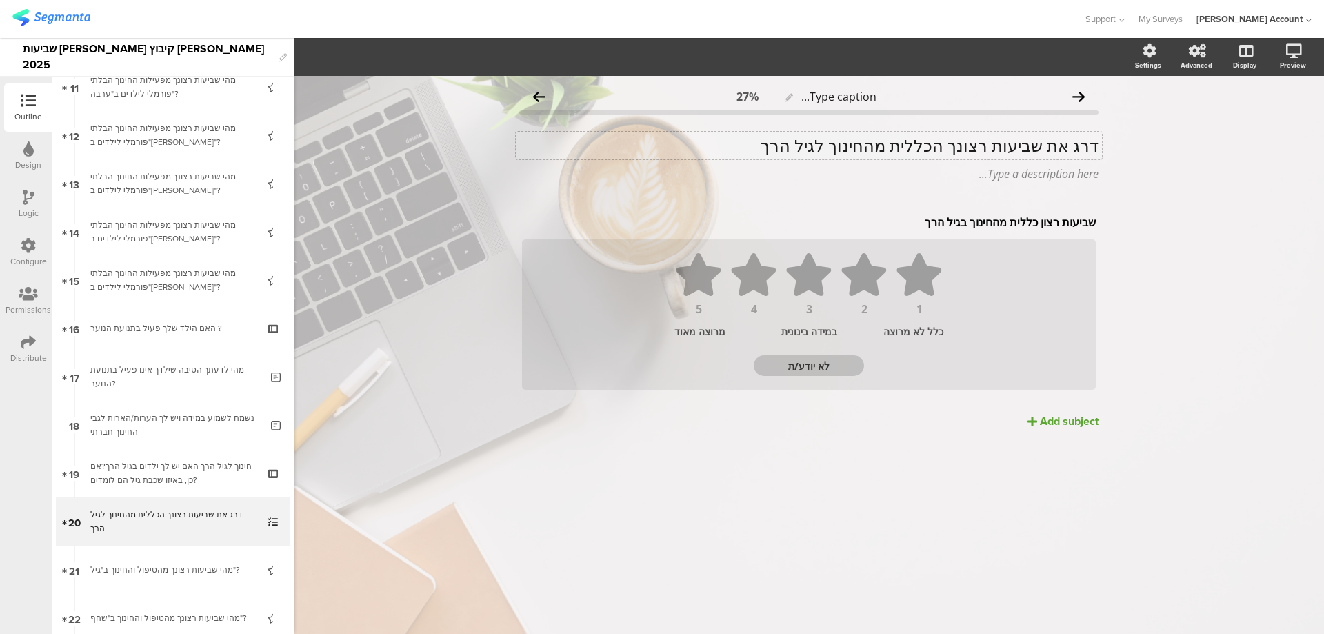
click at [879, 148] on div "דרג את שביעות רצונך הכללית מהחינוך לגיל הרך דרג את שביעות רצונך הכללית מהחינוך …" at bounding box center [809, 146] width 586 height 28
click at [879, 148] on p "דרג את שביעות רצונך הכללית מהחינוך לגיל הרך" at bounding box center [808, 145] width 579 height 21
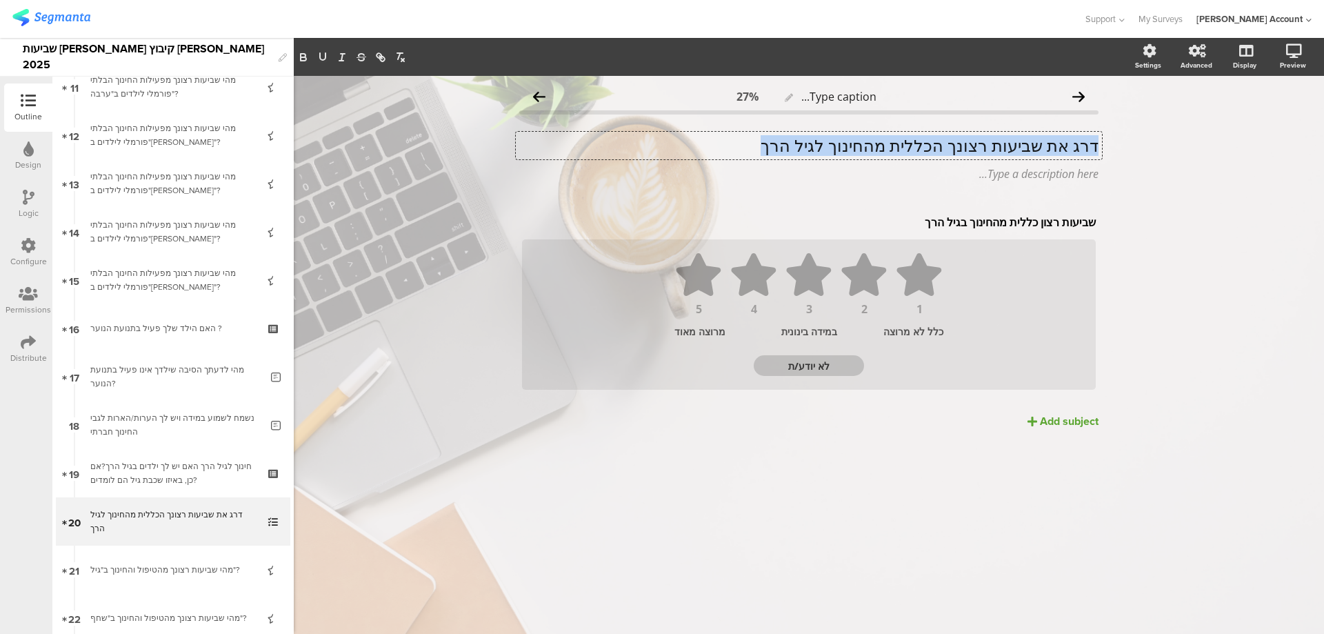
click at [879, 148] on p "דרג את שביעות רצונך הכללית מהחינוך לגיל הרך" at bounding box center [808, 145] width 579 height 21
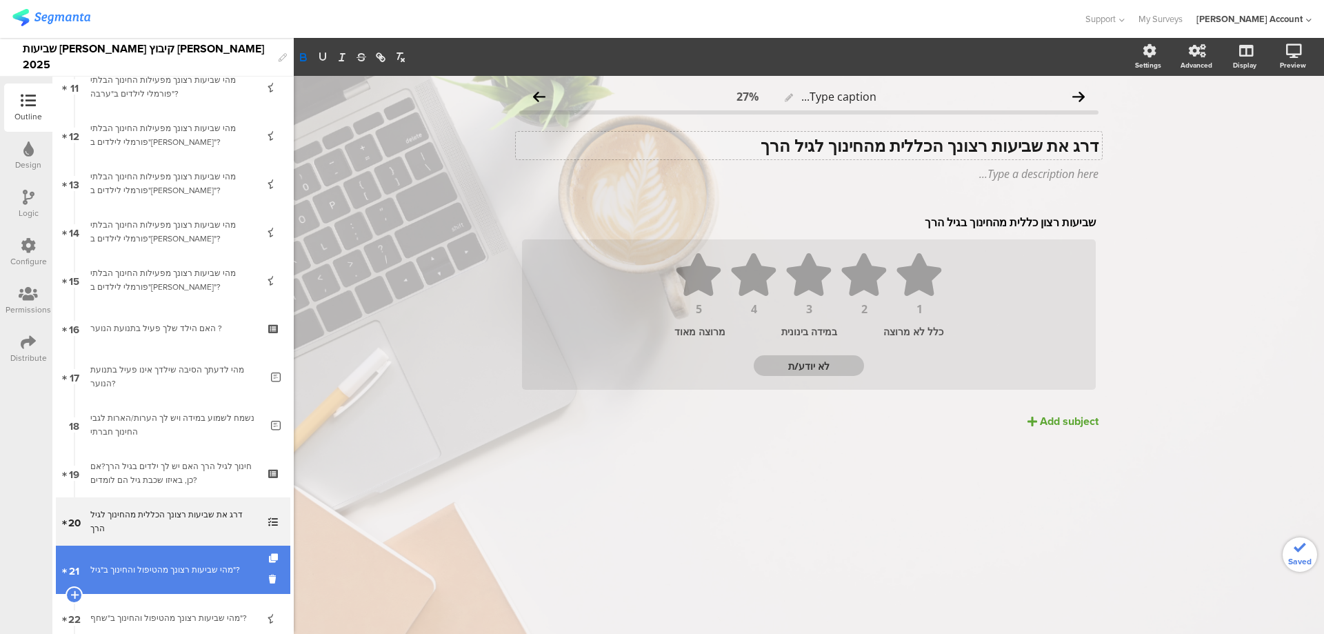
click at [174, 560] on link "21 מהי שביעות רצונך מהטיפול והחינוך ב"גיל"?" at bounding box center [173, 570] width 235 height 48
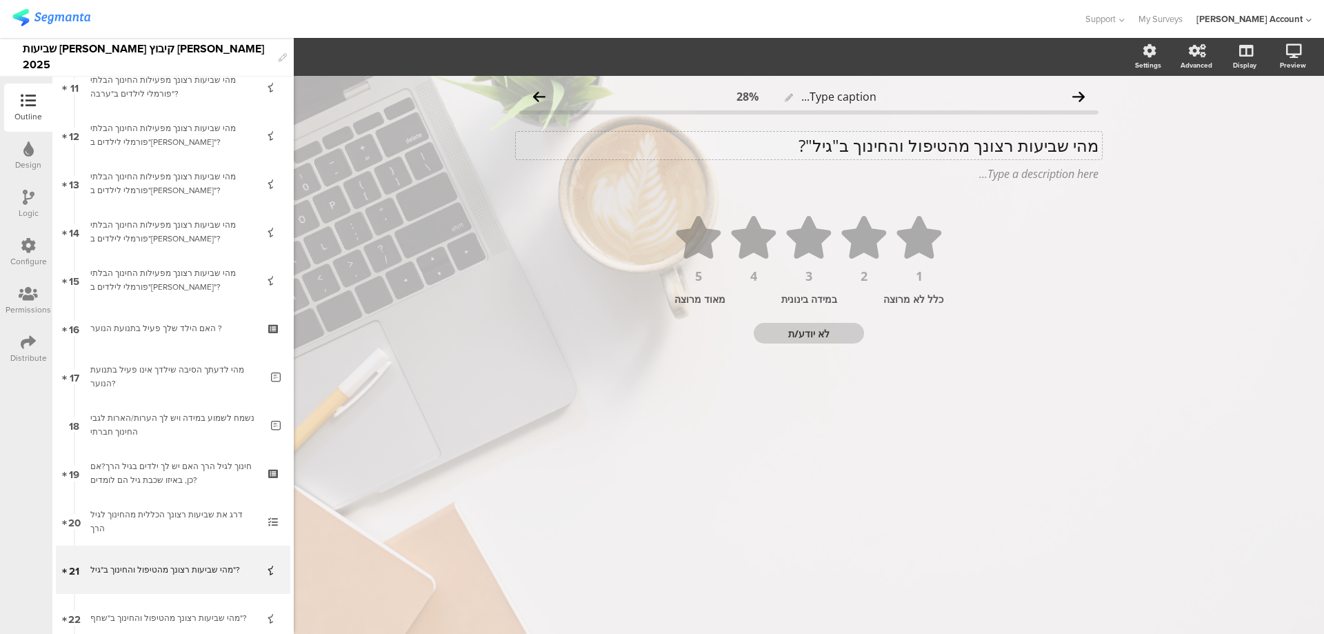
click at [893, 148] on p "מהי שביעות רצונך מהטיפול והחינוך ב"גיל"?" at bounding box center [808, 145] width 579 height 21
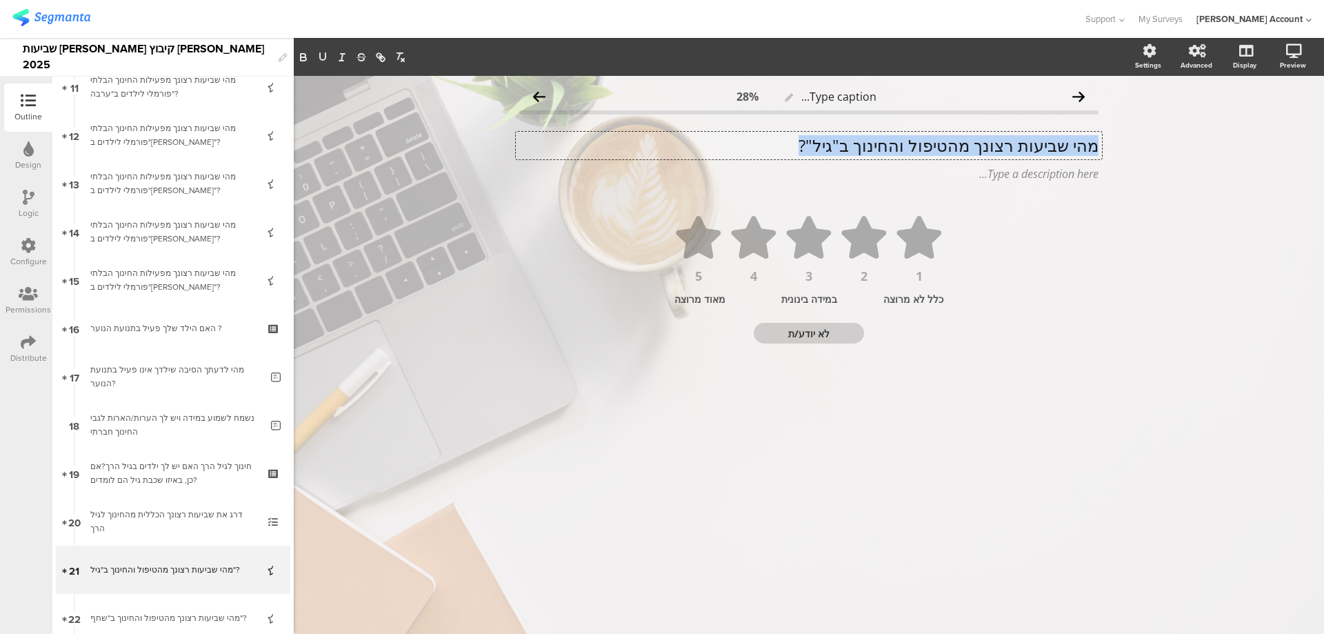
click at [893, 148] on p "מהי שביעות רצונך מהטיפול והחינוך ב"גיל"?" at bounding box center [808, 145] width 579 height 21
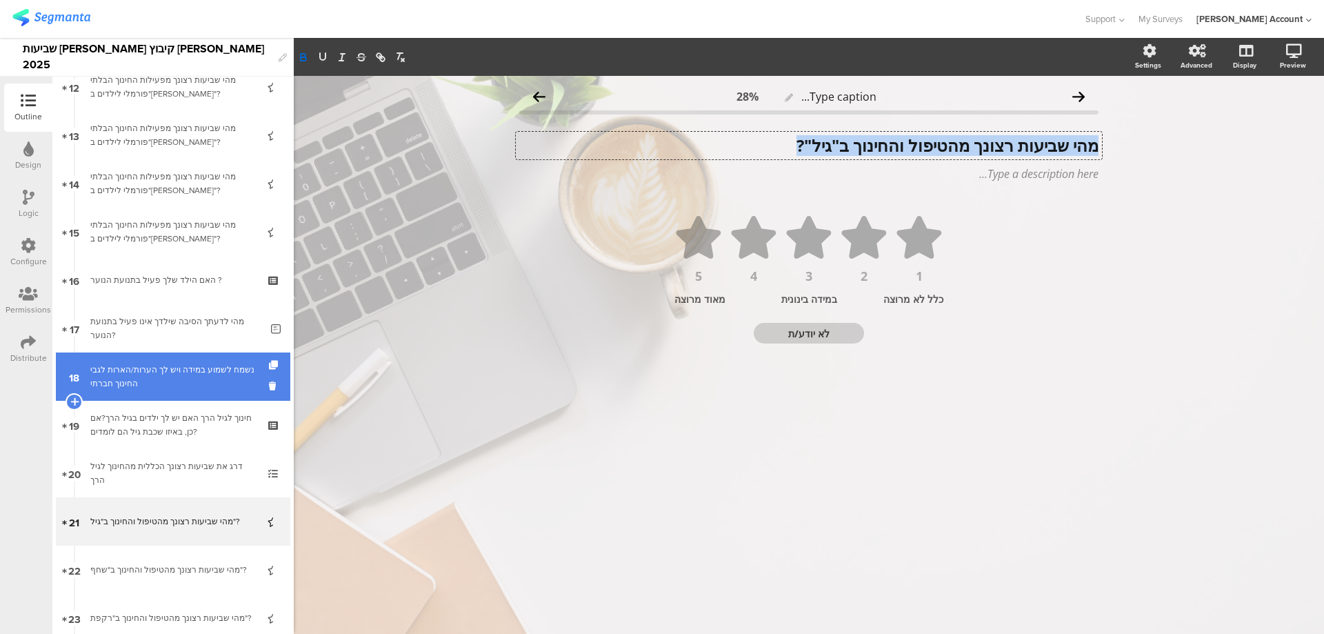
scroll to position [736, 0]
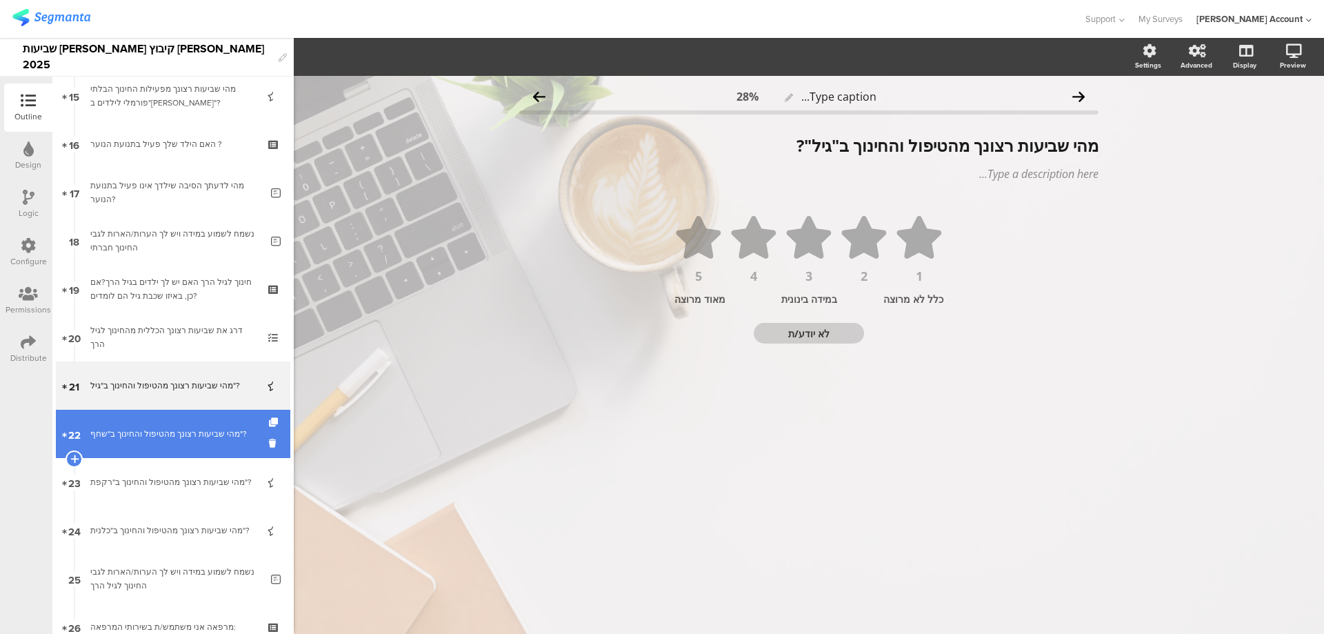
click at [197, 435] on div "מהי שביעות רצונך מהטיפול והחינוך ב"שחף"?" at bounding box center [172, 434] width 165 height 14
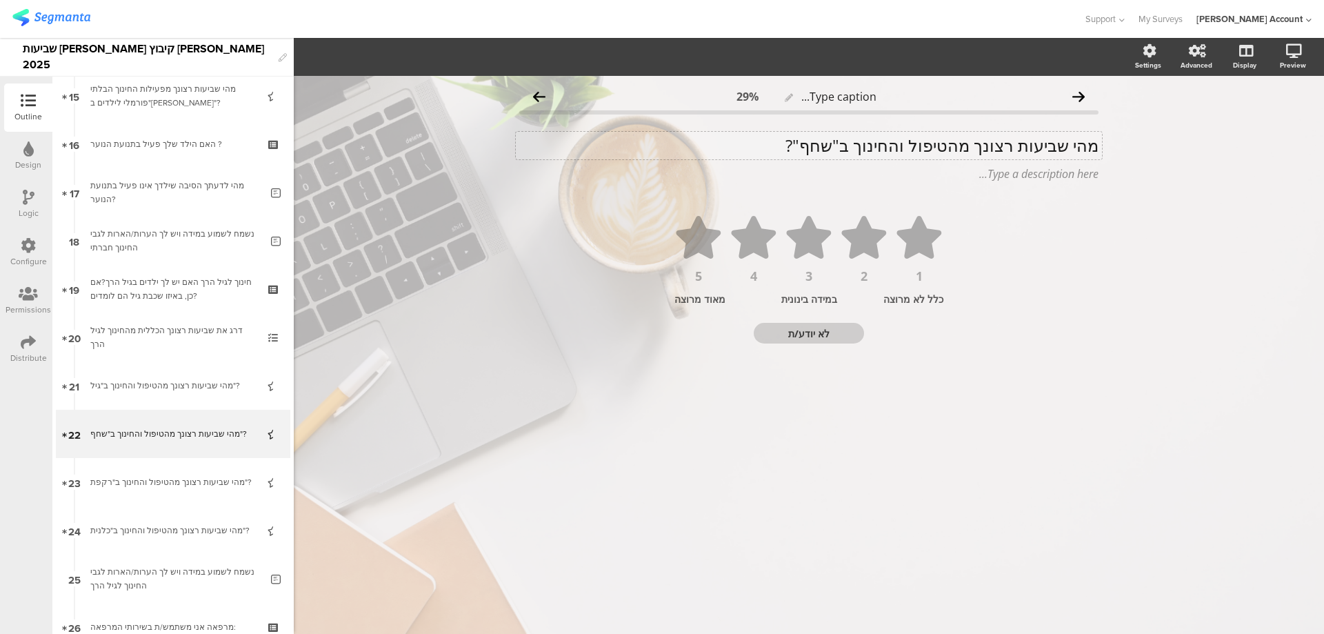
click at [890, 143] on div "מהי שביעות רצונך מהטיפול והחינוך ב"שחף"? מהי שביעות רצונך מהטיפול והחינוך ב"שחף…" at bounding box center [809, 146] width 586 height 28
click at [890, 143] on p "מהי שביעות רצונך מהטיפול והחינוך ב"שחף"?" at bounding box center [808, 145] width 579 height 21
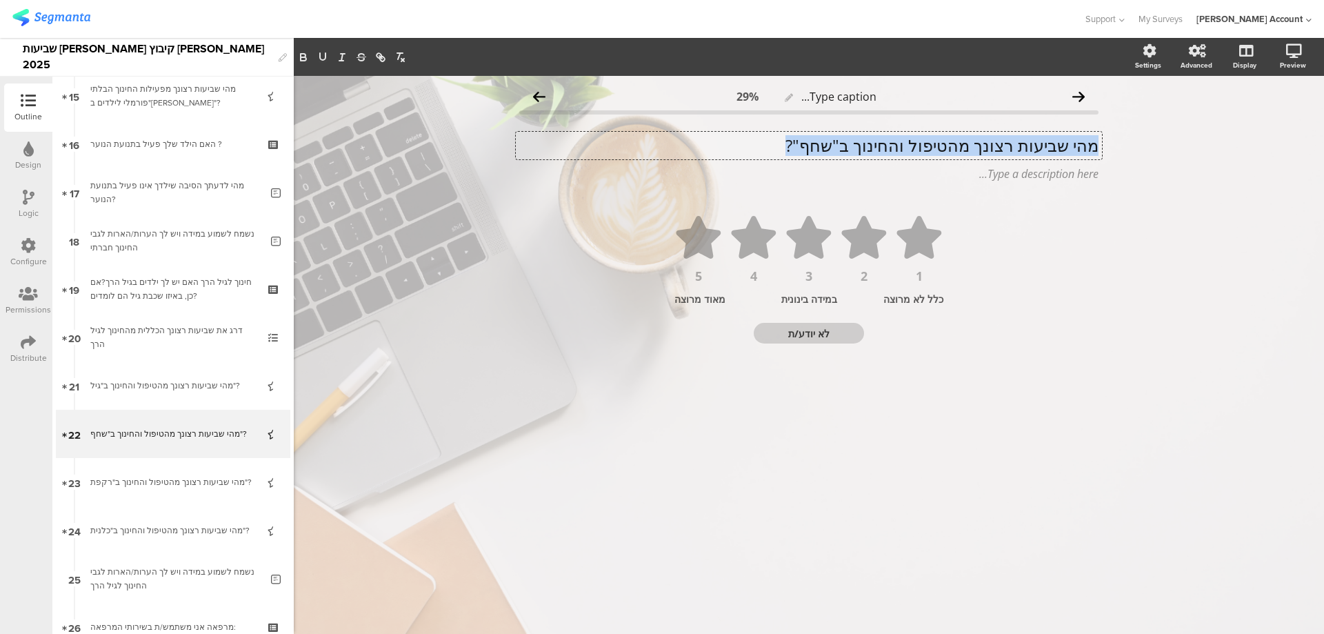
click at [890, 143] on p "מהי שביעות רצונך מהטיפול והחינוך ב"שחף"?" at bounding box center [808, 145] width 579 height 21
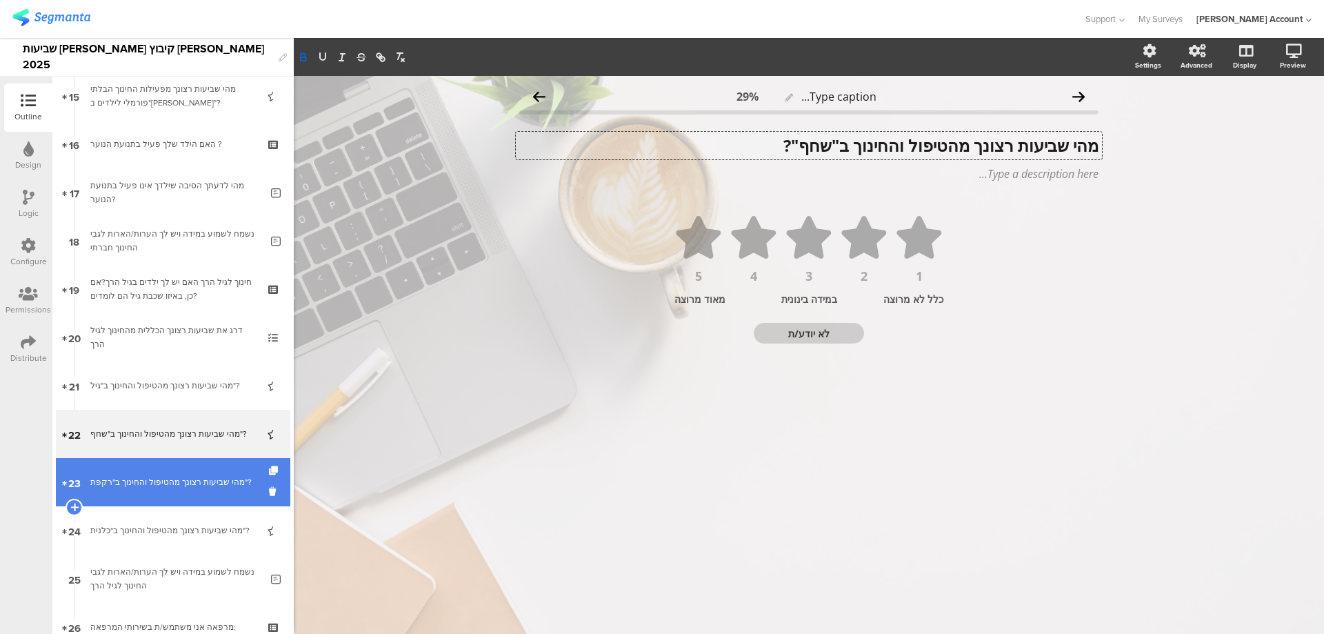
click at [185, 485] on div "מהי שביעות רצונך מהטיפול והחינוך ב"רקפת"?" at bounding box center [172, 482] width 165 height 14
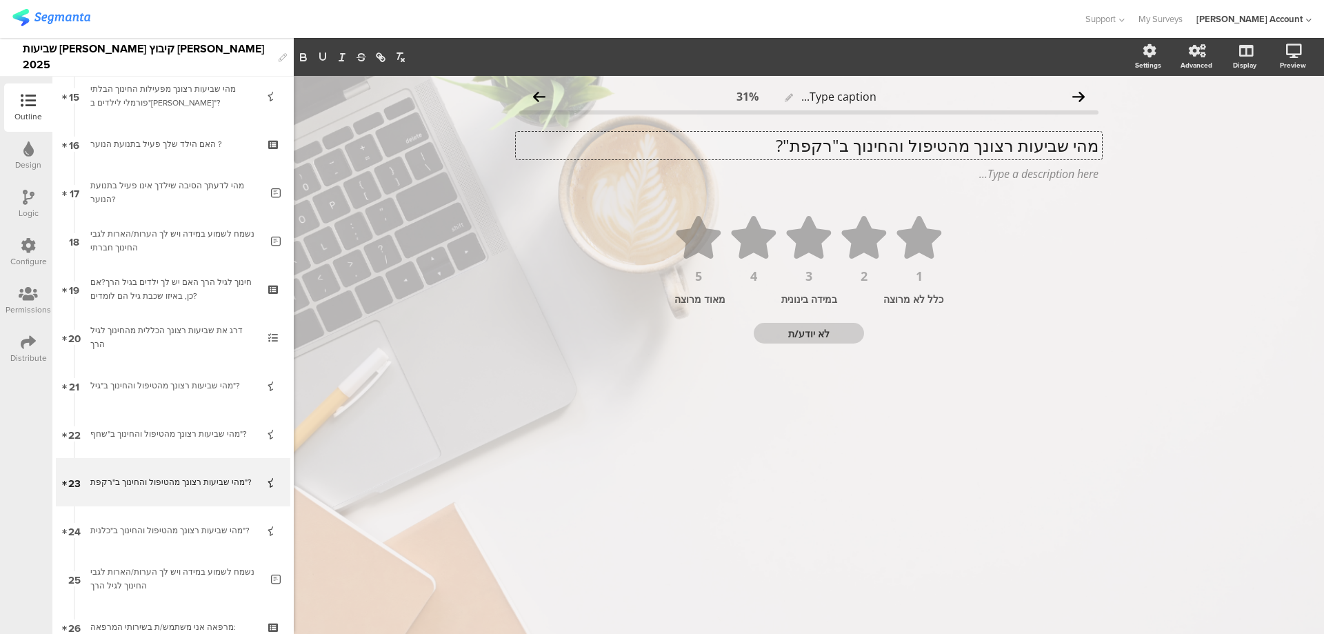
click at [979, 144] on div "מהי שביעות רצונך מהטיפול והחינוך ב"רקפת"? מהי שביעות רצונך מהטיפול והחינוך ב"רק…" at bounding box center [809, 146] width 586 height 28
click at [977, 144] on p "מהי שביעות רצונך מהטיפול והחינוך ב"רקפת"?" at bounding box center [808, 145] width 579 height 21
click at [976, 145] on p "מהי שביעות רצונך מהטיפול והחינוך ב"רקפת"?" at bounding box center [808, 145] width 579 height 21
click at [975, 145] on p "מהי שביעות רצונך מהטיפול והחינוך ב"רקפת"?" at bounding box center [808, 145] width 579 height 21
click at [973, 146] on p "מהי שביעות רצונך מהטיפול והחינוך ב"רקפת"?" at bounding box center [808, 145] width 579 height 21
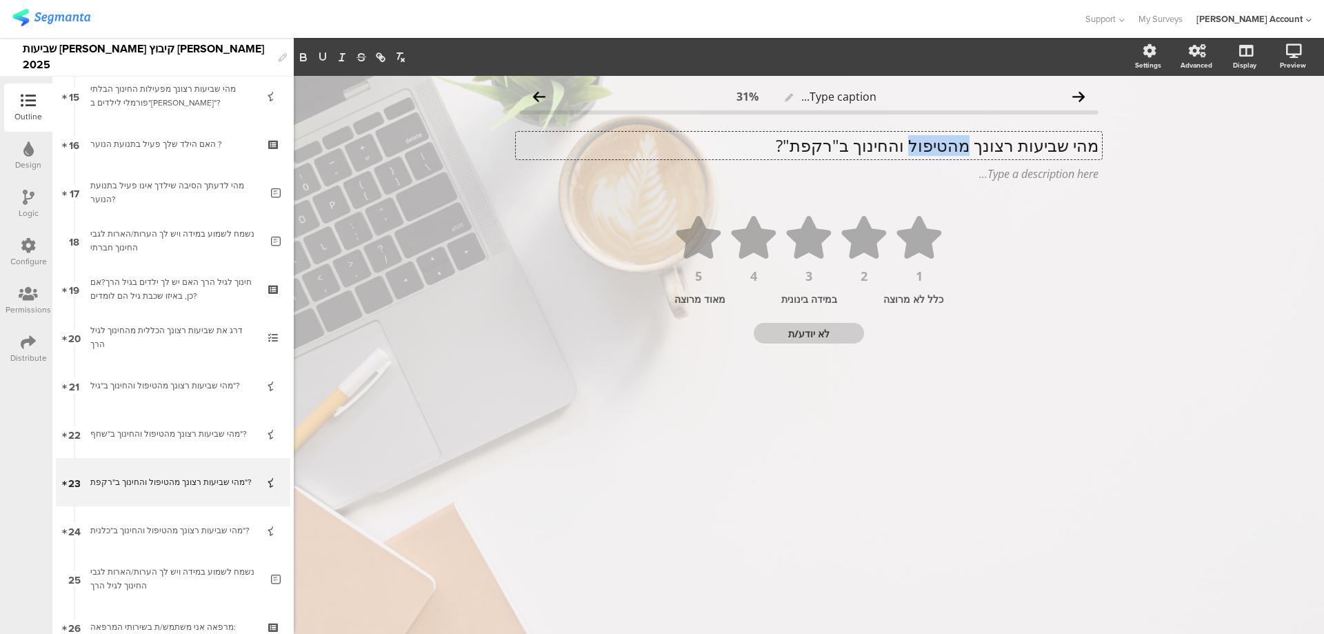
click at [973, 146] on p "מהי שביעות רצונך מהטיפול והחינוך ב"רקפת"?" at bounding box center [808, 145] width 579 height 21
drag, startPoint x: 783, startPoint y: 146, endPoint x: 1135, endPoint y: 135, distance: 352.6
click at [1135, 135] on div "Type caption... 31% מהי שביעות רצונך מהטיפול והחינוך ב"רקפת"? מהי שביעות רצונך …" at bounding box center [809, 355] width 1030 height 558
click at [310, 57] on button "button" at bounding box center [303, 57] width 19 height 17
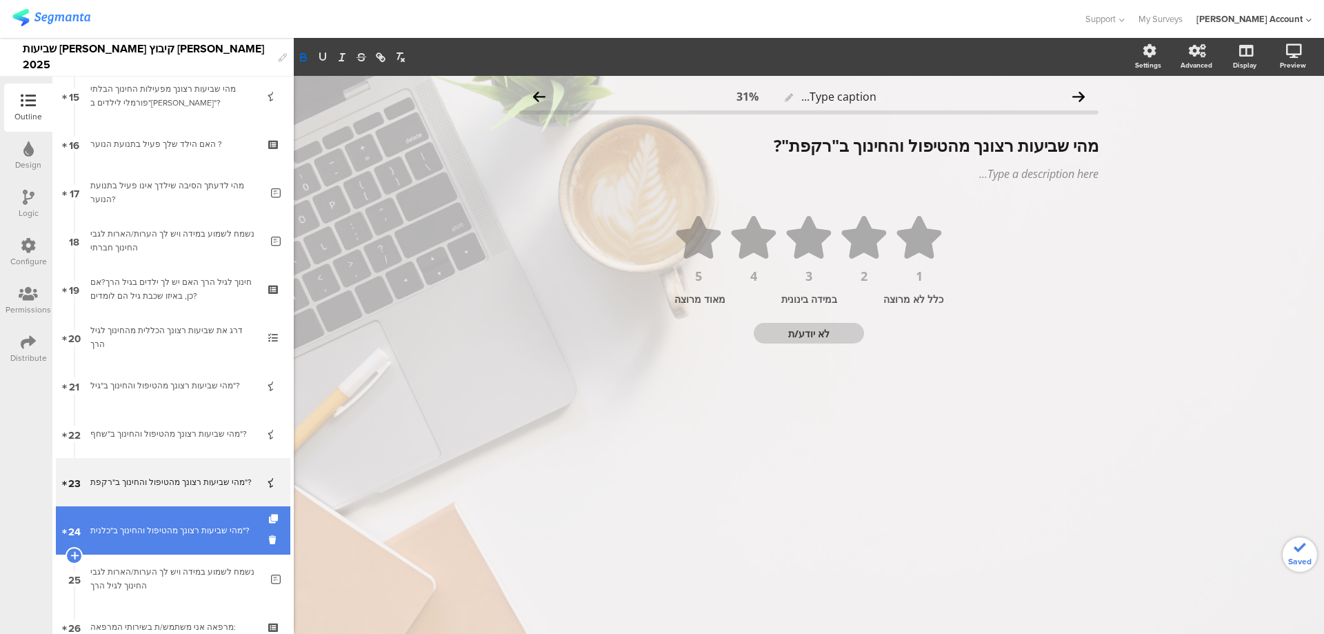
click at [199, 528] on div "מהי שביעות רצונך מהטיפול והחינוך ב"כלנית"?" at bounding box center [172, 531] width 165 height 14
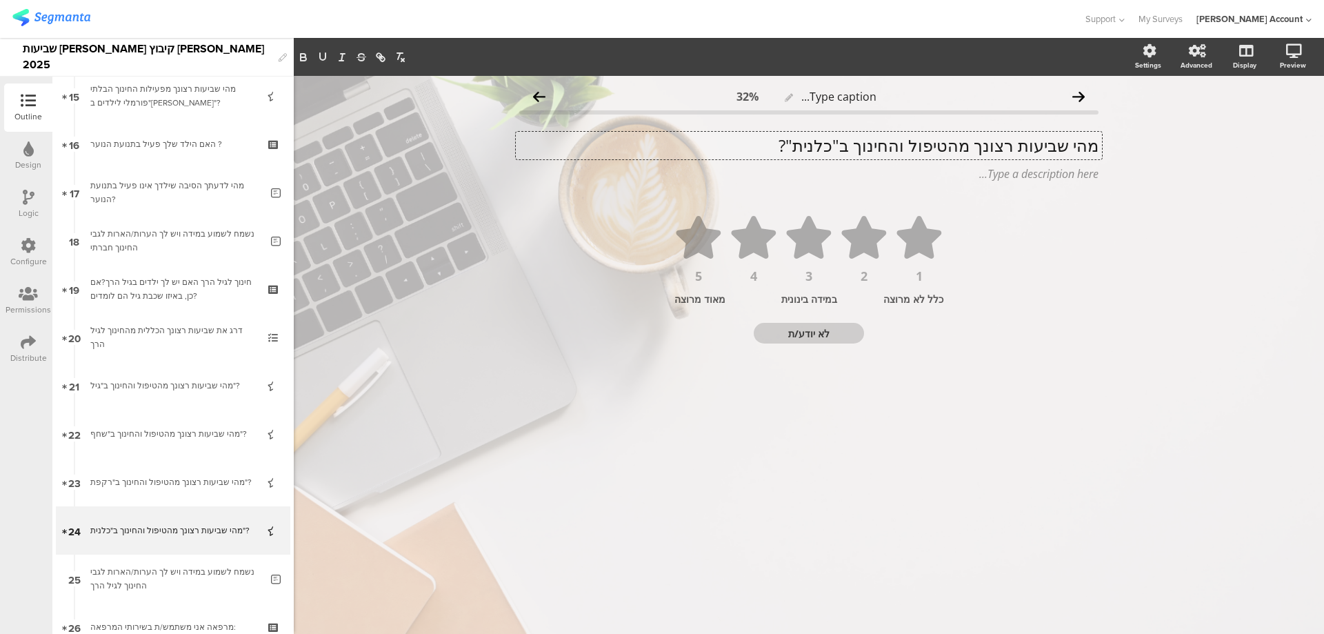
click at [848, 146] on div "מהי שביעות רצונך מהטיפול והחינוך ב"כלנית"? מהי שביעות רצונך מהטיפול והחינוך ב"כ…" at bounding box center [809, 146] width 586 height 28
click at [848, 146] on p "מהי שביעות רצונך מהטיפול והחינוך ב"כלנית"?" at bounding box center [808, 145] width 579 height 21
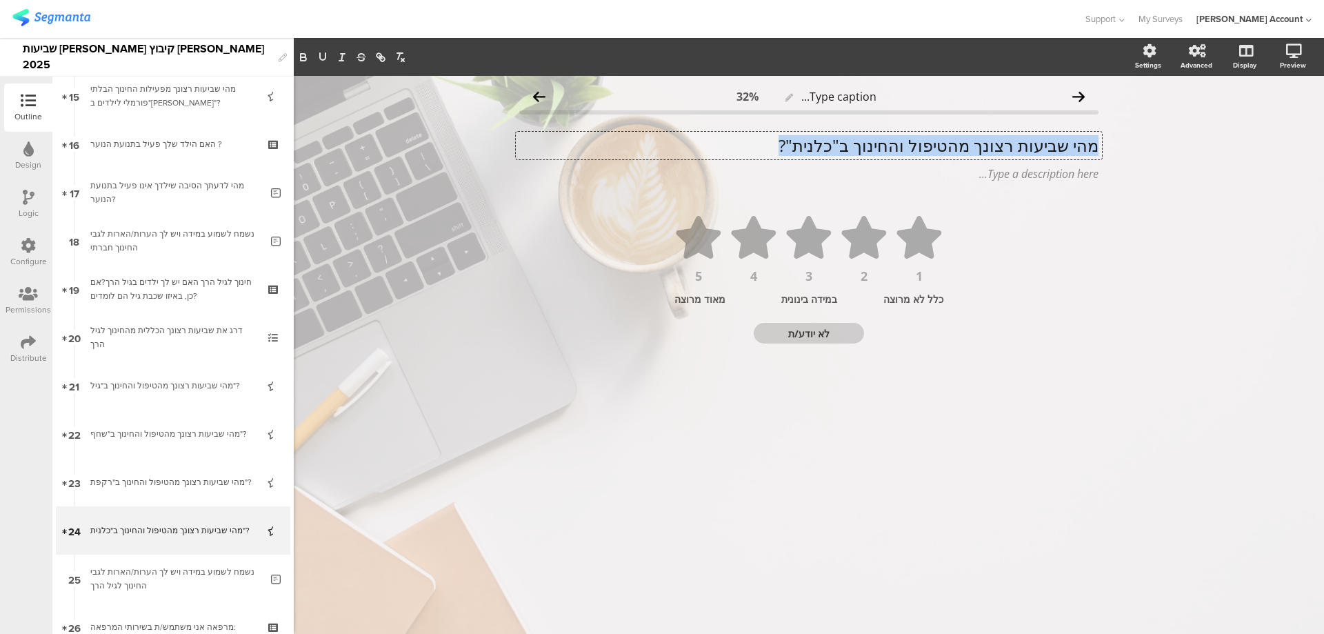
click at [848, 146] on p "מהי שביעות רצונך מהטיפול והחינוך ב"כלנית"?" at bounding box center [808, 145] width 579 height 21
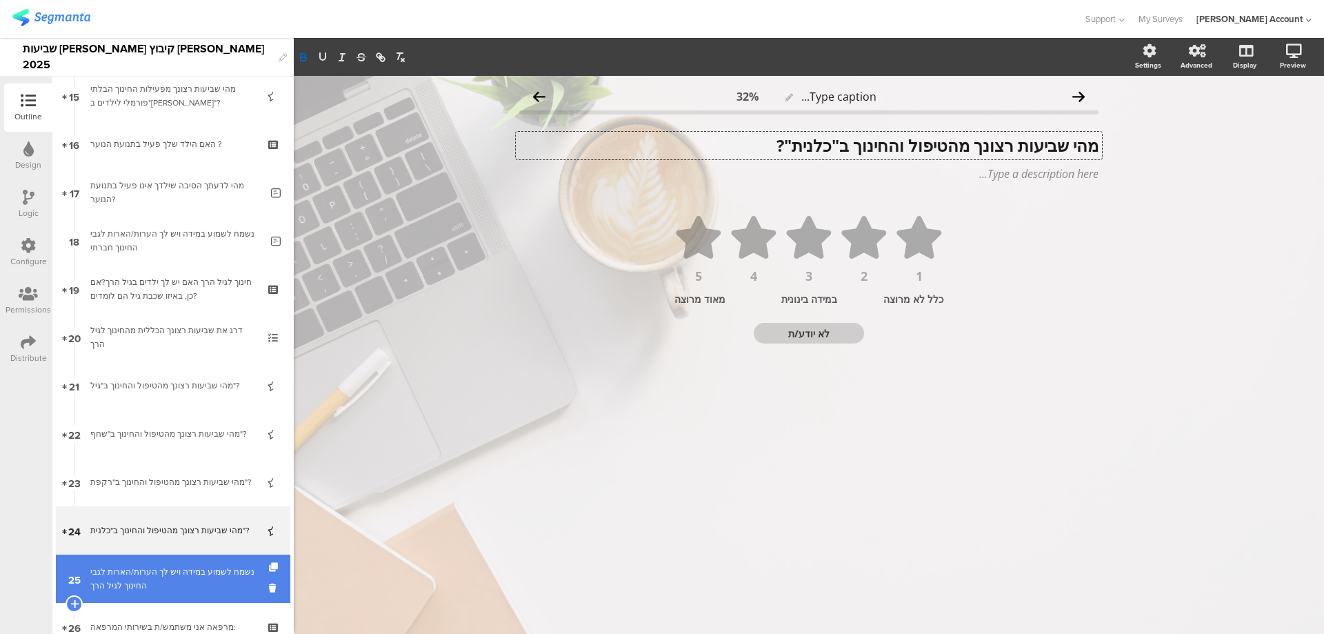
click at [162, 584] on div "נשמח לשמוע במידה ויש לך הערות/הארות לגבי החינוך לגיל הרך" at bounding box center [175, 579] width 170 height 28
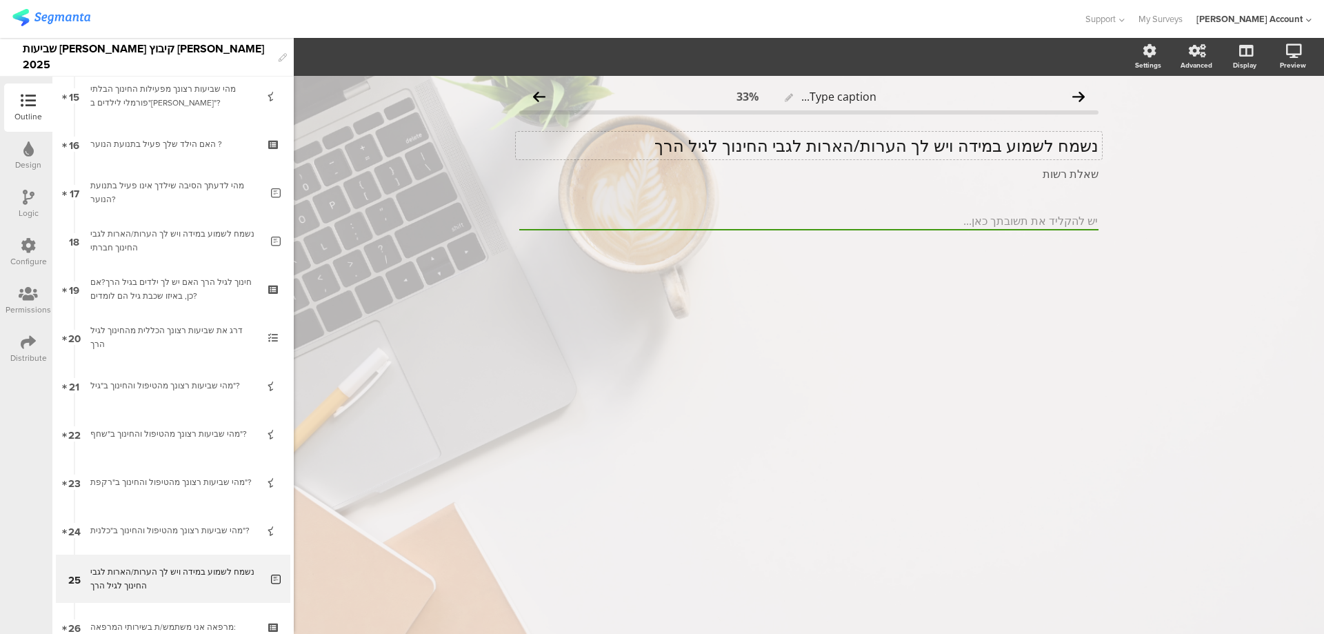
click at [890, 133] on div "נשמח לשמוע במידה ויש לך הערות/הארות לגבי החינוך לגיל הרך נשמח לשמוע במידה ויש ל…" at bounding box center [809, 146] width 586 height 28
click at [890, 142] on p "נשמח לשמוע במידה ויש לך הערות/הארות לגבי החינוך לגיל הרך" at bounding box center [808, 145] width 579 height 21
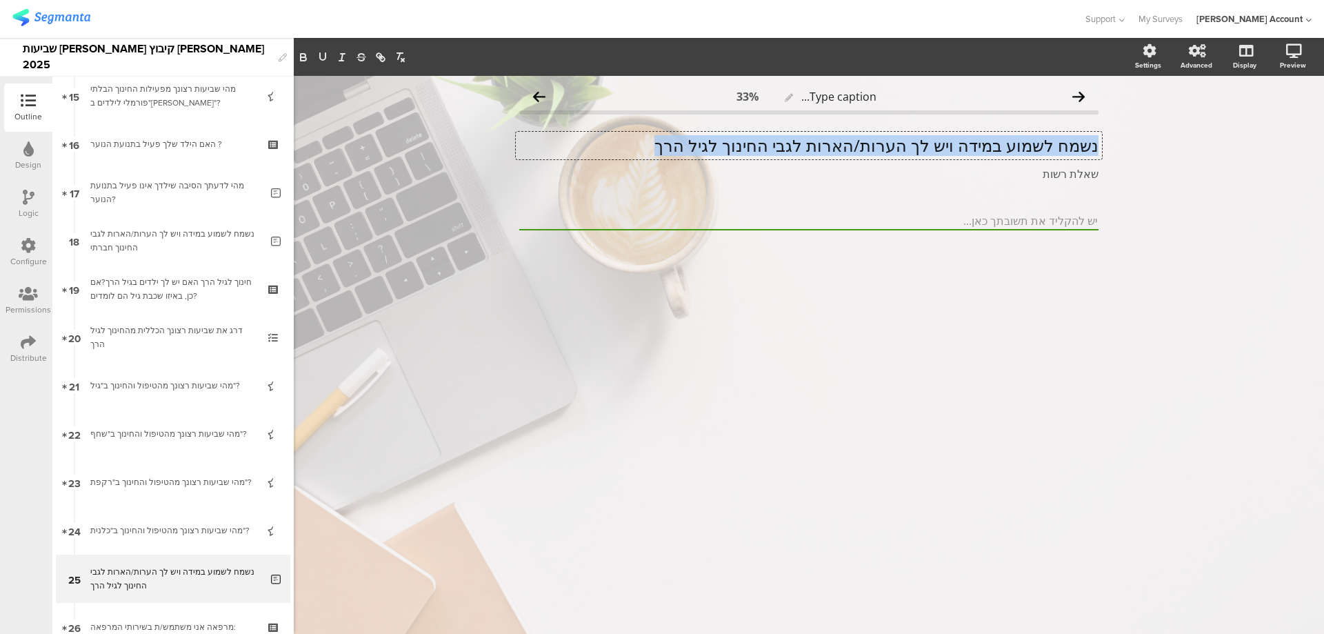
click at [890, 142] on p "נשמח לשמוע במידה ויש לך הערות/הארות לגבי החינוך לגיל הרך" at bounding box center [808, 145] width 579 height 21
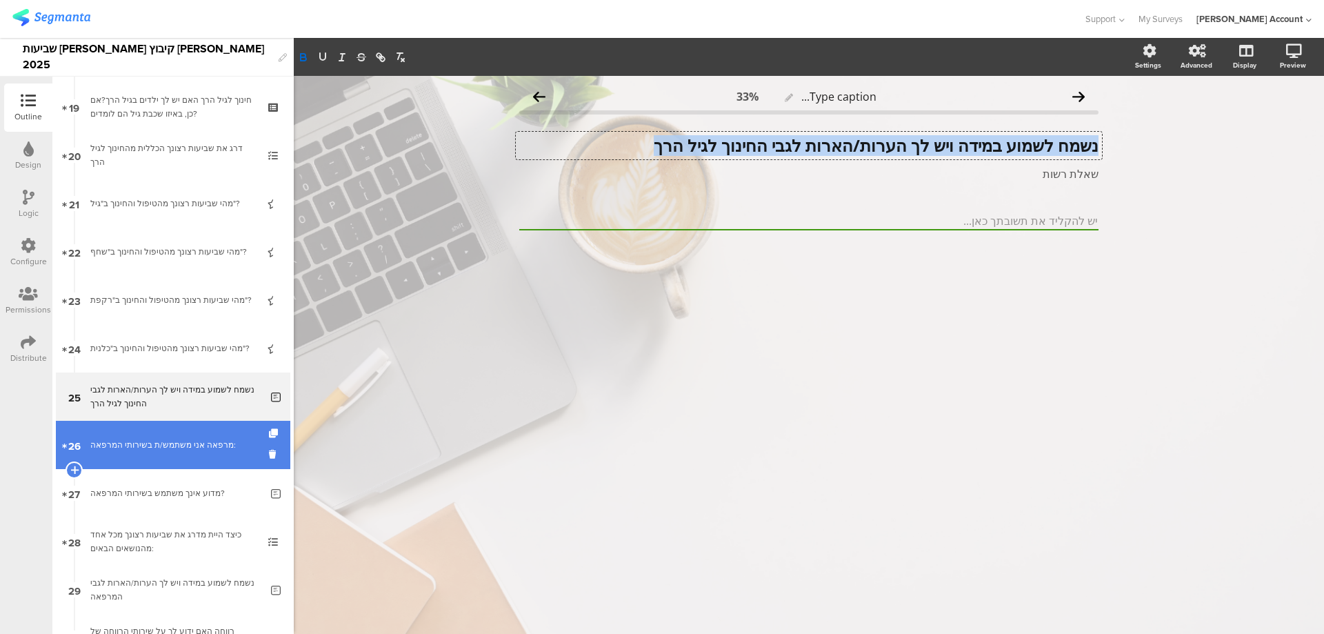
scroll to position [919, 0]
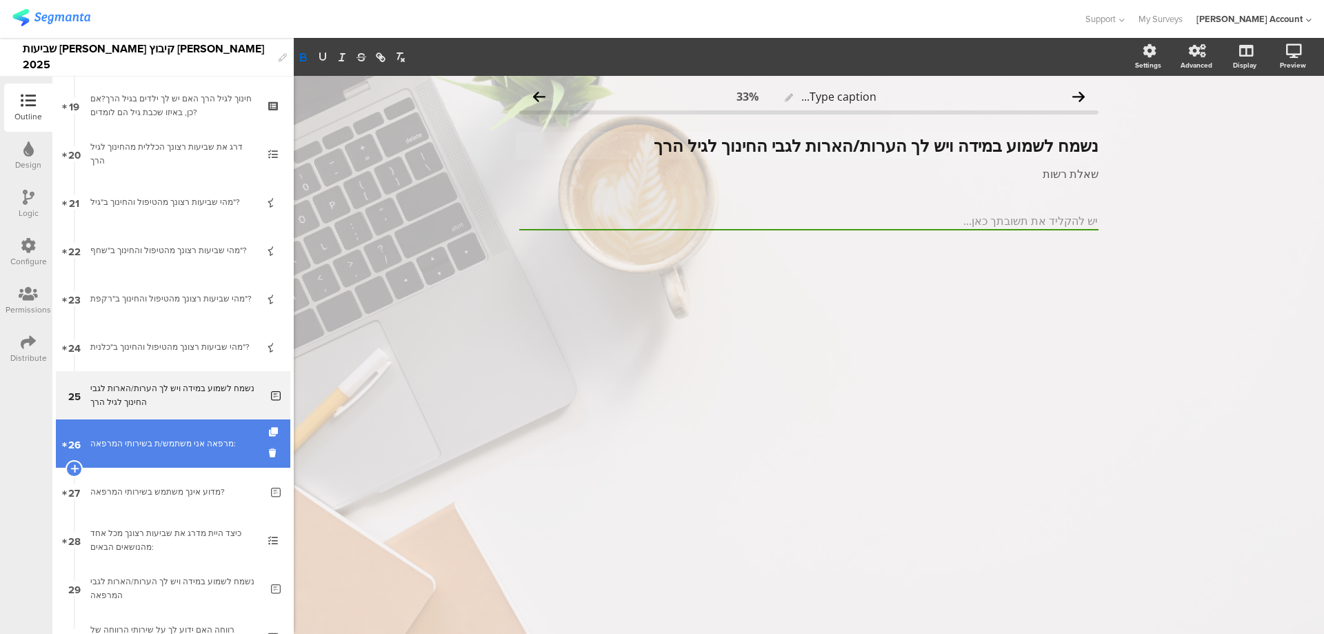
click at [212, 435] on link "26 מרפאה אני משתמש/ת בשירותי המרפאה:" at bounding box center [173, 443] width 235 height 48
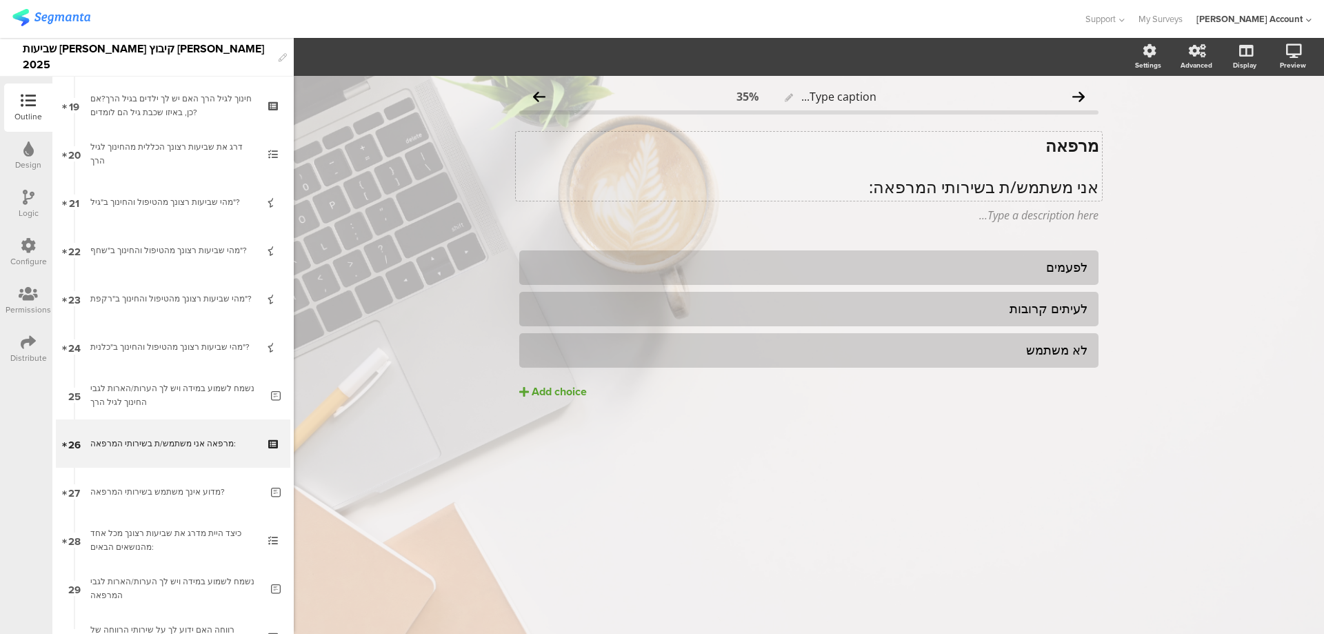
click at [1015, 190] on div "מרפאה אני משתמש/ת בשירותי המרפאה: מרפאה אני משתמש/ת בשירותי המרפאה:" at bounding box center [809, 166] width 586 height 69
click at [1015, 190] on p "אני משתמש/ת בשירותי המרפאה:" at bounding box center [808, 186] width 579 height 21
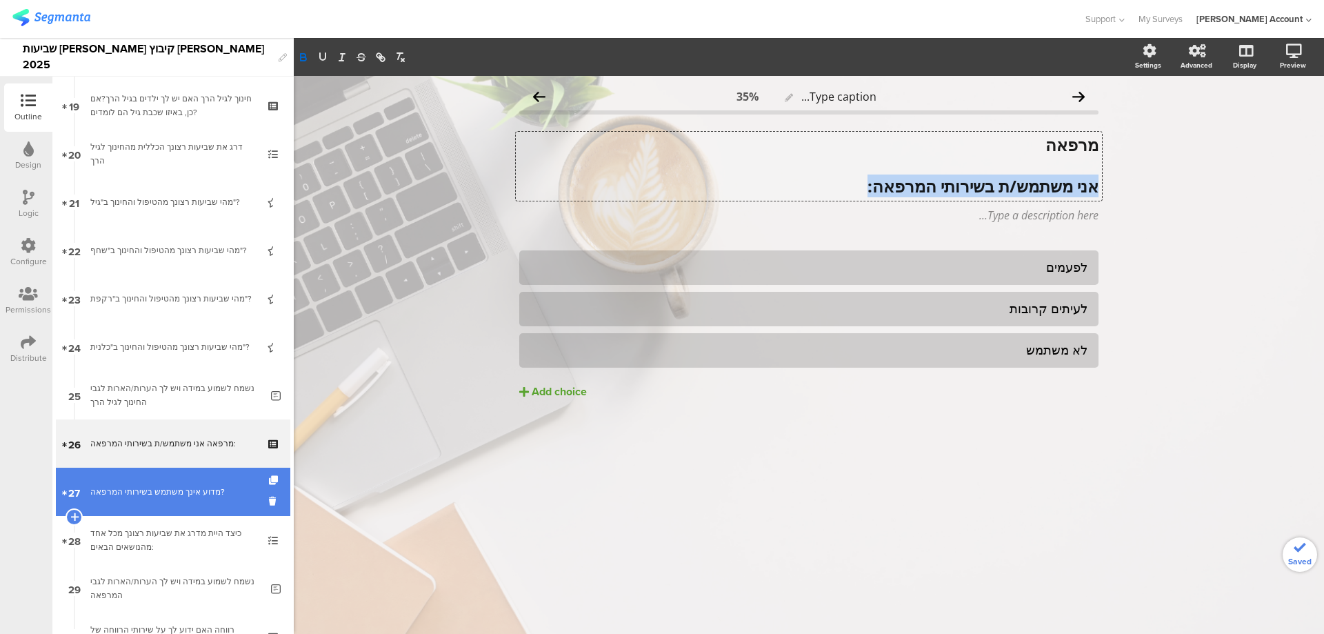
click at [113, 497] on div "מדוע אינך משתמש בשירותי המרפאה?" at bounding box center [175, 492] width 170 height 14
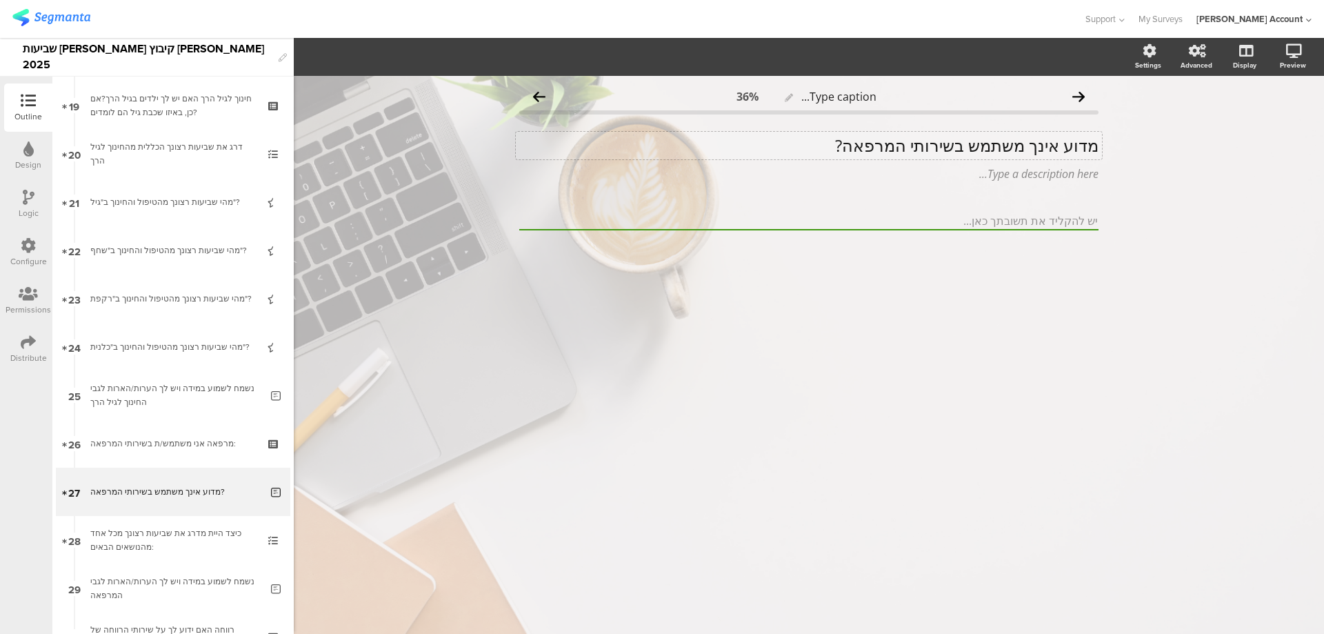
click at [986, 141] on div "מדוע אינך משתמש בשירותי המרפאה? מדוע אינך משתמש בשירותי המרפאה?" at bounding box center [809, 146] width 586 height 28
click at [986, 141] on p "מדוע אינך משתמש בשירותי המרפאה?" at bounding box center [808, 145] width 579 height 21
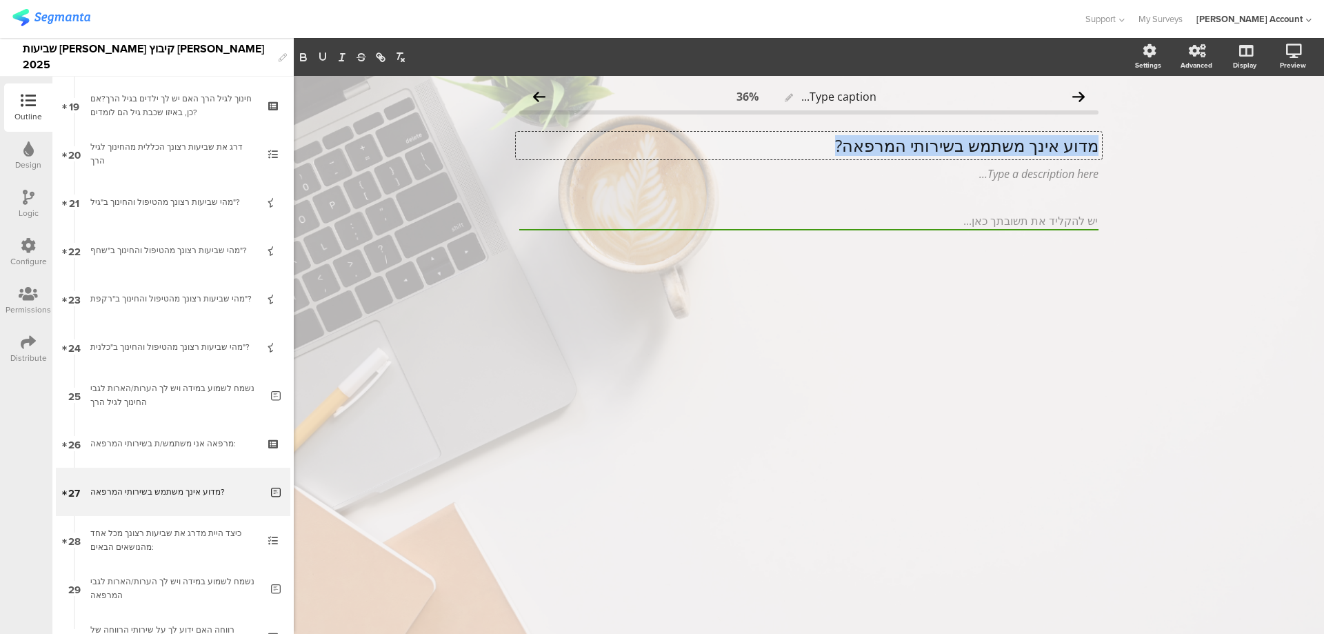
click at [986, 141] on p "מדוע אינך משתמש בשירותי המרפאה?" at bounding box center [808, 145] width 579 height 21
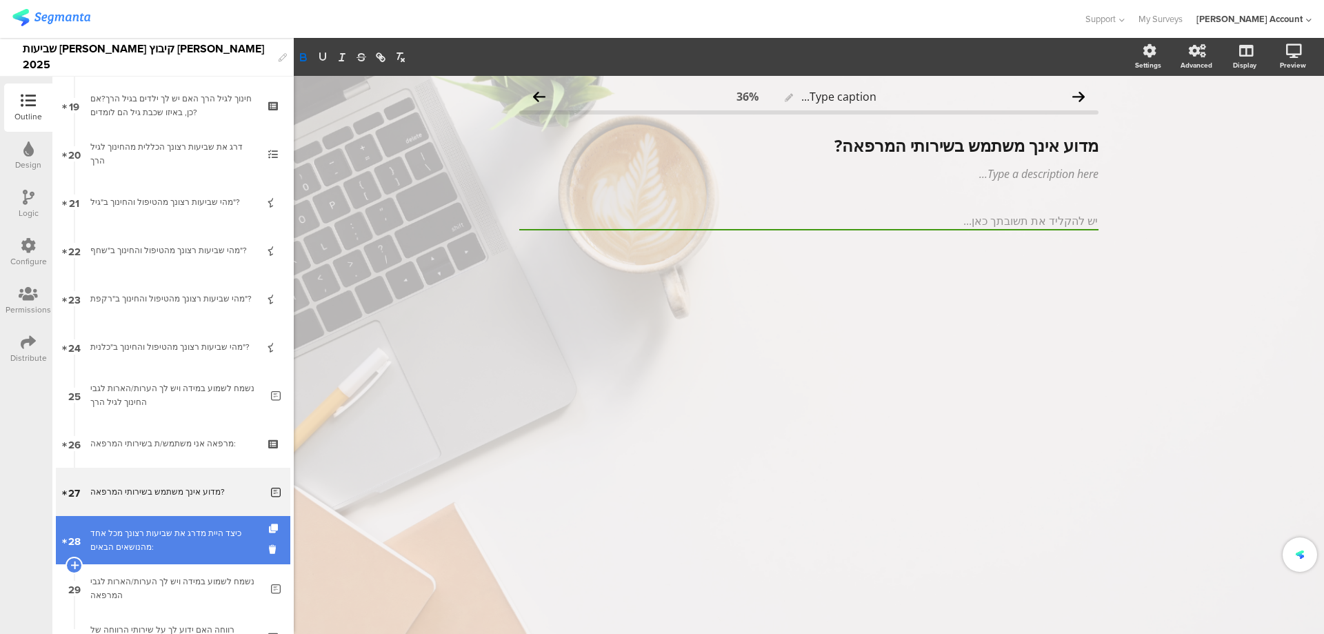
click at [215, 539] on div "כיצד היית מדרג את שביעות רצונך מכל אחד מהנושאים הבאים:" at bounding box center [172, 540] width 165 height 28
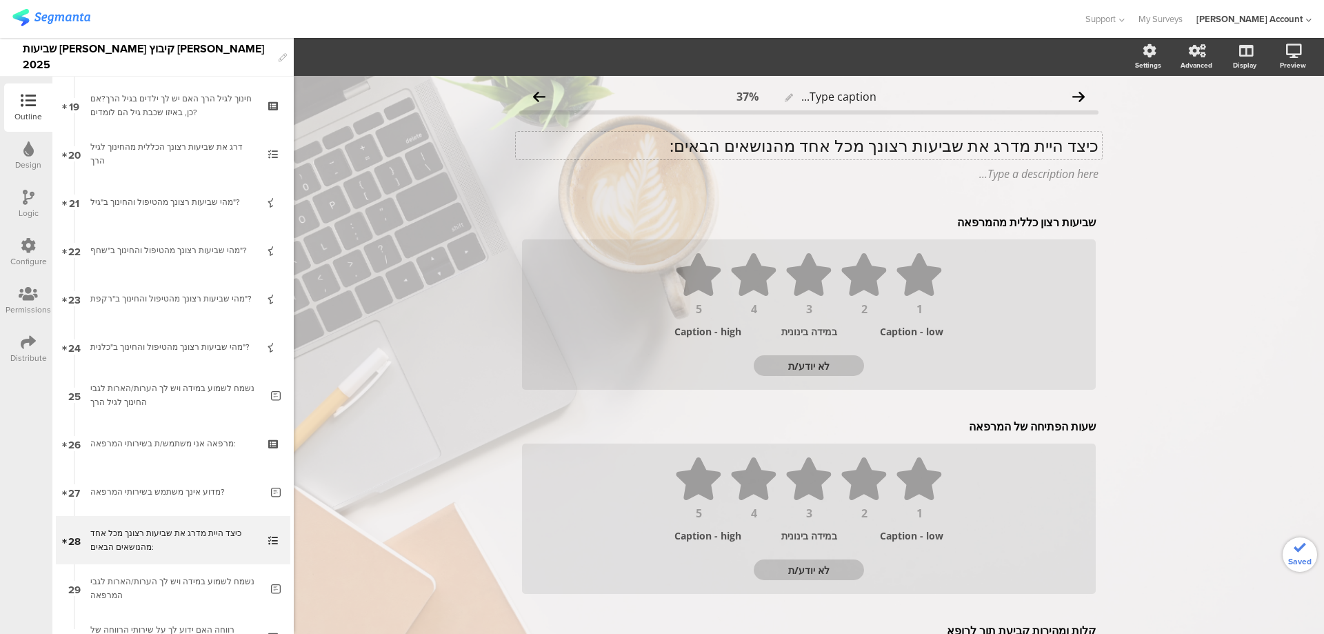
click at [989, 139] on div "כיצד היית מדרג את שביעות רצונך מכל אחד מהנושאים הבאים: כיצד היית מדרג את שביעות…" at bounding box center [809, 146] width 586 height 28
click at [989, 139] on p "כיצד היית מדרג את שביעות רצונך מכל אחד מהנושאים הבאים:" at bounding box center [808, 145] width 579 height 21
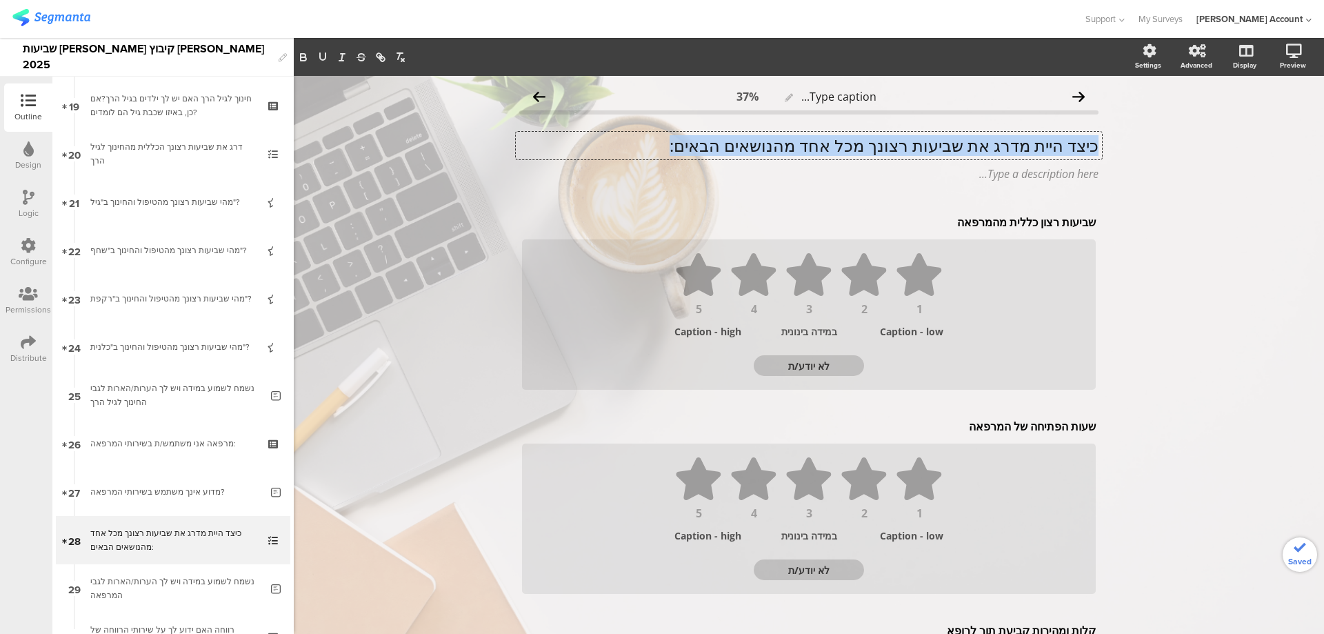
click at [989, 139] on p "כיצד היית מדרג את שביעות רצונך מכל אחד מהנושאים הבאים:" at bounding box center [808, 145] width 579 height 21
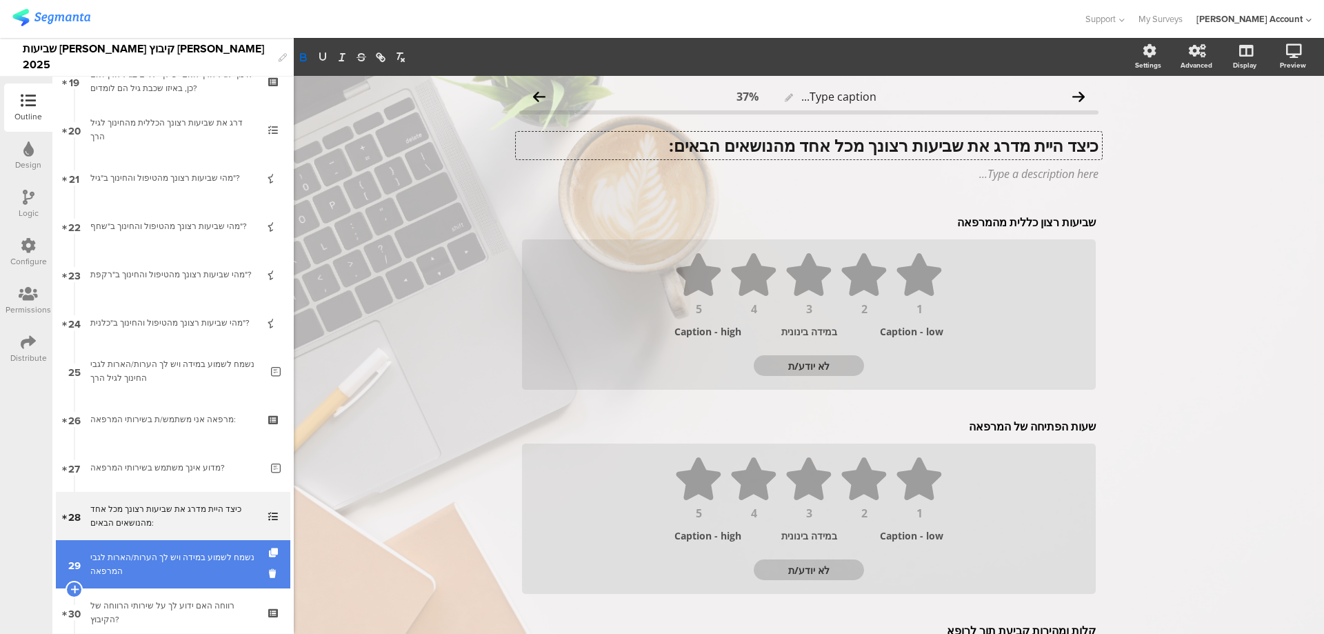
scroll to position [1012, 0]
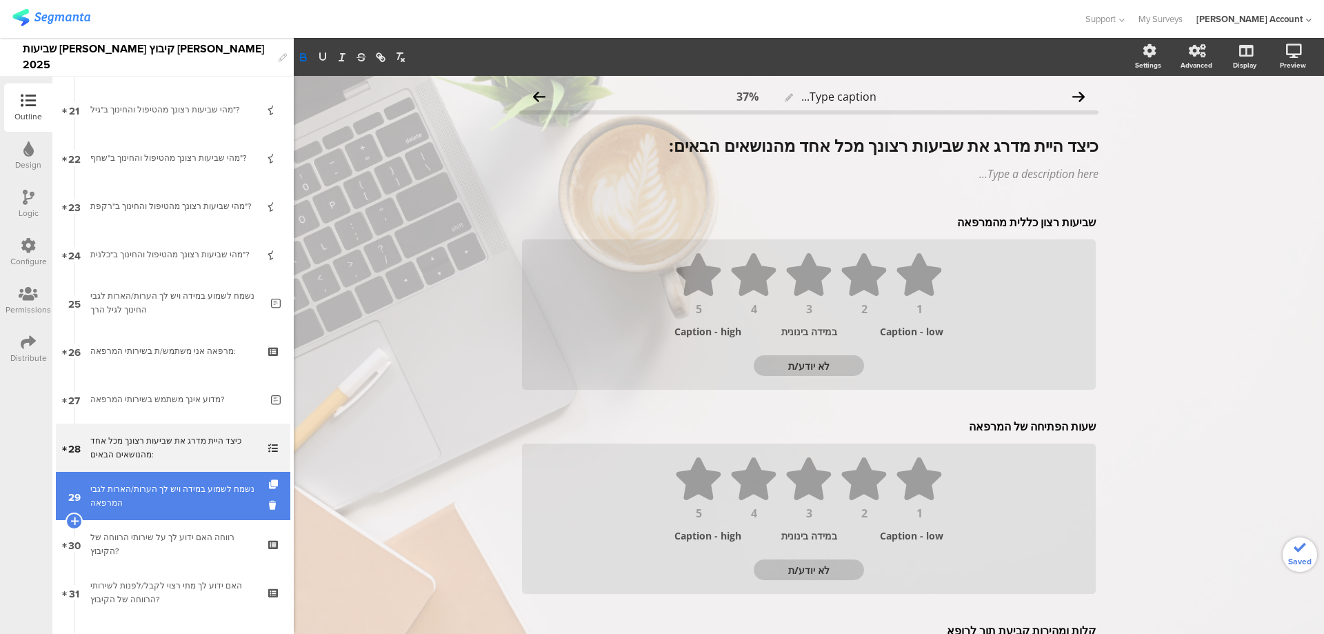
click at [243, 489] on div "נשמח לשמוע במידה ויש לך הערות/הארות לגבי המרפאה" at bounding box center [175, 496] width 170 height 28
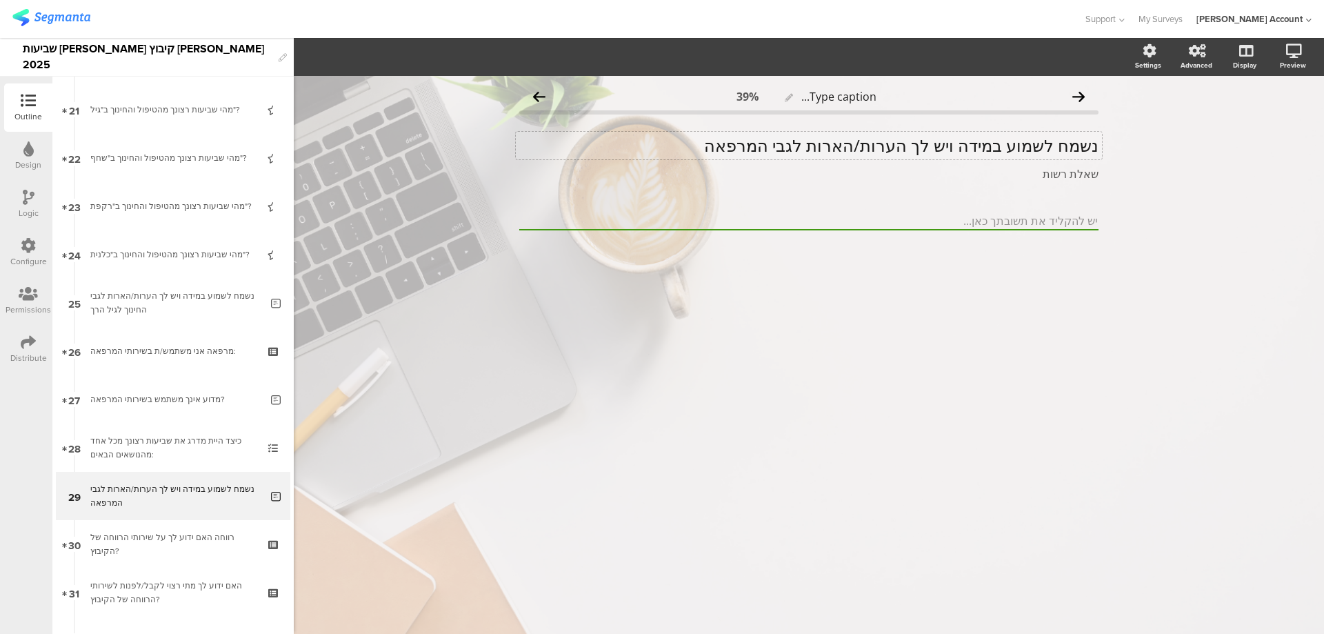
click at [885, 146] on p "נשמח לשמוע במידה ויש לך הערות/הארות לגבי המרפאה" at bounding box center [808, 145] width 579 height 21
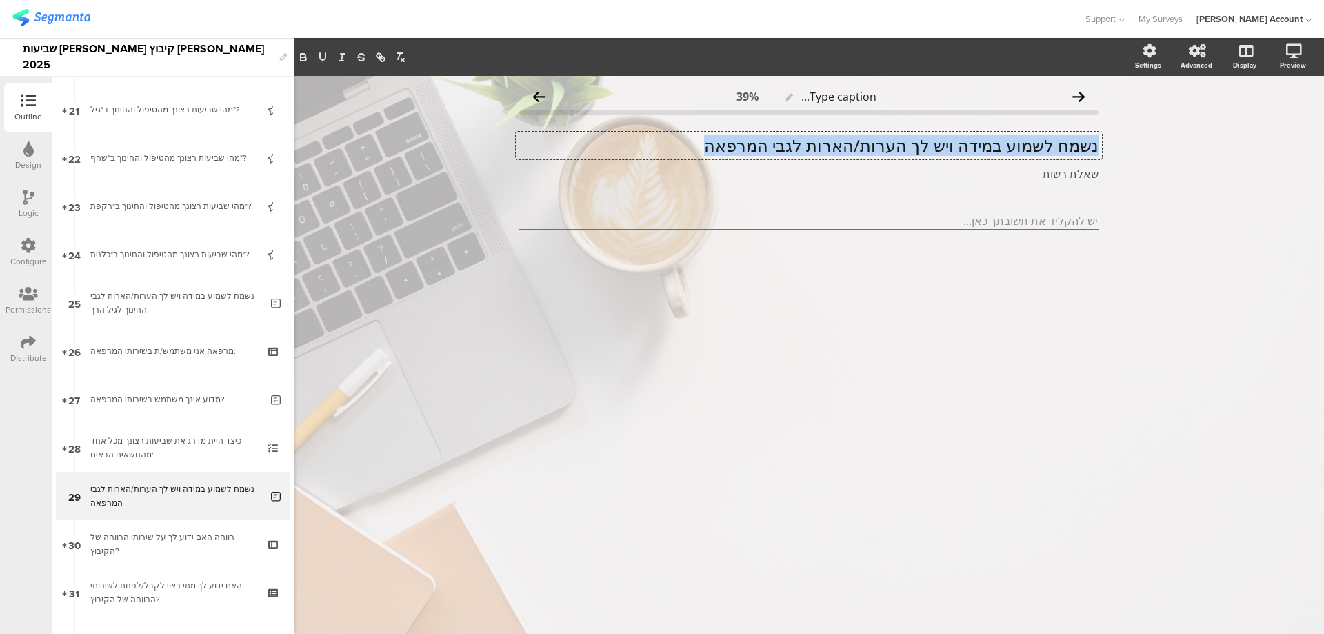
click at [885, 146] on p "נשמח לשמוע במידה ויש לך הערות/הארות לגבי המרפאה" at bounding box center [808, 145] width 579 height 21
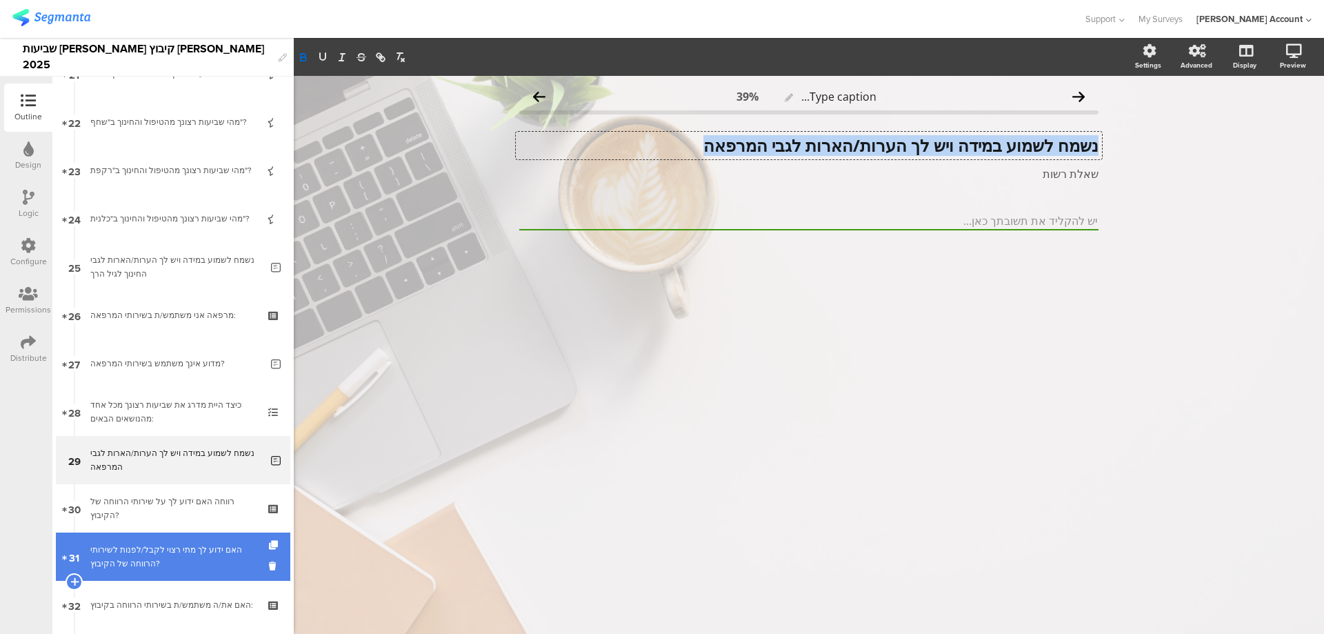
scroll to position [1104, 0]
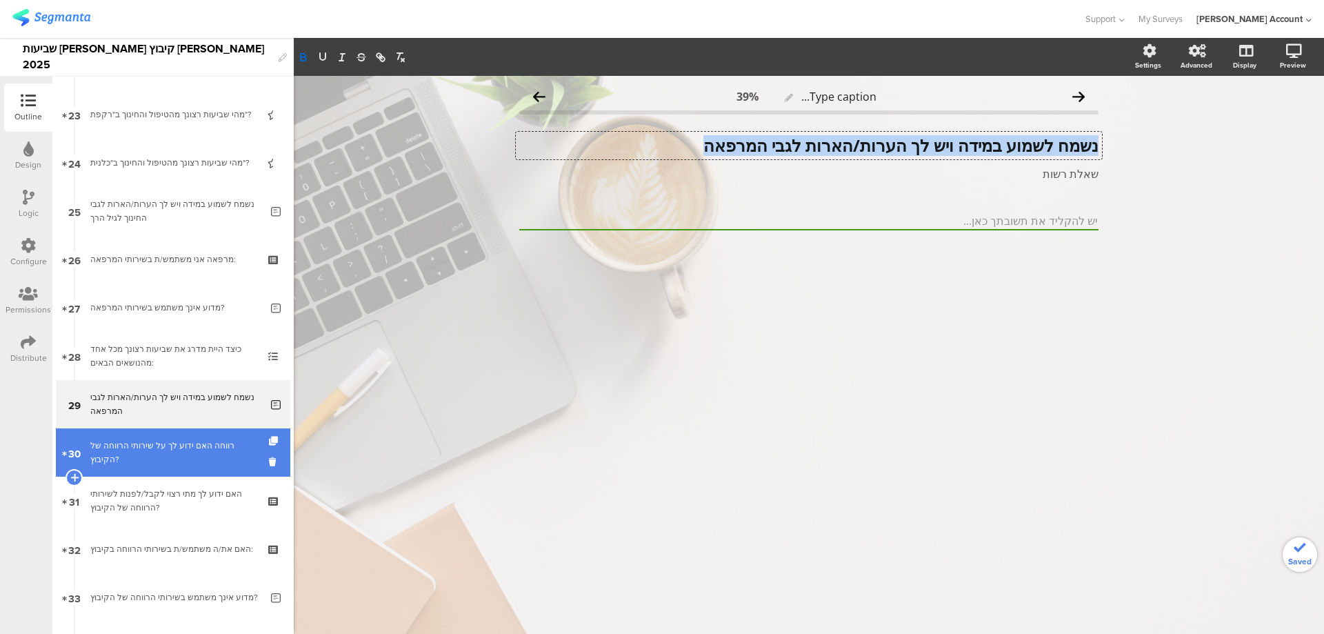
click at [219, 475] on link "30 רווחה האם ידוע לך על שירותי הרווחה של הקיבוץ?" at bounding box center [173, 452] width 235 height 48
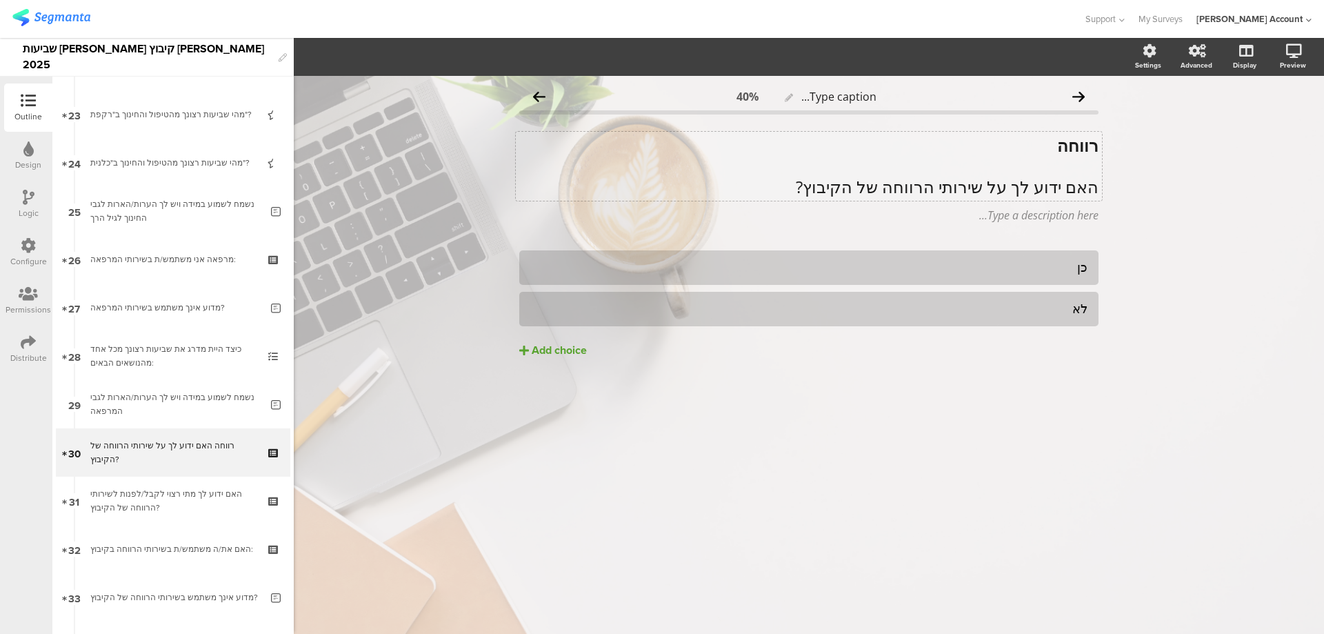
click at [944, 183] on p "האם ידוע לך על שירותי הרווחה של הקיבוץ?" at bounding box center [808, 187] width 579 height 21
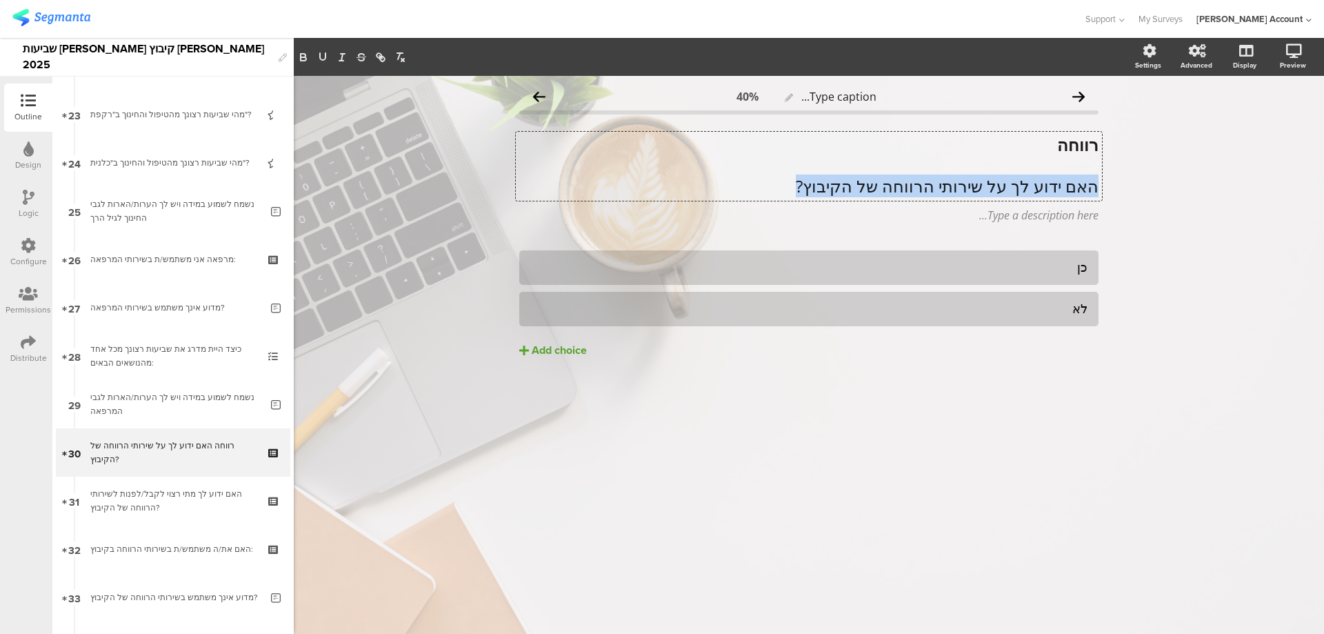
click at [944, 183] on p "האם ידוע לך על שירותי הרווחה של הקיבוץ?" at bounding box center [808, 186] width 579 height 21
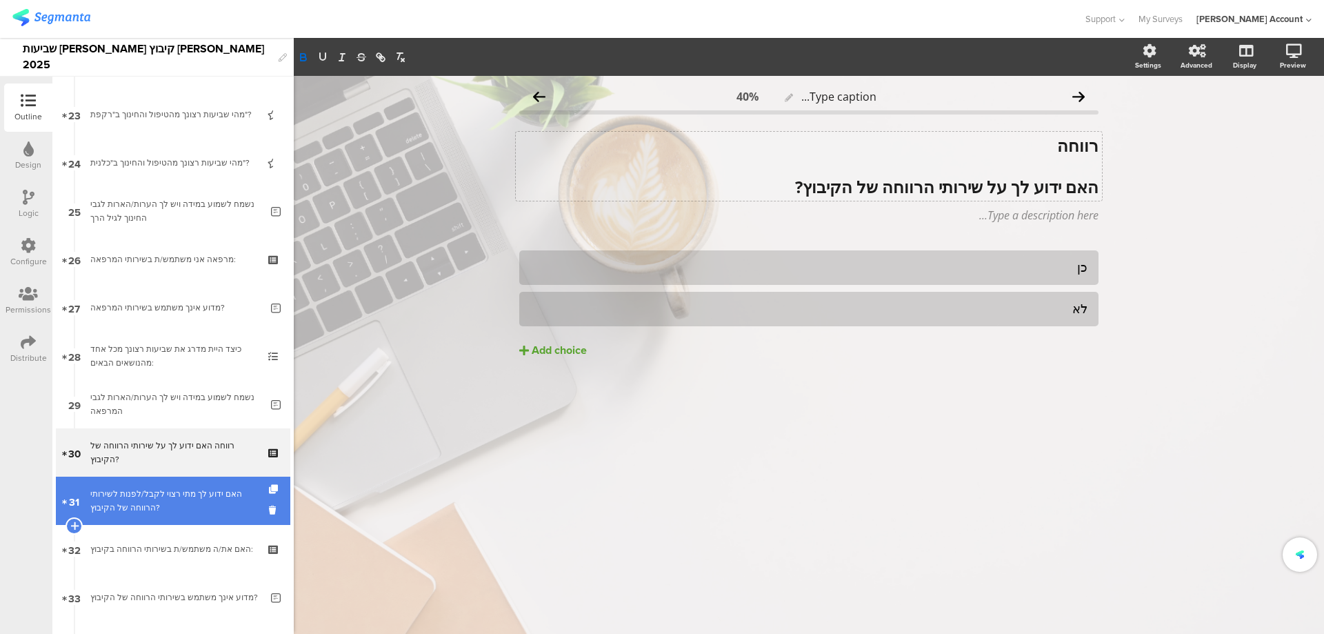
click at [204, 505] on div "האם ידוע לך מתי רצוי לקבל/לפנות לשירותי הרווחה של הקיבוץ?" at bounding box center [172, 501] width 165 height 28
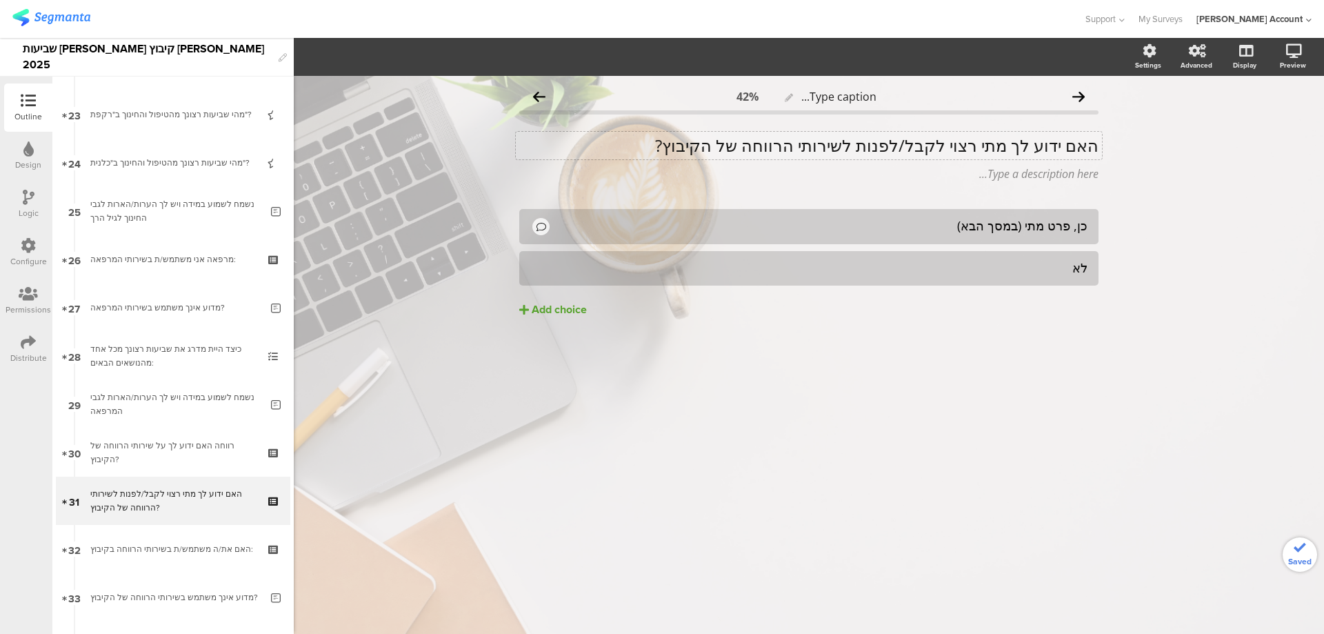
click at [945, 150] on div "האם ידוע לך מתי רצוי לקבל/לפנות לשירותי הרווחה של הקיבוץ? האם ידוע לך מתי רצוי …" at bounding box center [809, 146] width 586 height 28
click at [945, 150] on p "האם ידוע לך מתי רצוי לקבל/לפנות לשירותי הרווחה של הקיבוץ?" at bounding box center [808, 145] width 579 height 21
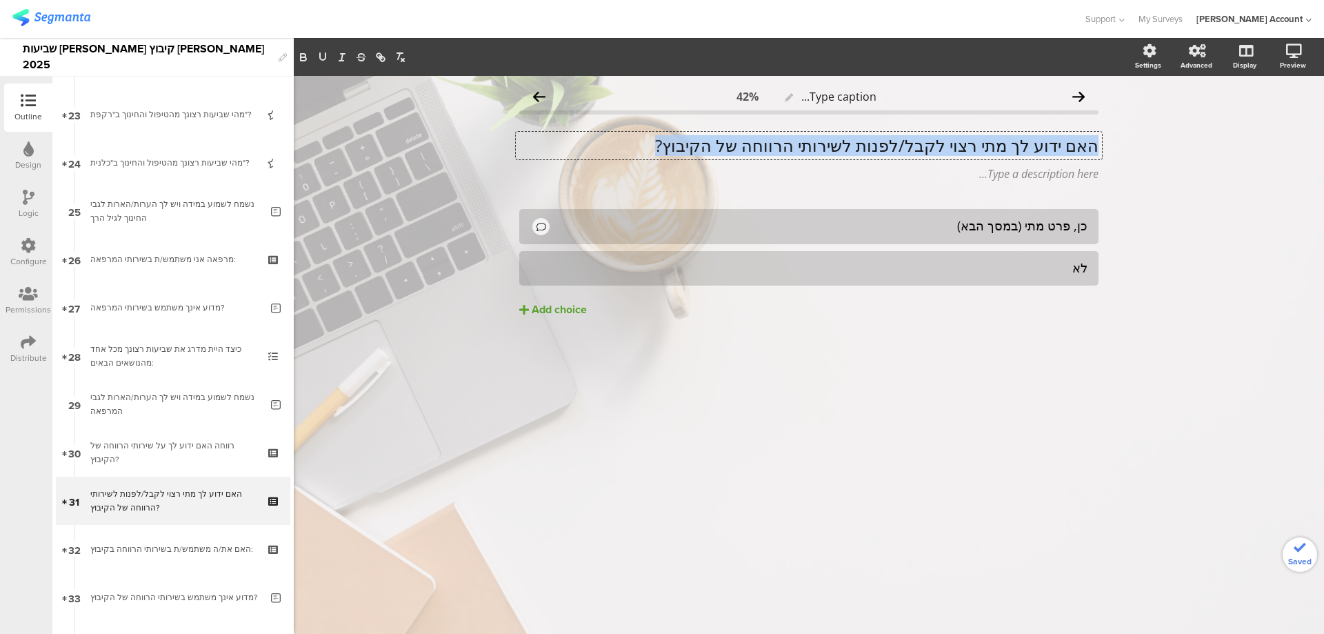
click at [944, 150] on p "האם ידוע לך מתי רצוי לקבל/לפנות לשירותי הרווחה של הקיבוץ?" at bounding box center [808, 145] width 579 height 21
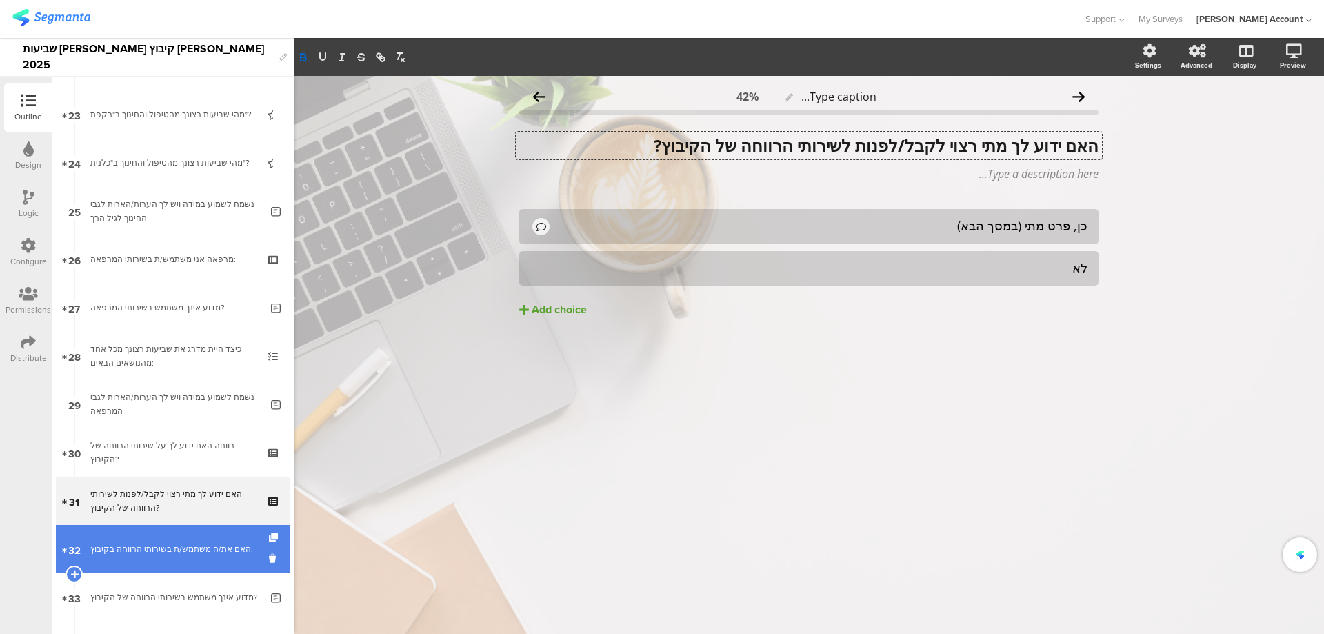
click at [205, 557] on link "32 האם את/ה משתמש/ת בשירותי הרווחה בקיבוץ:" at bounding box center [173, 549] width 235 height 48
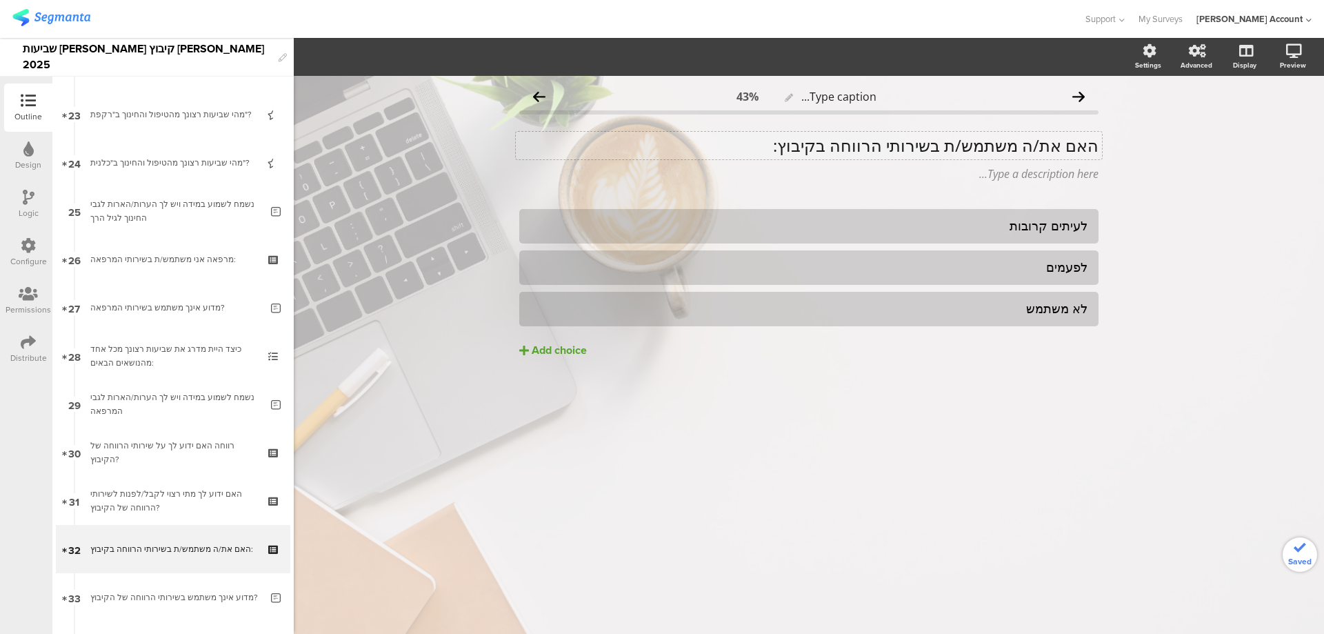
click at [919, 137] on p "האם את/ה משתמש/ת בשירותי הרווחה בקיבוץ:" at bounding box center [808, 145] width 579 height 21
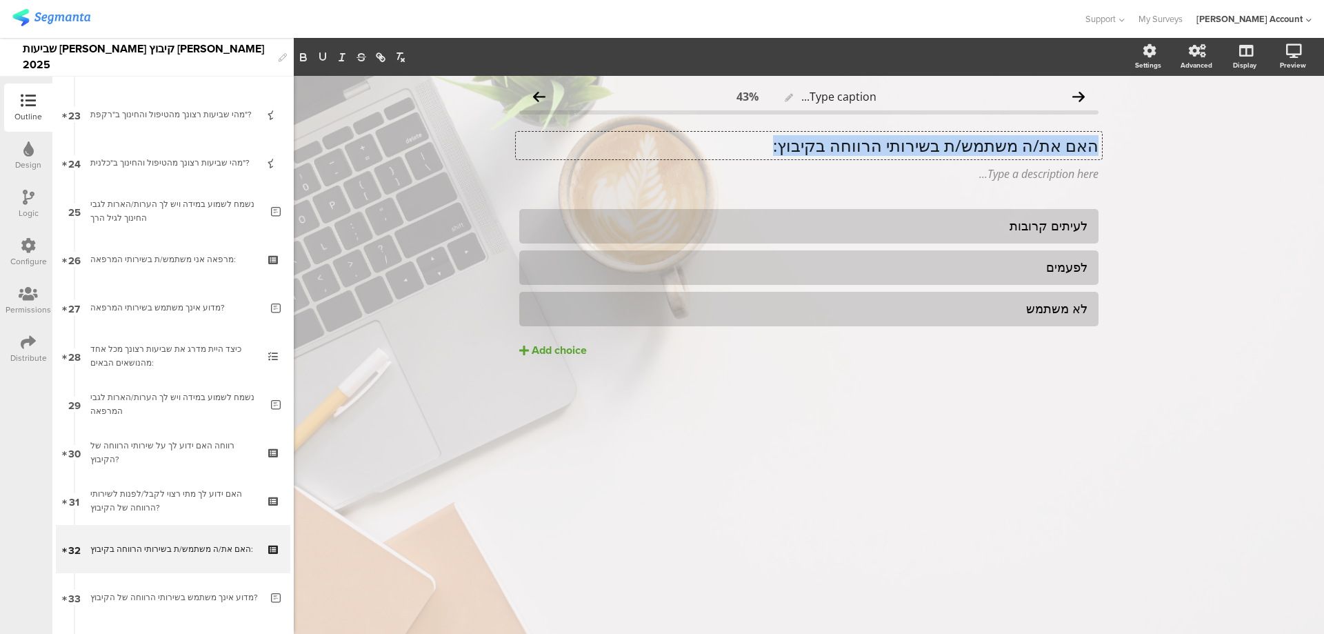
click at [919, 137] on p "האם את/ה משתמש/ת בשירותי הרווחה בקיבוץ:" at bounding box center [808, 145] width 579 height 21
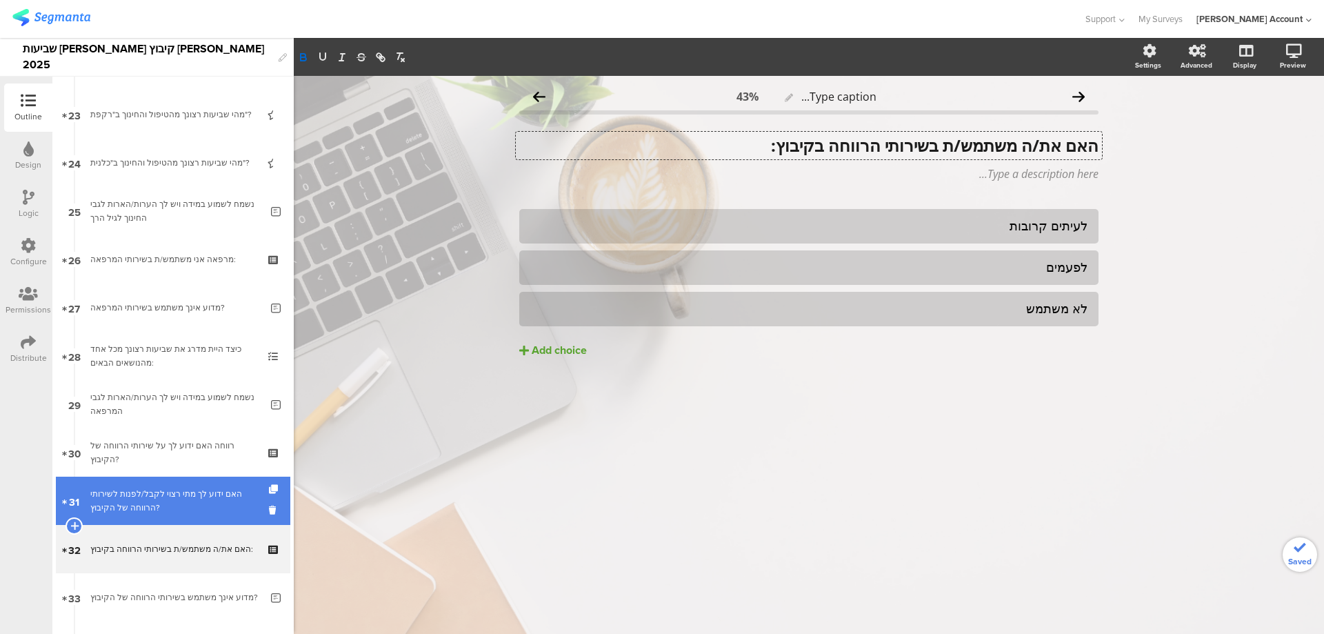
drag, startPoint x: 226, startPoint y: 495, endPoint x: 232, endPoint y: 501, distance: 8.8
click at [226, 495] on div "האם ידוע לך מתי רצוי לקבל/לפנות לשירותי הרווחה של הקיבוץ?" at bounding box center [172, 501] width 165 height 28
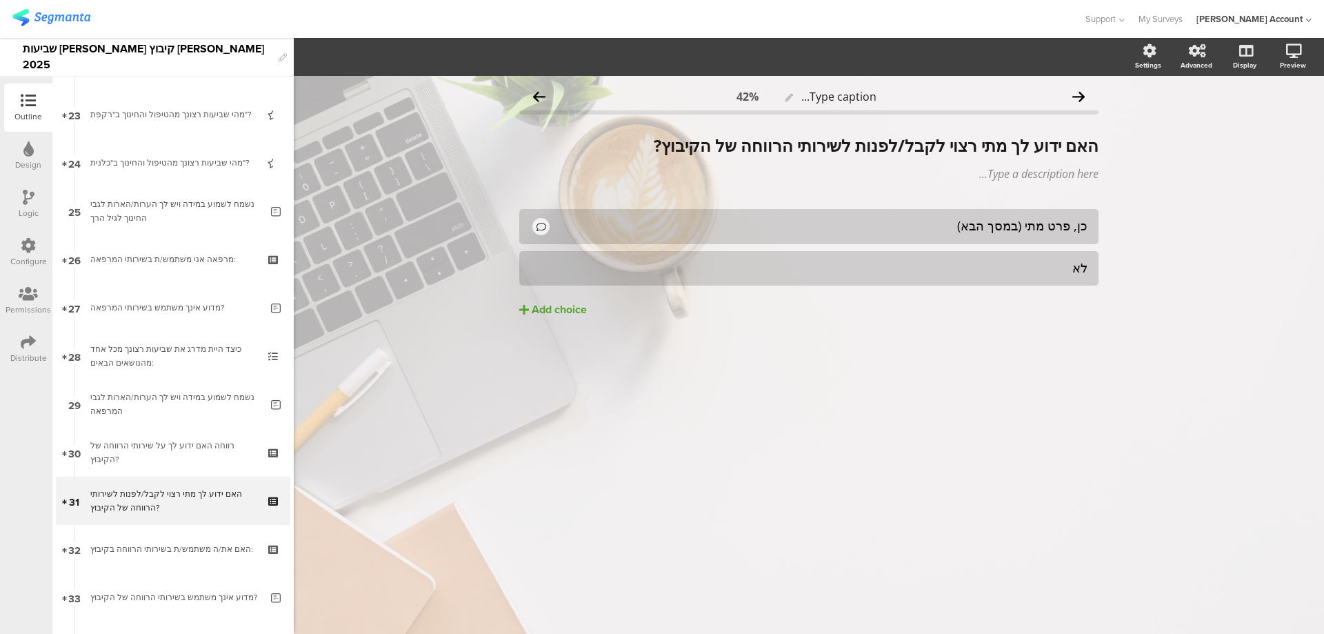
click at [21, 200] on div "Logic" at bounding box center [28, 204] width 48 height 48
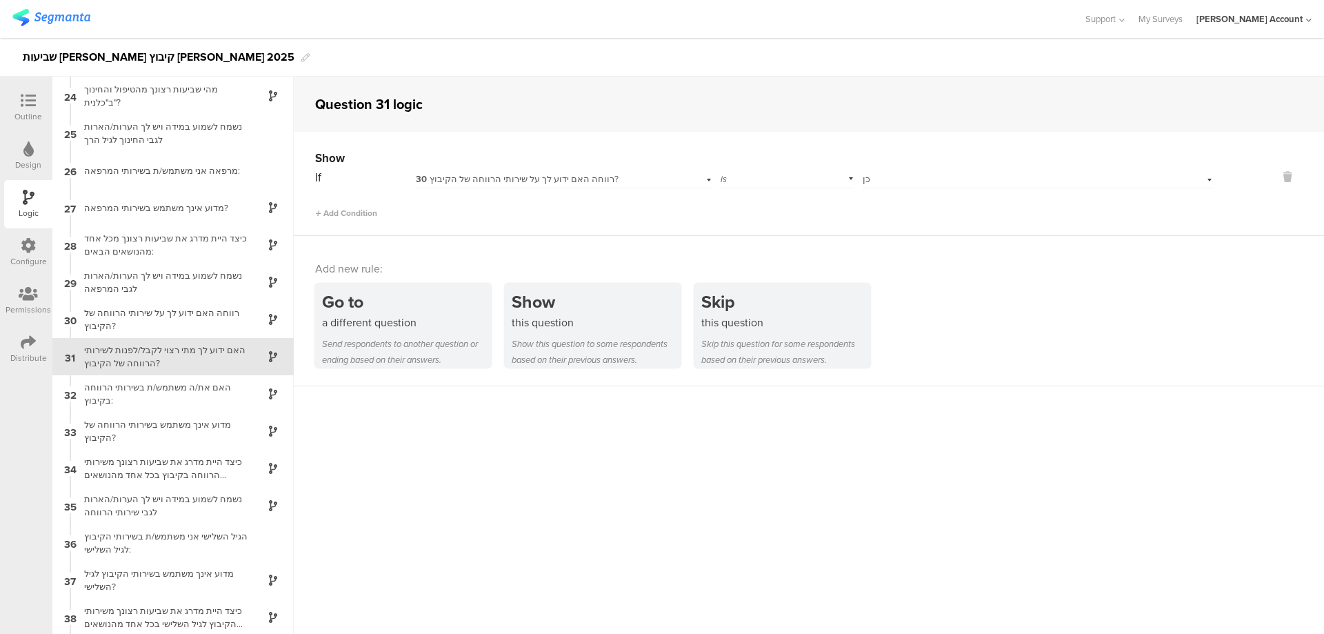
scroll to position [857, 0]
click at [111, 384] on div "האם את/ה משתמש/ת בשירותי הרווחה בקיבוץ:" at bounding box center [162, 392] width 172 height 26
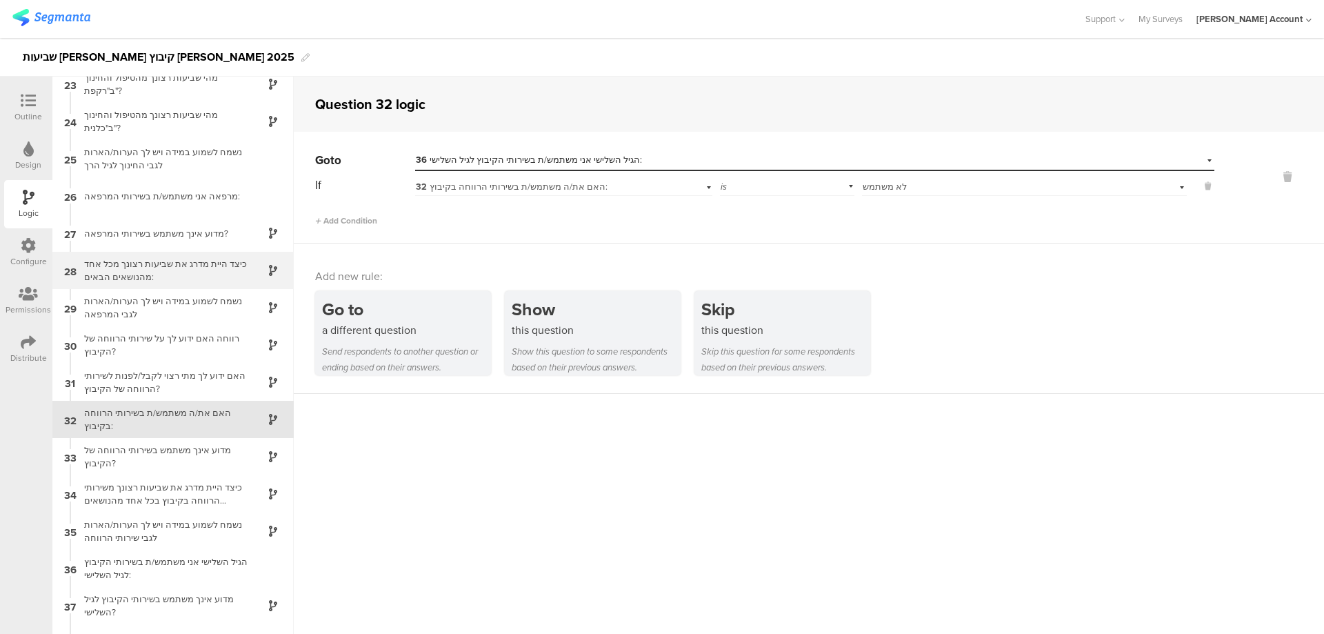
scroll to position [895, 0]
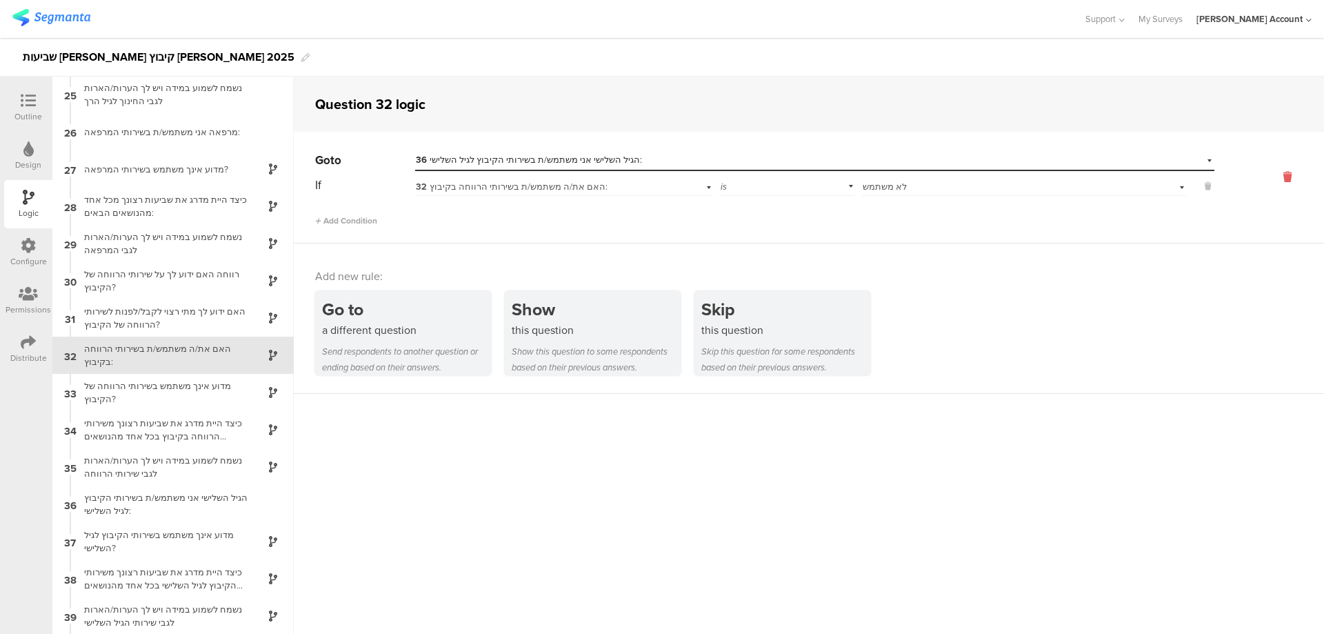
click at [1277, 179] on icon at bounding box center [1287, 177] width 33 height 16
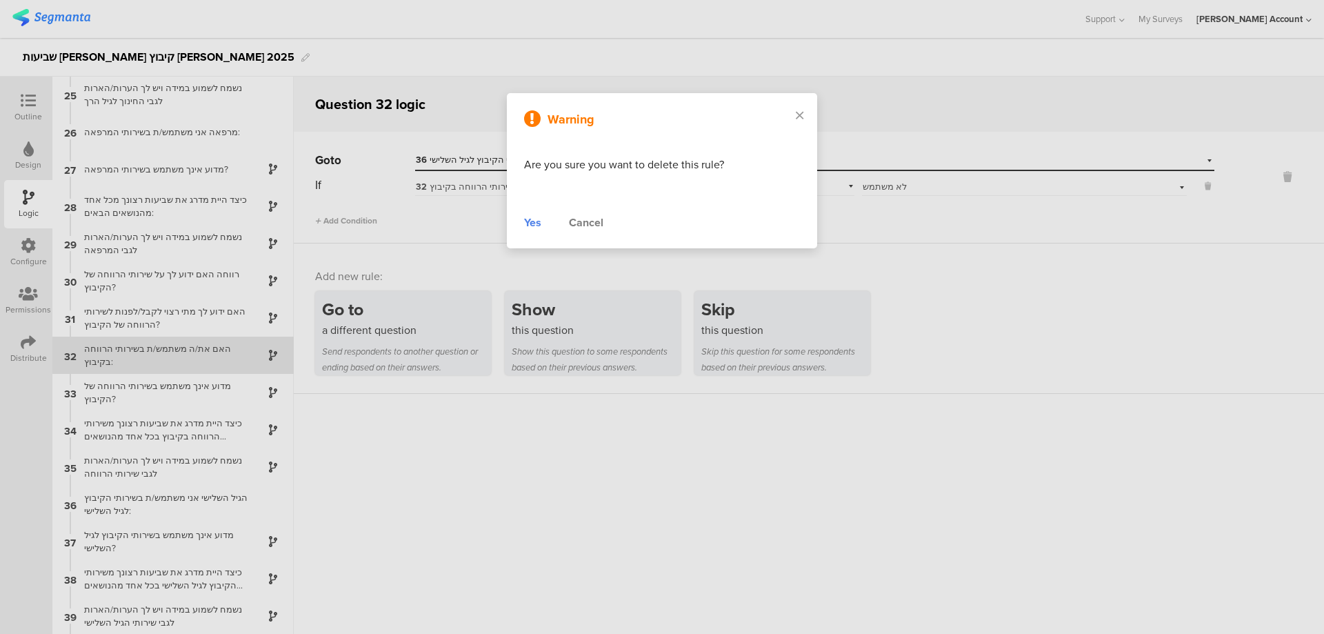
click at [529, 223] on div "Yes" at bounding box center [532, 223] width 17 height 17
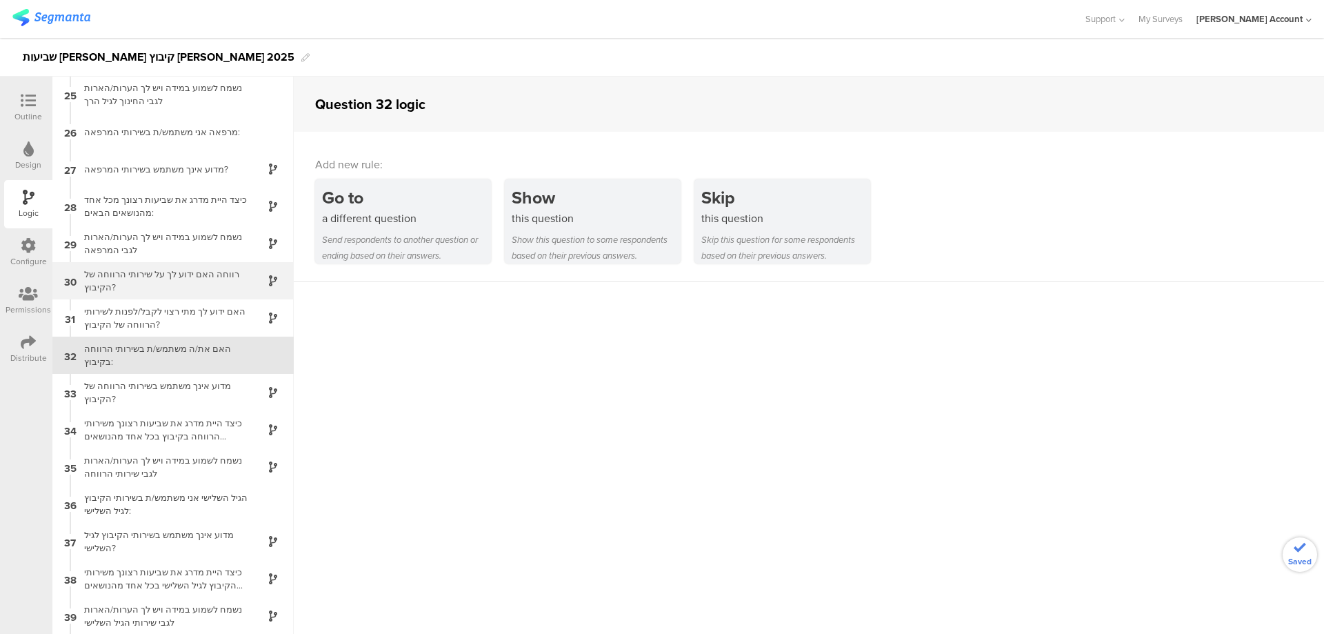
click at [208, 286] on div "רווחה האם ידוע לך על שירותי הרווחה של הקיבוץ?" at bounding box center [162, 281] width 172 height 26
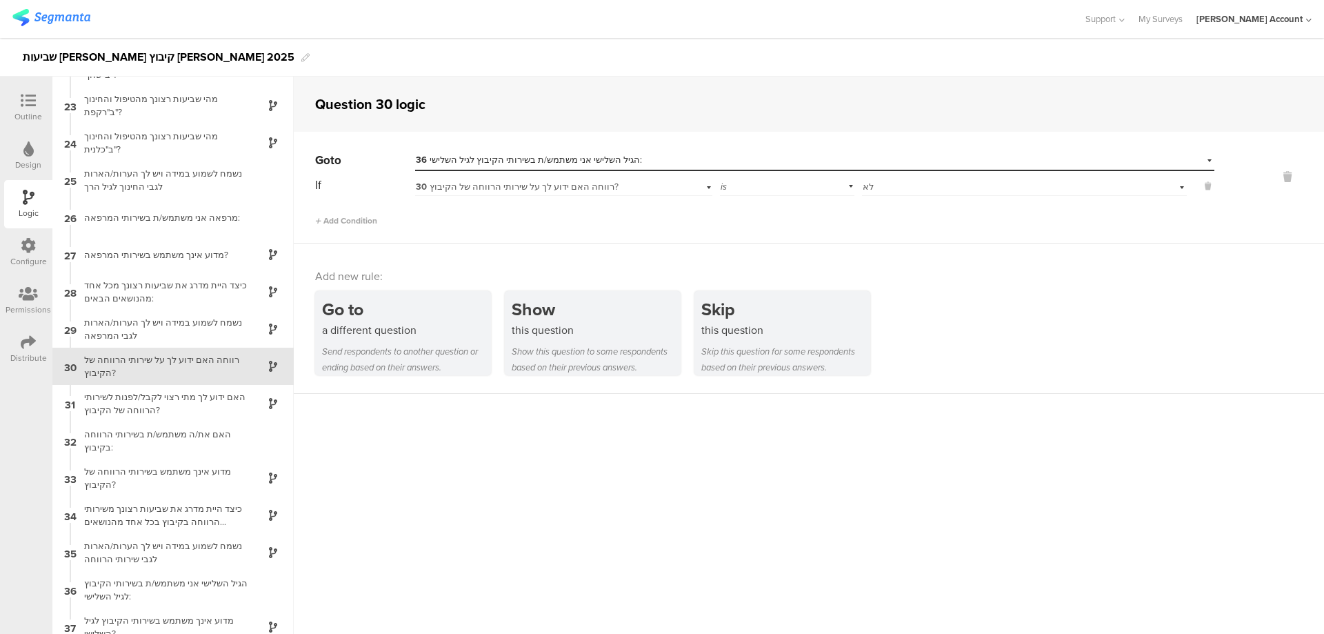
scroll to position [820, 0]
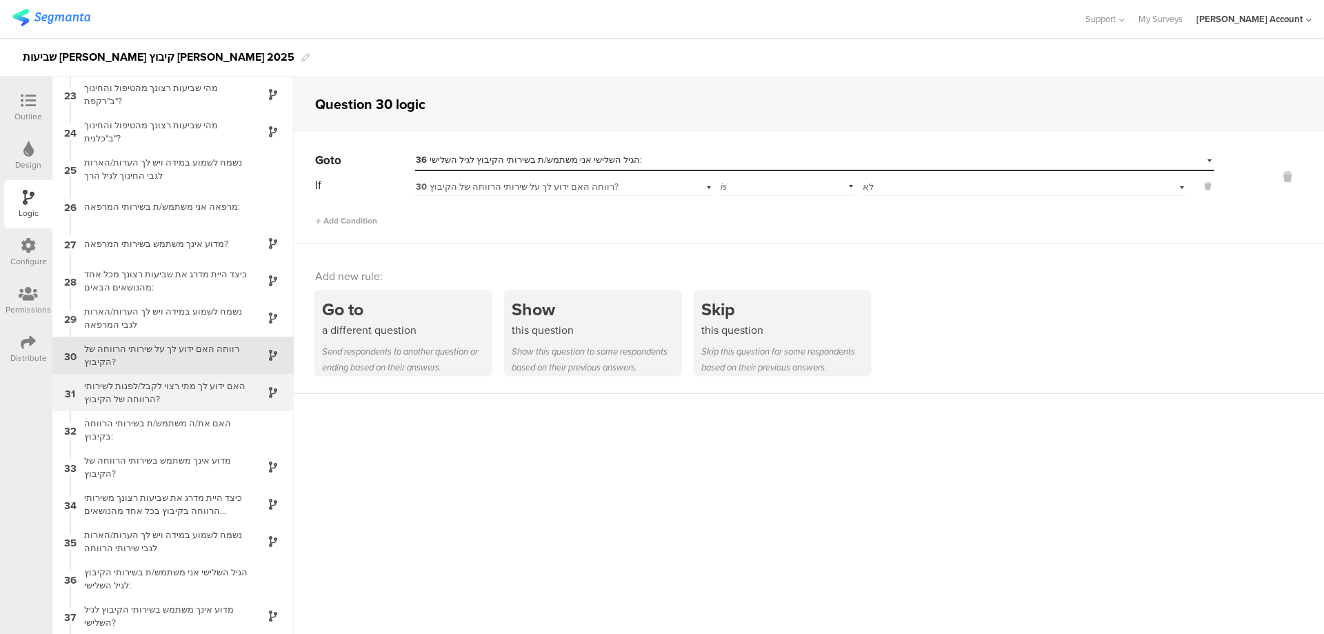
click at [229, 392] on div "האם ידוע לך מתי רצוי לקבל/לפנות לשירותי הרווחה של הקיבוץ?" at bounding box center [162, 392] width 172 height 26
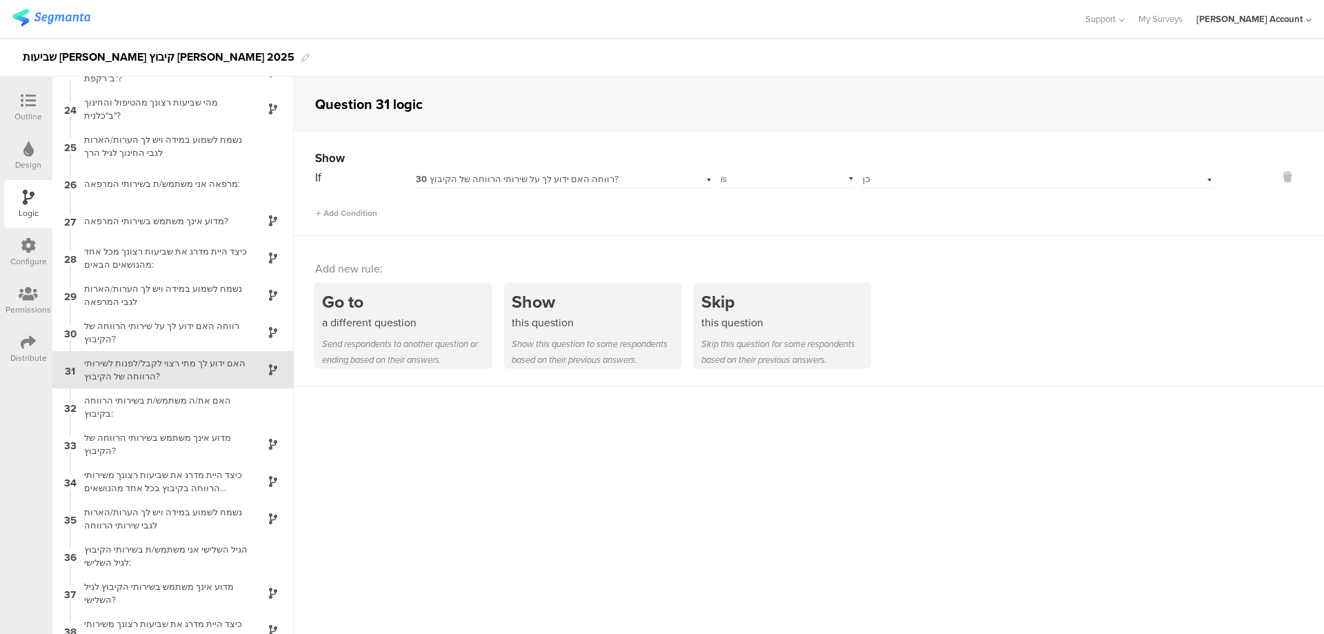
scroll to position [857, 0]
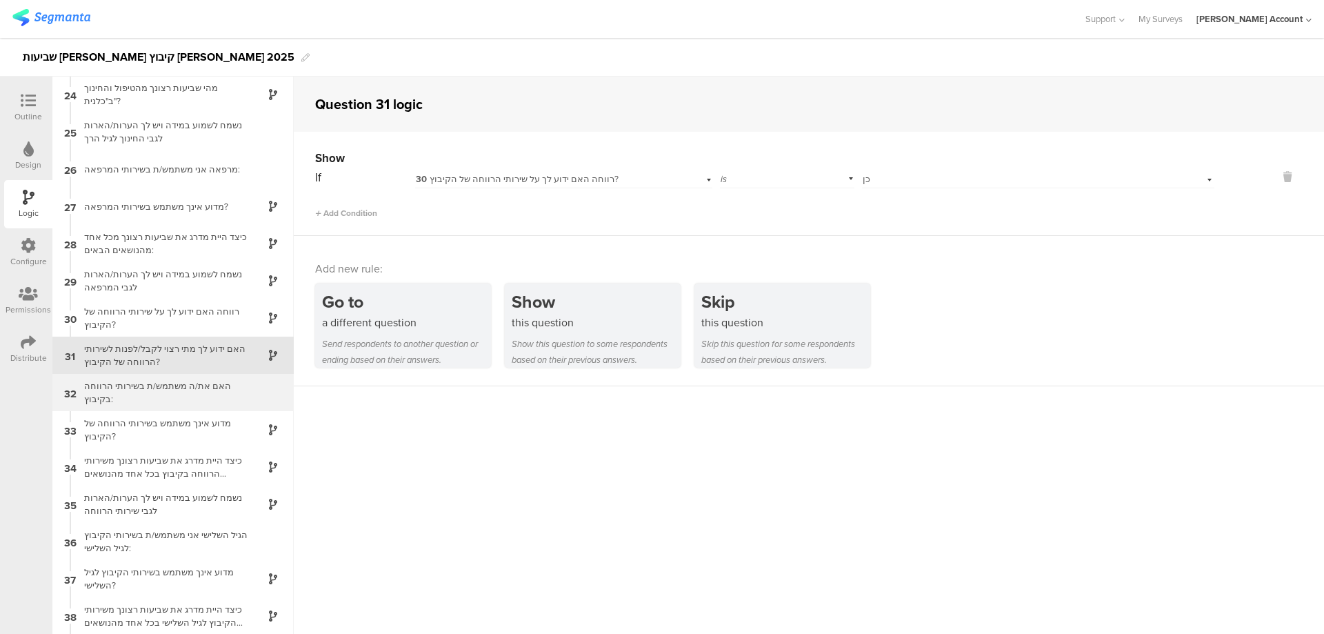
click at [219, 391] on div "האם את/ה משתמש/ת בשירותי הרווחה בקיבוץ:" at bounding box center [162, 392] width 172 height 26
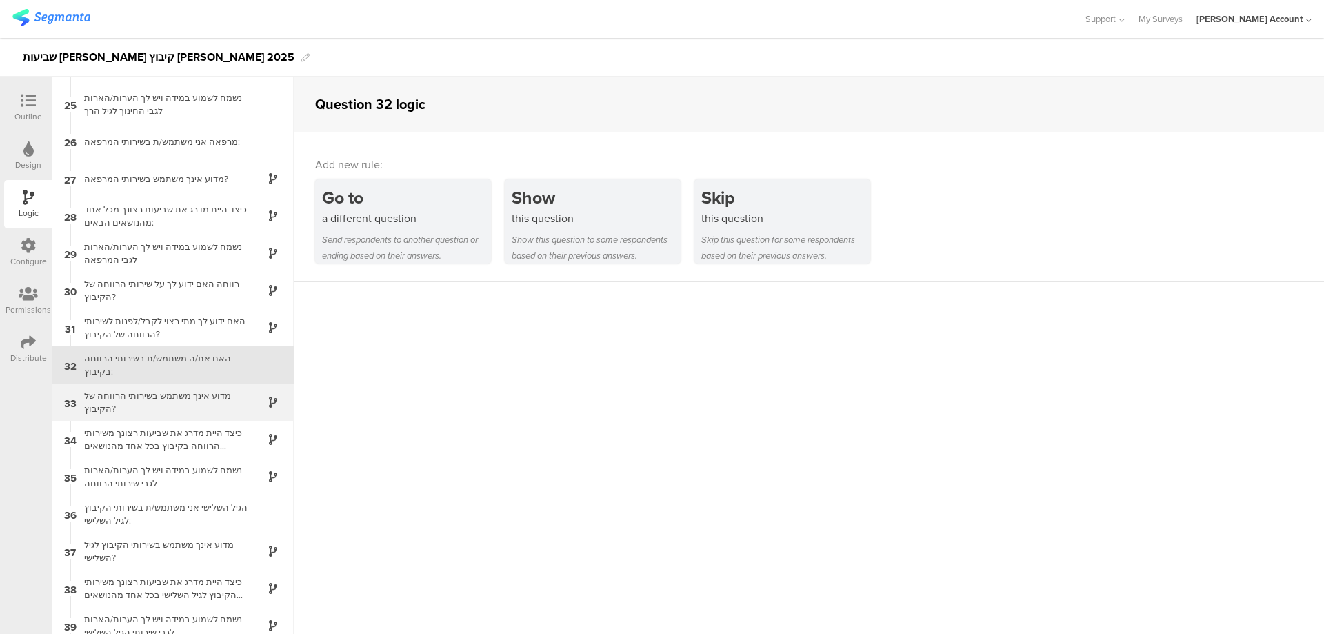
scroll to position [895, 0]
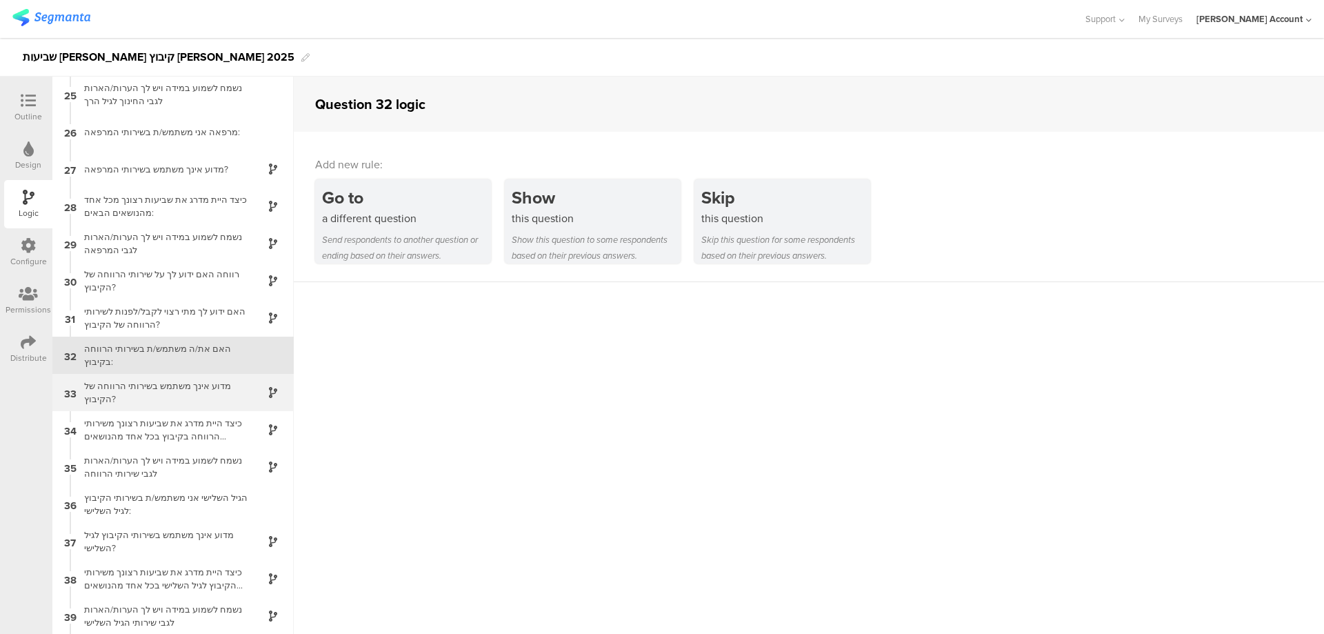
click at [228, 385] on div "מדוע אינך משתמש בשירותי הרווחה של הקיבוץ?" at bounding box center [162, 392] width 172 height 26
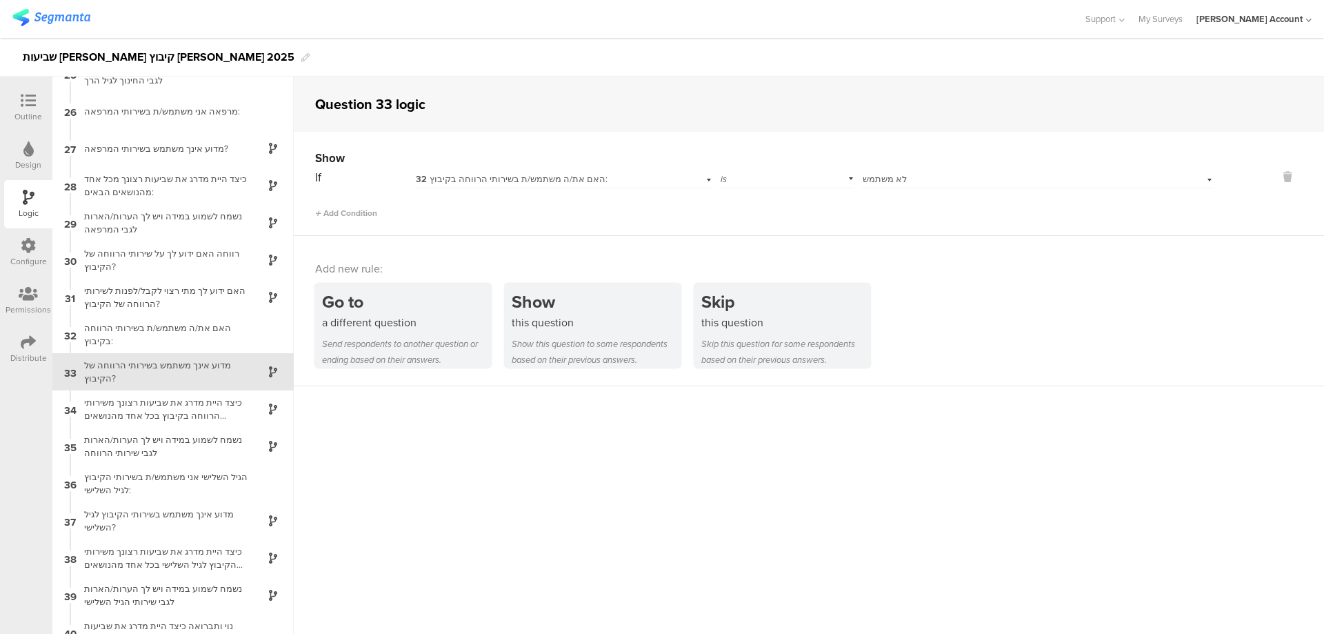
scroll to position [932, 0]
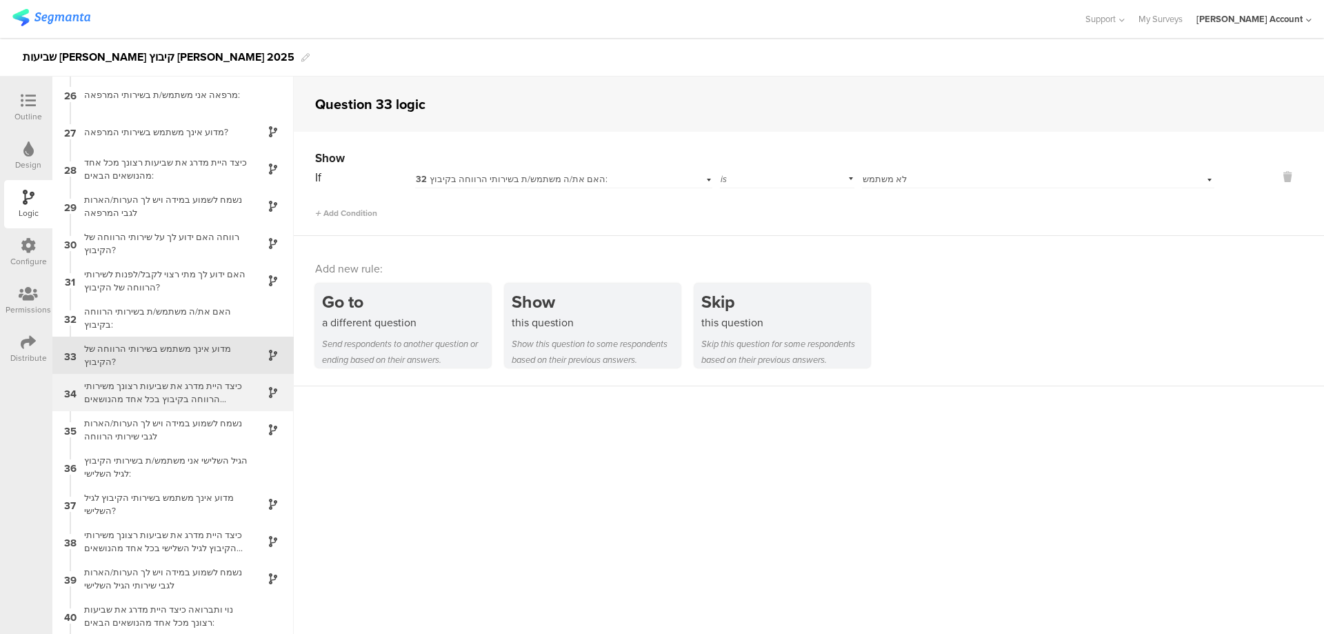
click at [235, 395] on div "כיצד היית מדרג את שביעות רצונך משירותי הרווחה בקיבוץ בכל אחד מהנושאים הבאים:" at bounding box center [162, 392] width 172 height 26
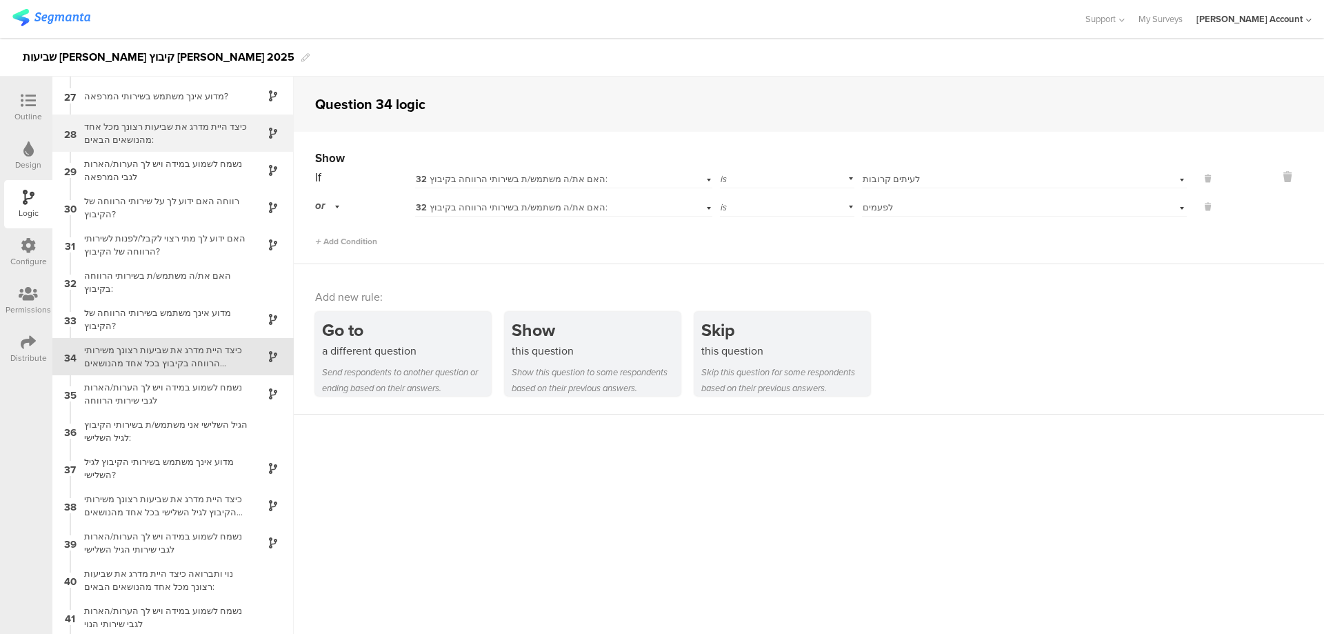
scroll to position [969, 0]
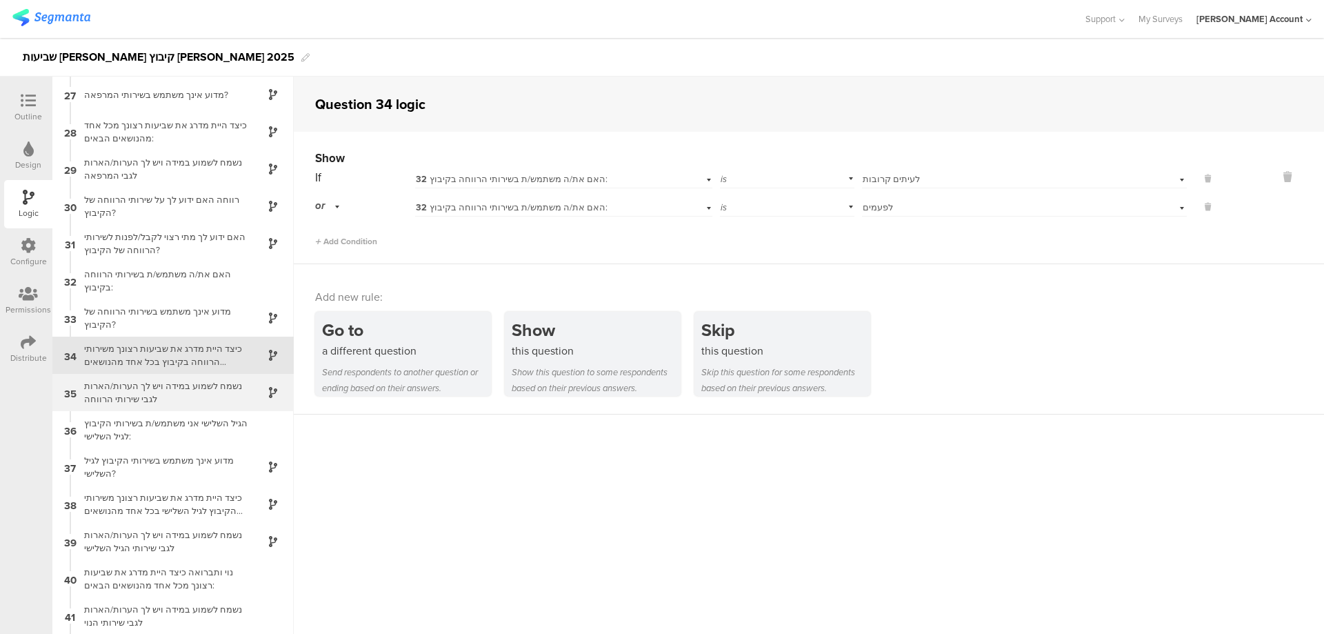
click at [250, 388] on div at bounding box center [265, 393] width 34 height 16
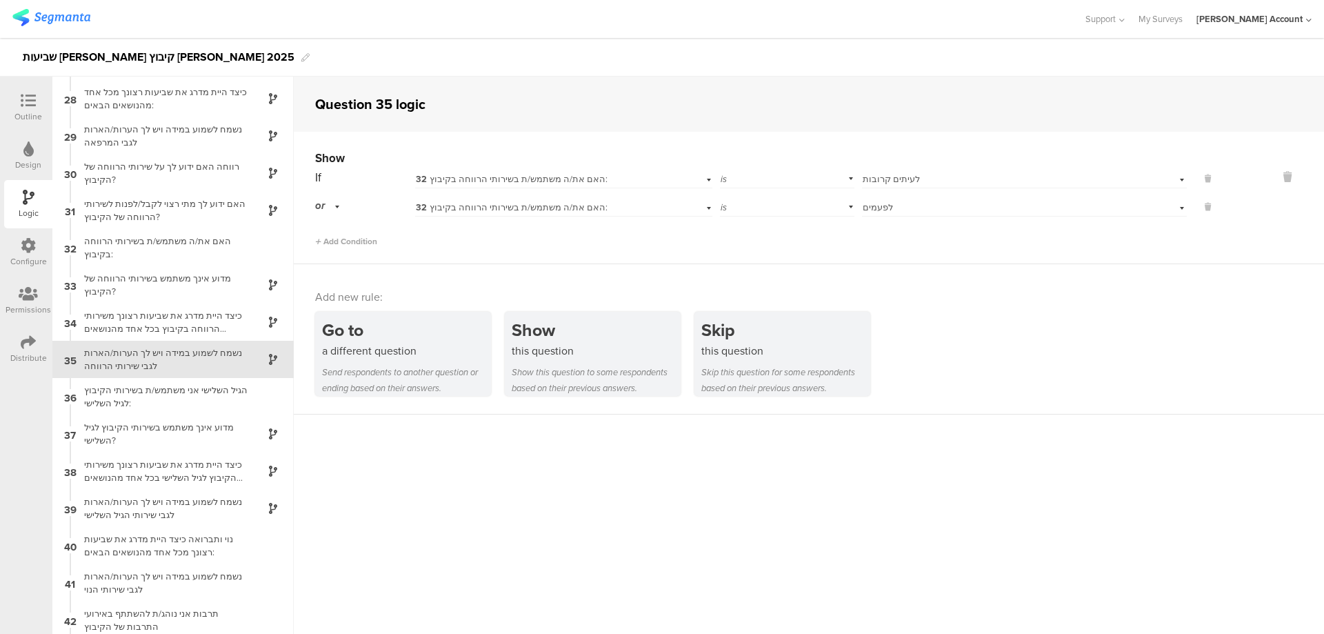
scroll to position [1006, 0]
click at [28, 104] on icon at bounding box center [28, 100] width 15 height 15
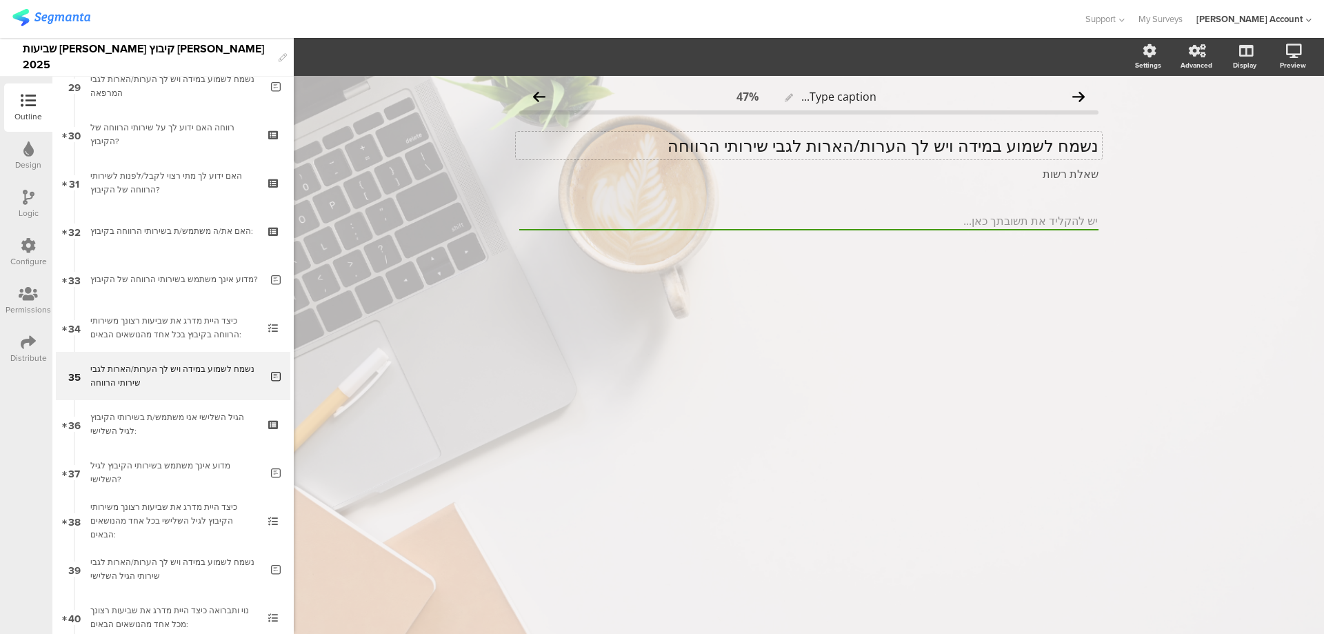
scroll to position [1442, 0]
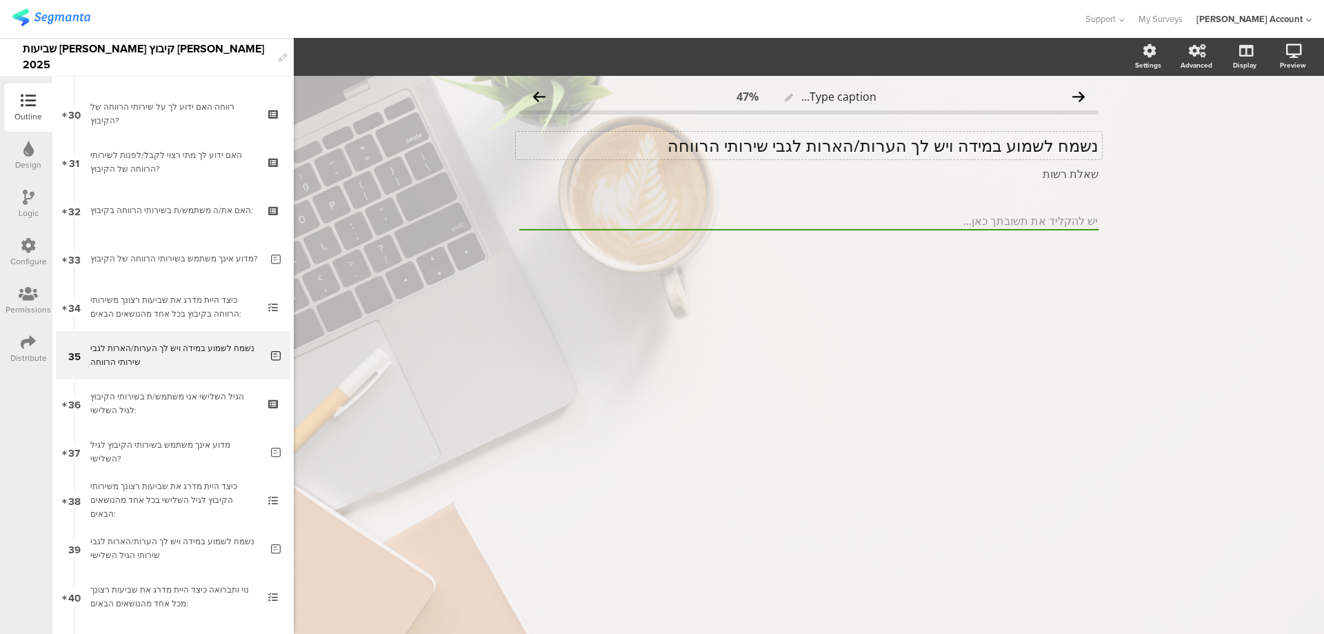
click at [850, 143] on p "נשמח לשמוע במידה ויש לך הערות/הארות לגבי שירותי הרווחה" at bounding box center [808, 145] width 579 height 21
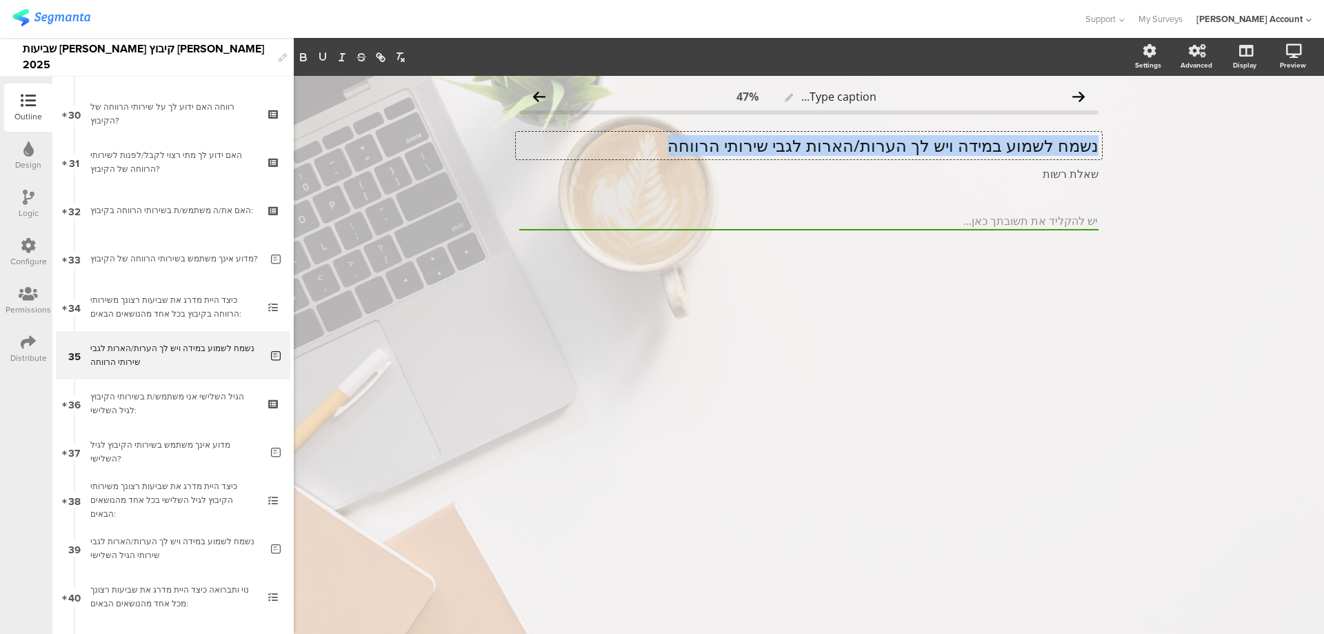
click at [850, 143] on p "נשמח לשמוע במידה ויש לך הערות/הארות לגבי שירותי הרווחה" at bounding box center [808, 145] width 579 height 21
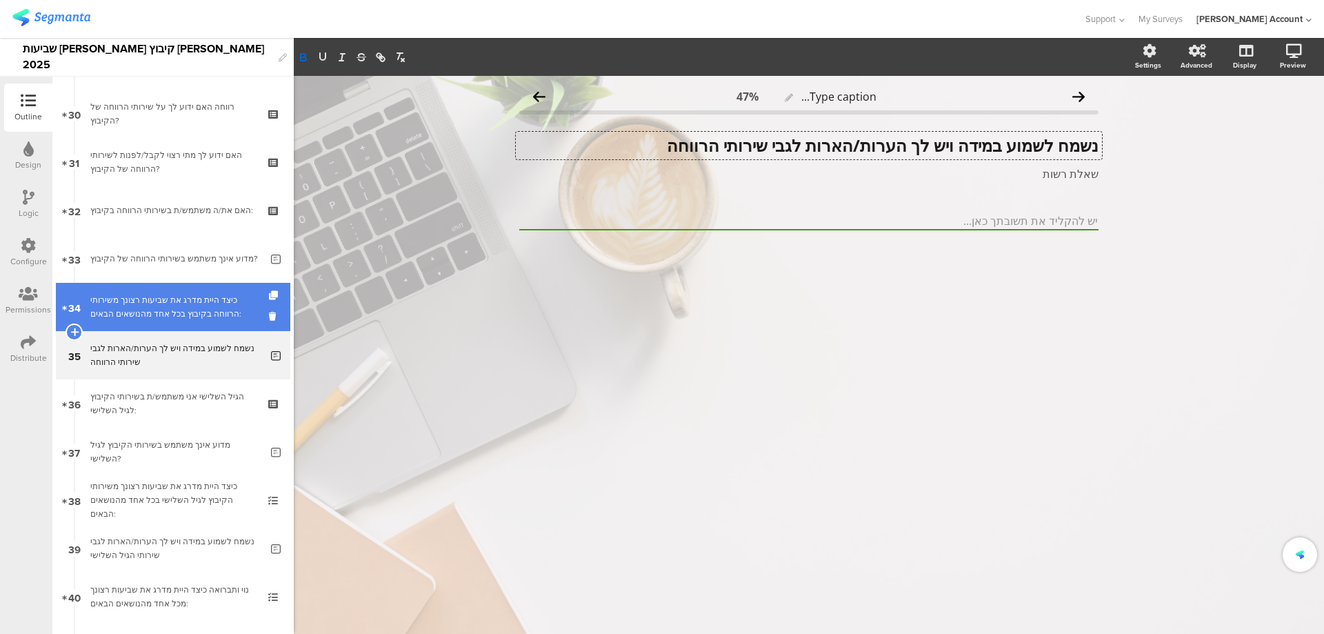
click at [210, 323] on link "34 כיצד היית מדרג את שביעות רצונך משירותי הרווחה בקיבוץ בכל אחד מהנושאים הבאים:" at bounding box center [173, 307] width 235 height 48
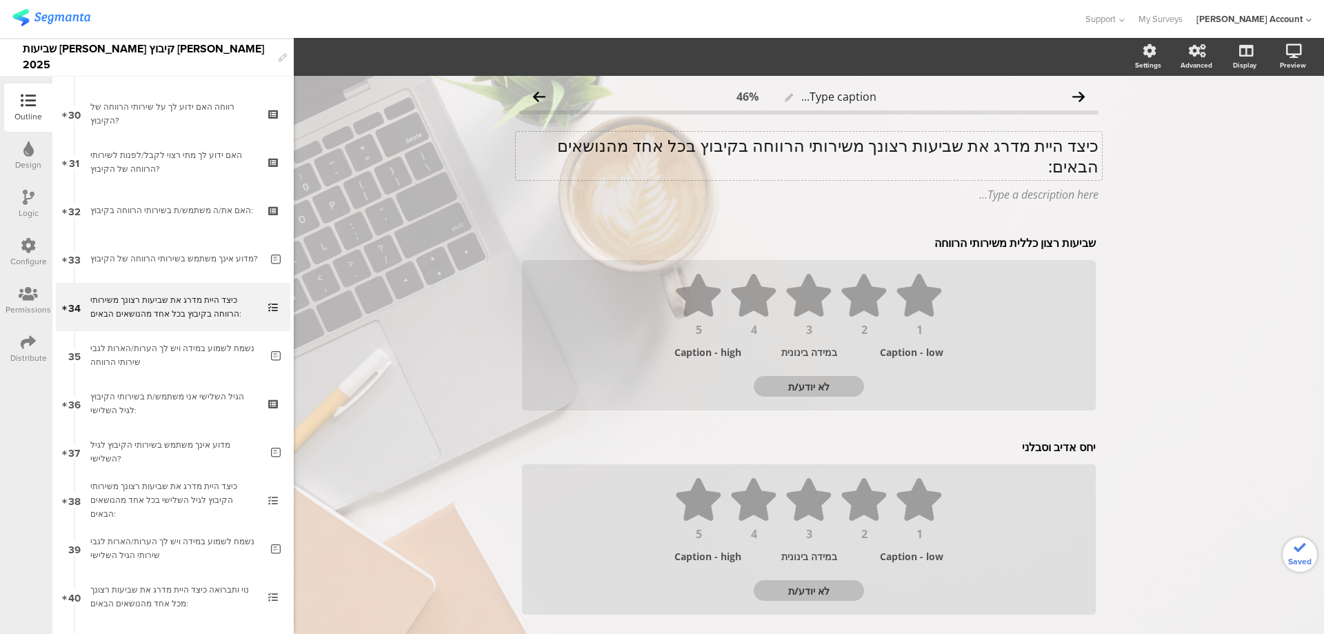
click at [861, 149] on p "כיצד היית מדרג את שביעות רצונך משירותי הרווחה בקיבוץ בכל אחד מהנושאים הבאים:" at bounding box center [808, 155] width 579 height 41
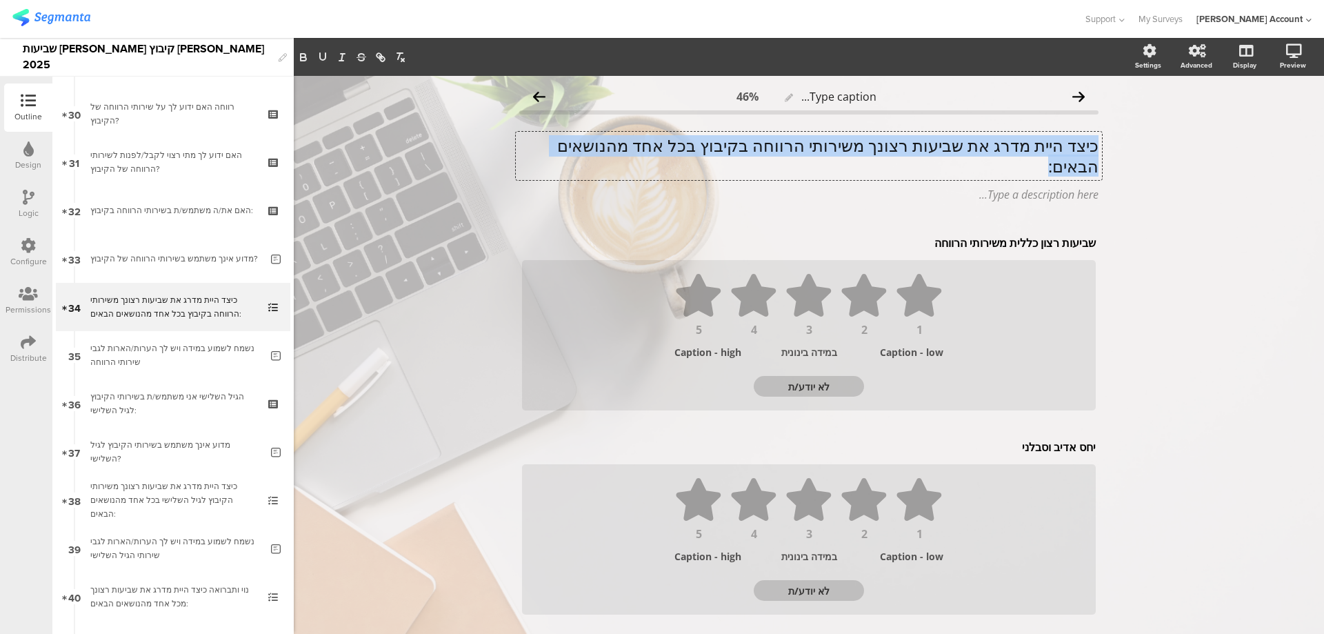
click at [861, 149] on p "כיצד היית מדרג את שביעות רצונך משירותי הרווחה בקיבוץ בכל אחד מהנושאים הבאים:" at bounding box center [808, 155] width 579 height 41
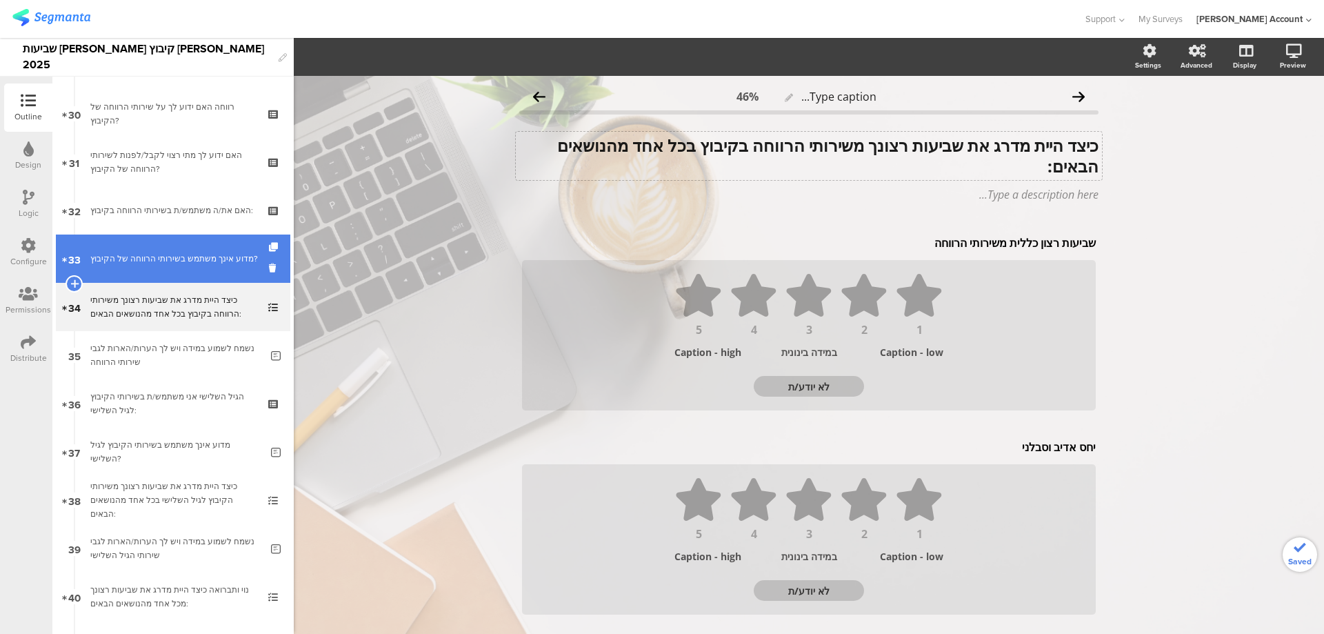
click at [212, 266] on link "33 מדוע אינך משתמש בשירותי הרווחה של הקיבוץ?" at bounding box center [173, 259] width 235 height 48
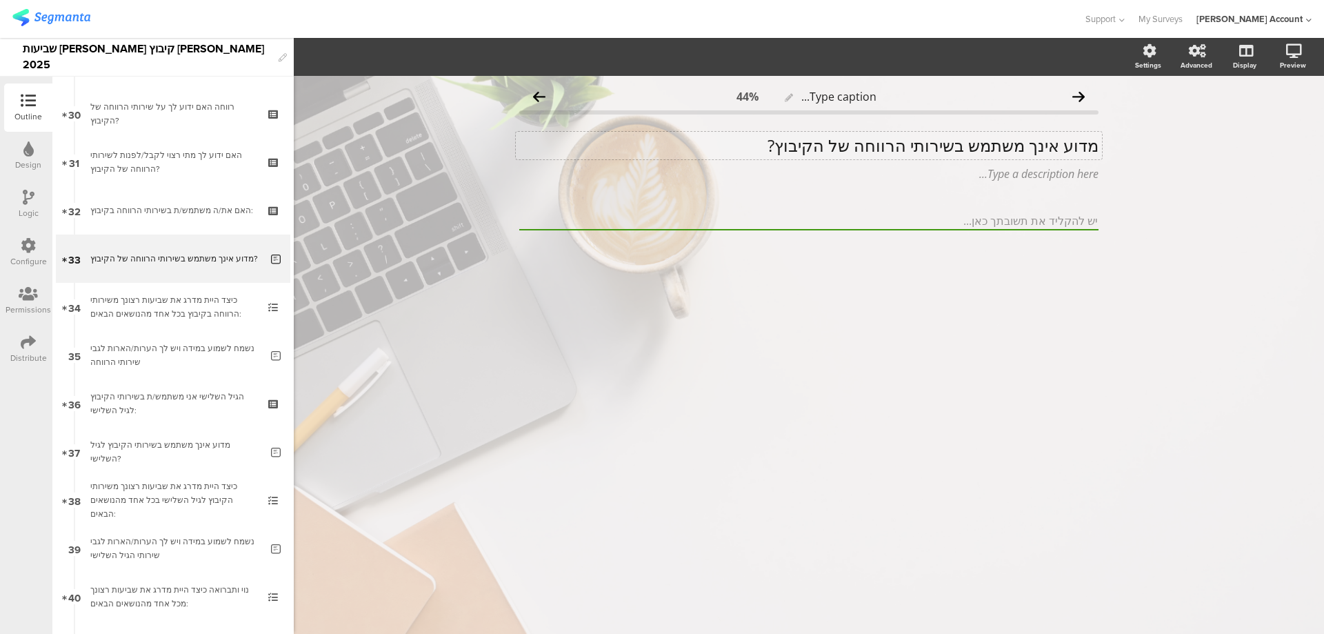
click at [933, 138] on div "מדוע אינך משתמש בשירותי הרווחה של הקיבוץ? מדוע אינך משתמש בשירותי הרווחה של הקי…" at bounding box center [809, 146] width 586 height 28
click at [933, 138] on p "מדוע אינך משתמש בשירותי הרווחה של הקיבוץ?" at bounding box center [808, 145] width 579 height 21
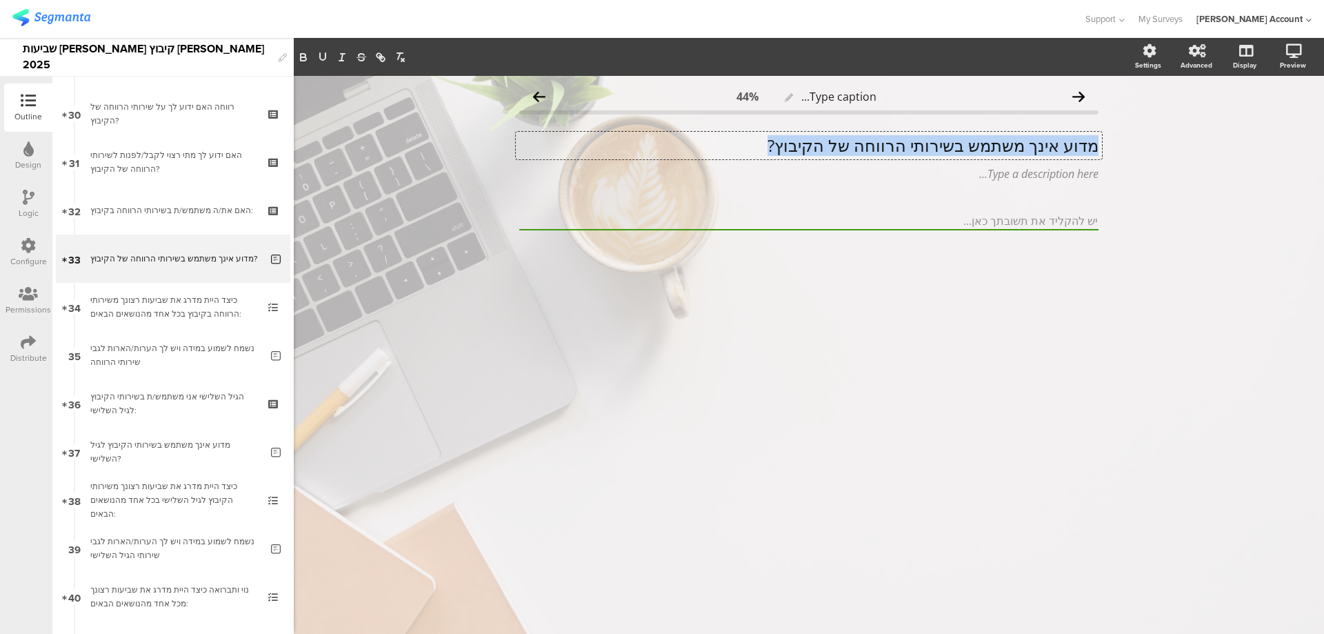
click at [933, 138] on p "מדוע אינך משתמש בשירותי הרווחה של הקיבוץ?" at bounding box center [808, 145] width 579 height 21
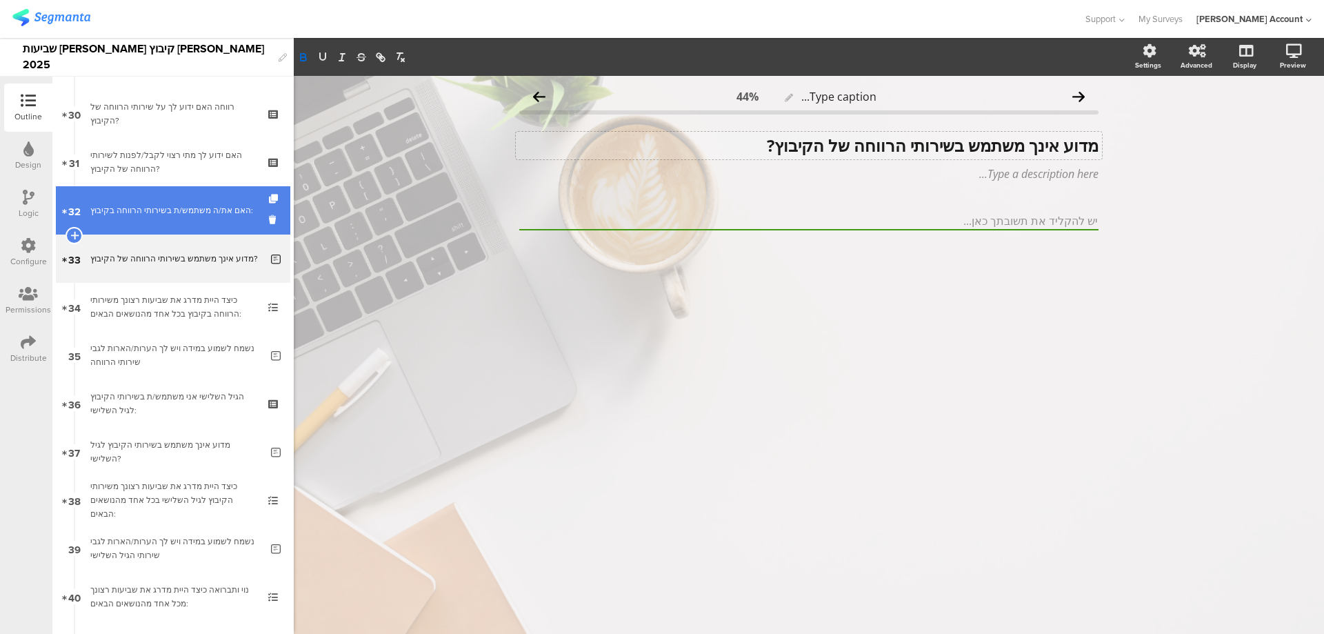
click at [238, 200] on link "32 האם את/ה משתמש/ת בשירותי הרווחה בקיבוץ:" at bounding box center [173, 210] width 235 height 48
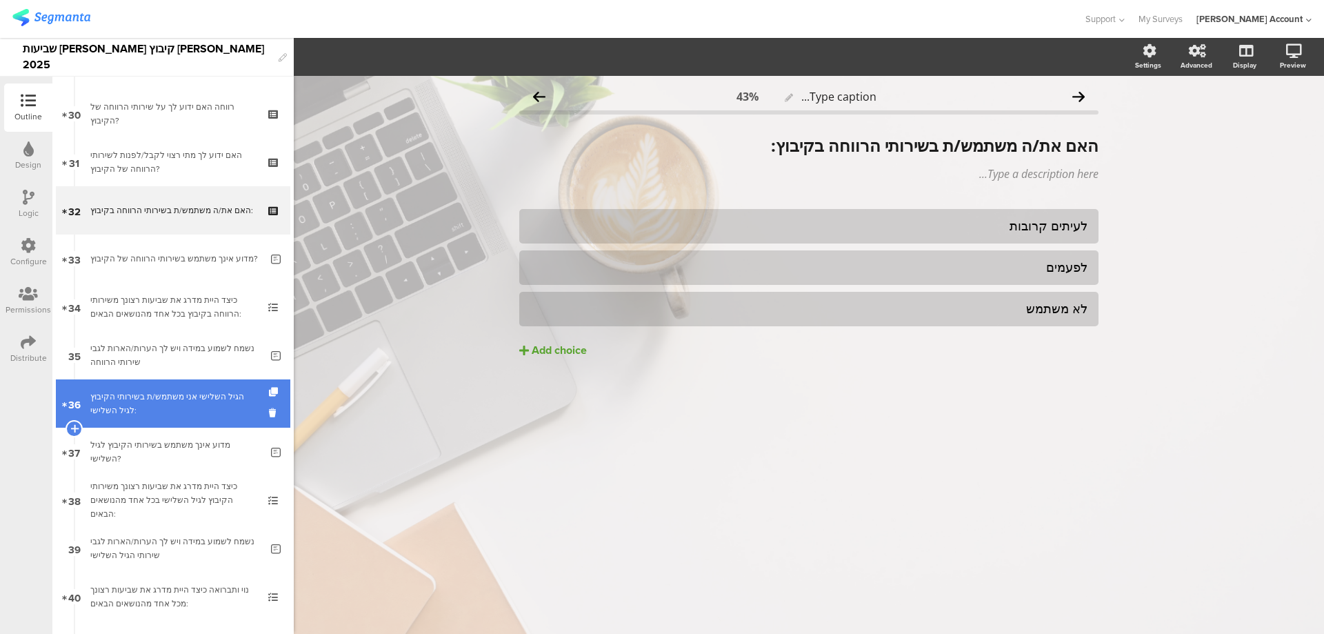
click at [188, 390] on div "הגיל השלישי אני משתמש/ת בשירותי הקיבוץ לגיל השלישי:" at bounding box center [172, 404] width 165 height 28
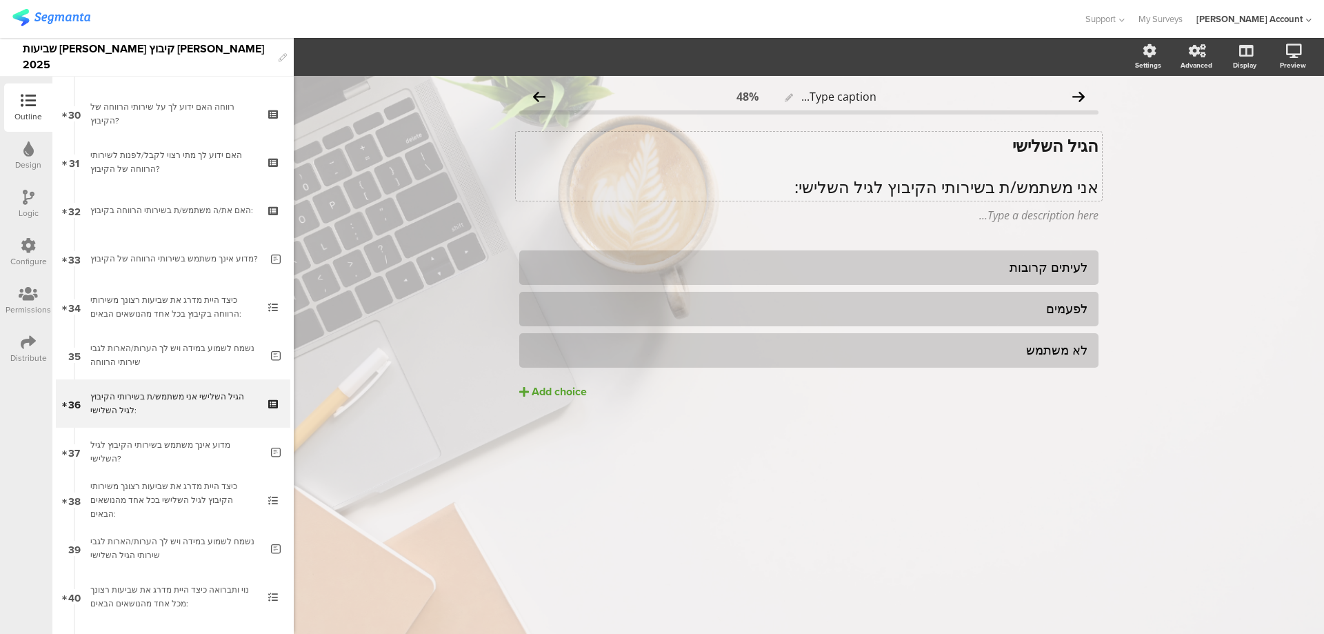
click at [1019, 184] on div "הגיל השלישי אני משתמש/ת בשירותי הקיבוץ לגיל השלישי: הגיל השלישי אני משתמש/ת בשי…" at bounding box center [809, 166] width 586 height 69
click at [1019, 184] on p "אני משתמש/ת בשירותי הקיבוץ לגיל השלישי:" at bounding box center [808, 186] width 579 height 21
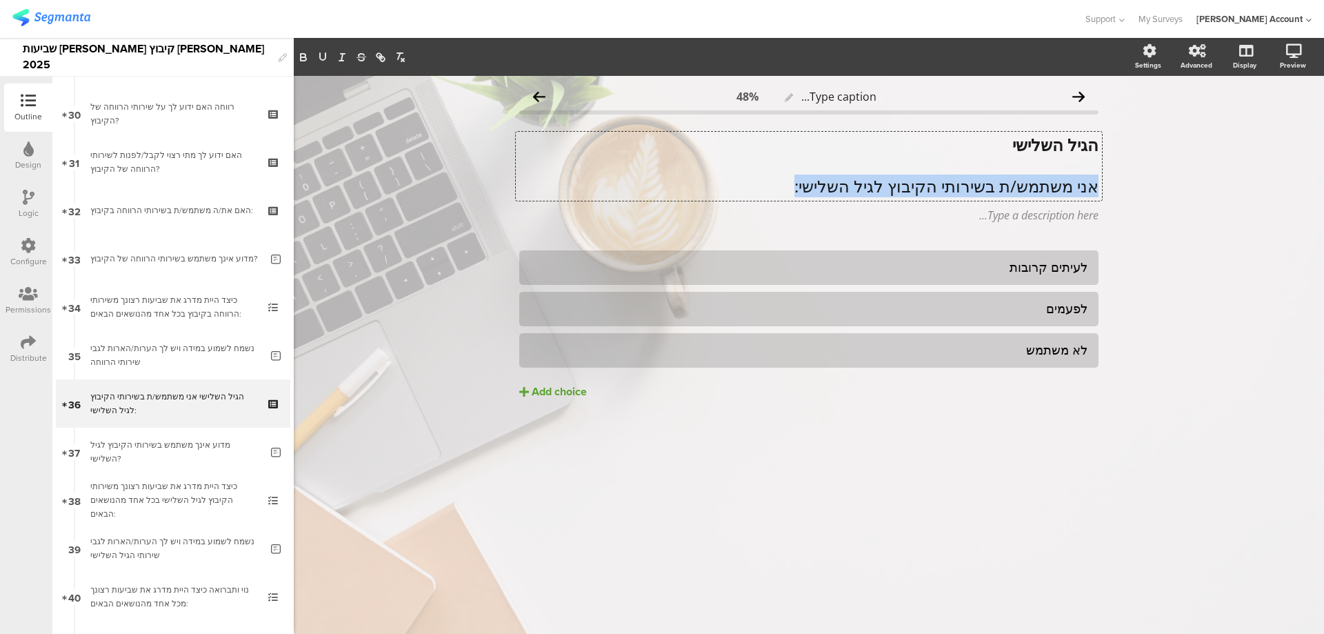
click at [1019, 184] on p "אני משתמש/ת בשירותי הקיבוץ לגיל השלישי:" at bounding box center [808, 186] width 579 height 21
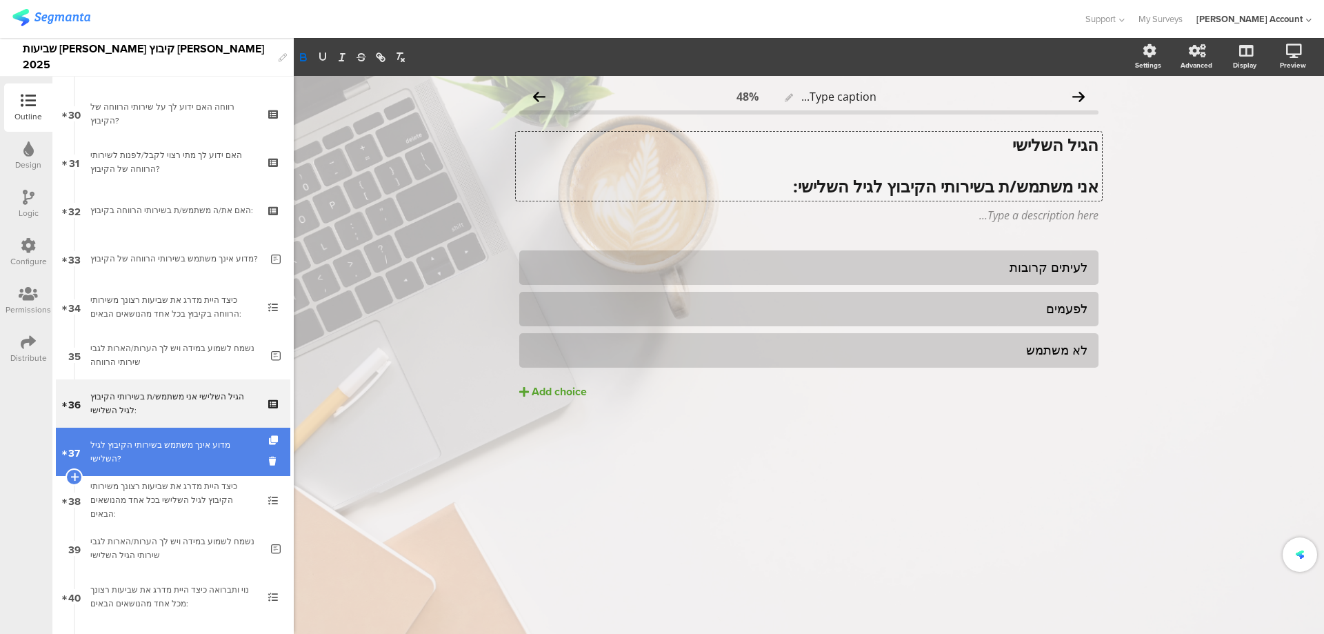
click at [192, 453] on div "מדוע אינך משתמש בשירותי הקיבוץ לגיל השלישי?" at bounding box center [175, 452] width 170 height 28
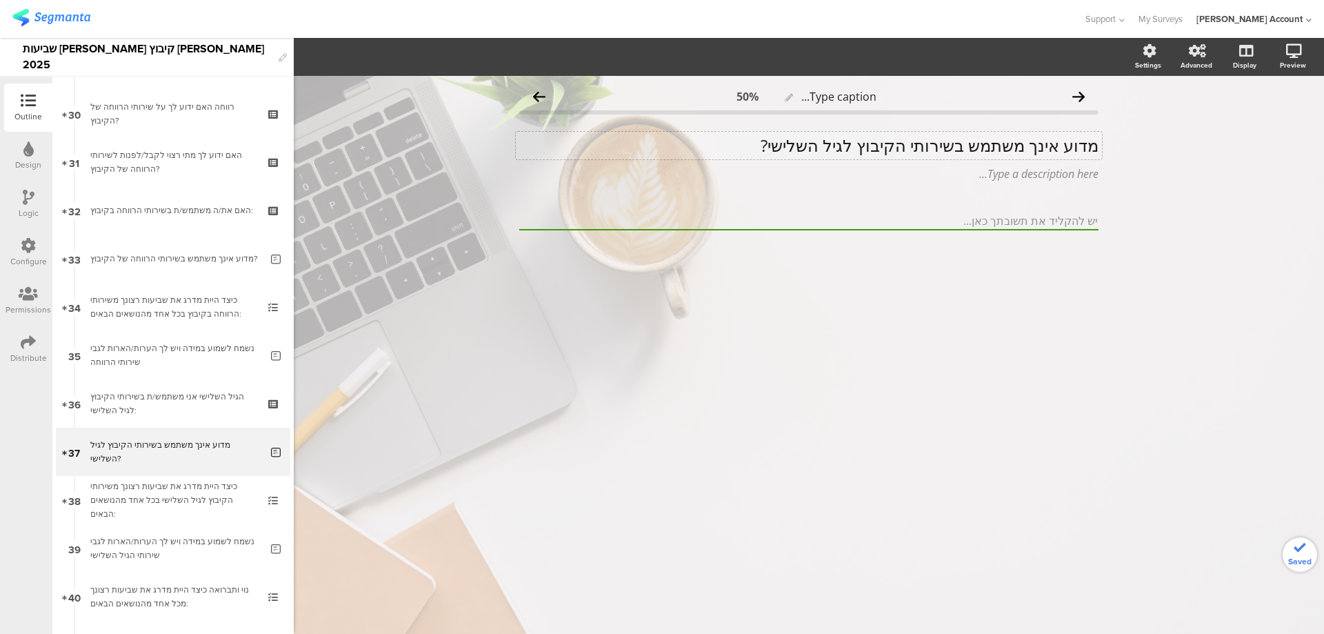
click at [1002, 144] on div "מדוע אינך משתמש בשירותי הקיבוץ לגיל השלישי? מדוע אינך משתמש בשירותי הקיבוץ לגיל…" at bounding box center [809, 146] width 586 height 28
click at [1002, 144] on p "מדוע אינך משתמש בשירותי הקיבוץ לגיל השלישי?" at bounding box center [808, 145] width 579 height 21
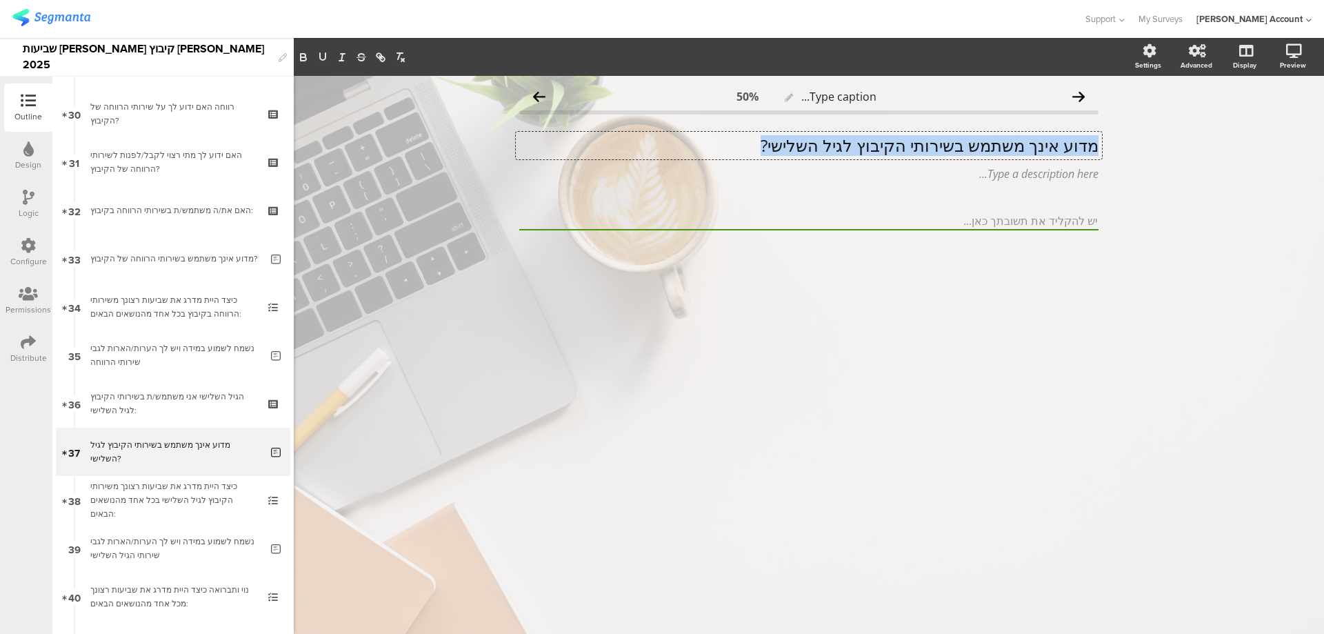
click at [1002, 144] on p "מדוע אינך משתמש בשירותי הקיבוץ לגיל השלישי?" at bounding box center [808, 145] width 579 height 21
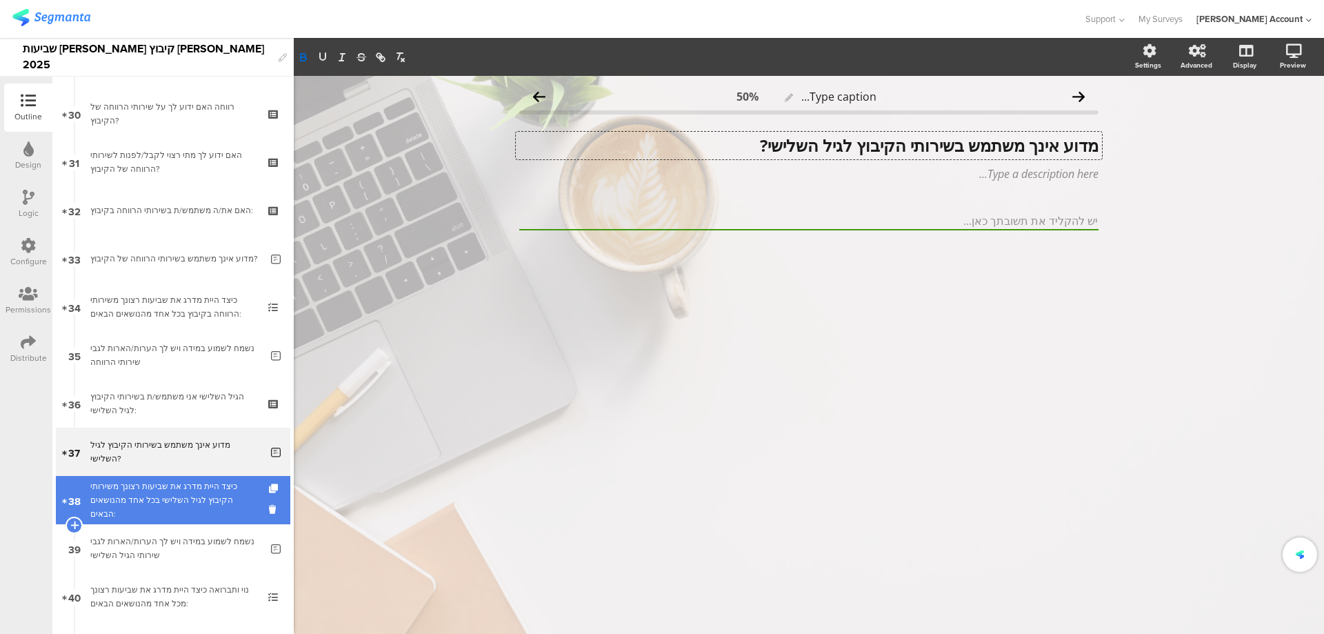
click at [237, 495] on div "כיצד היית מדרג את שביעות רצונך משירותי הקיבוץ לגיל השלישי בכל אחד מהנושאים הבאי…" at bounding box center [172, 499] width 165 height 41
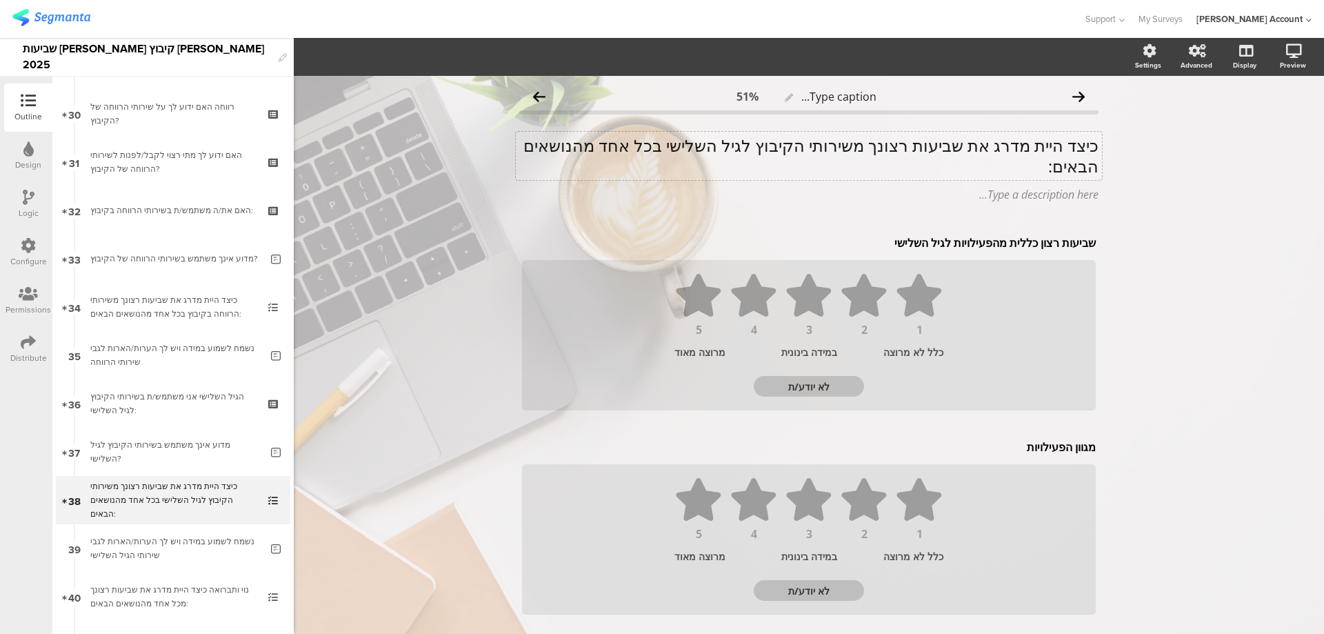
click at [985, 152] on div "כיצד היית מדרג את שביעות רצונך משירותי הקיבוץ לגיל השלישי בכל אחד מהנושאים הבאי…" at bounding box center [809, 156] width 586 height 48
click at [985, 152] on p "כיצד היית מדרג את שביעות רצונך משירותי הקיבוץ לגיל השלישי בכל אחד מהנושאים הבאי…" at bounding box center [808, 155] width 579 height 41
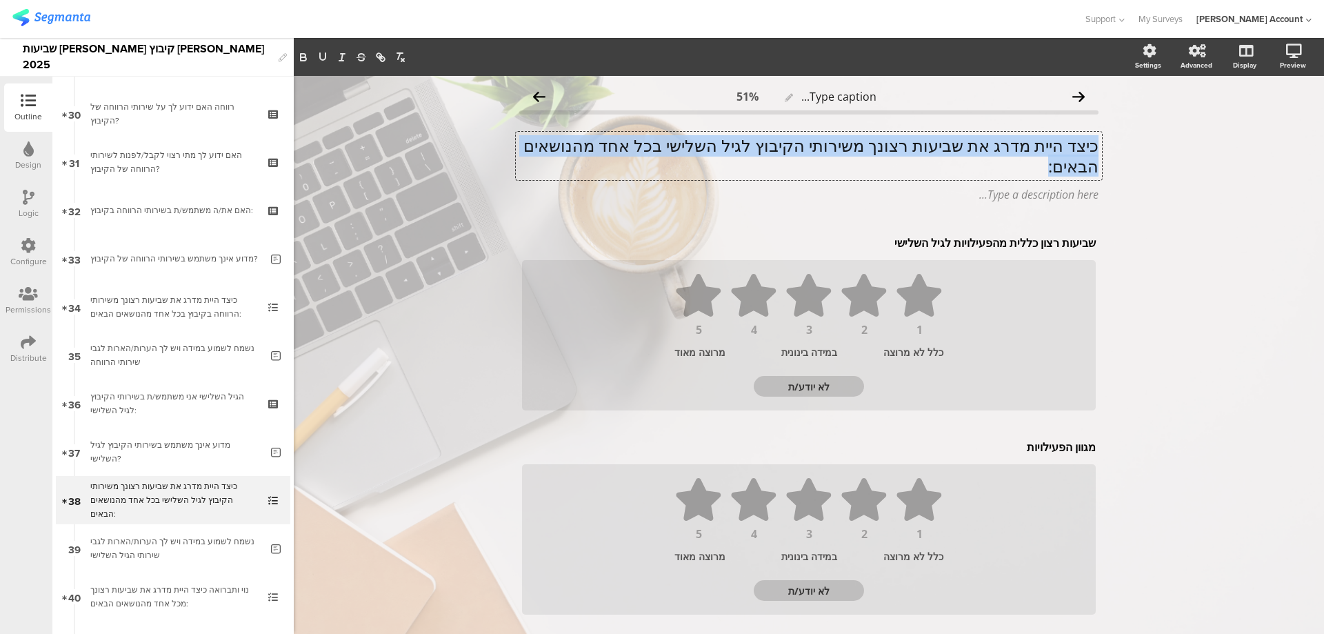
click at [984, 152] on p "כיצד היית מדרג את שביעות רצונך משירותי הקיבוץ לגיל השלישי בכל אחד מהנושאים הבאי…" at bounding box center [808, 155] width 579 height 41
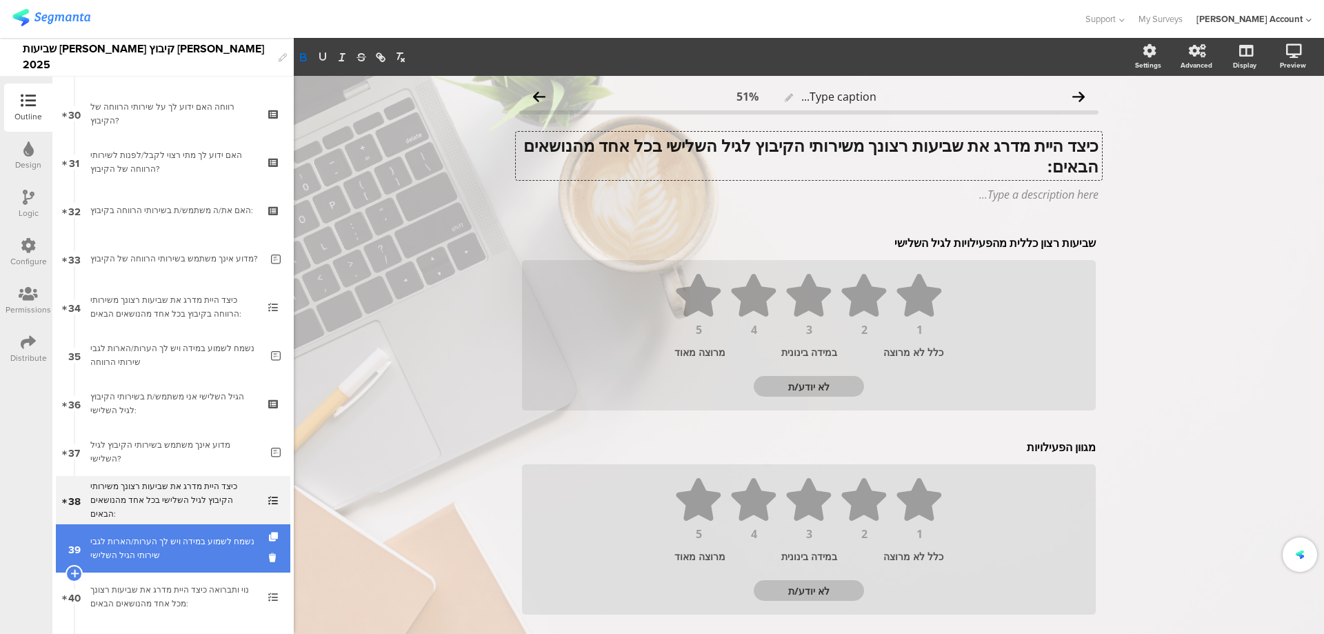
click at [89, 553] on link "39 נשמח לשמוע במידה ויש לך הערות/הארות לגבי שירותי הגיל השלישי" at bounding box center [173, 548] width 235 height 48
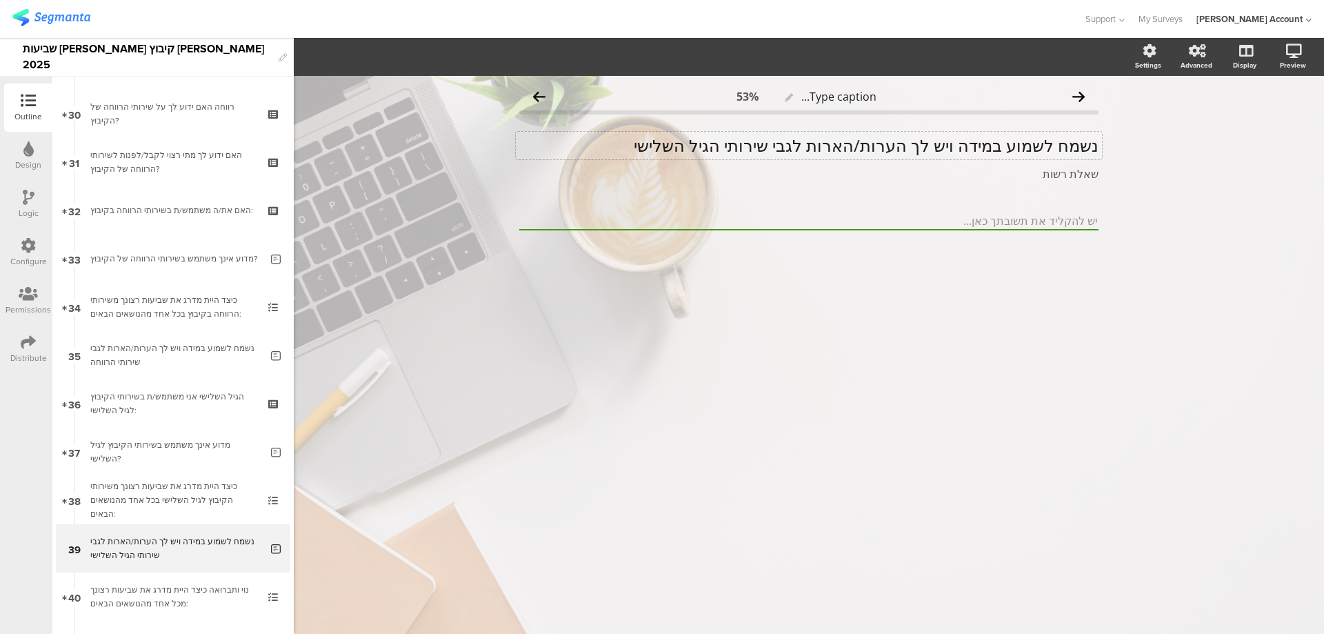
click at [848, 148] on p "נשמח לשמוע במידה ויש לך הערות/הארות לגבי שירותי הגיל השלישי" at bounding box center [808, 145] width 579 height 21
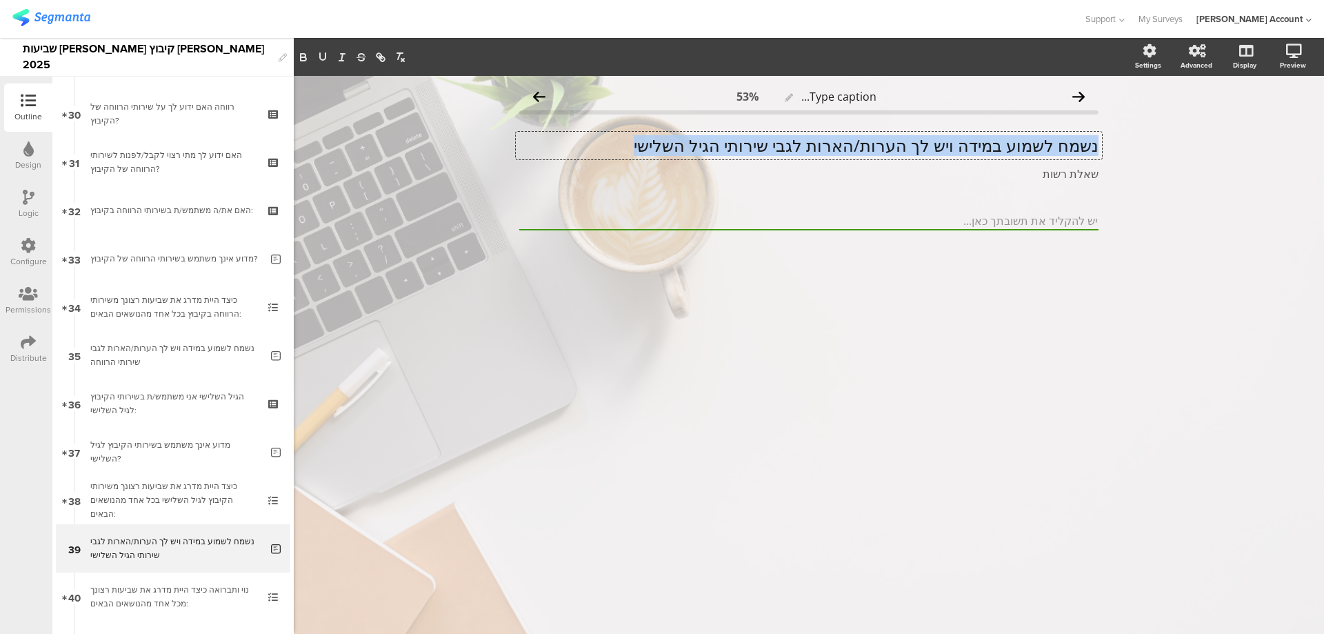
click at [848, 148] on p "נשמח לשמוע במידה ויש לך הערות/הארות לגבי שירותי הגיל השלישי" at bounding box center [808, 145] width 579 height 21
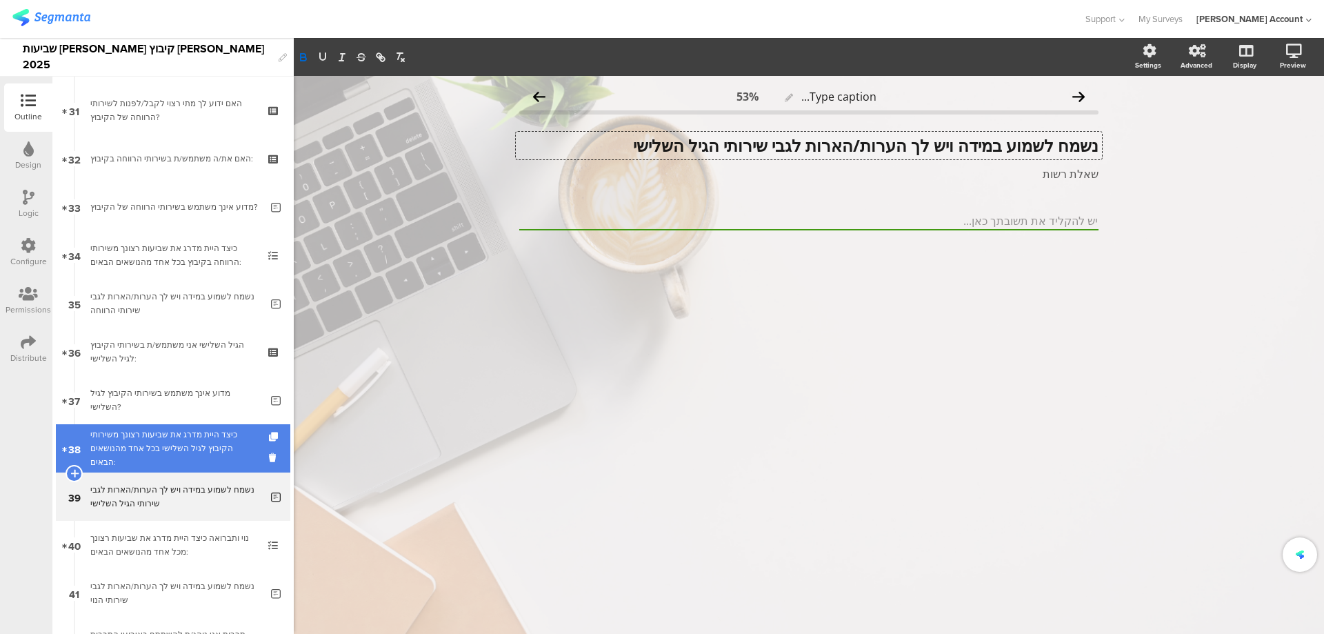
scroll to position [1534, 0]
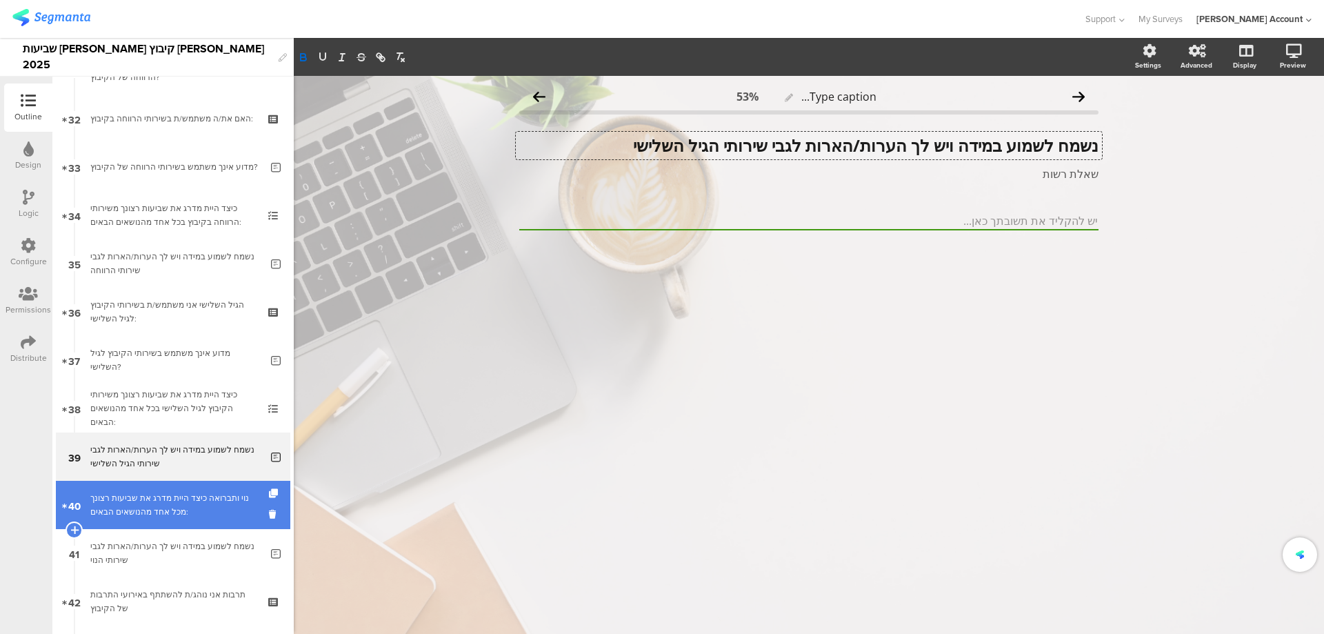
click at [180, 486] on link "40 נוי ותברואה כיצד היית מדרג את שביעות רצונך מכל אחד מהנושאים הבאים:" at bounding box center [173, 505] width 235 height 48
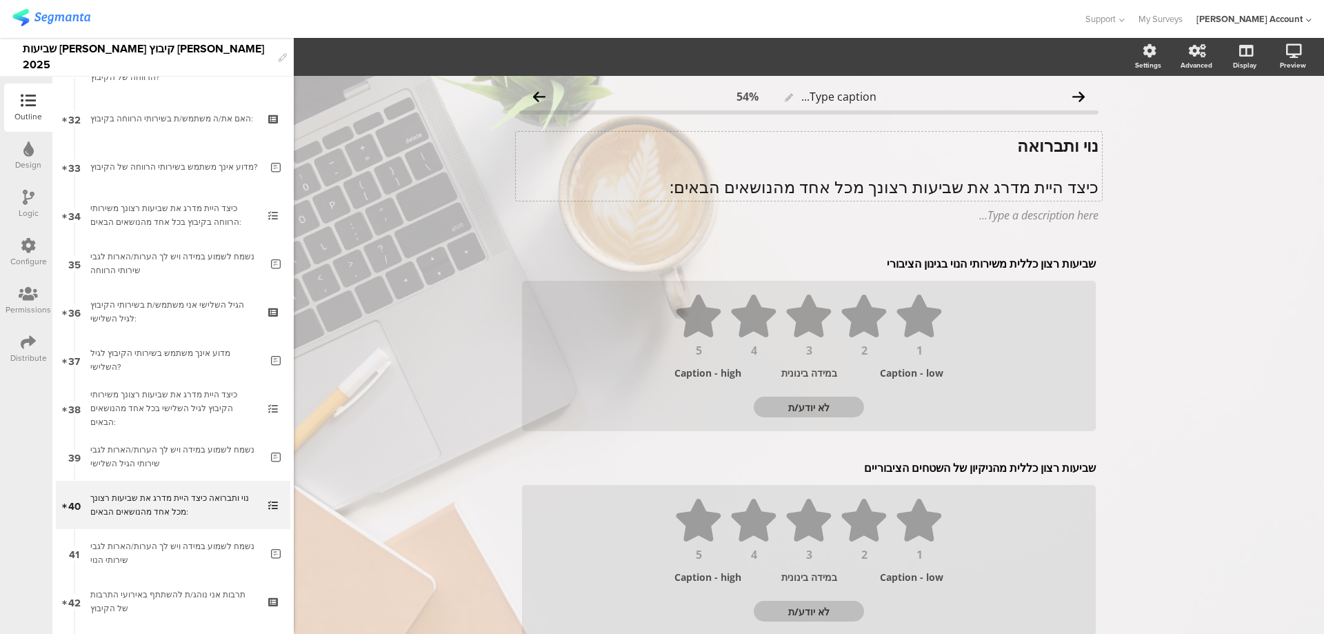
click at [953, 188] on div "נוי ותברואה כיצד היית מדרג את שביעות רצונך מכל אחד מהנושאים הבאים: נוי ותברואה …" at bounding box center [809, 166] width 586 height 69
click at [953, 188] on p "כיצד היית מדרג את שביעות רצונך מכל אחד מהנושאים הבאים:" at bounding box center [808, 187] width 579 height 21
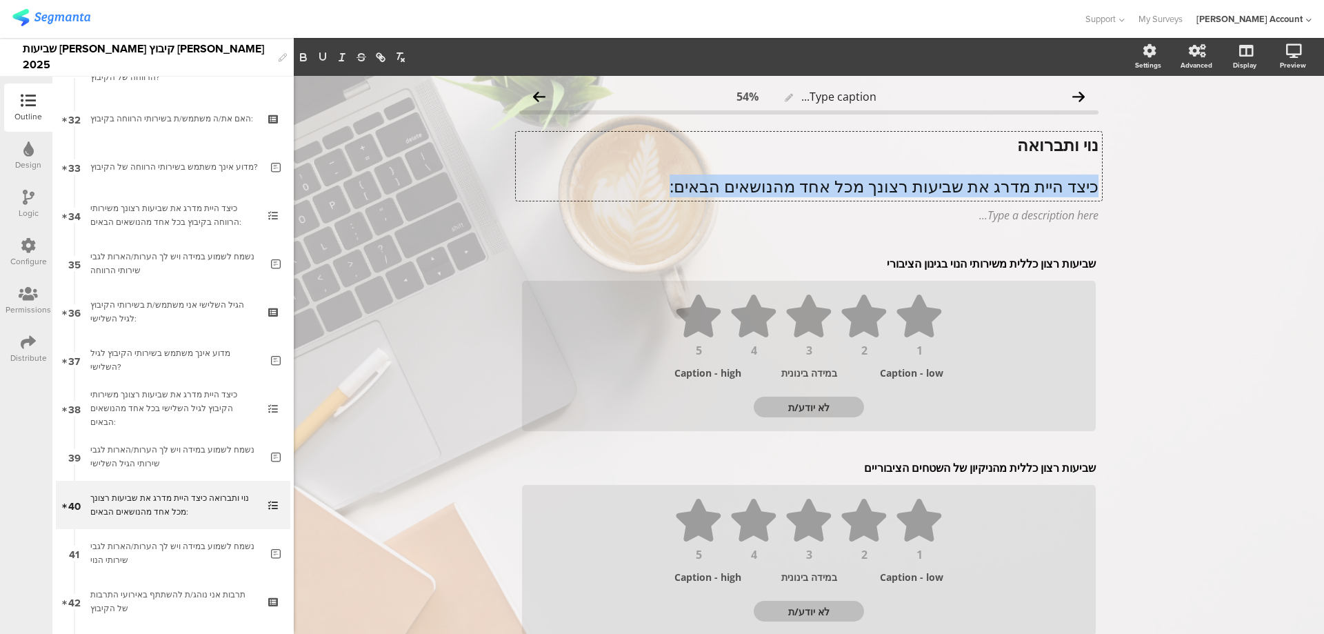
click at [953, 188] on p "כיצד היית מדרג את שביעות רצונך מכל אחד מהנושאים הבאים:" at bounding box center [808, 186] width 579 height 21
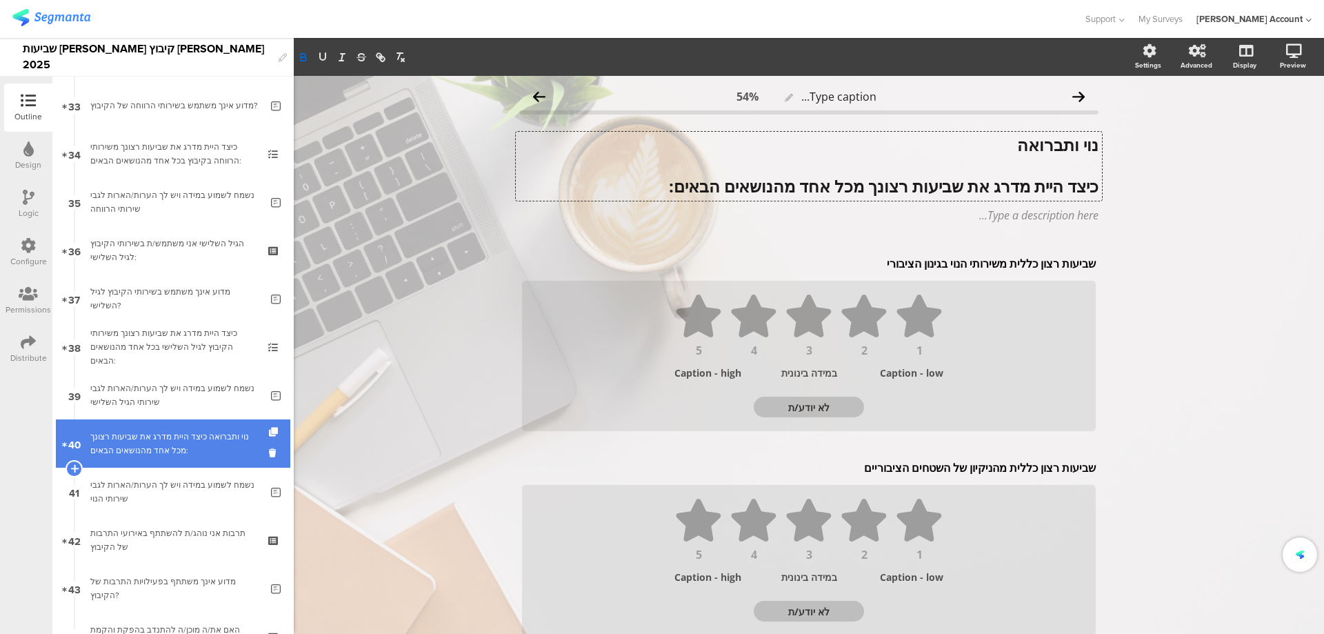
scroll to position [1626, 0]
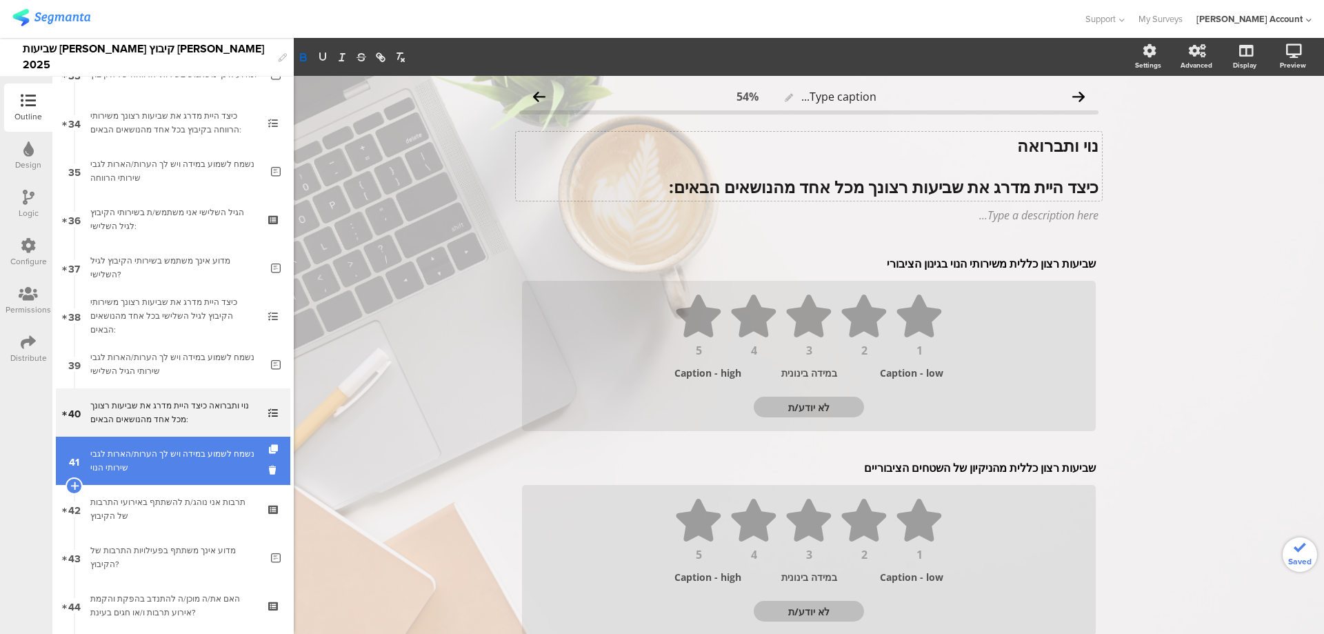
click at [190, 452] on div "נשמח לשמוע במידה ויש לך הערות/הארות לגבי שירותי הנוי" at bounding box center [175, 461] width 170 height 28
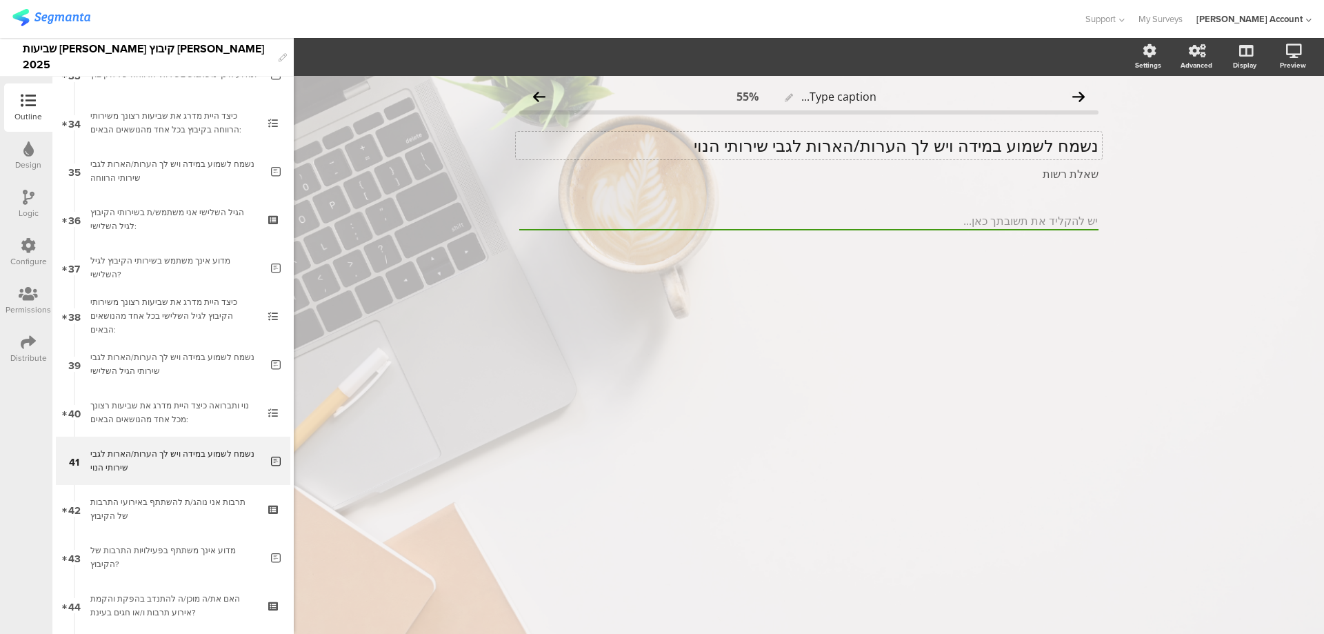
click at [1001, 154] on div "נשמח לשמוע במידה ויש לך הערות/הארות לגבי שירותי הנוי נשמח לשמוע במידה ויש לך הע…" at bounding box center [809, 146] width 586 height 28
click at [1001, 154] on p "נשמח לשמוע במידה ויש לך הערות/הארות לגבי שירותי הנוי" at bounding box center [808, 145] width 579 height 21
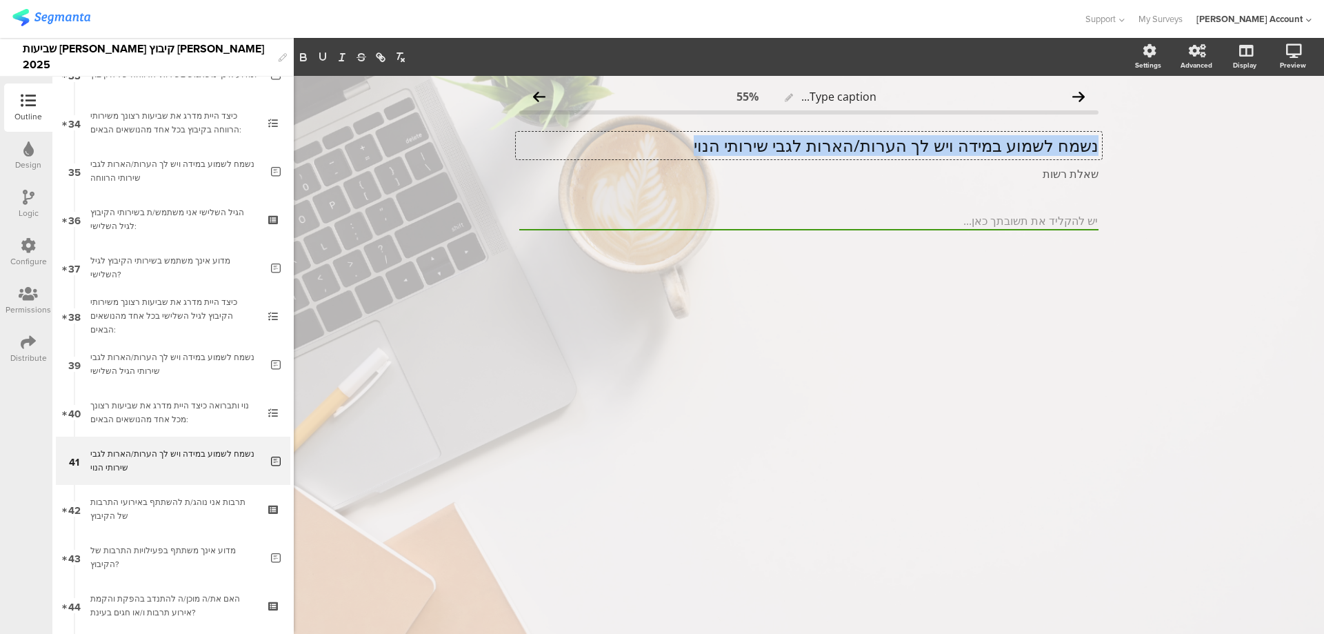
click at [1001, 154] on p "נשמח לשמוע במידה ויש לך הערות/הארות לגבי שירותי הנוי" at bounding box center [808, 145] width 579 height 21
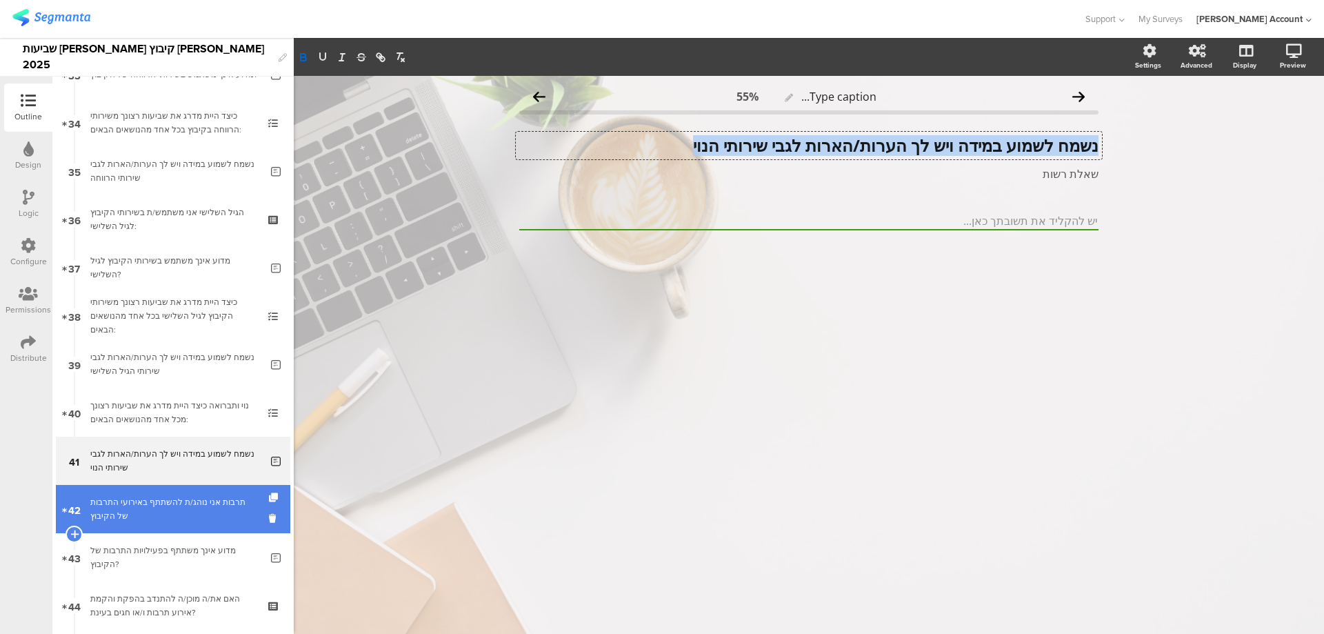
click at [183, 511] on div "תרבות אני נוהג/ת להשתתף באירועי התרבות של הקיבוץ" at bounding box center [172, 509] width 165 height 28
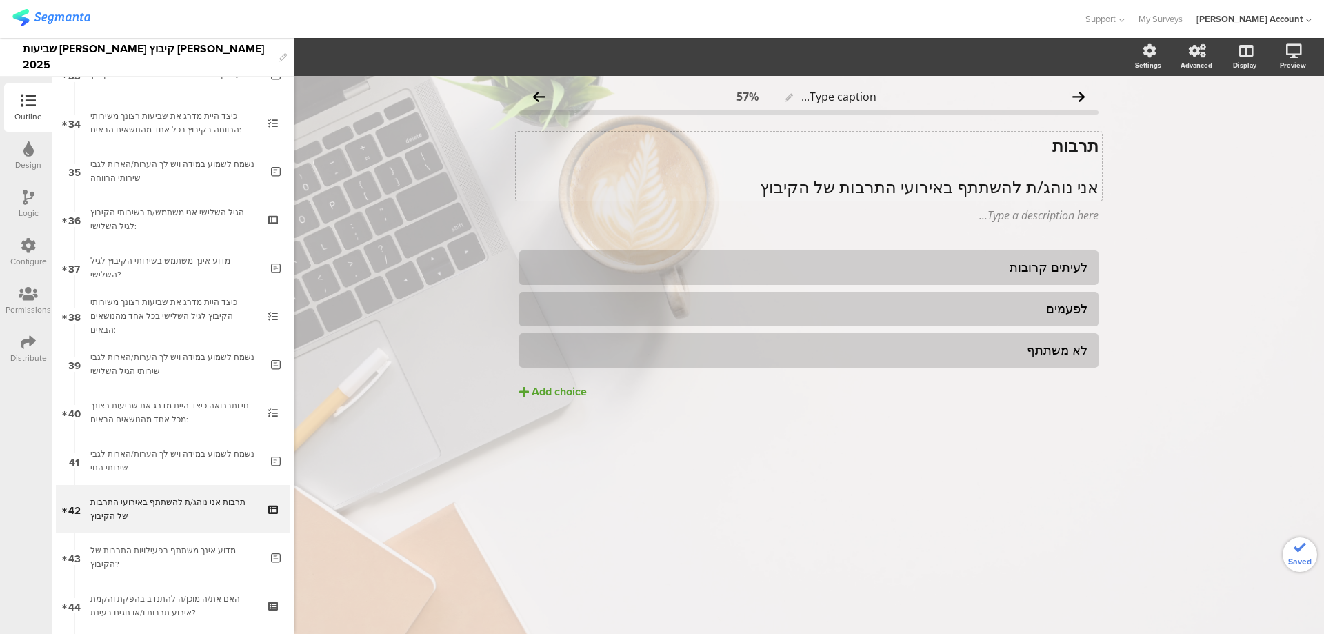
click at [1036, 190] on p "אני נוהג/ת להשתתף באירועי התרבות של הקיבוץ" at bounding box center [808, 187] width 579 height 21
click at [1036, 190] on p "אני נוהג/ת להשתתף באירועי התרבות של הקיבוץ" at bounding box center [808, 186] width 579 height 21
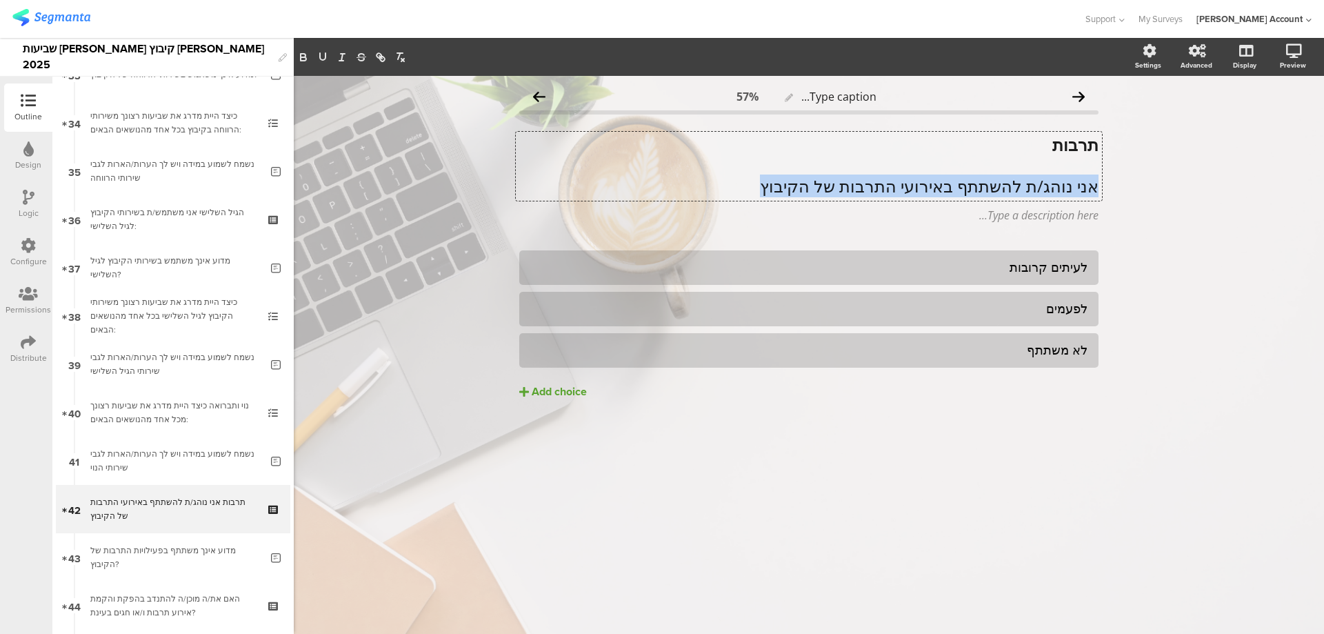
click at [1036, 190] on p "אני נוהג/ת להשתתף באירועי התרבות של הקיבוץ" at bounding box center [808, 186] width 579 height 21
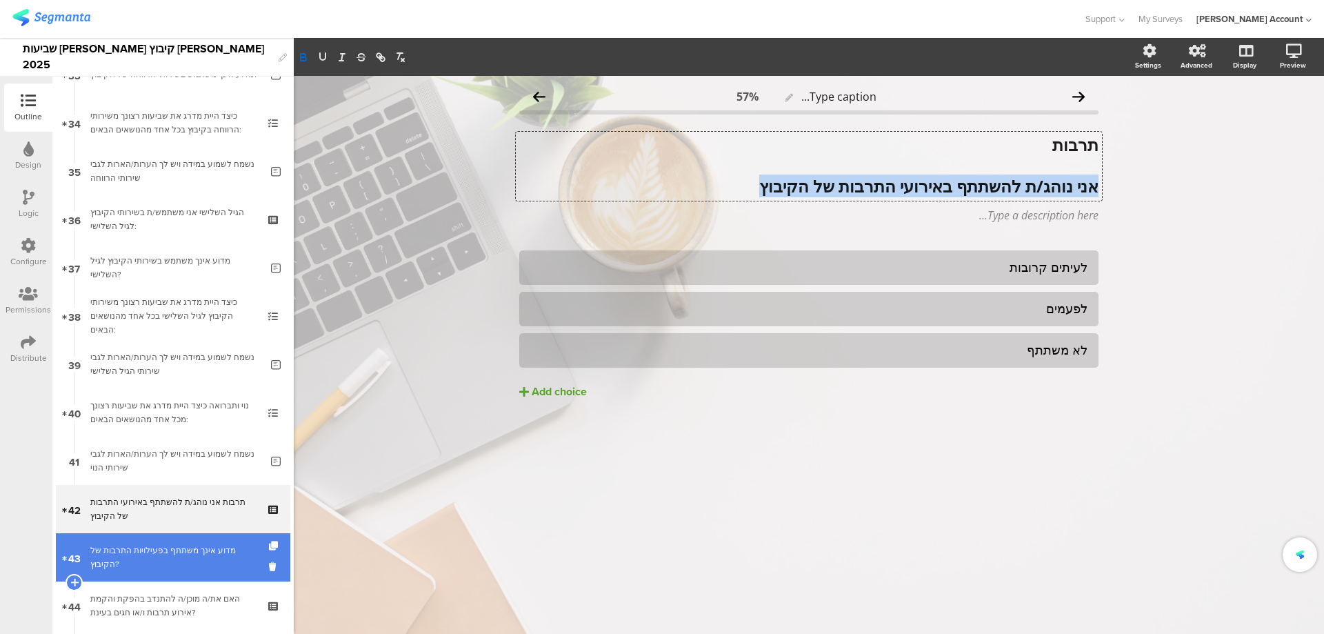
click at [172, 548] on div "מדוע אינך משתתף בפעילויות התרבות של הקיבוץ?" at bounding box center [175, 558] width 170 height 28
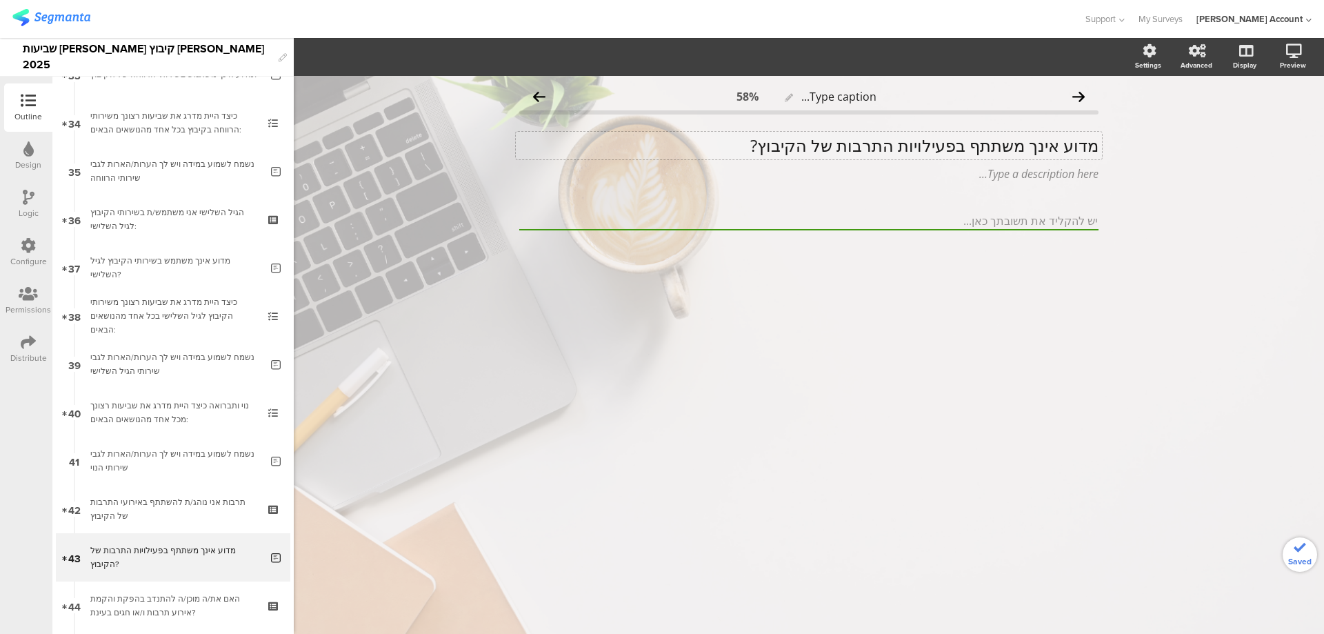
click at [1019, 146] on p "מדוע אינך משתתף בפעילויות התרבות של הקיבוץ?" at bounding box center [808, 145] width 579 height 21
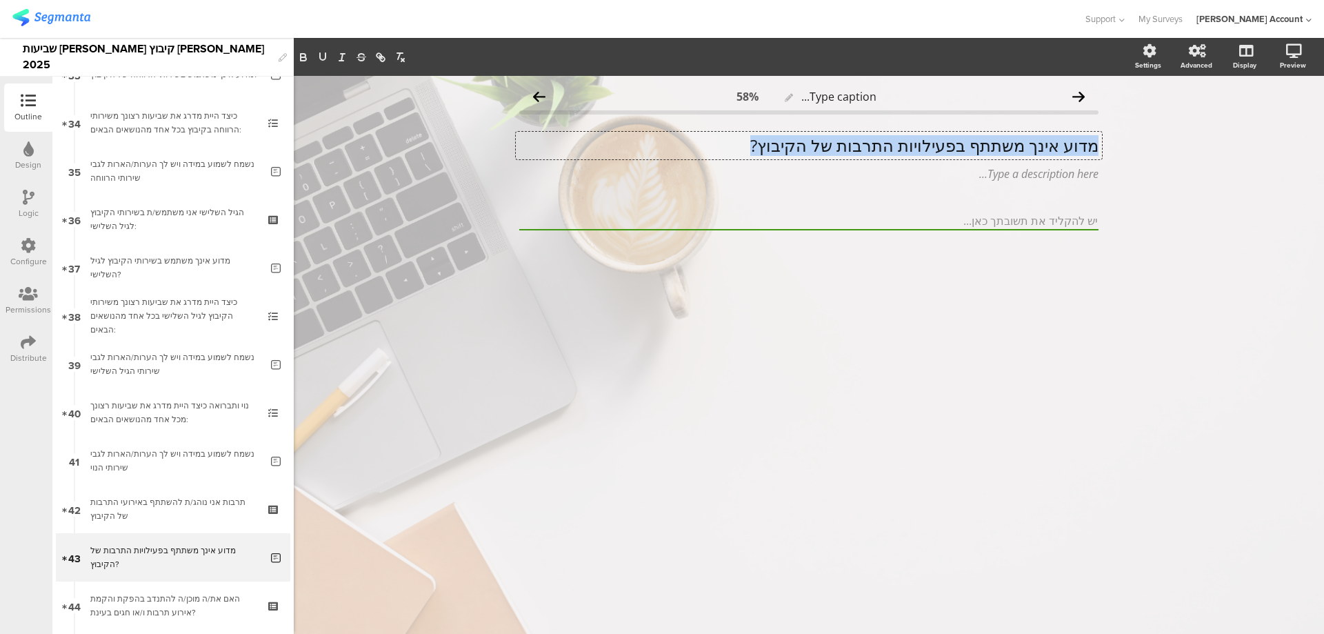
click at [1019, 146] on p "מדוע אינך משתתף בפעילויות התרבות של הקיבוץ?" at bounding box center [808, 145] width 579 height 21
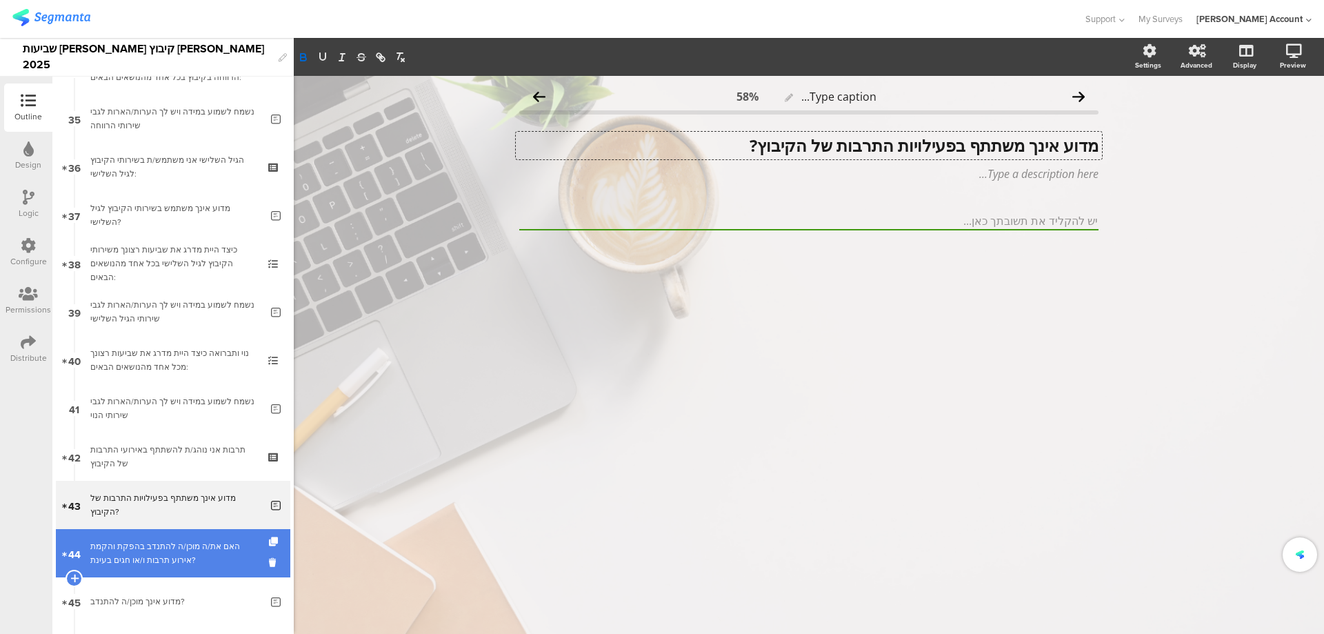
scroll to position [1718, 0]
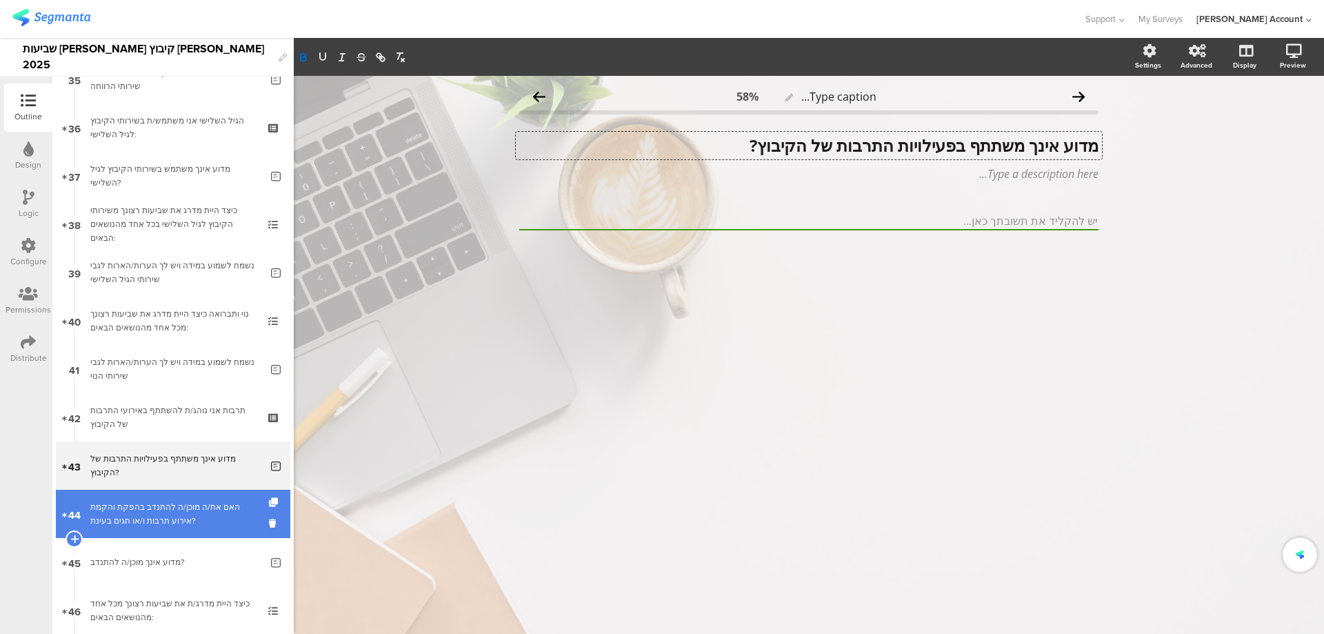
click at [197, 507] on div "האם את/ה מוכן/ה להתנדב בהפקת והקמת אירוע תרבות ו/או חגים בעינת?" at bounding box center [172, 514] width 165 height 28
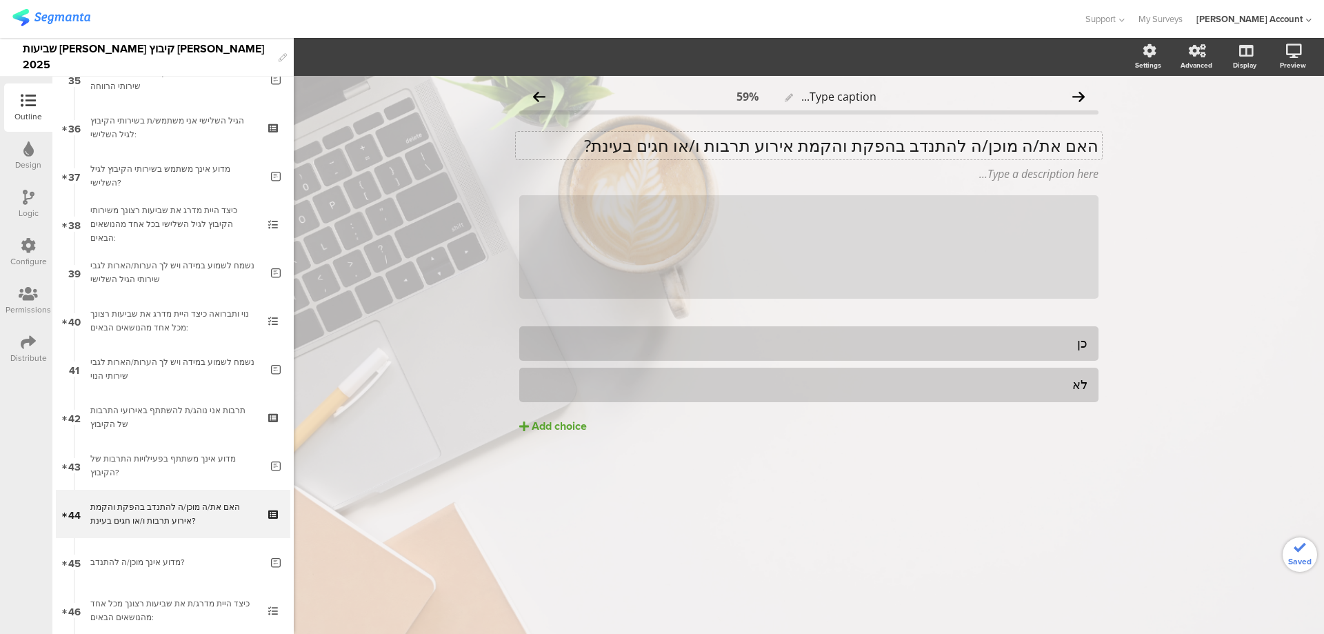
click at [984, 151] on div "האם את/ה מוכן/ה להתנדב בהפקת והקמת אירוע תרבות ו/או חגים בעינת? האם את/ה מוכן/ה…" at bounding box center [809, 146] width 586 height 28
click at [984, 150] on p "האם את/ה מוכן/ה להתנדב בהפקת והקמת אירוע תרבות ו/או חגים בעינת?" at bounding box center [808, 145] width 579 height 21
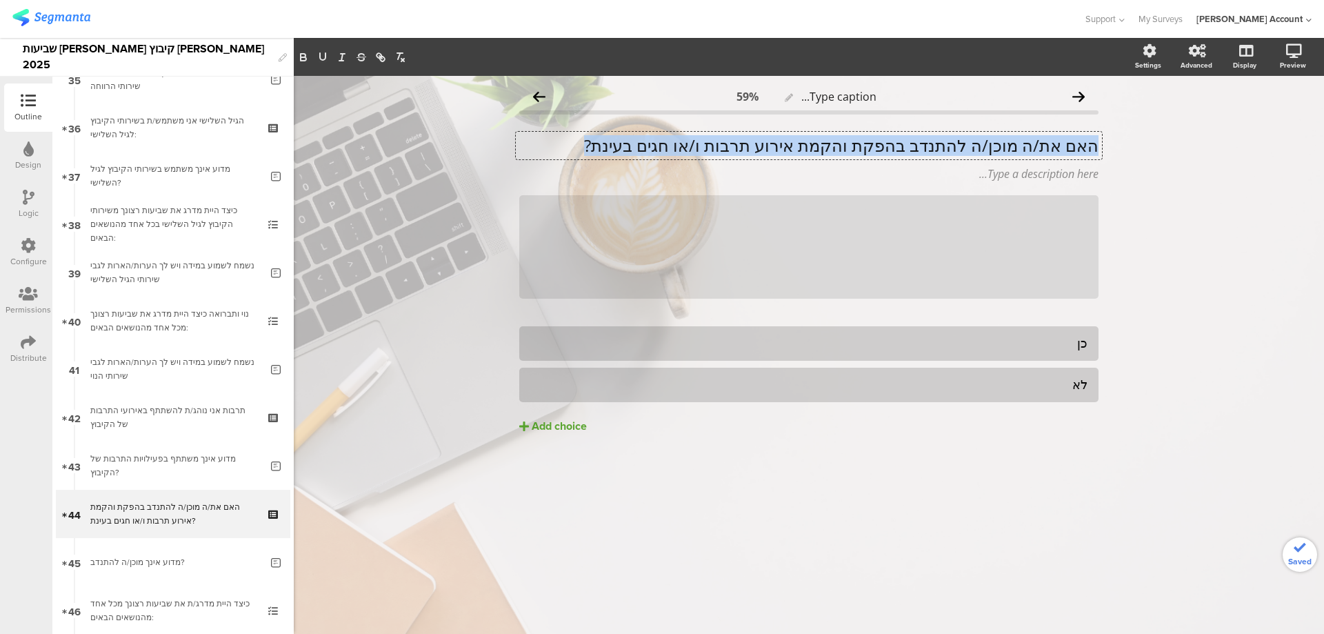
click at [984, 150] on p "האם את/ה מוכן/ה להתנדב בהפקת והקמת אירוע תרבות ו/או חגים בעינת?" at bounding box center [808, 145] width 579 height 21
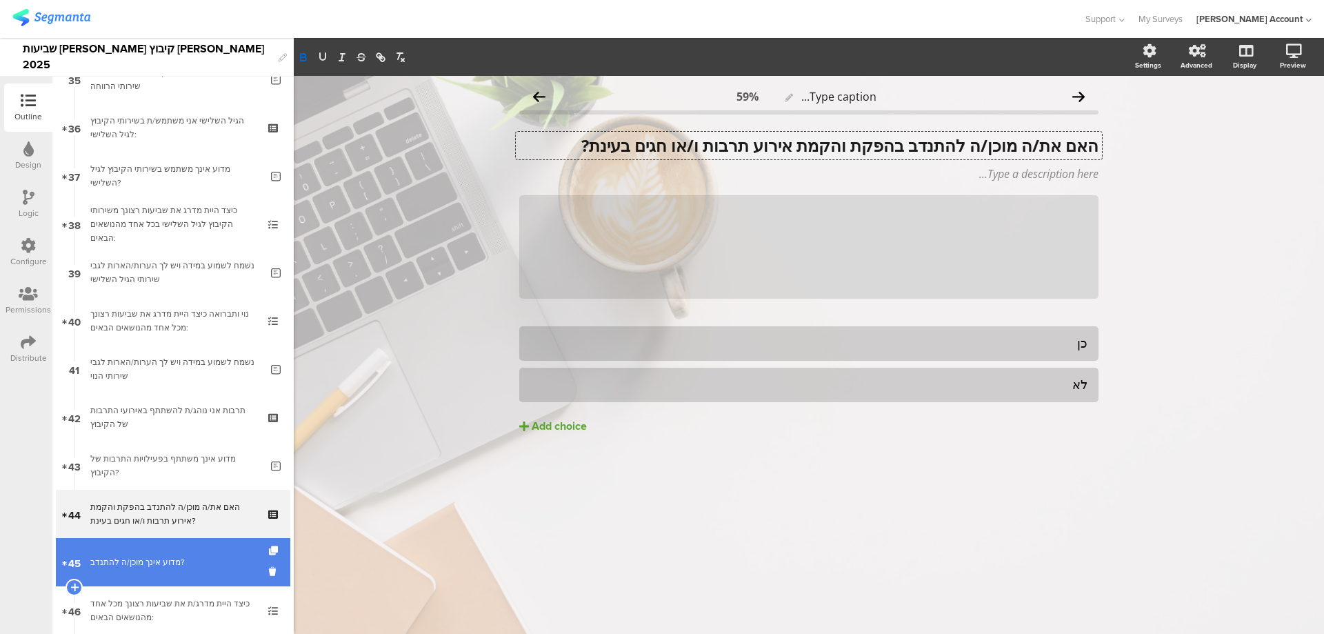
click at [137, 559] on div "מדוע אינך מוכן/ה להתנדב?" at bounding box center [175, 562] width 170 height 14
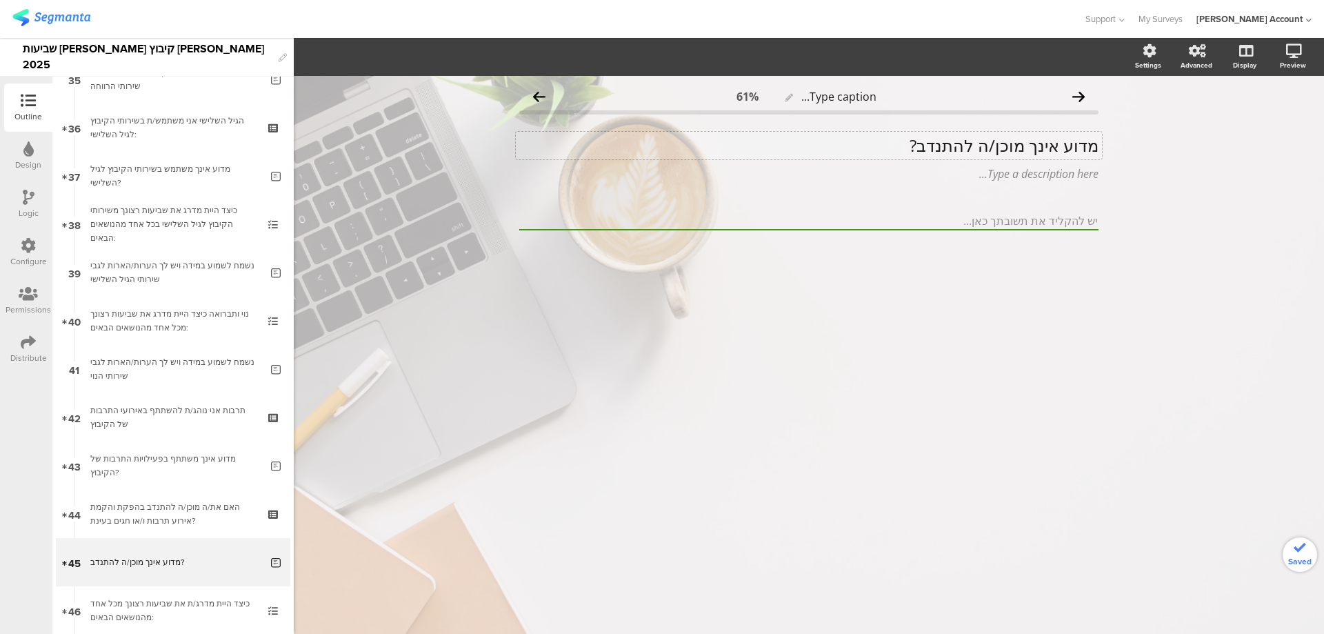
click at [1003, 146] on div "מדוע אינך מוכן/ה להתנדב? מדוע אינך מוכן/ה להתנדב?" at bounding box center [809, 146] width 586 height 28
click at [1003, 146] on p "מדוע אינך מוכן/ה להתנדב?" at bounding box center [808, 145] width 579 height 21
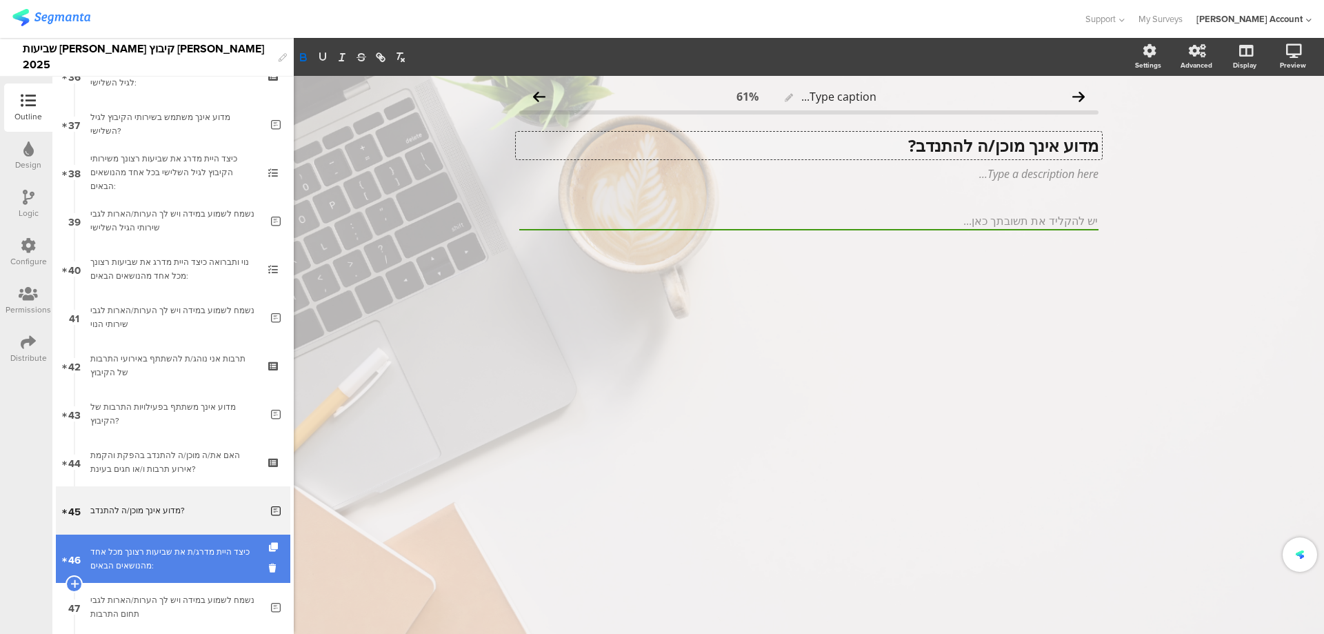
scroll to position [1810, 0]
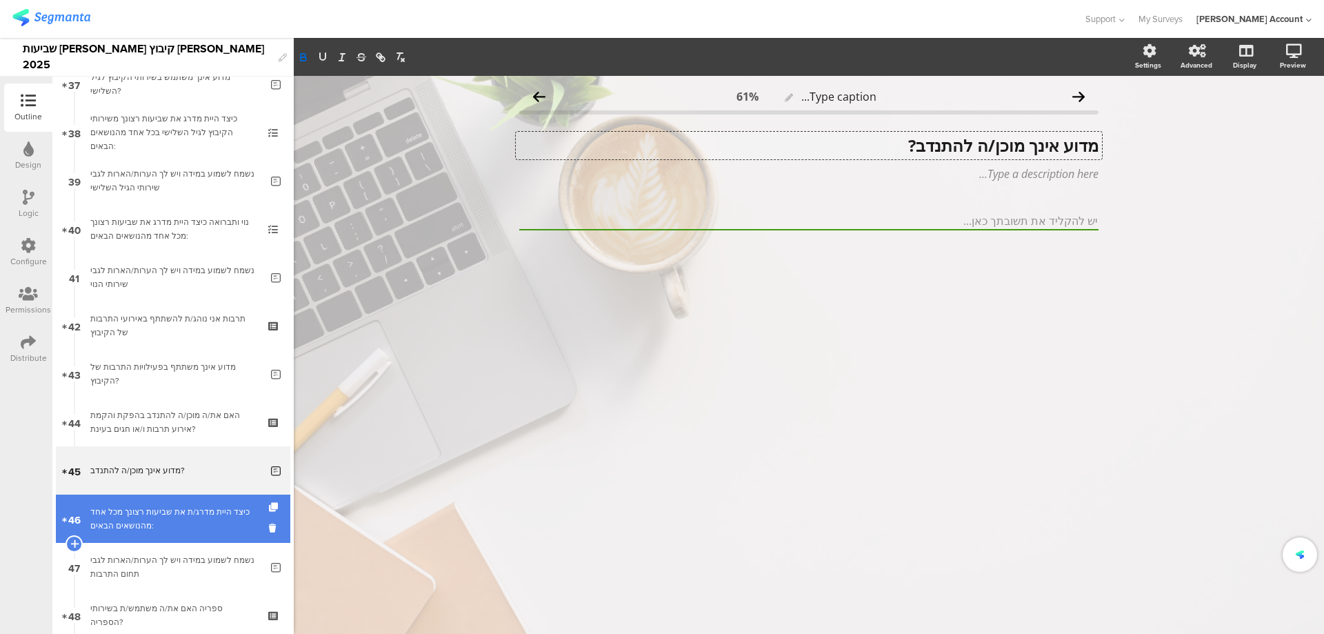
click at [203, 515] on div "כיצד היית מדרג/ת את שביעות רצונך מכל אחד מהנושאים הבאים:" at bounding box center [172, 519] width 165 height 28
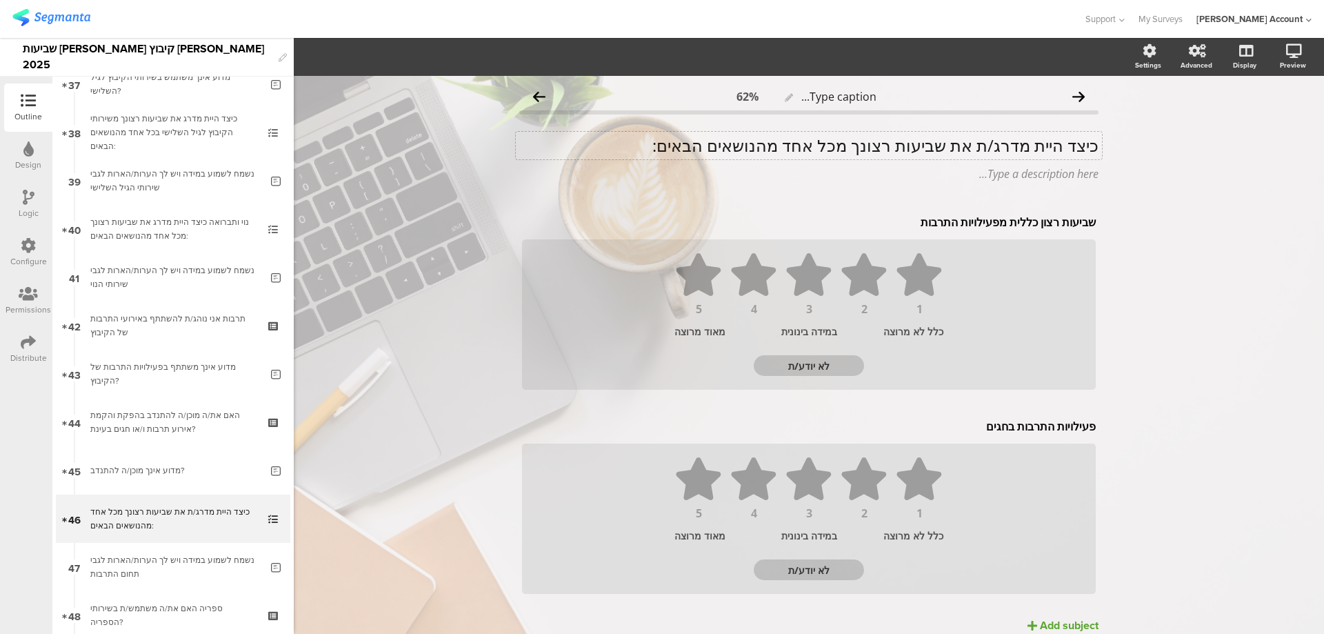
click at [993, 146] on p "כיצד היית מדרג/ת את שביעות רצונך מכל אחד מהנושאים הבאים:" at bounding box center [808, 145] width 579 height 21
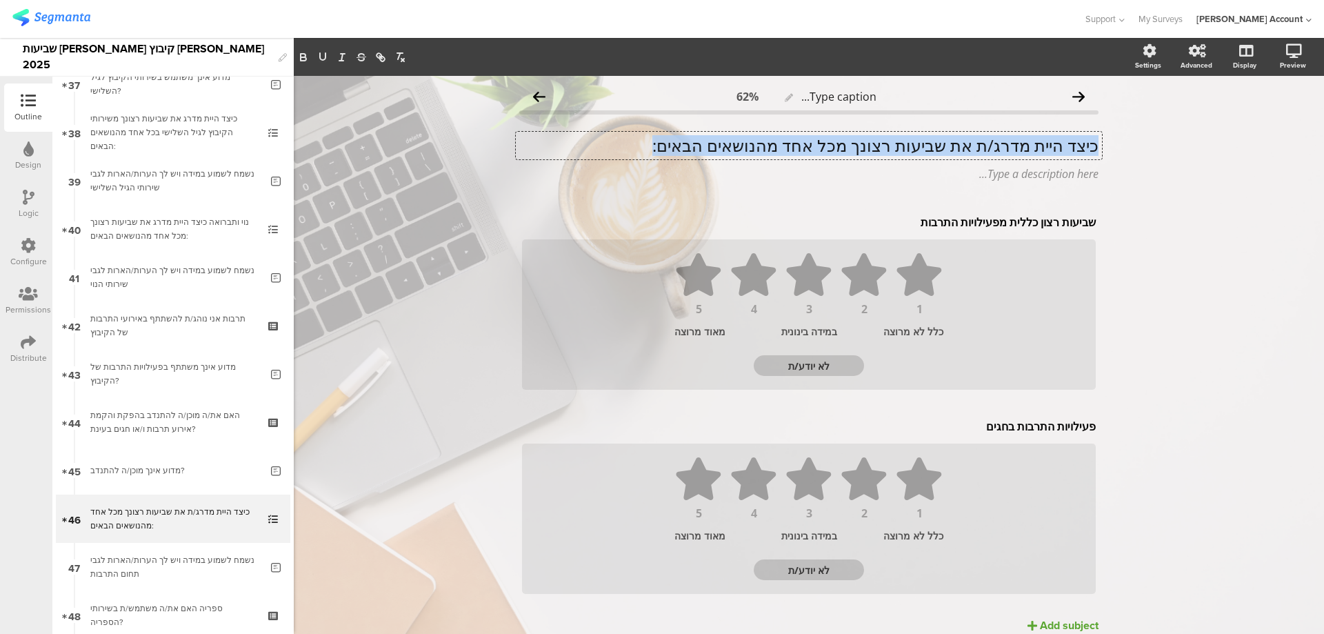
click at [993, 146] on p "כיצד היית מדרג/ת את שביעות רצונך מכל אחד מהנושאים הבאים:" at bounding box center [808, 145] width 579 height 21
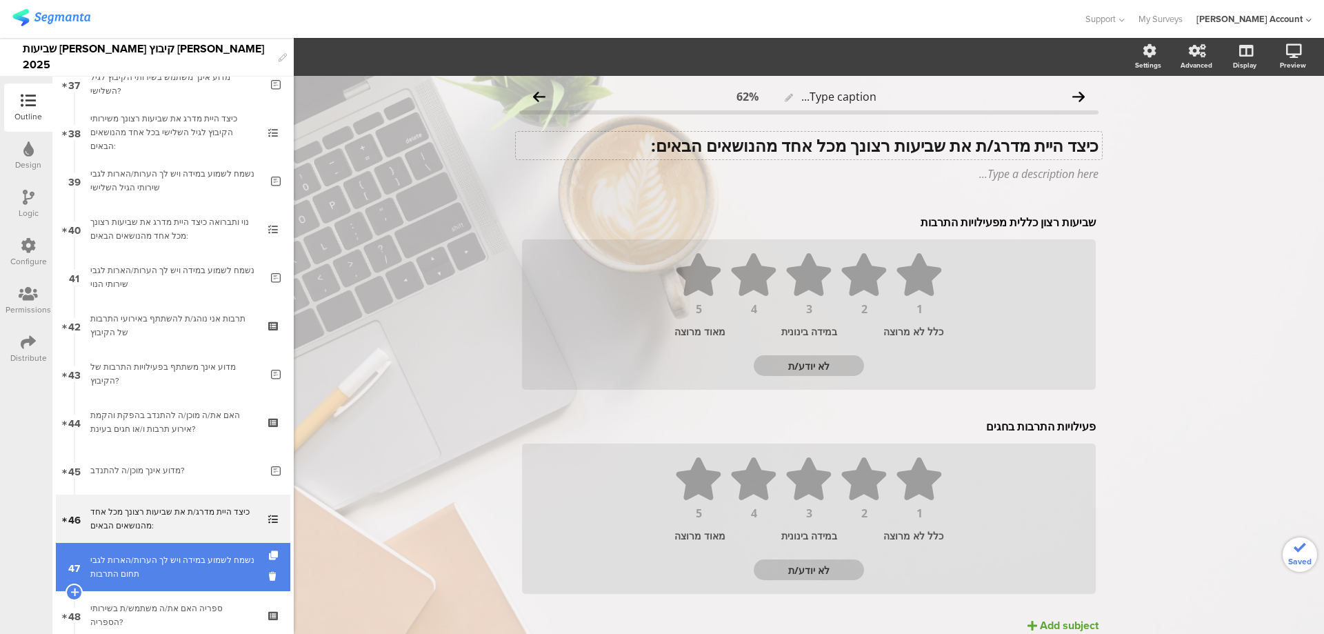
click at [216, 572] on div "נשמח לשמוע במידה ויש לך הערות/הארות לגבי תחום התרבות" at bounding box center [175, 567] width 170 height 28
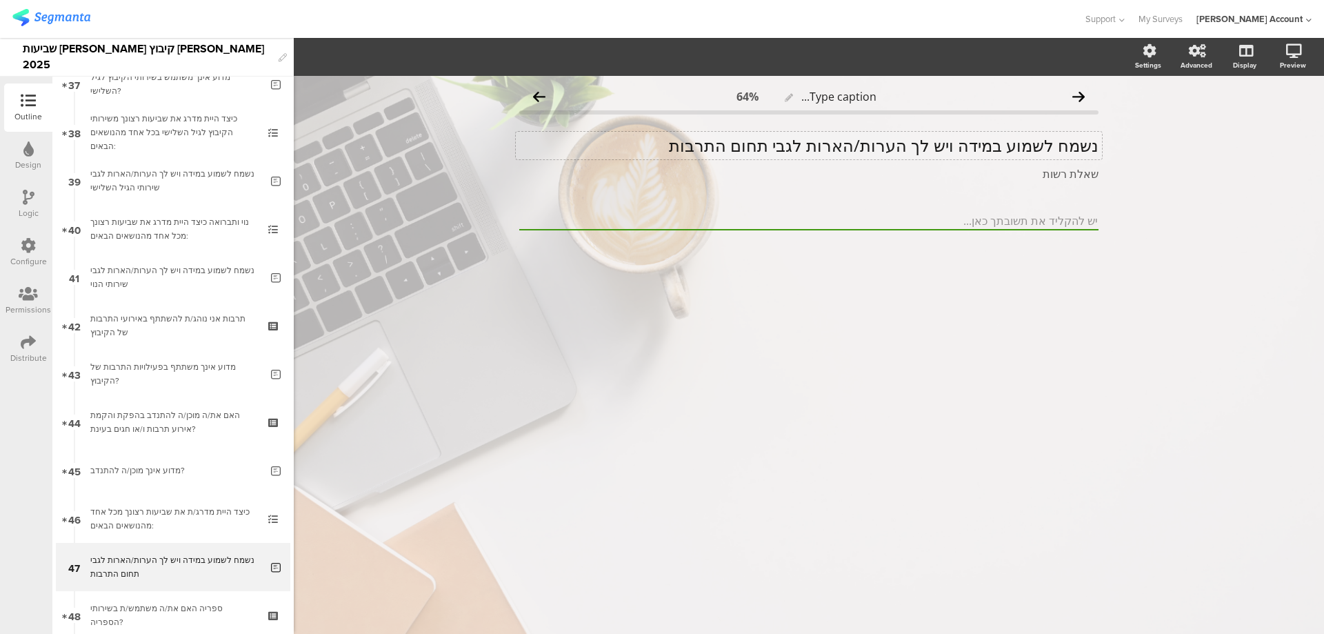
click at [902, 137] on div "נשמח לשמוע במידה ויש לך הערות/הארות לגבי תחום התרבות נשמח לשמוע במידה ויש לך הע…" at bounding box center [809, 146] width 586 height 28
click at [902, 137] on p "נשמח לשמוע במידה ויש לך הערות/הארות לגבי תחום התרבות" at bounding box center [808, 145] width 579 height 21
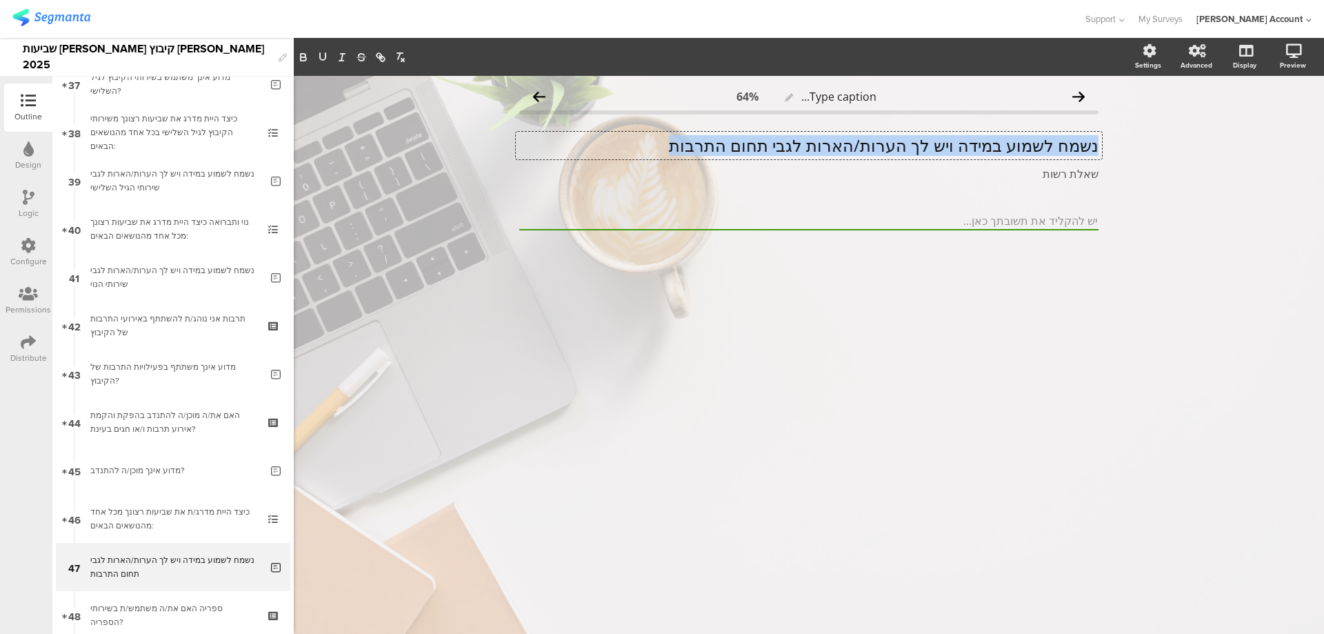
click at [902, 137] on p "נשמח לשמוע במידה ויש לך הערות/הארות לגבי תחום התרבות" at bounding box center [808, 145] width 579 height 21
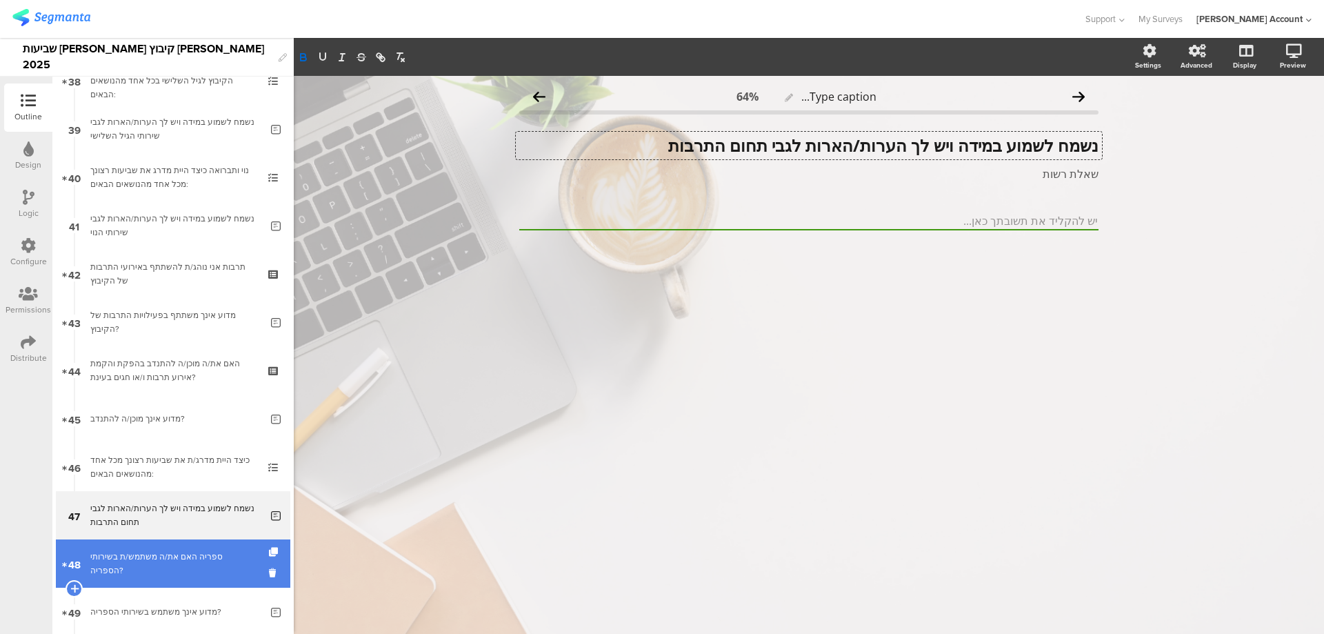
scroll to position [1902, 0]
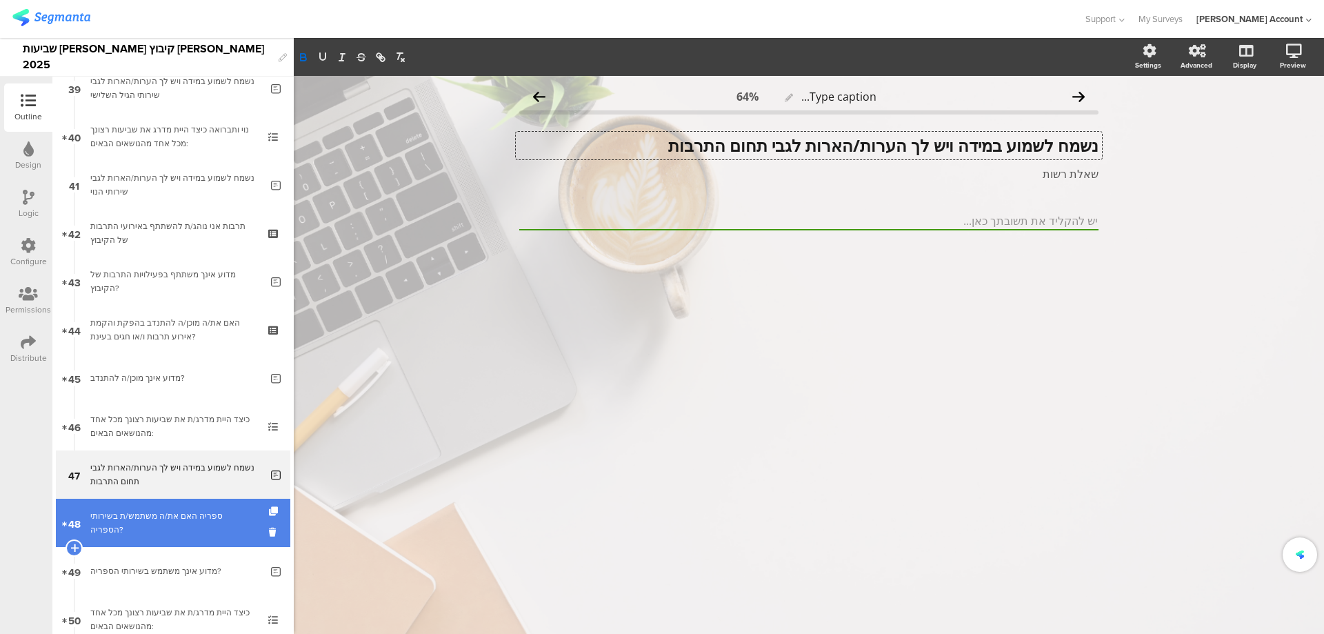
click at [214, 530] on link "48 ספריה האם את/ה משתמש/ת בשירותי הספריה?" at bounding box center [173, 523] width 235 height 48
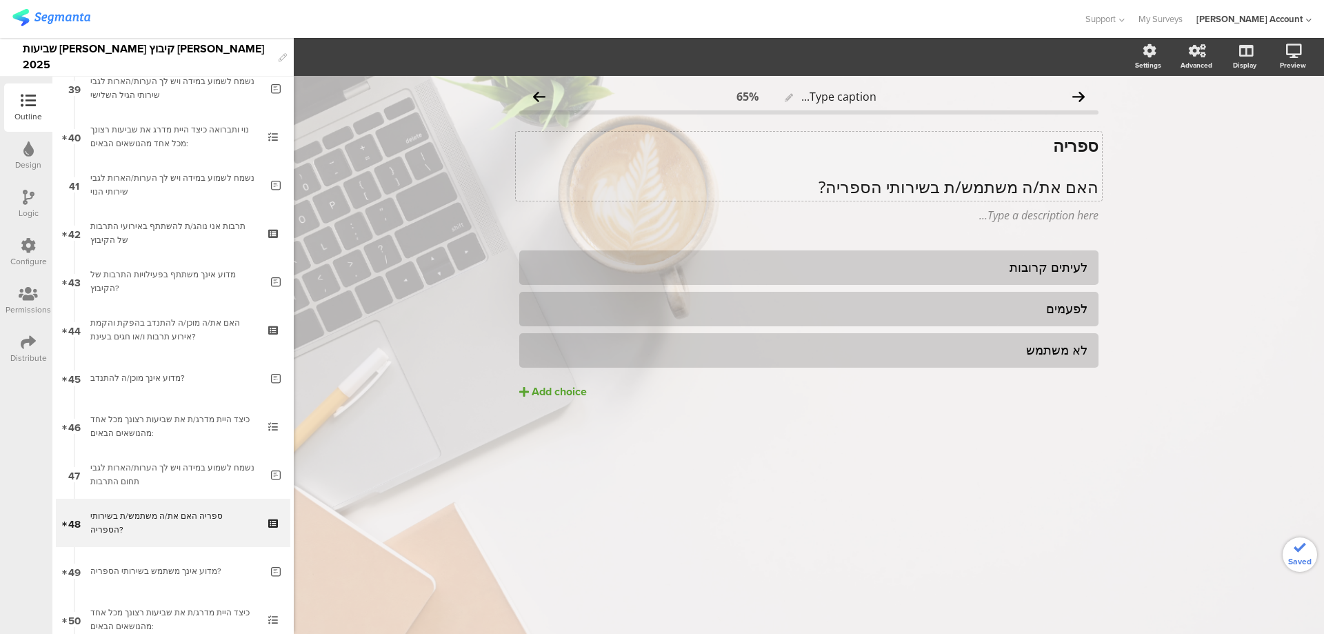
click at [928, 182] on p "האם את/ה משתמש/ת בשירותי הספריה?" at bounding box center [808, 187] width 579 height 21
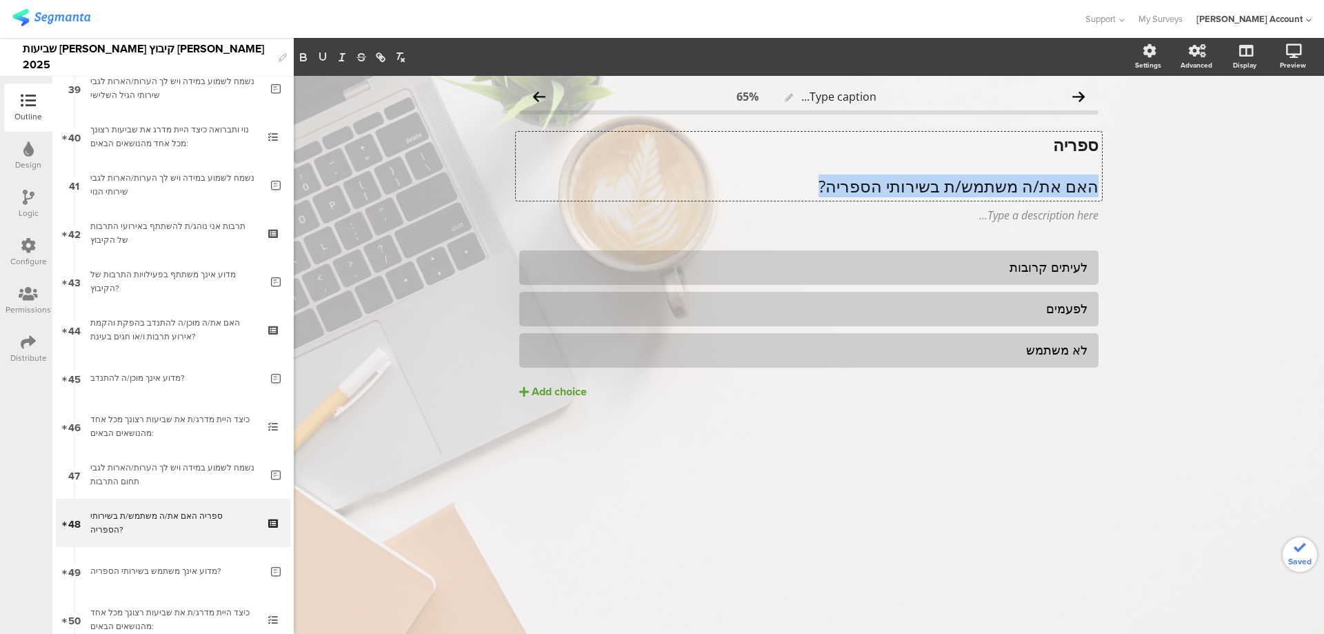
click at [928, 182] on p "האם את/ה משתמש/ת בשירותי הספריה?" at bounding box center [808, 186] width 579 height 21
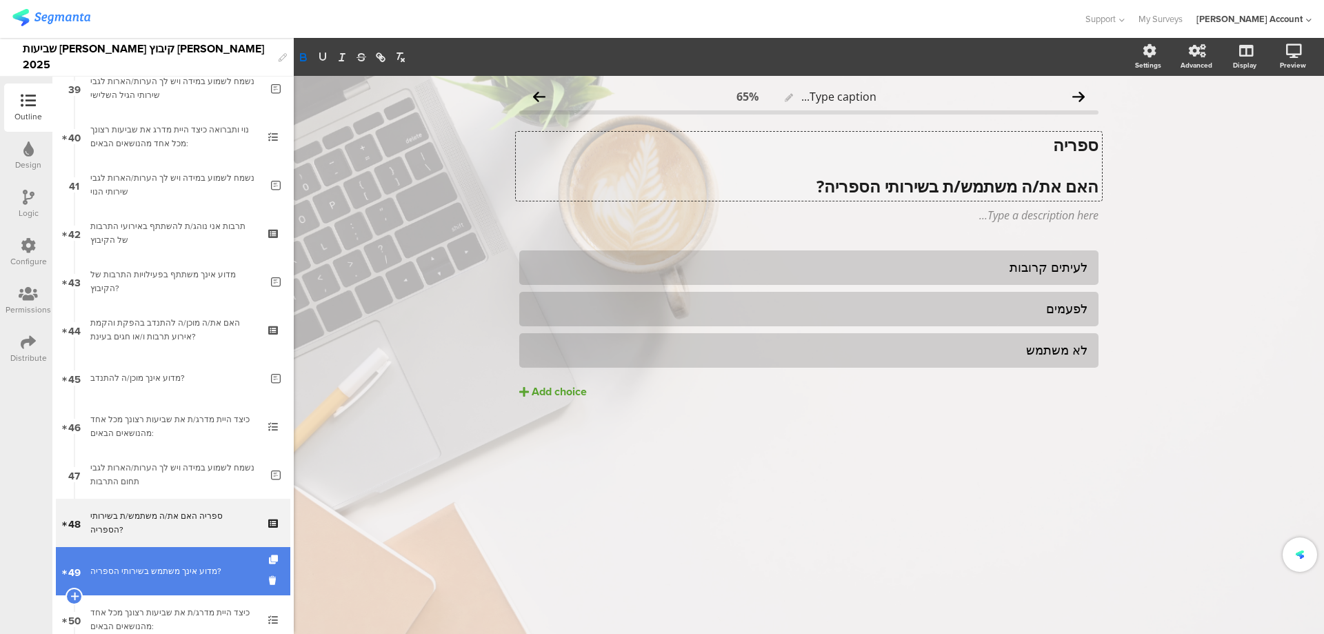
click at [186, 556] on link "49 מדוע אינך משתמש בשירותי הספריה?" at bounding box center [173, 571] width 235 height 48
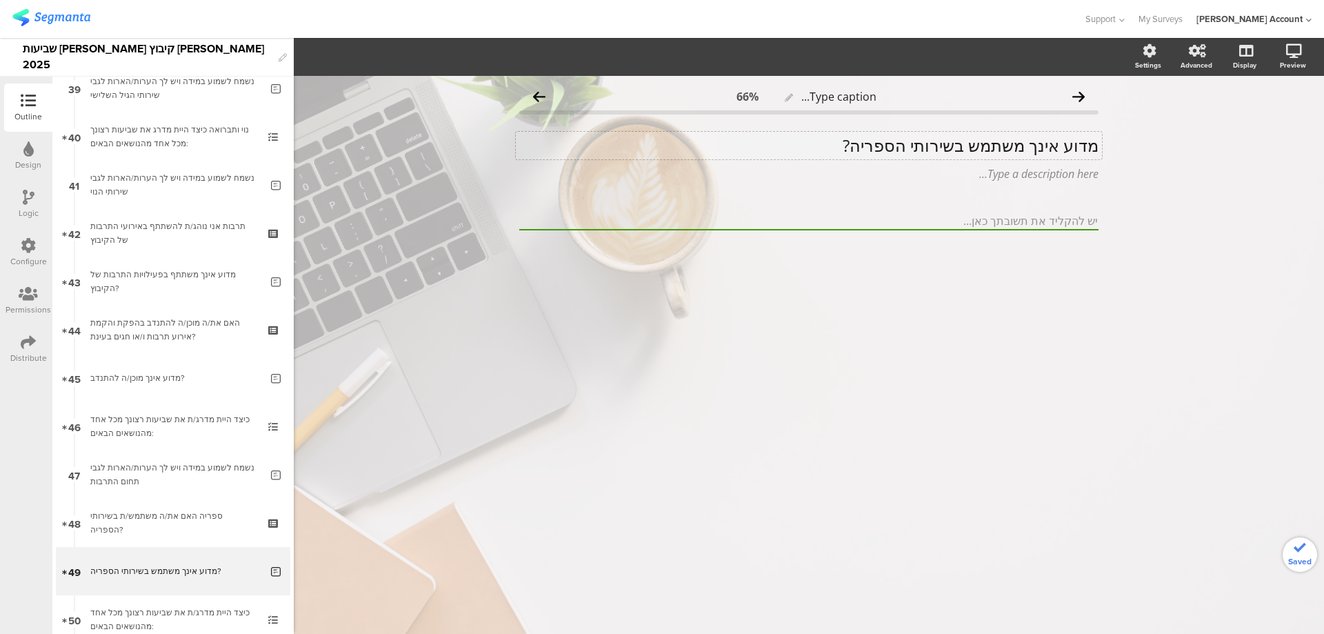
click at [946, 143] on p "מדוע אינך משתמש בשירותי הספריה?" at bounding box center [808, 145] width 579 height 21
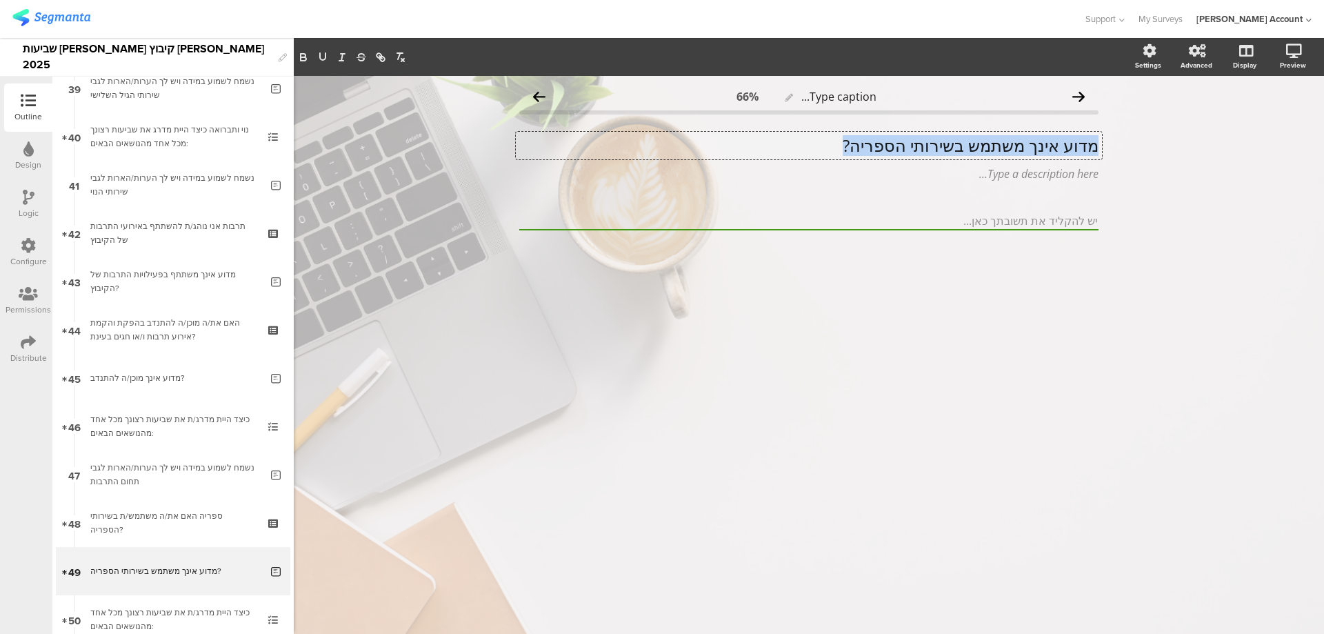
click at [946, 143] on p "מדוע אינך משתמש בשירותי הספריה?" at bounding box center [808, 145] width 579 height 21
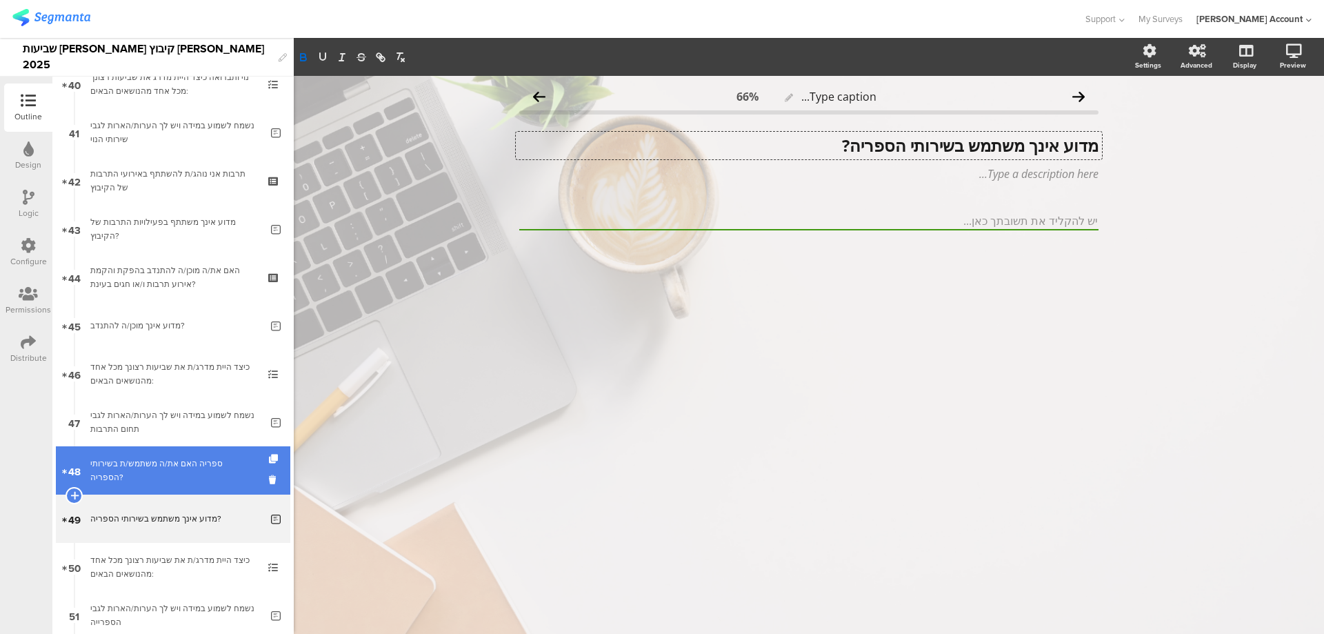
scroll to position [1994, 0]
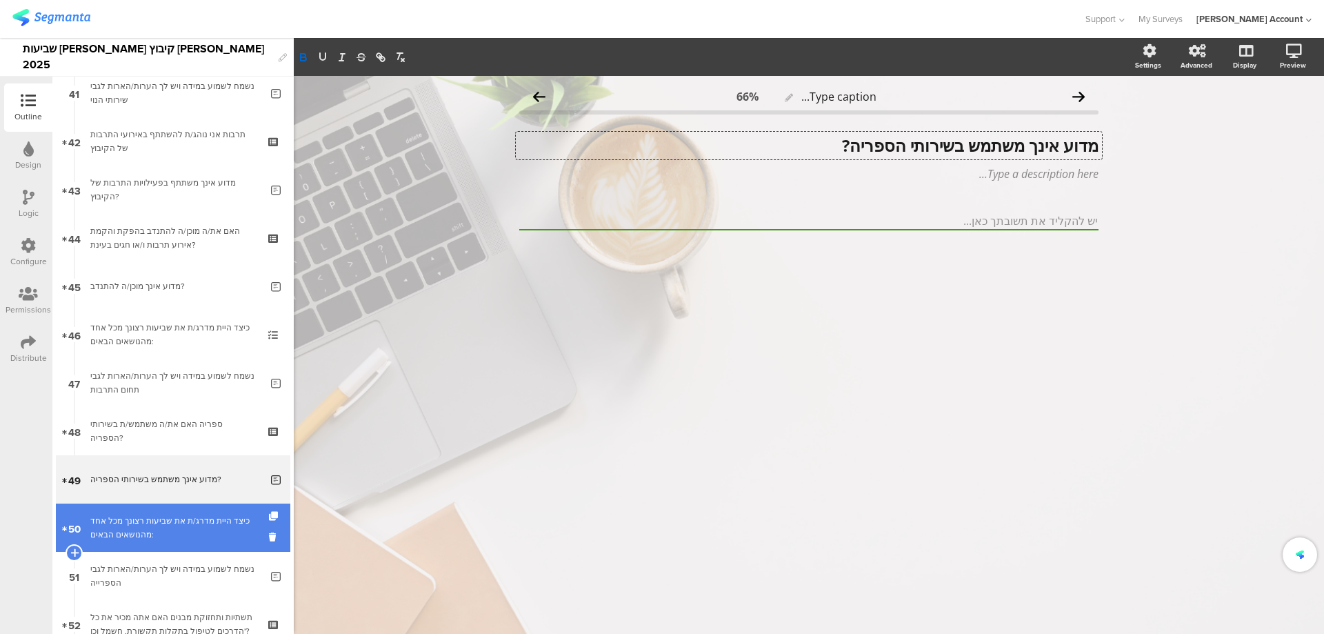
click at [193, 519] on div "כיצד היית מדרג/ת את שביעות רצונך מכל אחד מהנושאים הבאים:" at bounding box center [172, 528] width 165 height 28
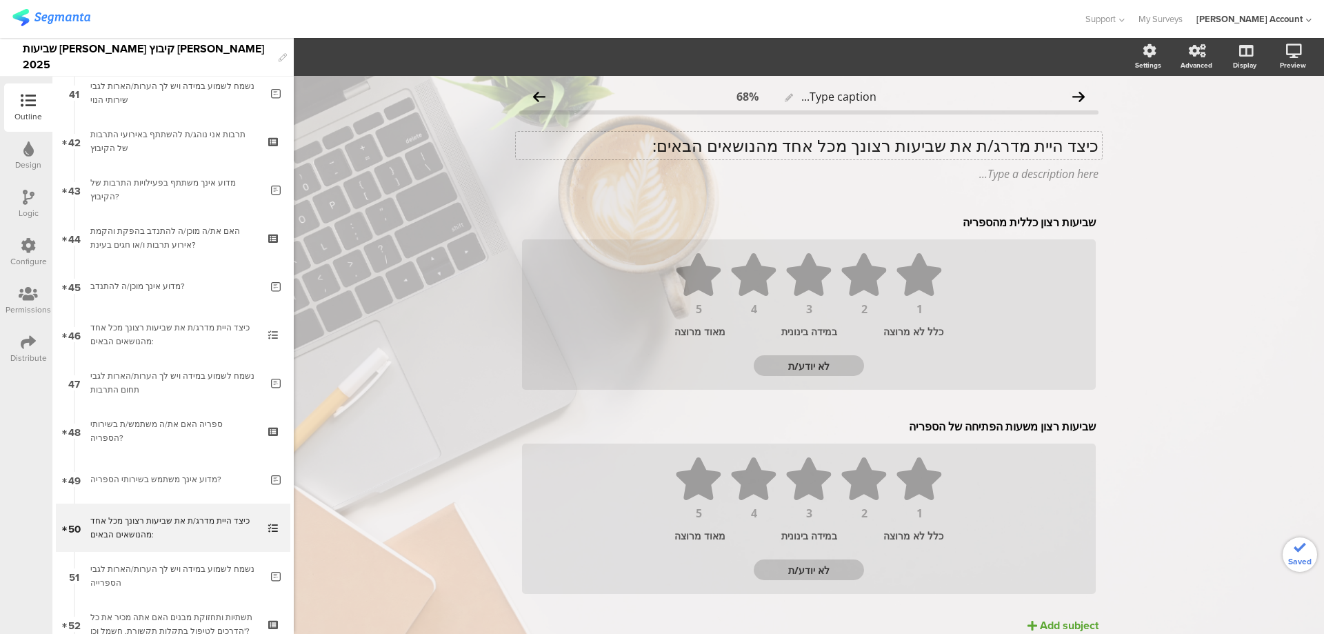
click at [959, 144] on div "כיצד היית מדרג/ת את שביעות רצונך מכל אחד מהנושאים הבאים: כיצד היית מדרג/ת את שב…" at bounding box center [809, 146] width 586 height 28
click at [959, 144] on p "כיצד היית מדרג/ת את שביעות רצונך מכל אחד מהנושאים הבאים:" at bounding box center [808, 145] width 579 height 21
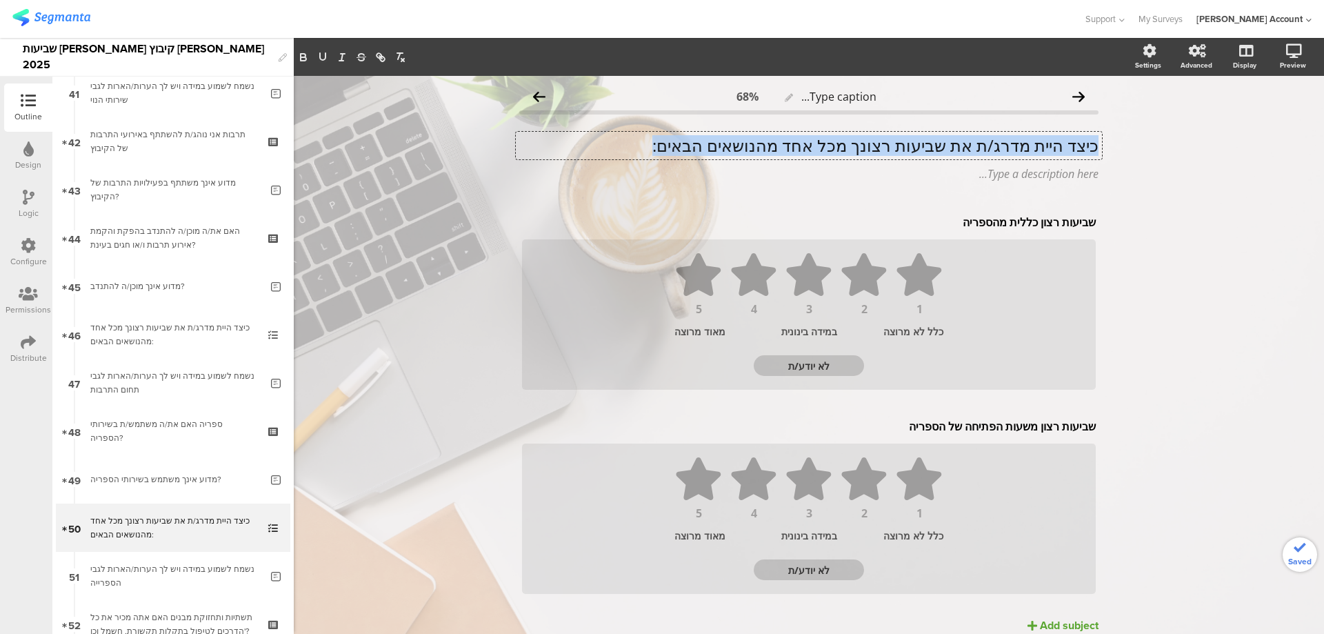
click at [959, 144] on p "כיצד היית מדרג/ת את שביעות רצונך מכל אחד מהנושאים הבאים:" at bounding box center [808, 145] width 579 height 21
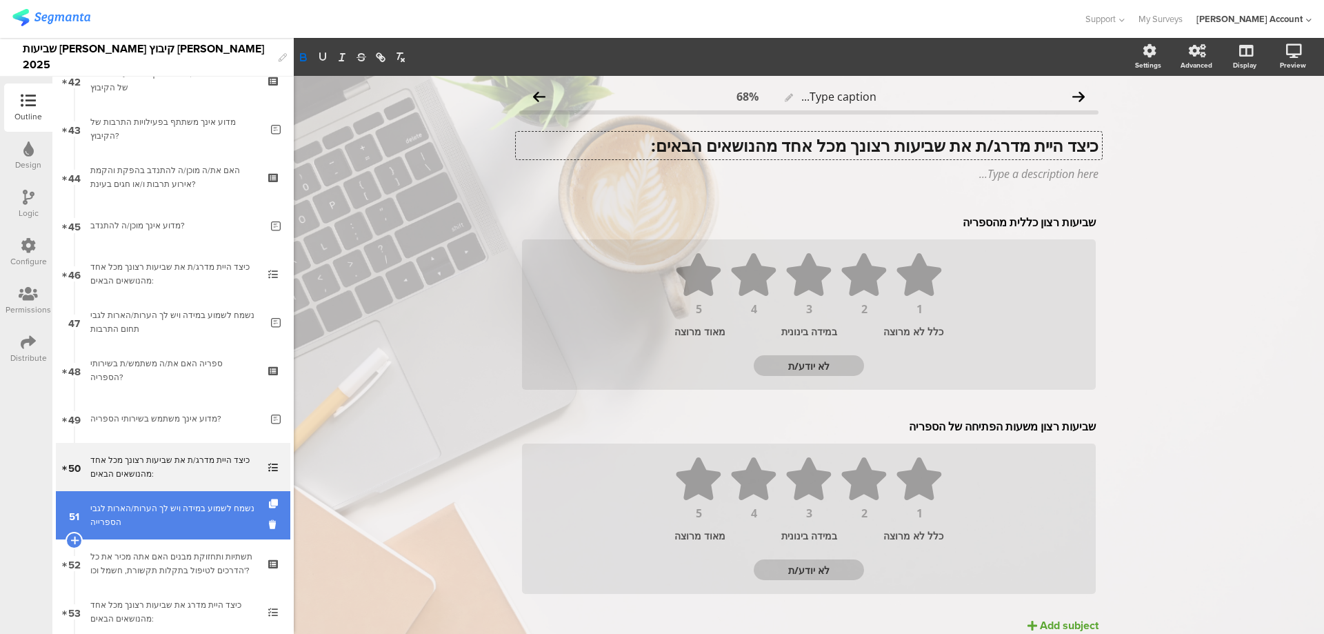
scroll to position [2086, 0]
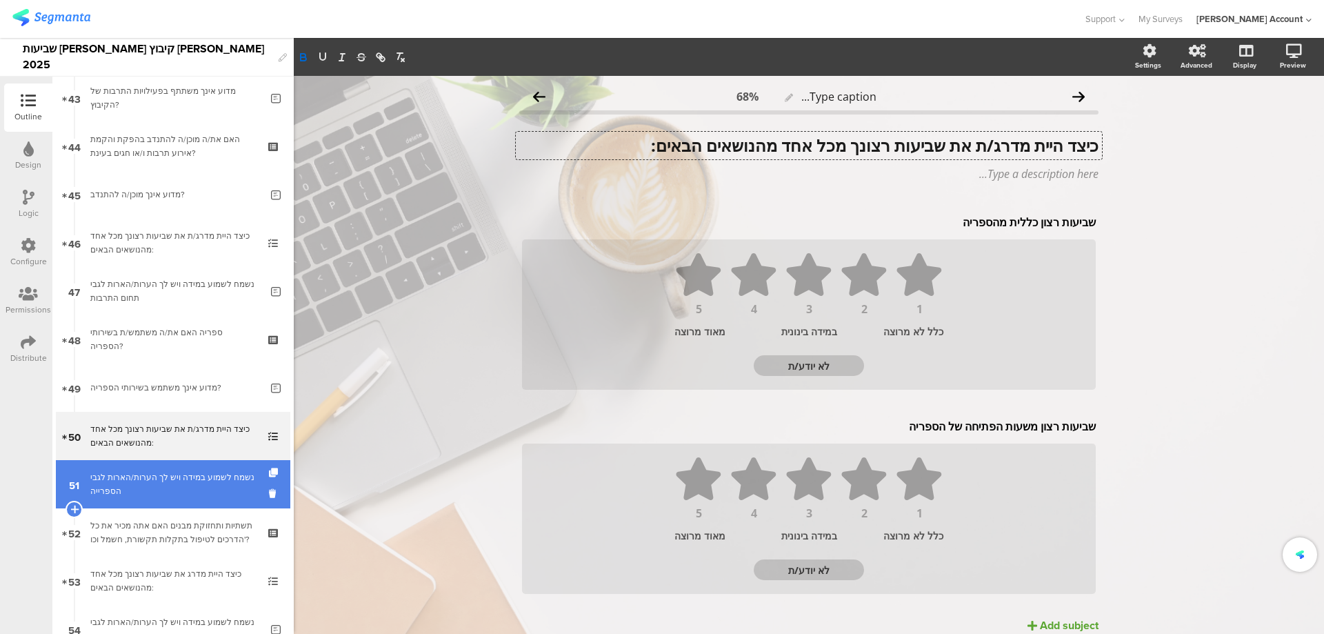
click at [174, 479] on div "נשמח לשמוע במידה ויש לך הערות/הארות לגבי הספרייה" at bounding box center [175, 484] width 170 height 28
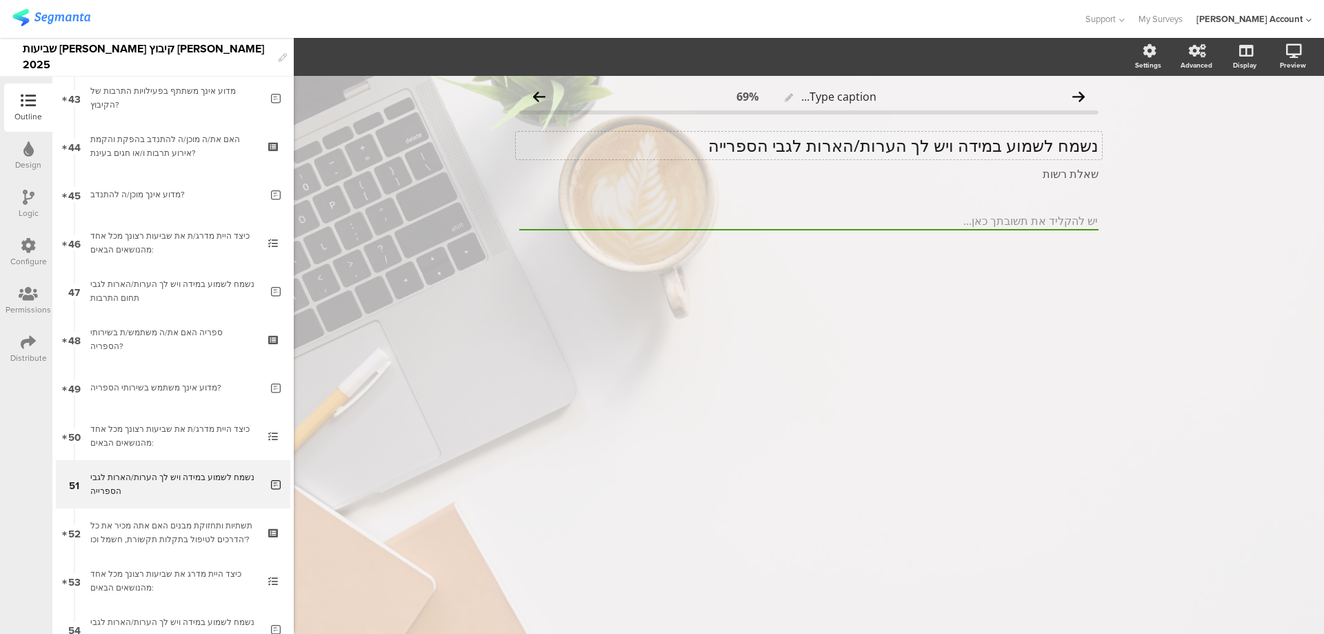
click at [963, 147] on div "נשמח לשמוע במידה ויש לך הערות/הארות לגבי הספרייה נשמח לשמוע במידה ויש לך הערות/…" at bounding box center [809, 146] width 586 height 28
click at [963, 147] on p "נשמח לשמוע במידה ויש לך הערות/הארות לגבי הספרייה" at bounding box center [808, 145] width 579 height 21
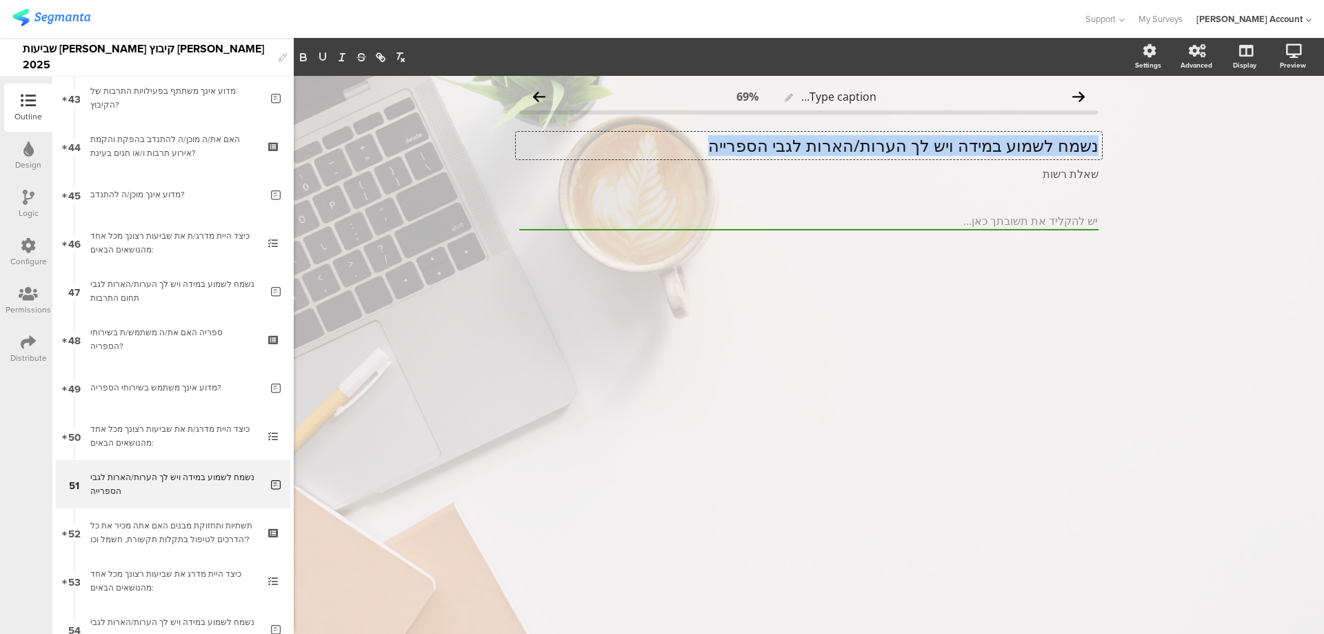
click at [963, 147] on p "נשמח לשמוע במידה ויש לך הערות/הארות לגבי הספרייה" at bounding box center [808, 145] width 579 height 21
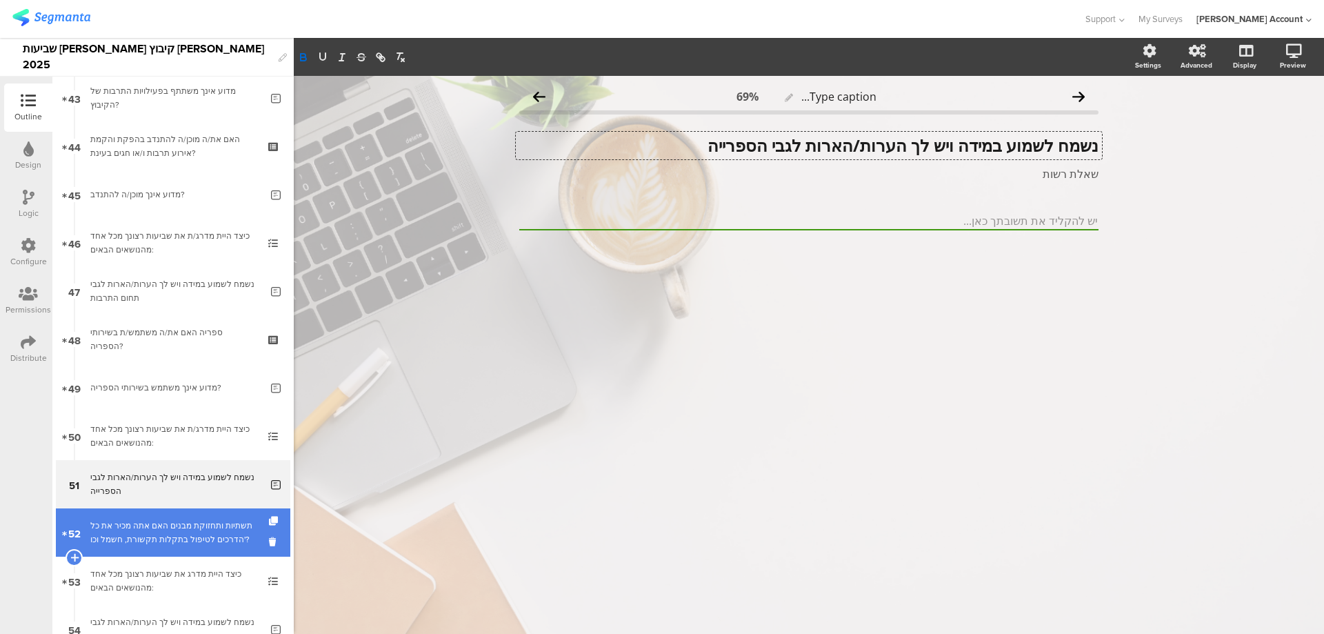
click at [184, 548] on link "52 תשתיות ותחזוקת מבנים האם אתה מכיר את כל הדרכים לטיפול בתקלות תקשורת, חשמל וכ…" at bounding box center [173, 532] width 235 height 48
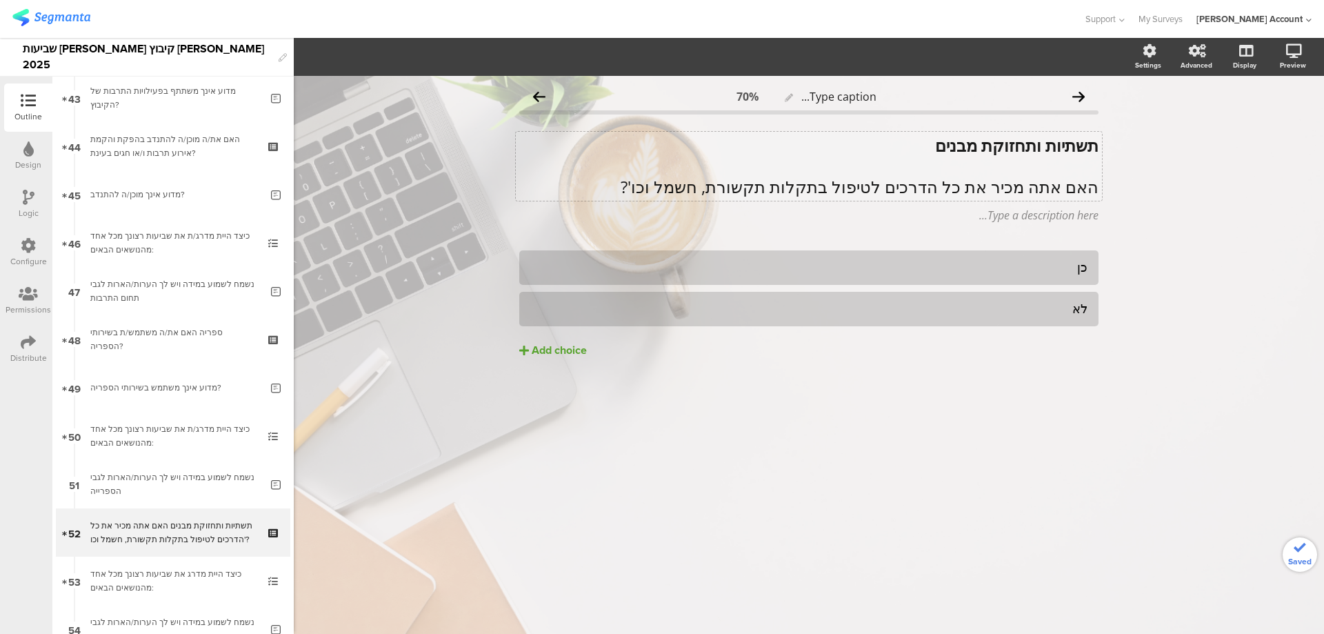
click at [932, 185] on p "האם אתה מכיר את כל הדרכים לטיפול בתקלות תקשורת, חשמל וכו'?" at bounding box center [808, 187] width 579 height 21
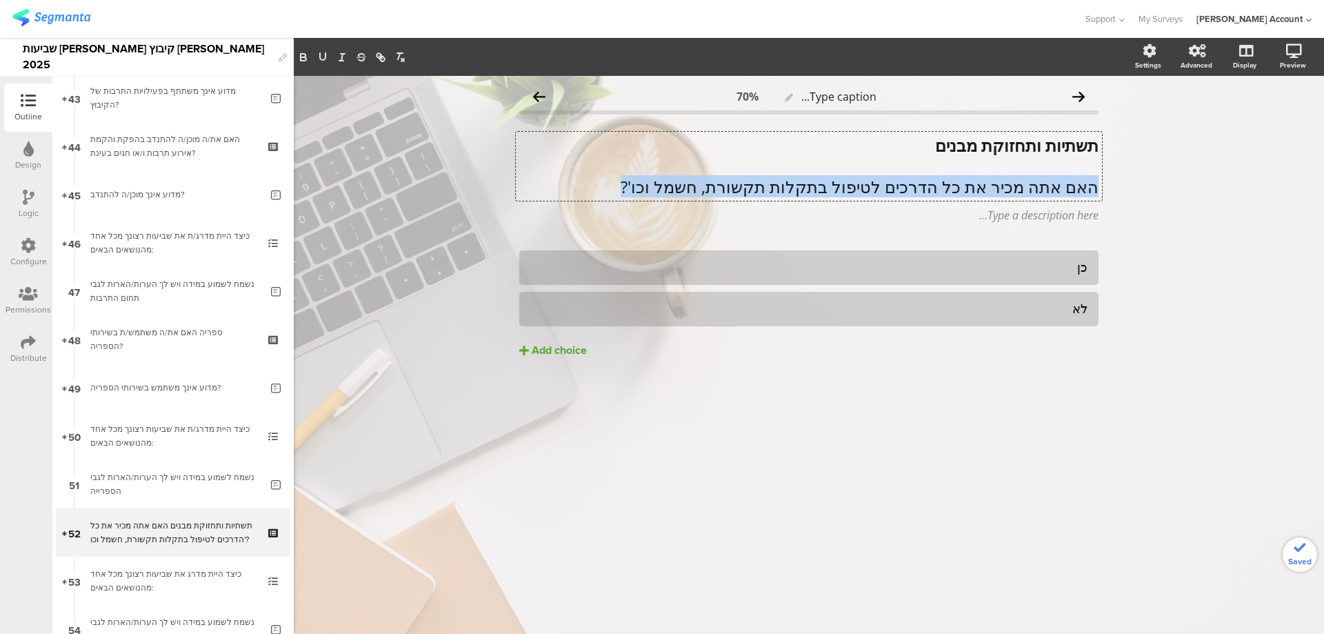
scroll to position [1, 0]
click at [932, 185] on p "האם אתה מכיר את כל הדרכים לטיפול בתקלות תקשורת, חשמל וכו'?" at bounding box center [808, 186] width 579 height 21
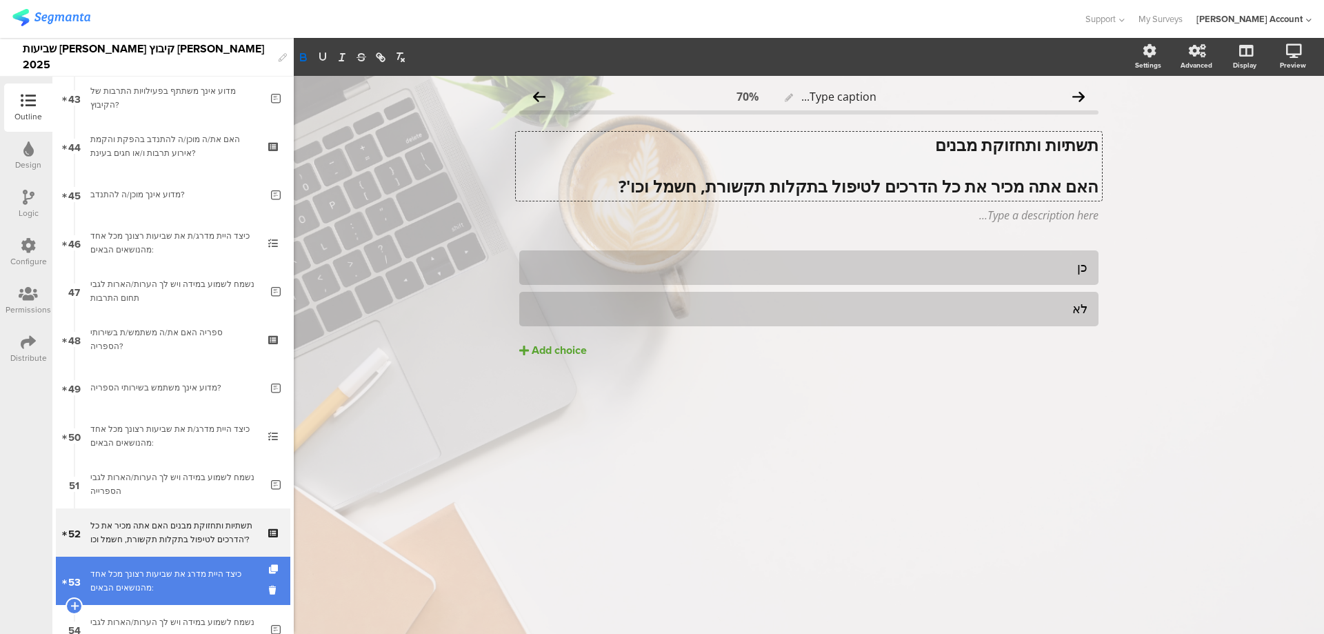
click at [198, 586] on div "כיצד היית מדרג את שביעות רצונך מכל אחד מהנושאים הבאים:" at bounding box center [172, 581] width 165 height 28
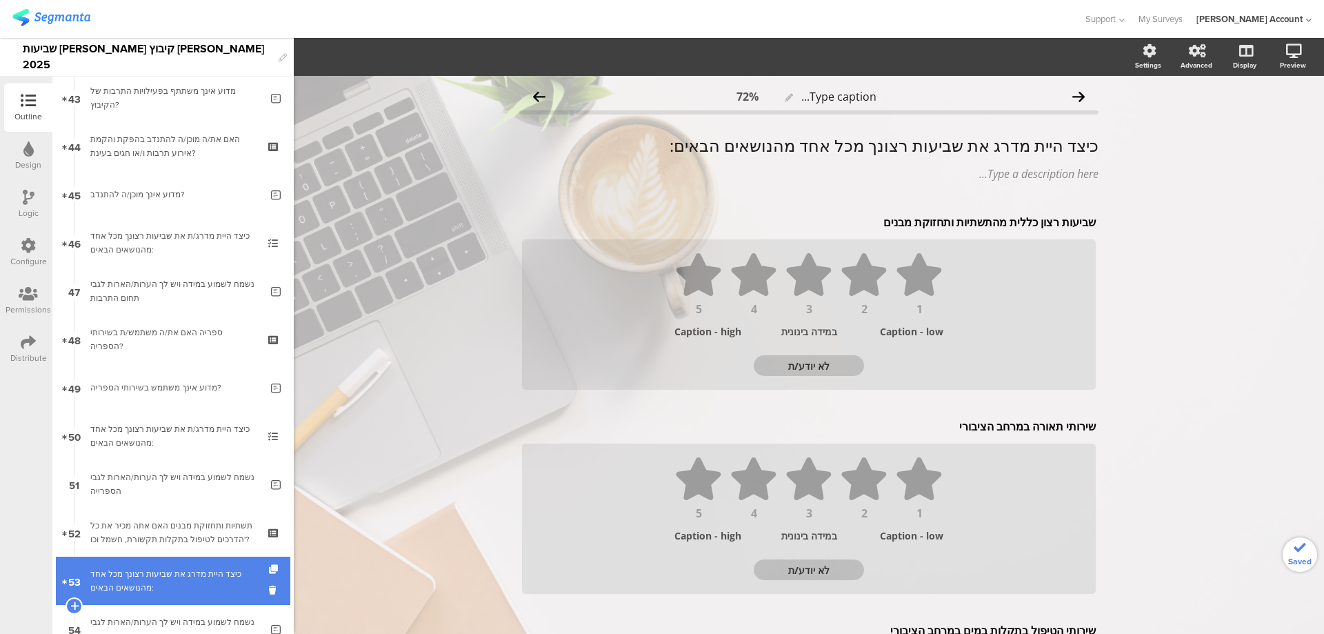
click at [203, 578] on div "כיצד היית מדרג את שביעות רצונך מכל אחד מהנושאים הבאים:" at bounding box center [172, 581] width 165 height 28
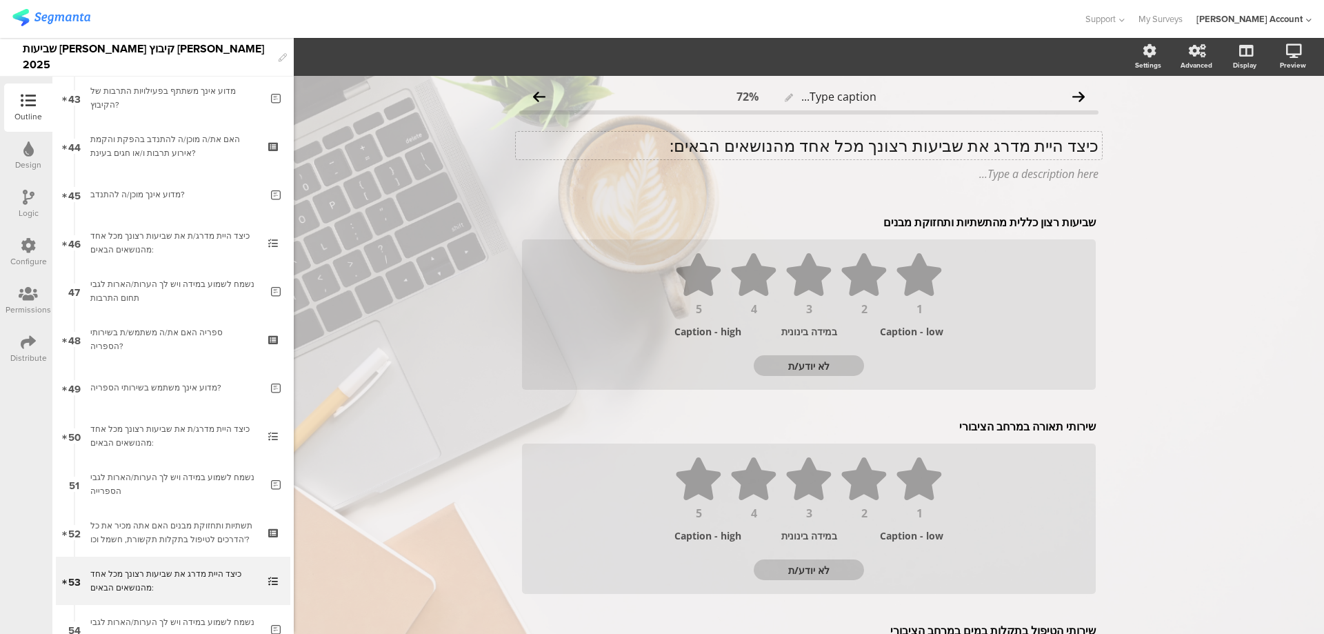
click at [947, 139] on div "כיצד היית מדרג את שביעות רצונך מכל אחד מהנושאים הבאים: כיצד היית מדרג את שביעות…" at bounding box center [809, 146] width 586 height 28
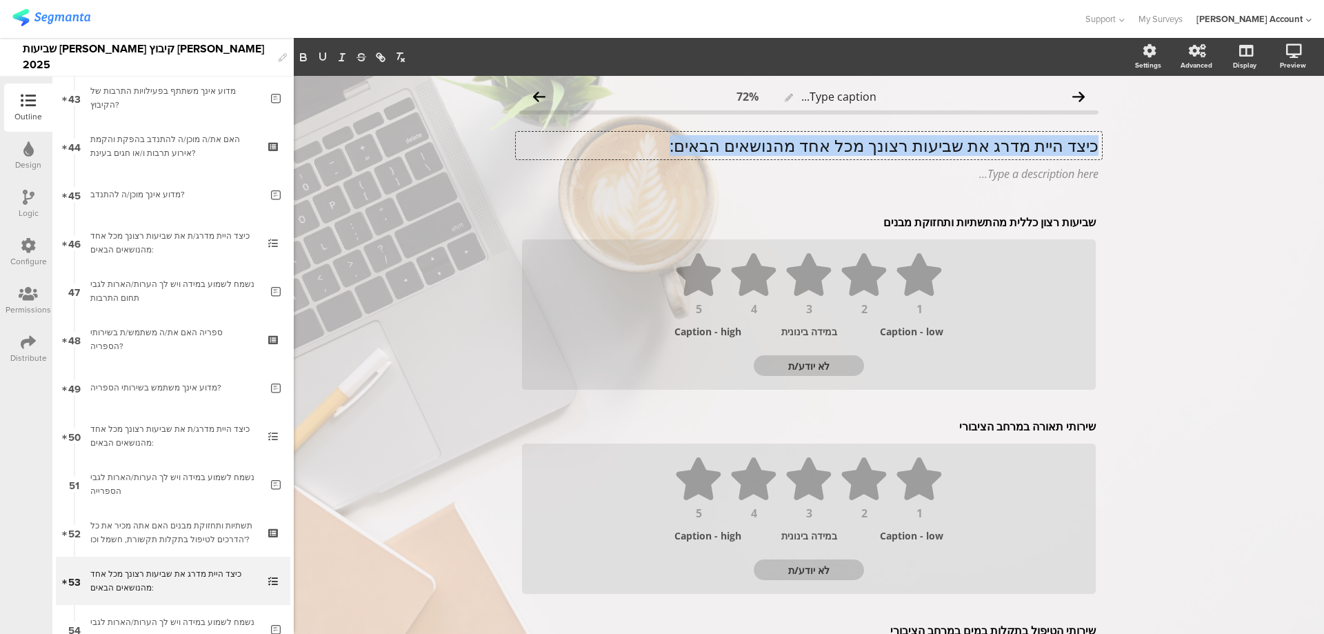
click at [947, 139] on p "כיצד היית מדרג את שביעות רצונך מכל אחד מהנושאים הבאים:" at bounding box center [808, 145] width 579 height 21
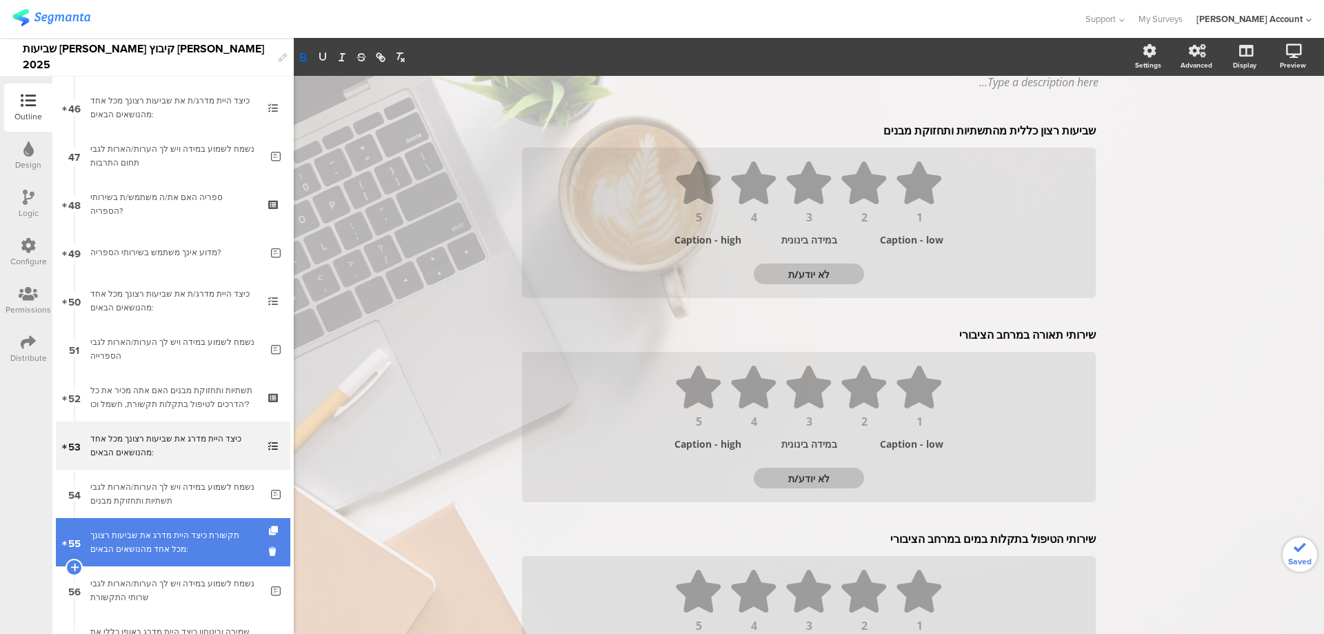
scroll to position [2270, 0]
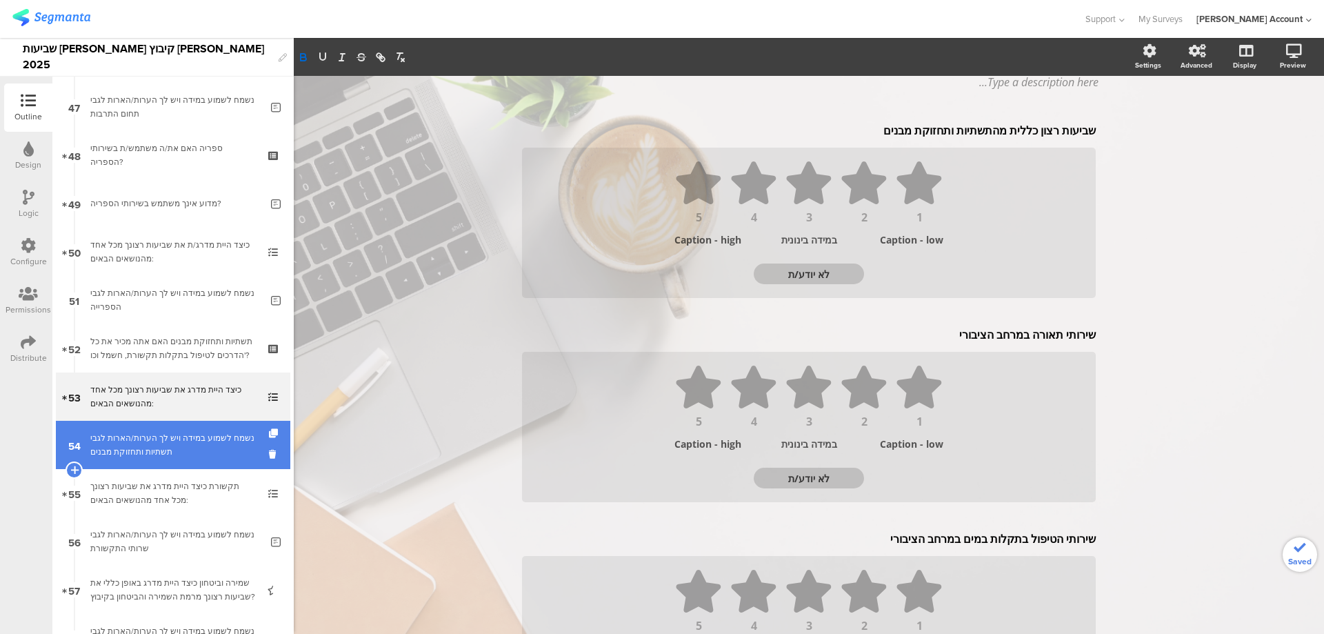
click at [222, 441] on div "נשמח לשמוע במידה ויש לך הערות/הארות לגבי תשתיות ותחזוקת מבנים" at bounding box center [175, 445] width 170 height 28
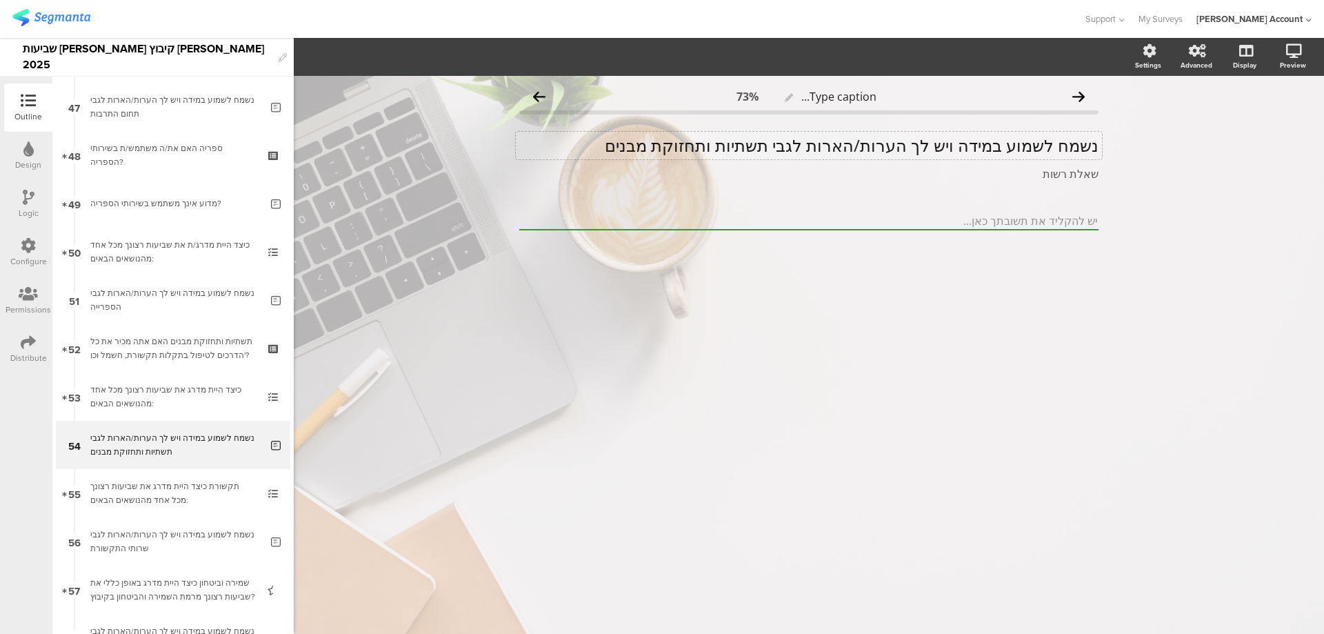
click at [976, 133] on div "נשמח לשמוע במידה ויש לך הערות/הארות לגבי תשתיות ותחזוקת מבנים נשמח לשמוע במידה …" at bounding box center [809, 146] width 586 height 28
click at [970, 140] on p "נשמח לשמוע במידה ויש לך הערות/הארות לגבי תשתיות ותחזוקת מבנים" at bounding box center [808, 145] width 579 height 21
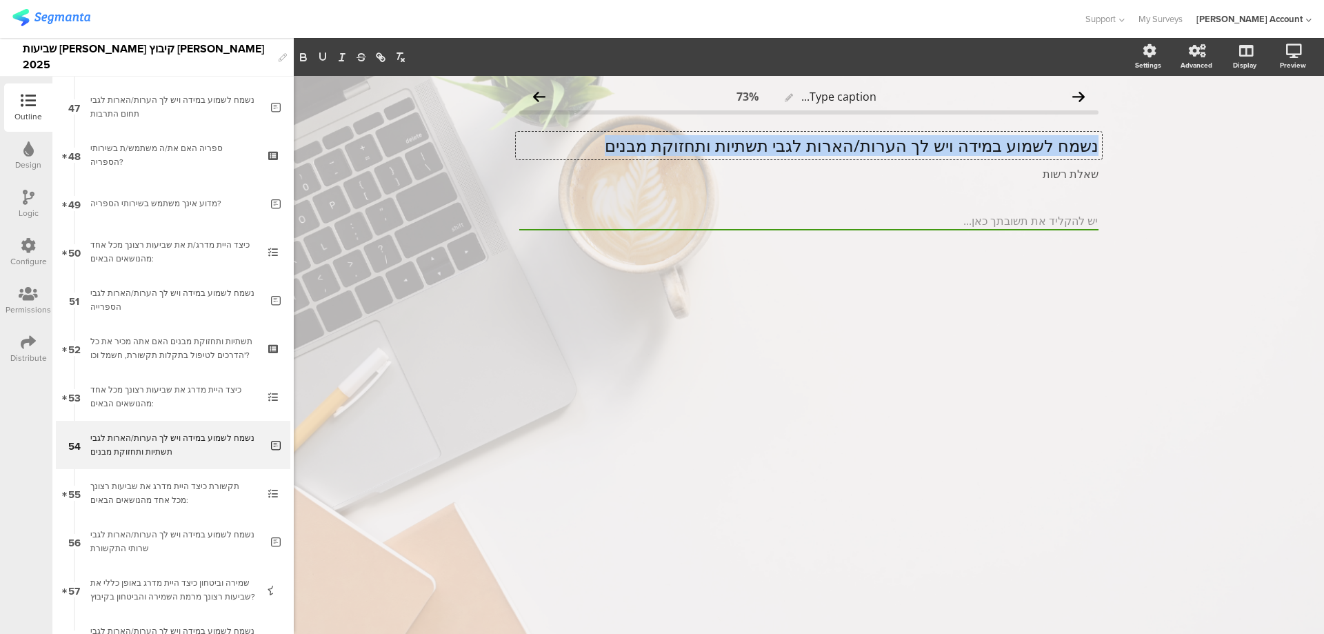
click at [970, 140] on p "נשמח לשמוע במידה ויש לך הערות/הארות לגבי תשתיות ותחזוקת מבנים" at bounding box center [808, 145] width 579 height 21
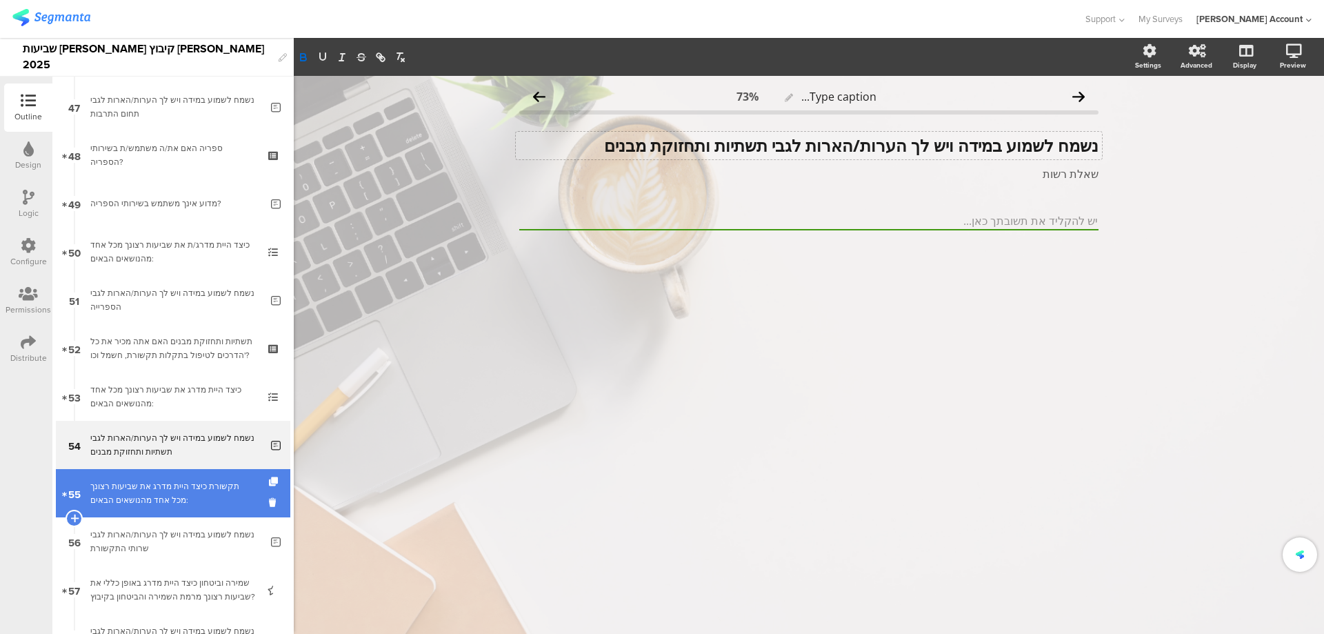
click at [192, 486] on div "תקשורת כיצד היית מדרג את שביעות רצונך מכל אחד מהנושאים הבאים:" at bounding box center [172, 493] width 165 height 28
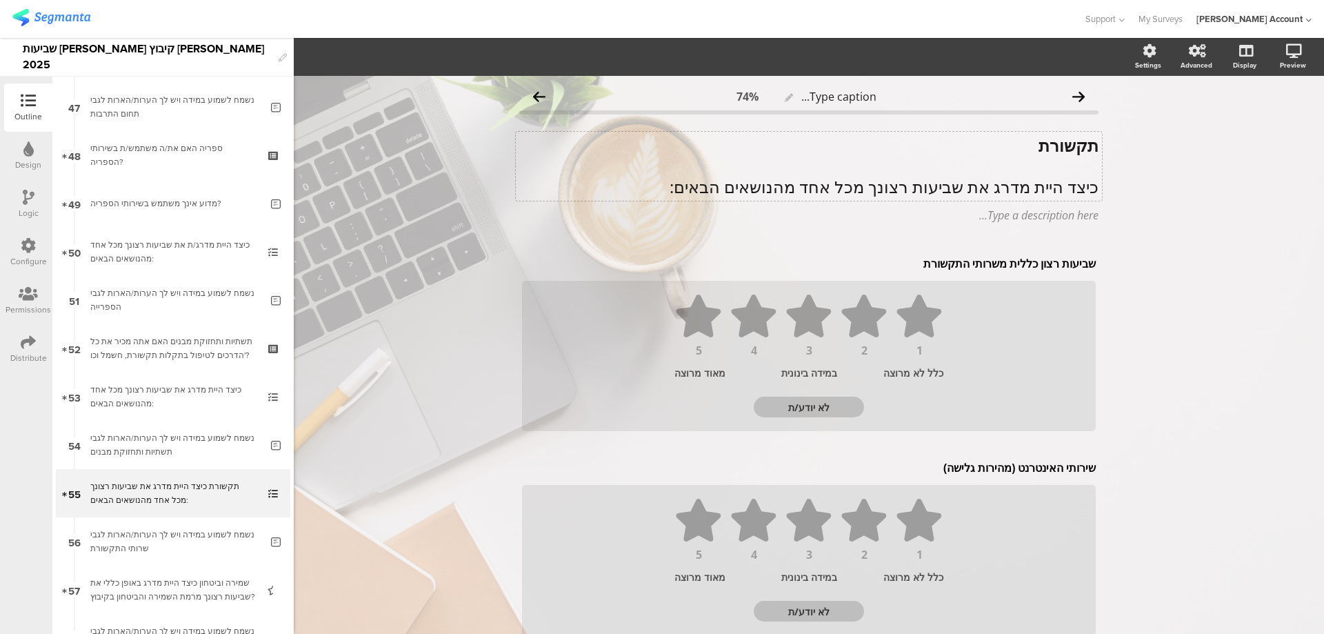
click at [938, 195] on div "תקשורת כיצד היית מדרג את שביעות רצונך מכל אחד מהנושאים הבאים: תקשורת כיצד היית …" at bounding box center [809, 166] width 586 height 69
click at [938, 194] on p "כיצד היית מדרג את שביעות רצונך מכל אחד מהנושאים הבאים:" at bounding box center [808, 186] width 579 height 21
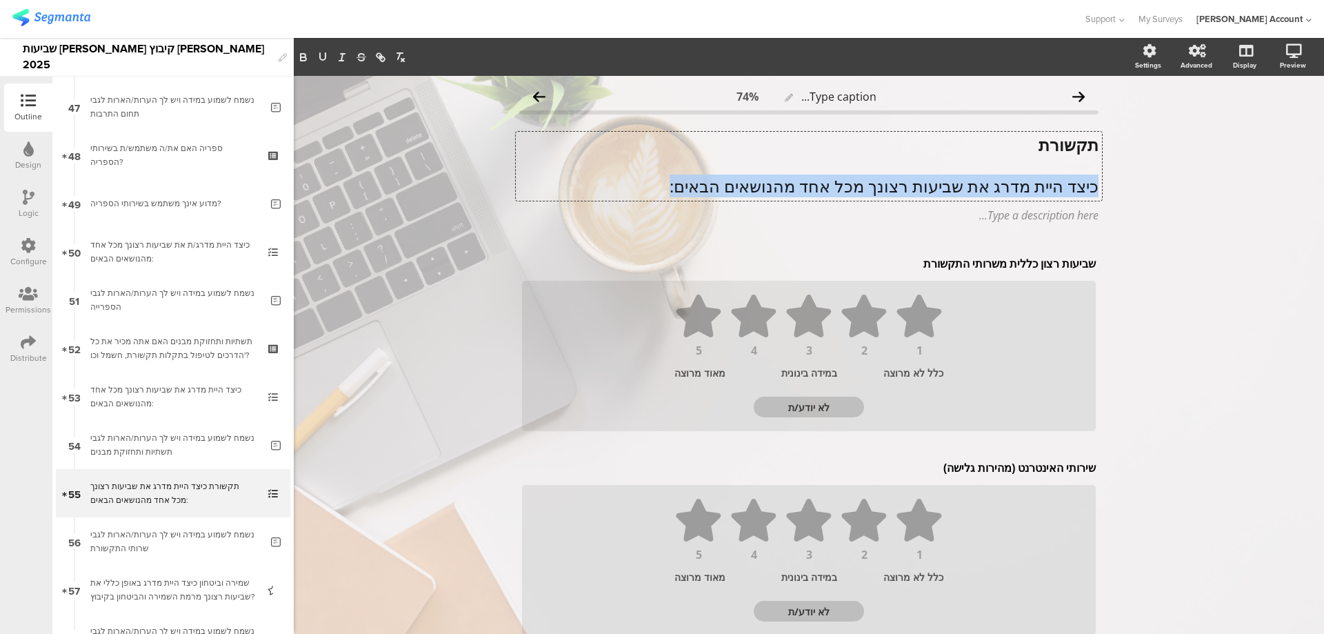
click at [938, 194] on p "כיצד היית מדרג את שביעות רצונך מכל אחד מהנושאים הבאים:" at bounding box center [808, 186] width 579 height 21
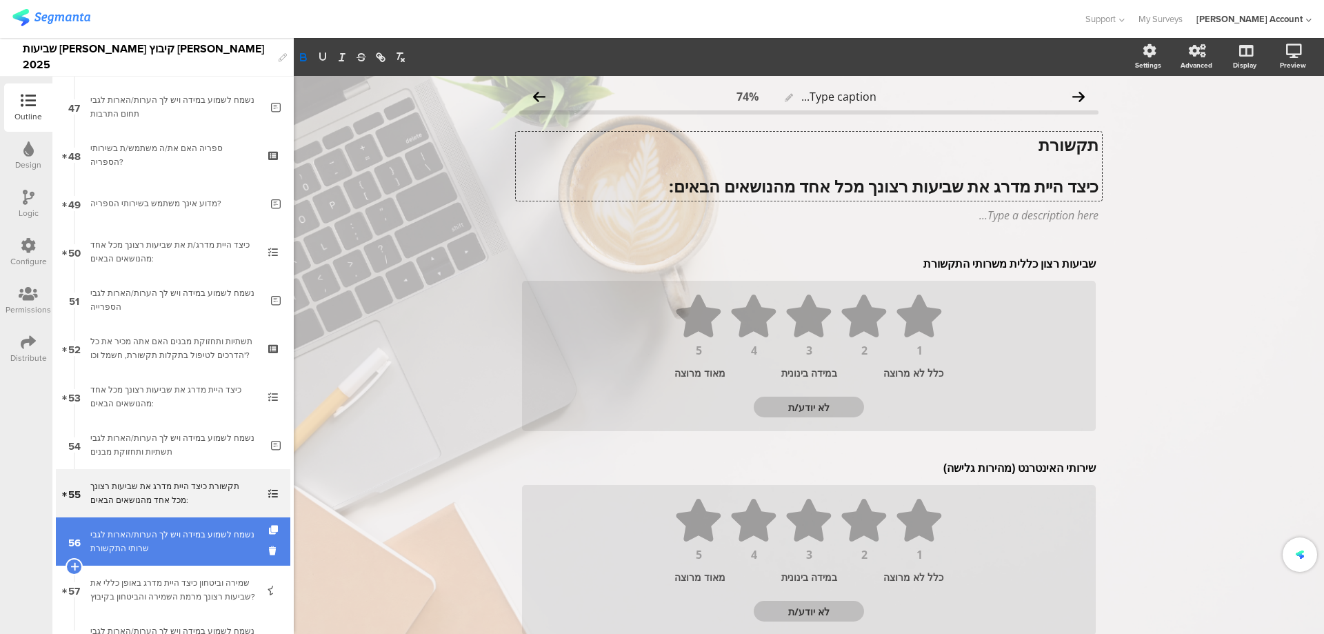
click at [178, 539] on div "נשמח לשמוע במידה ויש לך הערות/הארות לגבי שרותי התקשורת" at bounding box center [175, 542] width 170 height 28
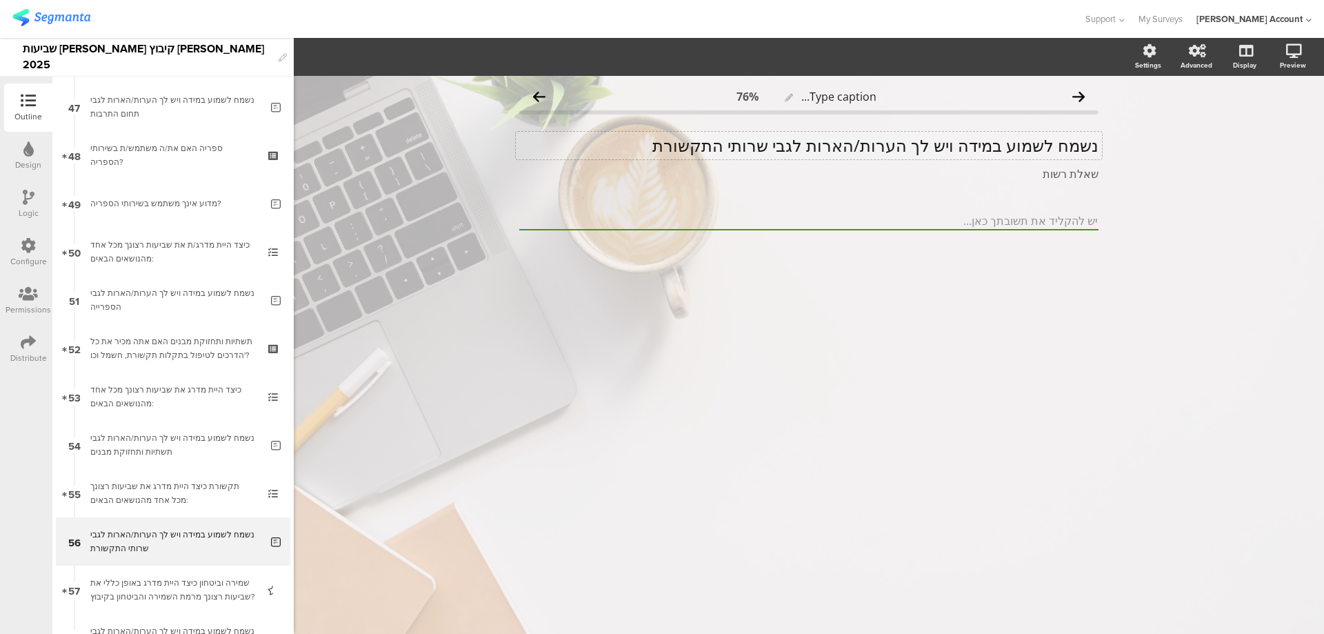
click at [909, 139] on p "נשמח לשמוע במידה ויש לך הערות/הארות לגבי שרותי התקשורת" at bounding box center [808, 145] width 579 height 21
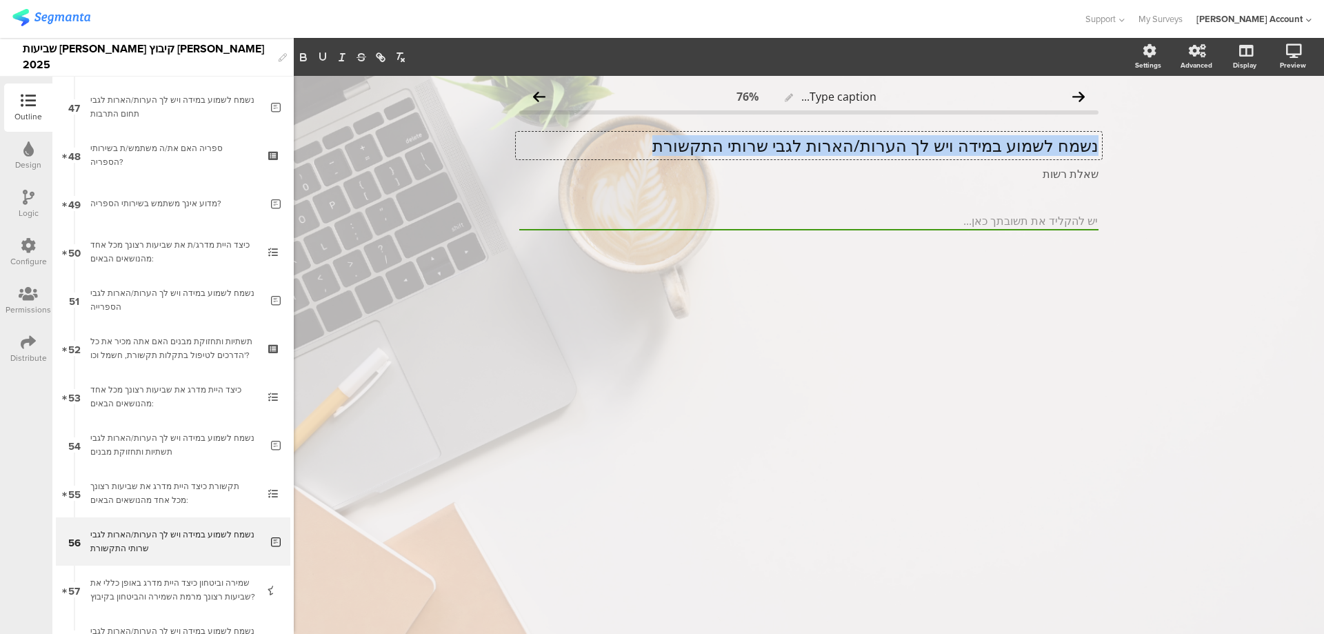
click at [909, 139] on p "נשמח לשמוע במידה ויש לך הערות/הארות לגבי שרותי התקשורת" at bounding box center [808, 145] width 579 height 21
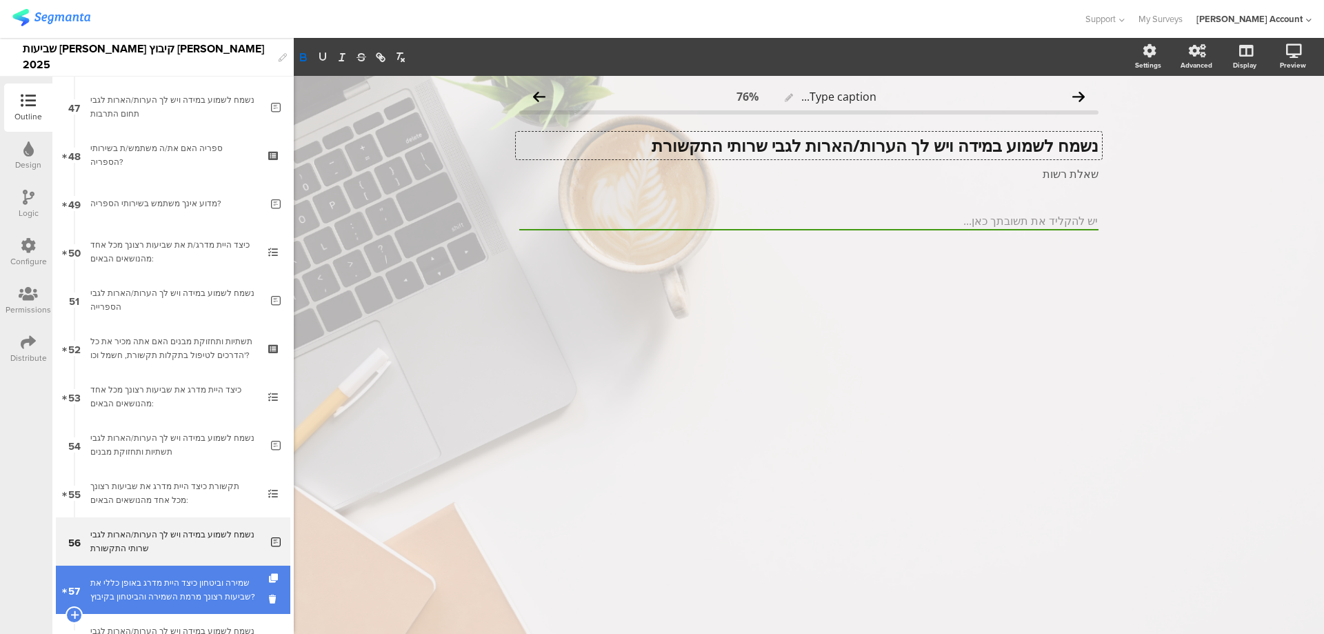
click at [251, 575] on link "57 שמירה וביטחון כיצד היית מדרג באופן כללי את שביעות רצונך מרמת השמירה והביטחון…" at bounding box center [173, 590] width 235 height 48
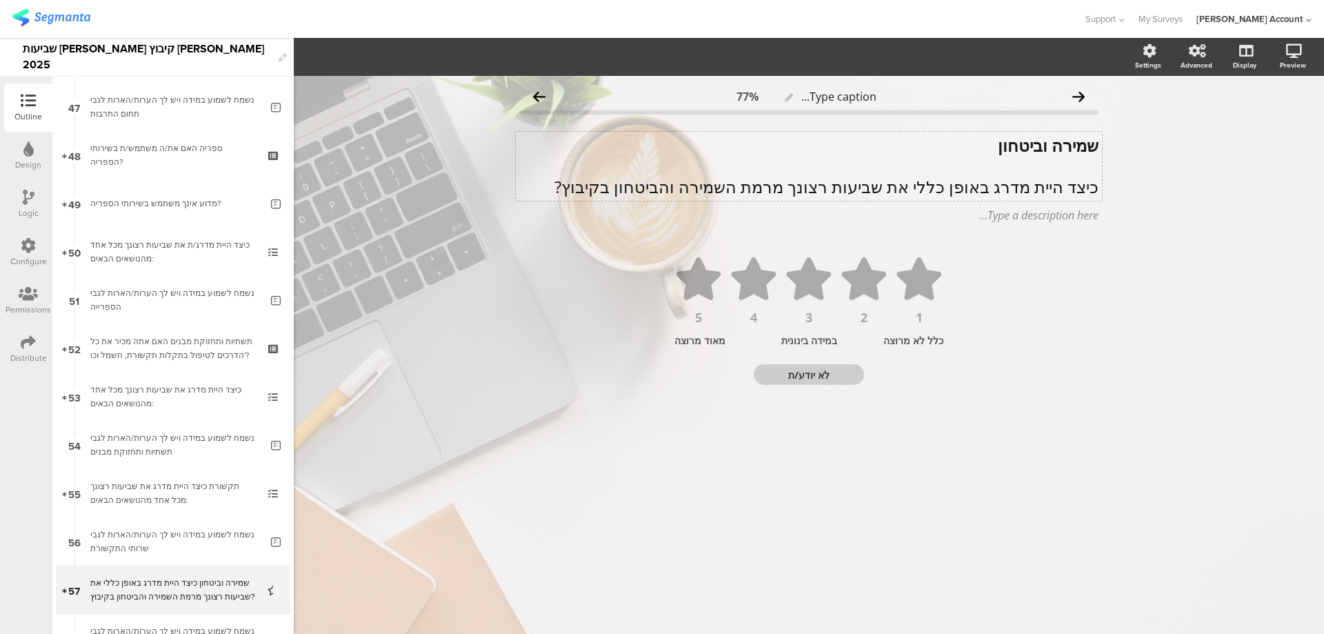
click at [946, 192] on div "שמירה וביטחון כיצד היית מדרג באופן כללי את שביעות רצונך מרמת השמירה והביטחון בק…" at bounding box center [809, 166] width 586 height 69
click at [946, 192] on p "כיצד היית מדרג באופן כללי את שביעות רצונך מרמת השמירה והביטחון בקיבוץ?" at bounding box center [808, 186] width 579 height 21
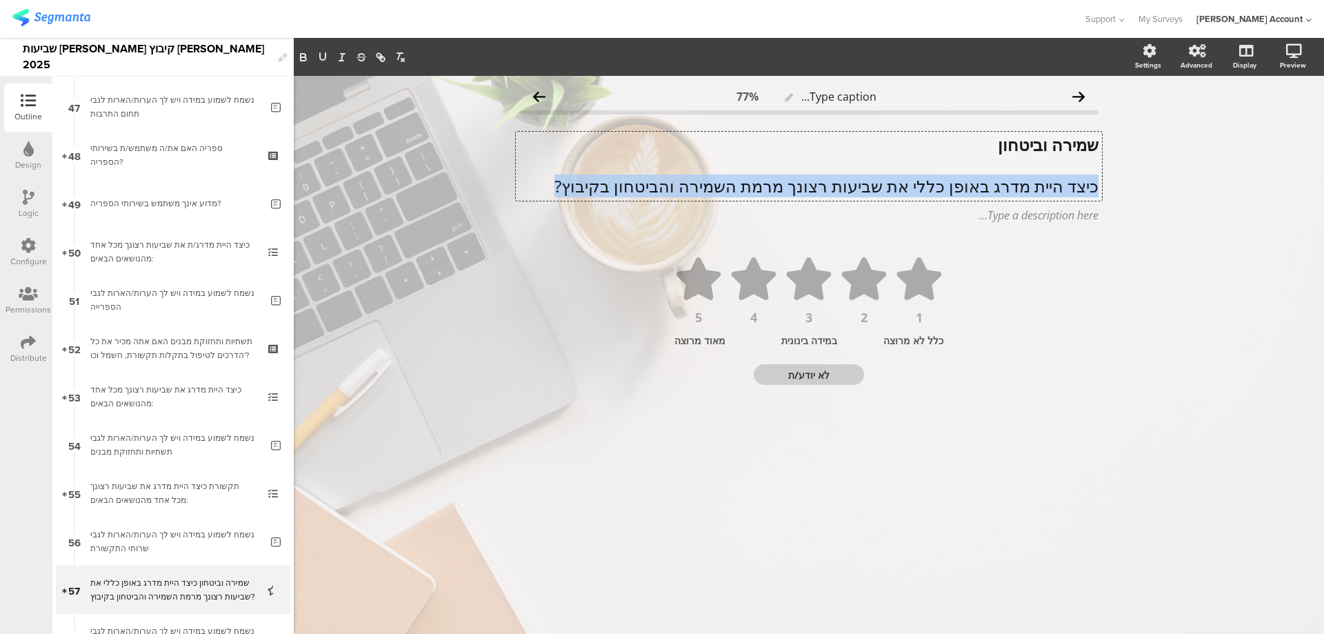
click at [946, 192] on p "כיצד היית מדרג באופן כללי את שביעות רצונך מרמת השמירה והביטחון בקיבוץ?" at bounding box center [808, 186] width 579 height 21
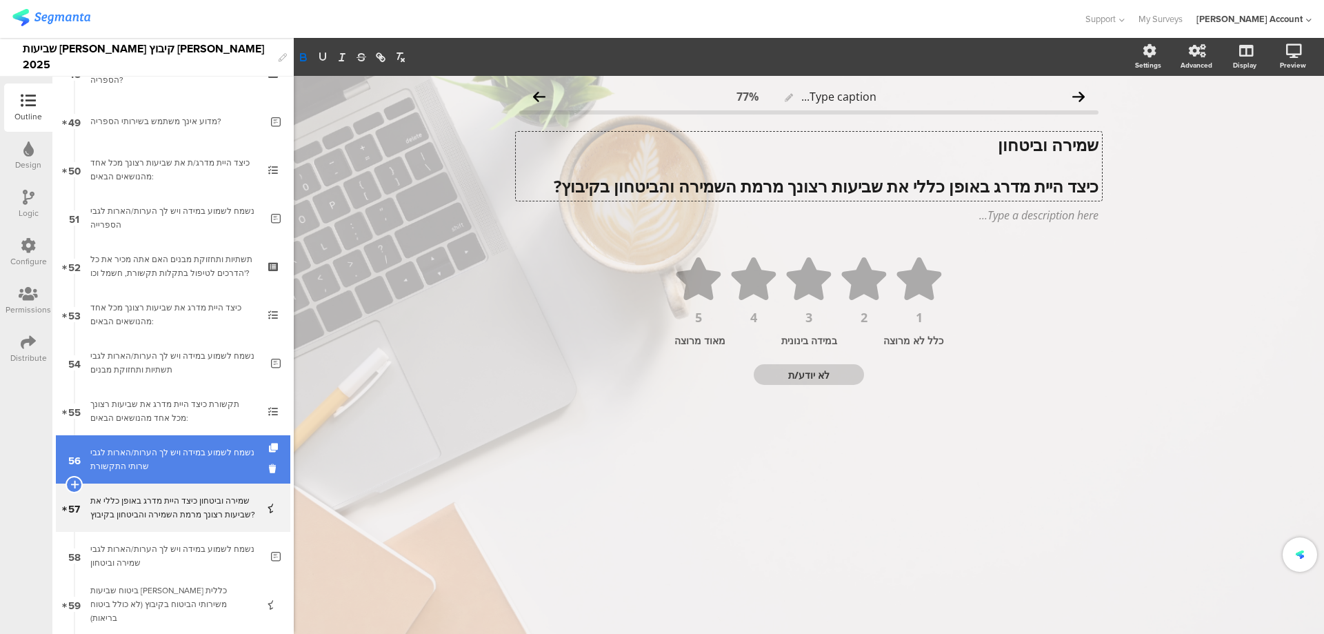
scroll to position [2454, 0]
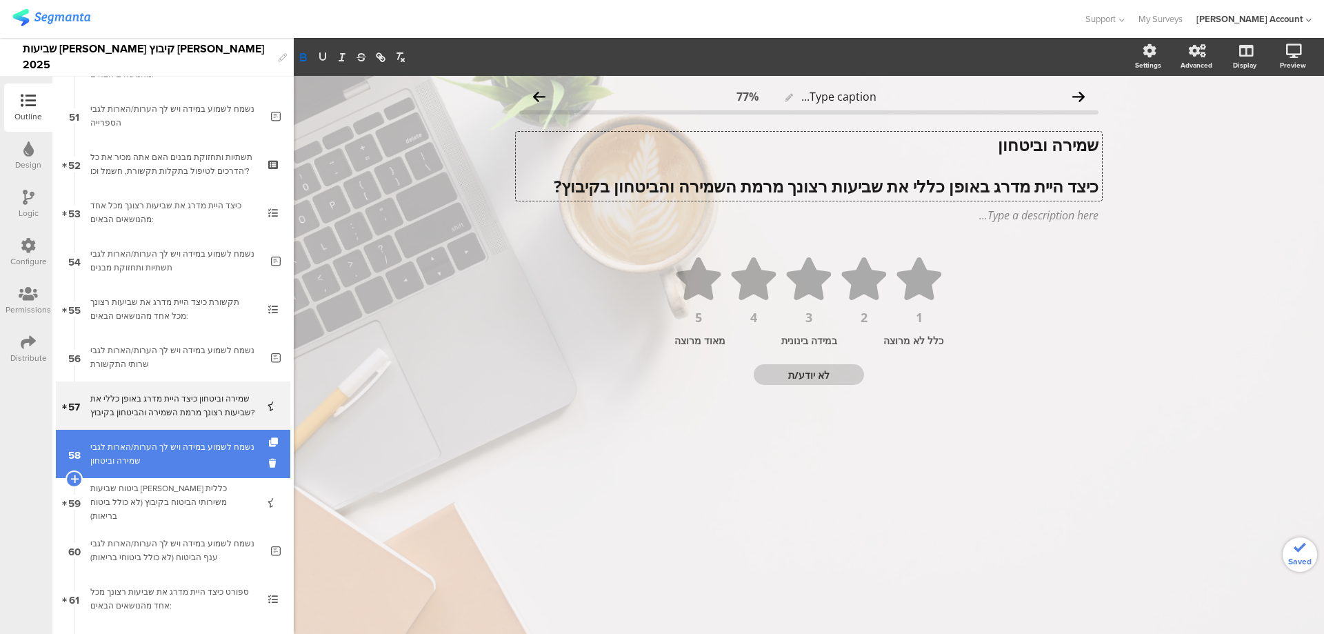
click at [203, 468] on link "58 נשמח לשמוע במידה ויש לך הערות/הארות לגבי שמירה וביטחון" at bounding box center [173, 454] width 235 height 48
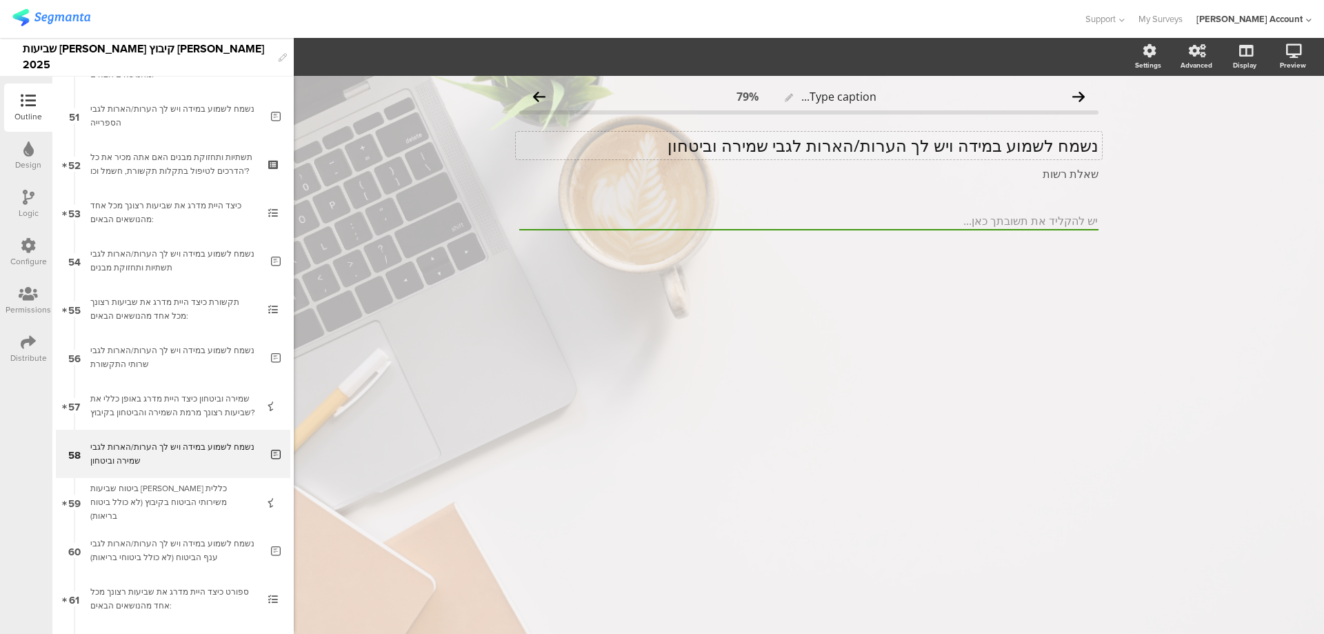
click at [961, 149] on div "נשמח לשמוע במידה ויש לך הערות/הארות לגבי שמירה וביטחון נשמח לשמוע במידה ויש לך …" at bounding box center [809, 146] width 586 height 28
click at [961, 149] on p "נשמח לשמוע במידה ויש לך הערות/הארות לגבי שמירה וביטחון" at bounding box center [808, 145] width 579 height 21
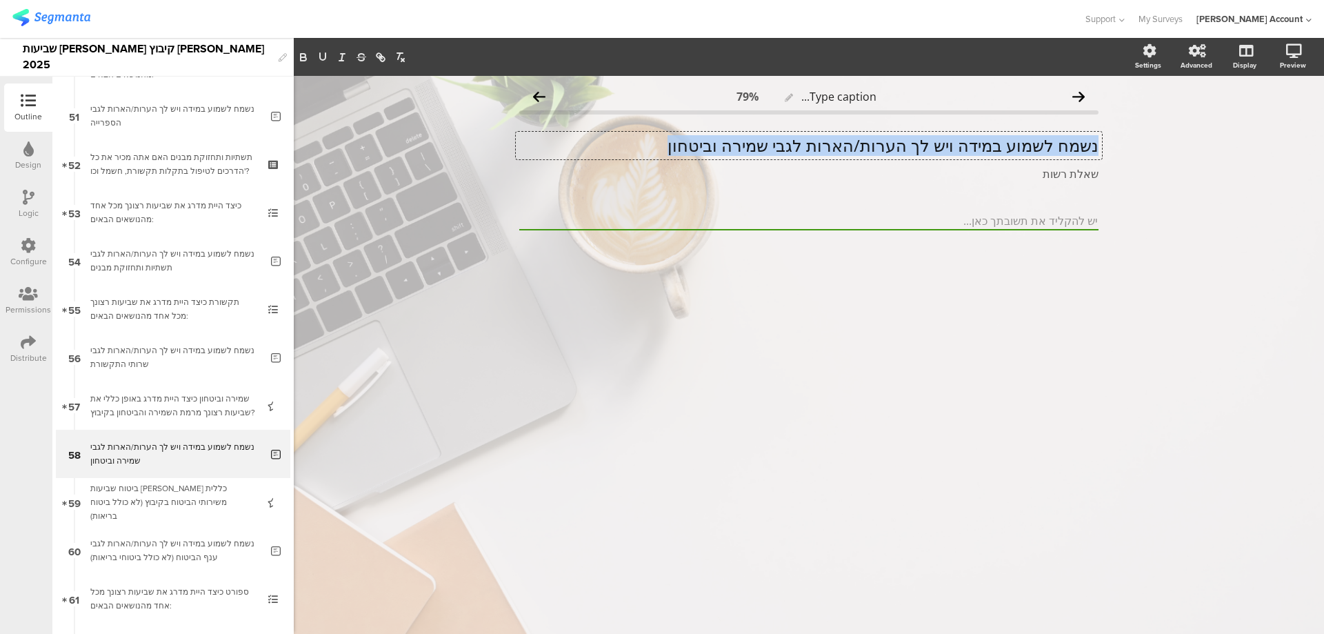
click at [961, 149] on p "נשמח לשמוע במידה ויש לך הערות/הארות לגבי שמירה וביטחון" at bounding box center [808, 145] width 579 height 21
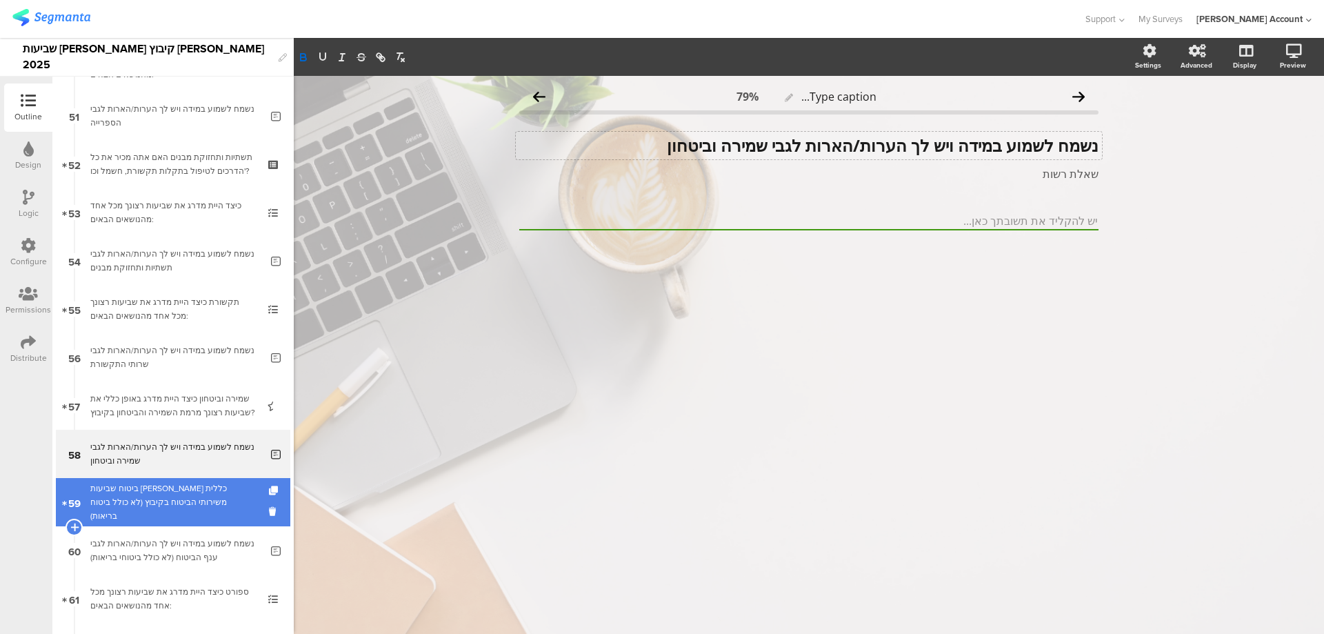
click at [204, 518] on link "59 ביטוח שביעות רצון כללית משירותי הביטוח בקיבוץ (לא כולל ביטוח בריאות)" at bounding box center [173, 502] width 235 height 48
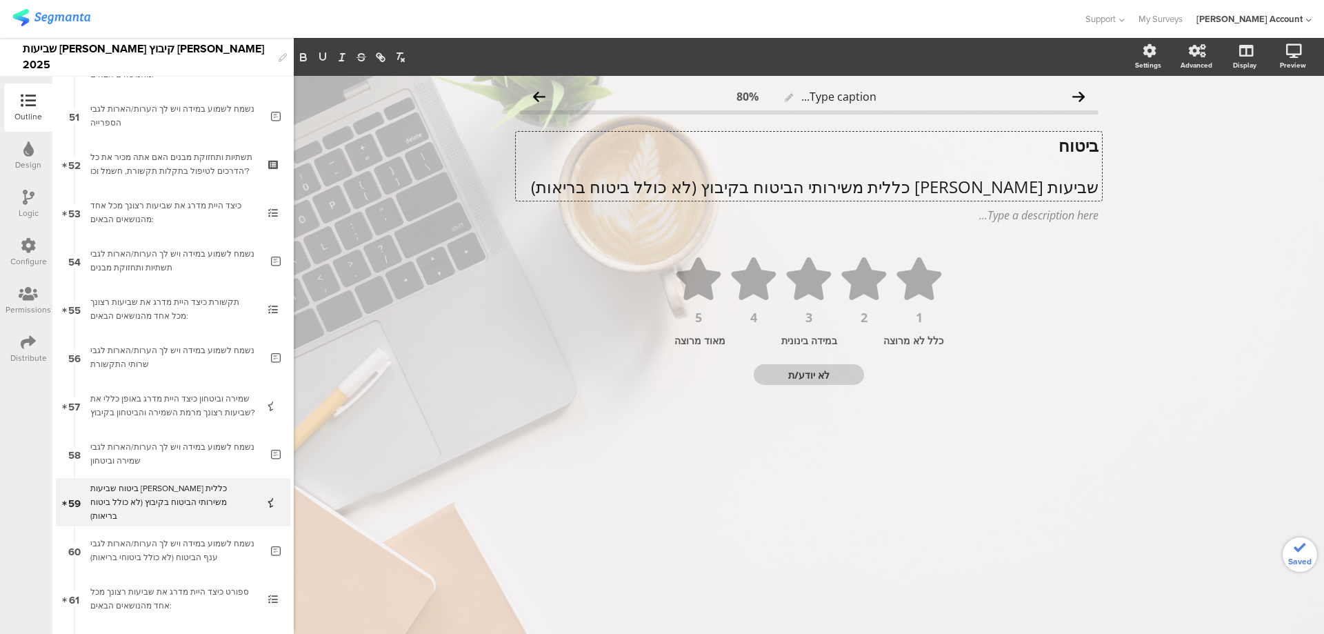
click at [888, 189] on div "ביטוח שביעות רצון כללית משירותי הביטוח בקיבוץ (לא כולל ביטוח בריאות) ביטוח שביע…" at bounding box center [809, 166] width 586 height 69
click at [888, 189] on p "שביעות רצון כללית משירותי הביטוח בקיבוץ (לא כולל ביטוח בריאות)" at bounding box center [808, 186] width 579 height 21
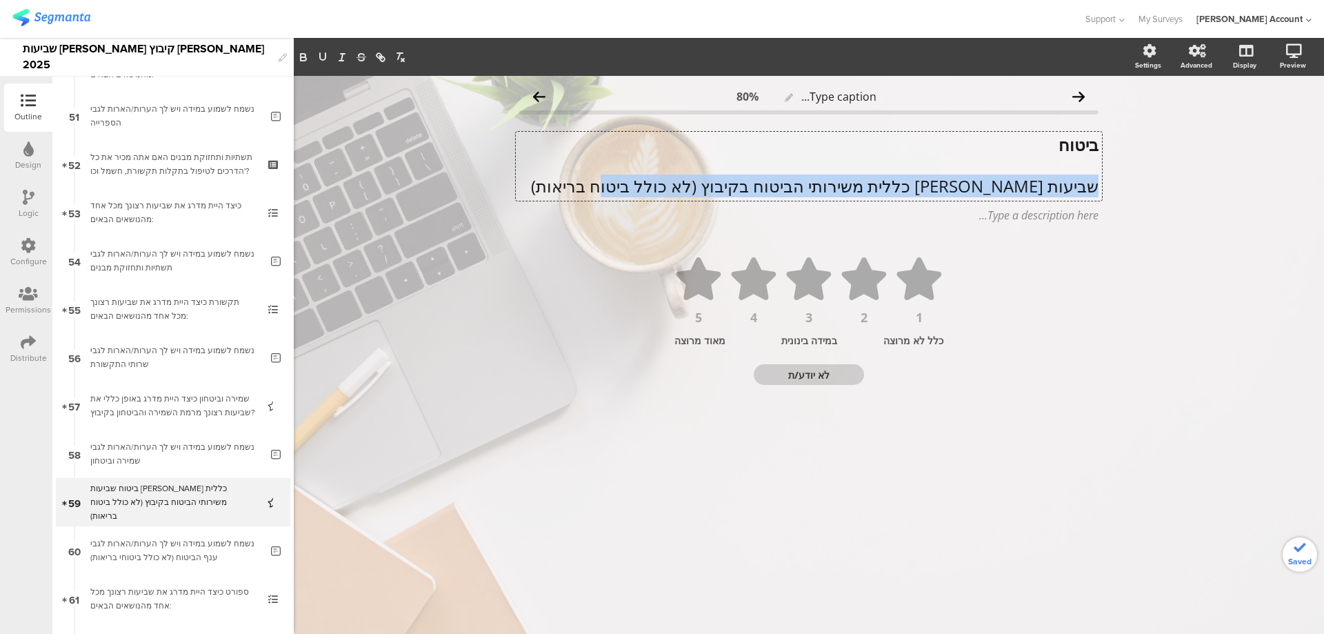
click at [888, 189] on p "שביעות רצון כללית משירותי הביטוח בקיבוץ (לא כולל ביטוח בריאות)" at bounding box center [808, 186] width 579 height 21
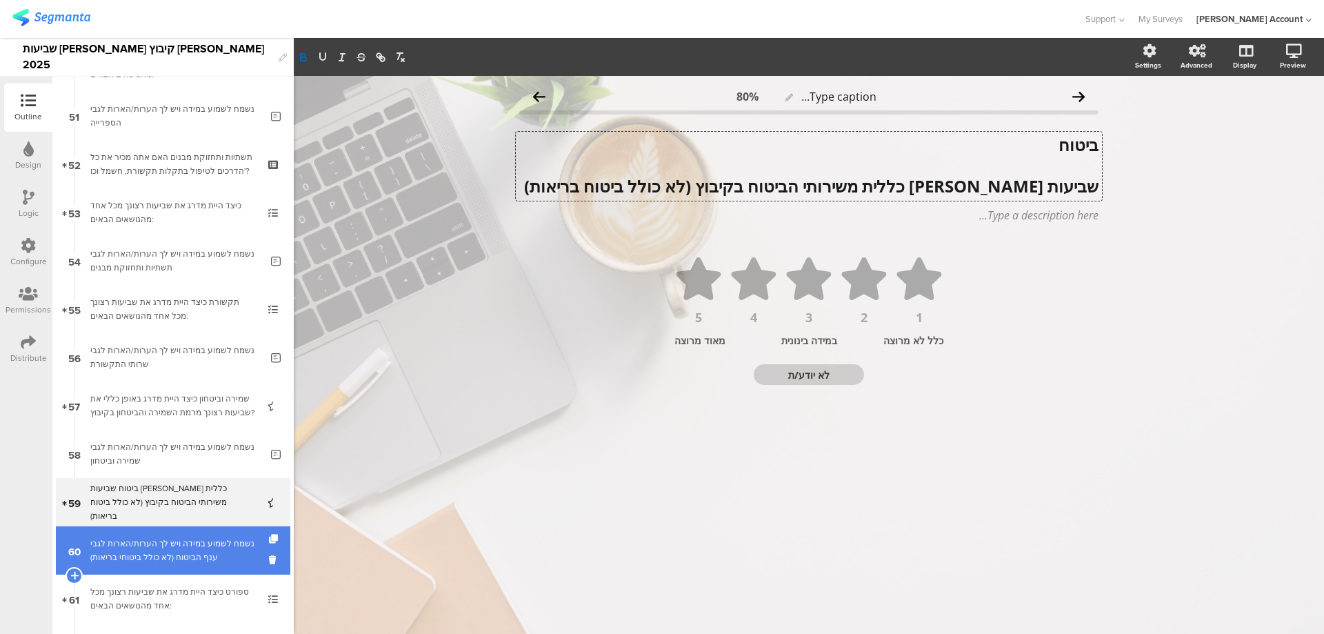
click at [147, 558] on div "נשמח לשמוע במידה ויש לך הערות/הארות לגבי ענף הביטוח (לא כולל ביטוחי בריאות)" at bounding box center [175, 551] width 170 height 28
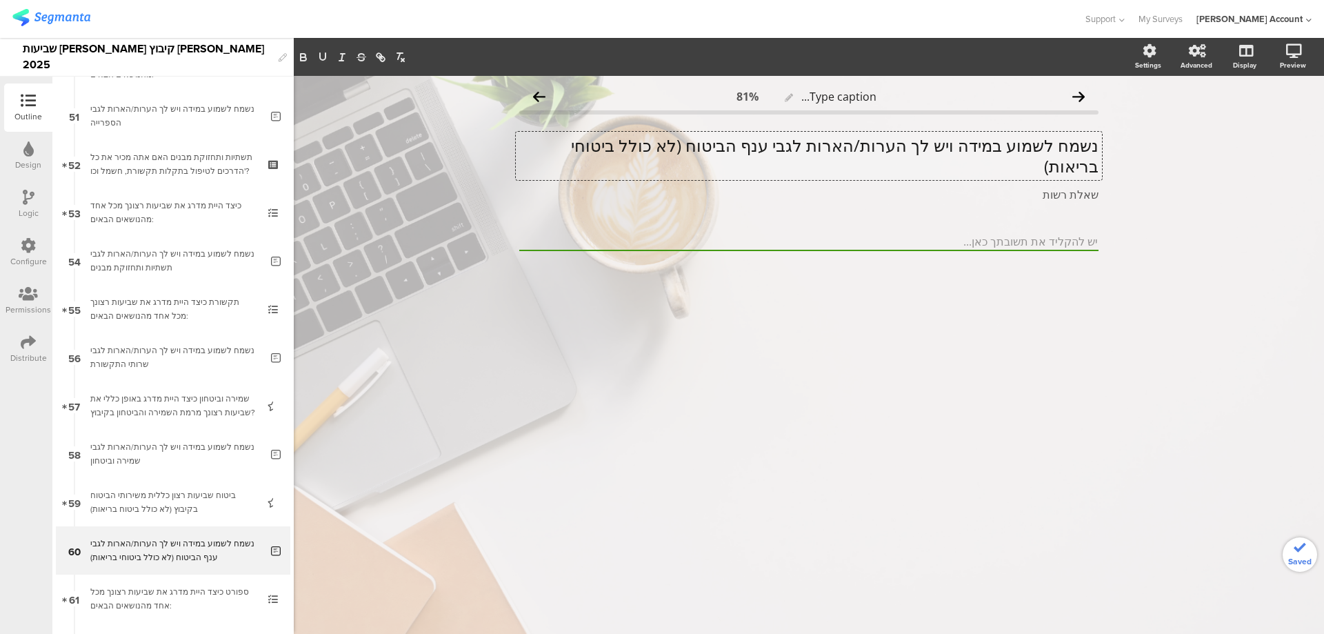
click at [882, 146] on div "נשמח לשמוע במידה ויש לך הערות/הארות לגבי ענף הביטוח (לא כולל ביטוחי בריאות) נשמ…" at bounding box center [809, 156] width 586 height 48
click at [882, 146] on p "נשמח לשמוע במידה ויש לך הערות/הארות לגבי ענף הביטוח (לא כולל ביטוחי בריאות)" at bounding box center [808, 155] width 579 height 41
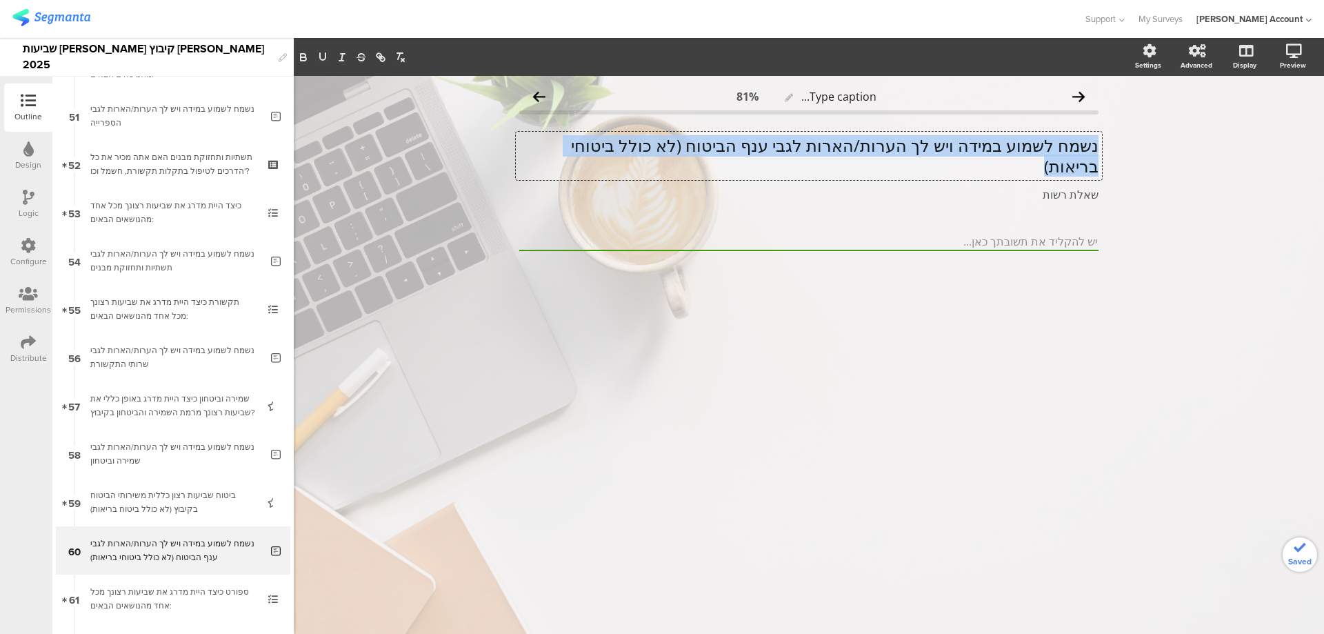
click at [882, 146] on p "נשמח לשמוע במידה ויש לך הערות/הארות לגבי ענף הביטוח (לא כולל ביטוחי בריאות)" at bounding box center [808, 155] width 579 height 41
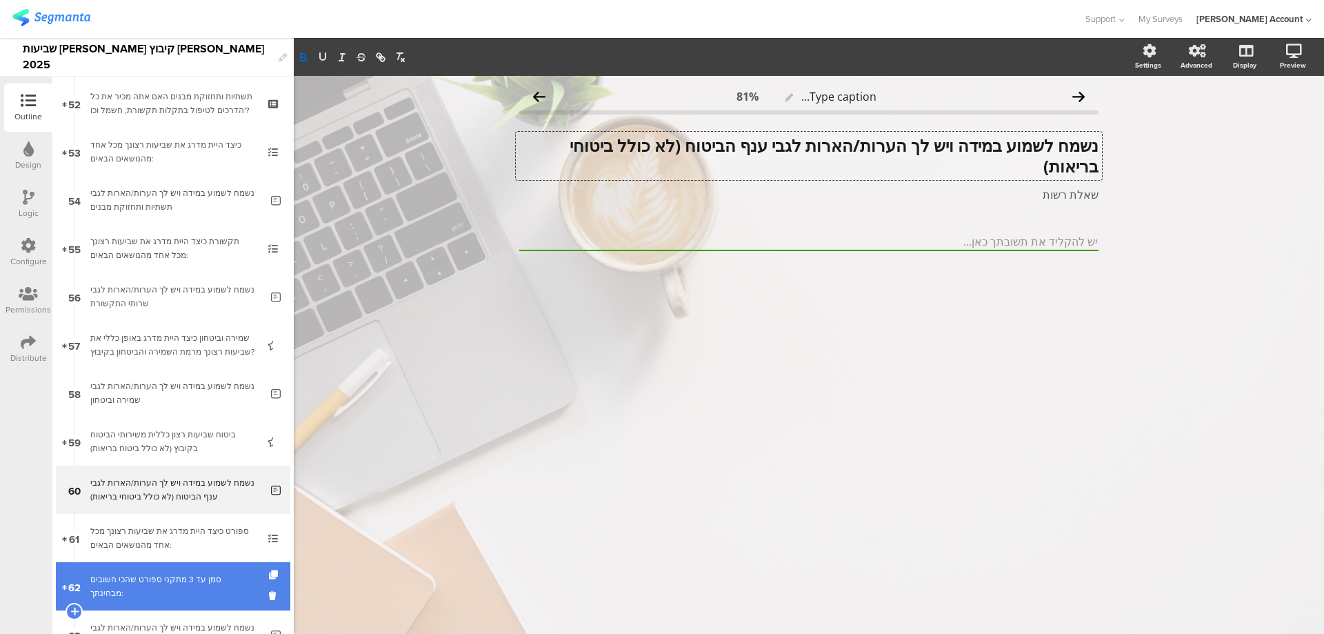
scroll to position [2546, 0]
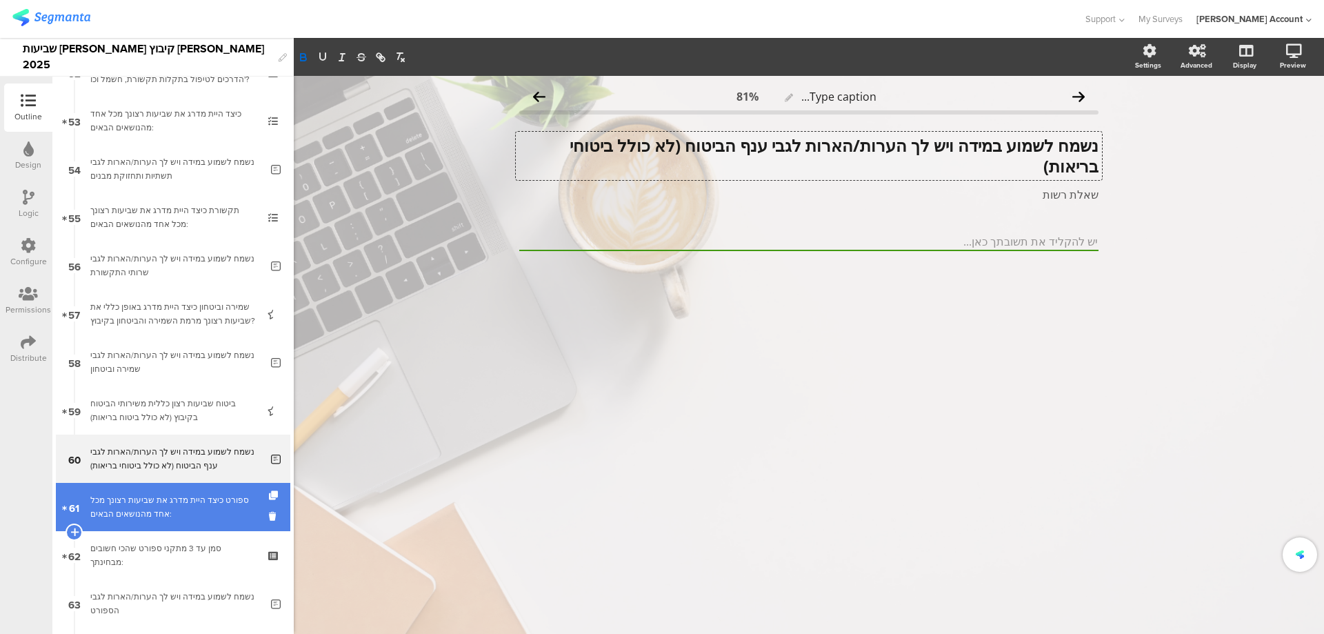
click at [205, 506] on div "ספורט כיצד היית מדרג את שביעות רצונך מכל אחד מהנושאים הבאים:" at bounding box center [172, 507] width 165 height 28
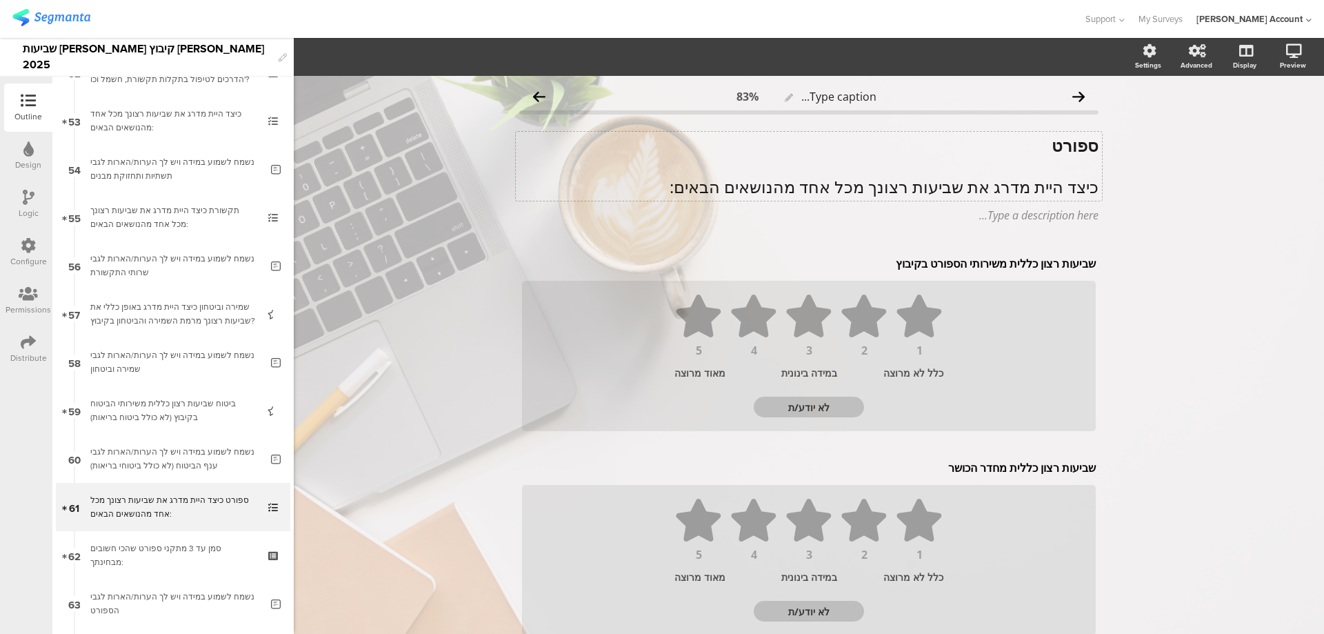
click at [983, 179] on p "כיצד היית מדרג את שביעות רצונך מכל אחד מהנושאים הבאים:" at bounding box center [808, 187] width 579 height 21
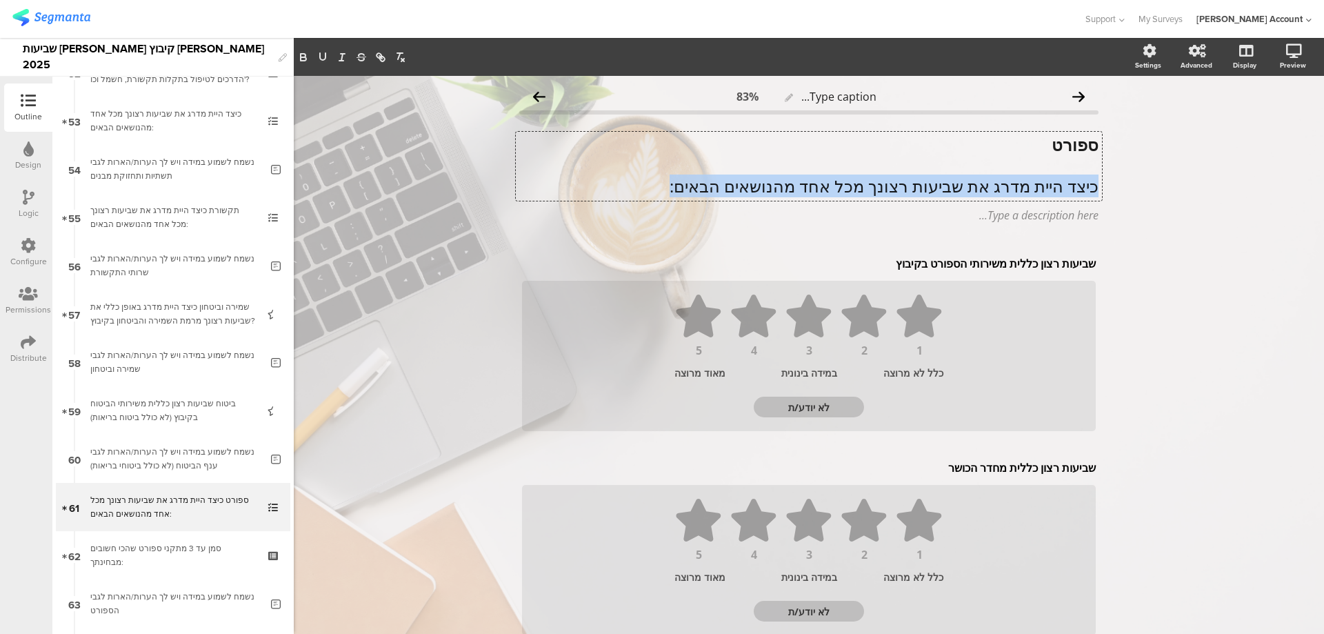
click at [983, 179] on p "כיצד היית מדרג את שביעות רצונך מכל אחד מהנושאים הבאים:" at bounding box center [808, 186] width 579 height 21
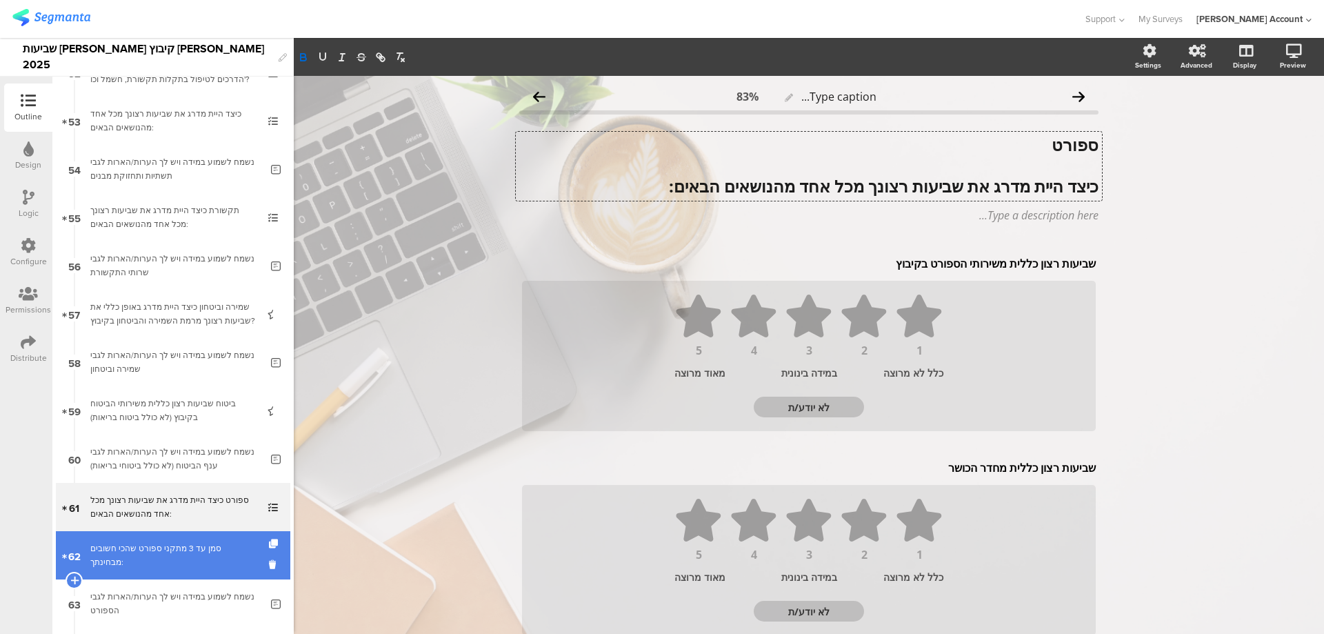
click at [240, 555] on div "סמן עד 3 מתקני ספורט שהכי חשובים מבחינתך:" at bounding box center [172, 555] width 165 height 28
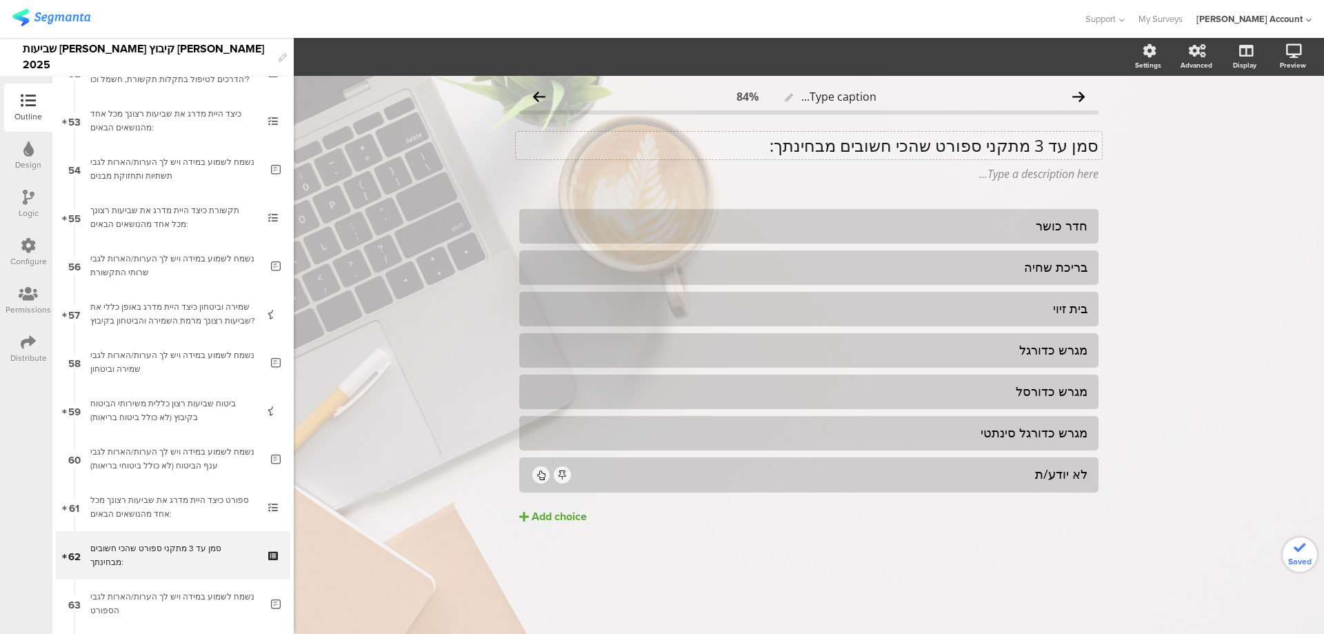
click at [963, 152] on p "סמן עד 3 מתקני ספורט שהכי חשובים מבחינתך:" at bounding box center [808, 145] width 579 height 21
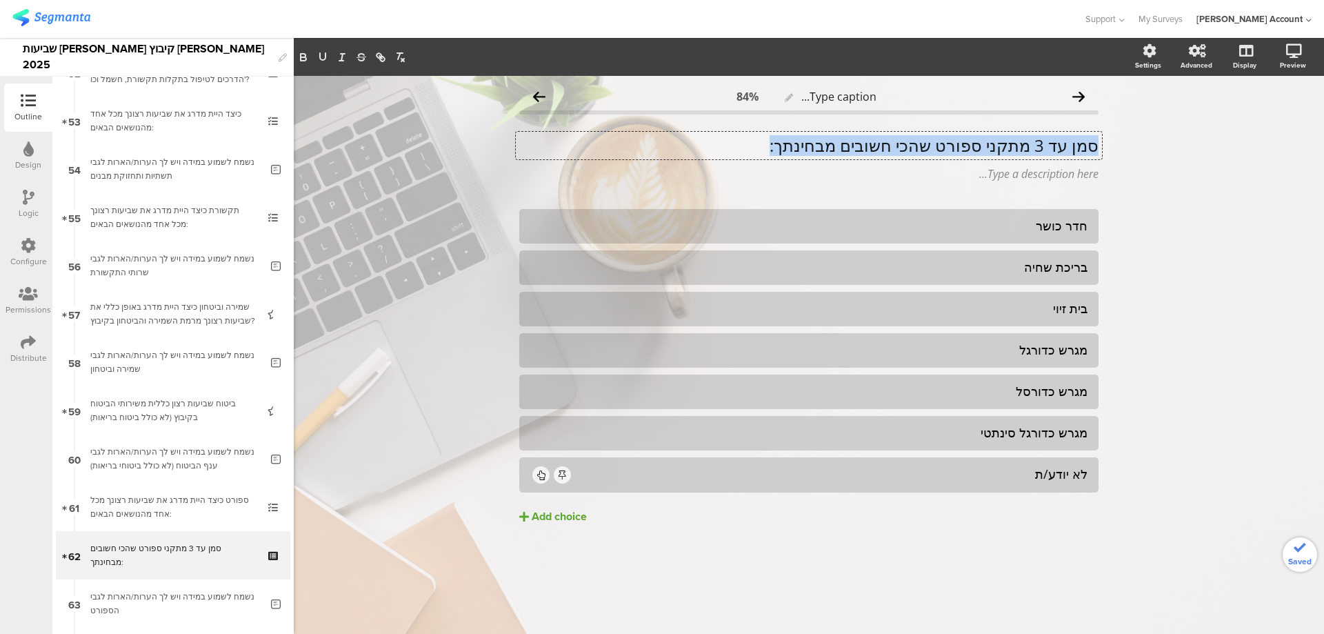
click at [963, 152] on p "סמן עד 3 מתקני ספורט שהכי חשובים מבחינתך:" at bounding box center [808, 145] width 579 height 21
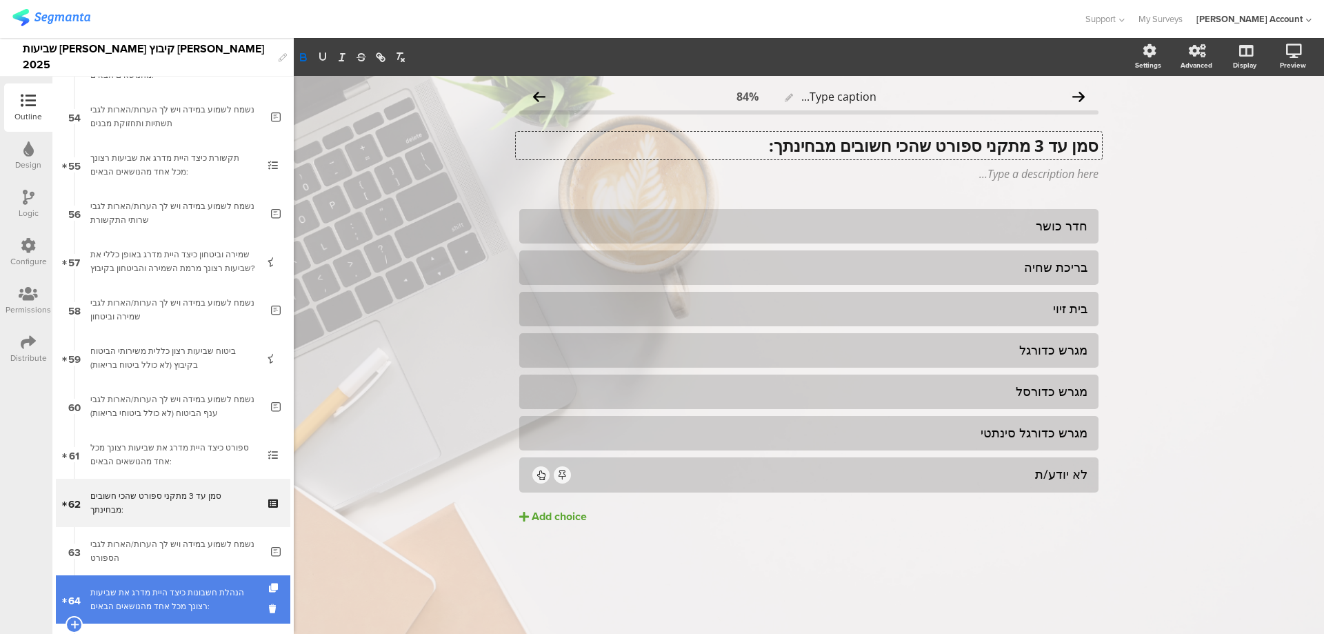
scroll to position [2638, 0]
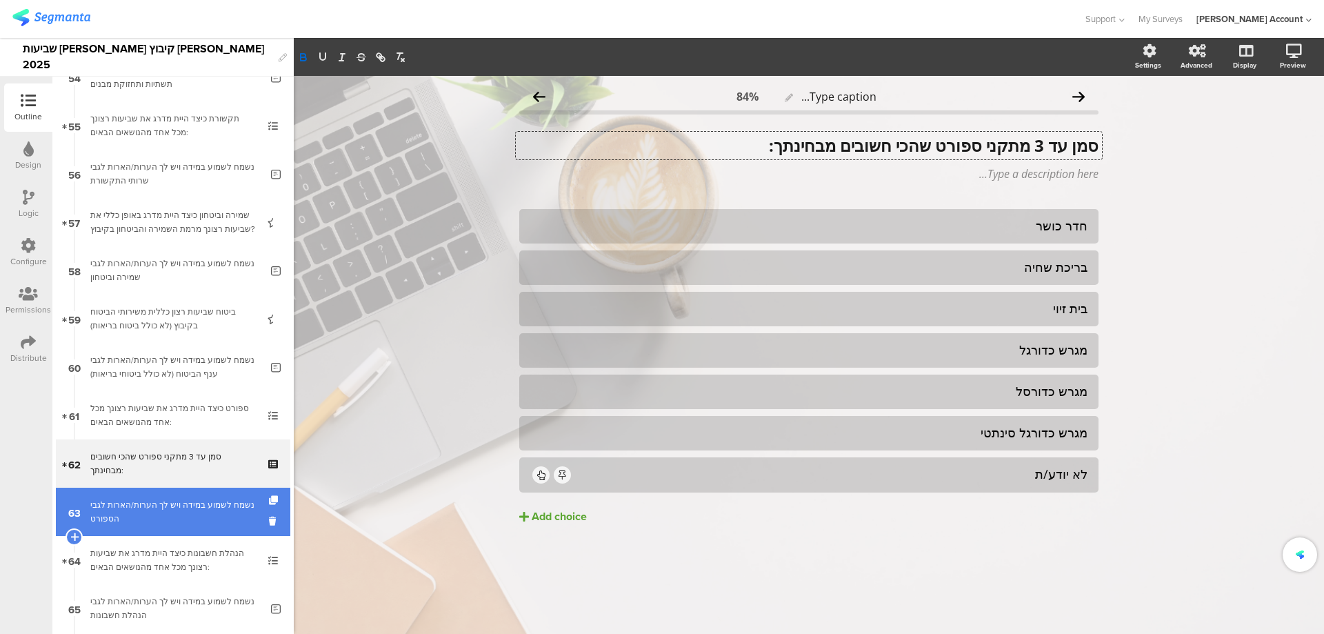
click at [197, 521] on div "נשמח לשמוע במידה ויש לך הערות/הארות לגבי הספורט" at bounding box center [175, 512] width 170 height 28
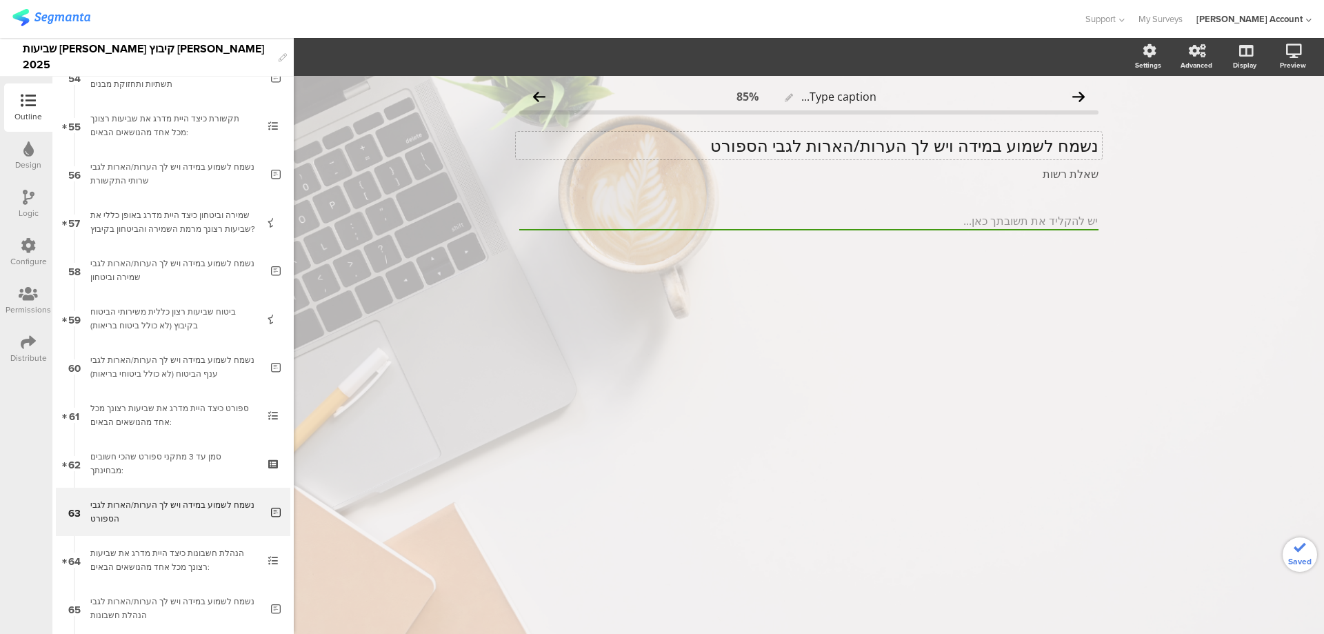
click at [926, 150] on p "נשמח לשמוע במידה ויש לך הערות/הארות לגבי הספורט" at bounding box center [808, 145] width 579 height 21
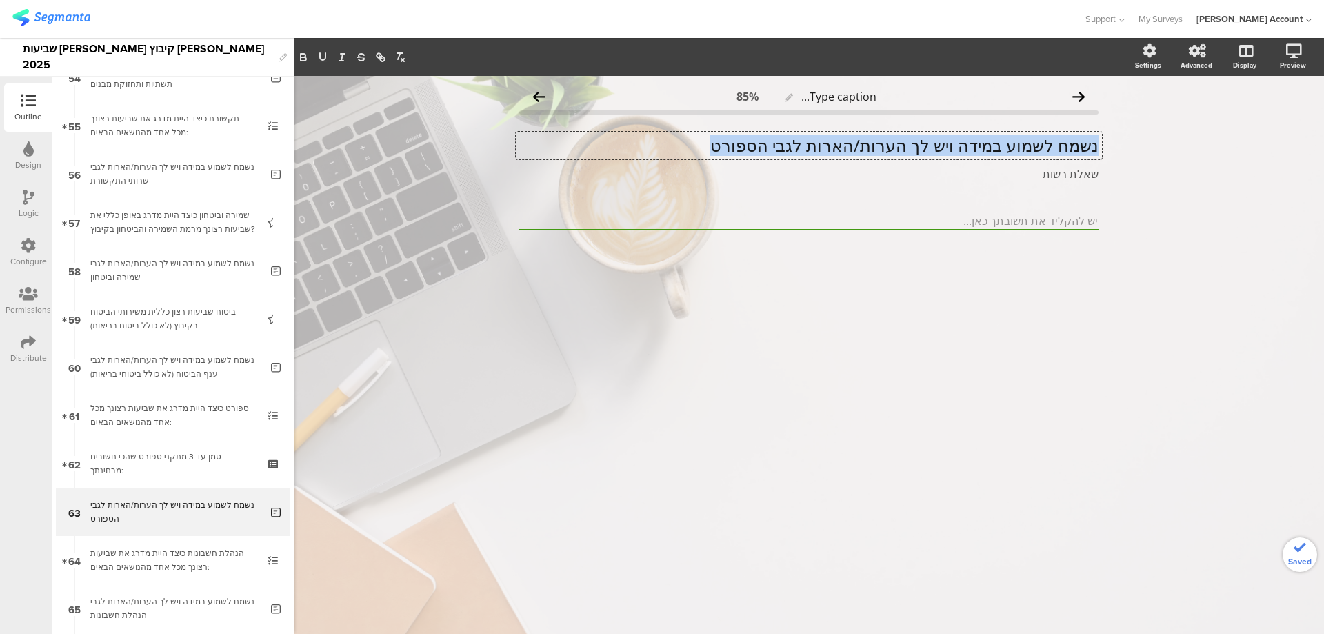
click at [926, 150] on p "נשמח לשמוע במידה ויש לך הערות/הארות לגבי הספורט" at bounding box center [808, 145] width 579 height 21
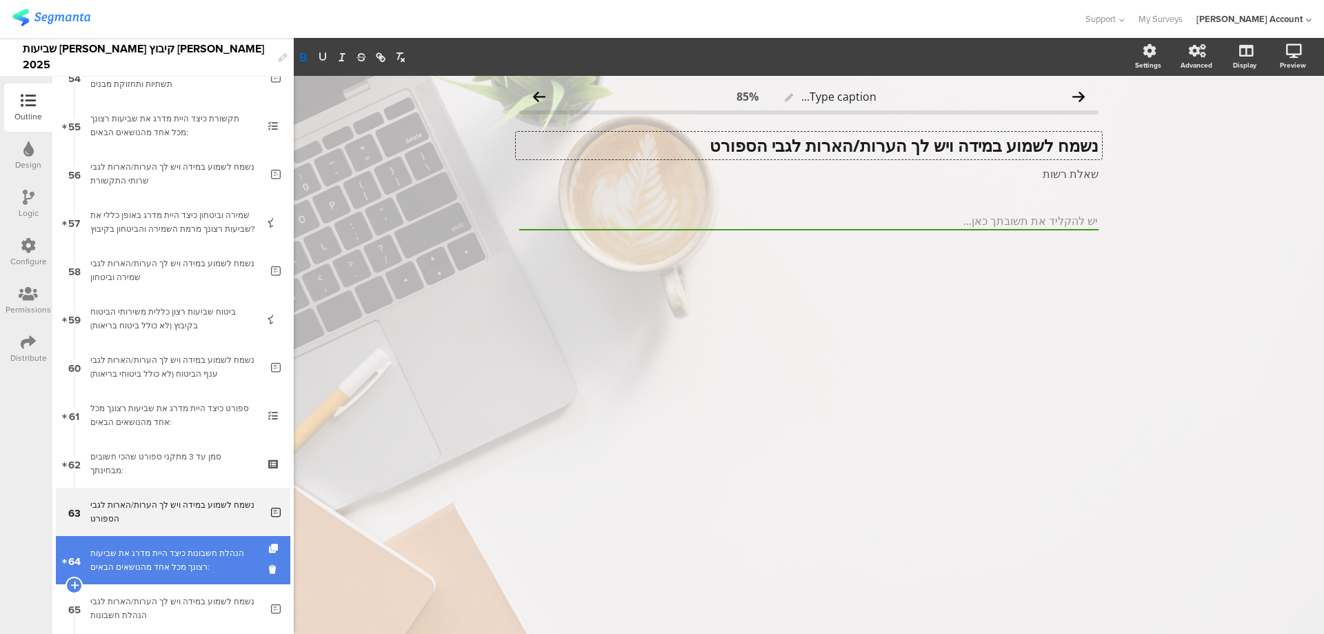
click at [152, 559] on div "הנהלת חשבונות כיצד היית מדרג את שביעות רצונך מכל אחד מהנושאים הבאים:" at bounding box center [172, 560] width 165 height 28
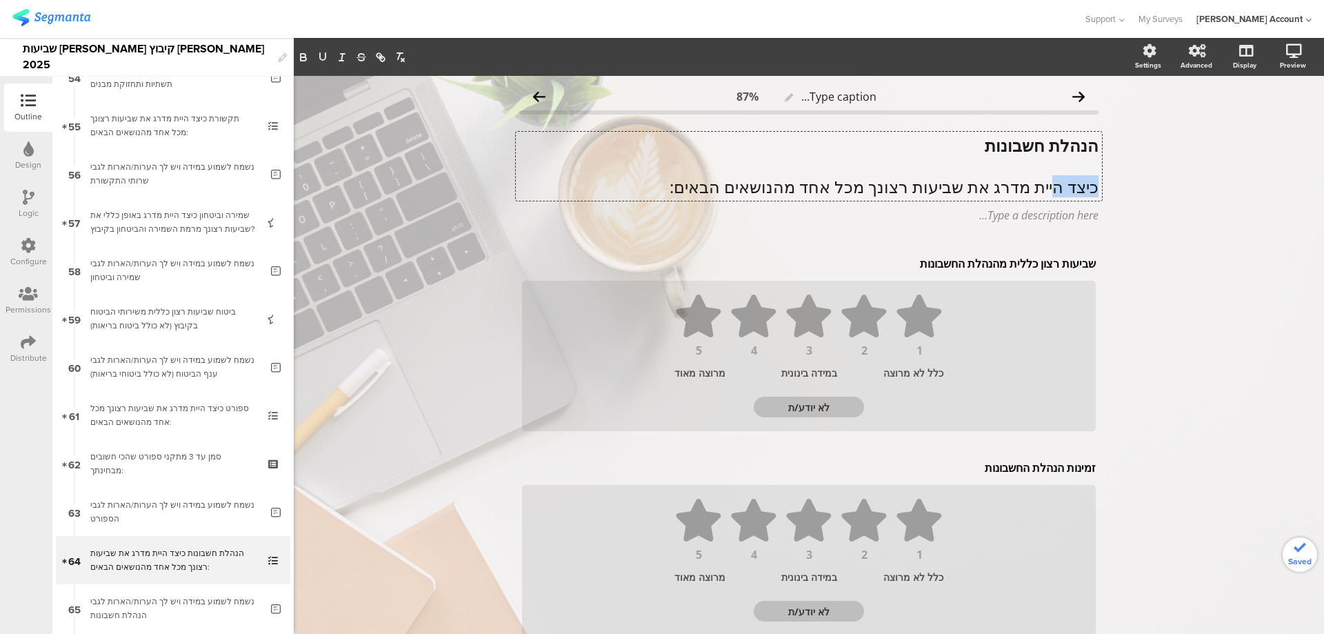
scroll to position [1, 0]
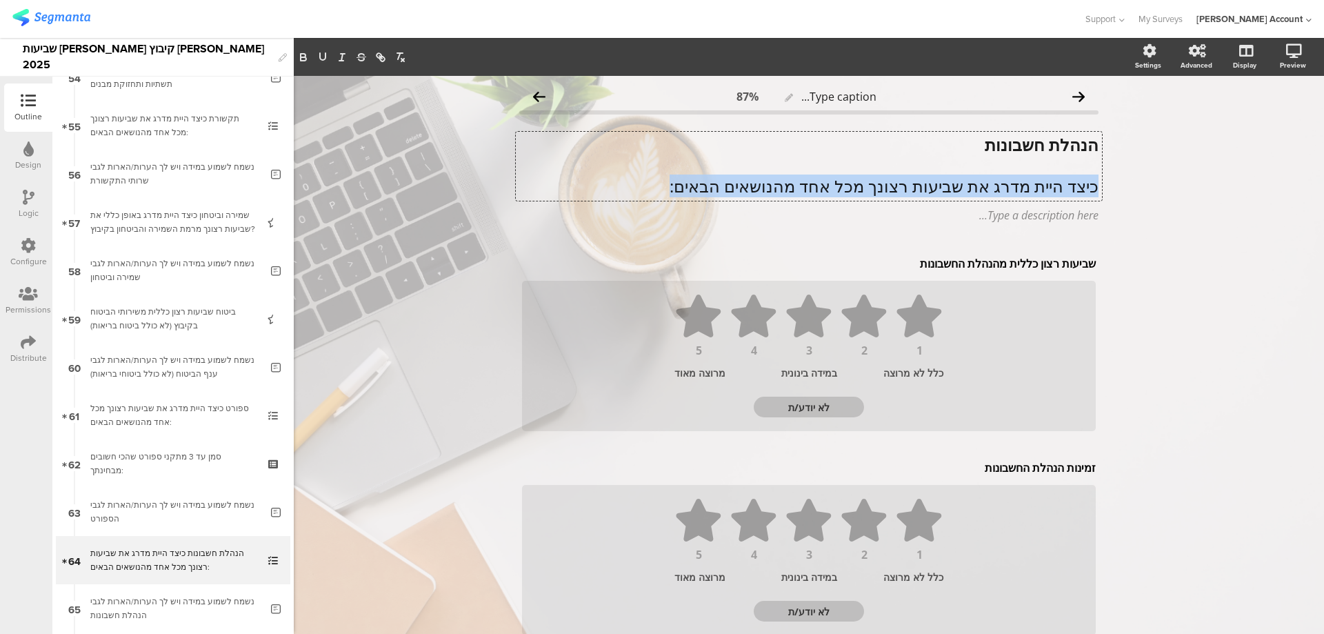
drag, startPoint x: 1091, startPoint y: 187, endPoint x: 588, endPoint y: 192, distance: 503.6
click at [588, 192] on div "הנהלת חשבונות כיצד היית מדרג את שביעות רצונך מכל אחד מהנושאים הבאים: הנהלת חשבו…" at bounding box center [809, 166] width 586 height 69
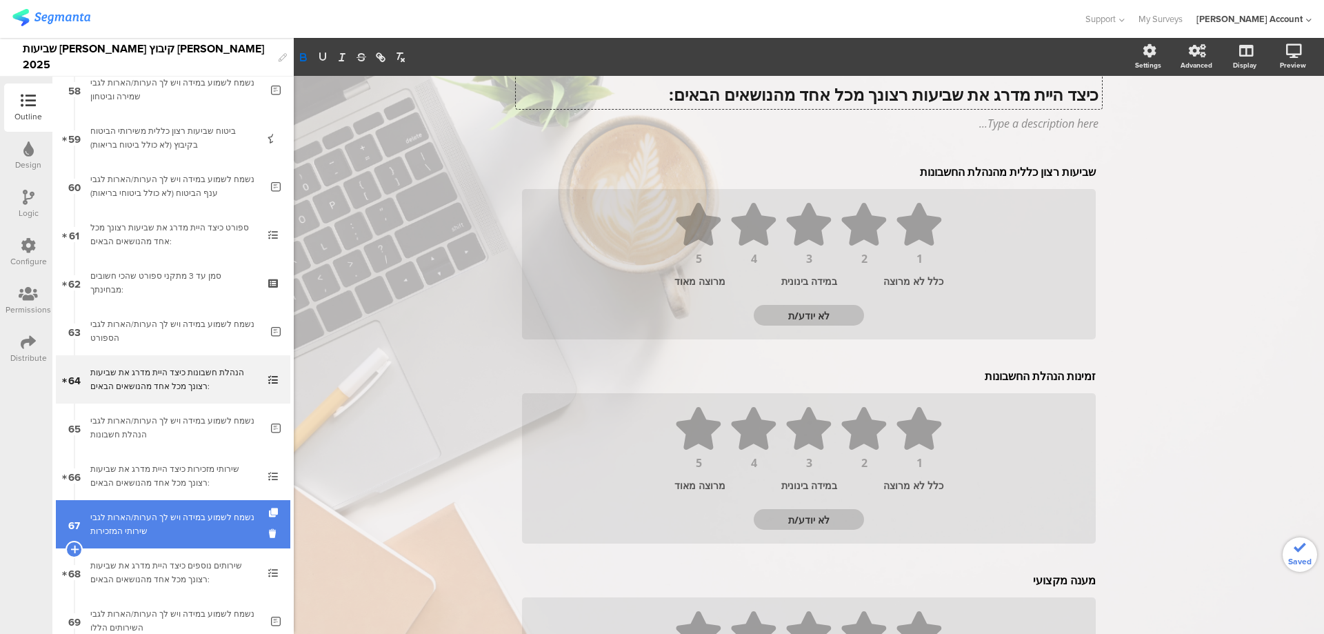
scroll to position [2822, 0]
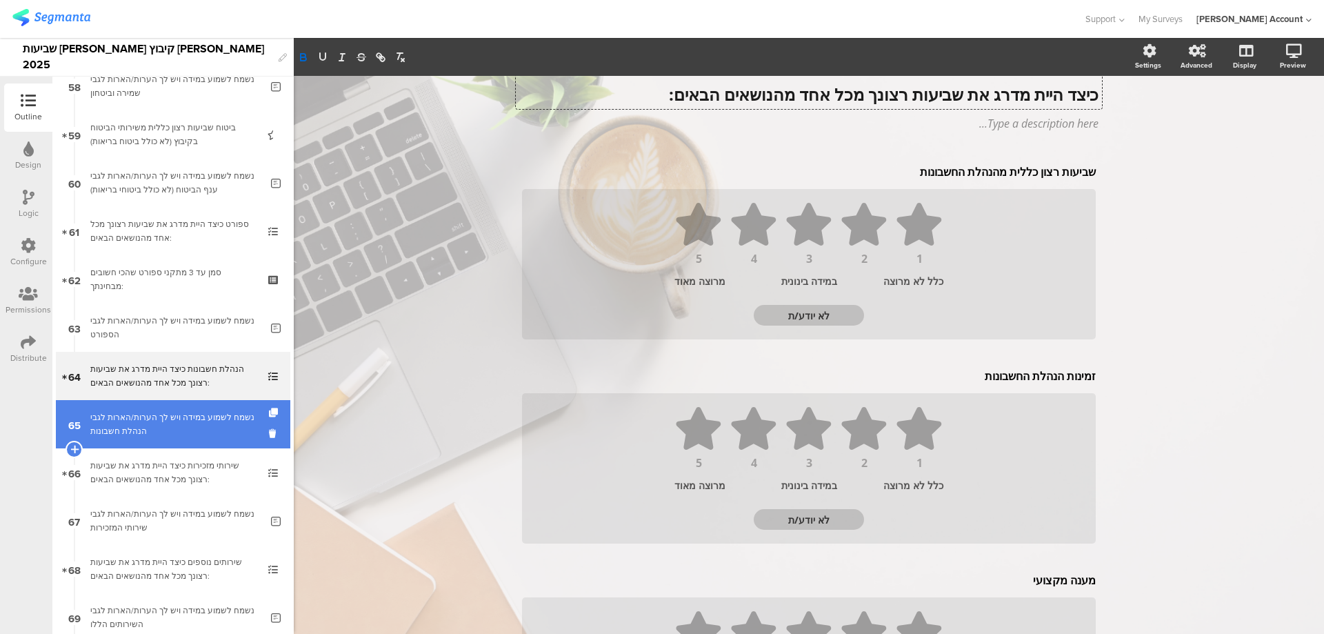
click at [216, 417] on div "נשמח לשמוע במידה ויש לך הערות/הארות לגבי הנהלת חשבונות" at bounding box center [175, 424] width 170 height 28
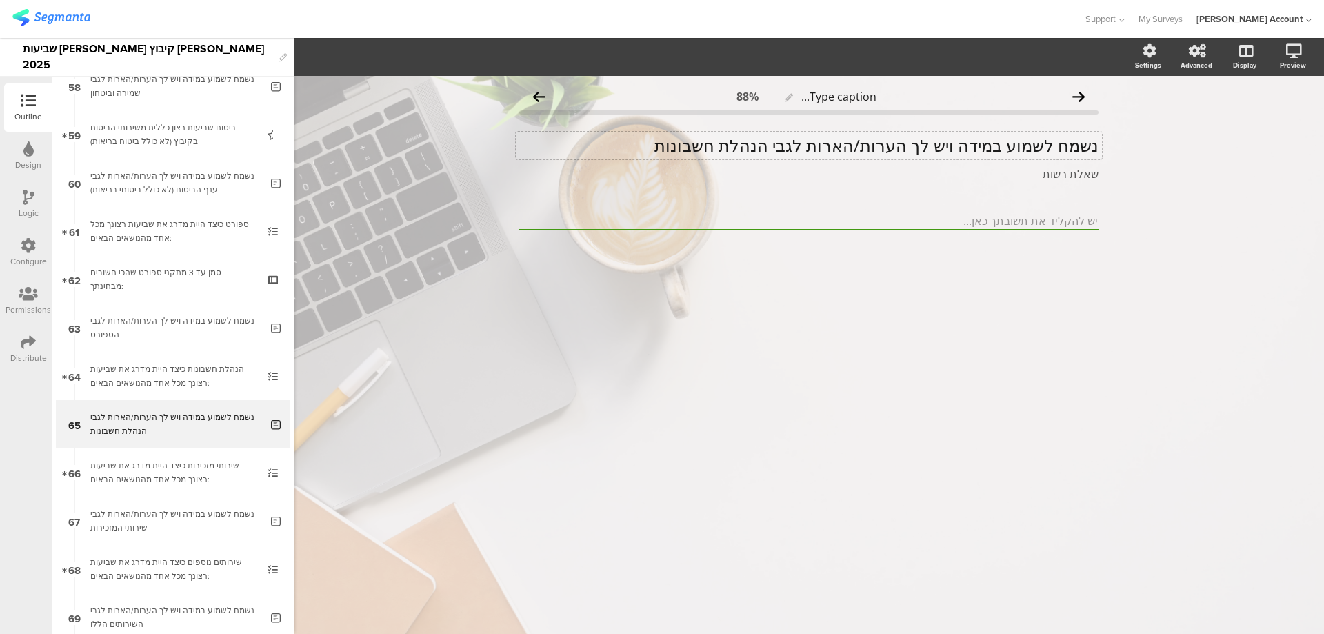
click at [936, 138] on div "נשמח לשמוע במידה ויש לך הערות/הארות לגבי הנהלת חשבונות נשמח לשמוע במידה ויש לך …" at bounding box center [809, 146] width 586 height 28
click at [936, 138] on p "נשמח לשמוע במידה ויש לך הערות/הארות לגבי הנהלת חשבונות" at bounding box center [808, 145] width 579 height 21
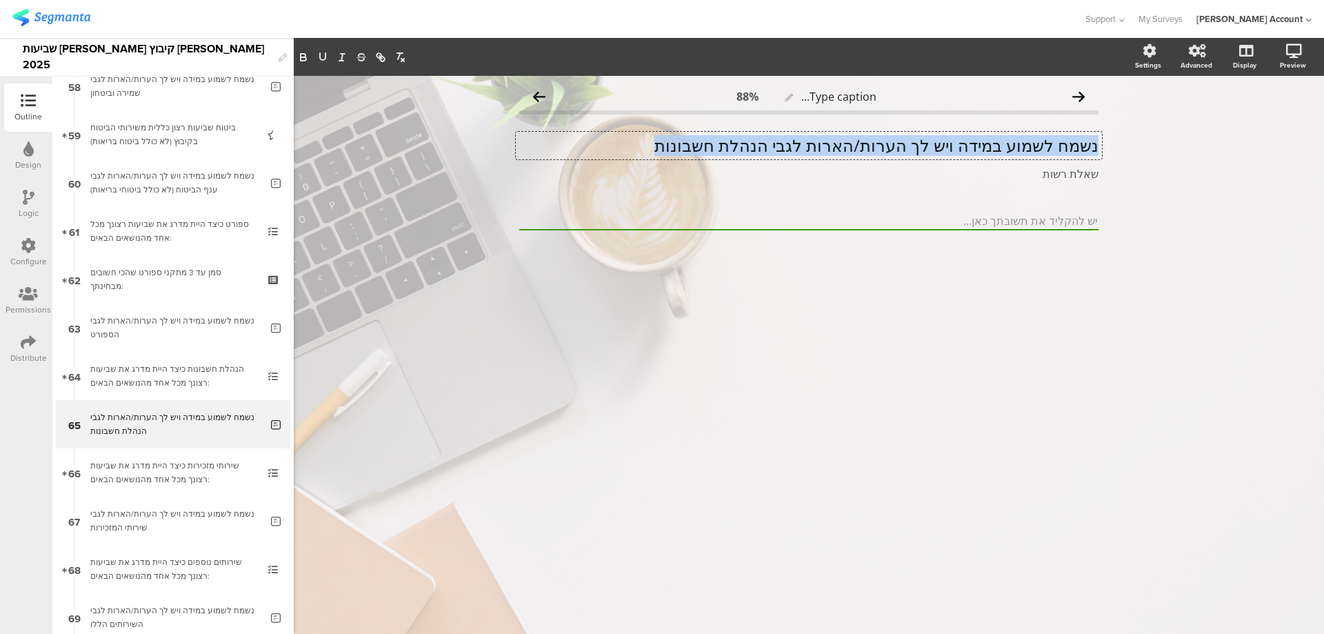
click at [936, 138] on p "נשמח לשמוע במידה ויש לך הערות/הארות לגבי הנהלת חשבונות" at bounding box center [808, 145] width 579 height 21
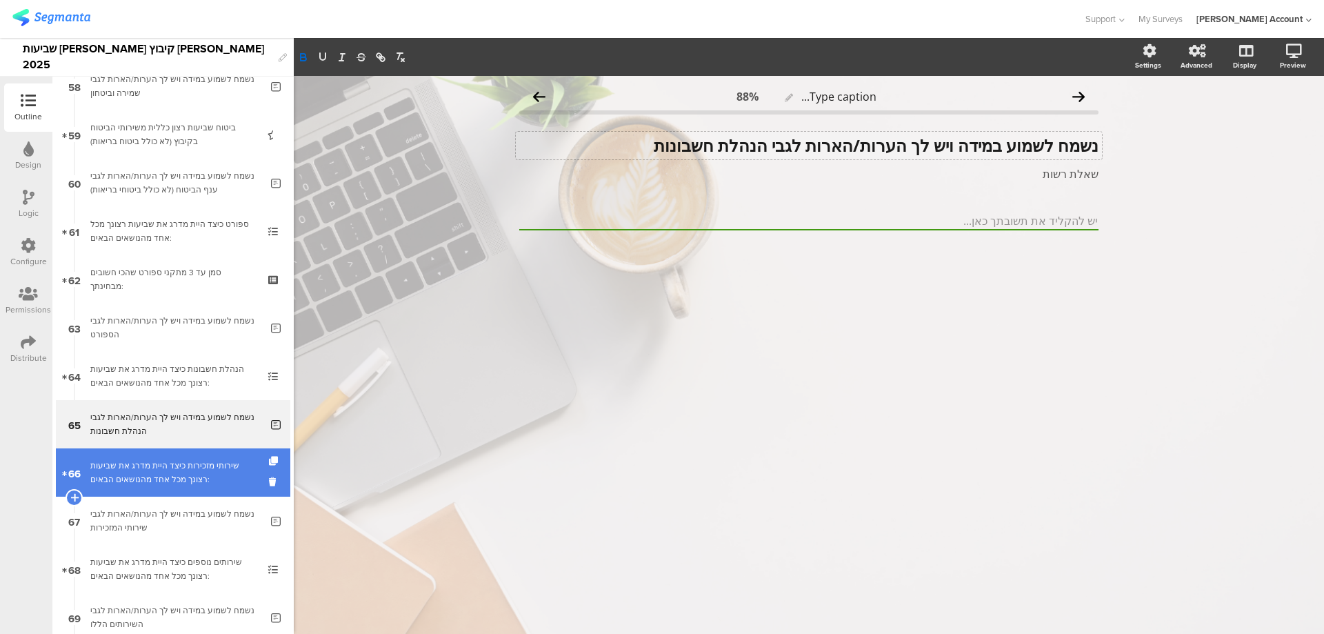
click at [185, 484] on div "שירותי מזכירות כיצד היית מדרג את שביעות רצונך מכל אחד מהנושאים הבאים:" at bounding box center [172, 473] width 165 height 28
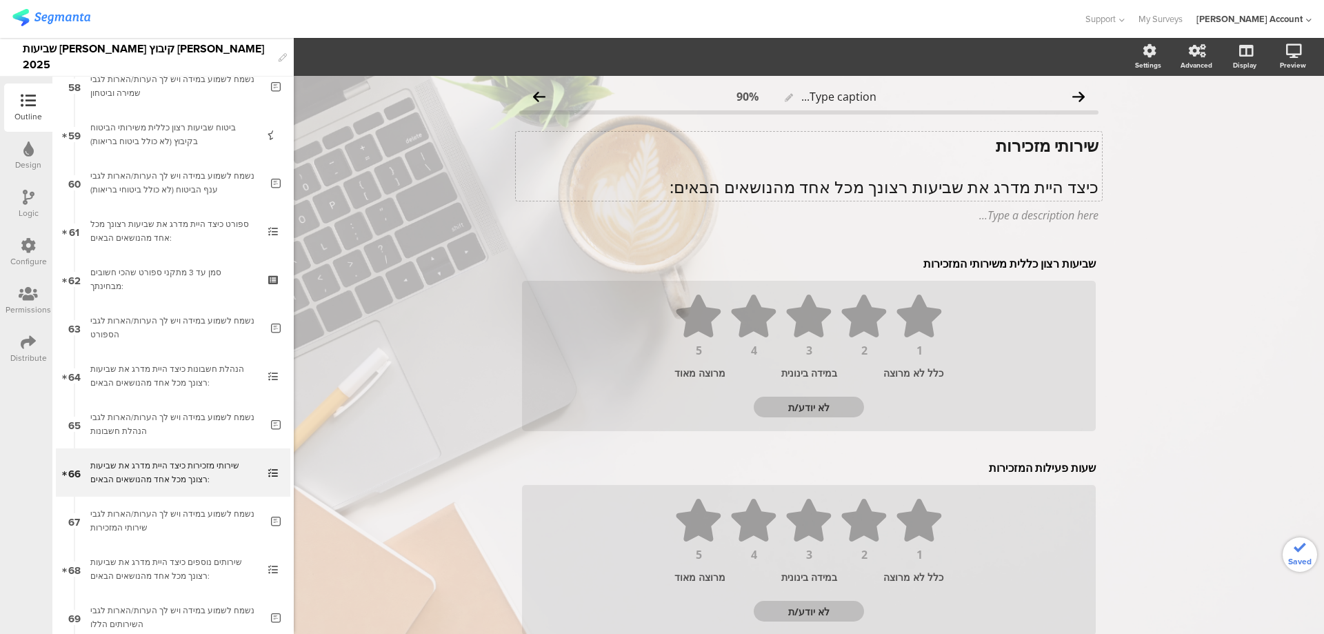
click at [998, 183] on div "שירותי מזכירות כיצד היית מדרג את שביעות רצונך מכל אחד מהנושאים הבאים: שירותי מז…" at bounding box center [809, 166] width 586 height 69
click at [998, 183] on p "כיצד היית מדרג את שביעות רצונך מכל אחד מהנושאים הבאים:" at bounding box center [808, 186] width 579 height 21
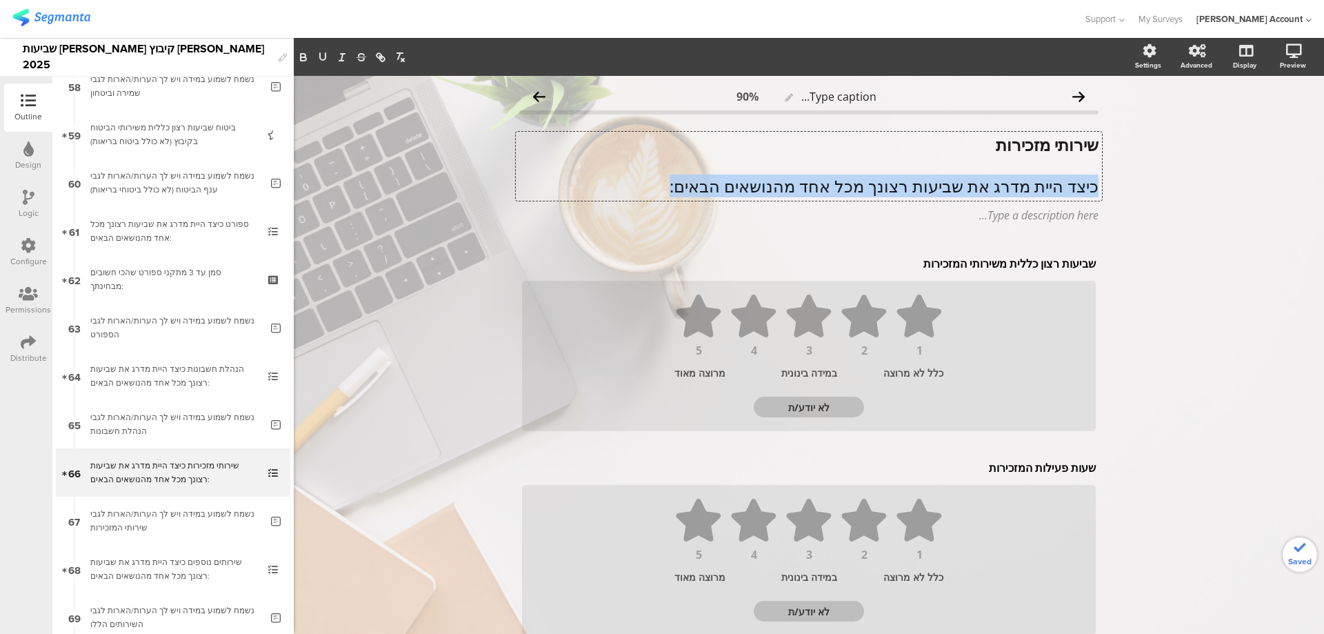
click at [998, 183] on p "כיצד היית מדרג את שביעות רצונך מכל אחד מהנושאים הבאים:" at bounding box center [808, 186] width 579 height 21
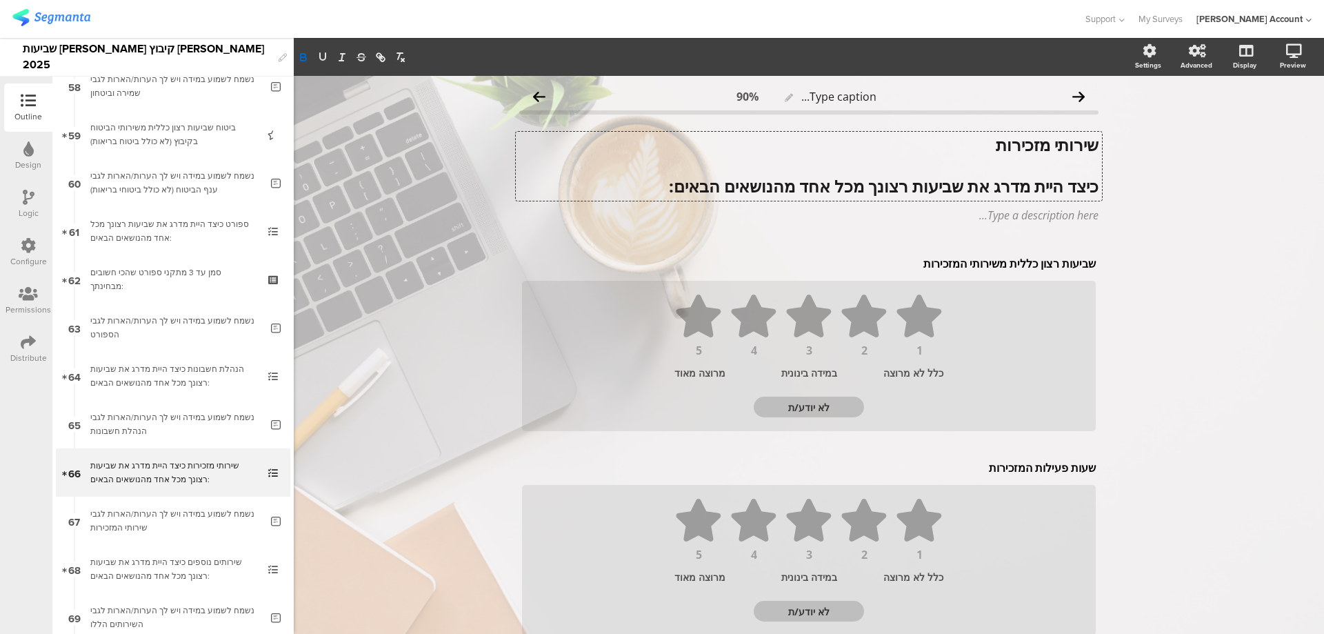
click at [1048, 145] on strong "שירותי מזכירות" at bounding box center [1047, 144] width 103 height 23
click at [330, 54] on button "button" at bounding box center [322, 57] width 19 height 17
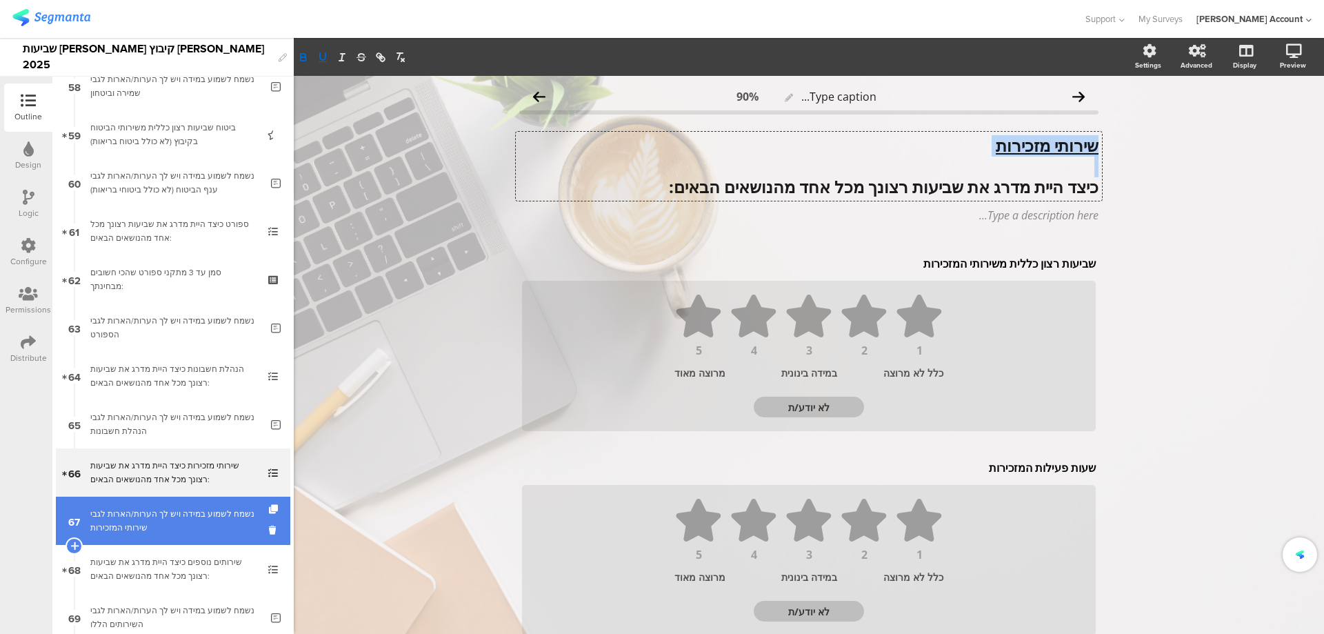
click at [182, 514] on div "נשמח לשמוע במידה ויש לך הערות/הארות לגבי שירותי המזכירות" at bounding box center [175, 521] width 170 height 28
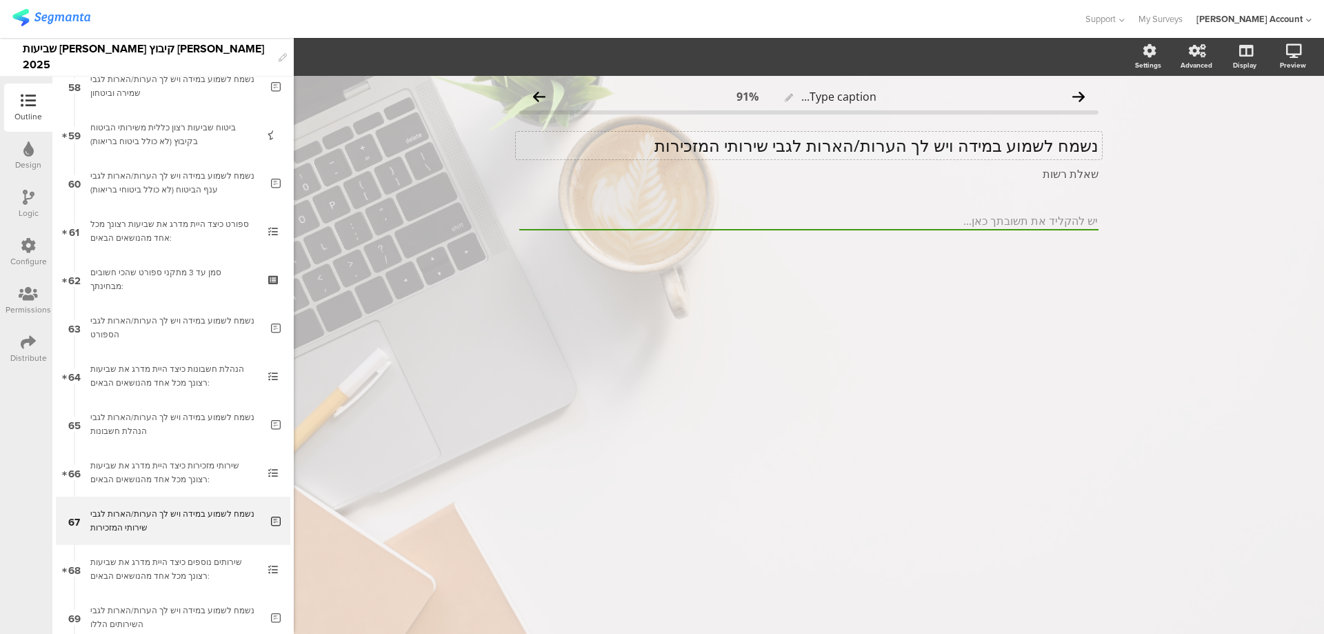
click at [842, 143] on div "נשמח לשמוע במידה ויש לך הערות/הארות לגבי שירותי המזכירות נשמח לשמוע במידה ויש ל…" at bounding box center [809, 146] width 586 height 28
click at [842, 143] on p "נשמח לשמוע במידה ויש לך הערות/הארות לגבי שירותי המזכירות" at bounding box center [808, 145] width 579 height 21
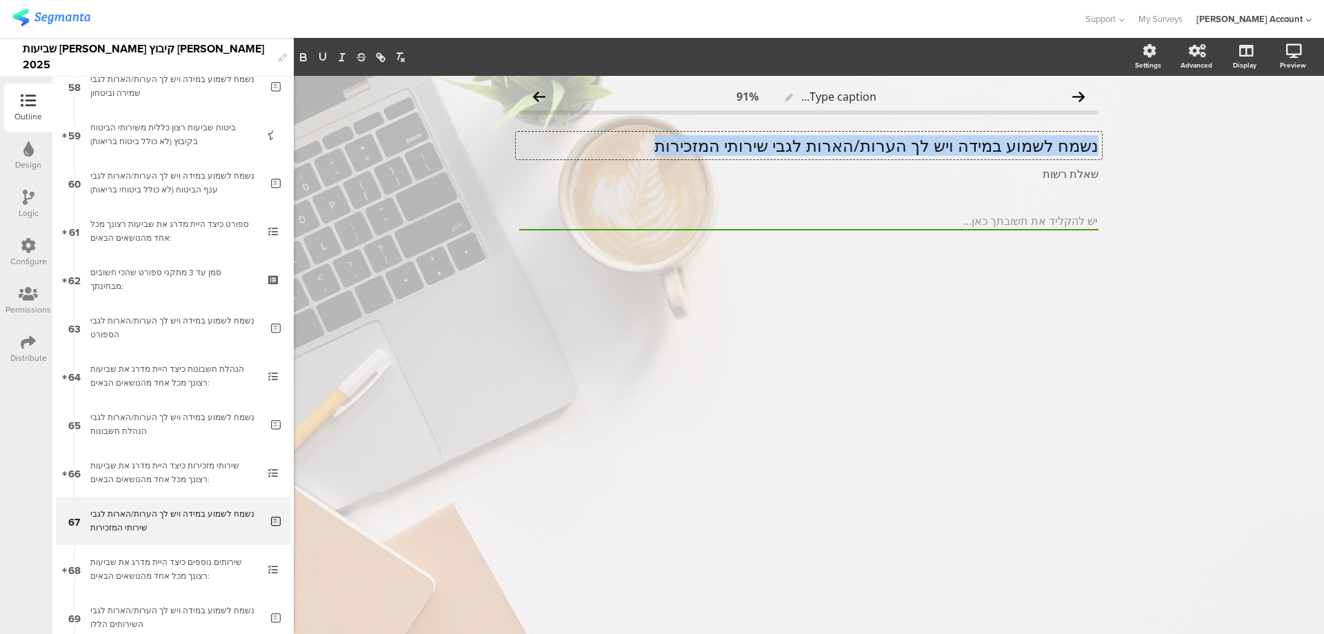
click at [842, 143] on p "נשמח לשמוע במידה ויש לך הערות/הארות לגבי שירותי המזכירות" at bounding box center [808, 145] width 579 height 21
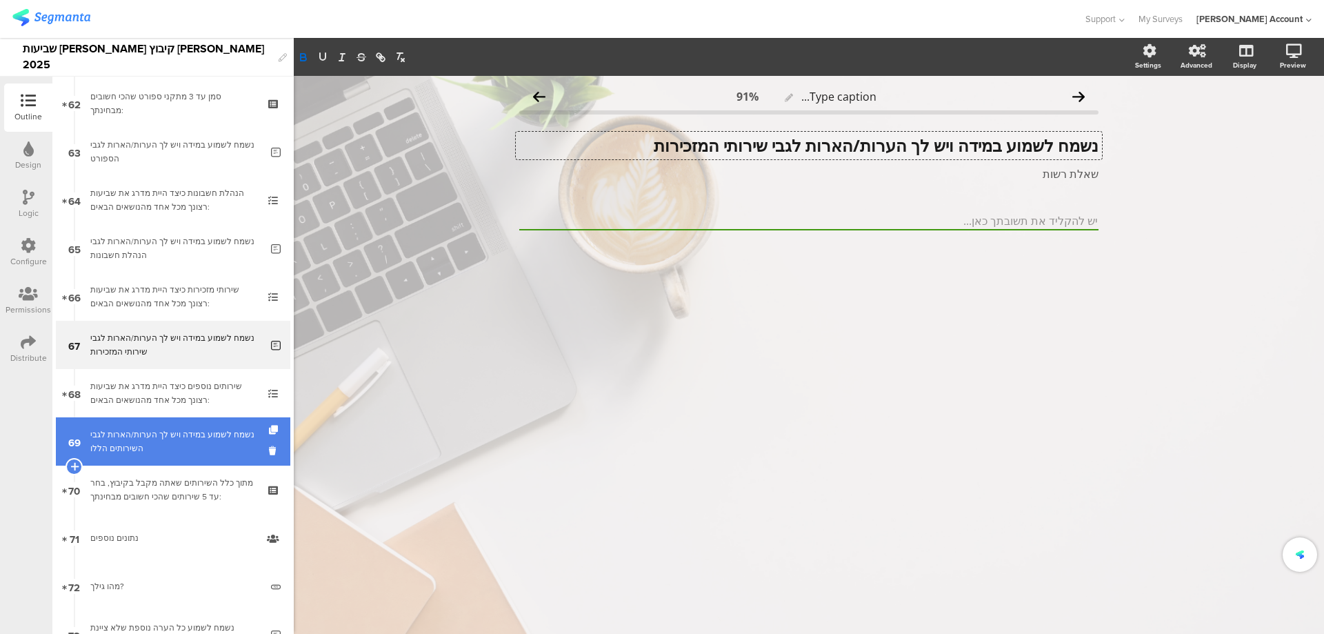
scroll to position [3006, 0]
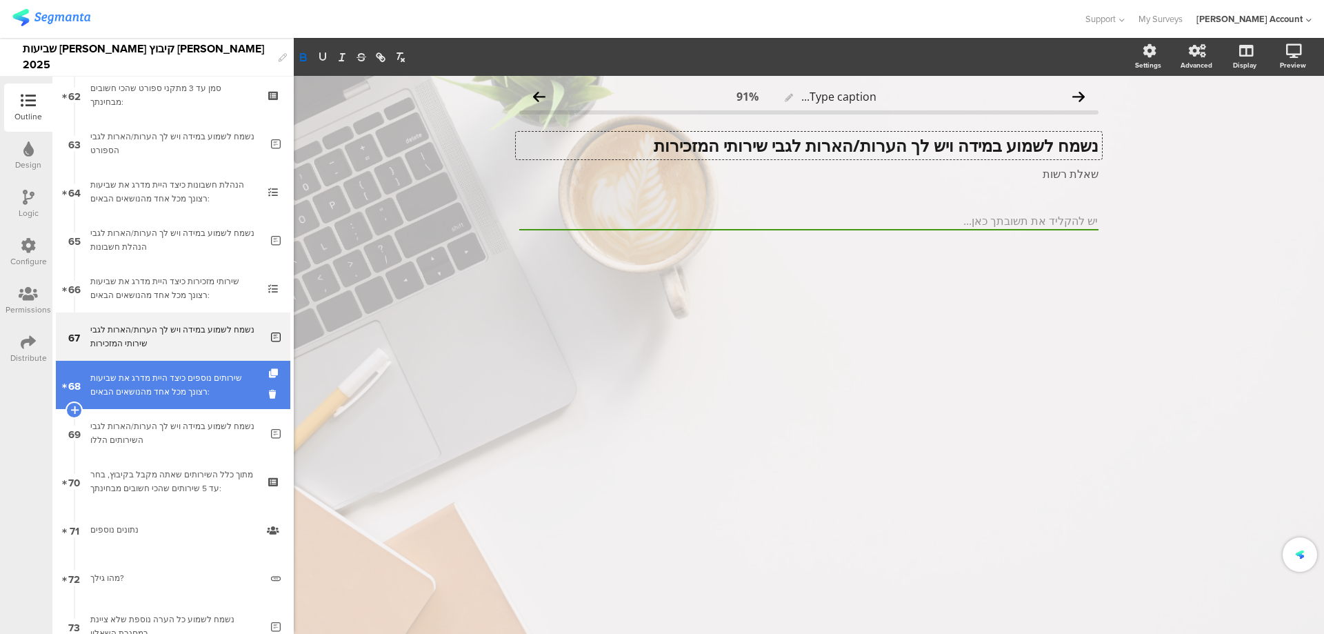
click at [210, 391] on div "שירותים נוספים כיצד היית מדרג את שביעות רצונך מכל אחד מהנושאים הבאים:" at bounding box center [172, 385] width 165 height 28
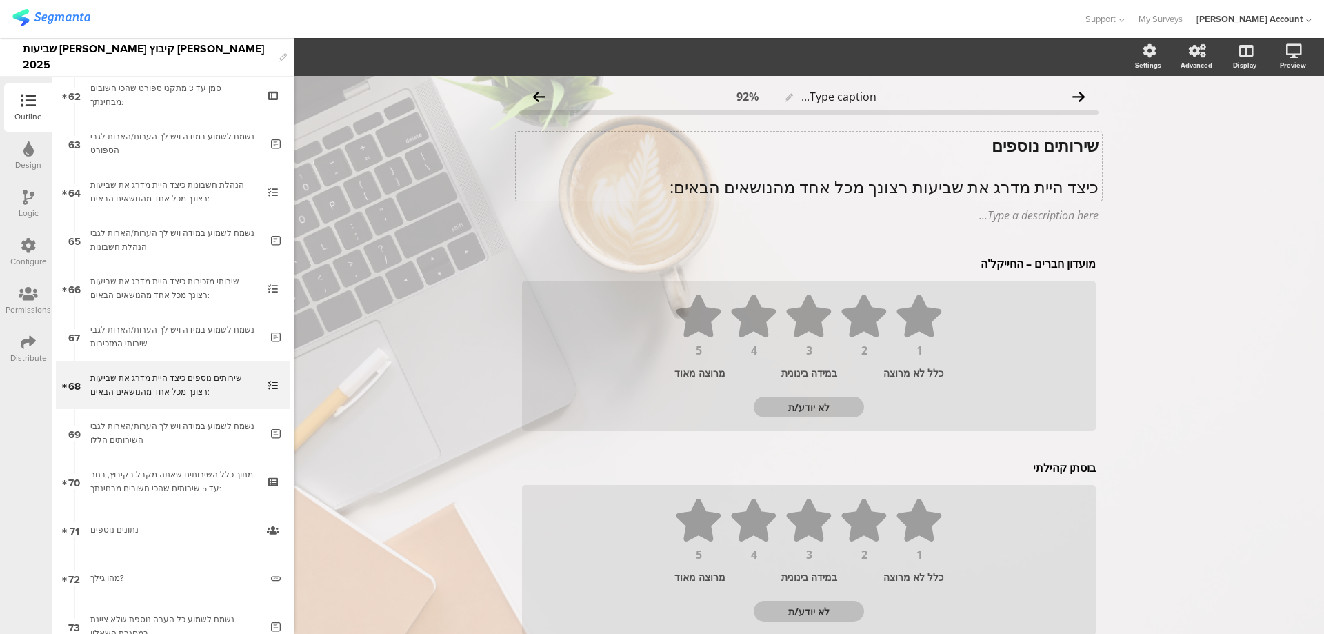
click at [990, 182] on div "שירותים נוספים כיצד היית מדרג את שביעות רצונך מכל אחד מהנושאים הבאים: שירותים נ…" at bounding box center [809, 166] width 586 height 69
click at [990, 182] on p "כיצד היית מדרג את שביעות רצונך מכל אחד מהנושאים הבאים:" at bounding box center [808, 187] width 579 height 21
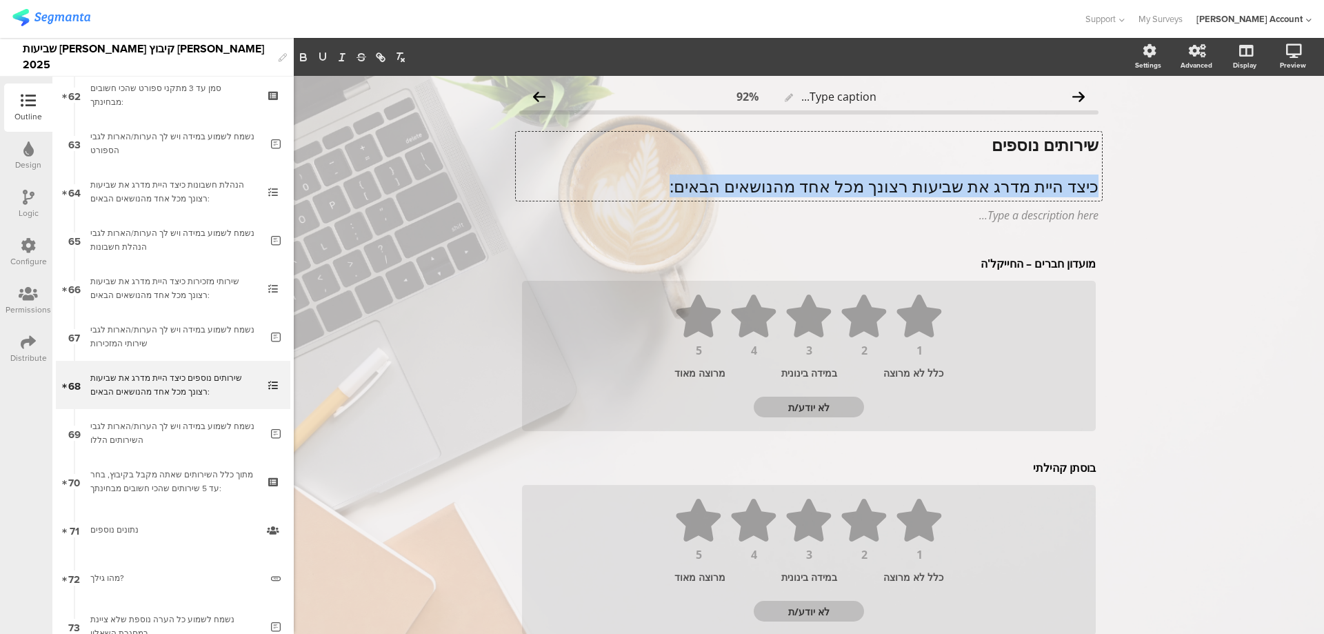
click at [990, 182] on p "כיצד היית מדרג את שביעות רצונך מכל אחד מהנושאים הבאים:" at bounding box center [808, 186] width 579 height 21
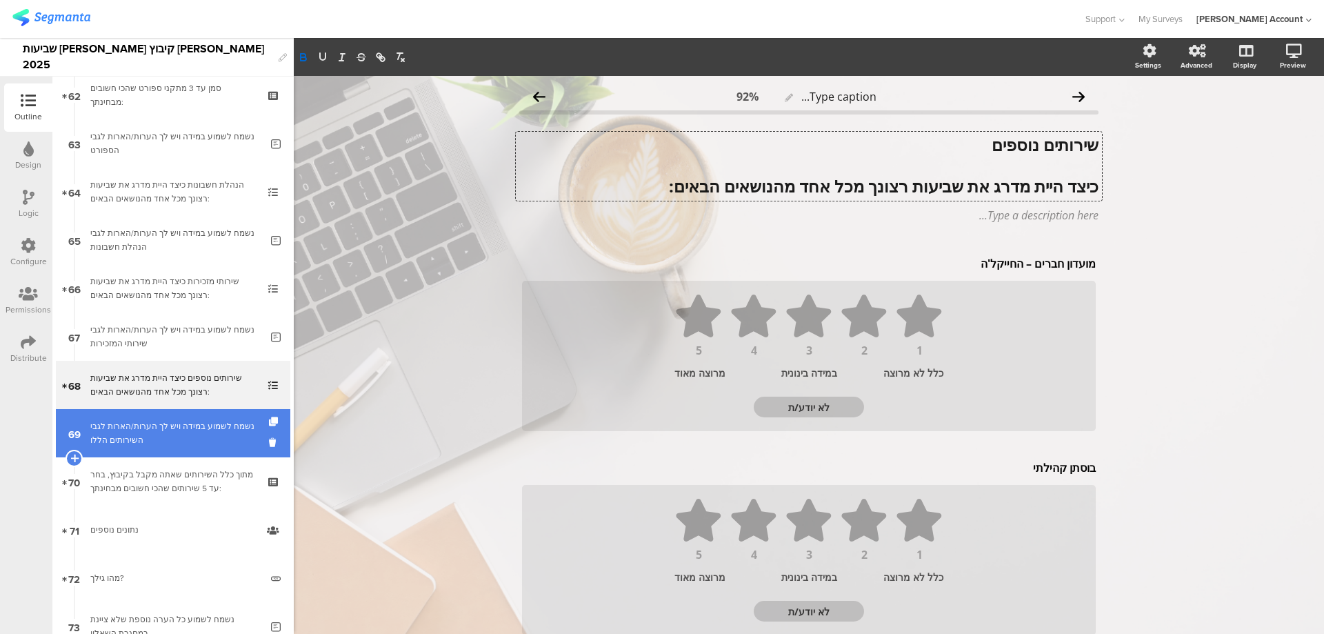
click at [201, 425] on div "נשמח לשמוע במידה ויש לך הערות/הארות לגבי השירותים הללו" at bounding box center [175, 433] width 170 height 28
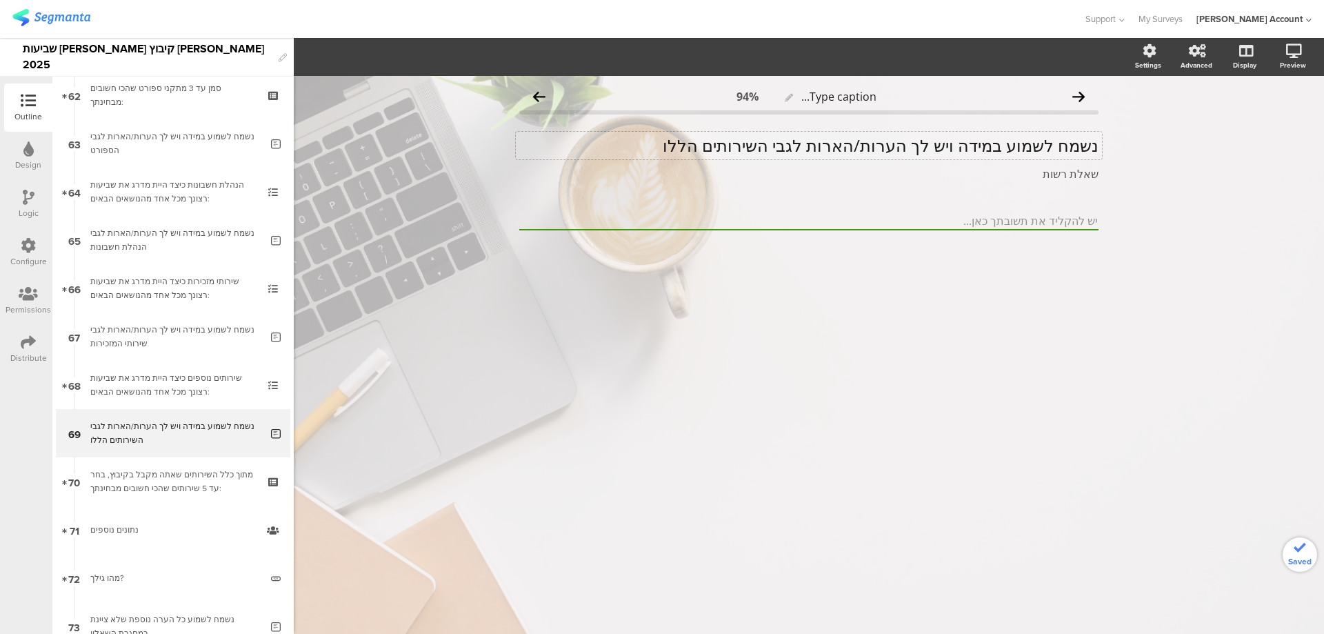
click at [884, 137] on div "נשמח לשמוע במידה ויש לך הערות/הארות לגבי השירותים הללו נשמח לשמוע במידה ויש לך …" at bounding box center [809, 146] width 586 height 28
click at [884, 137] on p "נשמח לשמוע במידה ויש לך הערות/הארות לגבי השירותים הללו" at bounding box center [808, 145] width 579 height 21
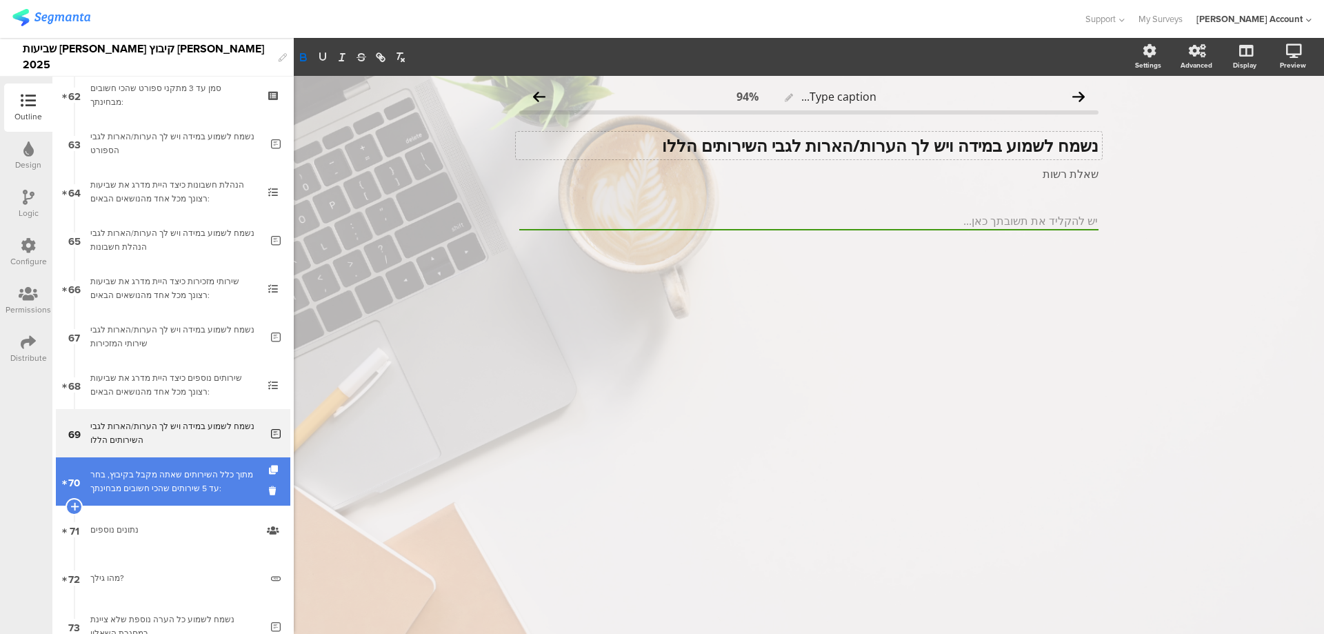
click at [155, 490] on div "מתוך כלל השירותים שאתה מקבל בקיבוץ, בחר עד 5 שירותים שהכי חשובים מבחינתך:" at bounding box center [172, 482] width 165 height 28
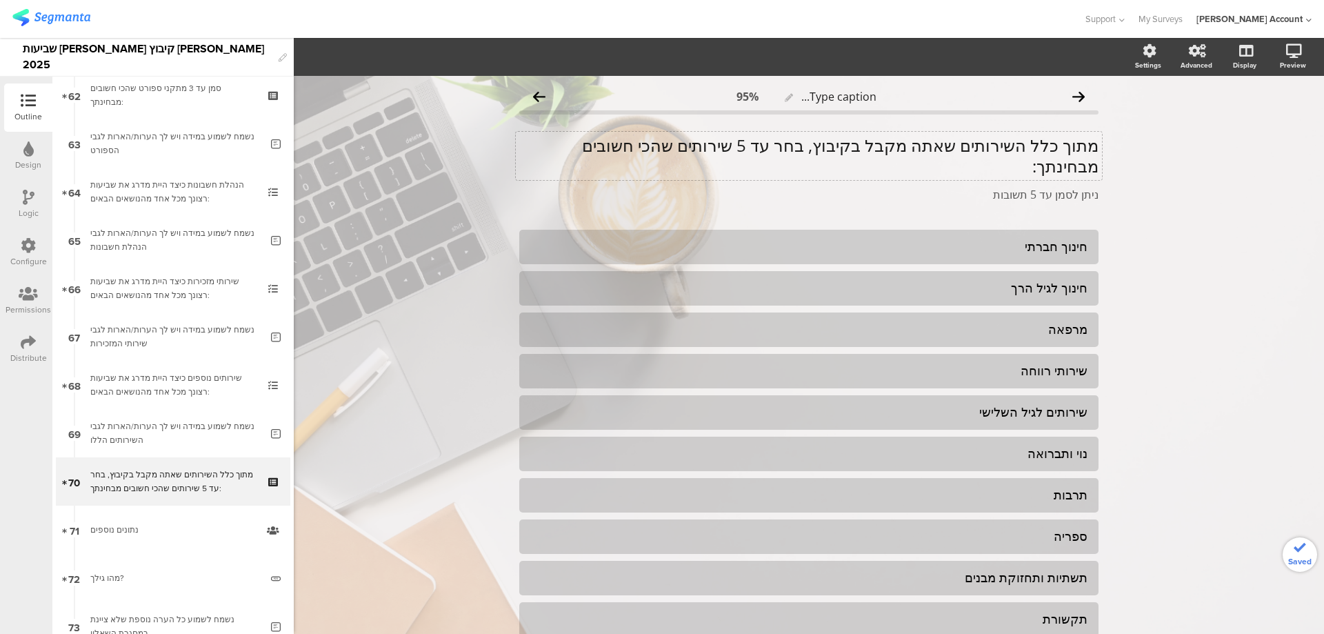
click at [920, 148] on div "מתוך כלל השירותים שאתה מקבל בקיבוץ, בחר עד 5 שירותים שהכי חשובים מבחינתך: מתוך …" at bounding box center [809, 156] width 586 height 48
click at [920, 148] on p "מתוך כלל השירותים שאתה מקבל בקיבוץ, בחר עד 5 שירותים שהכי חשובים מבחינתך:" at bounding box center [808, 155] width 579 height 41
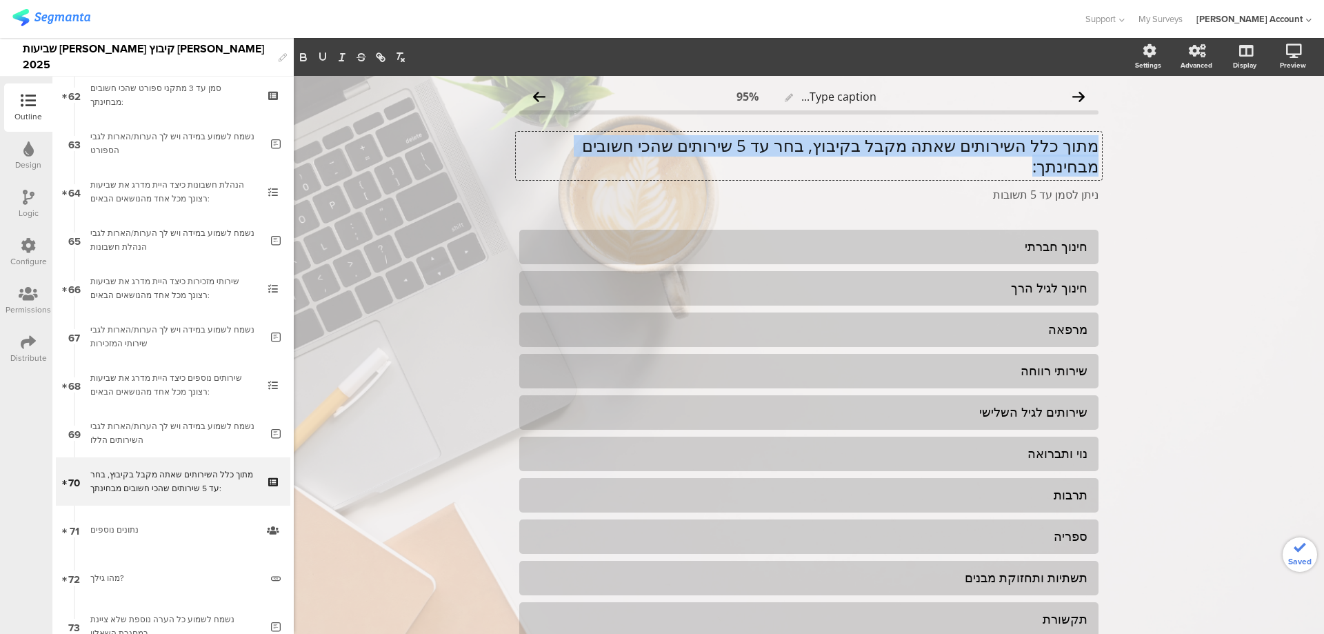
click at [920, 148] on p "מתוך כלל השירותים שאתה מקבל בקיבוץ, בחר עד 5 שירותים שהכי חשובים מבחינתך:" at bounding box center [808, 155] width 579 height 41
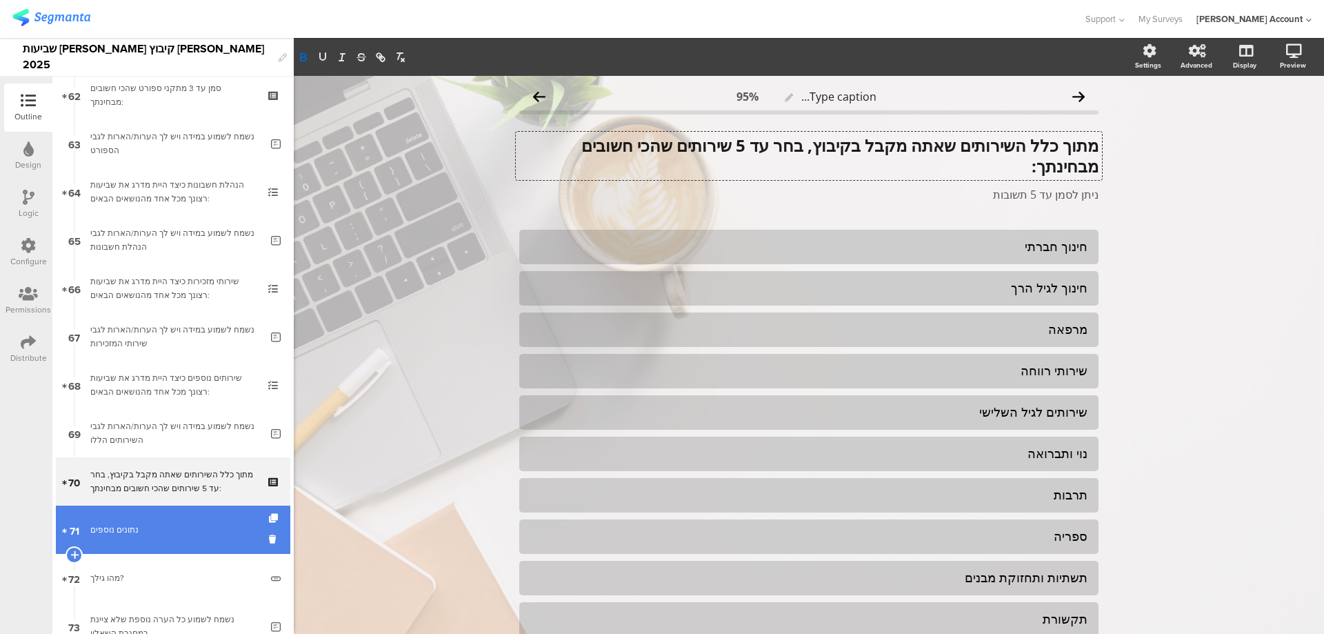
click at [147, 521] on link "71 נתונים נוספים" at bounding box center [173, 530] width 235 height 48
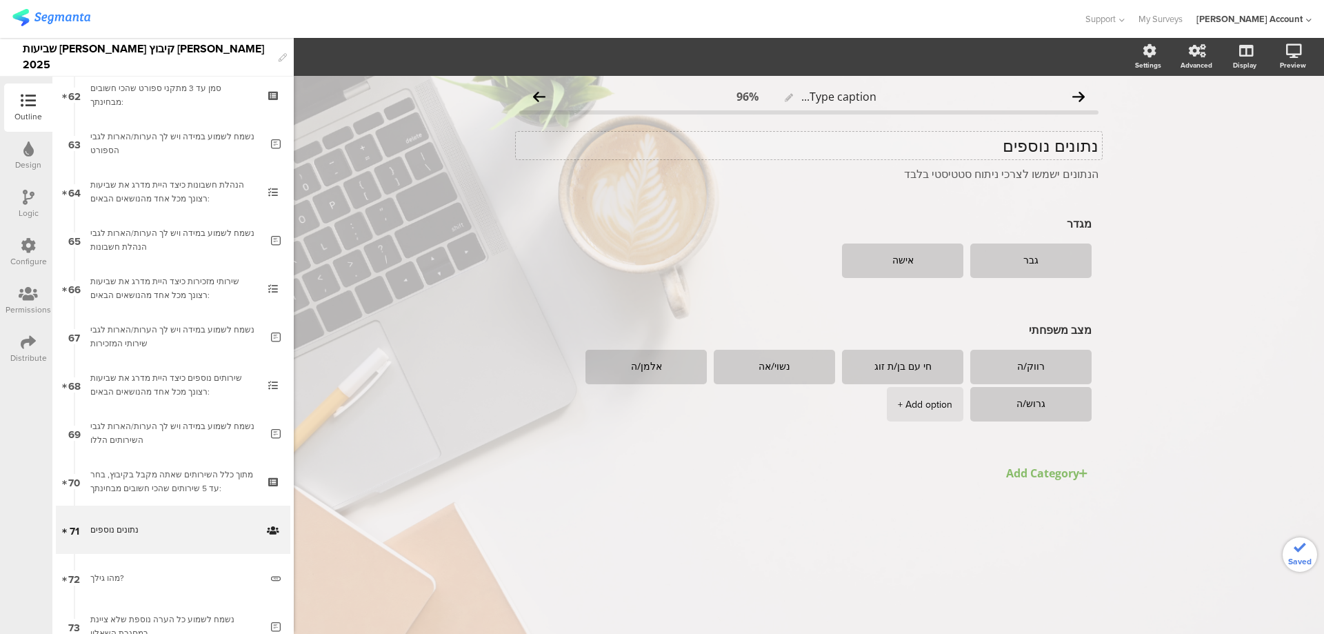
click at [1044, 143] on div "נתונים נוספים נתונים נוספים" at bounding box center [809, 146] width 586 height 28
click at [1044, 143] on p "נתונים נוספים" at bounding box center [808, 145] width 579 height 21
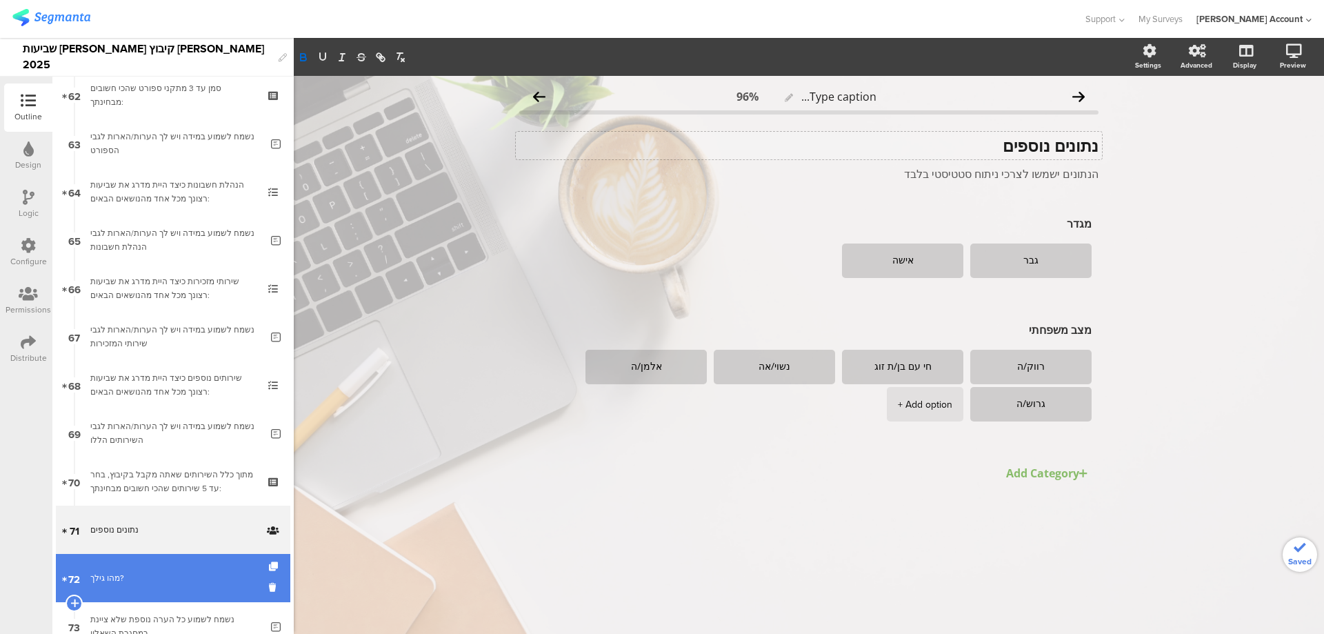
click at [114, 566] on link "72 מהו גילך?" at bounding box center [173, 578] width 235 height 48
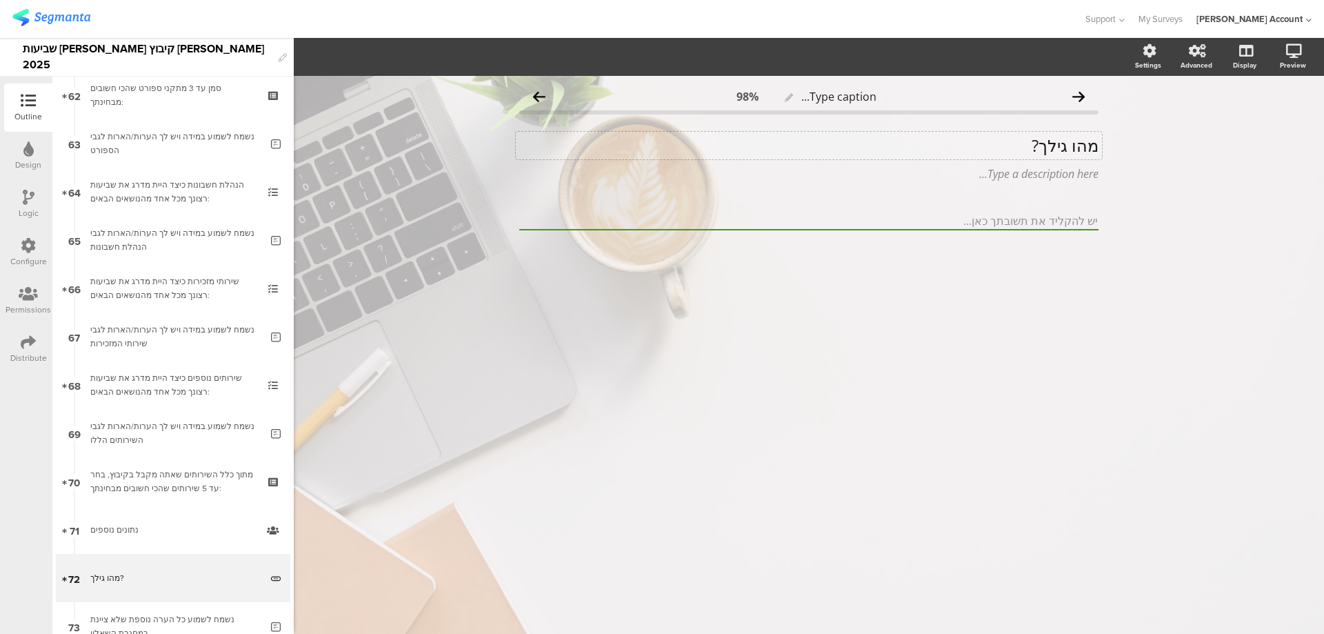
click at [1052, 133] on div "מהו גילך? מהו גילך?" at bounding box center [809, 146] width 586 height 28
click at [1052, 133] on div "מהו גילך? מהו גילך? מהו גילך?" at bounding box center [809, 146] width 586 height 28
click at [1049, 141] on p "מהו גילך?" at bounding box center [808, 145] width 579 height 21
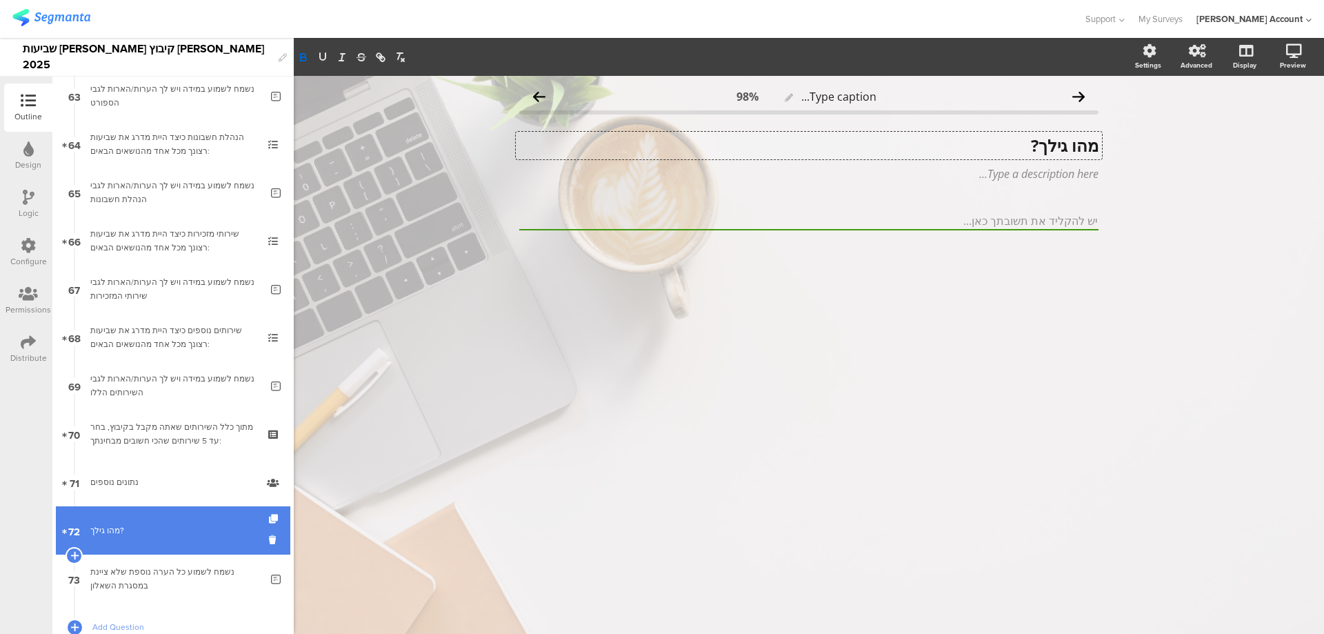
scroll to position [3098, 0]
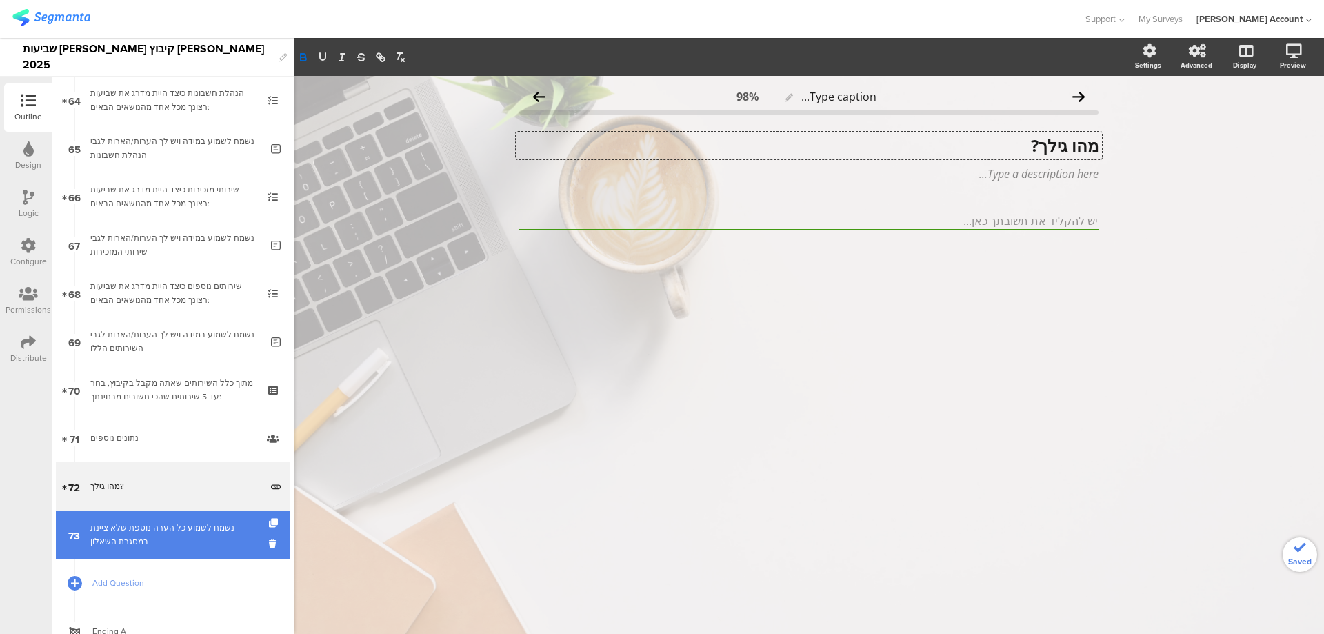
drag, startPoint x: 132, startPoint y: 531, endPoint x: 175, endPoint y: 520, distance: 44.8
click at [183, 534] on div "נשמח לשמוע כל הערה נוספת שלא ציינת במסגרת השאלון" at bounding box center [175, 535] width 170 height 28
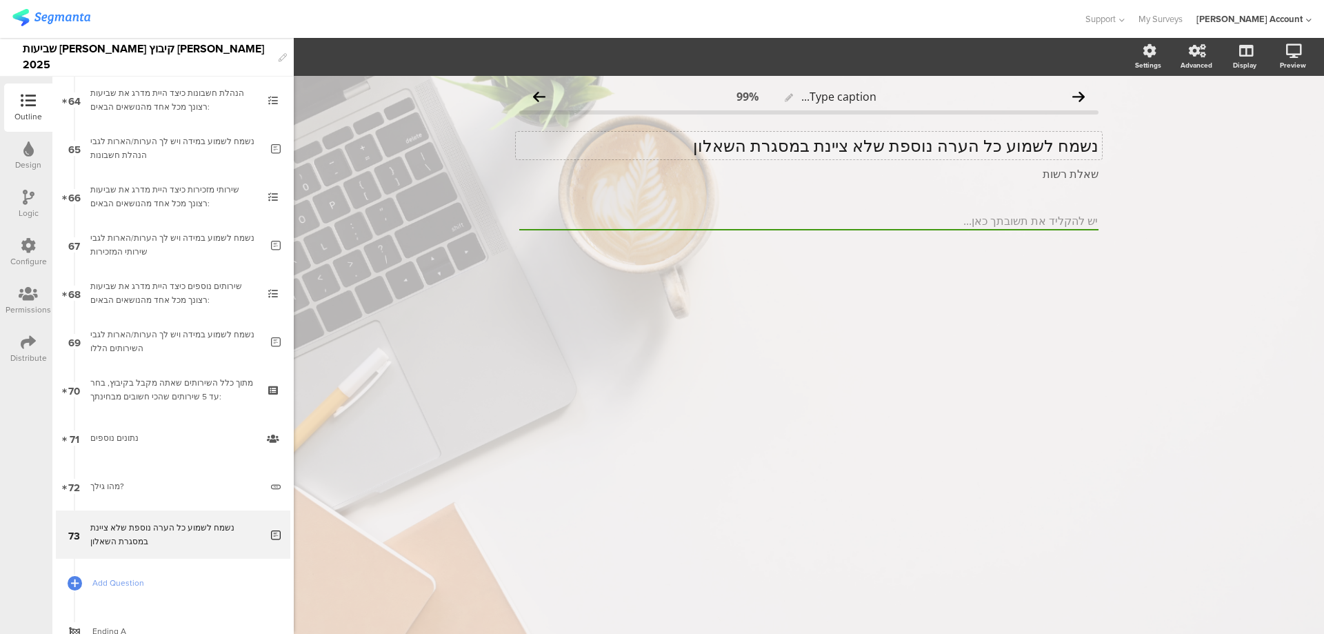
click at [974, 139] on p "נשמח לשמוע כל הערה נוספת שלא ציינת במסגרת השאלון" at bounding box center [808, 145] width 579 height 21
click at [975, 139] on p "נשמח לשמוע כל הערה נוספת שלא ציינת במסגרת השאלון" at bounding box center [808, 145] width 579 height 21
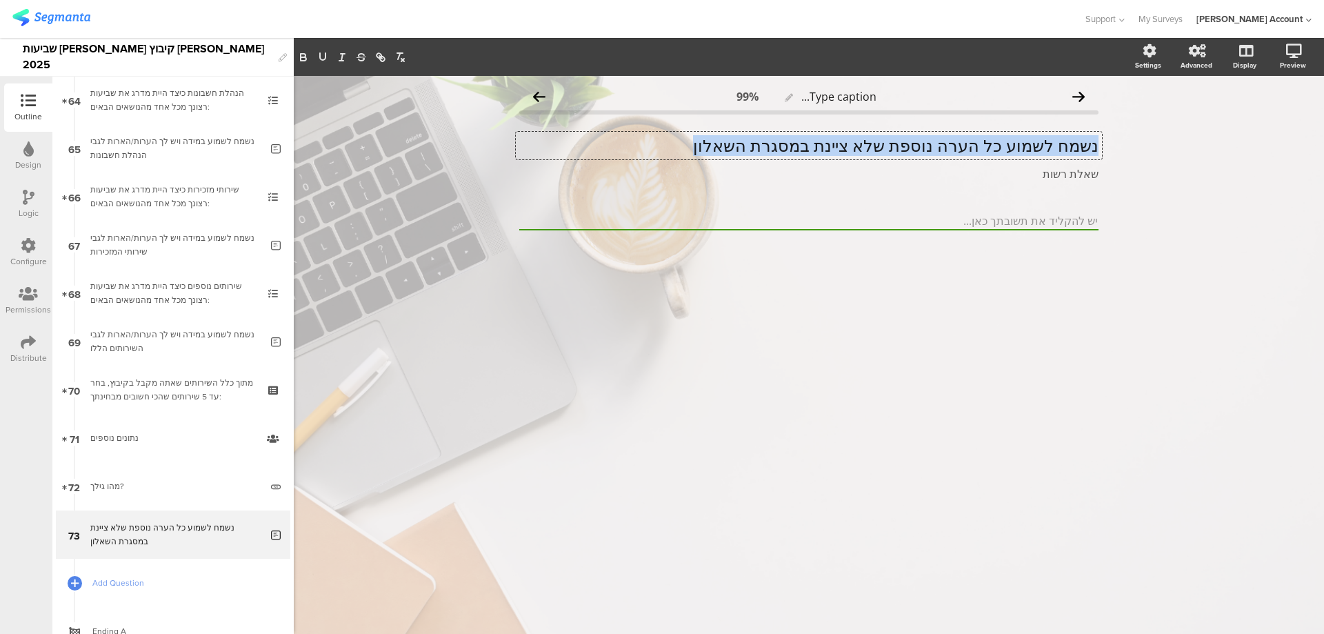
click at [975, 139] on p "נשמח לשמוע כל הערה נוספת שלא ציינת במסגרת השאלון" at bounding box center [808, 145] width 579 height 21
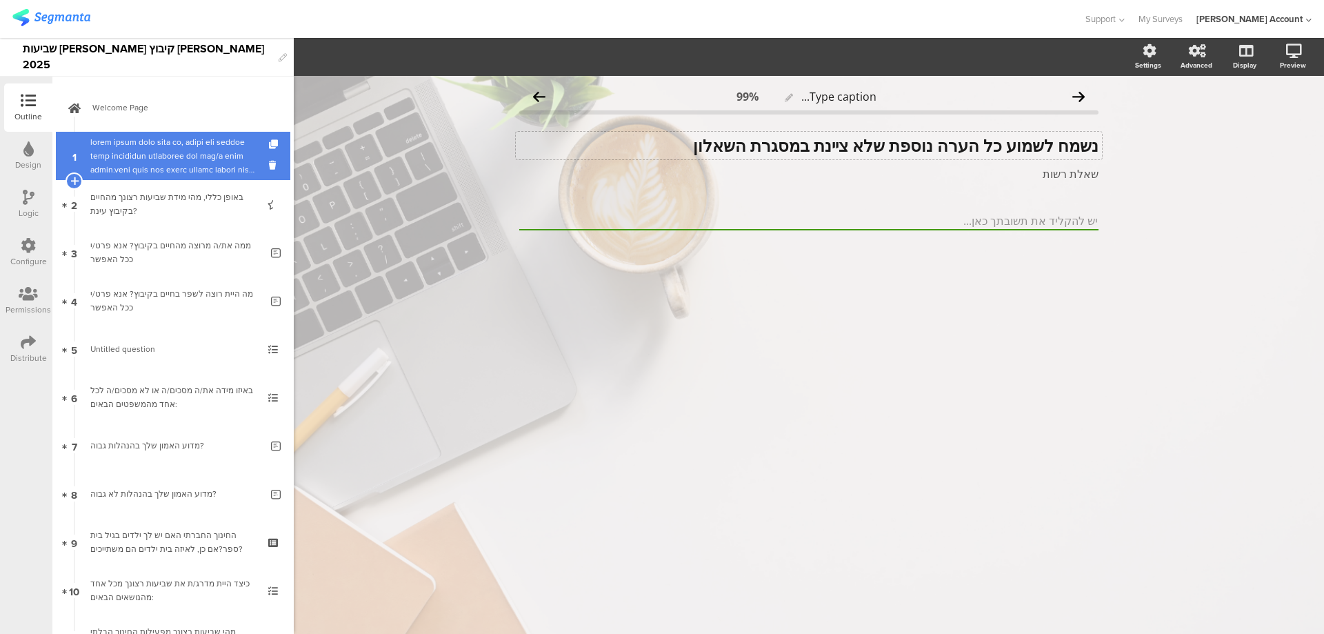
click at [192, 175] on div at bounding box center [172, 155] width 165 height 41
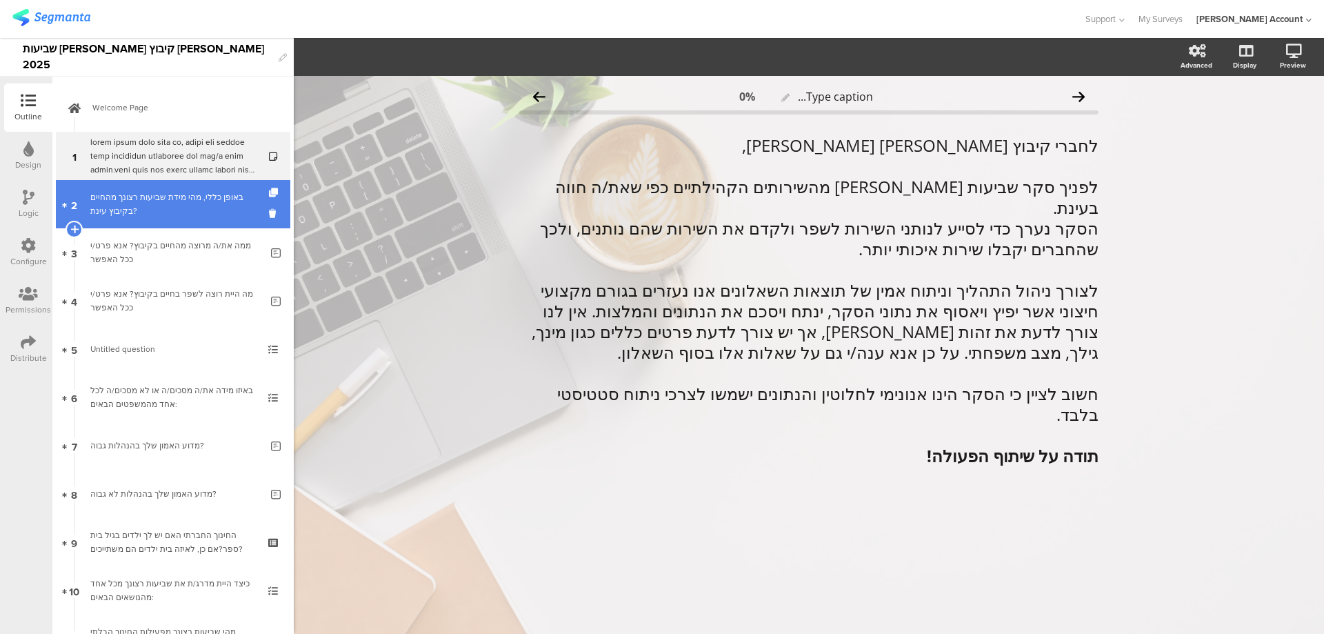
click at [211, 208] on div "באופן כללי, מהי מידת שביעות רצונך מהחיים בקיבוץ עינת?" at bounding box center [172, 204] width 165 height 28
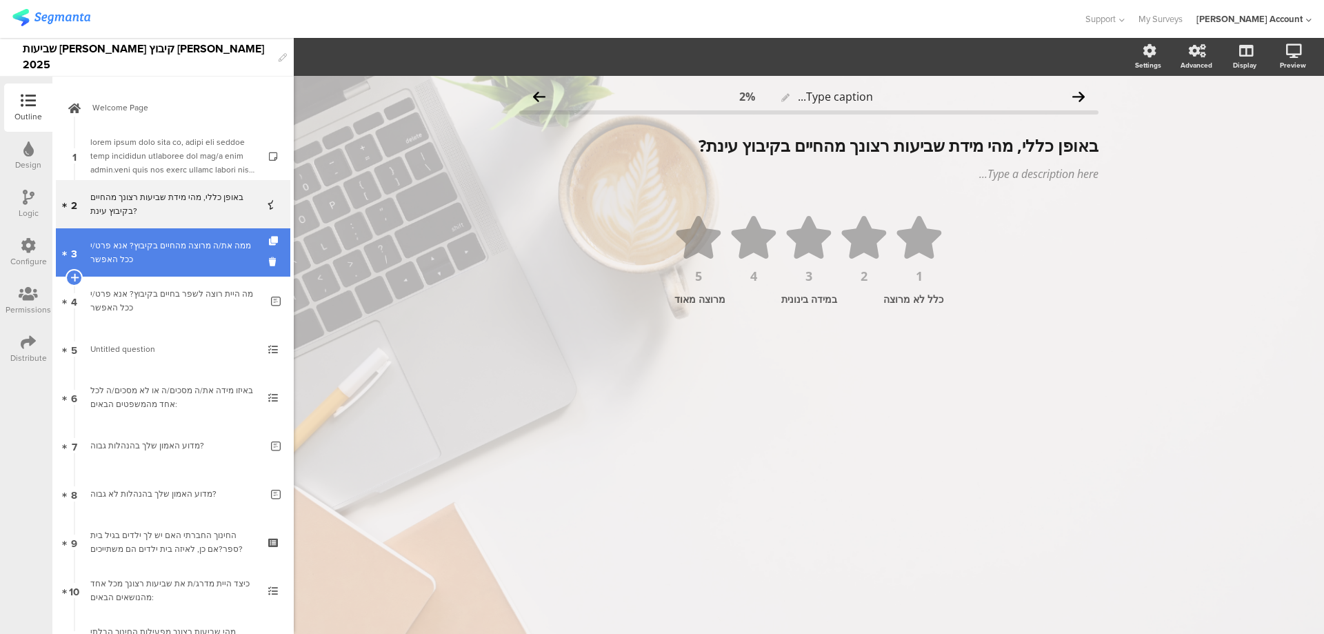
click at [214, 238] on link "3 ממה את/ה מרוצה מהחיים בקיבוץ? אנא פרט/י ככל האפשר" at bounding box center [173, 252] width 235 height 48
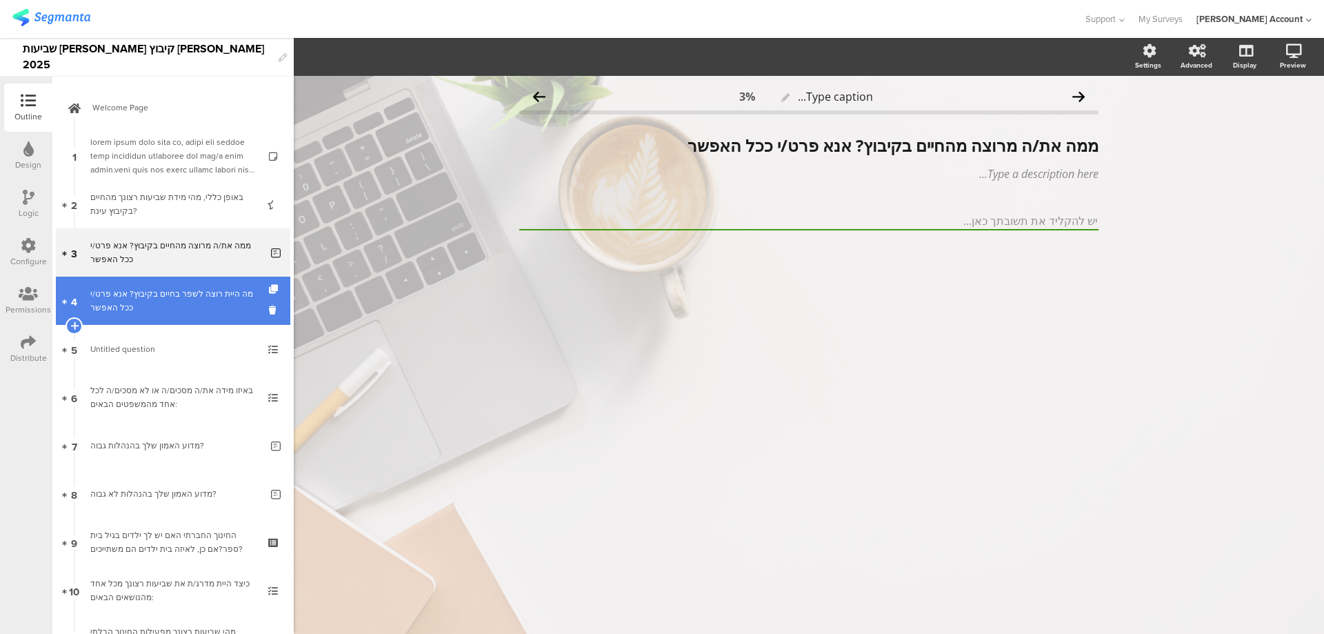
click at [204, 288] on div "מה היית רוצה לשפר בחיים בקיבוץ? אנא פרט/י ככל האפשר" at bounding box center [175, 301] width 170 height 28
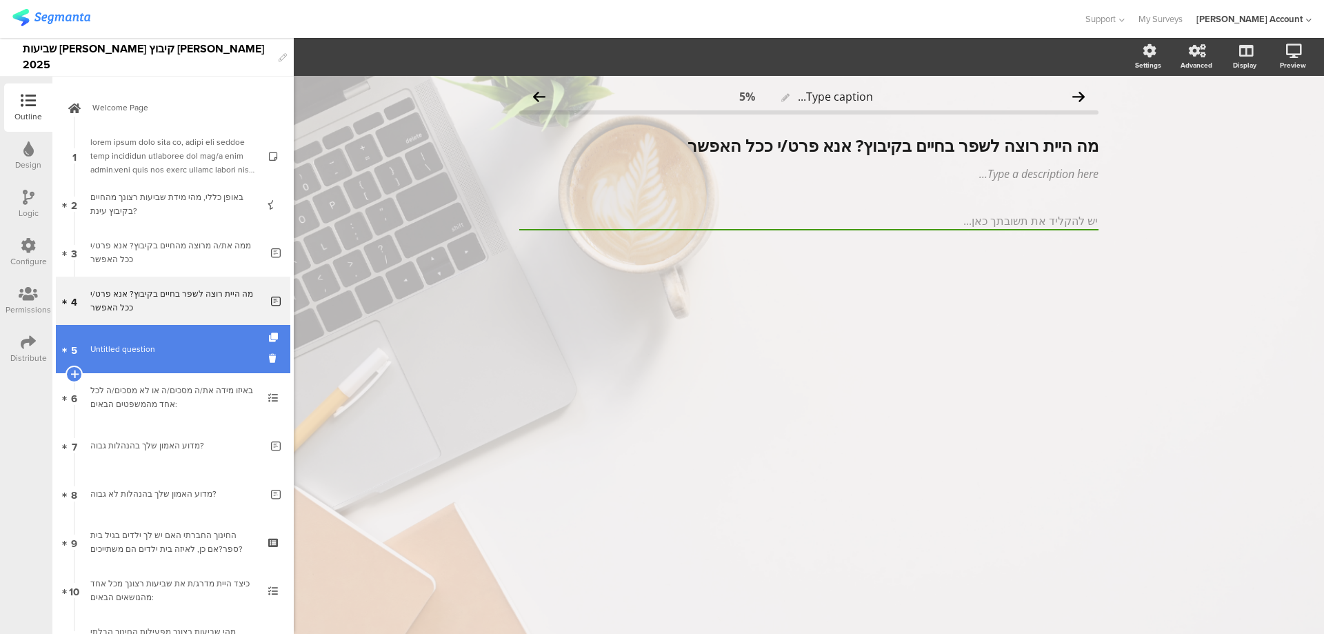
click at [198, 348] on span "Untitled question" at bounding box center [172, 349] width 165 height 14
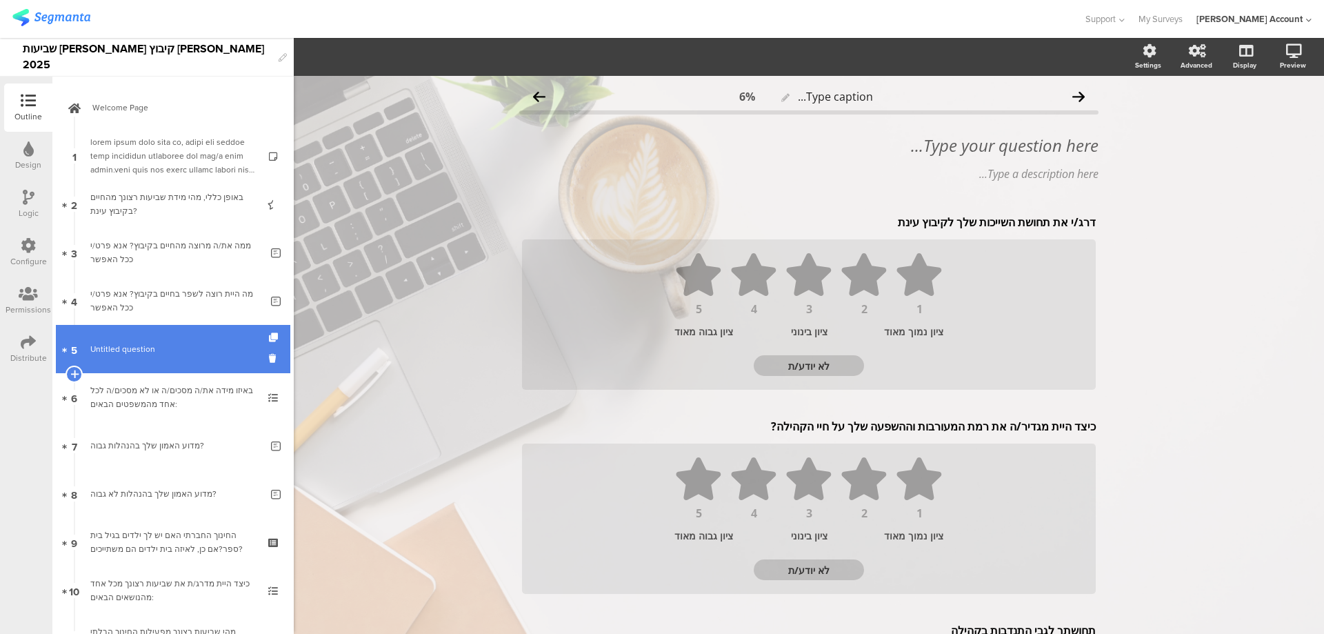
scroll to position [92, 0]
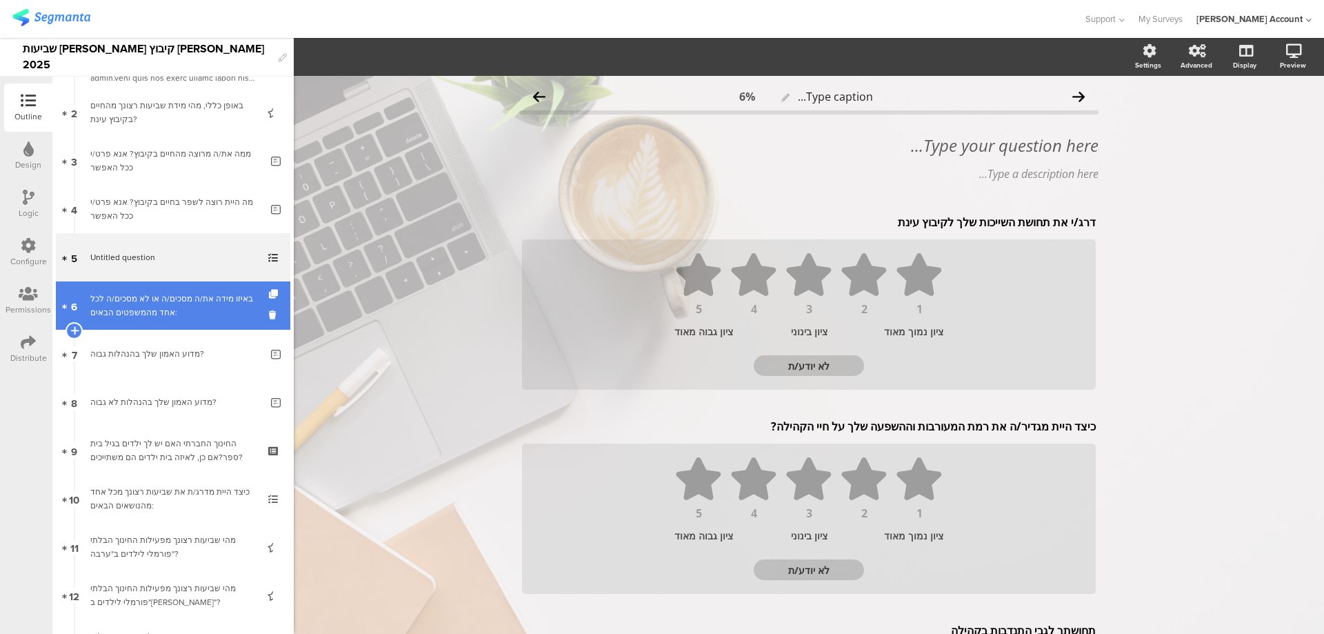
click at [219, 305] on div "באיזו מידה את/ה מסכים/ה או לא מסכים/ה לכל אחד מהמשפטים הבאים:" at bounding box center [172, 306] width 165 height 28
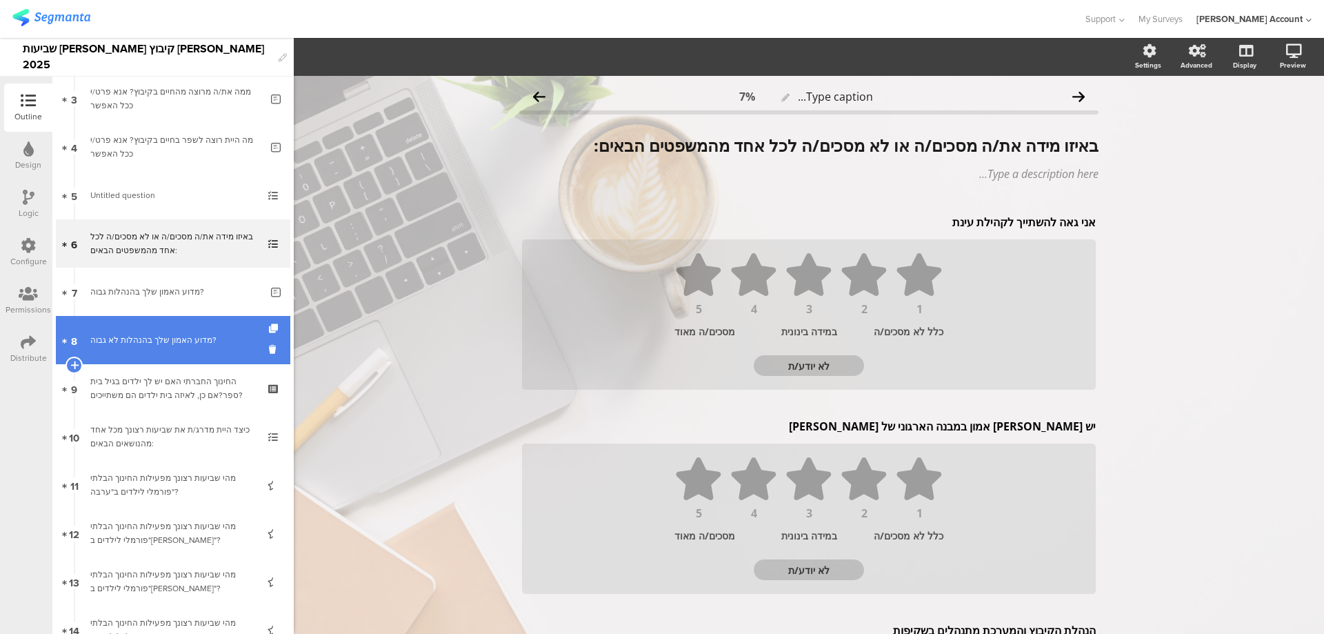
scroll to position [184, 0]
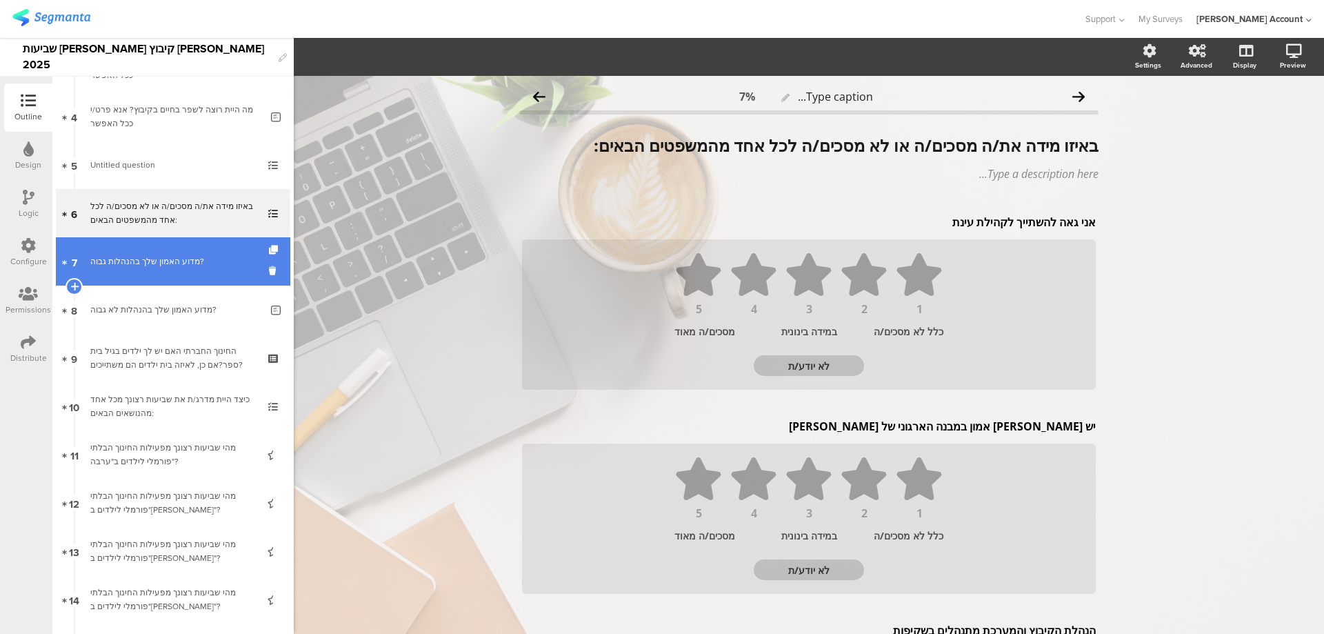
click at [222, 276] on link "7 מדוע האמון שלך בהנהלות גבוה?" at bounding box center [173, 261] width 235 height 48
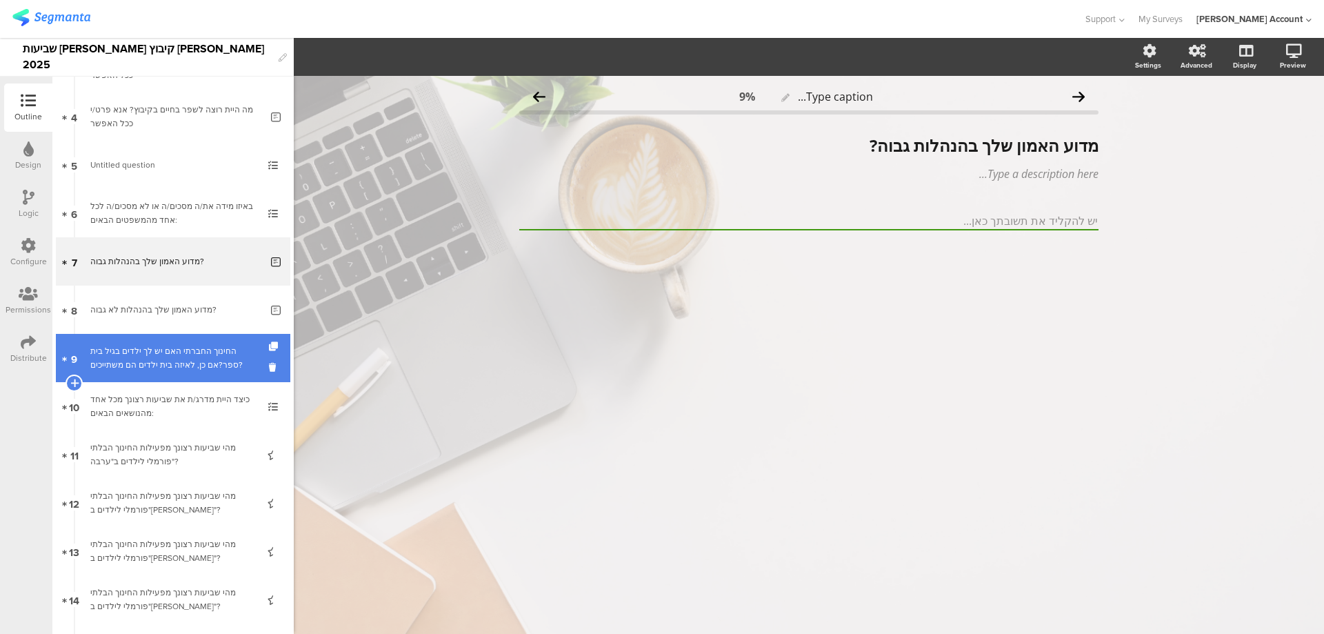
drag, startPoint x: 216, startPoint y: 315, endPoint x: 214, endPoint y: 346, distance: 31.1
click at [216, 315] on div "מדוע האמון שלך בהנהלות לא גבוה?" at bounding box center [175, 310] width 170 height 14
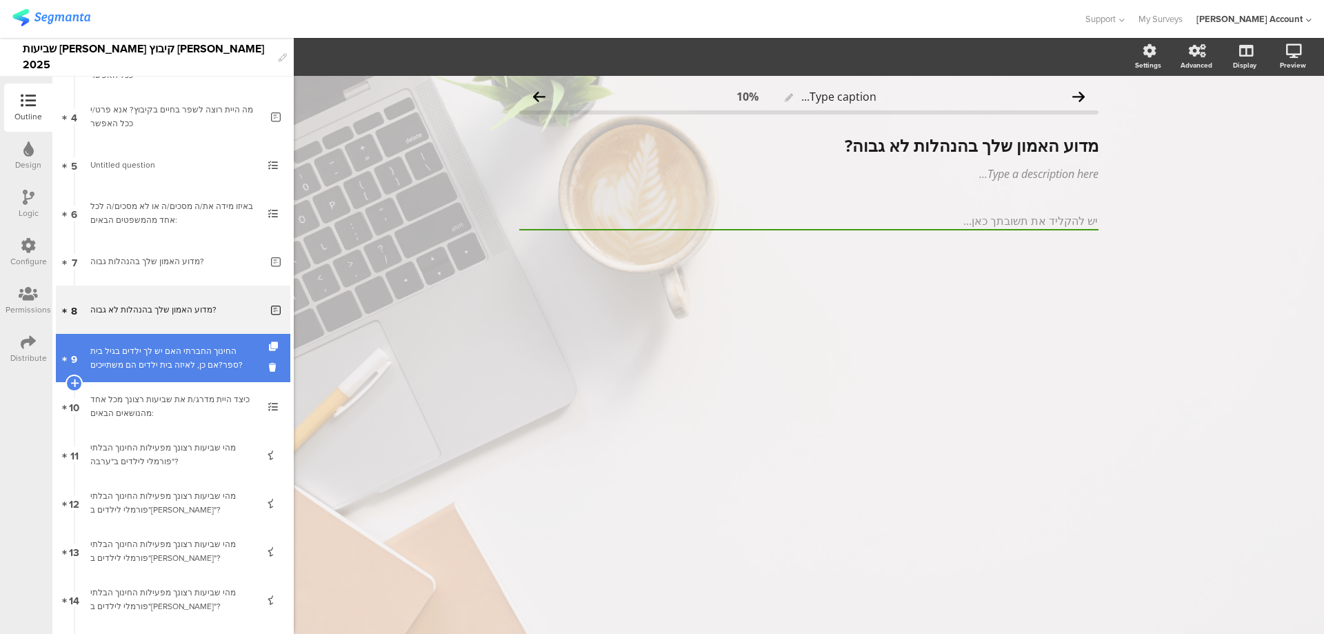
click at [213, 348] on div "החינוך החברתי האם יש לך ילדים בגיל בית ספר?אם כן, לאיזה בית ילדים הם משתייכים?" at bounding box center [172, 358] width 165 height 28
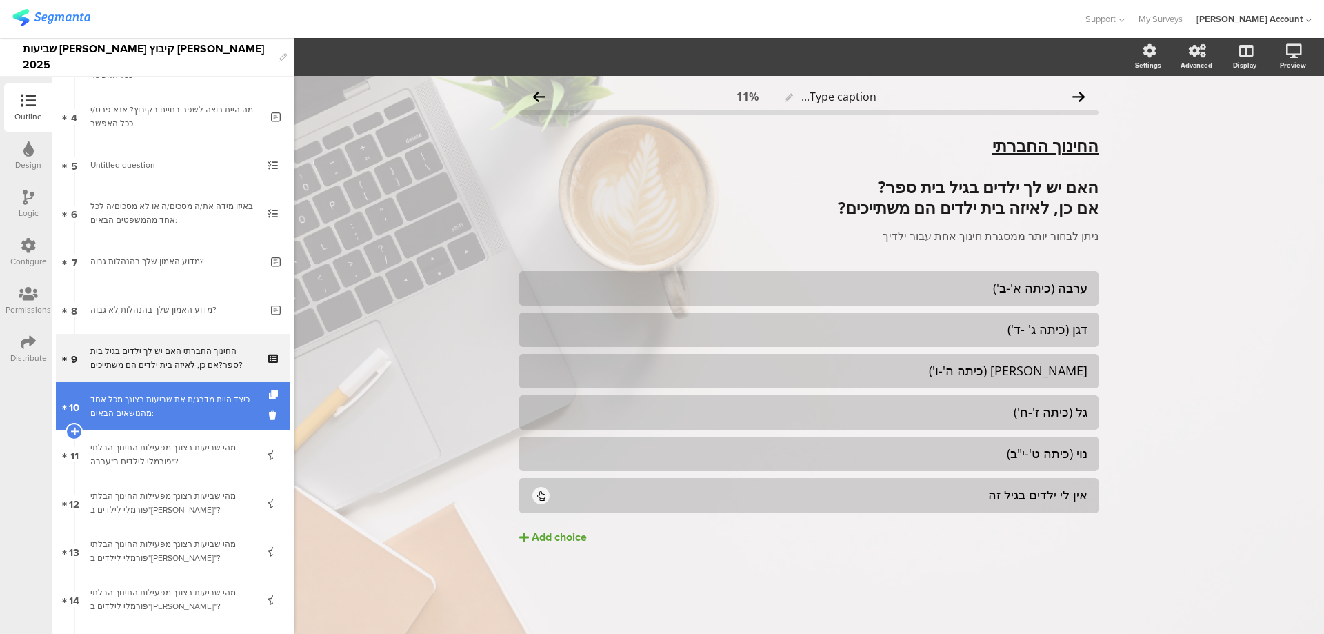
click at [185, 393] on div "כיצד היית מדרג/ת את שביעות רצונך מכל אחד מהנושאים הבאים:" at bounding box center [172, 406] width 165 height 28
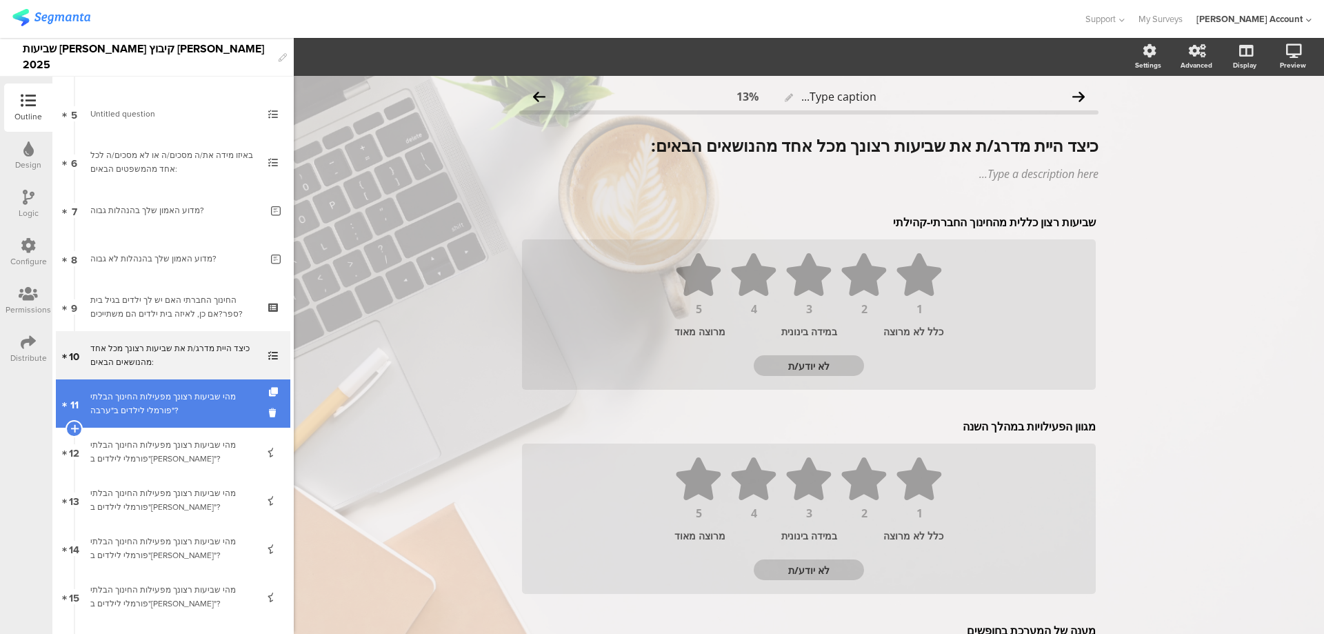
scroll to position [276, 0]
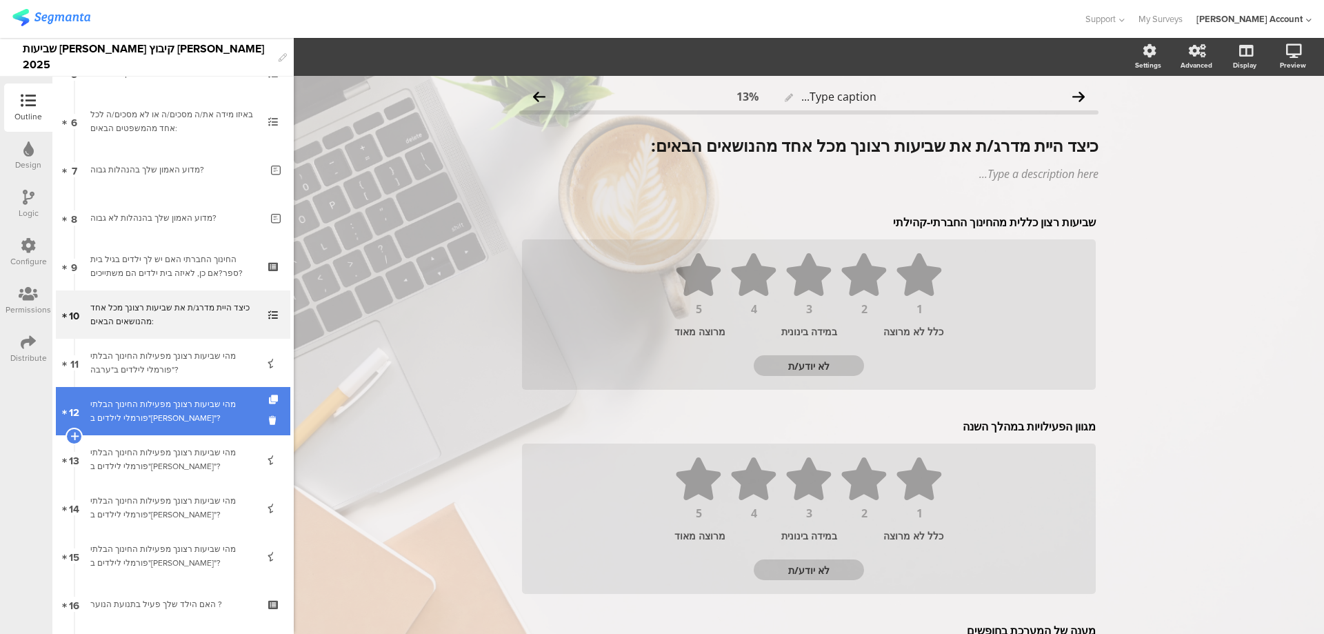
click at [199, 417] on div "מהי שביעות רצונך מפעילות החינוך הבלתי פורמלי לילדים ב"דגן"?" at bounding box center [172, 411] width 165 height 28
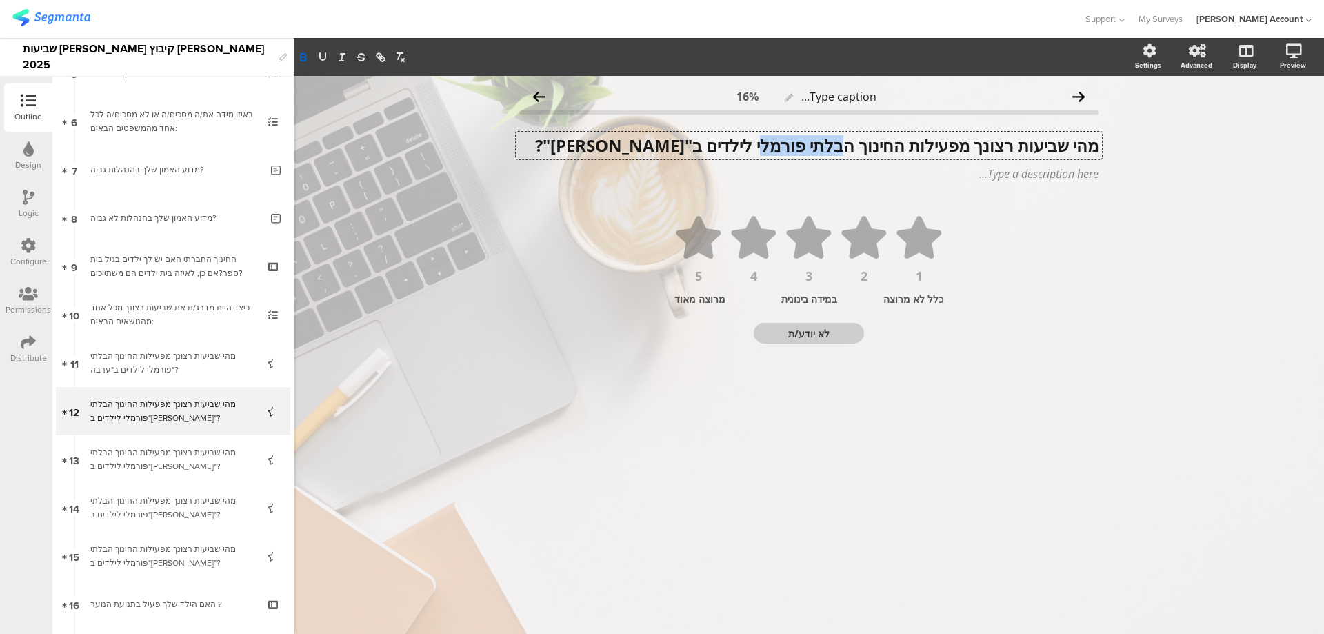
drag, startPoint x: 840, startPoint y: 148, endPoint x: 753, endPoint y: 146, distance: 87.6
click at [753, 146] on div "מהי שביעות רצונך מפעילות החינוך הבלתי פורמלי לילדים ב"דגן"? מהי שביעות רצונך מפ…" at bounding box center [809, 146] width 586 height 28
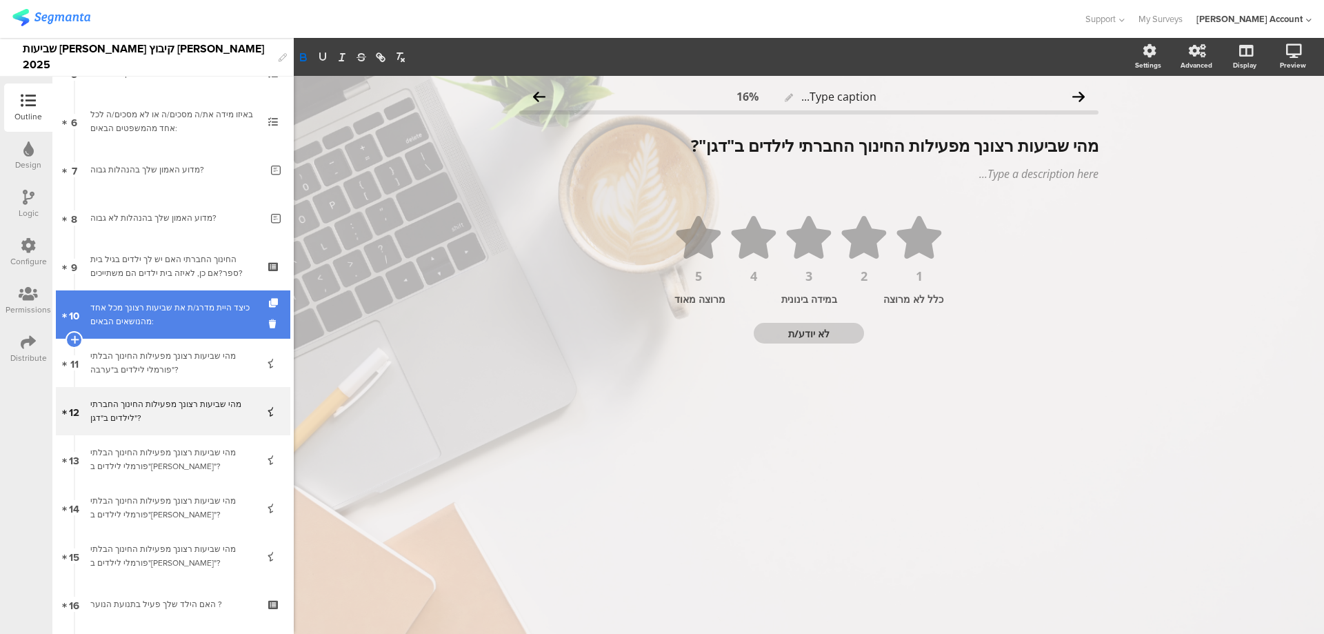
click at [212, 321] on div "כיצד היית מדרג/ת את שביעות רצונך מכל אחד מהנושאים הבאים:" at bounding box center [172, 315] width 165 height 28
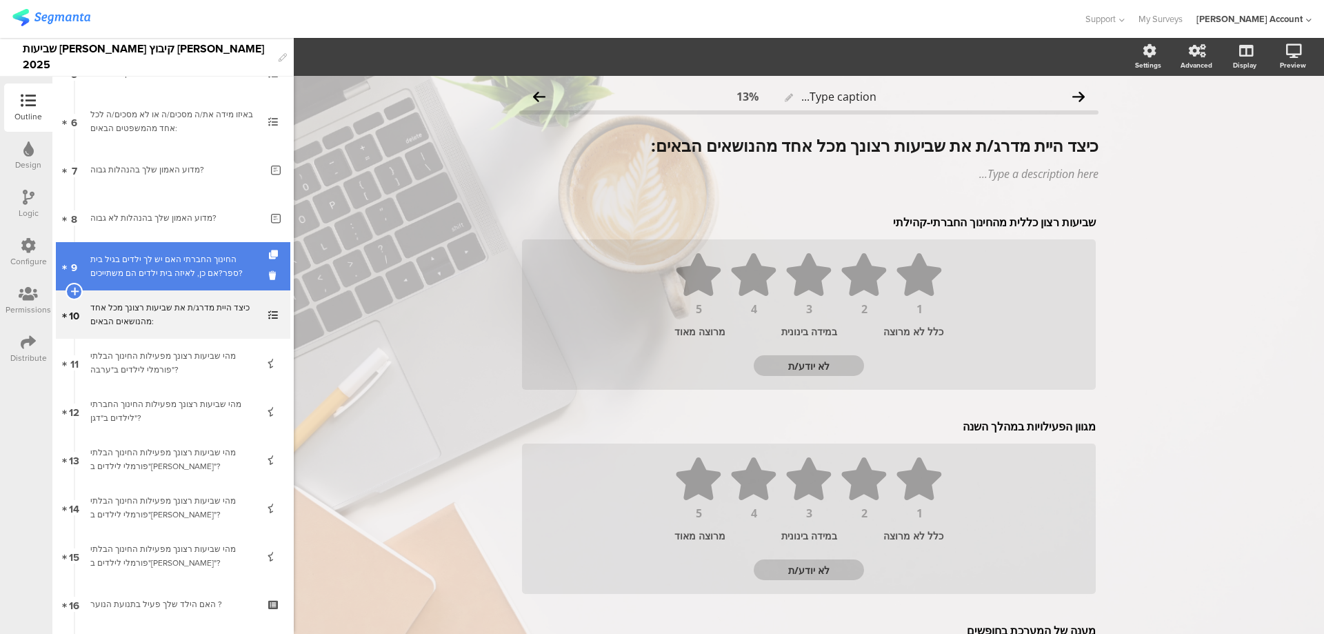
click at [211, 268] on div "החינוך החברתי האם יש לך ילדים בגיל בית ספר?אם כן, לאיזה בית ילדים הם משתייכים?" at bounding box center [172, 266] width 165 height 28
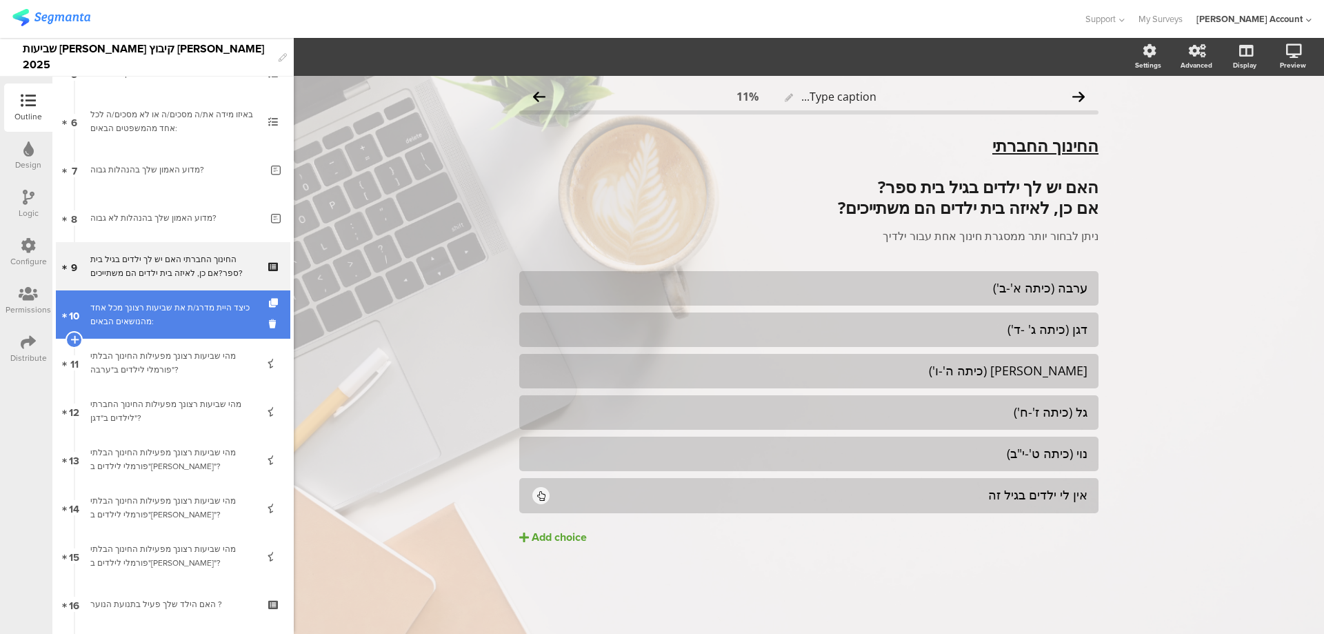
click at [203, 303] on div "כיצד היית מדרג/ת את שביעות רצונך מכל אחד מהנושאים הבאים:" at bounding box center [172, 315] width 165 height 28
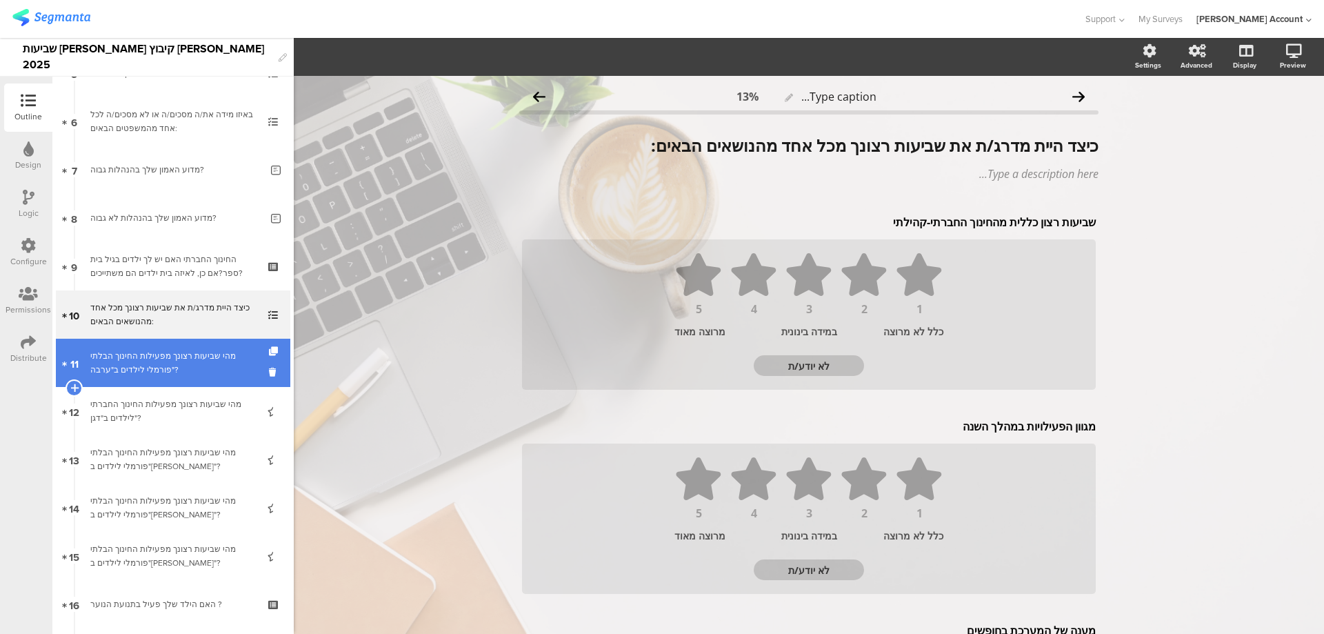
click at [192, 342] on link "11 מהי שביעות רצונך מפעילות החינוך הבלתי פורמלי לילדים ב"ערבה"?" at bounding box center [173, 363] width 235 height 48
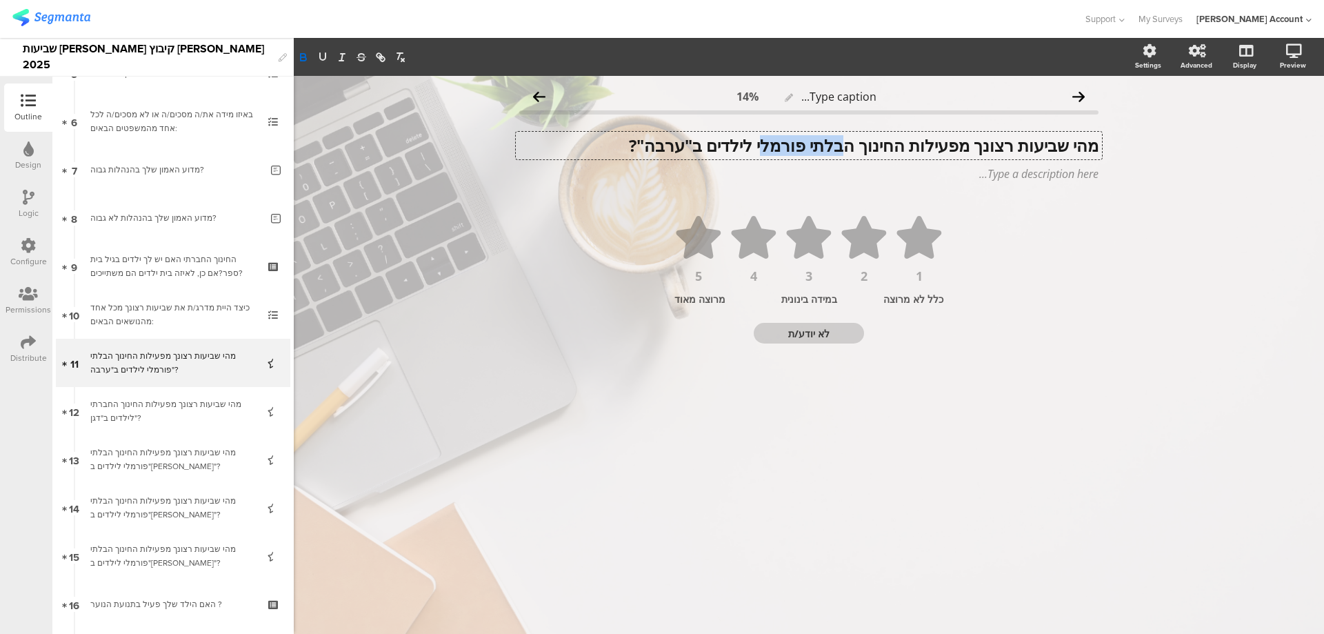
drag, startPoint x: 750, startPoint y: 143, endPoint x: 835, endPoint y: 143, distance: 84.2
click at [835, 143] on div "מהי שביעות רצונך מפעילות החינוך הבלתי פורמלי לילדים ב"ערבה"? מהי שביעות רצונך מ…" at bounding box center [809, 146] width 586 height 28
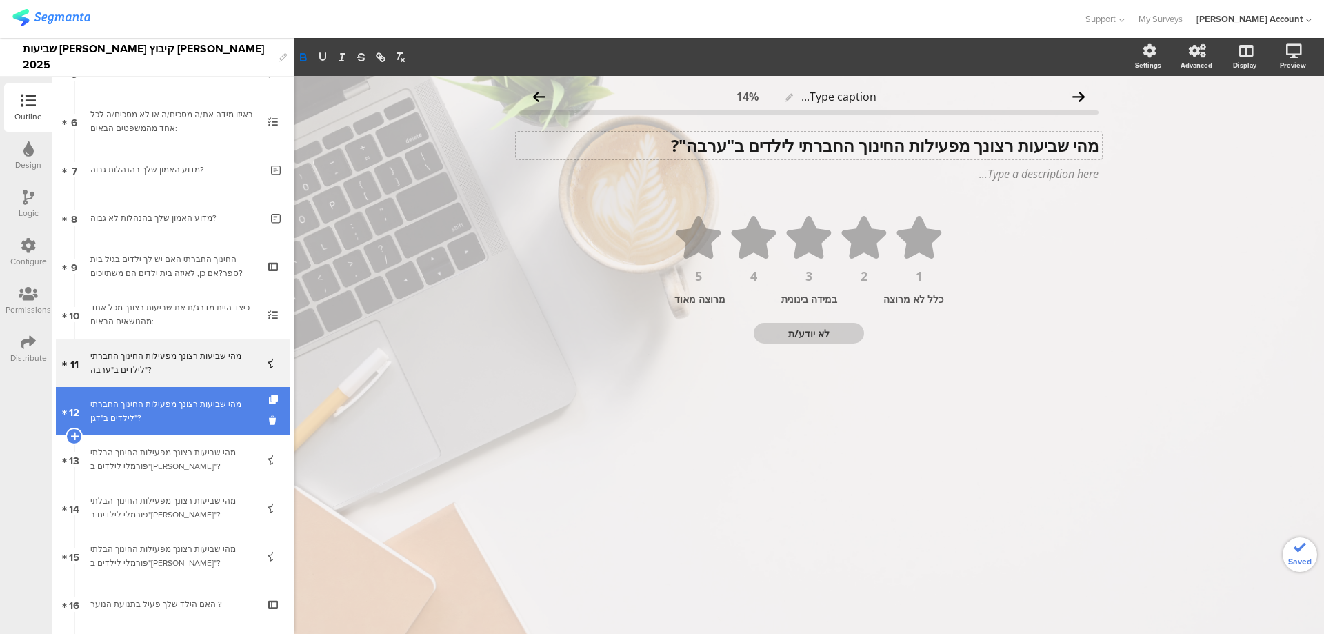
click at [126, 415] on div "מהי שביעות רצונך מפעילות החינוך החברתי לילדים ב"דגן"?" at bounding box center [172, 411] width 165 height 28
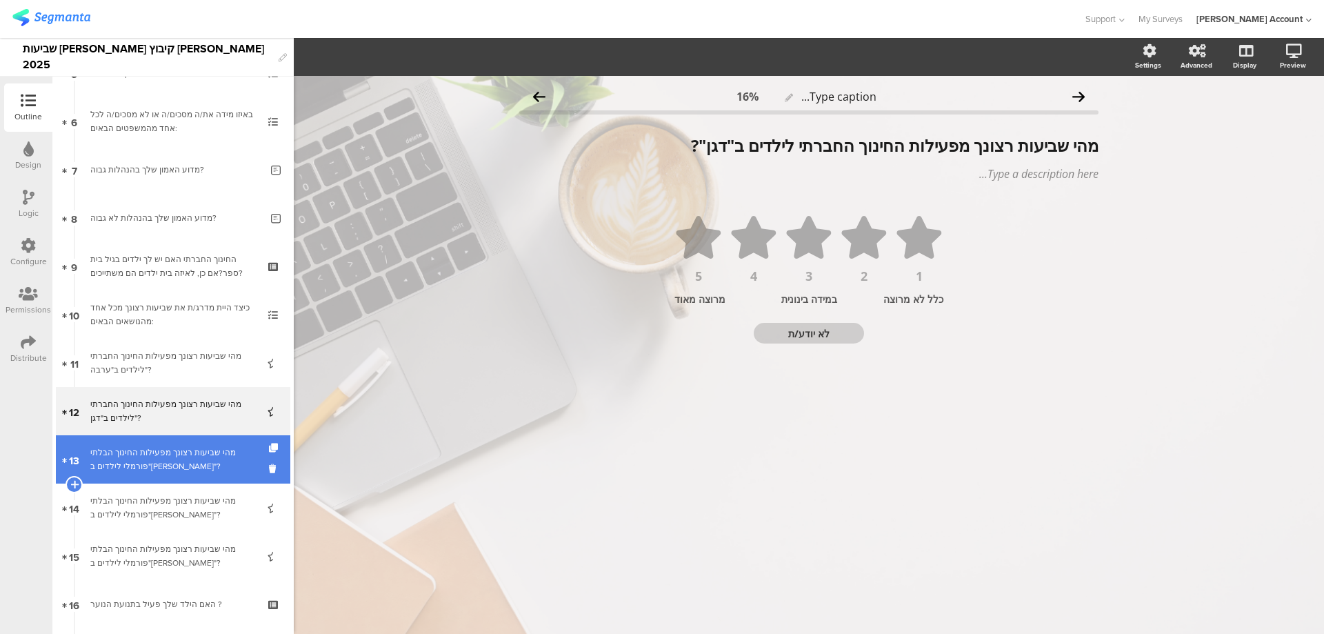
click at [137, 453] on div "מהי שביעות רצונך מפעילות החינוך הבלתי פורמלי לילדים ב"אלון"?" at bounding box center [172, 460] width 165 height 28
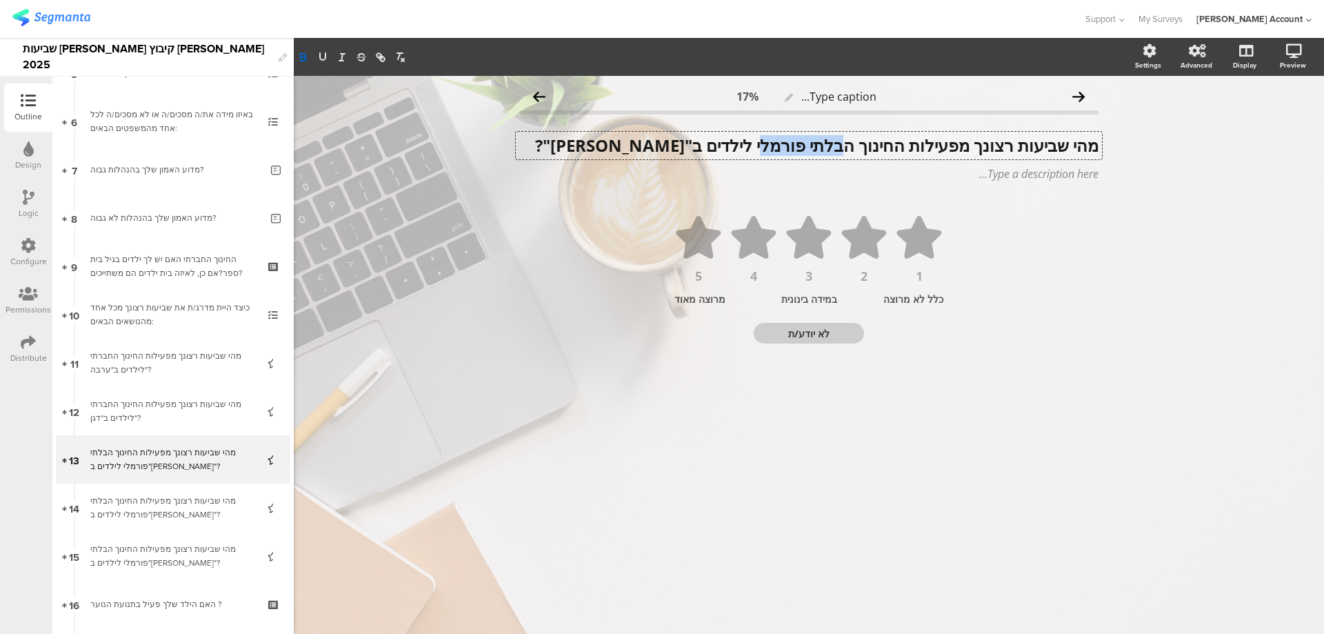
drag, startPoint x: 749, startPoint y: 146, endPoint x: 832, endPoint y: 145, distance: 82.8
click at [832, 145] on div "מהי שביעות רצונך מפעילות החינוך הבלתי פורמלי לילדים ב"אלון"? מהי שביעות רצונך מ…" at bounding box center [809, 146] width 586 height 28
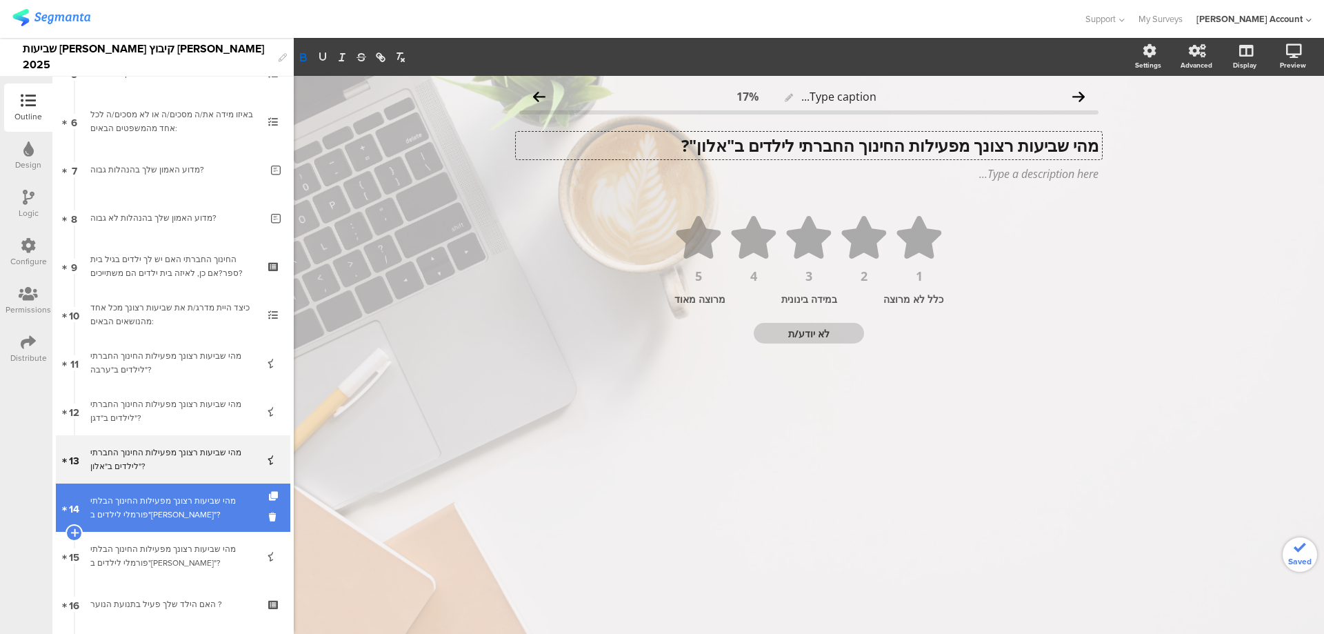
click at [142, 490] on link "14 מהי שביעות רצונך מפעילות החינוך הבלתי פורמלי לילדים ב"גל"?" at bounding box center [173, 508] width 235 height 48
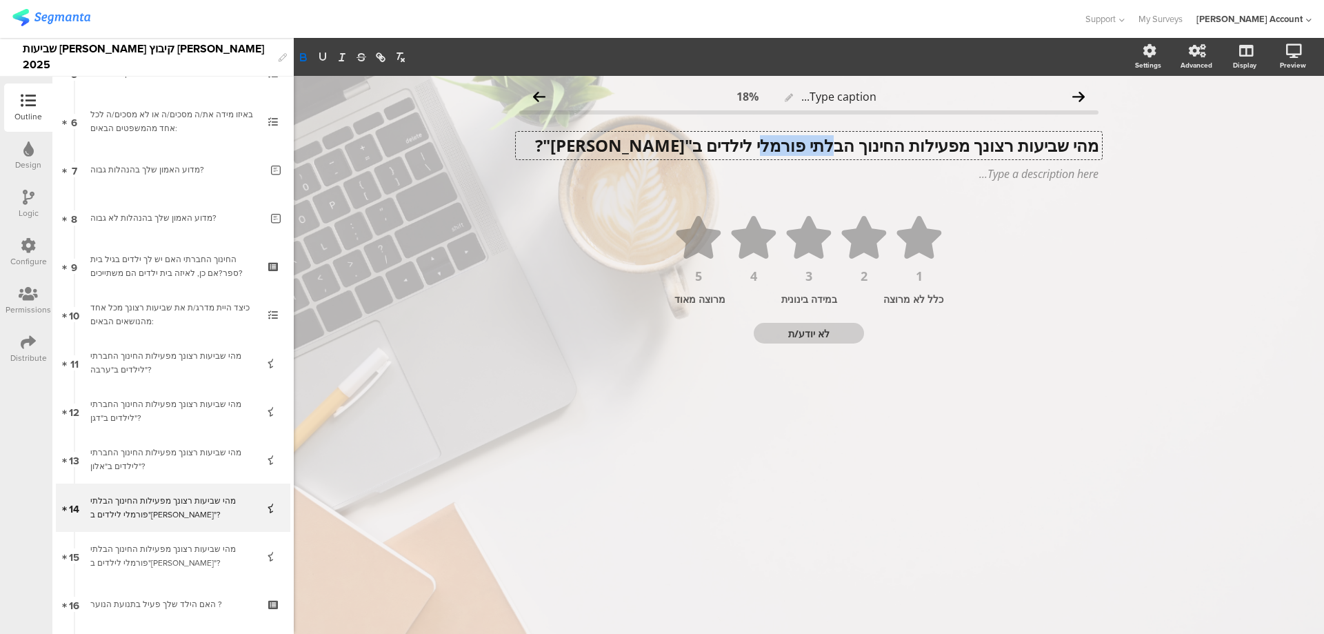
drag, startPoint x: 755, startPoint y: 145, endPoint x: 830, endPoint y: 145, distance: 74.5
click at [830, 145] on div "מהי שביעות רצונך מפעילות החינוך הבלתי פורמלי לילדים ב"גל"? מהי שביעות רצונך מפע…" at bounding box center [809, 146] width 586 height 28
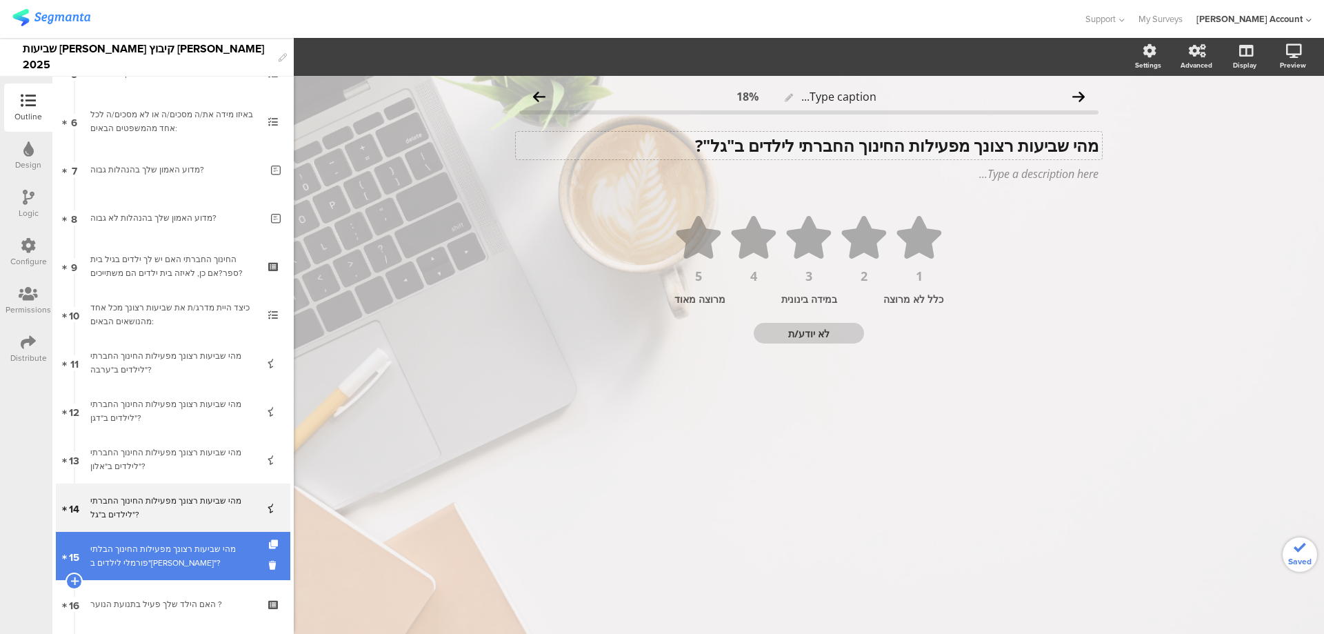
click at [183, 551] on div "מהי שביעות רצונך מפעילות החינוך הבלתי פורמלי לילדים ב"נוי"?" at bounding box center [172, 556] width 165 height 28
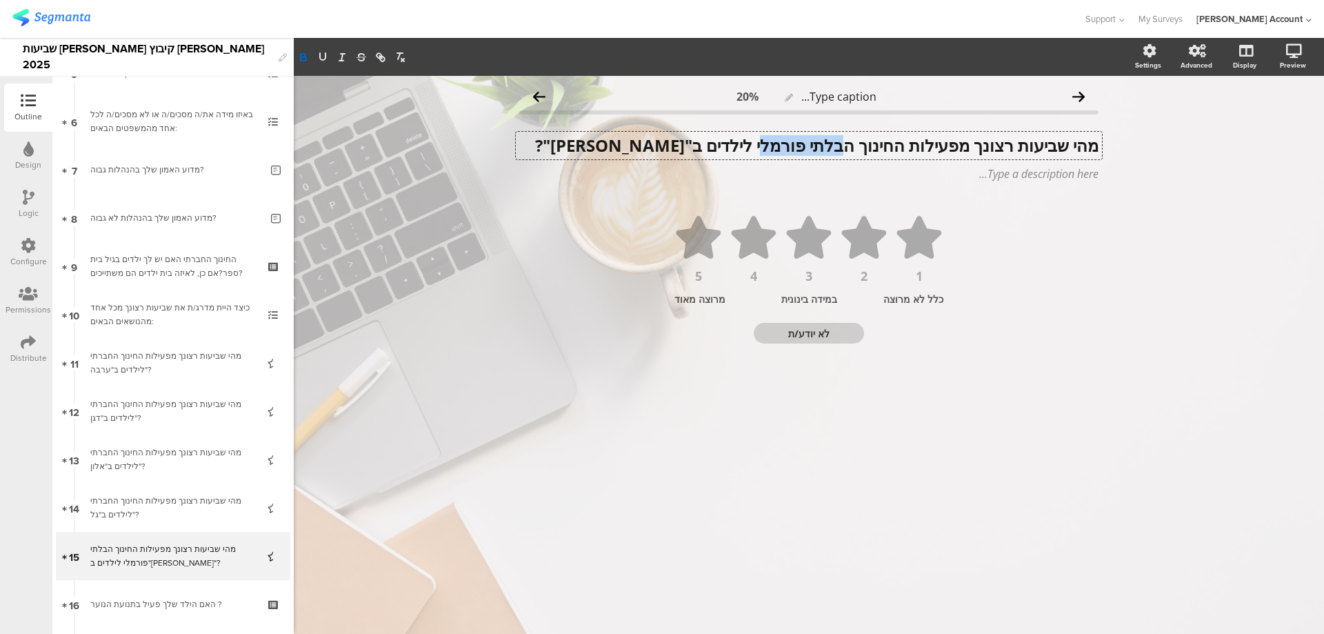
drag, startPoint x: 752, startPoint y: 144, endPoint x: 832, endPoint y: 141, distance: 80.1
click at [832, 141] on div "מהי שביעות רצונך מפעילות החינוך הבלתי פורמלי לילדים ב"נוי"? מהי שביעות רצונך מפ…" at bounding box center [809, 146] width 586 height 28
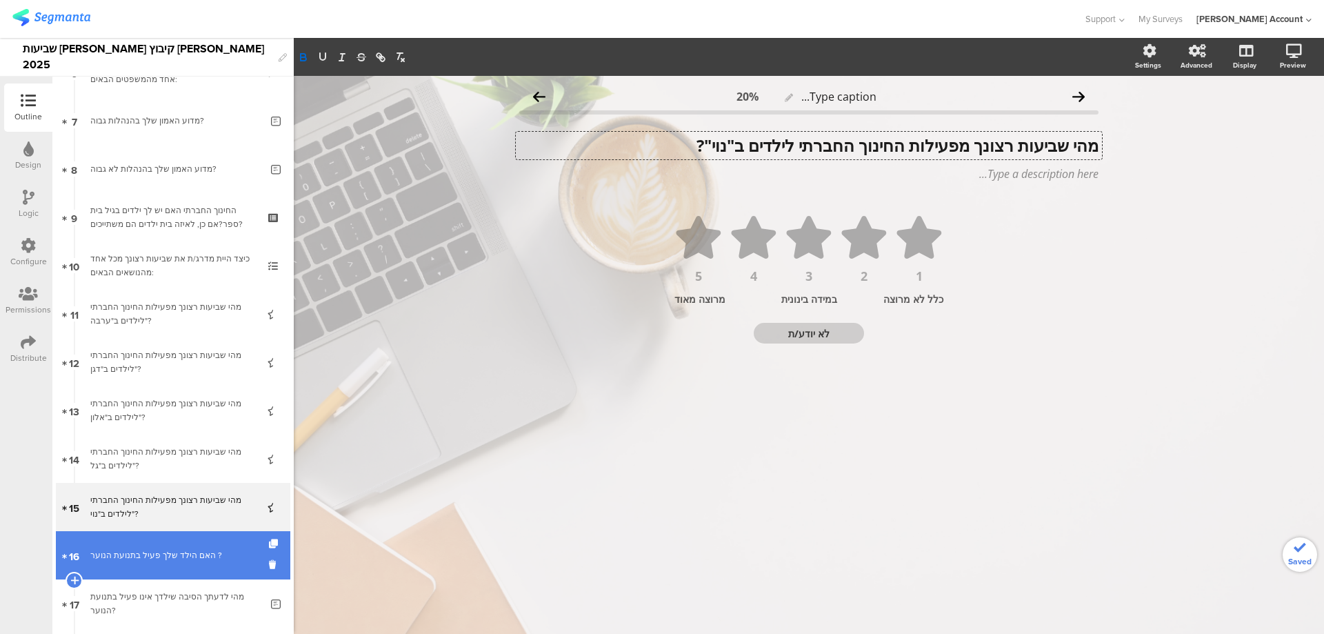
scroll to position [368, 0]
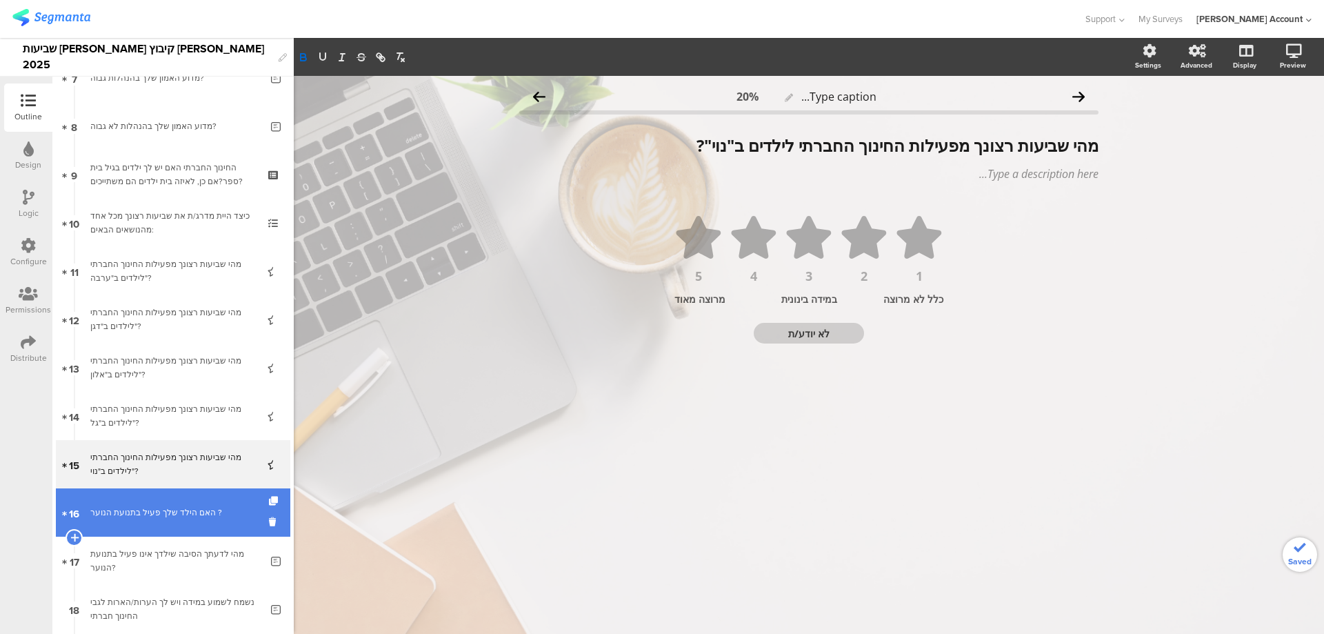
click at [172, 505] on link "16 האם הילד שלך פעיל בתנועת הנוער ?" at bounding box center [173, 512] width 235 height 48
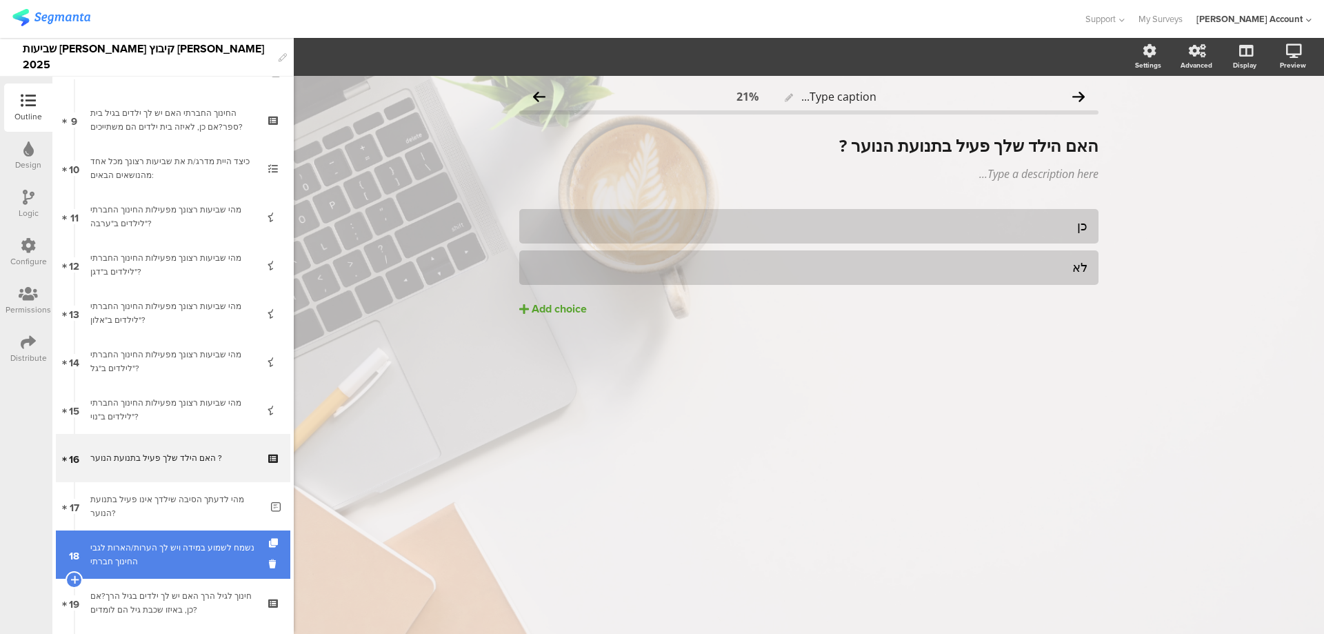
scroll to position [460, 0]
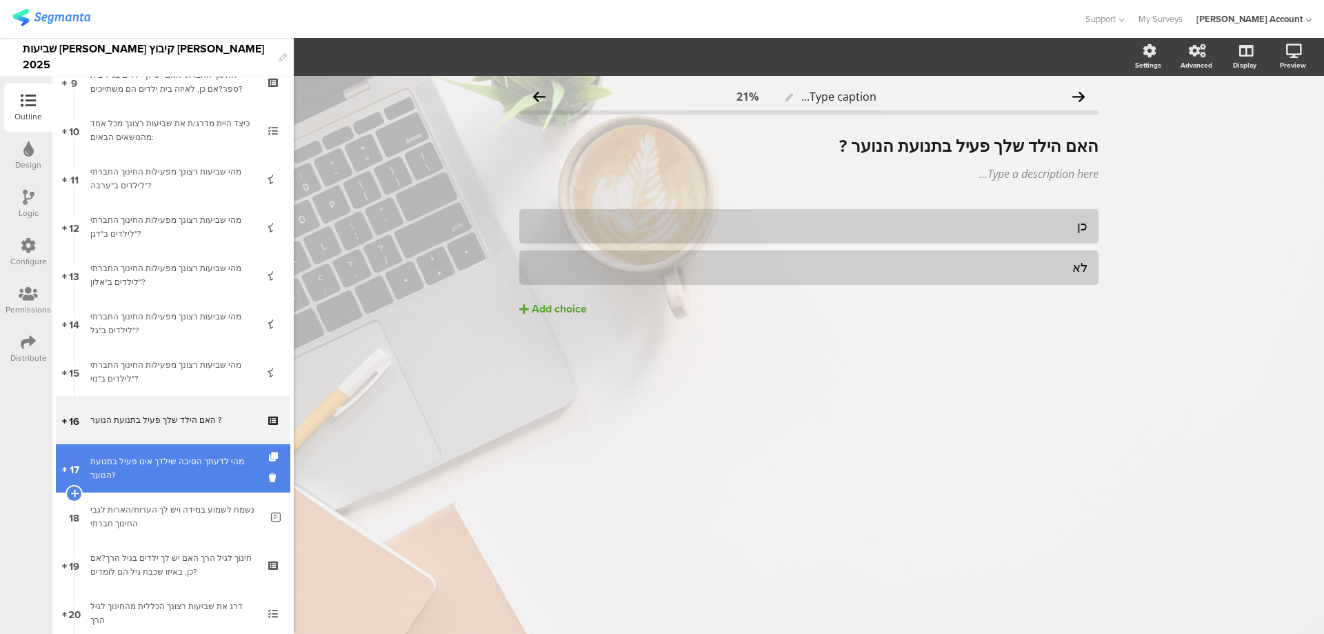
click at [188, 457] on div "מהי לדעתך הסיבה שילדך אינו פעיל בתנועת הנוער?" at bounding box center [175, 469] width 170 height 28
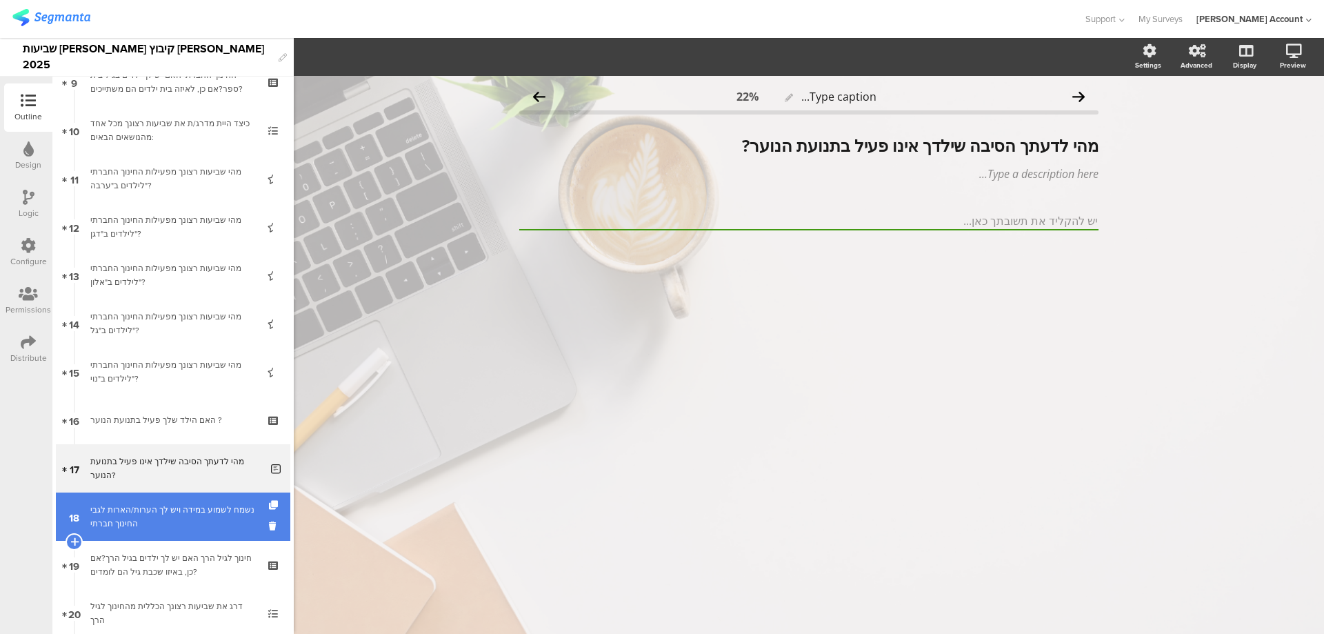
click at [208, 503] on div "נשמח לשמוע במידה ויש לך הערות/הארות לגבי החינוך חברתי" at bounding box center [175, 517] width 170 height 28
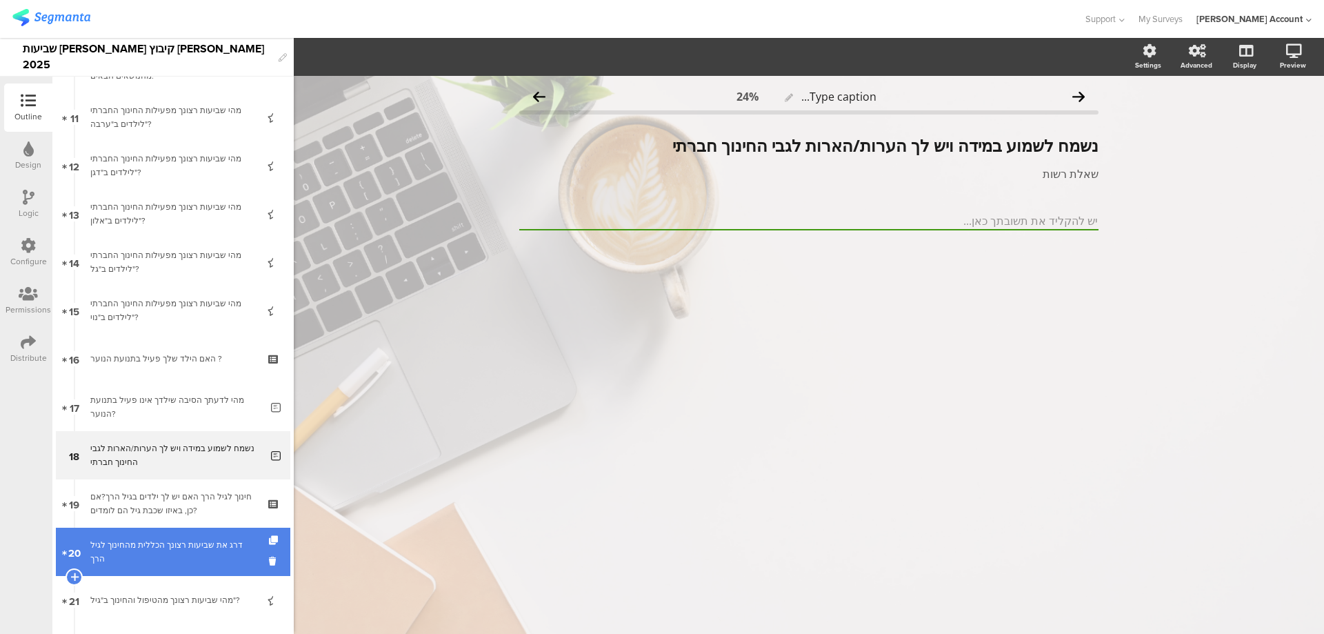
scroll to position [552, 0]
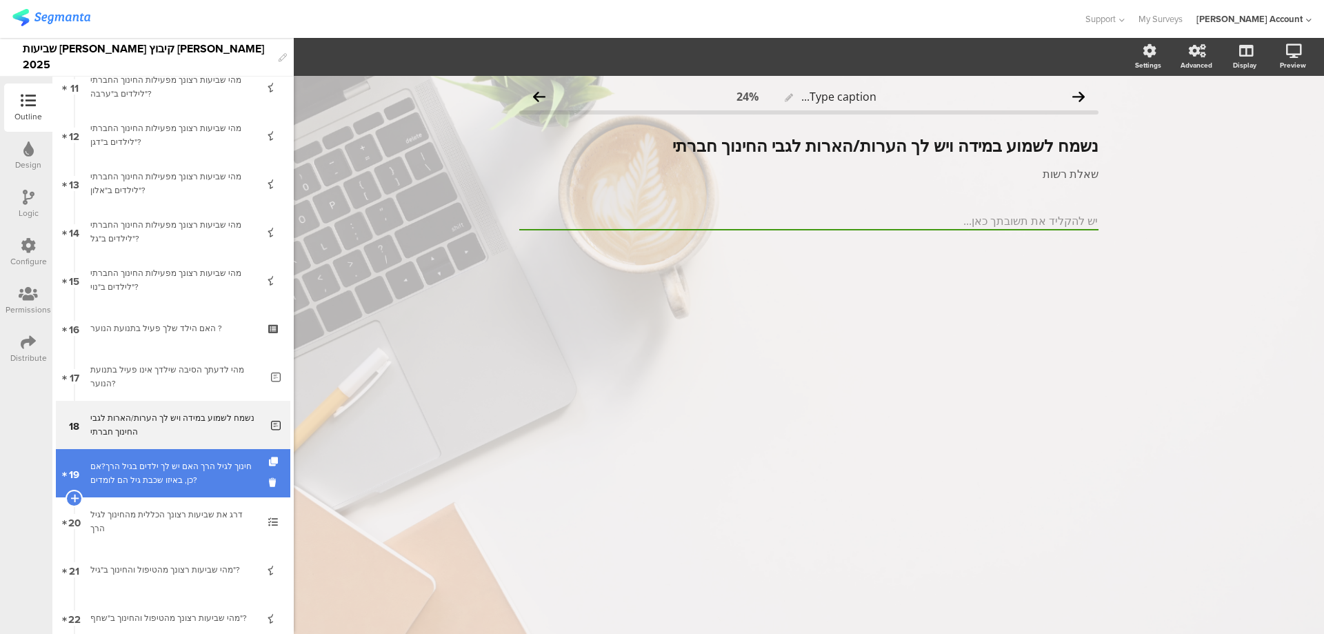
click at [216, 480] on div "חינוך לגיל הרך האם יש לך ילדים בגיל הרך?אם כן, באיזו שכבת גיל הם לומדים?" at bounding box center [172, 473] width 165 height 28
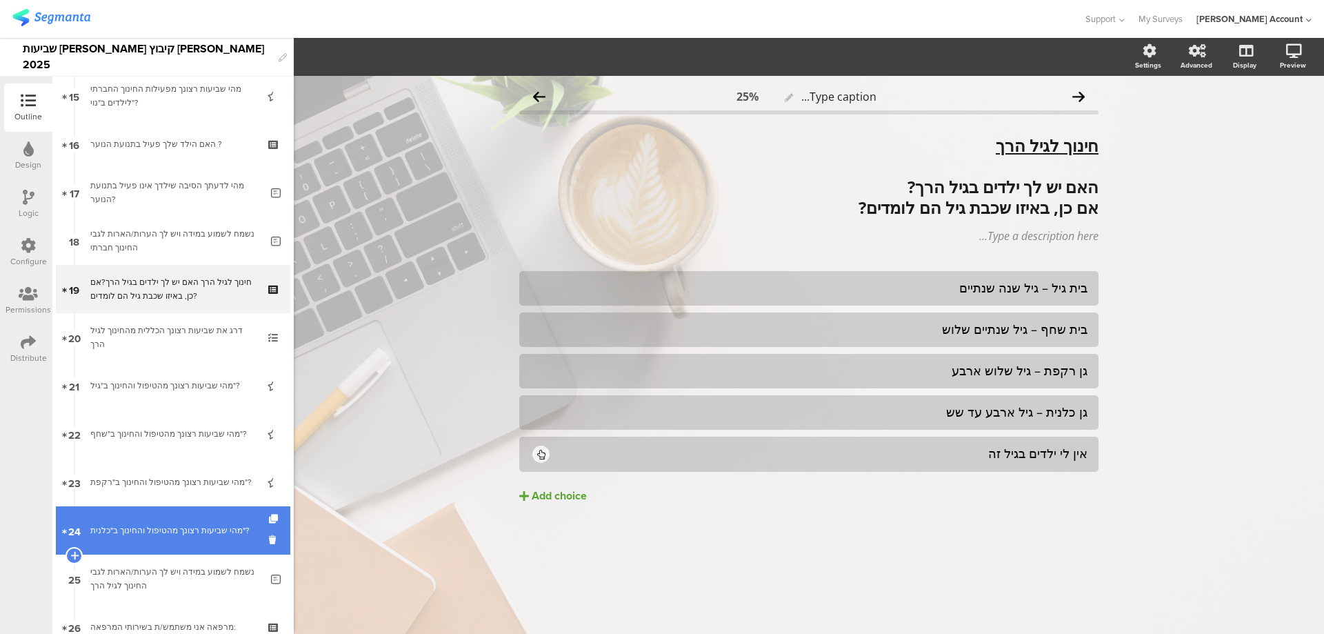
scroll to position [828, 0]
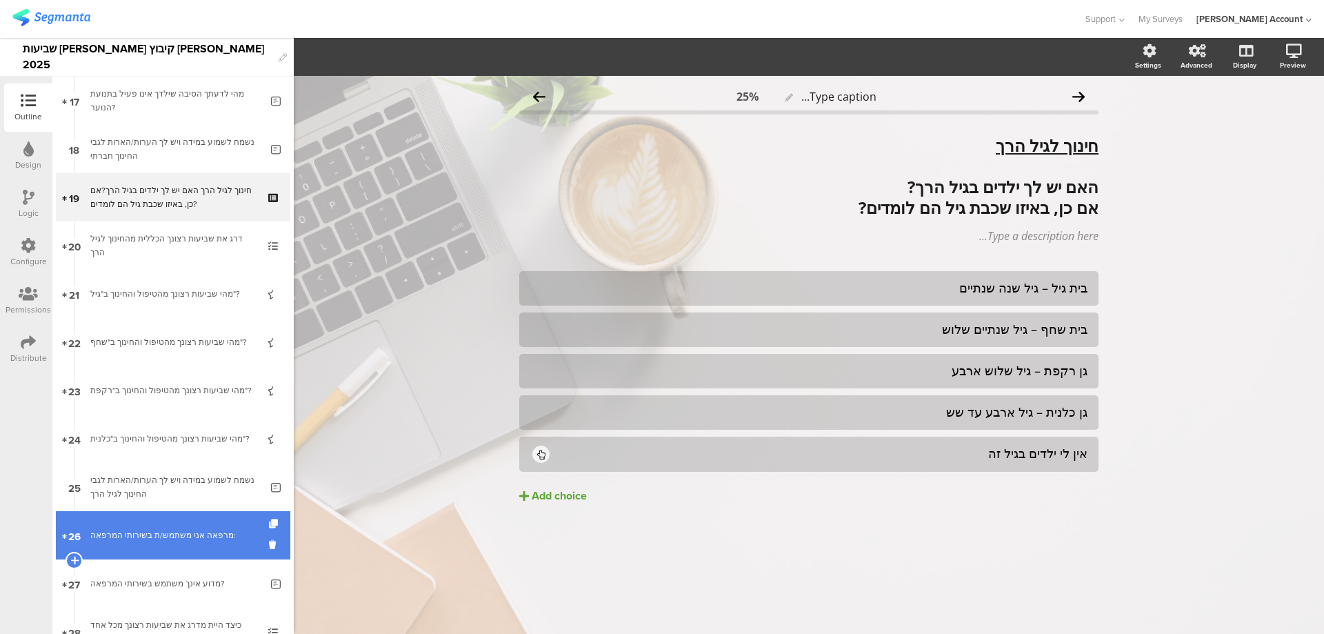
click at [219, 537] on div "מרפאה אני משתמש/ת בשירותי המרפאה:" at bounding box center [172, 535] width 165 height 14
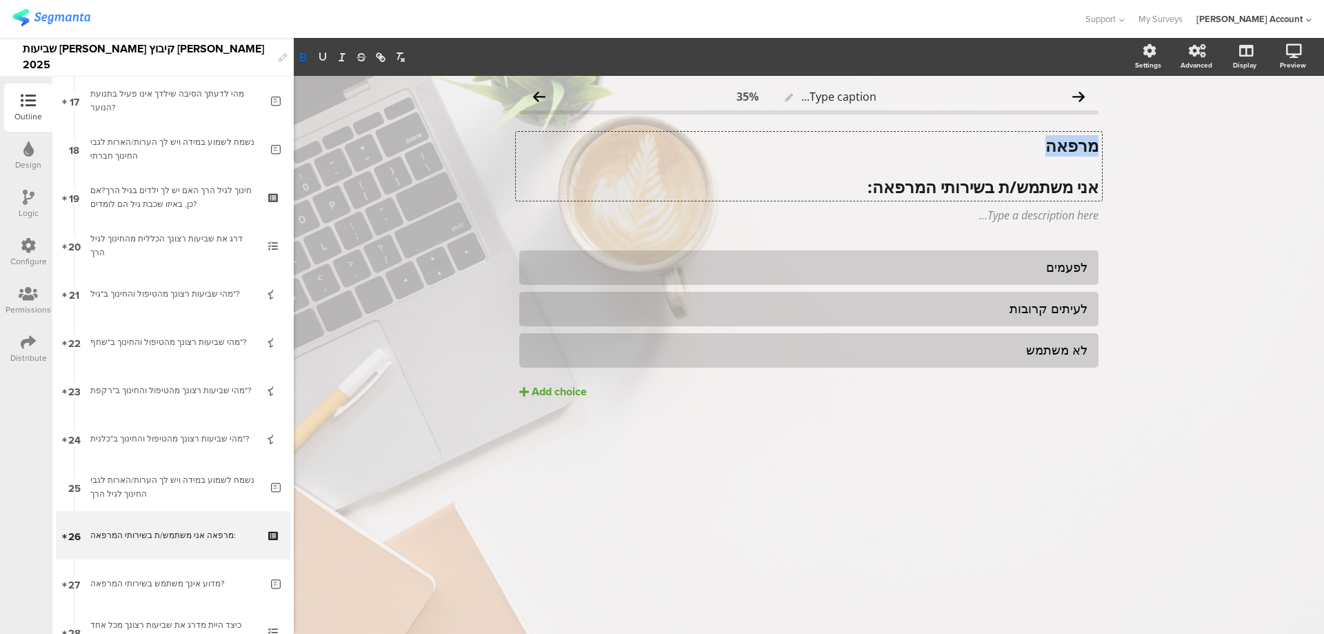
drag, startPoint x: 1044, startPoint y: 147, endPoint x: 1139, endPoint y: 147, distance: 95.2
click at [1139, 147] on div "Type caption... 35% מרפאה אני משתמש/ת בשירותי המרפאה: מרפאה אני משתמש/ת בשירותי…" at bounding box center [809, 355] width 1030 height 558
click at [320, 54] on icon "button" at bounding box center [323, 56] width 6 height 7
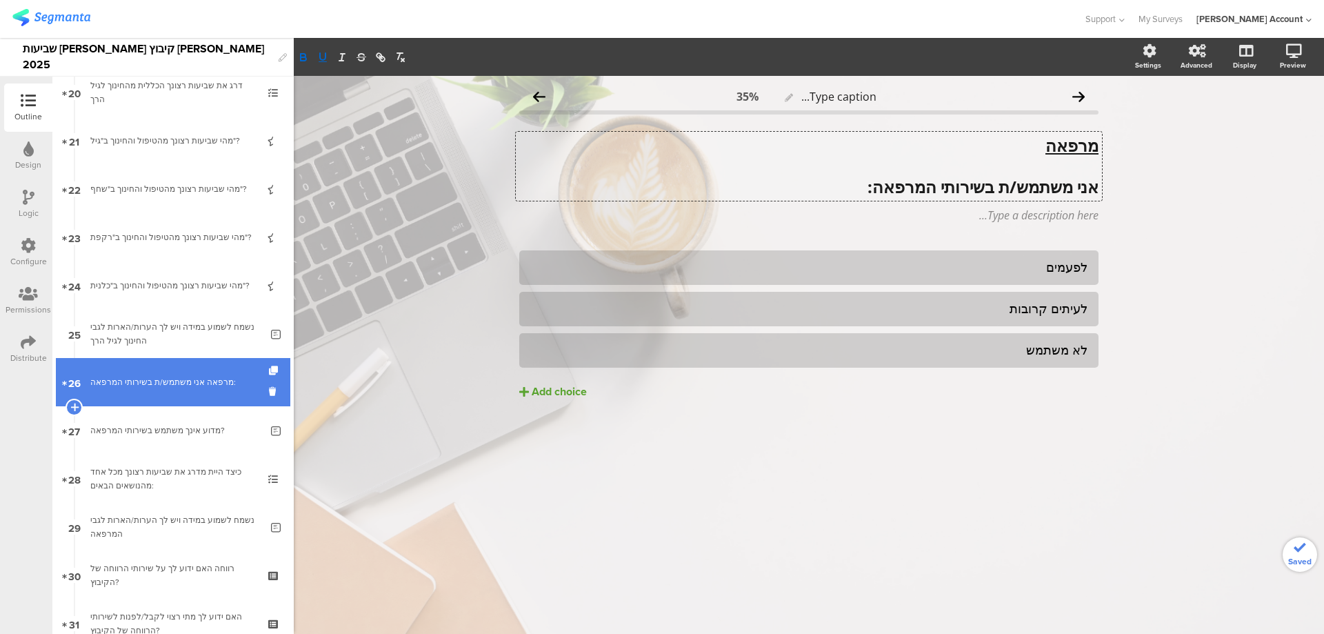
scroll to position [1012, 0]
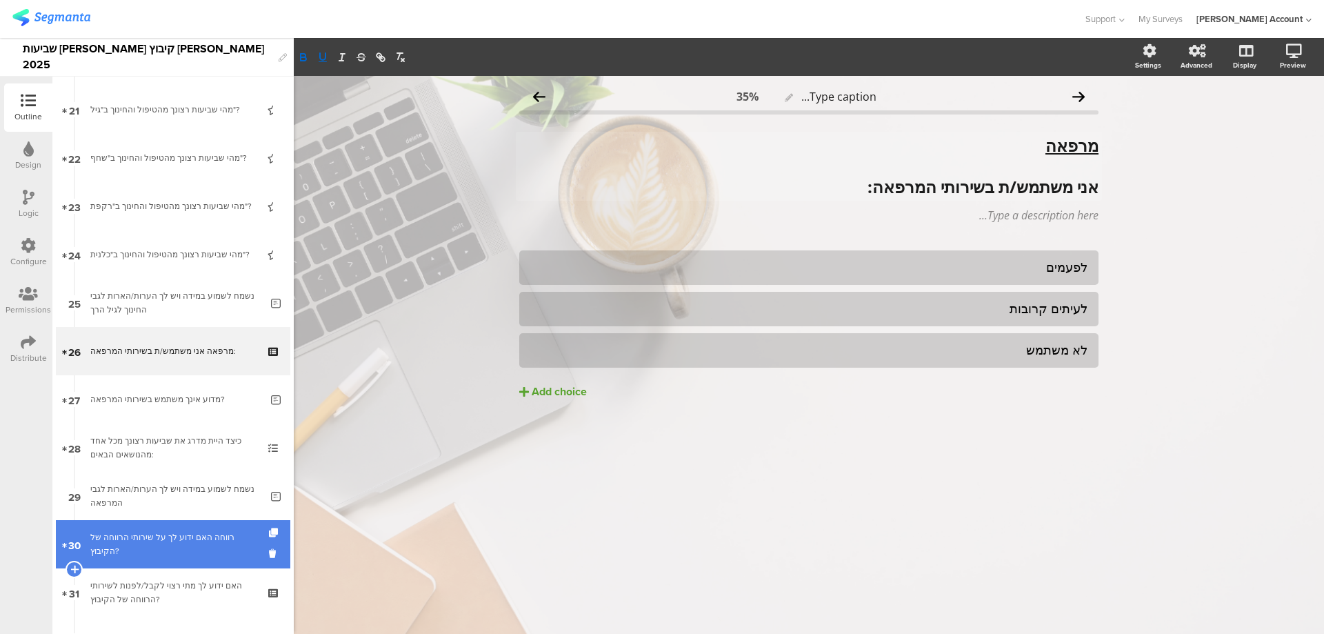
click at [198, 537] on div "רווחה האם ידוע לך על שירותי הרווחה של הקיבוץ?" at bounding box center [172, 544] width 165 height 28
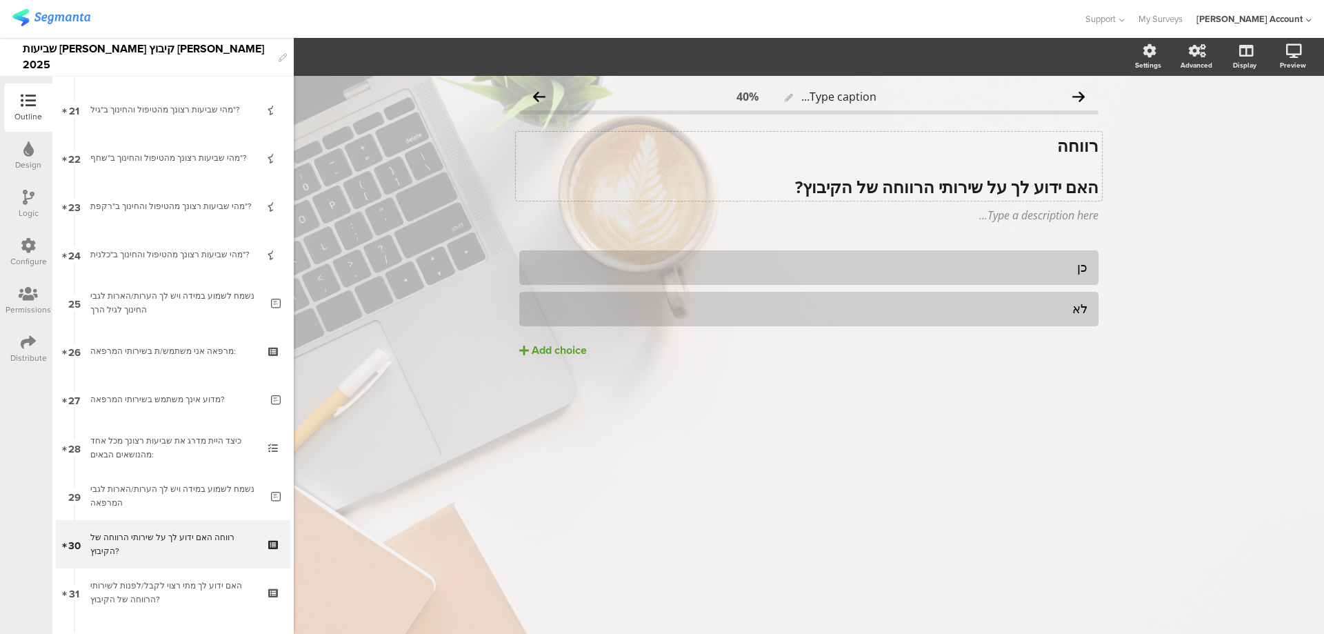
click at [1072, 139] on strong "רווחה" at bounding box center [1077, 145] width 41 height 23
click at [1072, 140] on strong "רווחה" at bounding box center [1077, 145] width 41 height 23
click at [320, 57] on icon "button" at bounding box center [323, 56] width 6 height 7
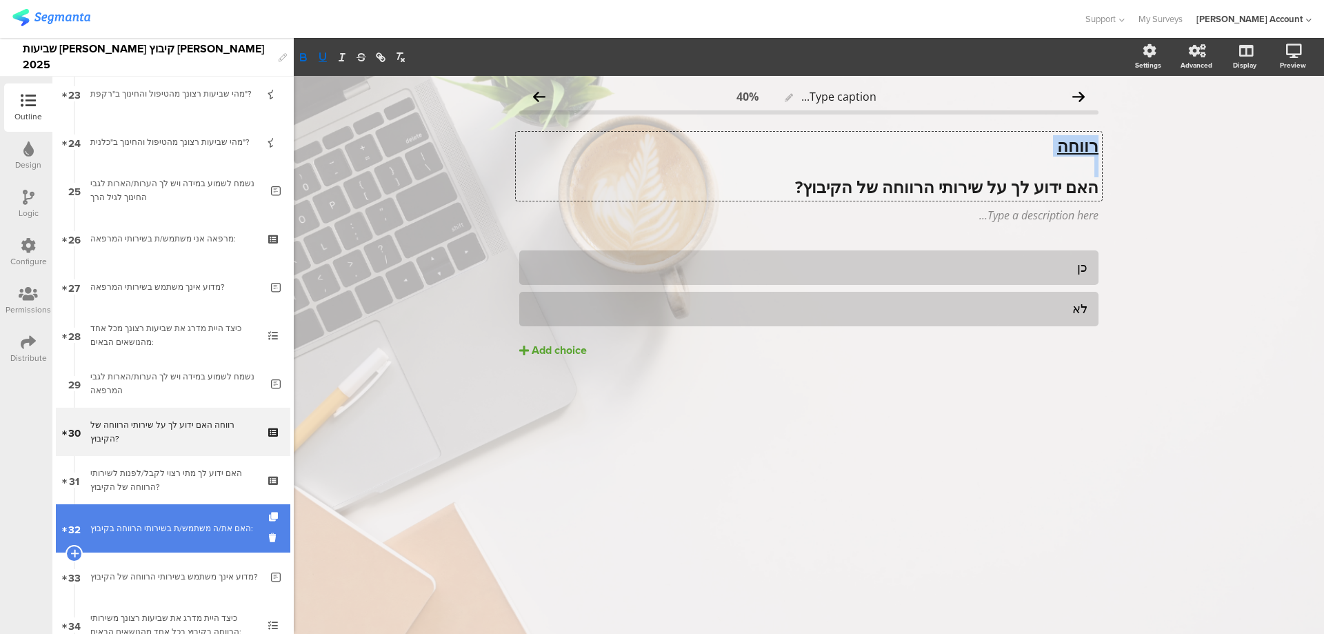
scroll to position [1195, 0]
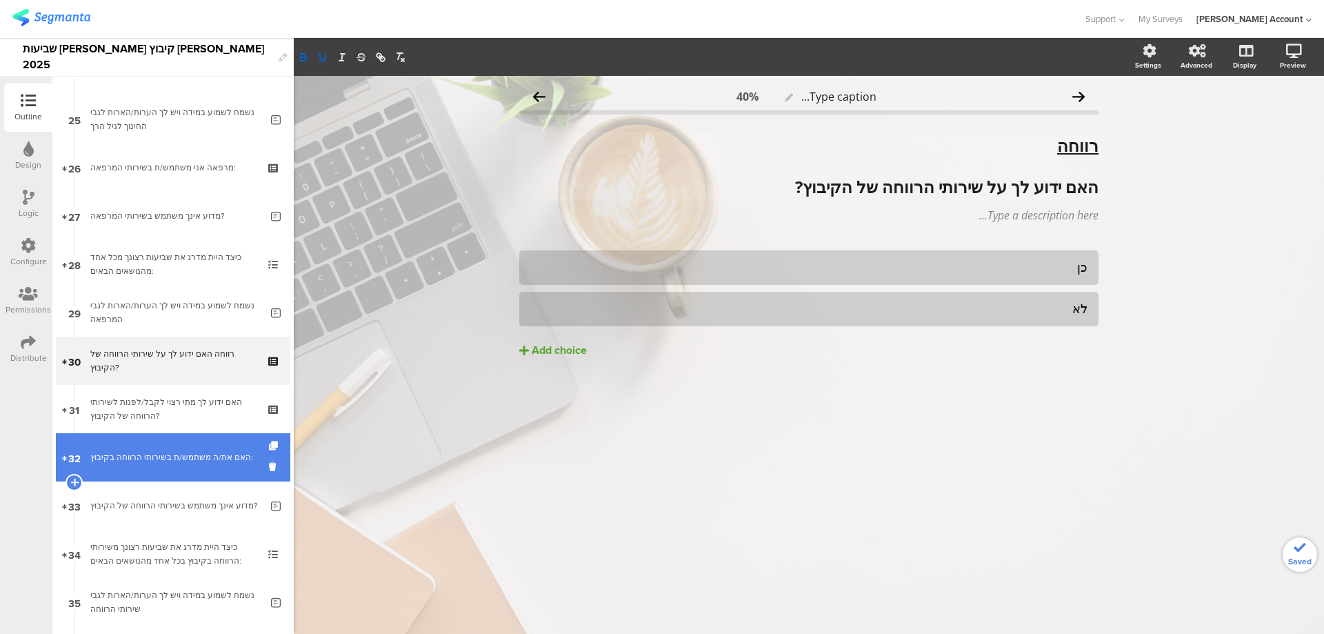
click at [170, 452] on div "האם את/ה משתמש/ת בשירותי הרווחה בקיבוץ:" at bounding box center [172, 457] width 165 height 14
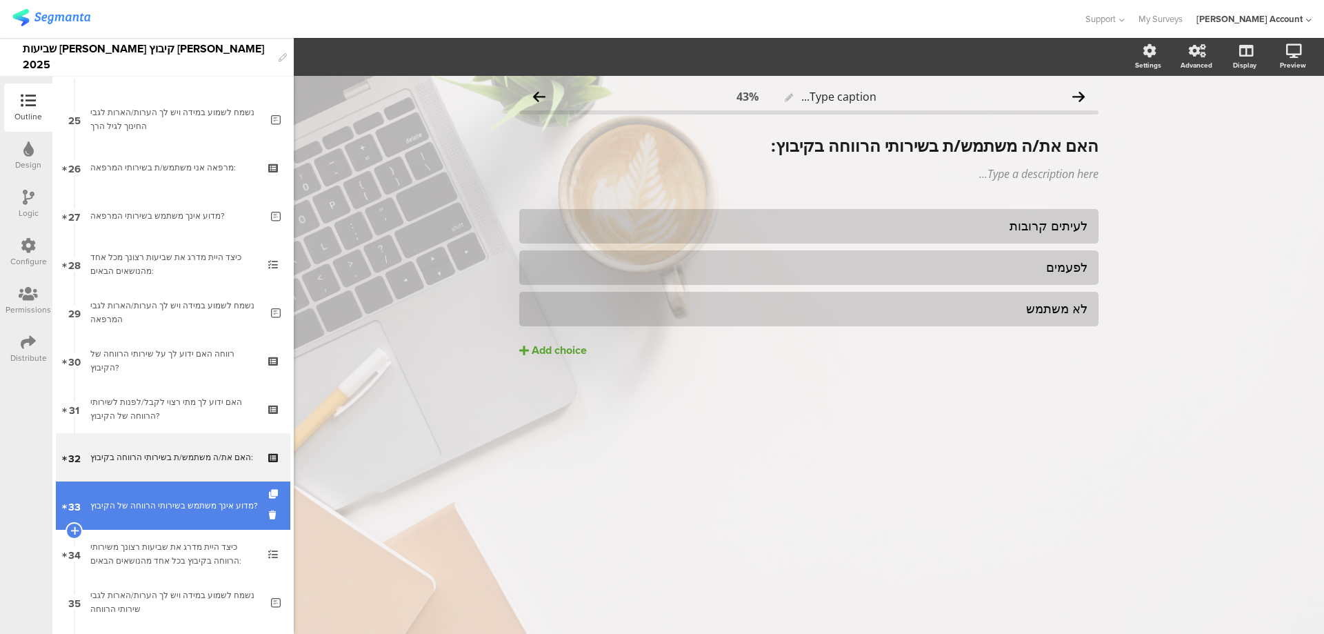
click at [190, 501] on div "מדוע אינך משתמש בשירותי הרווחה של הקיבוץ?" at bounding box center [175, 506] width 170 height 14
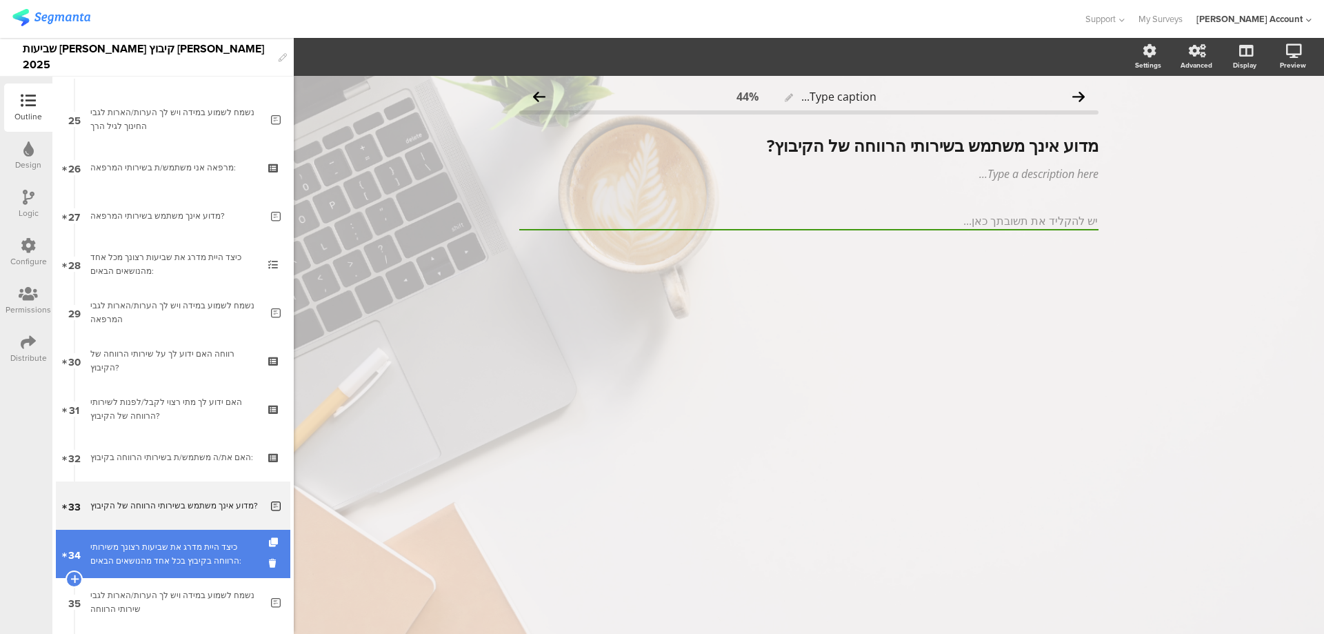
click at [207, 552] on div "כיצד היית מדרג את שביעות רצונך משירותי הרווחה בקיבוץ בכל אחד מהנושאים הבאים:" at bounding box center [172, 554] width 165 height 28
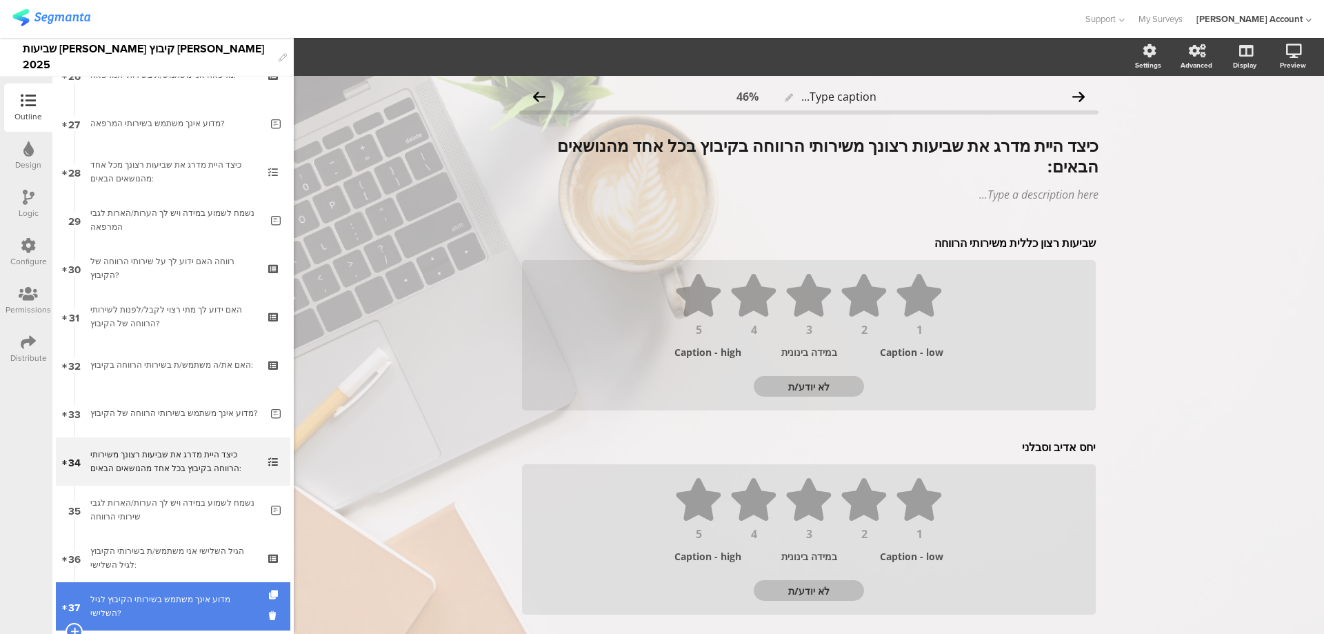
scroll to position [1380, 0]
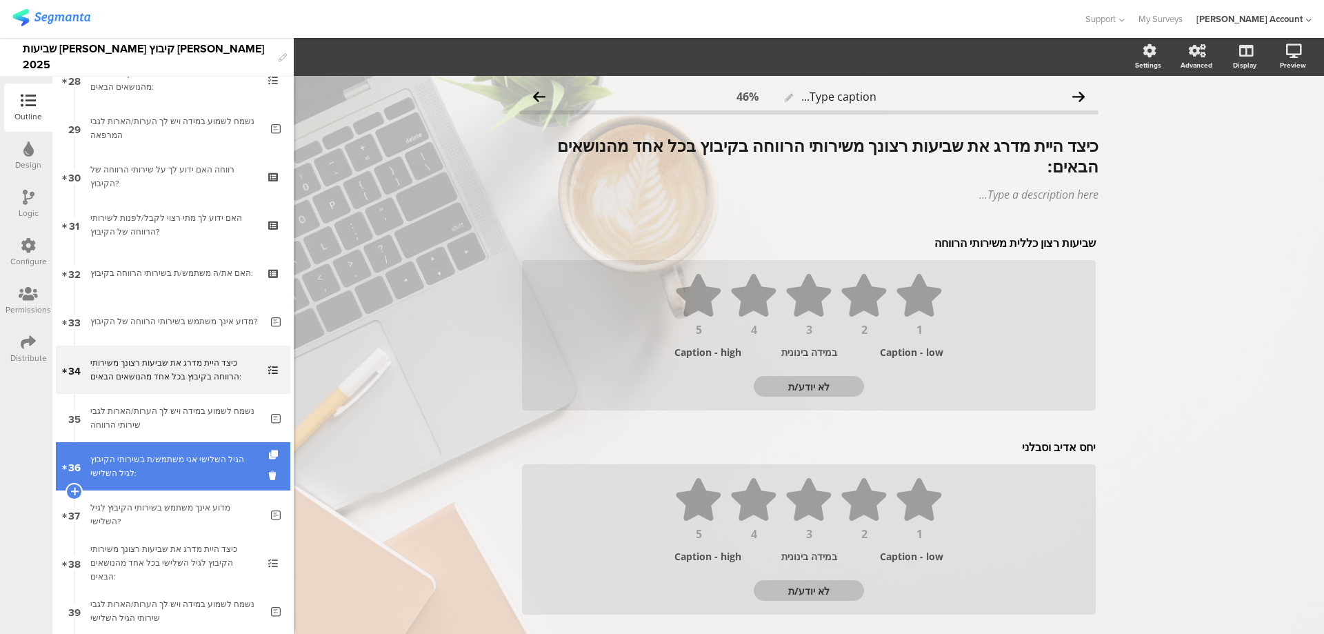
click at [198, 467] on div "הגיל השלישי אני משתמש/ת בשירותי הקיבוץ לגיל השלישי:" at bounding box center [172, 466] width 165 height 28
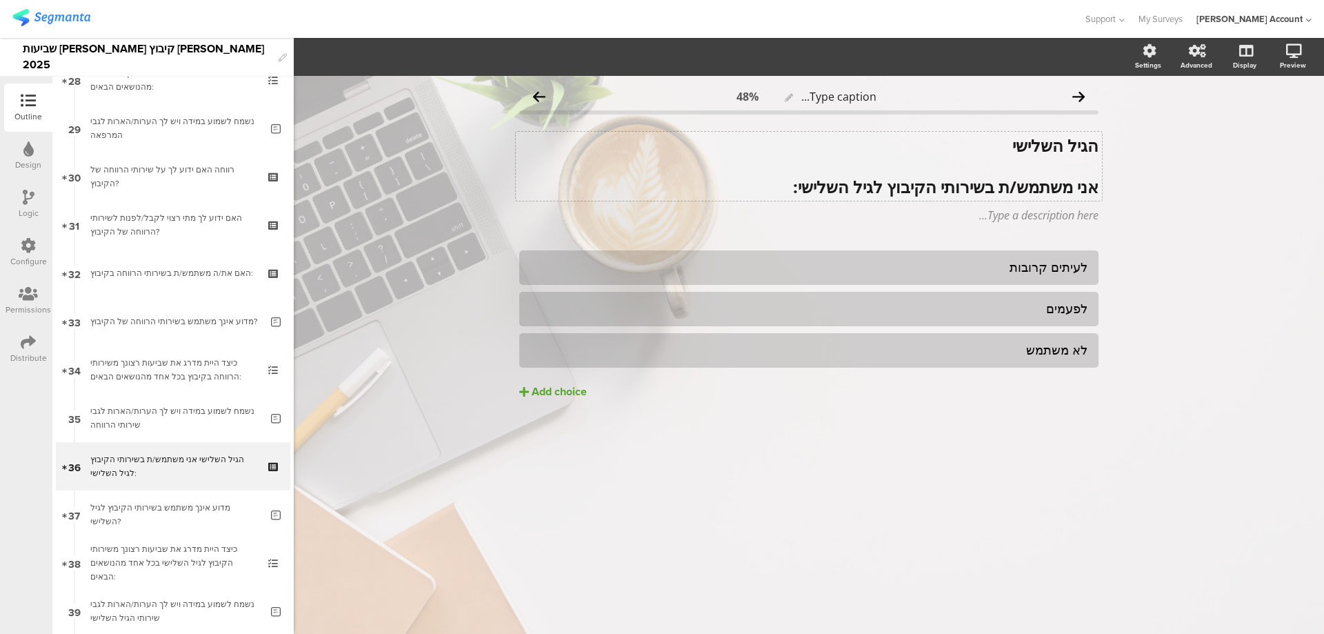
click at [1064, 148] on div "הגיל השלישי אני משתמש/ת בשירותי הקיבוץ לגיל השלישי: הגיל השלישי אני משתמש/ת בשי…" at bounding box center [809, 166] width 586 height 69
click at [1064, 148] on strong "הגיל השלישי" at bounding box center [1056, 145] width 86 height 23
click at [322, 61] on icon "button" at bounding box center [323, 57] width 12 height 12
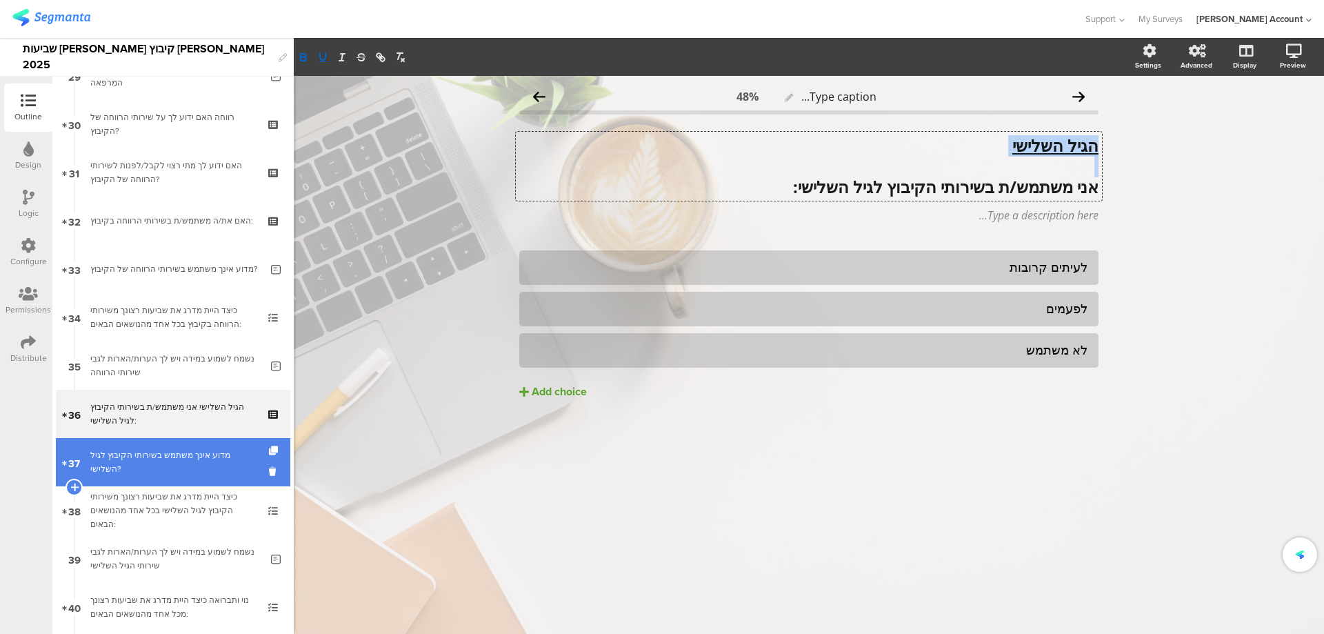
scroll to position [1471, 0]
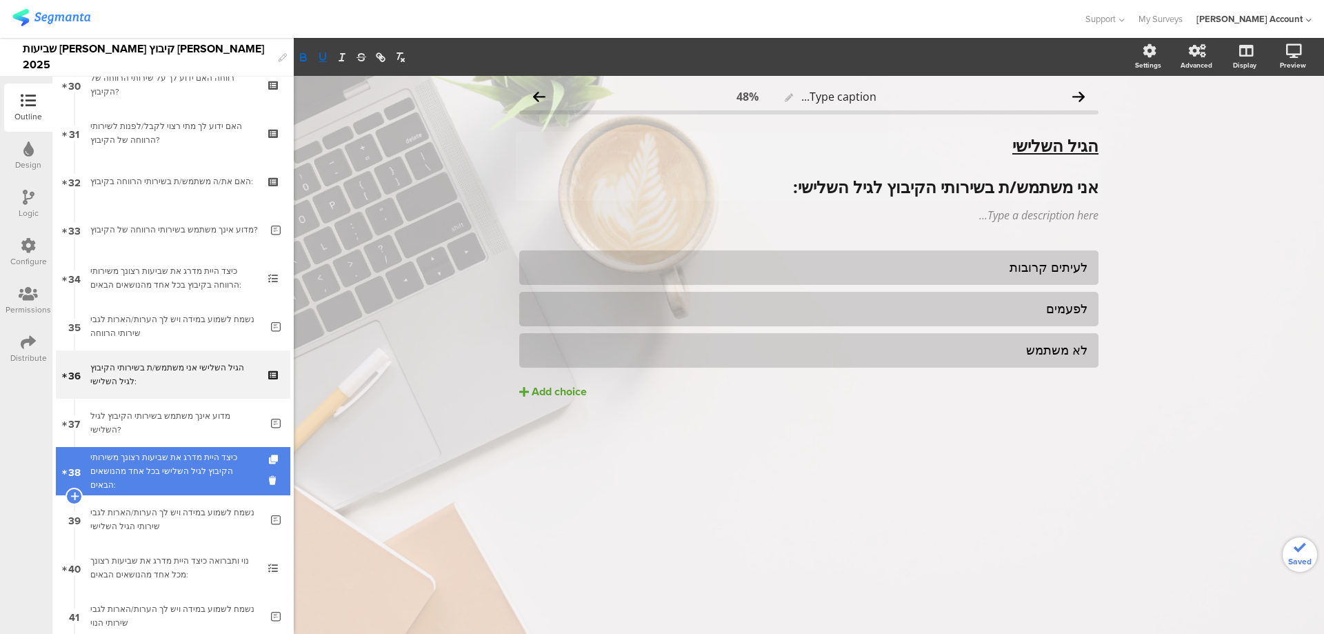
click at [197, 461] on div "כיצד היית מדרג את שביעות רצונך משירותי הקיבוץ לגיל השלישי בכל אחד מהנושאים הבאי…" at bounding box center [172, 470] width 165 height 41
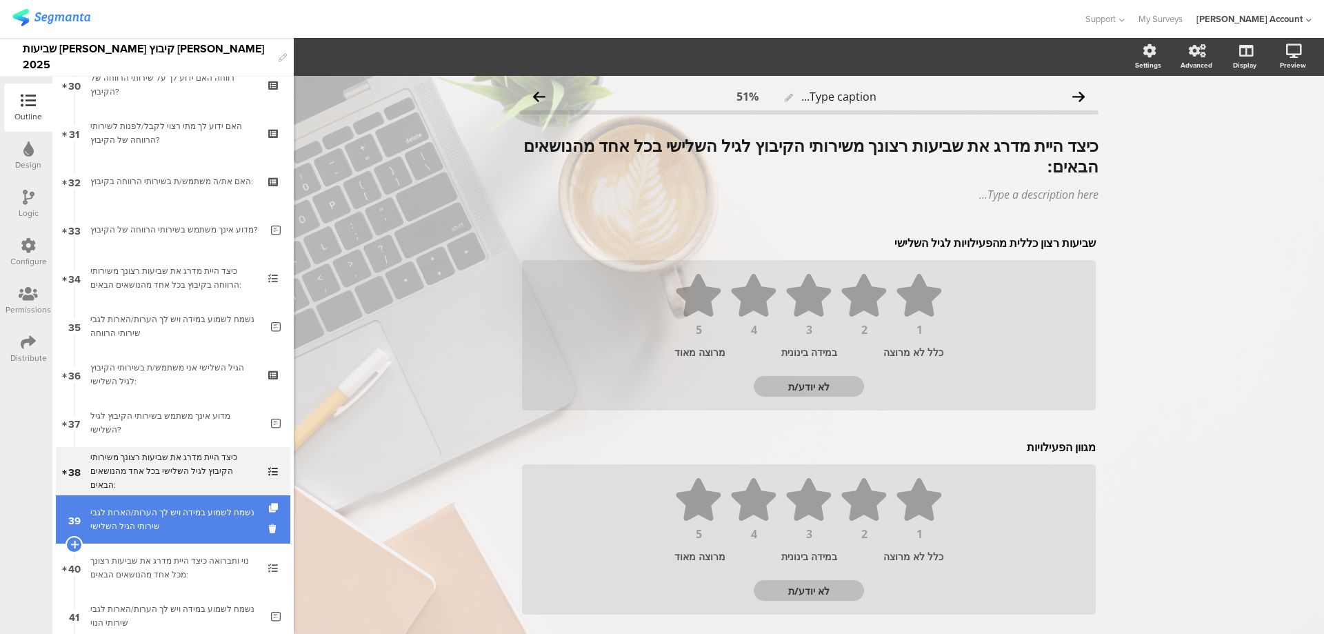
click at [195, 501] on link "39 נשמח לשמוע במידה ויש לך הערות/הארות לגבי שירותי הגיל השלישי" at bounding box center [173, 519] width 235 height 48
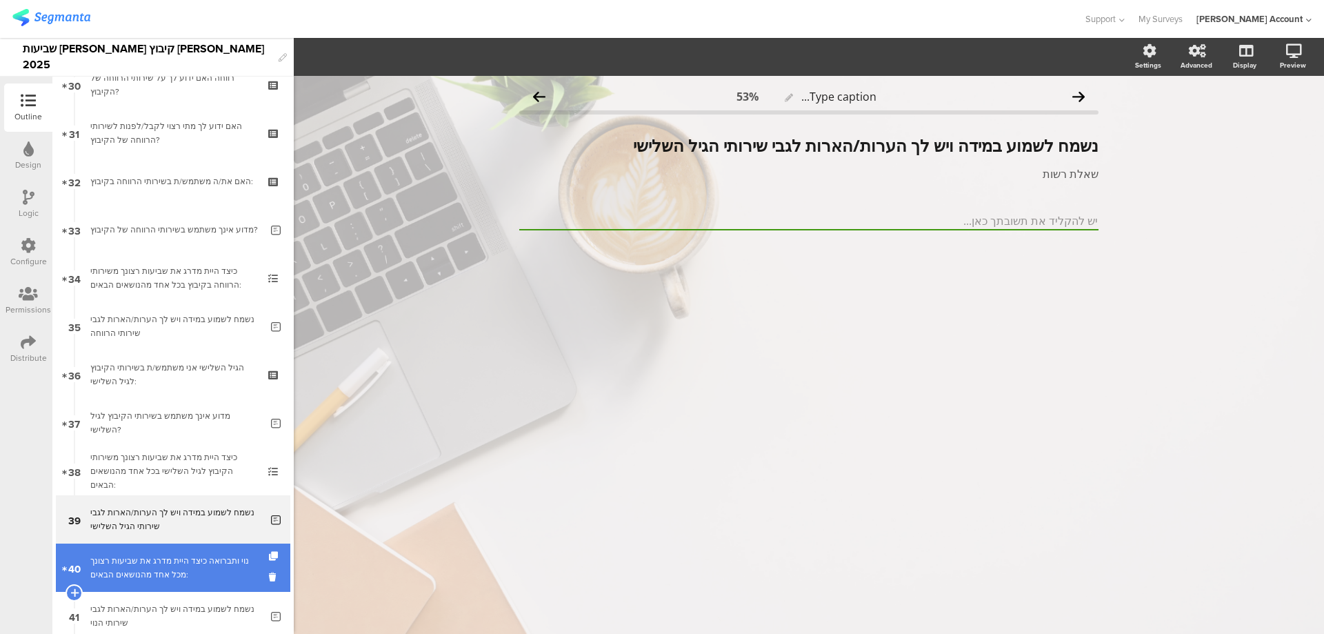
click at [182, 580] on div "נוי ותברואה כיצד היית מדרג את שביעות רצונך מכל אחד מהנושאים הבאים:" at bounding box center [172, 568] width 165 height 28
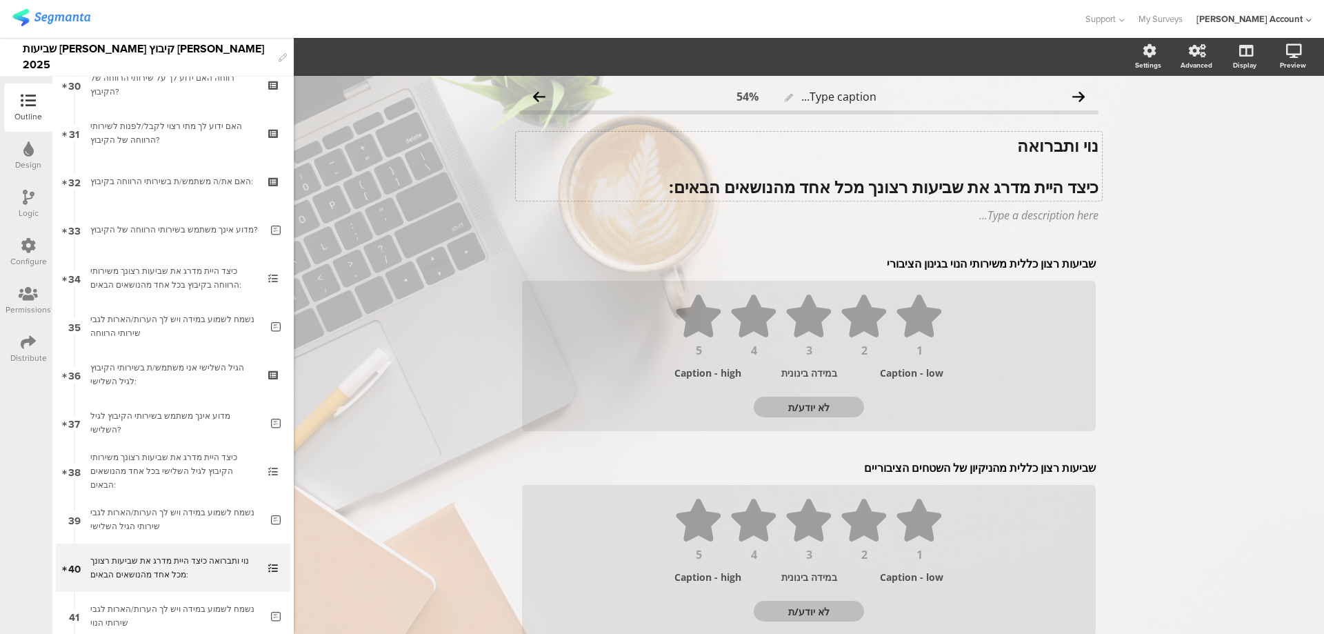
click at [1048, 145] on div "נוי ותברואה כיצד היית מדרג את שביעות רצונך מכל אחד מהנושאים הבאים: נוי ותברואה …" at bounding box center [809, 166] width 586 height 69
click at [1048, 145] on strong "נוי ותברואה" at bounding box center [1057, 145] width 81 height 23
click at [324, 57] on icon "button" at bounding box center [323, 57] width 12 height 12
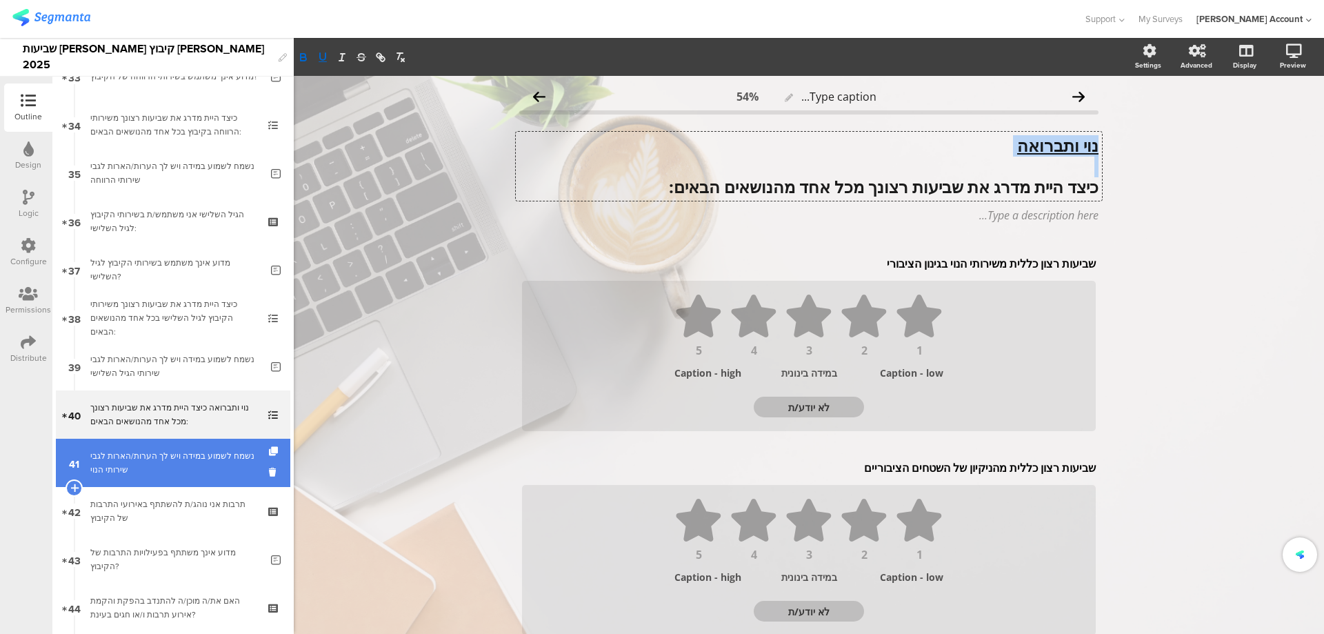
scroll to position [1655, 0]
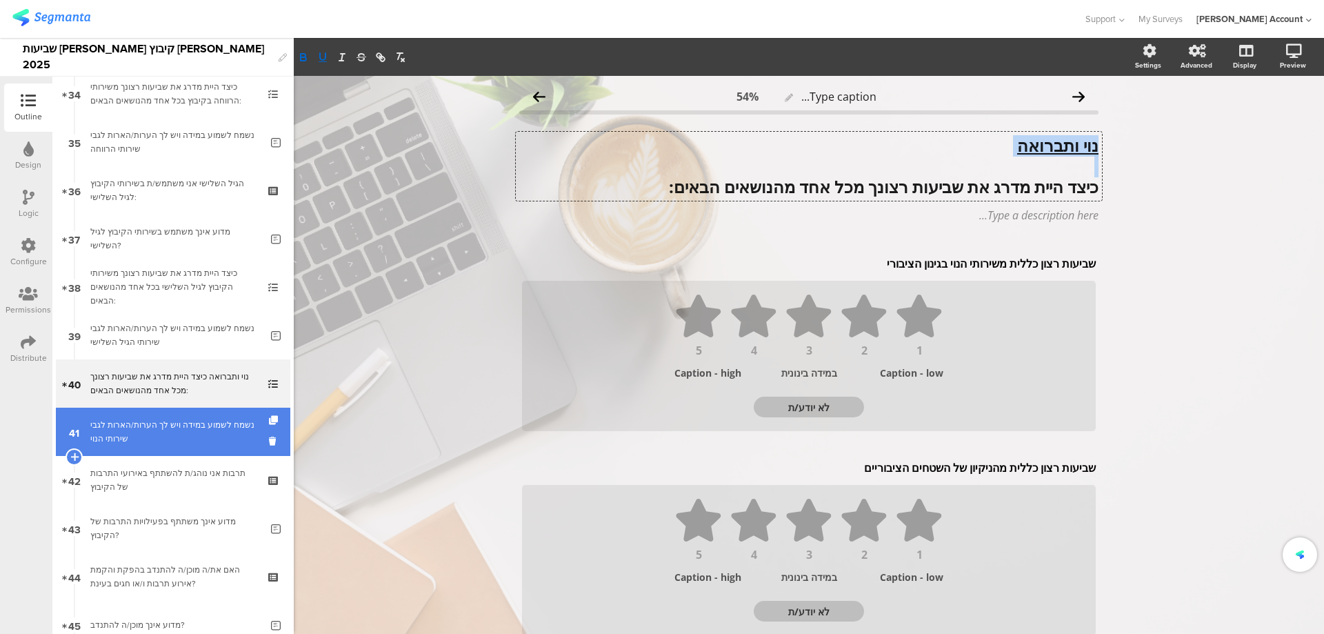
click at [156, 424] on div "נשמח לשמוע במידה ויש לך הערות/הארות לגבי שירותי הנוי" at bounding box center [175, 432] width 170 height 28
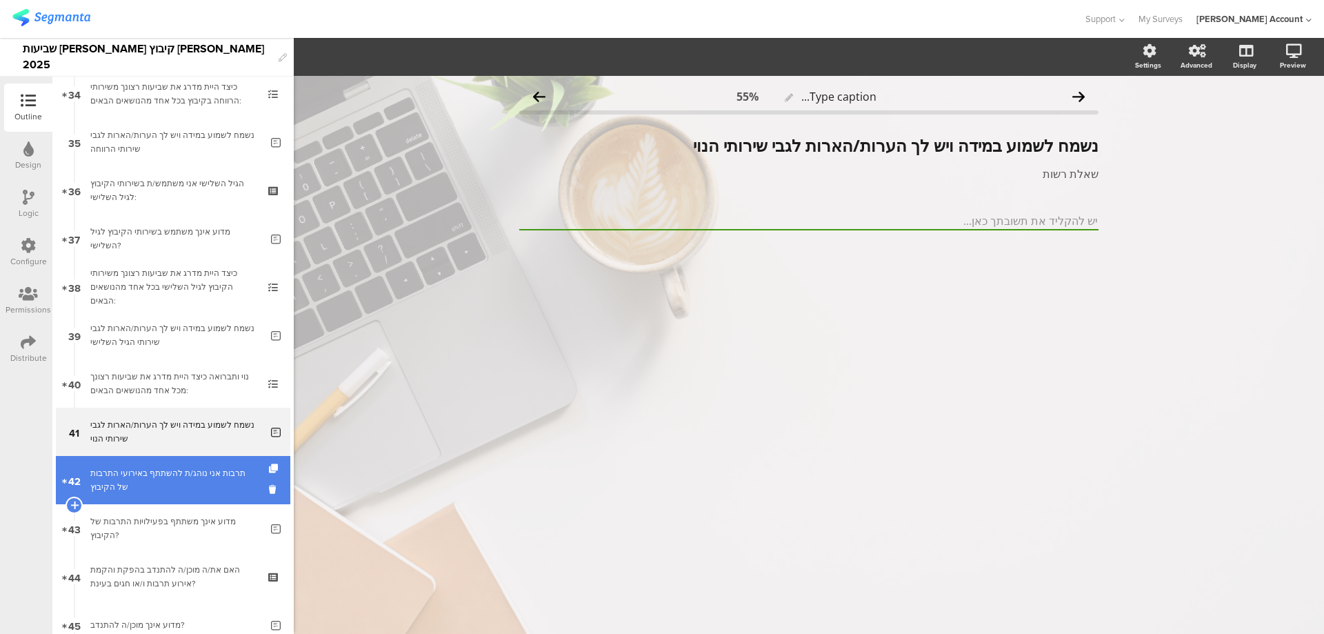
click at [147, 483] on div "תרבות אני נוהג/ת להשתתף באירועי התרבות של הקיבוץ" at bounding box center [172, 480] width 165 height 28
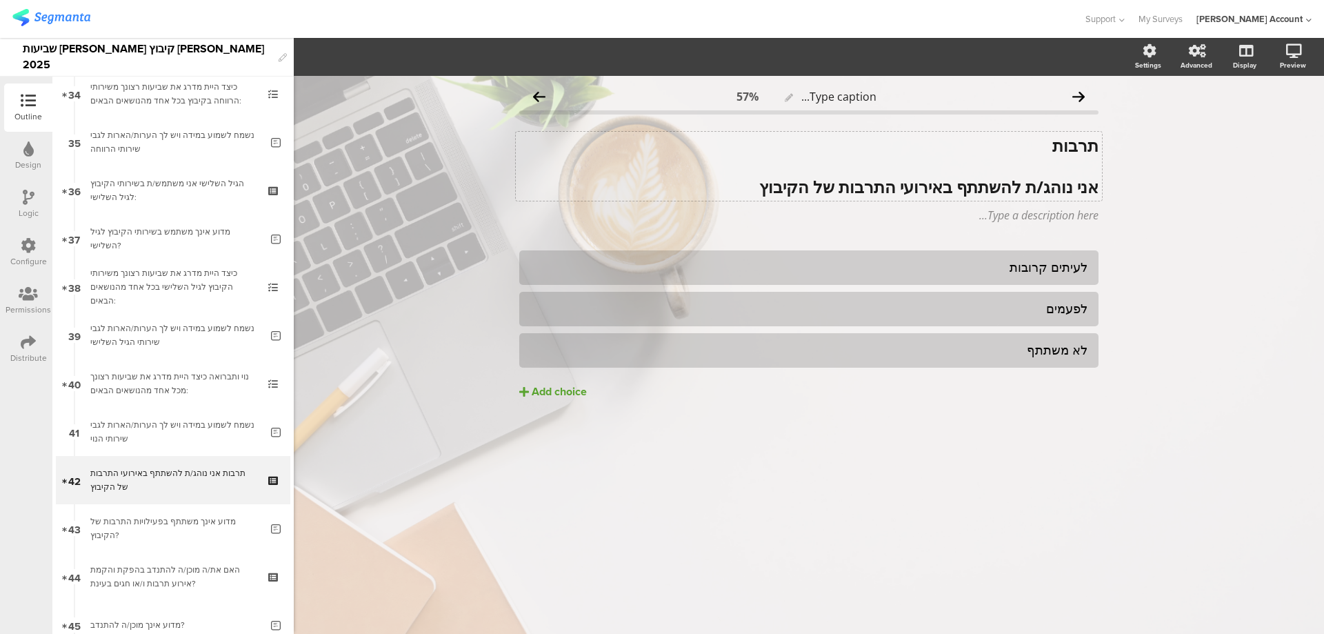
click at [1071, 140] on div "תרבות אני נוהג/ת להשתתף באירועי התרבות של הקיבוץ תרבות אני נוהג/ת להשתתף באירוע…" at bounding box center [809, 166] width 586 height 69
click at [1072, 139] on strong "תרבות" at bounding box center [1076, 145] width 46 height 23
click at [321, 59] on icon "button" at bounding box center [323, 56] width 6 height 7
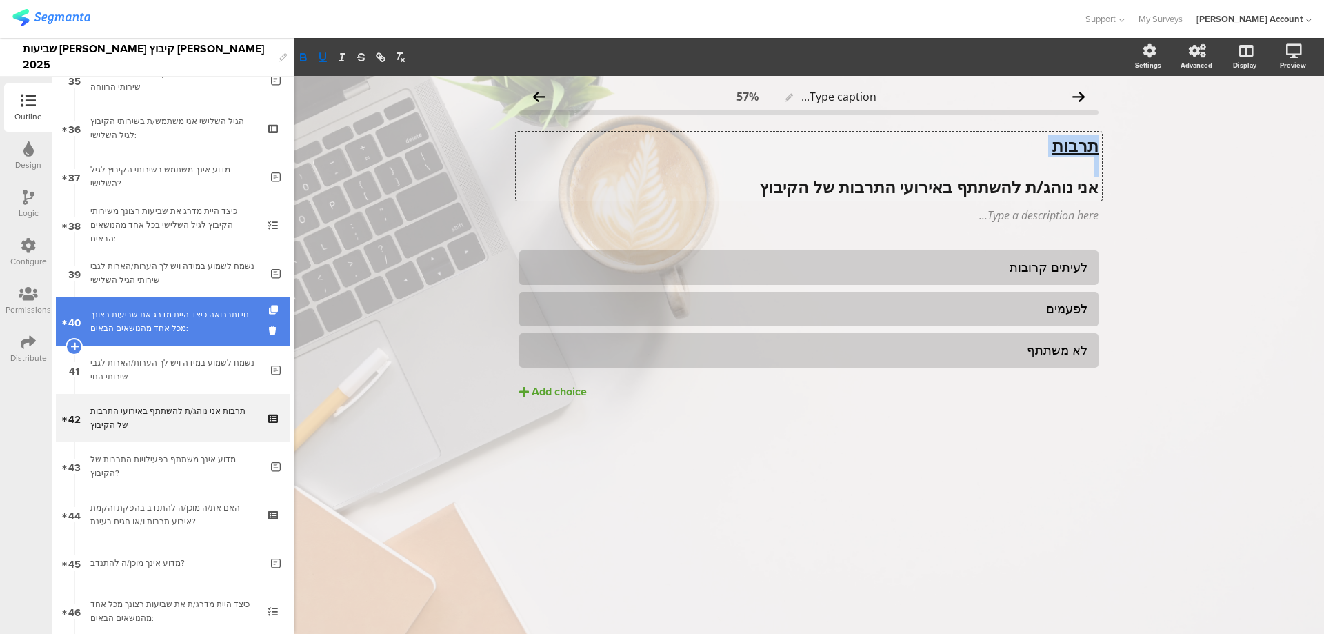
scroll to position [1747, 0]
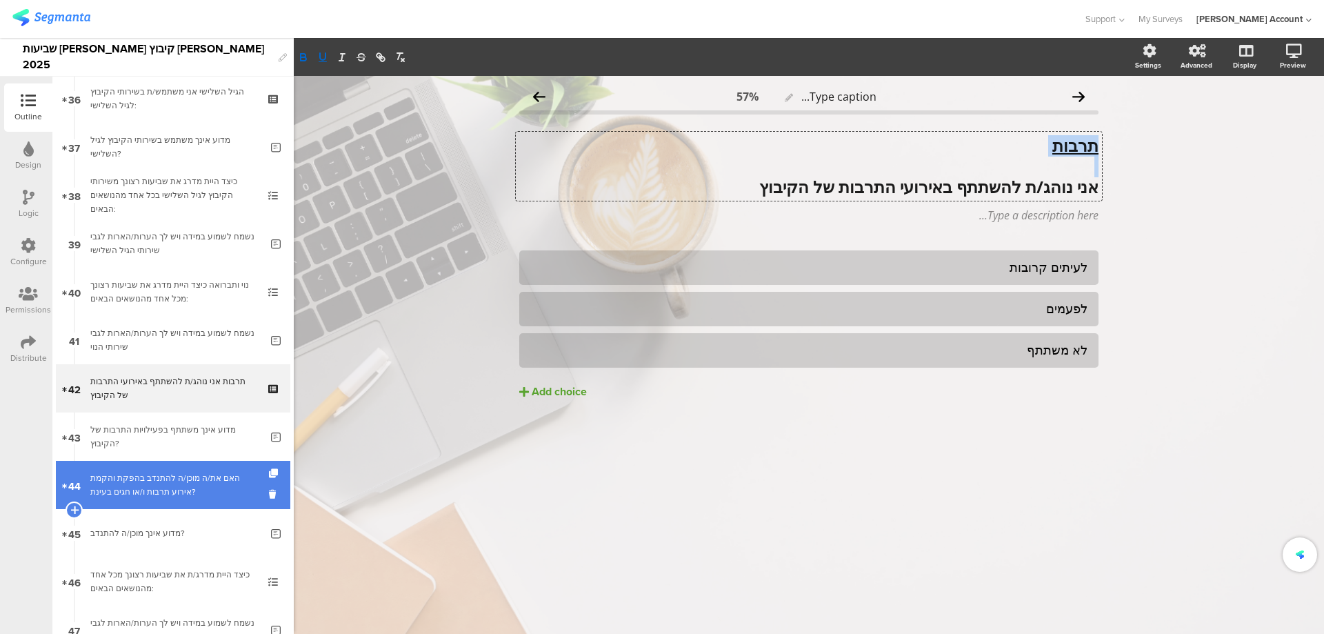
click at [178, 475] on div "האם את/ה מוכן/ה להתנדב בהפקת והקמת אירוע תרבות ו/או חגים בעינת?" at bounding box center [172, 485] width 165 height 28
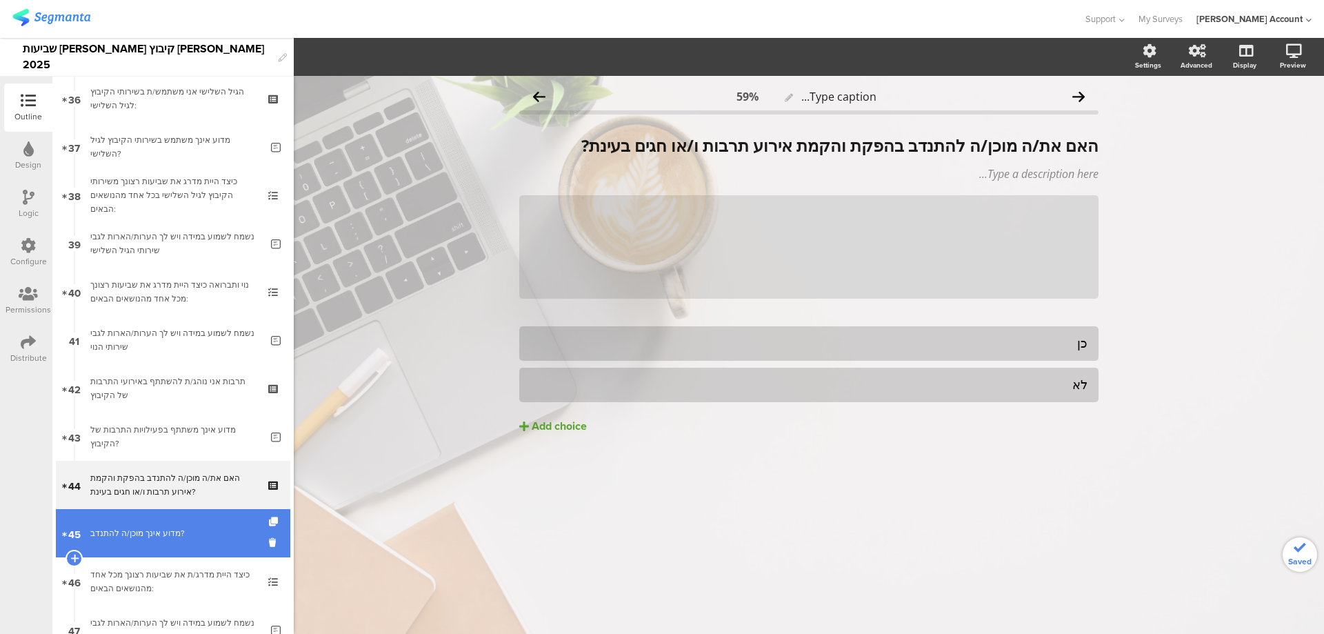
click at [173, 529] on div "מדוע אינך מוכן/ה להתנדב?" at bounding box center [175, 533] width 170 height 14
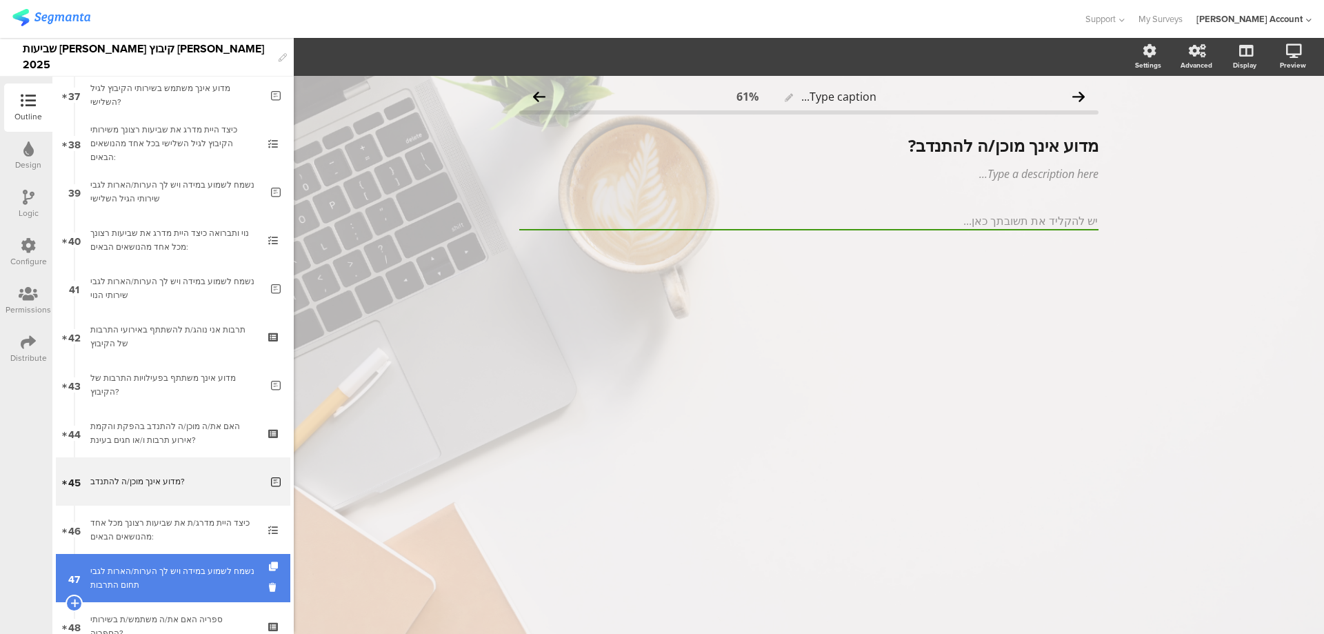
scroll to position [1840, 0]
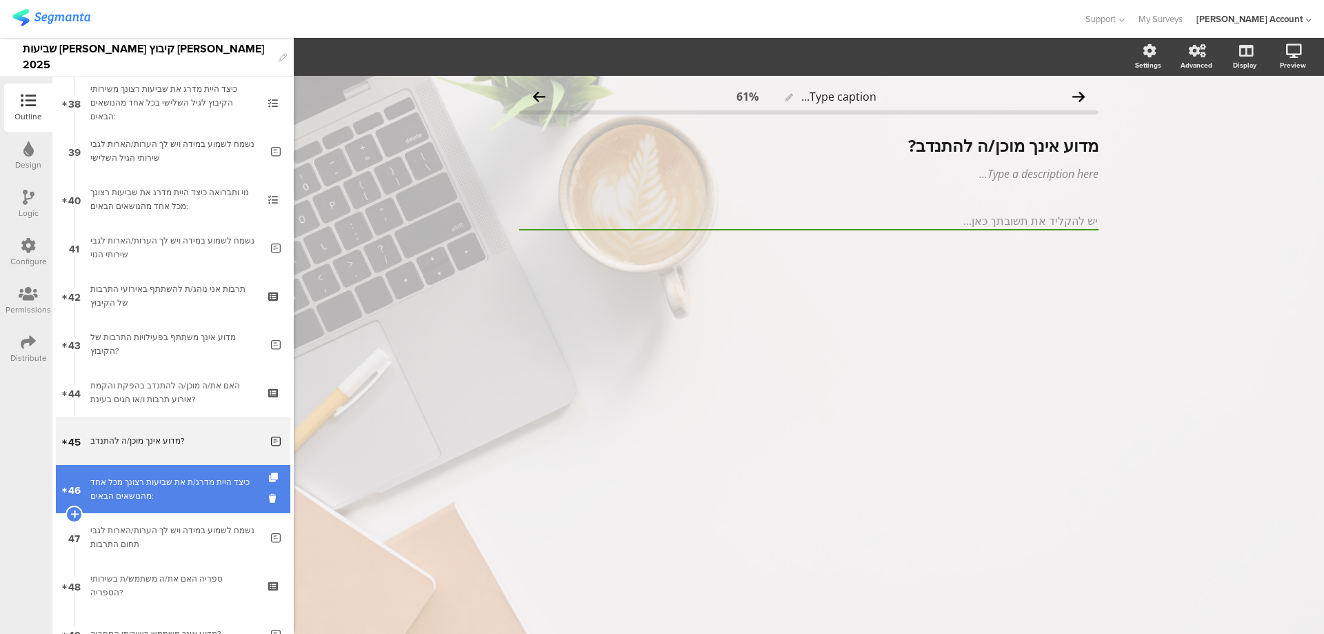
click at [183, 490] on div "כיצד היית מדרג/ת את שביעות רצונך מכל אחד מהנושאים הבאים:" at bounding box center [172, 489] width 165 height 28
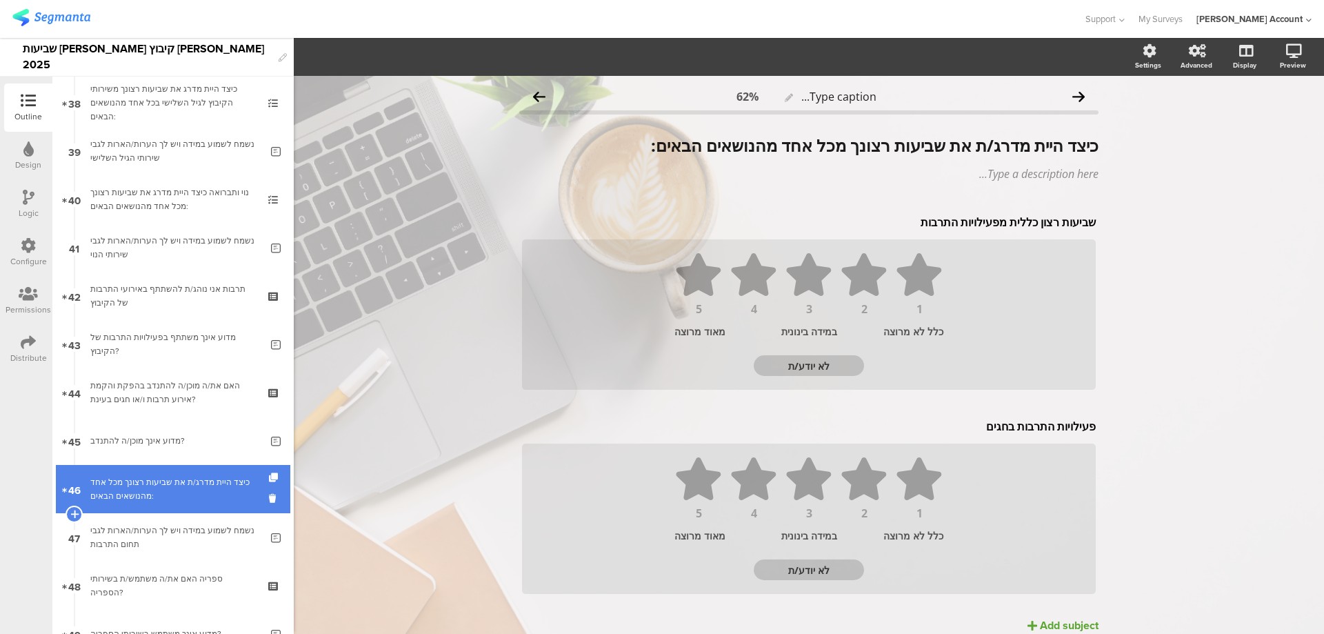
scroll to position [1931, 0]
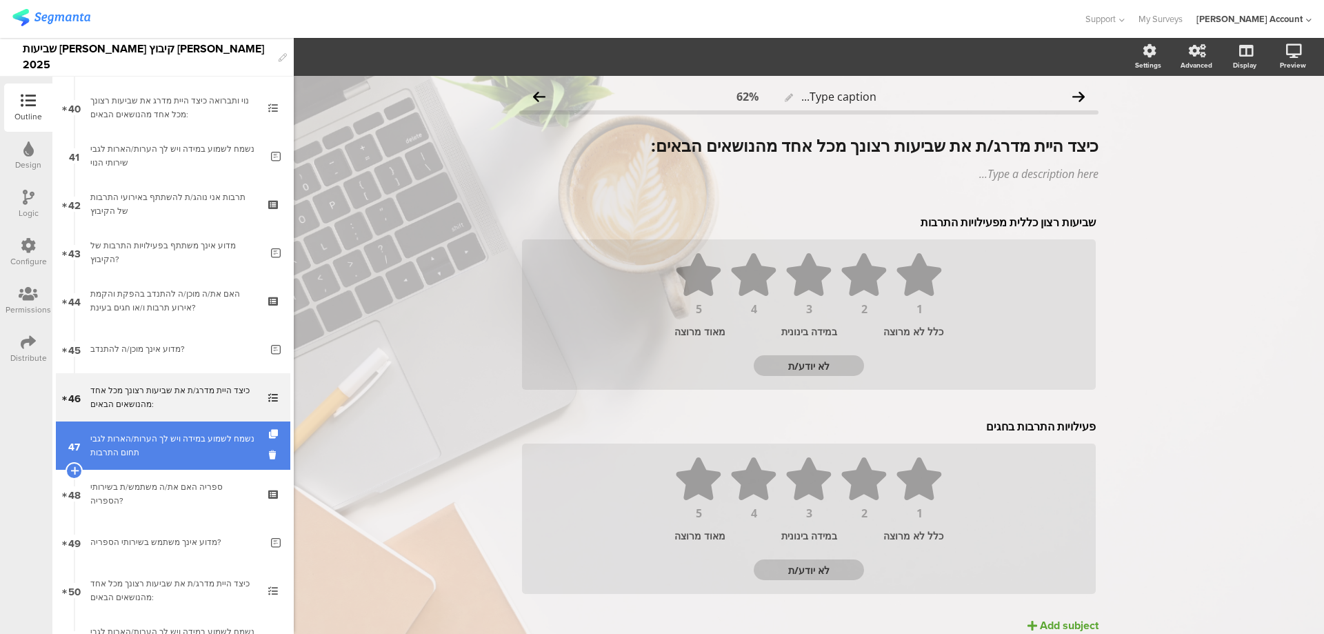
click at [192, 453] on div "נשמח לשמוע במידה ויש לך הערות/הארות לגבי תחום התרבות" at bounding box center [175, 446] width 170 height 28
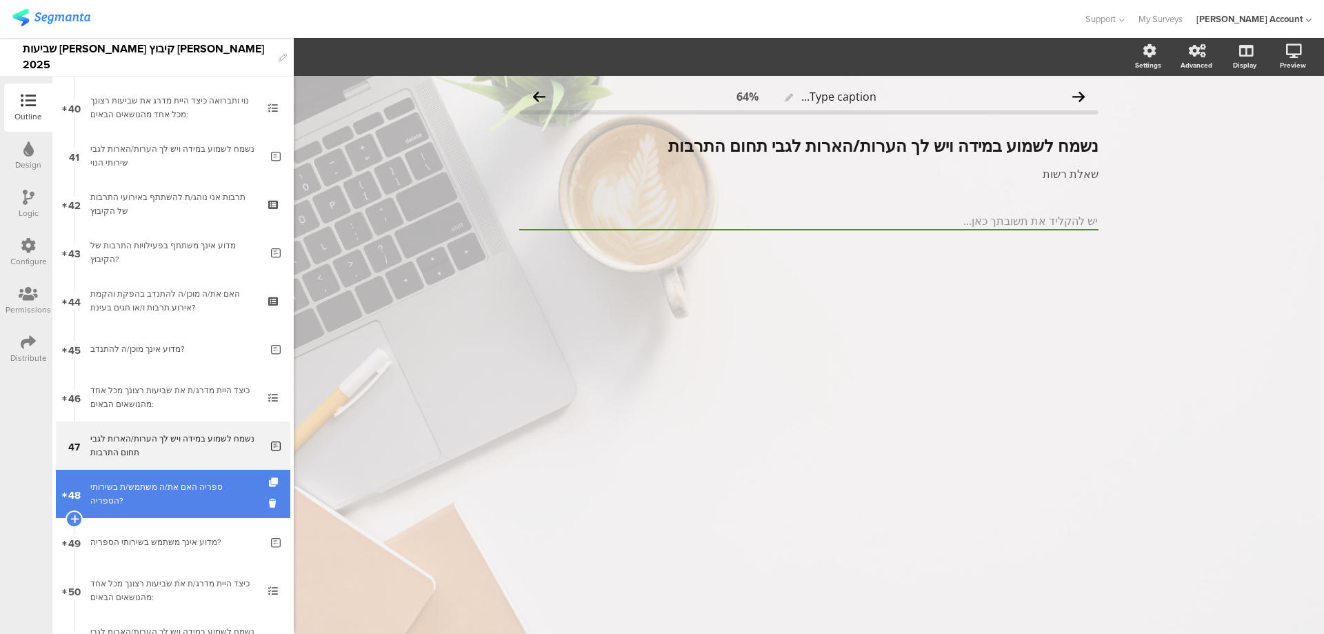
click at [201, 489] on div "ספריה האם את/ה משתמש/ת בשירותי הספריה?" at bounding box center [172, 494] width 165 height 28
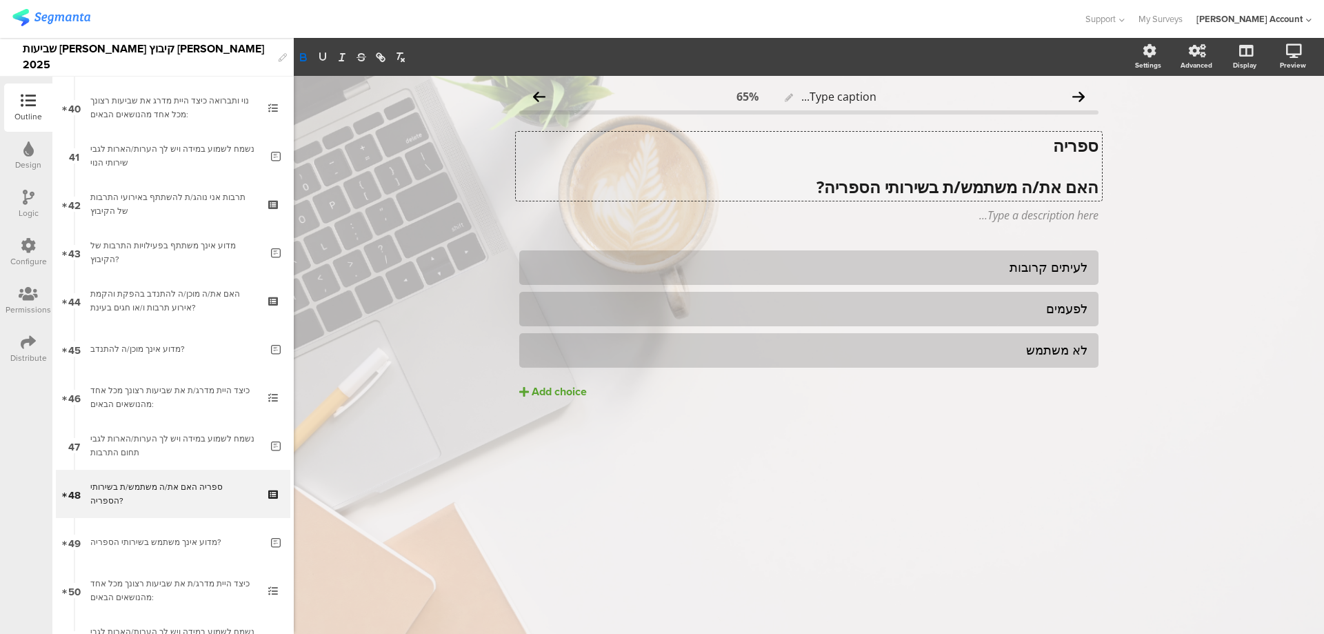
click at [1076, 137] on div "ספריה האם את/ה משתמש/ת בשירותי הספריה? ספריה האם את/ה משתמש/ת בשירותי הספריה? ס…" at bounding box center [809, 166] width 586 height 69
click at [1076, 137] on strong "ספריה" at bounding box center [1076, 145] width 46 height 23
click at [319, 61] on icon "button" at bounding box center [323, 57] width 12 height 12
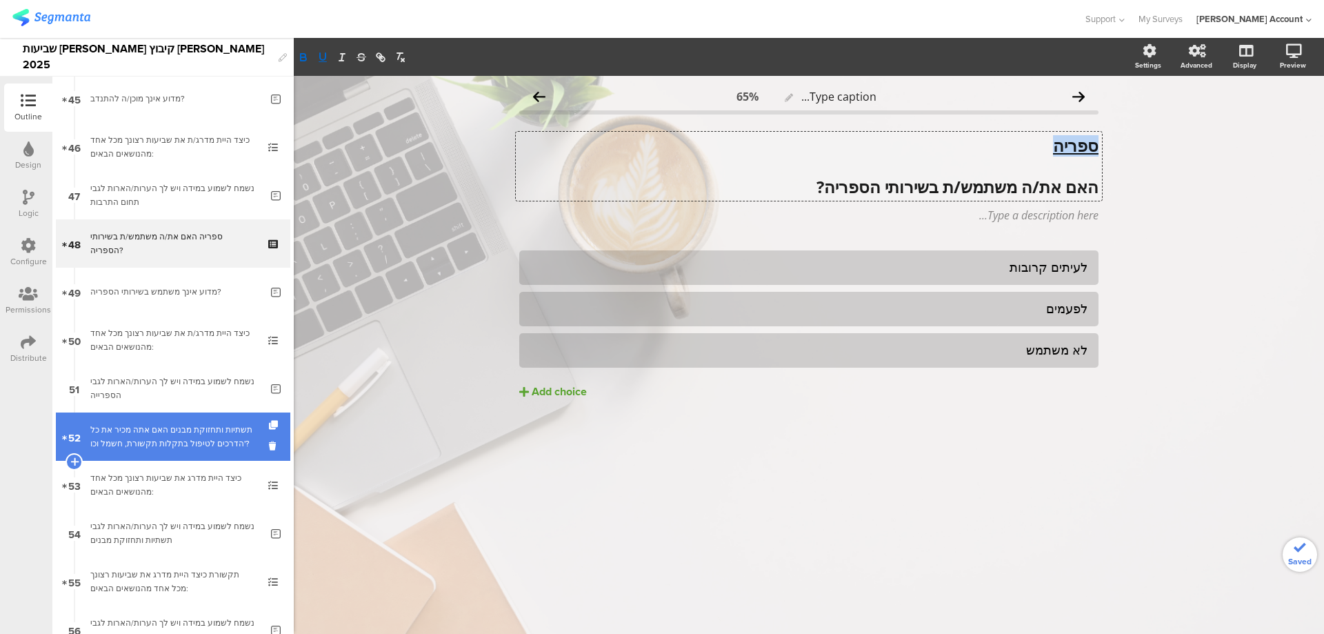
scroll to position [2207, 0]
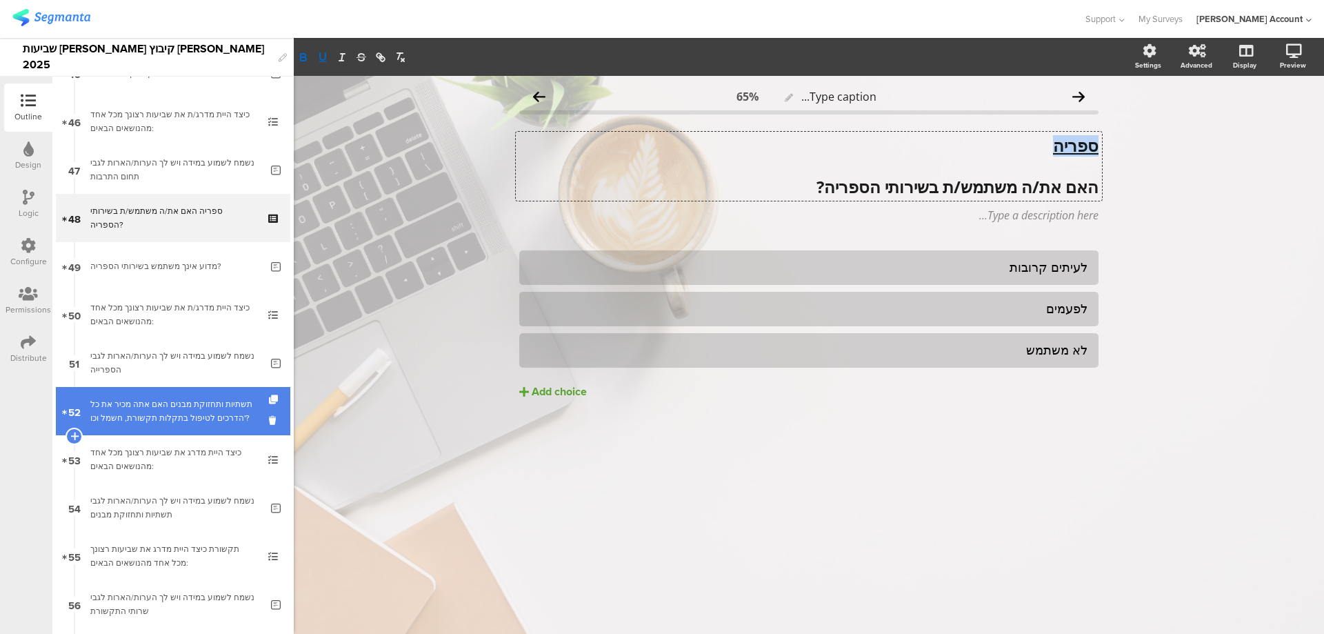
click at [208, 405] on div "תשתיות ותחזוקת מבנים האם אתה מכיר את כל הדרכים לטיפול בתקלות תקשורת, חשמל וכו'?" at bounding box center [172, 411] width 165 height 28
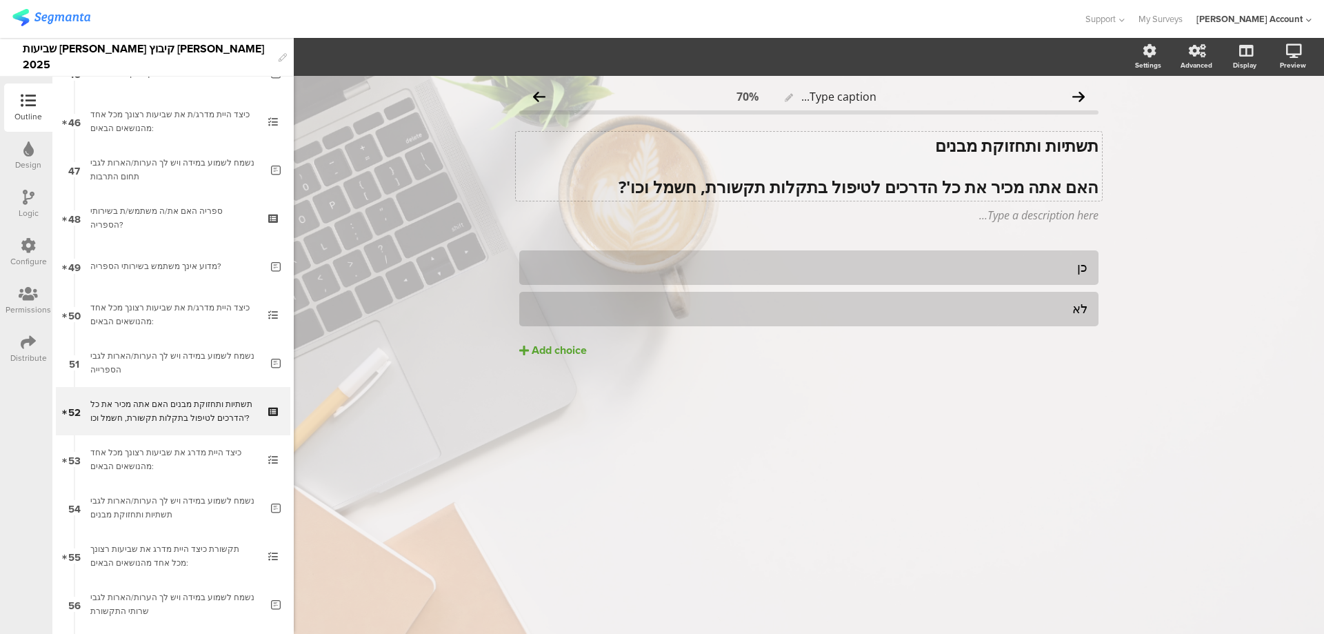
click at [979, 152] on div "תשתיות ותחזוקת מבנים האם אתה מכיר את כל הדרכים לטיפול בתקלות תקשורת, חשמל וכו'?…" at bounding box center [809, 166] width 586 height 69
click at [979, 152] on strong "תשתיות ותחזוקת מבנים" at bounding box center [1016, 145] width 163 height 23
click at [326, 54] on icon "button" at bounding box center [323, 56] width 6 height 7
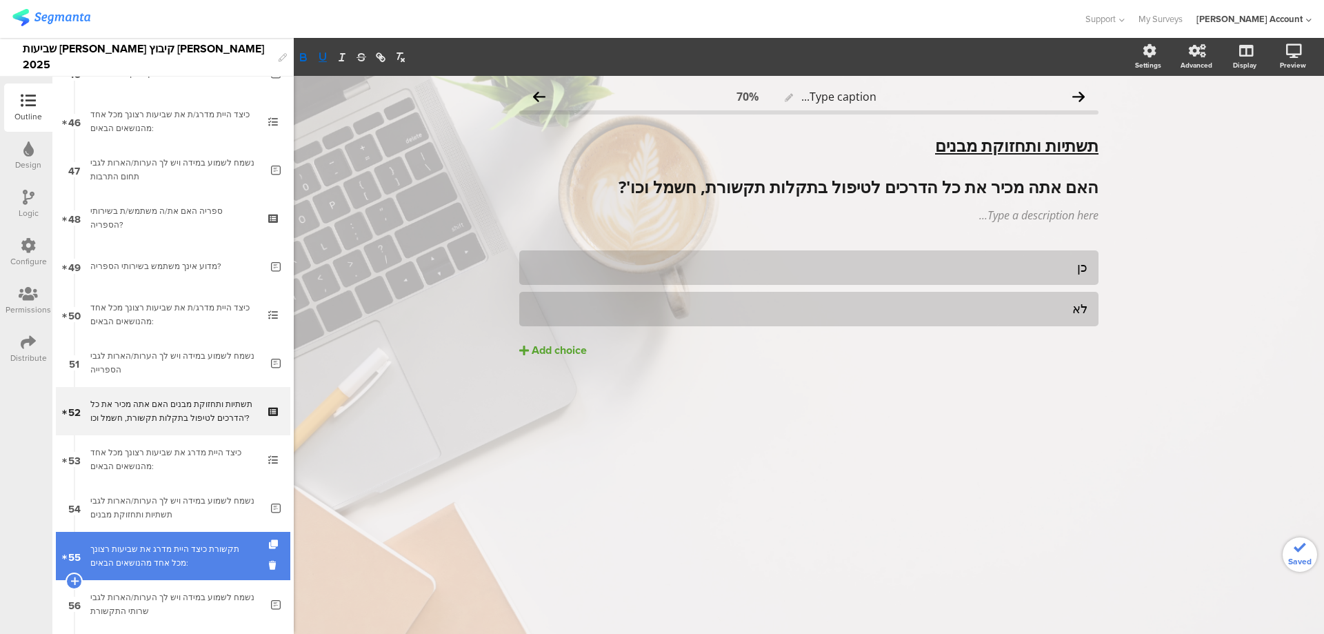
click at [224, 543] on div "תקשורת כיצד היית מדרג את שביעות רצונך מכל אחד מהנושאים הבאים:" at bounding box center [172, 556] width 165 height 28
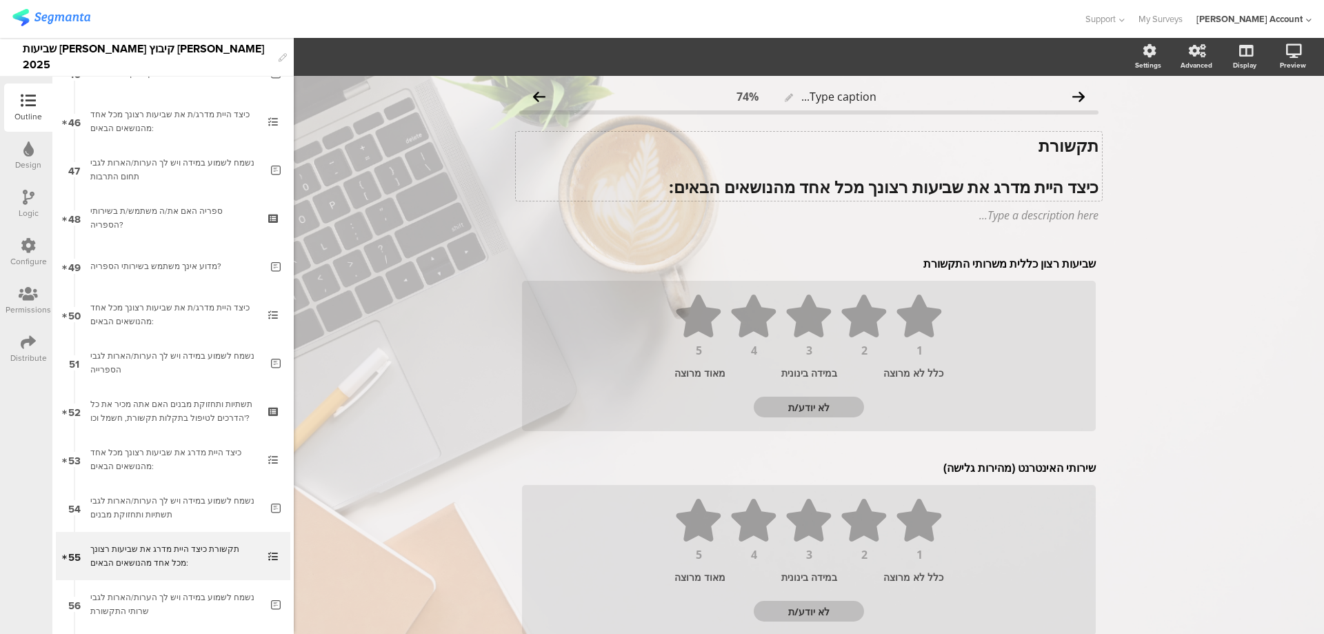
click at [1043, 152] on strong "תקשורת" at bounding box center [1069, 145] width 60 height 23
click at [1043, 150] on strong "תקשורת" at bounding box center [1069, 145] width 60 height 23
click at [330, 59] on button "button" at bounding box center [322, 57] width 19 height 17
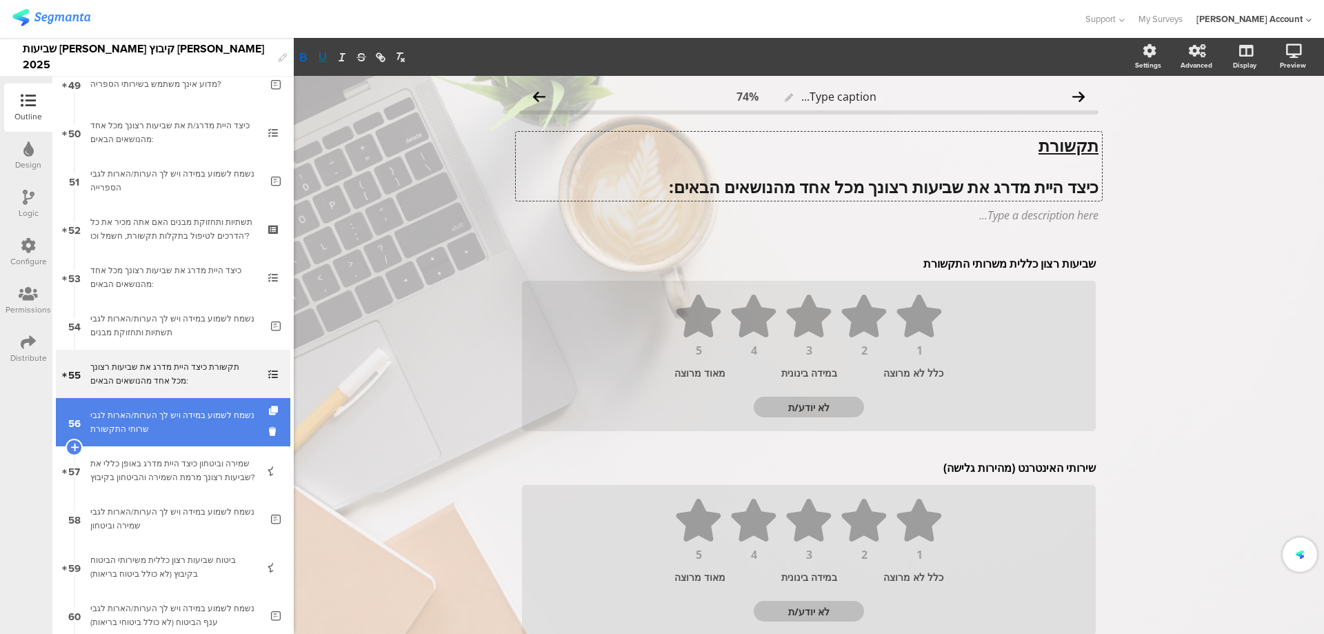
scroll to position [2391, 0]
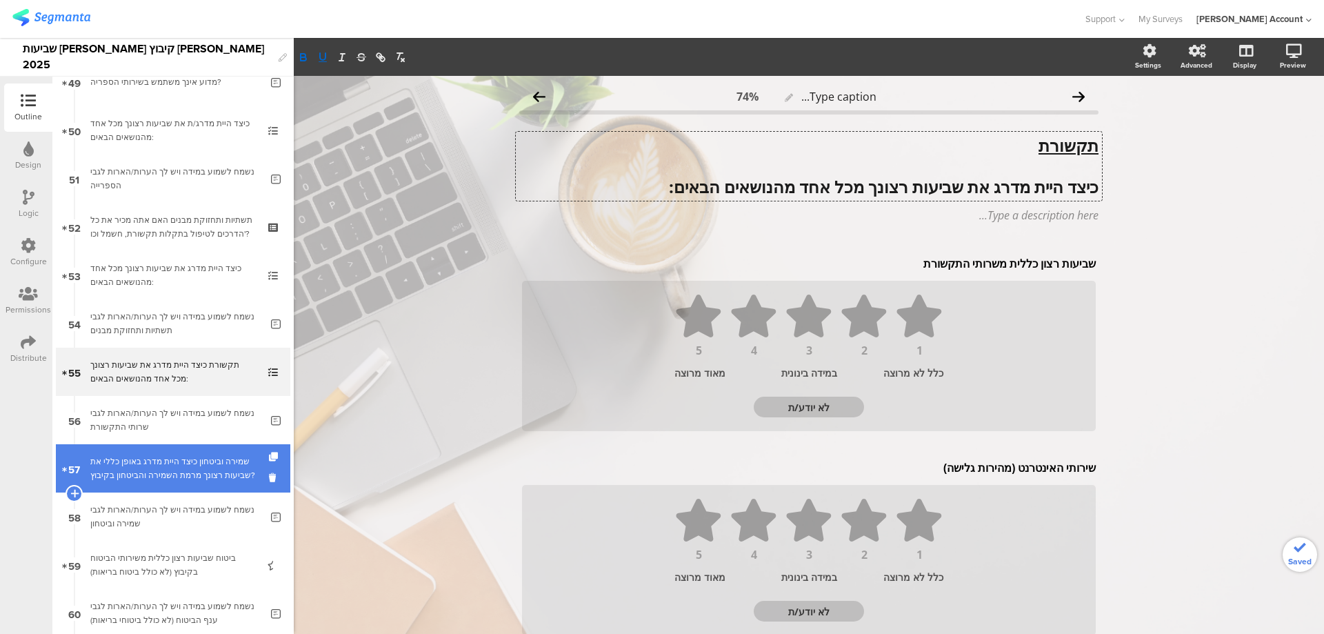
click at [221, 466] on div "שמירה וביטחון כיצד היית מדרג באופן כללי את שביעות רצונך מרמת השמירה והביטחון בק…" at bounding box center [172, 469] width 165 height 28
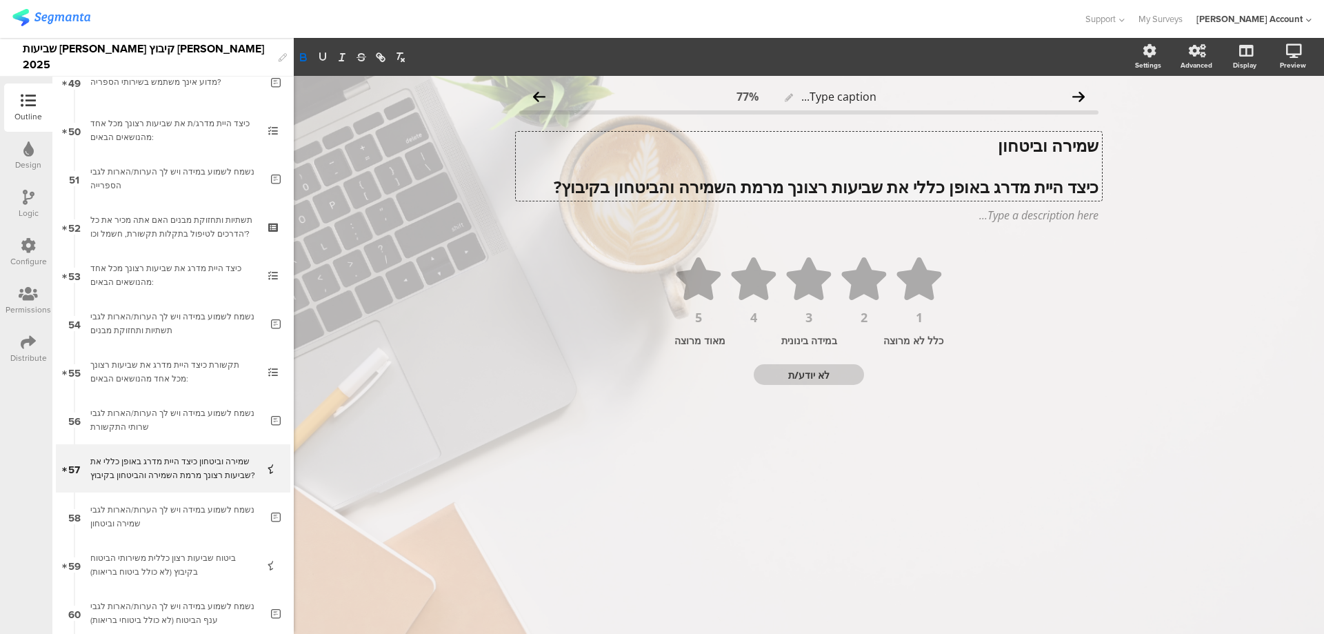
click at [1048, 146] on div "שמירה וביטחון כיצד היית מדרג באופן כללי את שביעות רצונך מרמת השמירה והביטחון בק…" at bounding box center [809, 166] width 586 height 69
click at [1048, 145] on strong "שמירה וביטחון" at bounding box center [1048, 145] width 101 height 23
click at [325, 57] on icon "button" at bounding box center [323, 57] width 12 height 12
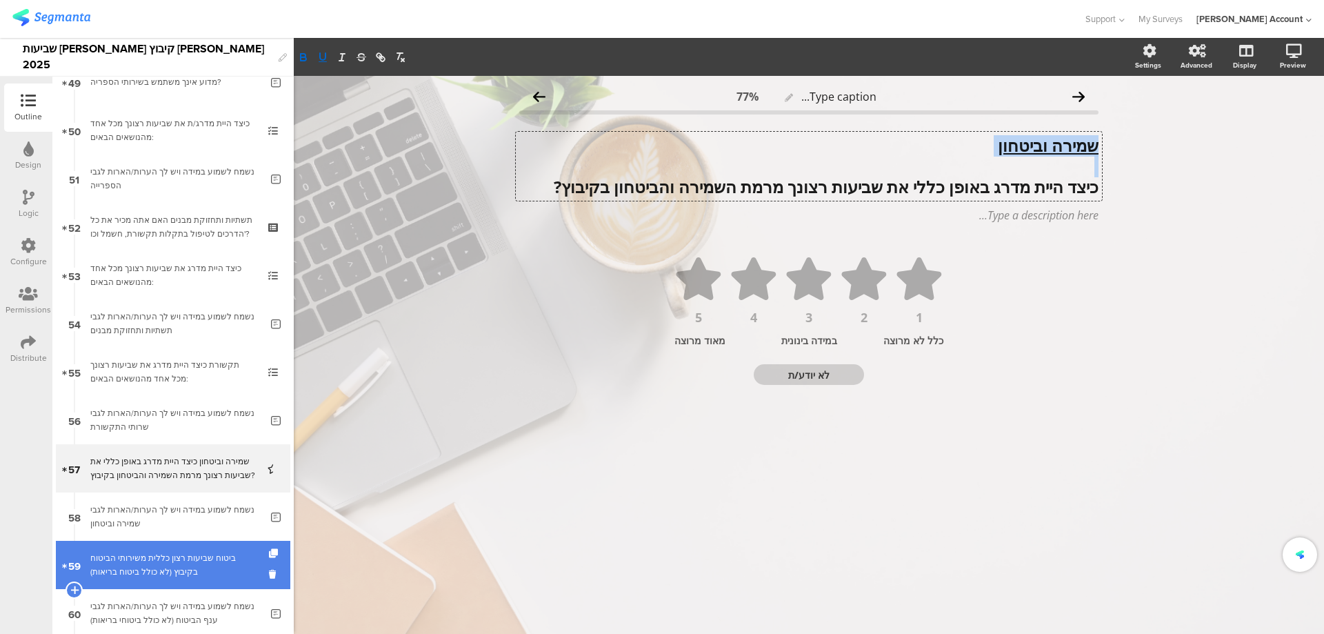
click at [183, 572] on div "ביטוח שביעות רצון כללית משירותי הביטוח בקיבוץ (לא כולל ביטוח בריאות)" at bounding box center [172, 565] width 165 height 28
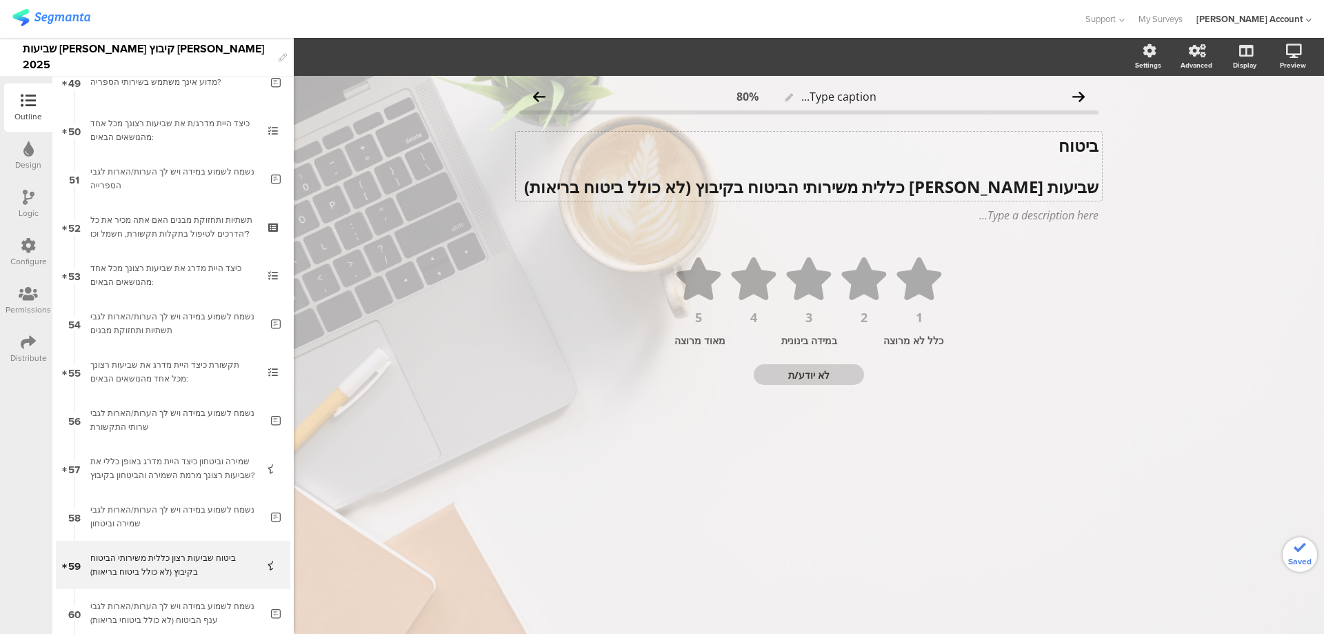
click at [1084, 140] on div "ביטוח שביעות רצון כללית משירותי הביטוח בקיבוץ (לא כולל ביטוח בריאות) ביטוח שביע…" at bounding box center [809, 166] width 586 height 69
click at [1084, 140] on strong "ביטוח" at bounding box center [1079, 145] width 40 height 23
click at [323, 50] on button "button" at bounding box center [322, 57] width 19 height 17
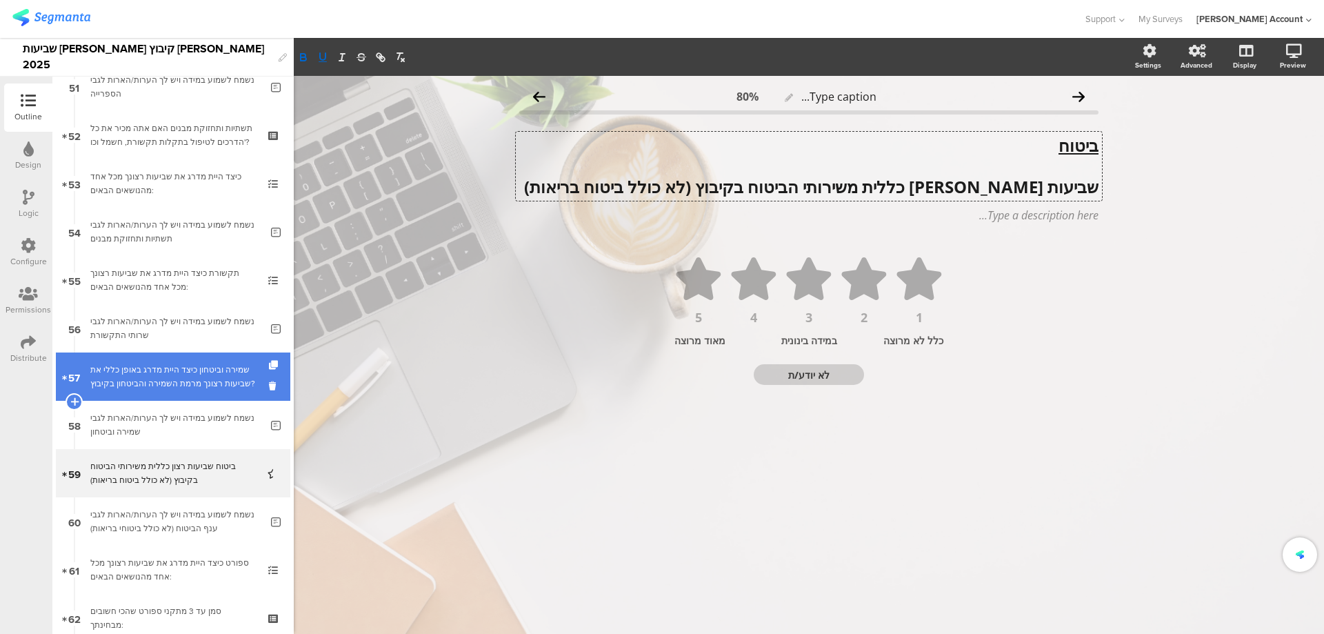
scroll to position [2575, 0]
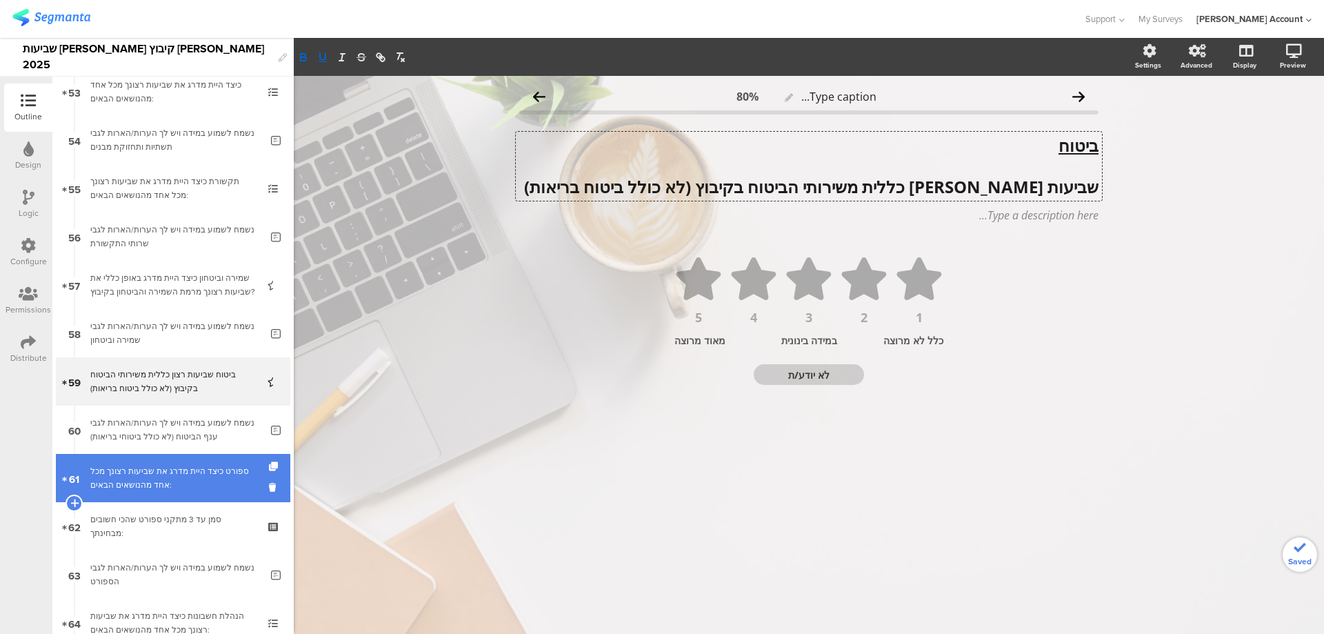
click at [187, 472] on div "ספורט כיצד היית מדרג את שביעות רצונך מכל אחד מהנושאים הבאים:" at bounding box center [172, 478] width 165 height 28
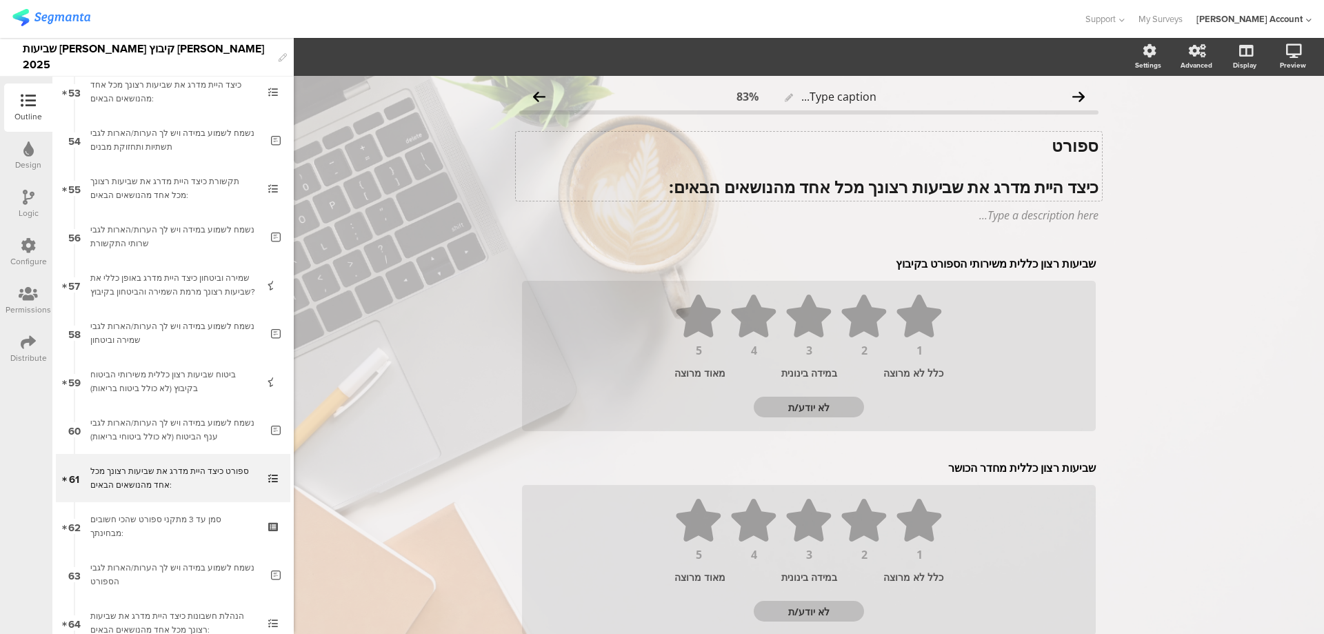
click at [1068, 141] on div "ספורט כיצד היית מדרג את שביעות רצונך מכל אחד מהנושאים הבאים: ספורט כיצד היית מד…" at bounding box center [809, 166] width 586 height 69
click at [1069, 141] on strong "ספורט" at bounding box center [1075, 145] width 47 height 23
click at [323, 60] on icon "button" at bounding box center [323, 56] width 6 height 7
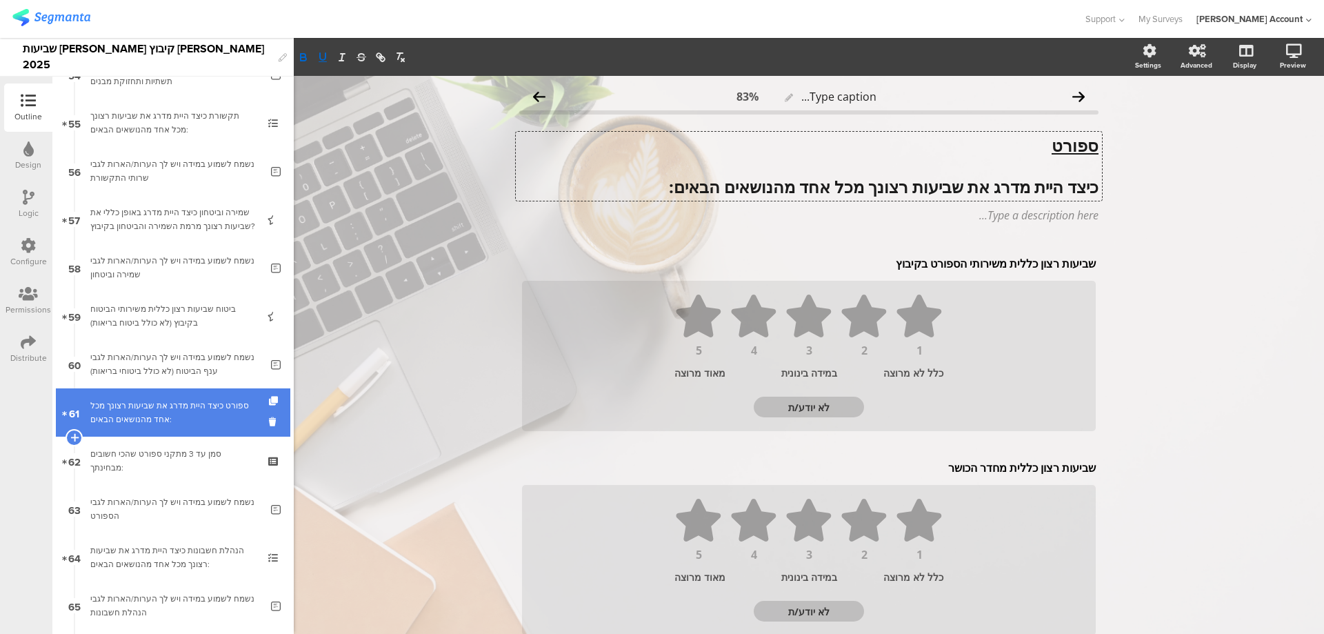
scroll to position [2759, 0]
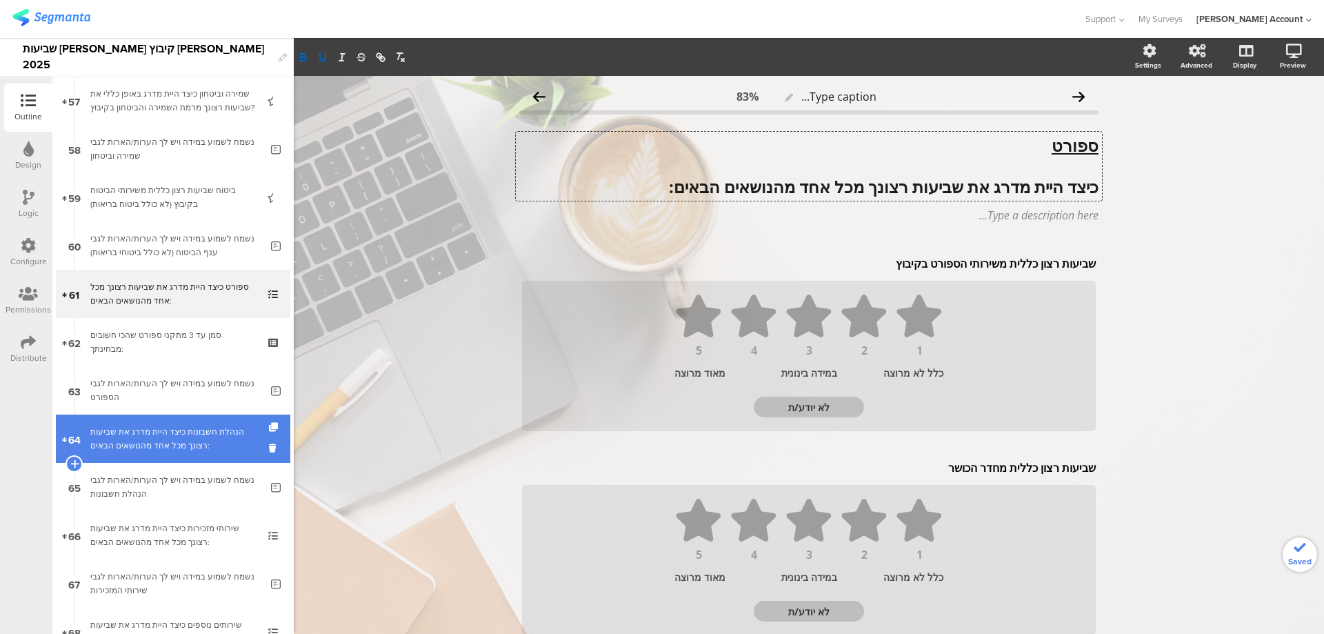
click at [163, 430] on div "הנהלת חשבונות כיצד היית מדרג את שביעות רצונך מכל אחד מהנושאים הבאים:" at bounding box center [172, 439] width 165 height 28
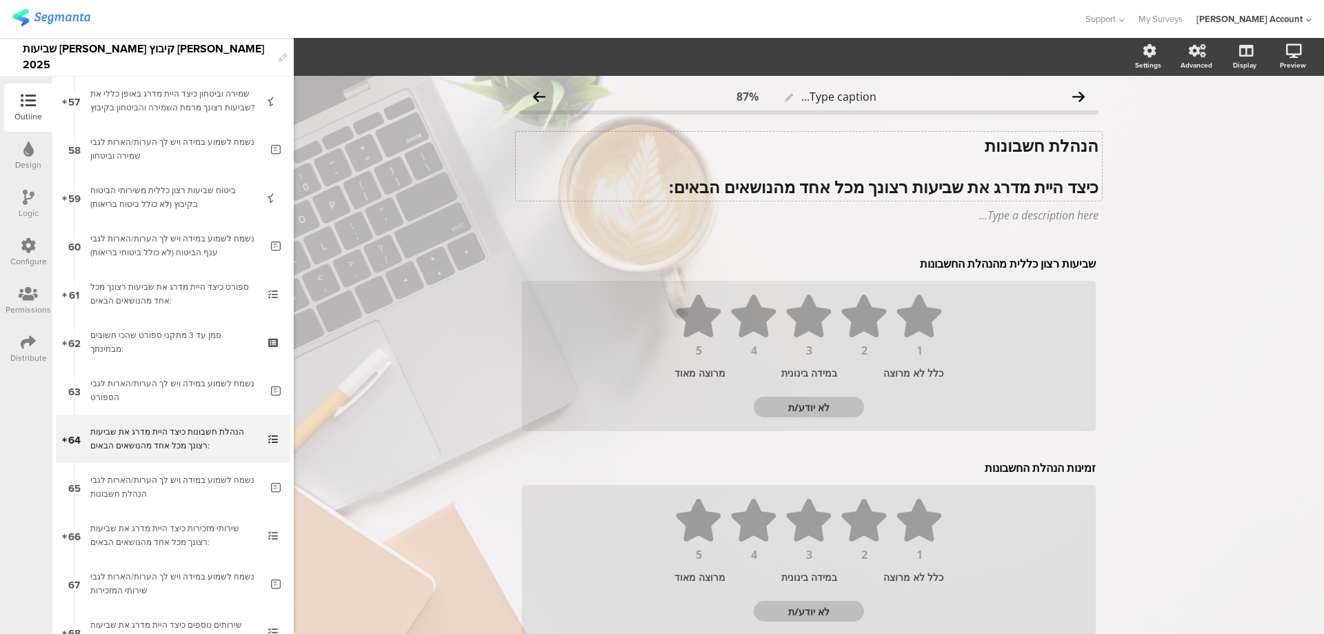
click at [1037, 154] on div "הנהלת חשבונות כיצד היית מדרג את שביעות רצונך מכל אחד מהנושאים הבאים: הנהלת חשבו…" at bounding box center [809, 166] width 586 height 69
click at [1037, 153] on strong "הנהלת חשבונות" at bounding box center [1042, 145] width 114 height 23
click at [321, 59] on icon "button" at bounding box center [323, 56] width 6 height 7
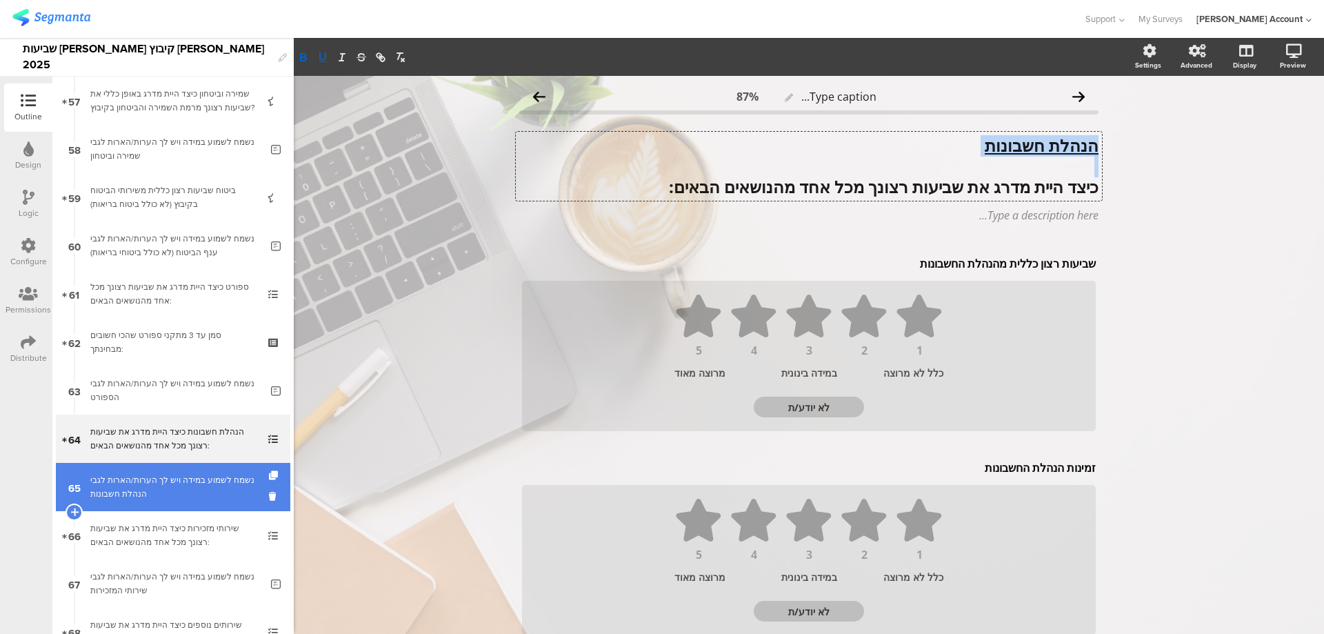
scroll to position [2851, 0]
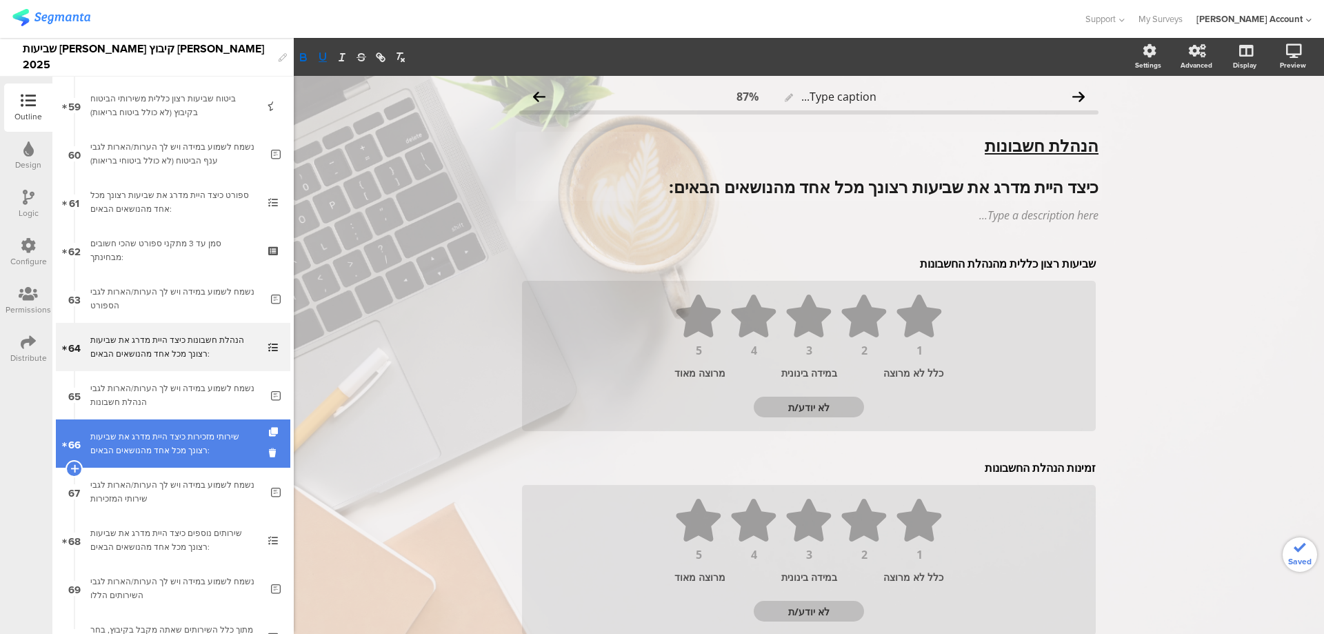
click at [150, 455] on div "שירותי מזכירות כיצד היית מדרג את שביעות רצונך מכל אחד מהנושאים הבאים:" at bounding box center [172, 444] width 165 height 28
click at [210, 448] on div "שירותי מזכירות כיצד היית מדרג את שביעות רצונך מכל אחד מהנושאים הבאים:" at bounding box center [172, 444] width 165 height 28
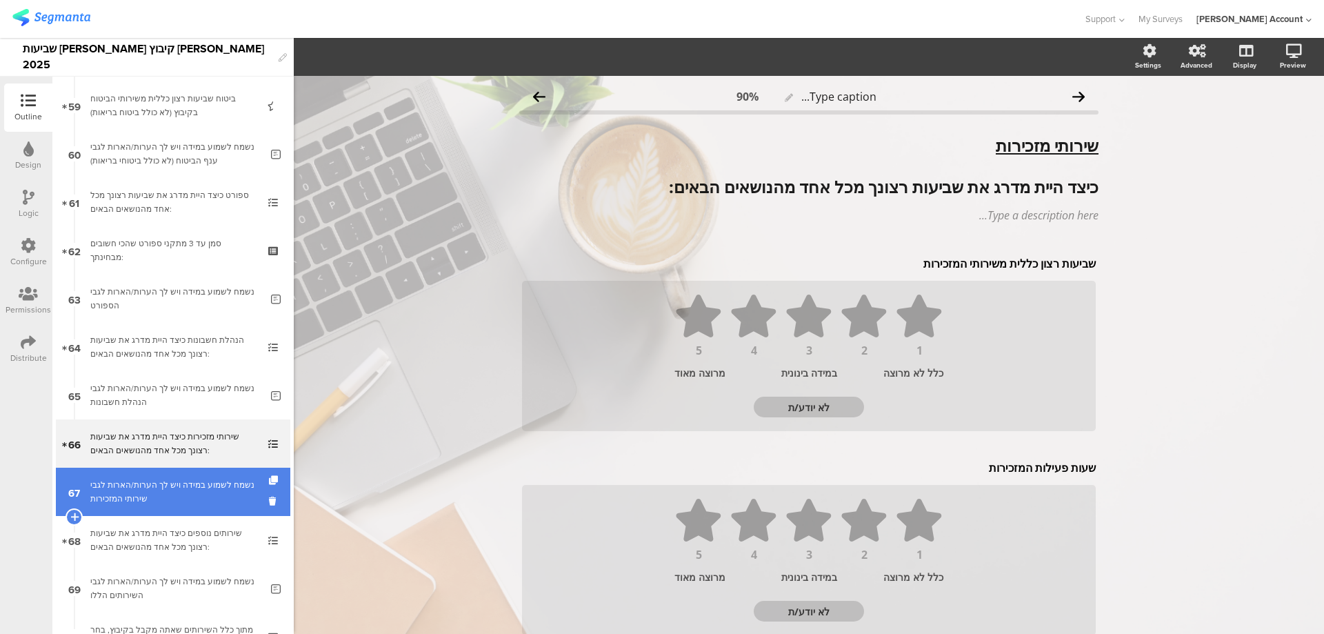
drag, startPoint x: 182, startPoint y: 485, endPoint x: 188, endPoint y: 504, distance: 19.4
click at [182, 485] on div "נשמח לשמוע במידה ויש לך הערות/הארות לגבי שירותי המזכירות" at bounding box center [175, 492] width 170 height 28
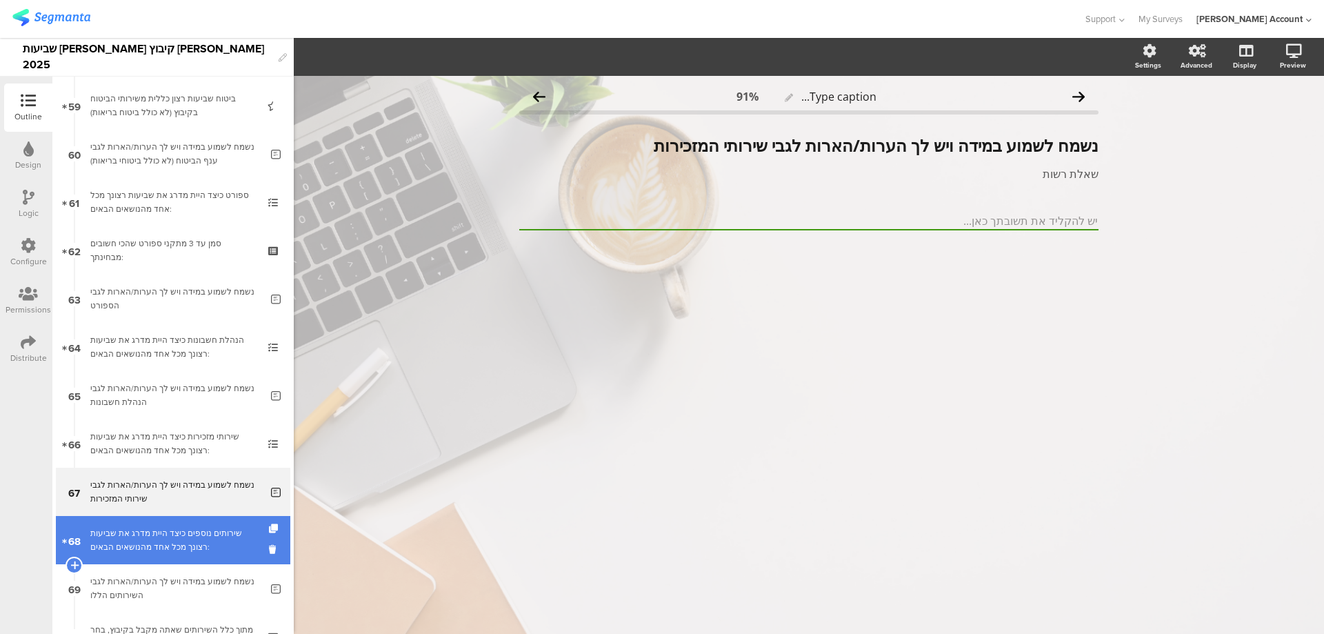
click at [189, 535] on div "שירותים נוספים כיצד היית מדרג את שביעות רצונך מכל אחד מהנושאים הבאים:" at bounding box center [172, 540] width 165 height 28
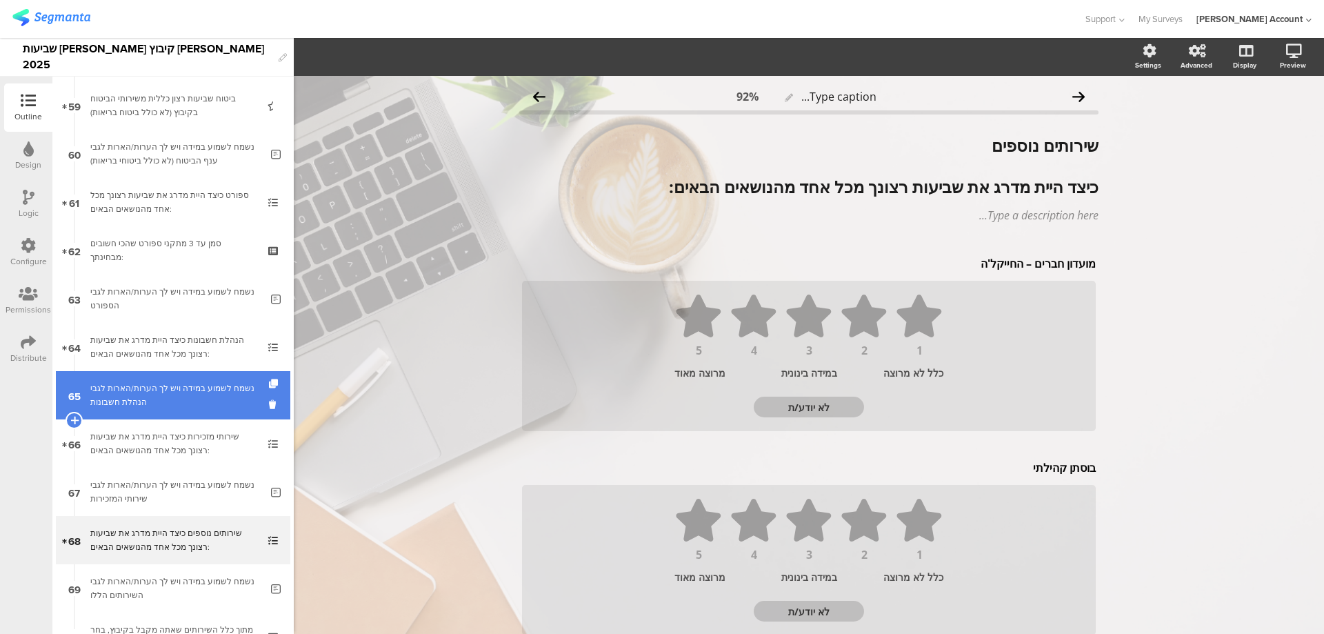
drag, startPoint x: 203, startPoint y: 584, endPoint x: 104, endPoint y: 410, distance: 199.6
click at [203, 584] on div "נשמח לשמוע במידה ויש לך הערות/הארות לגבי השירותים הללו" at bounding box center [175, 589] width 170 height 28
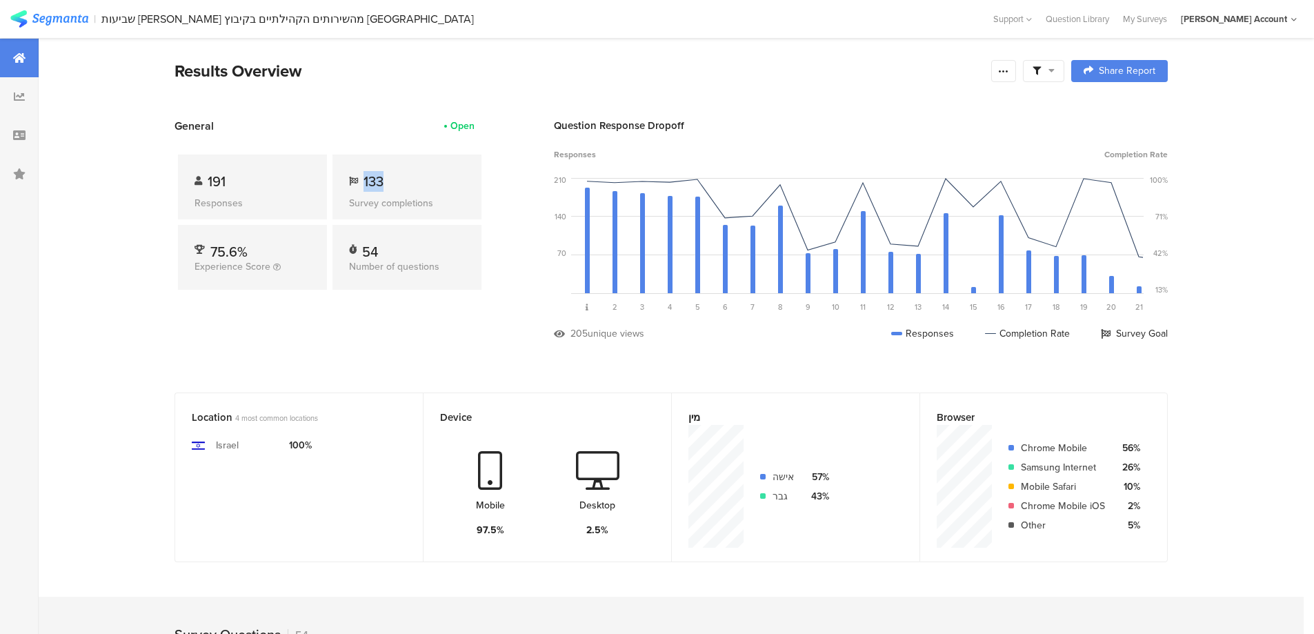
drag, startPoint x: 370, startPoint y: 180, endPoint x: 411, endPoint y: 179, distance: 41.4
click at [411, 179] on div "133" at bounding box center [407, 181] width 116 height 21
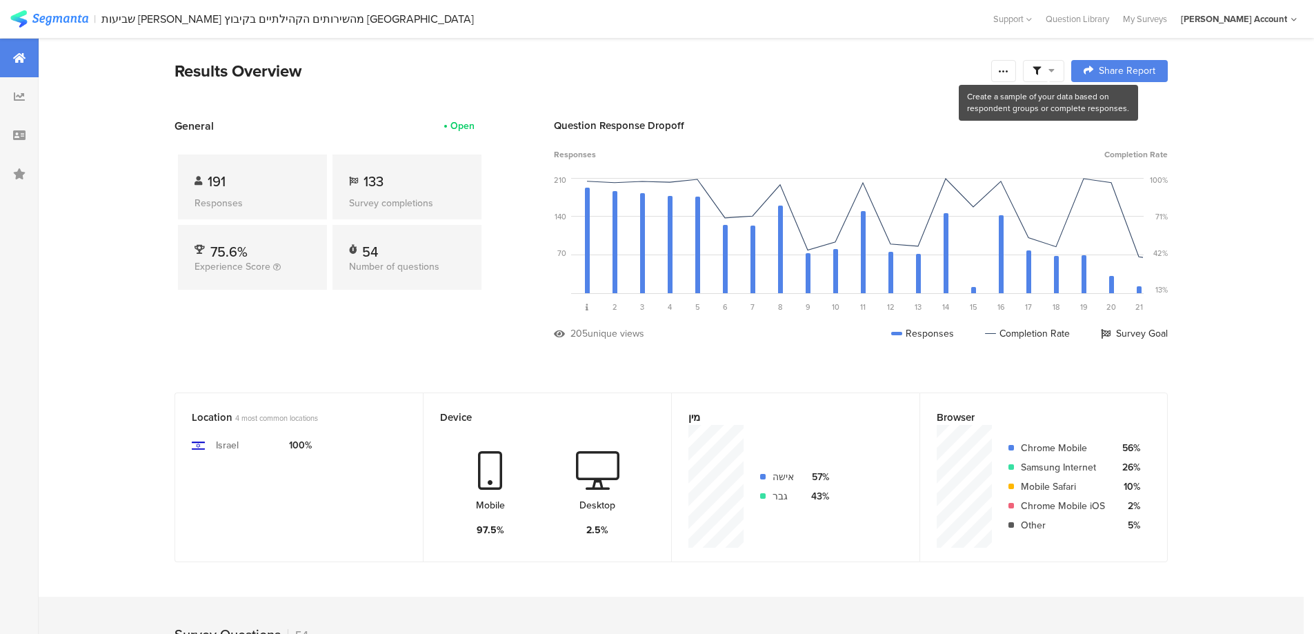
click at [1048, 74] on span at bounding box center [1044, 71] width 22 height 12
click at [1041, 74] on icon at bounding box center [1037, 71] width 8 height 8
click at [1117, 107] on span at bounding box center [1114, 109] width 21 height 11
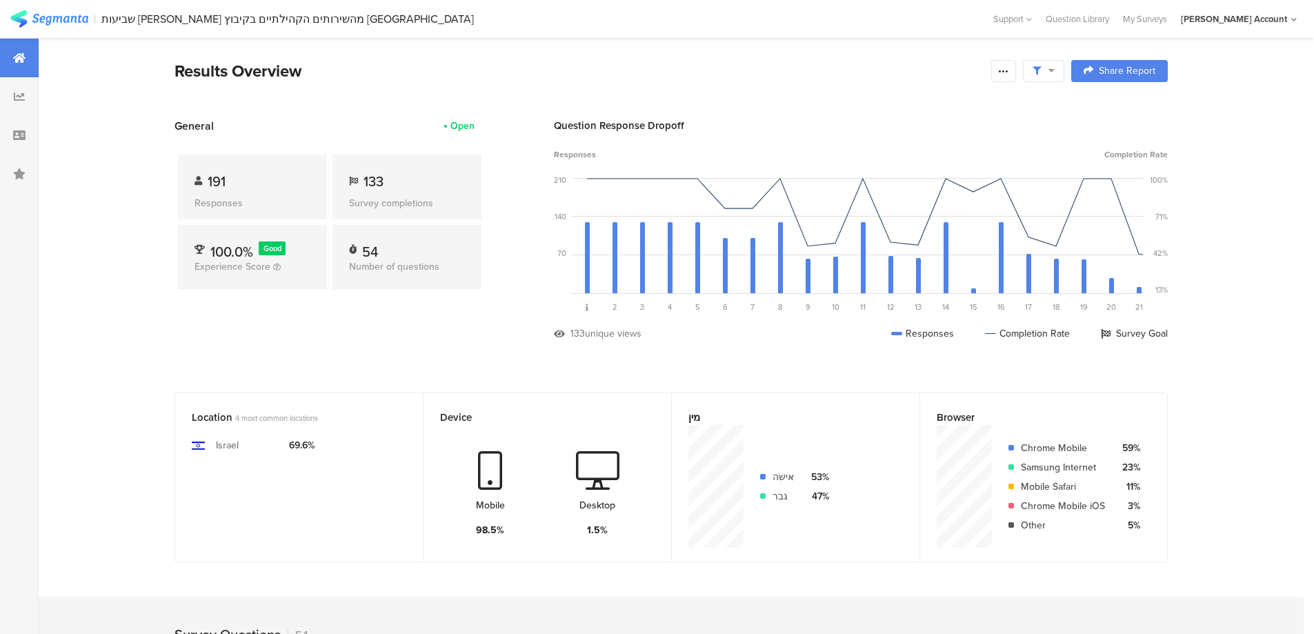
click at [1009, 72] on icon at bounding box center [1003, 71] width 11 height 11
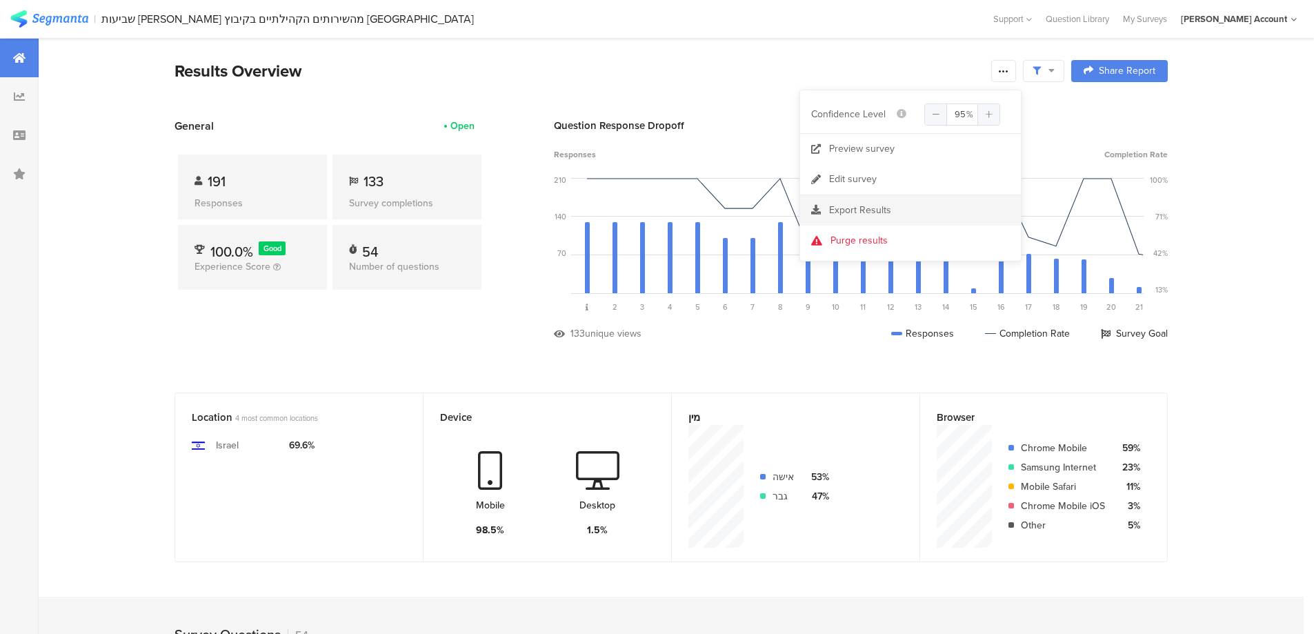
click at [882, 208] on span "Export Results" at bounding box center [860, 210] width 62 height 14
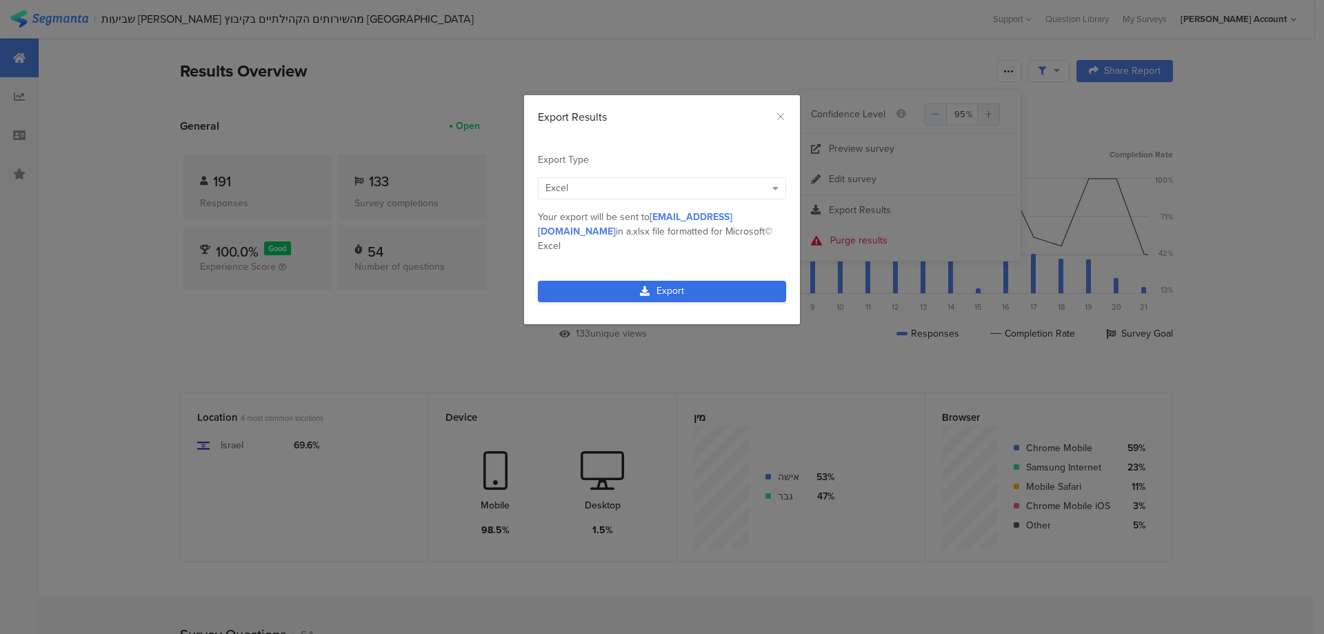
click at [690, 281] on link "Export" at bounding box center [662, 291] width 248 height 21
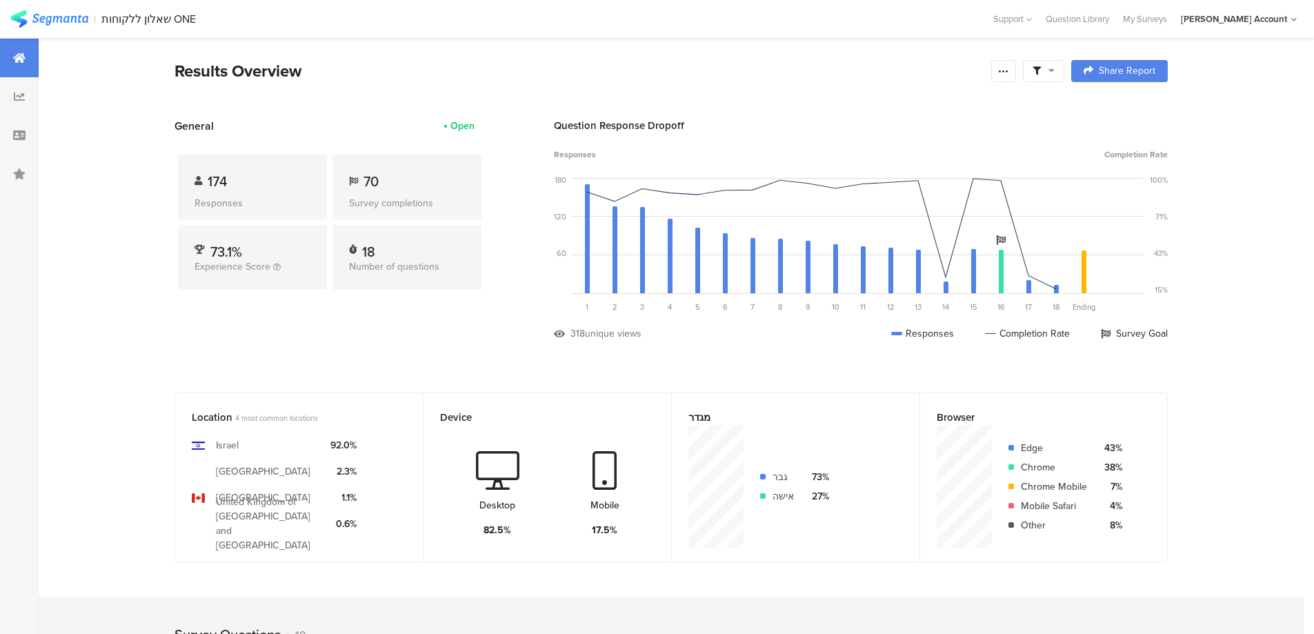
click at [1041, 71] on icon at bounding box center [1037, 71] width 8 height 8
